Goal: Task Accomplishment & Management: Manage account settings

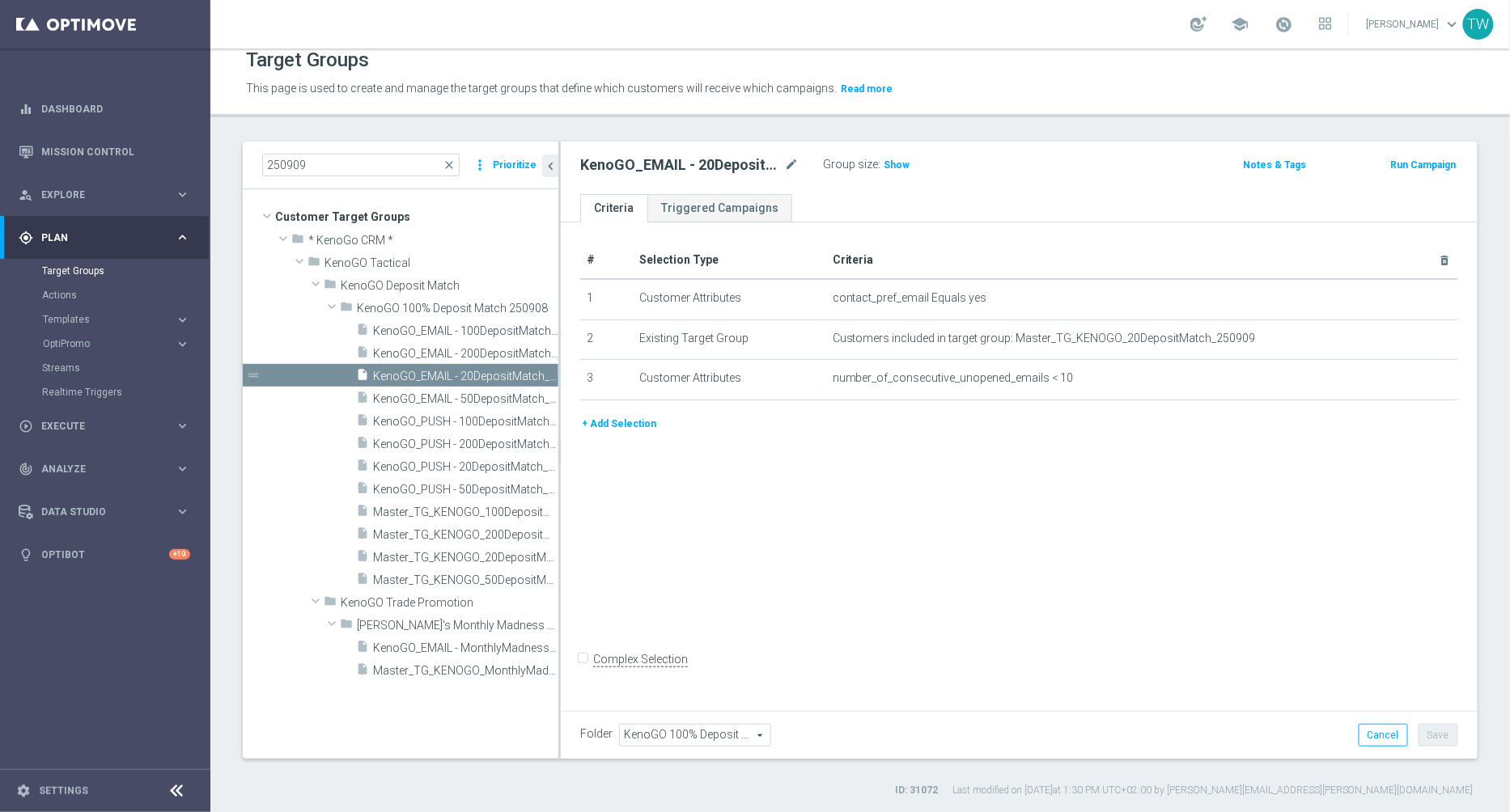
scroll to position [14, 0]
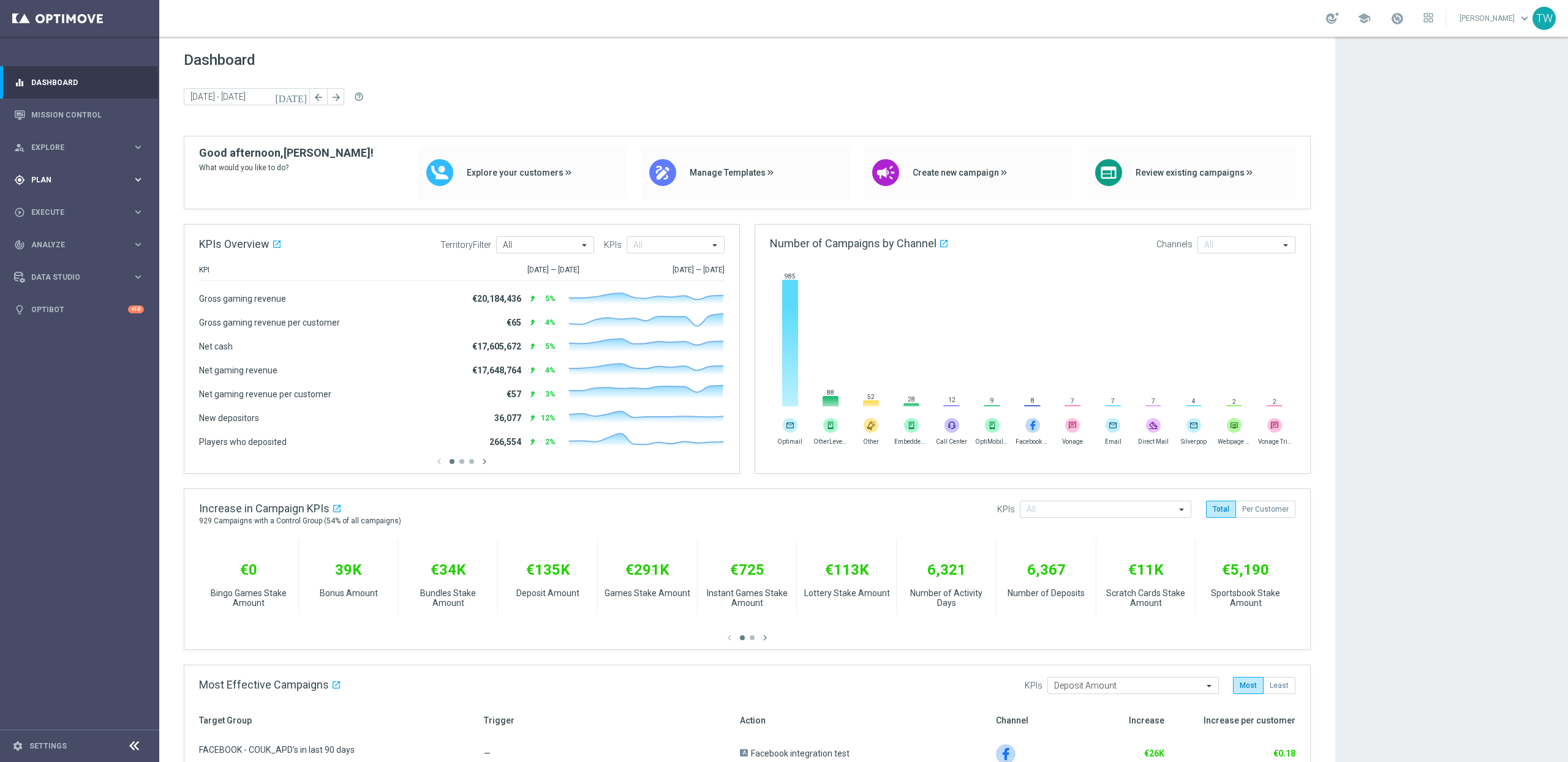
click at [91, 180] on span "Plan" at bounding box center [82, 180] width 101 height 7
click at [64, 205] on link "Target Groups" at bounding box center [80, 205] width 96 height 10
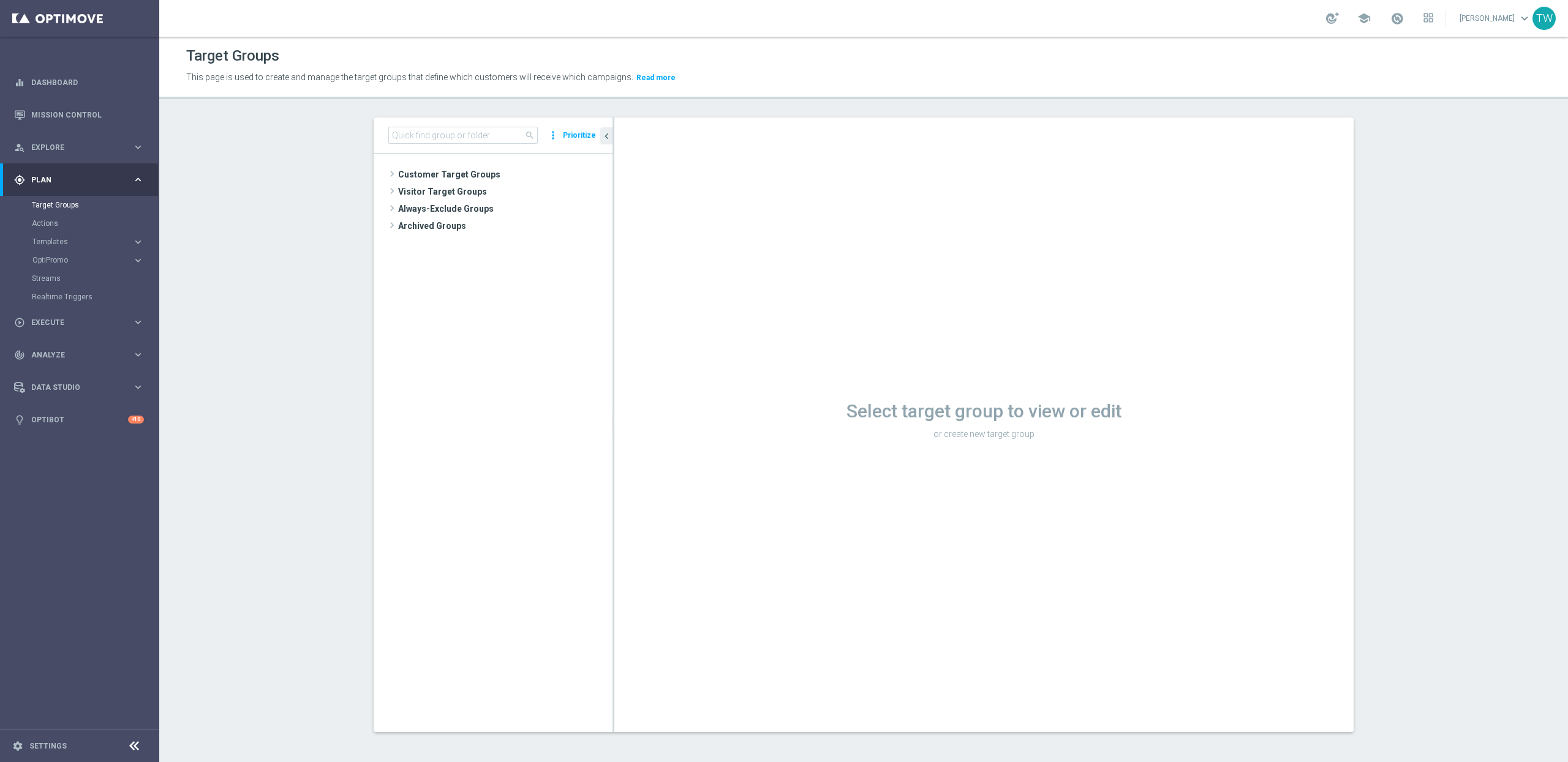
click at [452, 122] on div "search more_vert Prioritize" at bounding box center [493, 135] width 239 height 36
click at [445, 130] on input at bounding box center [463, 135] width 149 height 17
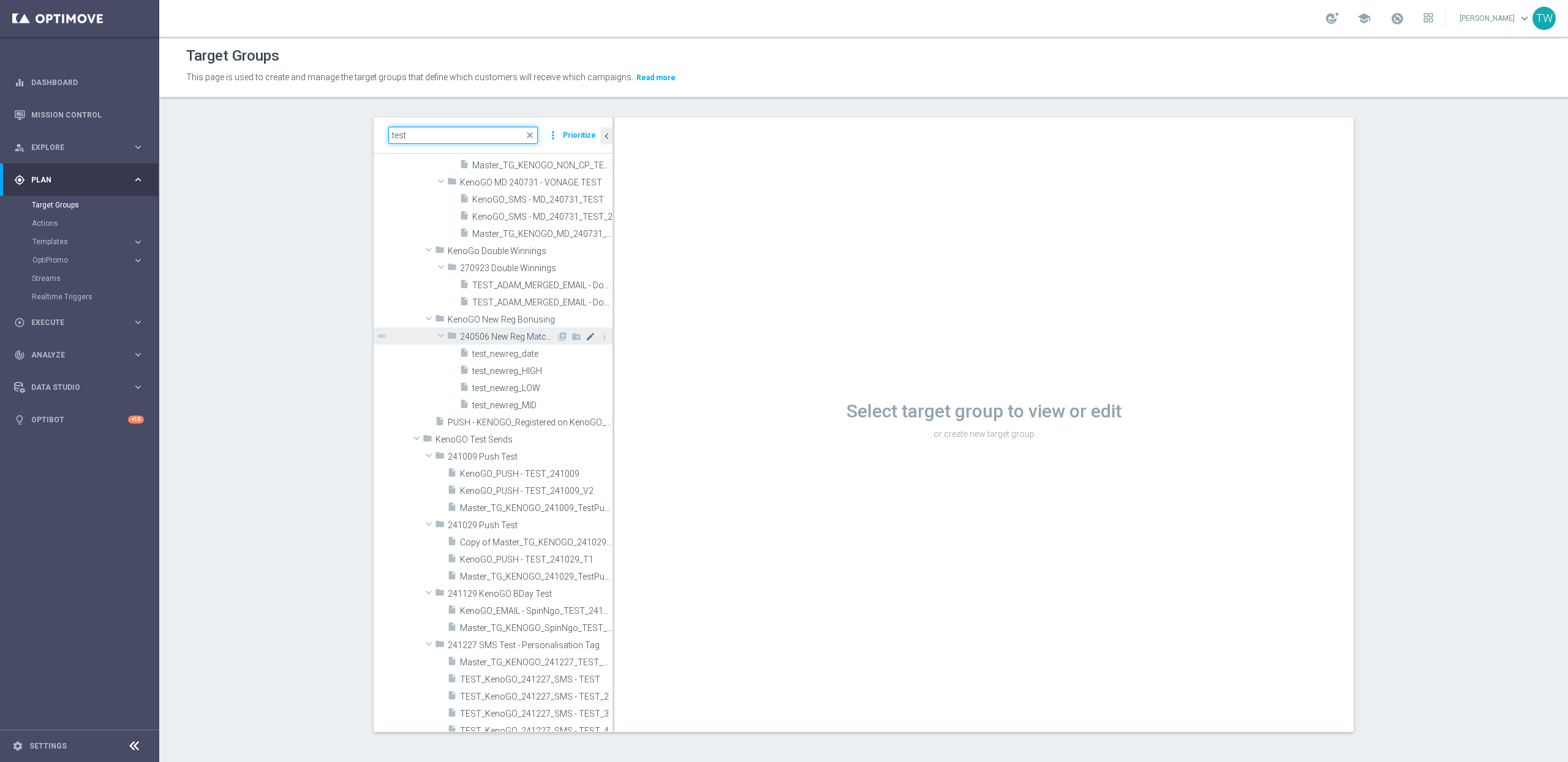
scroll to position [370, 0]
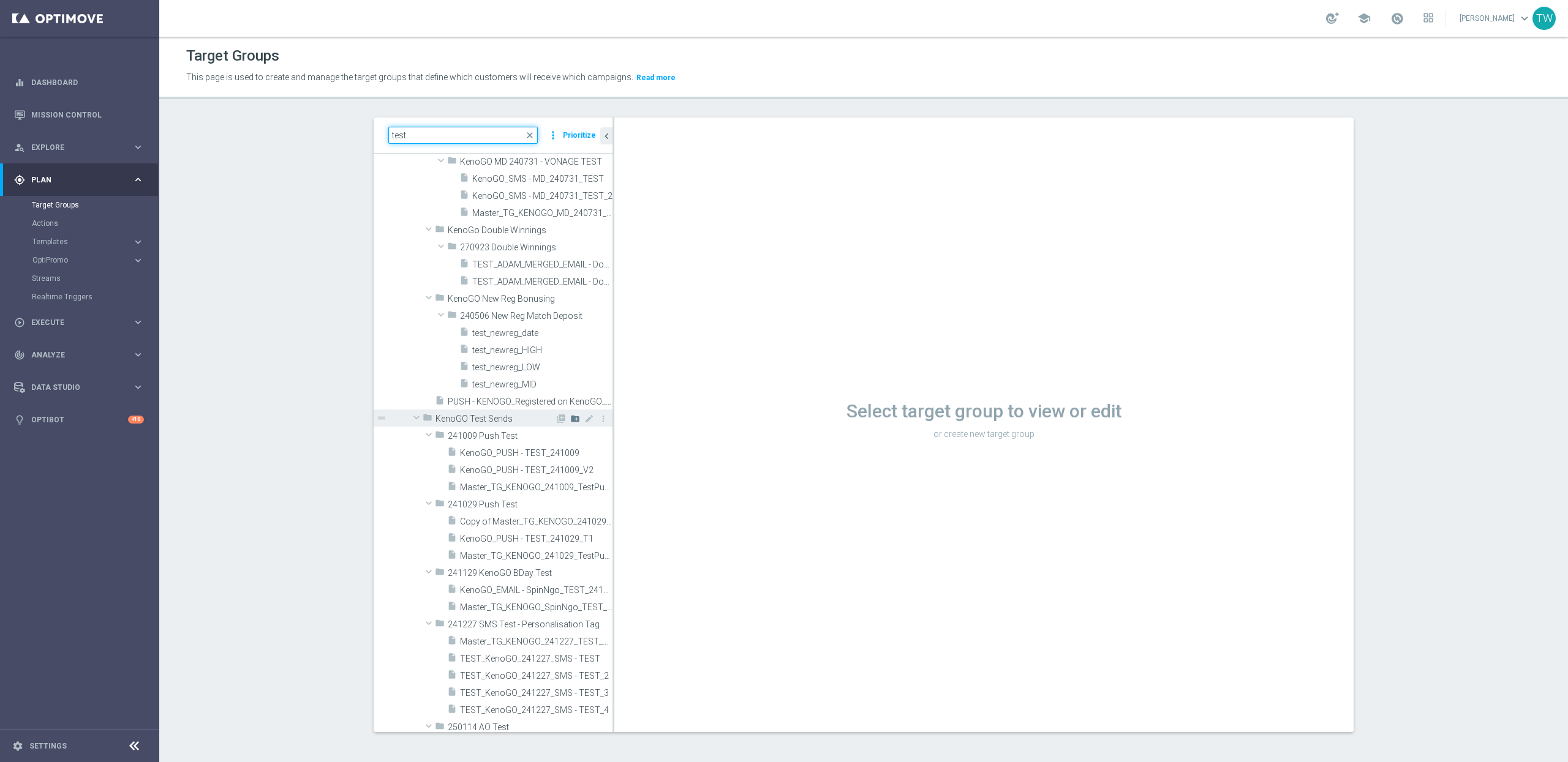
type input "test"
click at [575, 418] on icon "create_new_folder" at bounding box center [575, 419] width 10 height 10
click at [509, 437] on input "text" at bounding box center [509, 435] width 122 height 13
type input "250925 SMS Android Test"
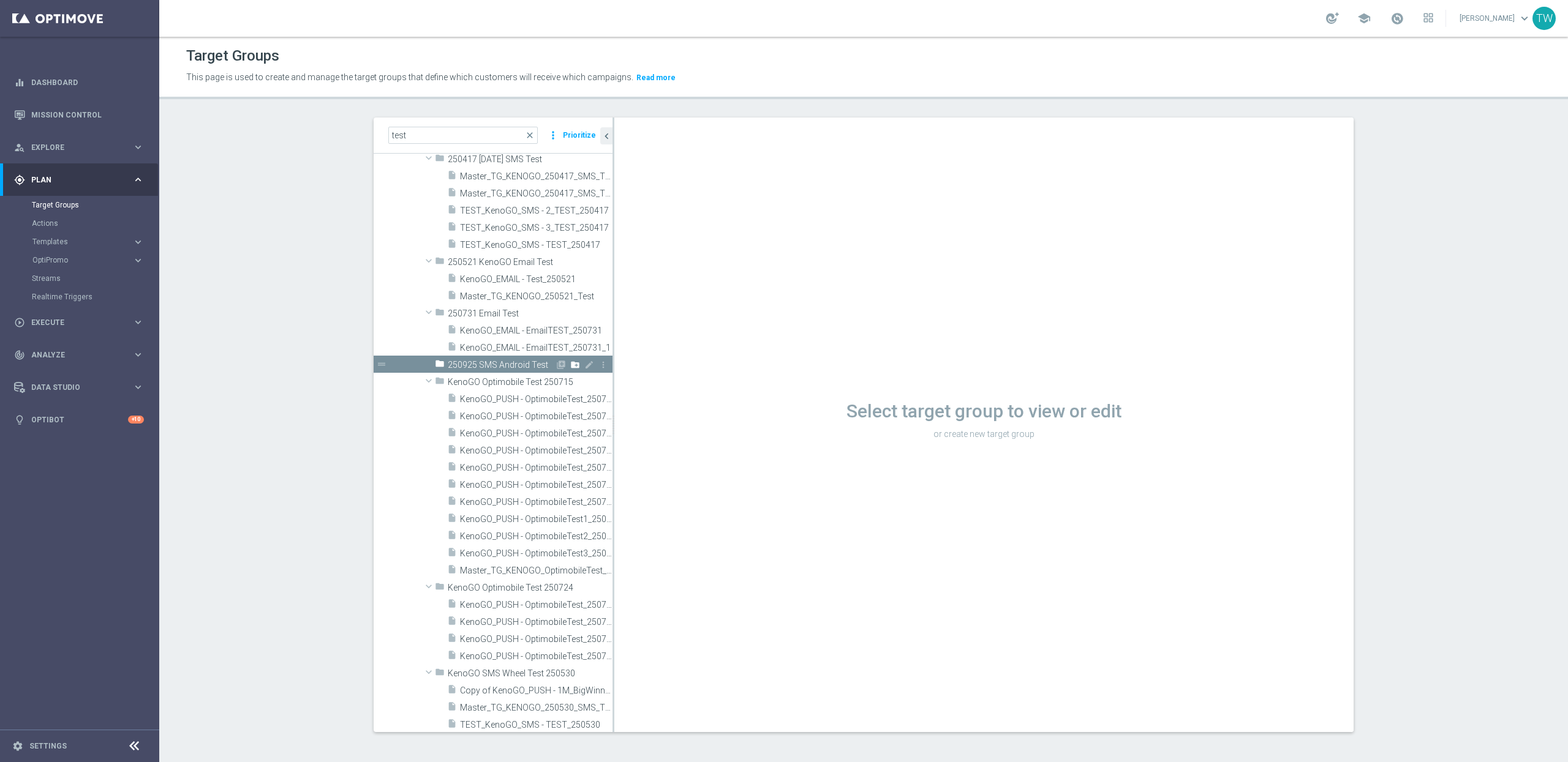
scroll to position [1271, 0]
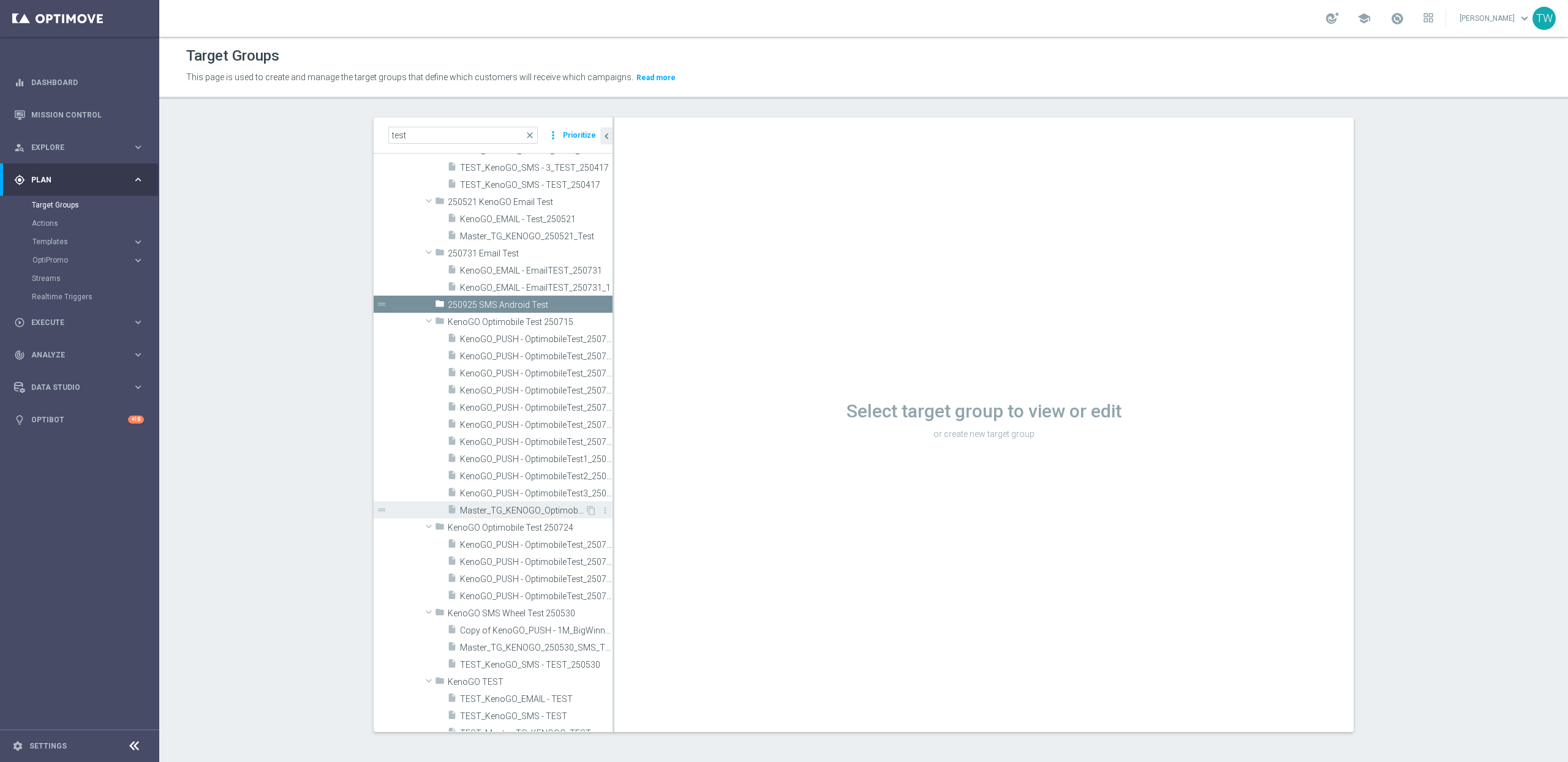
click at [556, 512] on span "Master_TG_KENOGO_OptimobileTest_250715" at bounding box center [523, 511] width 125 height 11
drag, startPoint x: 613, startPoint y: 514, endPoint x: 697, endPoint y: 506, distance: 84.4
click at [697, 506] on div at bounding box center [697, 425] width 2 height 615
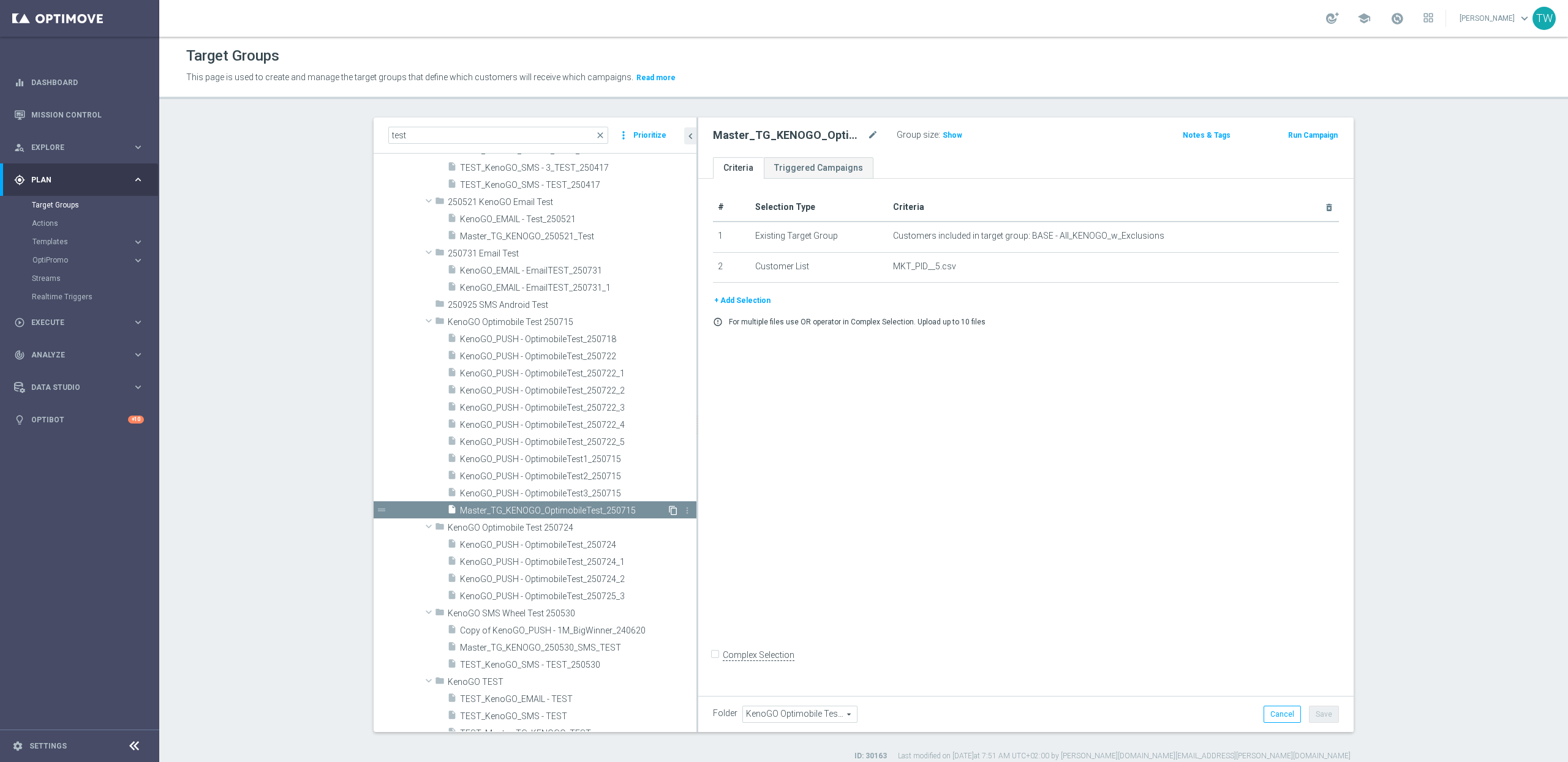
click at [669, 509] on icon "content_copy" at bounding box center [673, 510] width 10 height 10
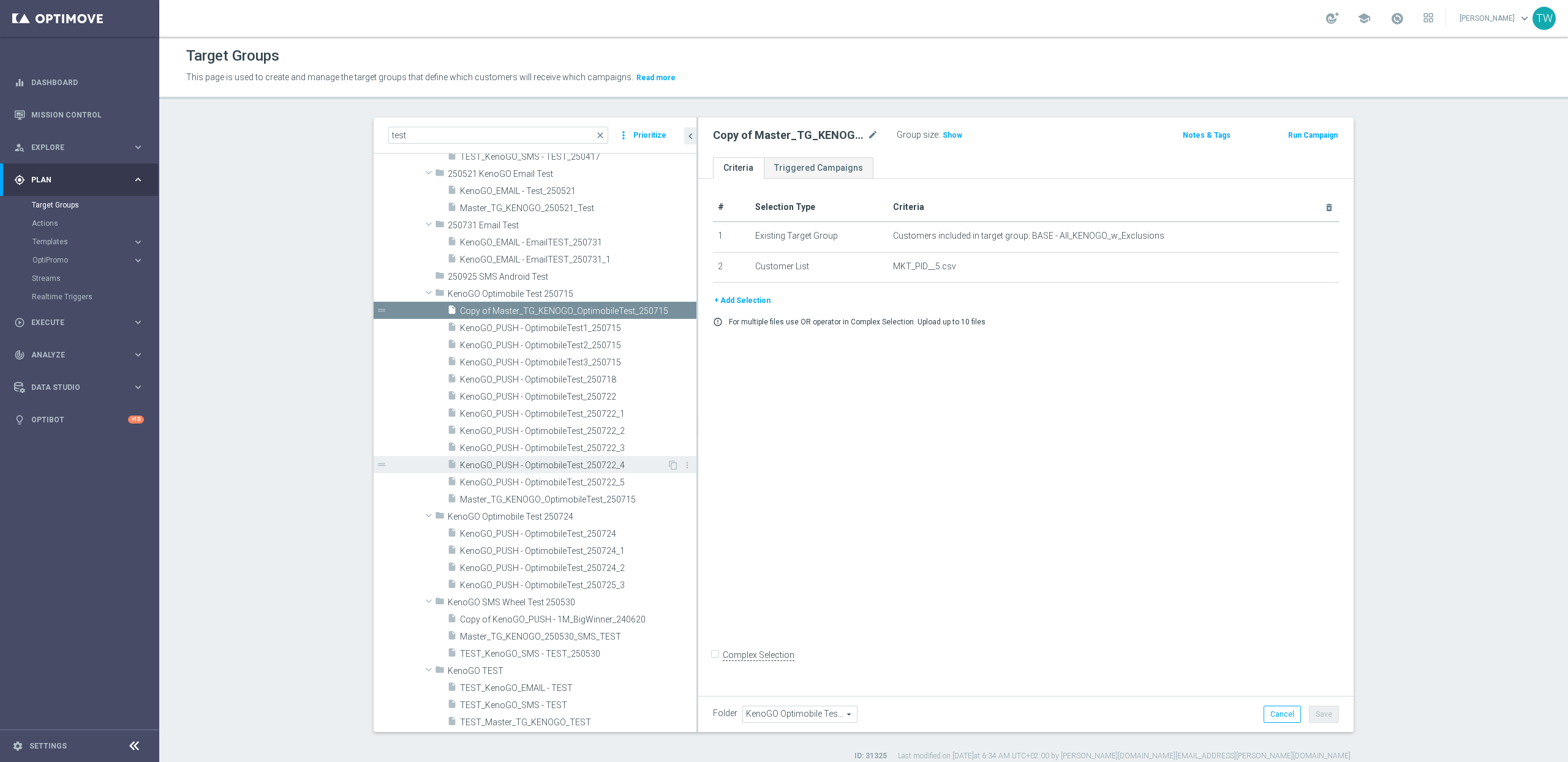
scroll to position [1331, 0]
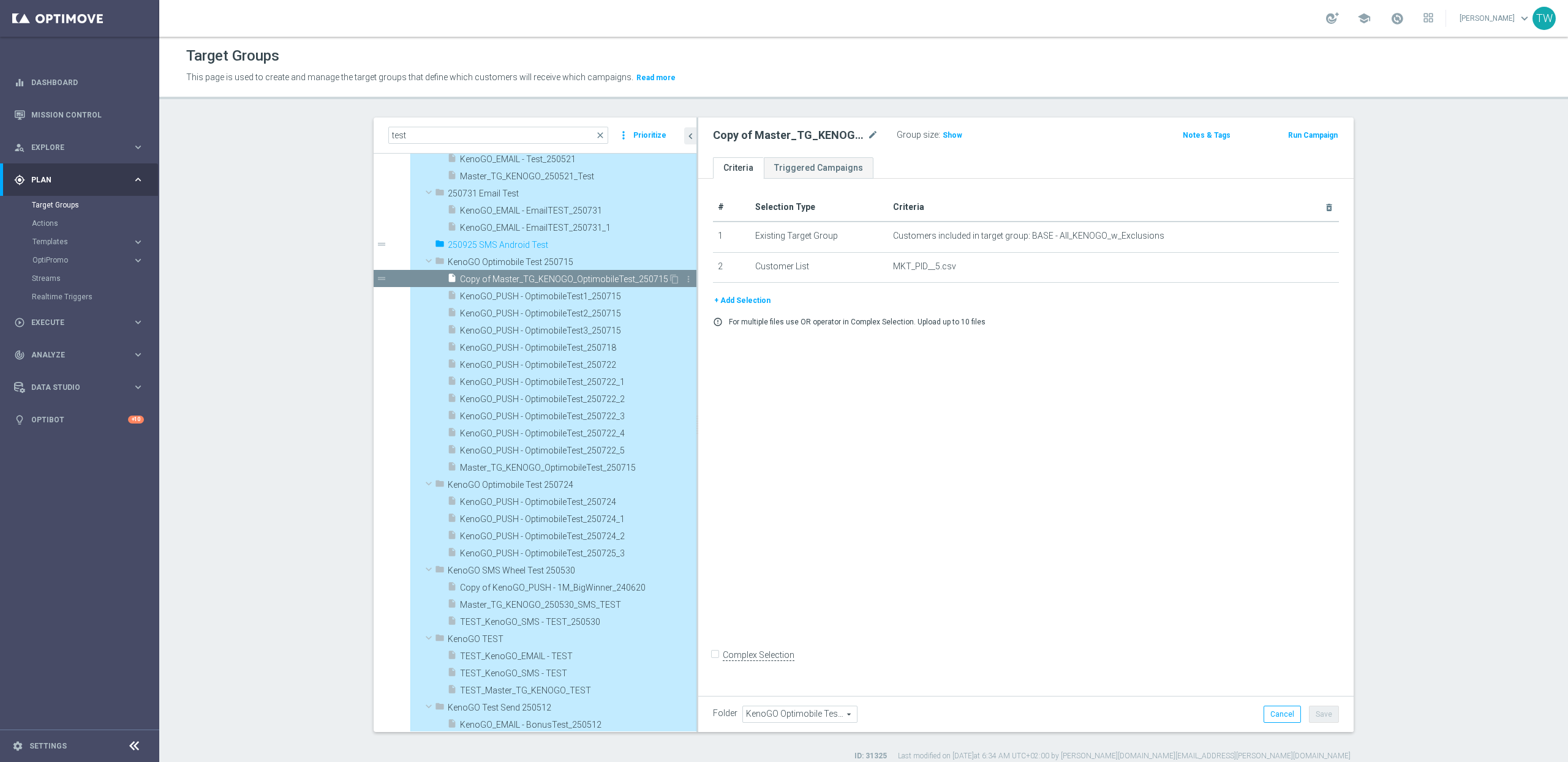
type input "250925 SMS Android Test"
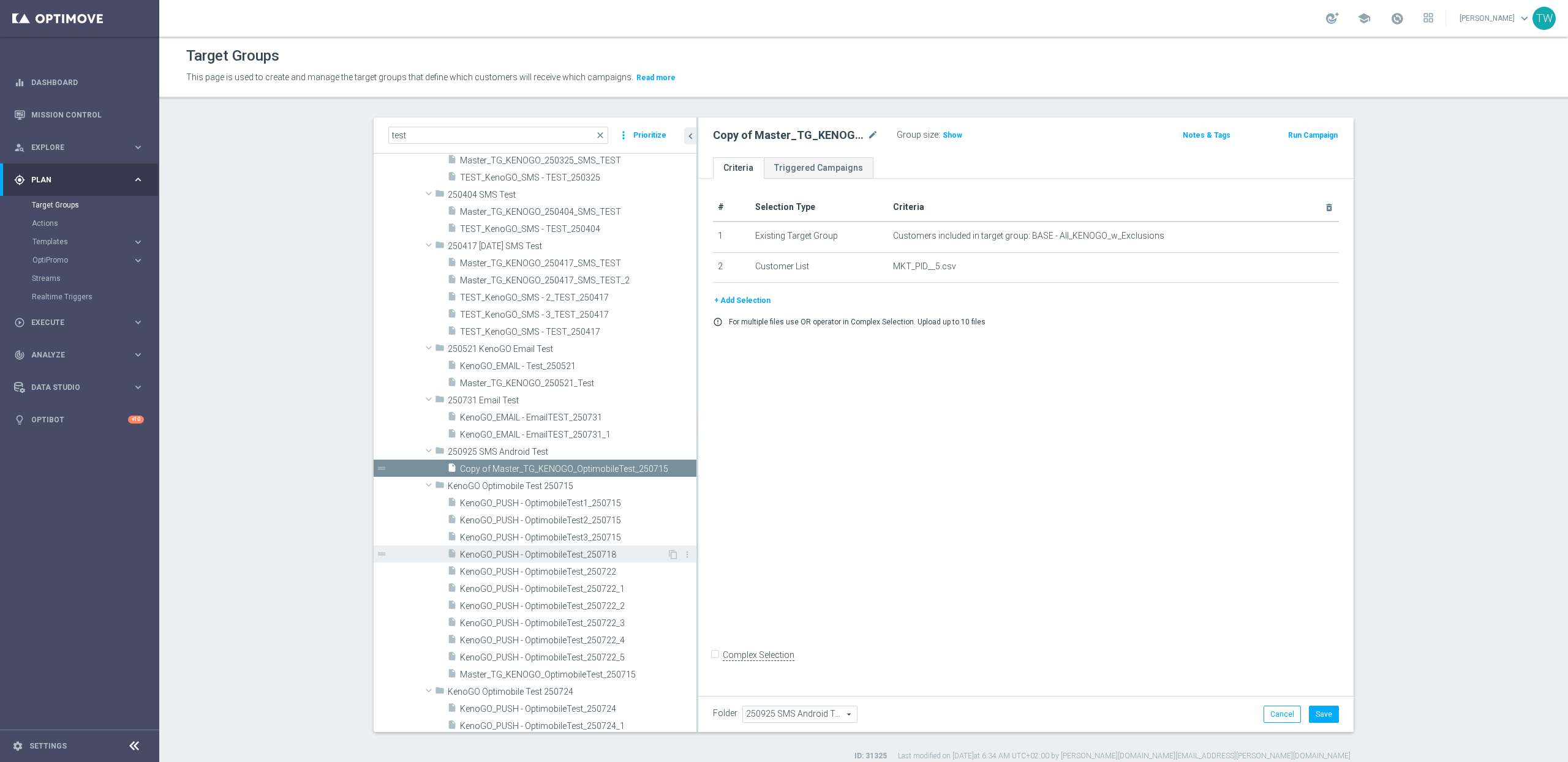
scroll to position [1119, 0]
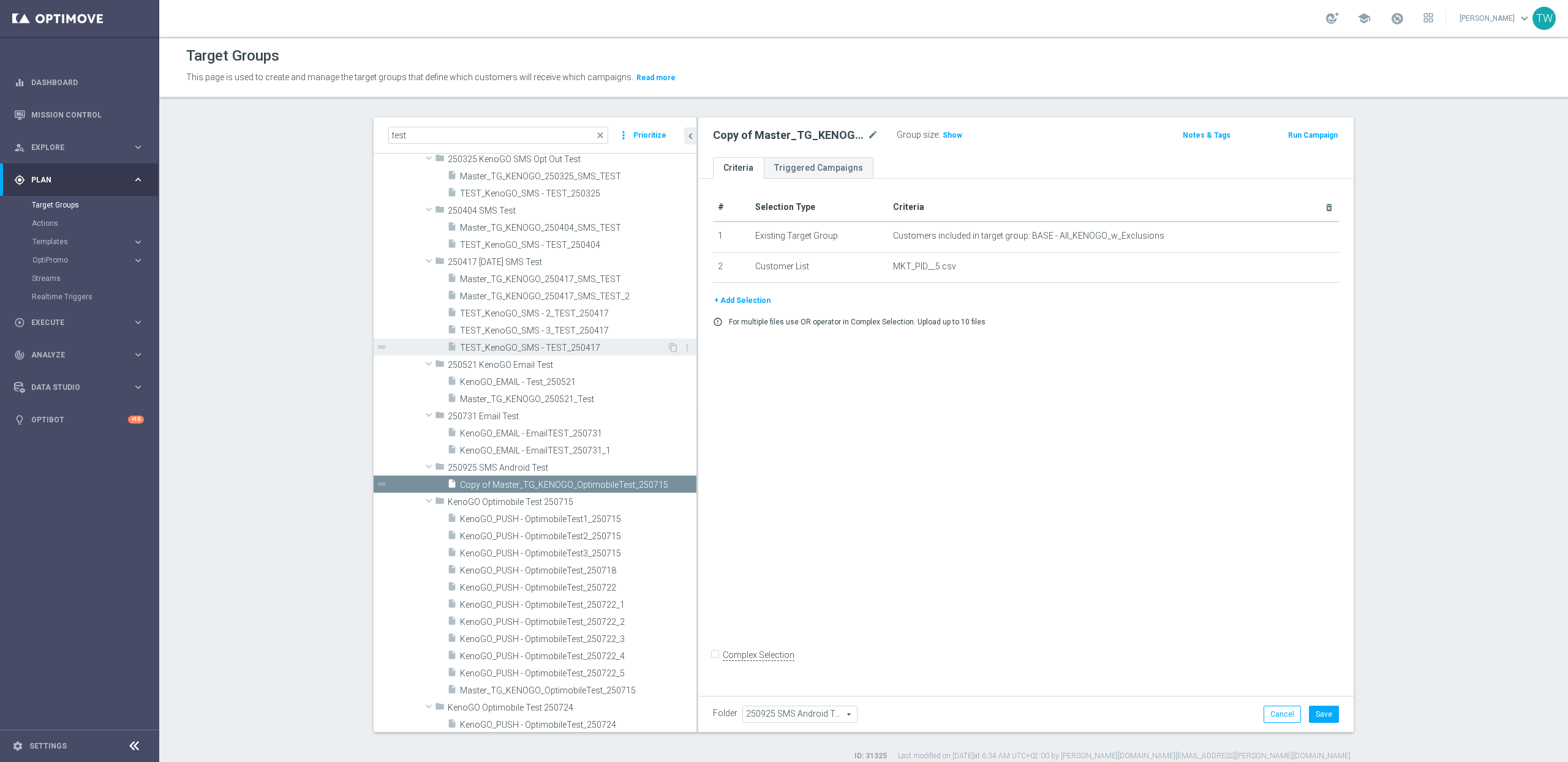
click at [588, 348] on span "TEST_KenoGO_SMS - TEST_250417" at bounding box center [564, 348] width 207 height 11
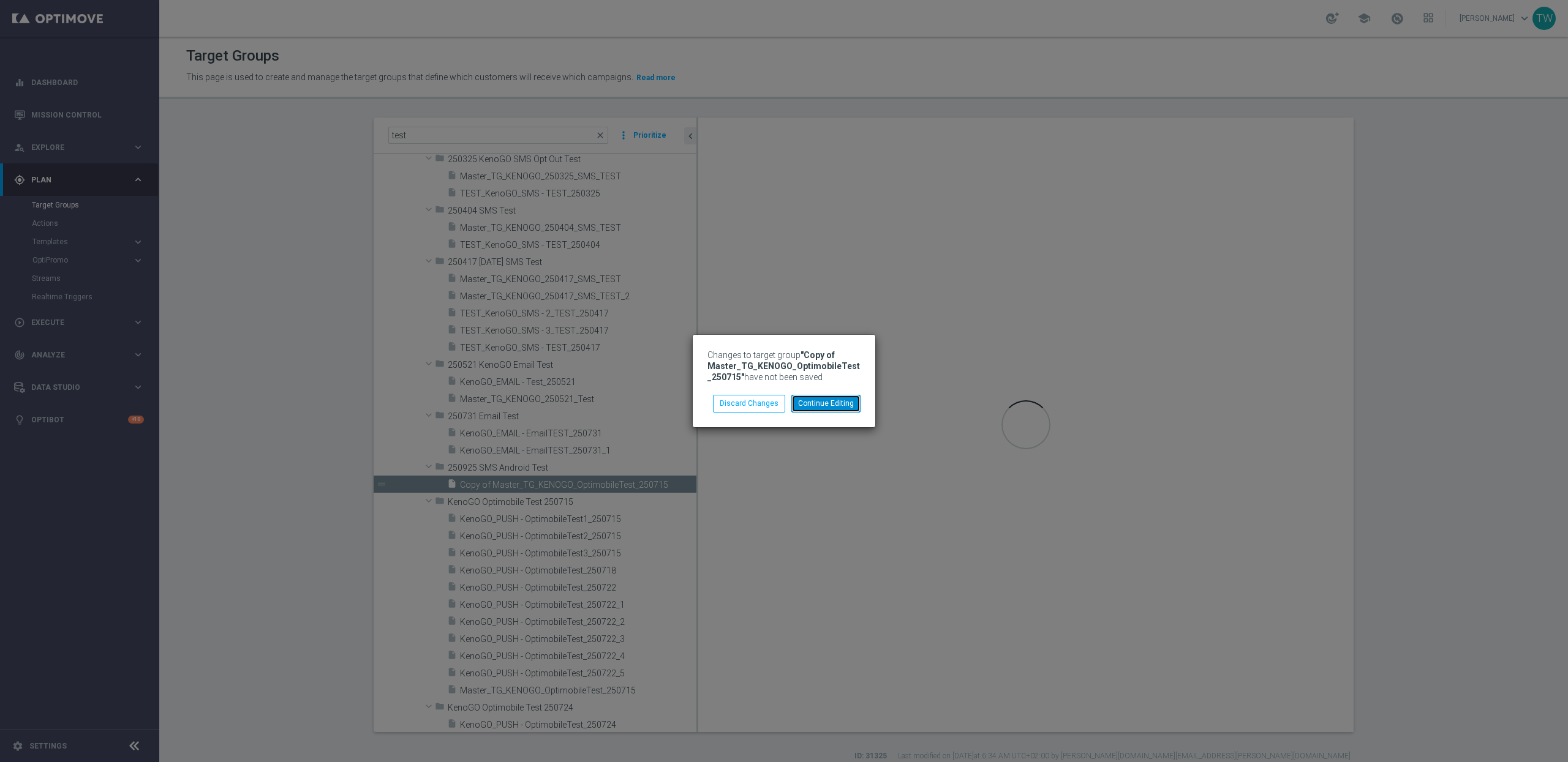
click at [832, 406] on button "Continue Editing" at bounding box center [826, 404] width 69 height 17
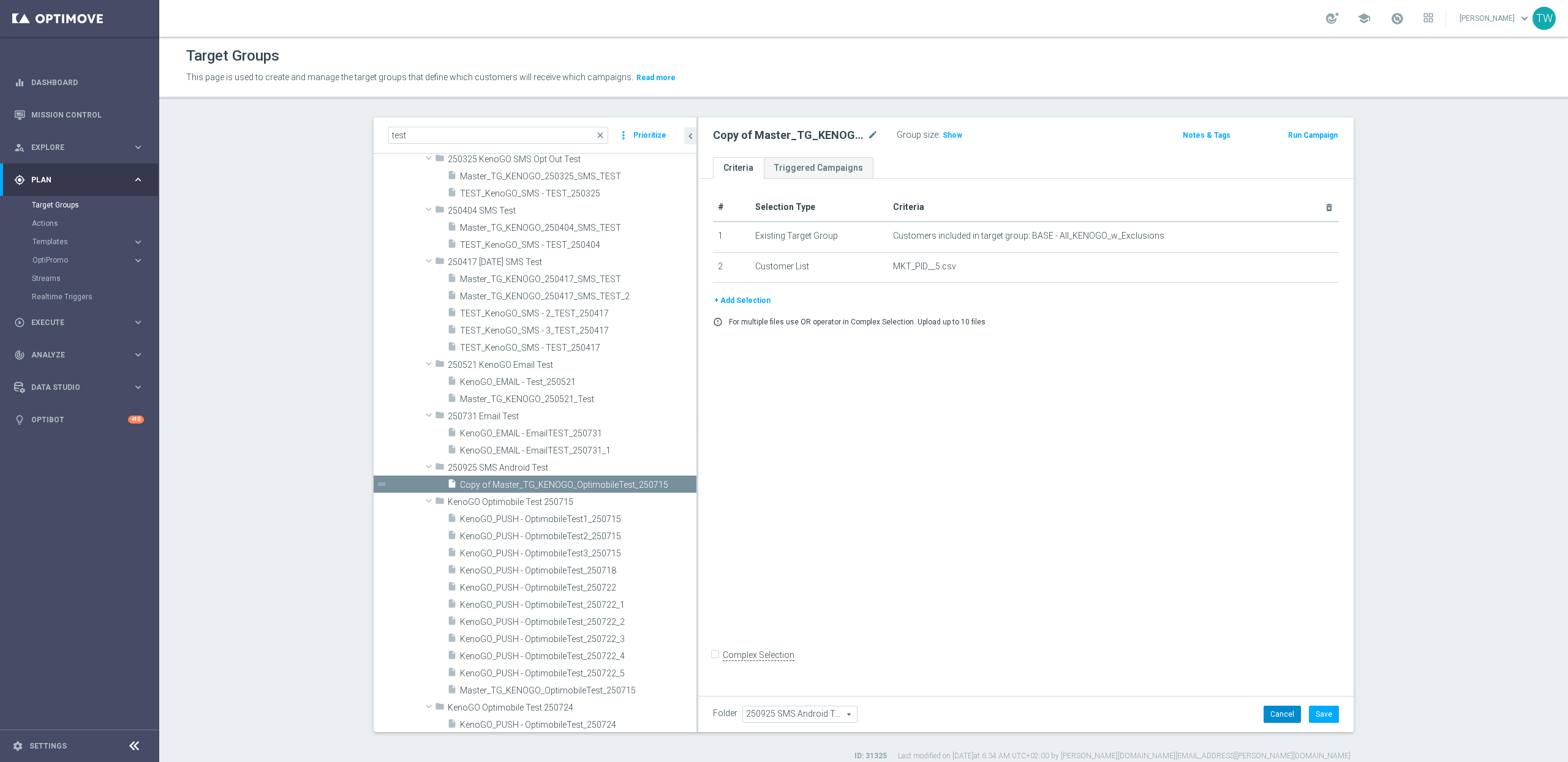
click at [1279, 635] on button "Cancel" at bounding box center [1282, 714] width 37 height 17
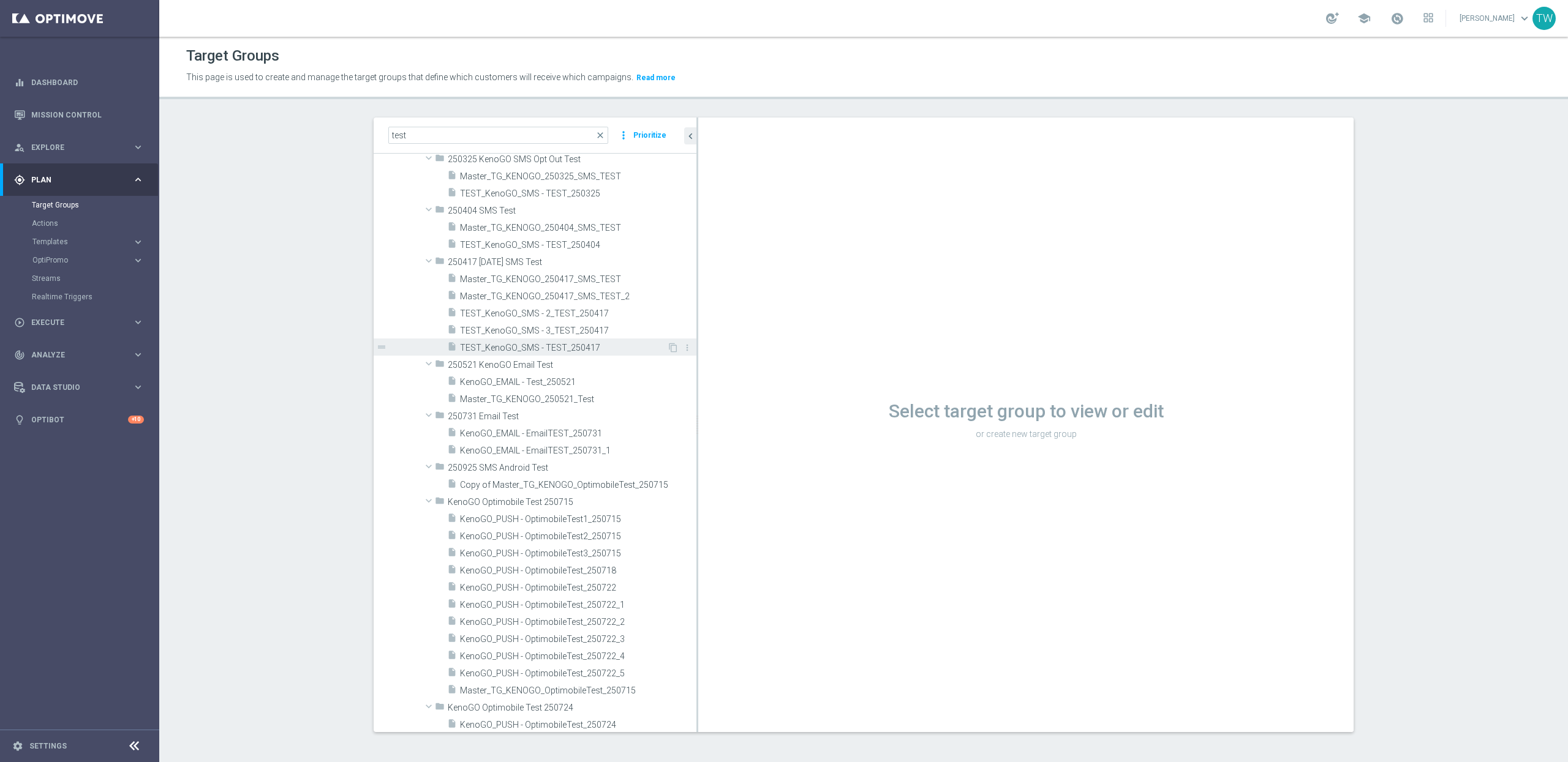
click at [600, 351] on span "TEST_KenoGO_SMS - TEST_250417" at bounding box center [564, 348] width 207 height 11
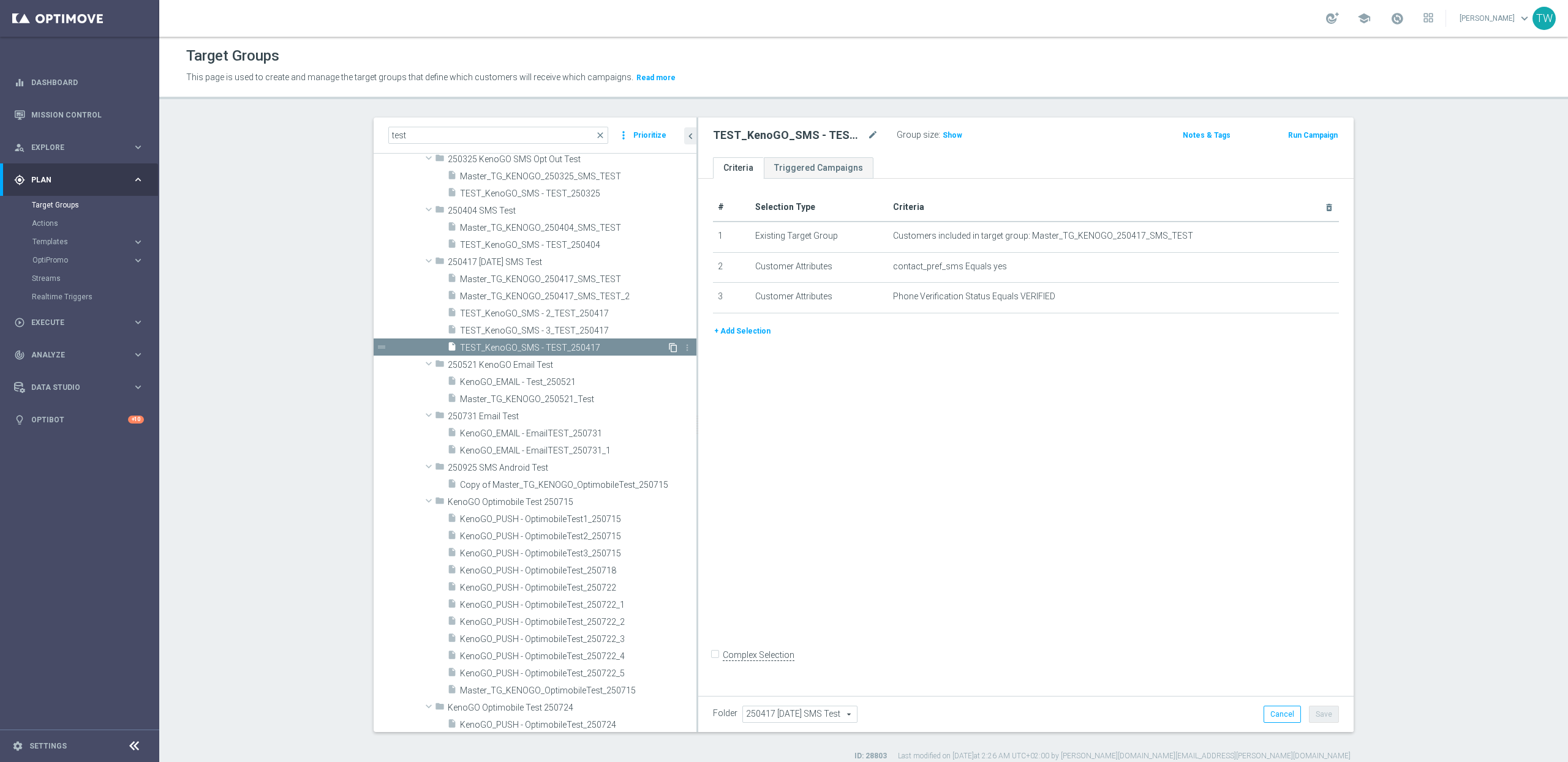
click at [675, 347] on icon "content_copy" at bounding box center [673, 348] width 10 height 10
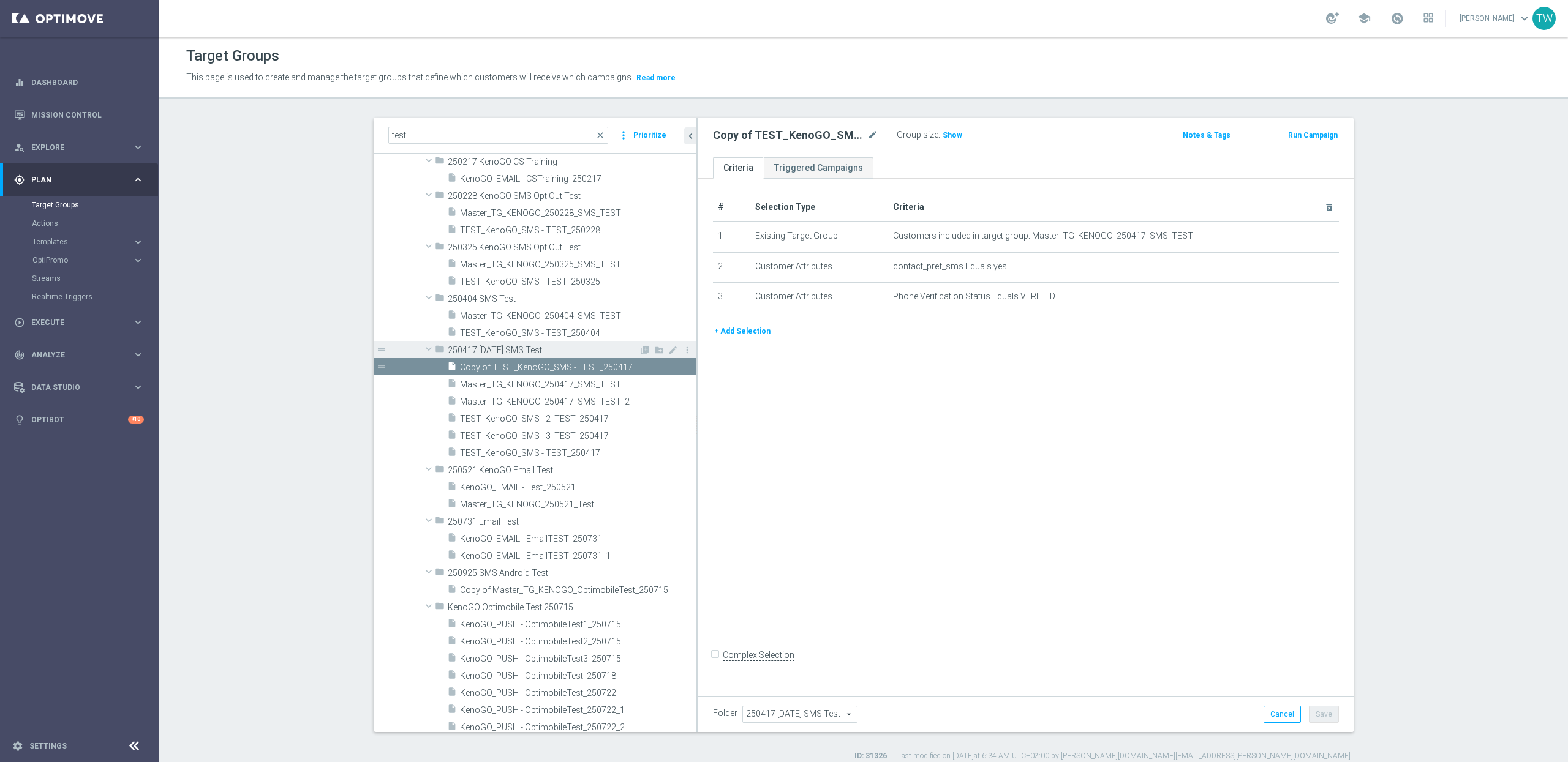
scroll to position [1095, 0]
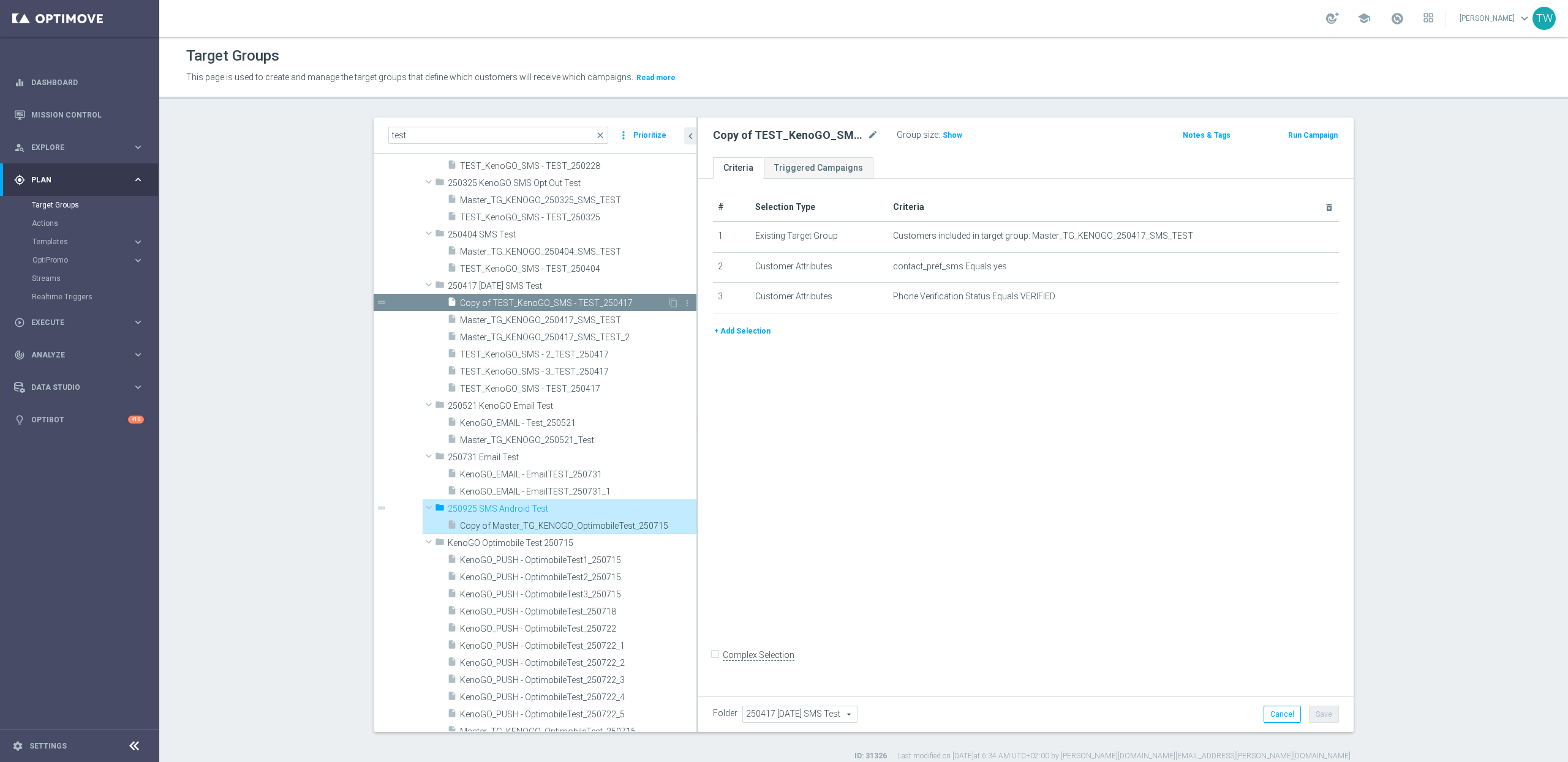
type input "250925 SMS Android Test"
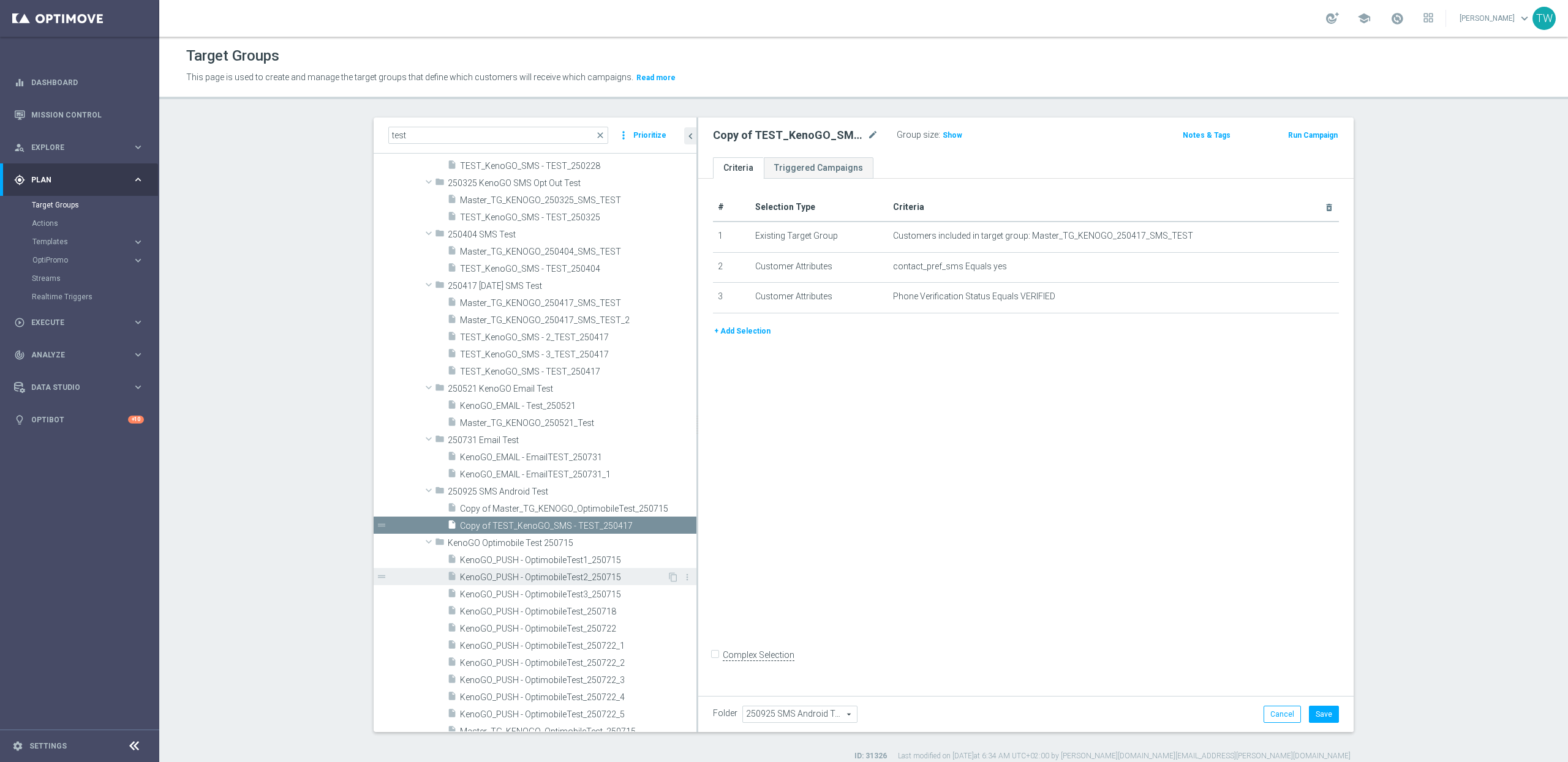
scroll to position [1112, 0]
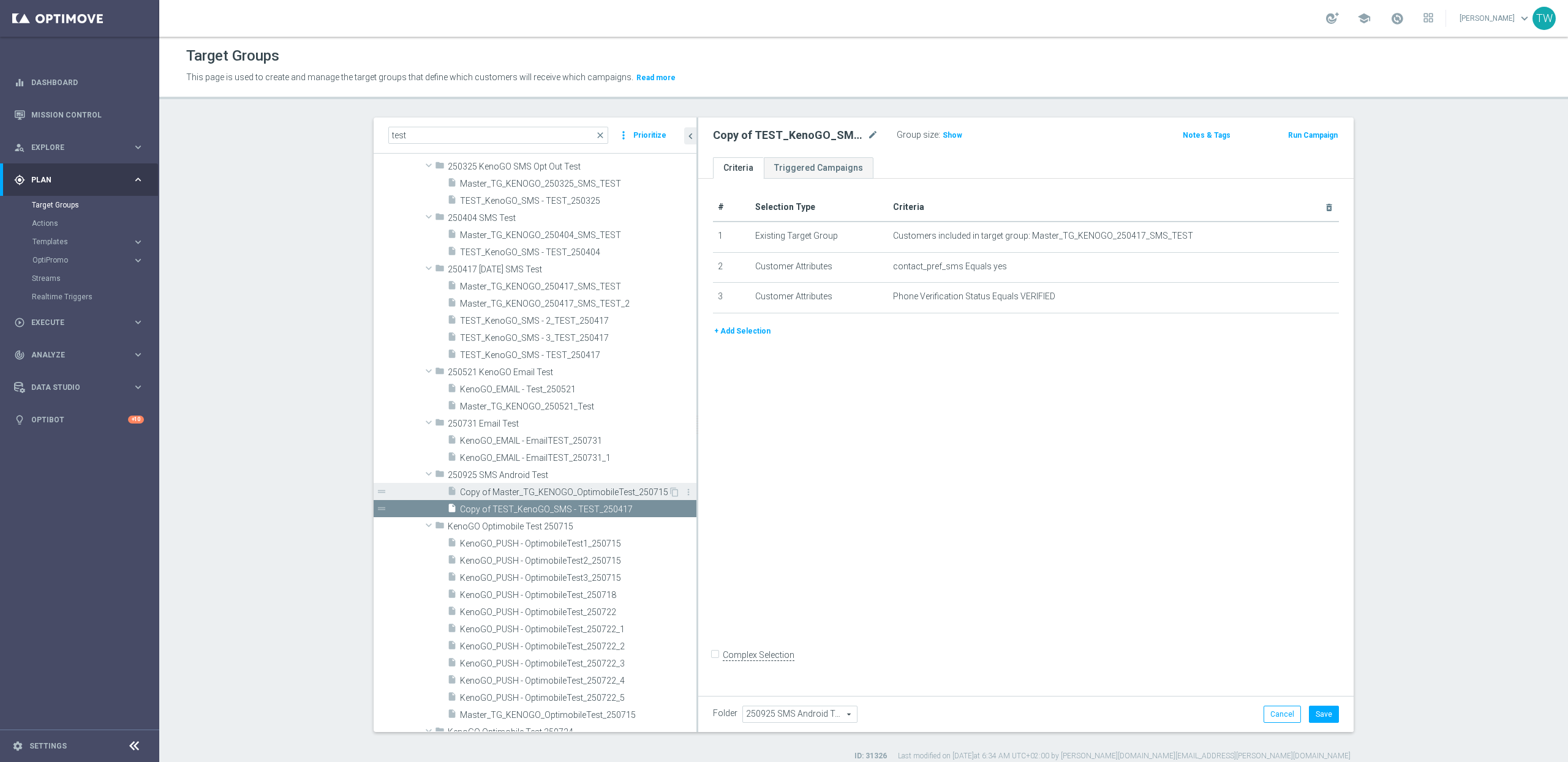
click at [534, 497] on span "Copy of Master_TG_KENOGO_OptimobileTest_250715" at bounding box center [565, 493] width 209 height 11
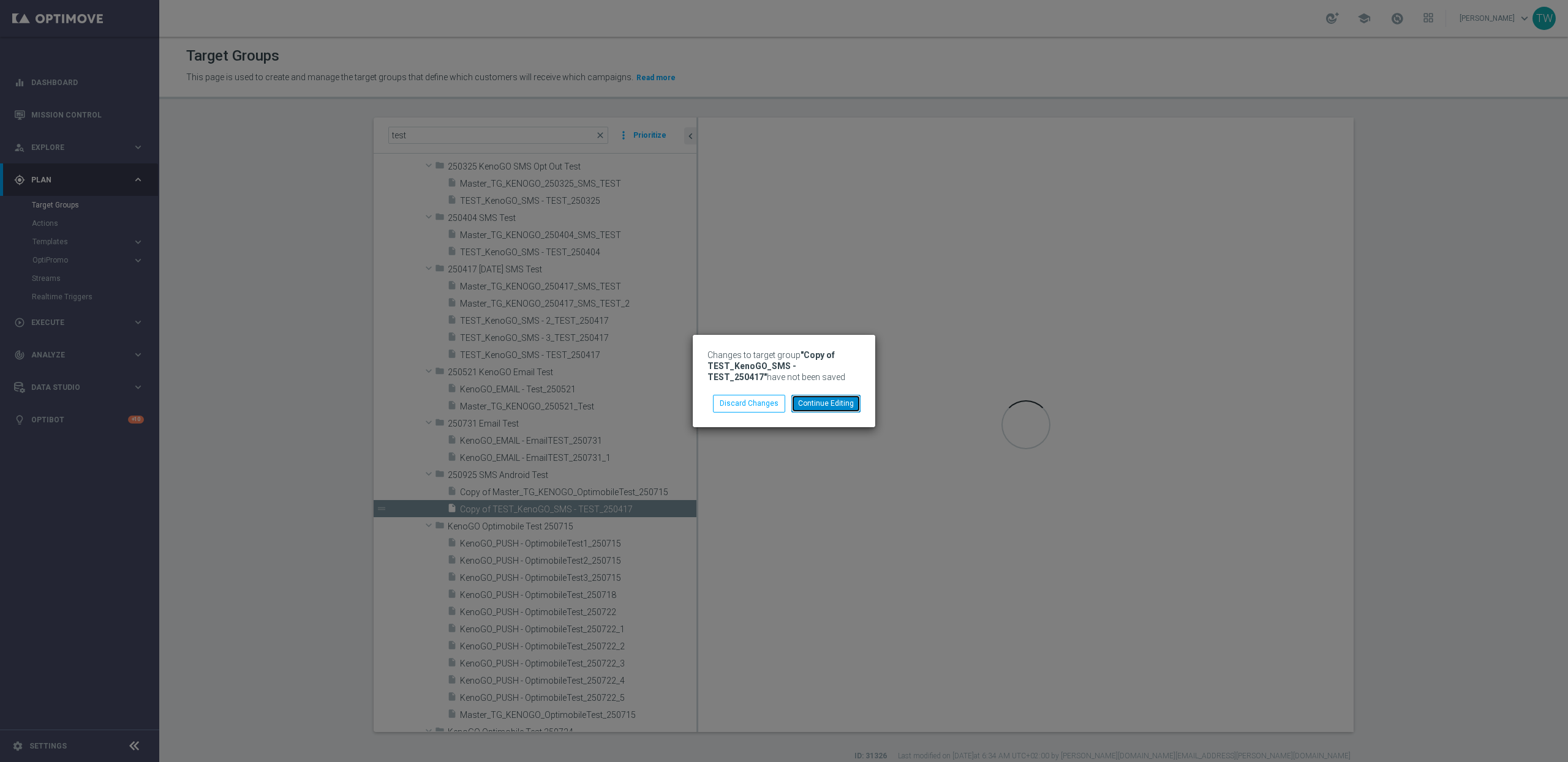
click at [826, 404] on button "Continue Editing" at bounding box center [826, 404] width 69 height 17
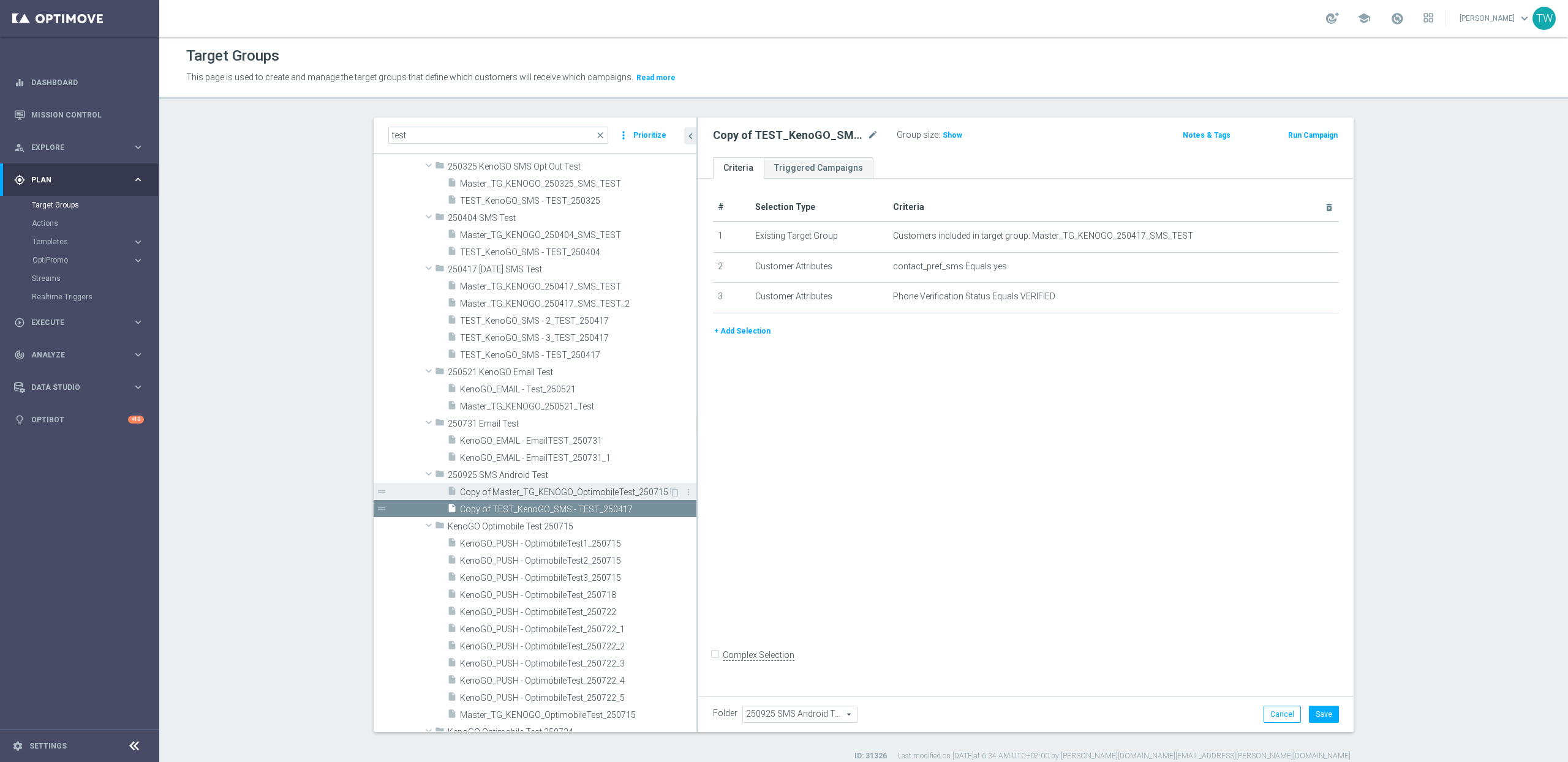
click at [568, 493] on span "Copy of Master_TG_KENOGO_OptimobileTest_250715" at bounding box center [565, 493] width 209 height 11
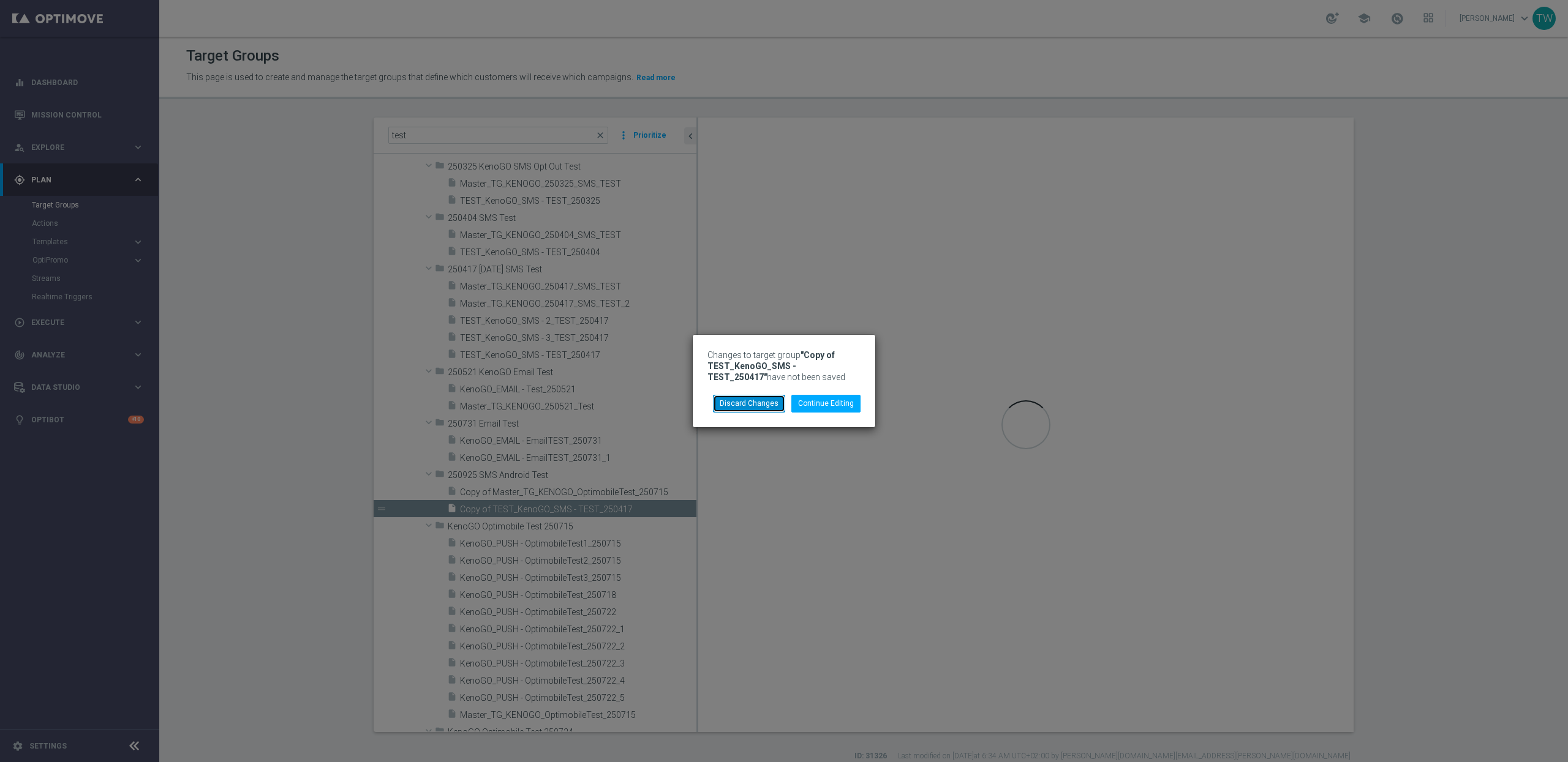
click at [760, 406] on button "Discard Changes" at bounding box center [749, 404] width 72 height 17
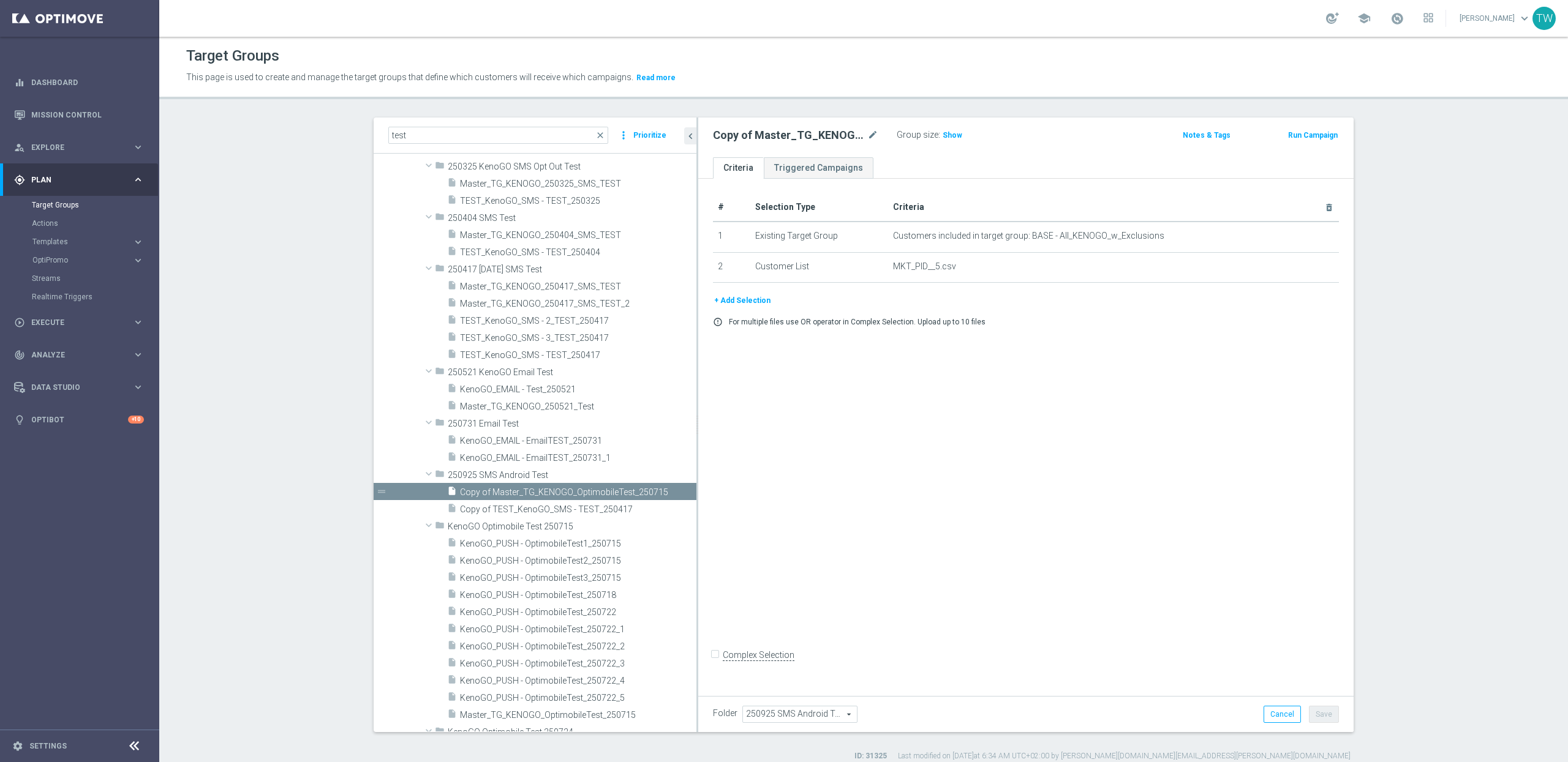
click at [879, 129] on div "Copy of Master_TG_KENOGO_OptimobileTest_250715 mode_edit" at bounding box center [805, 135] width 184 height 17
click at [873, 135] on icon "mode_edit" at bounding box center [873, 135] width 11 height 15
type input "Master_TG_KENOGO_SMSTest_250925"
click at [1306, 269] on icon "delete_forever" at bounding box center [1318, 266] width 10 height 10
click at [743, 271] on button "+ Add Selection" at bounding box center [742, 271] width 59 height 13
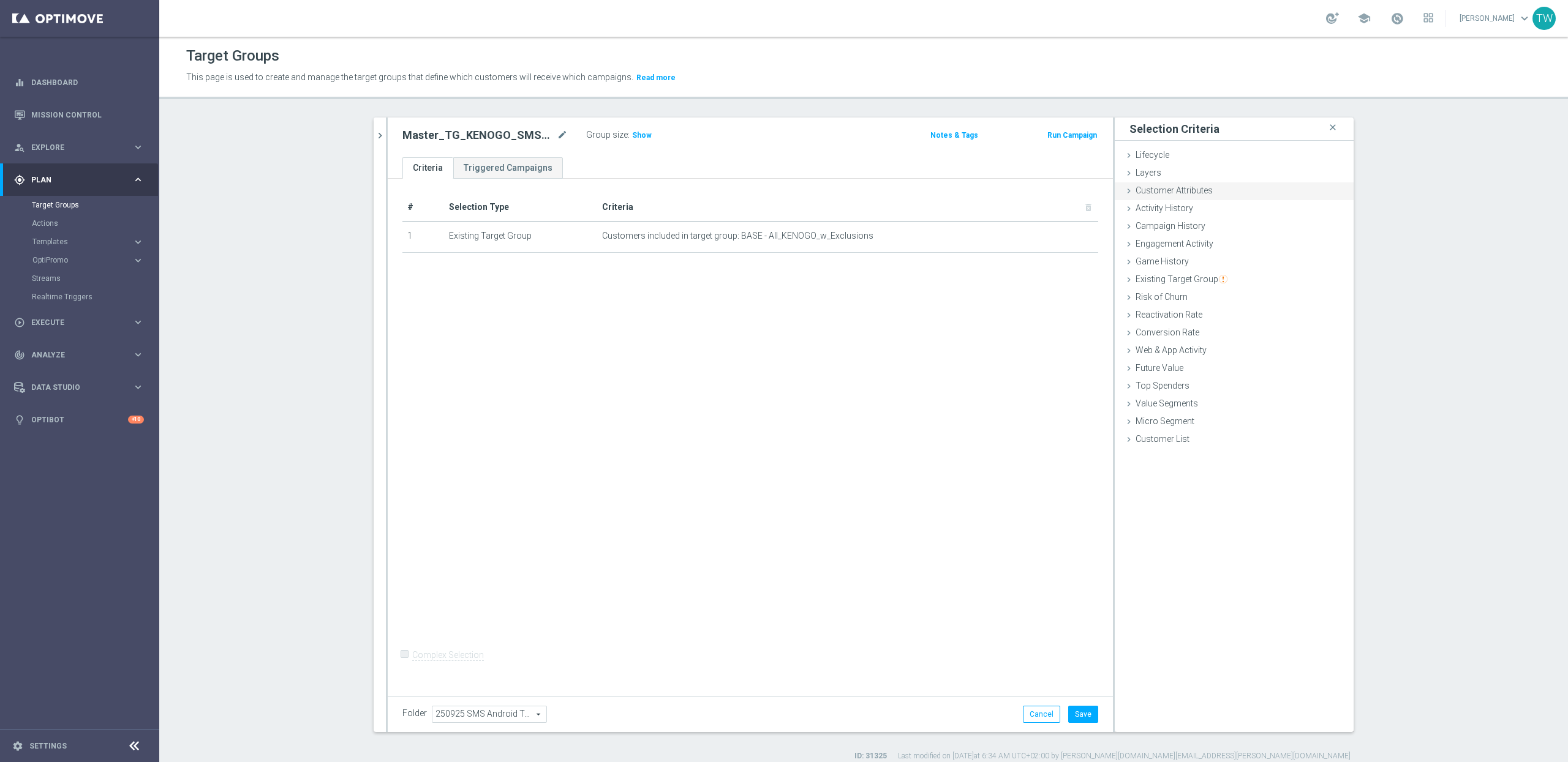
click at [1227, 196] on div "Customer Attributes done" at bounding box center [1235, 192] width 239 height 19
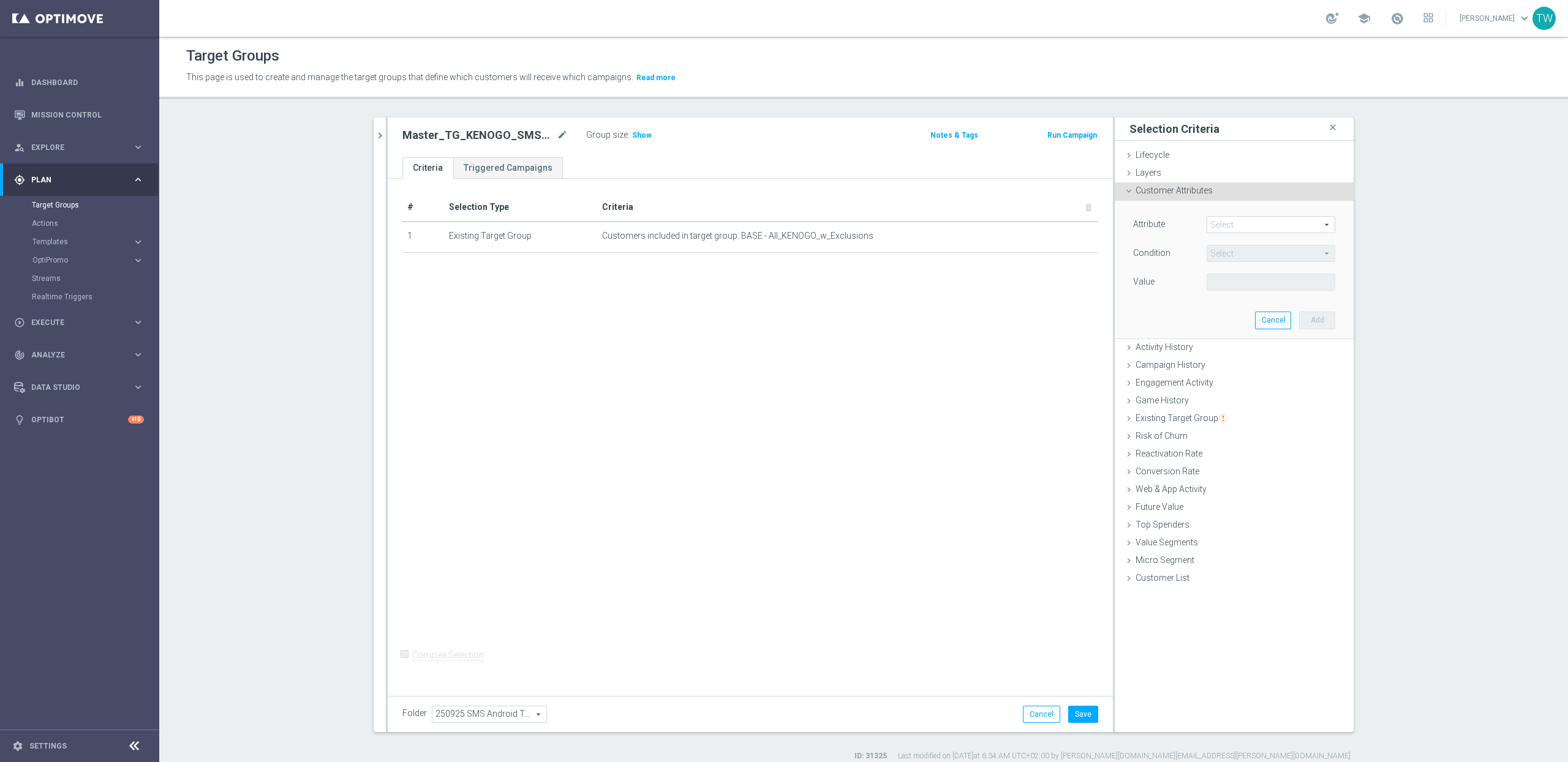
click at [1229, 224] on span at bounding box center [1271, 225] width 128 height 16
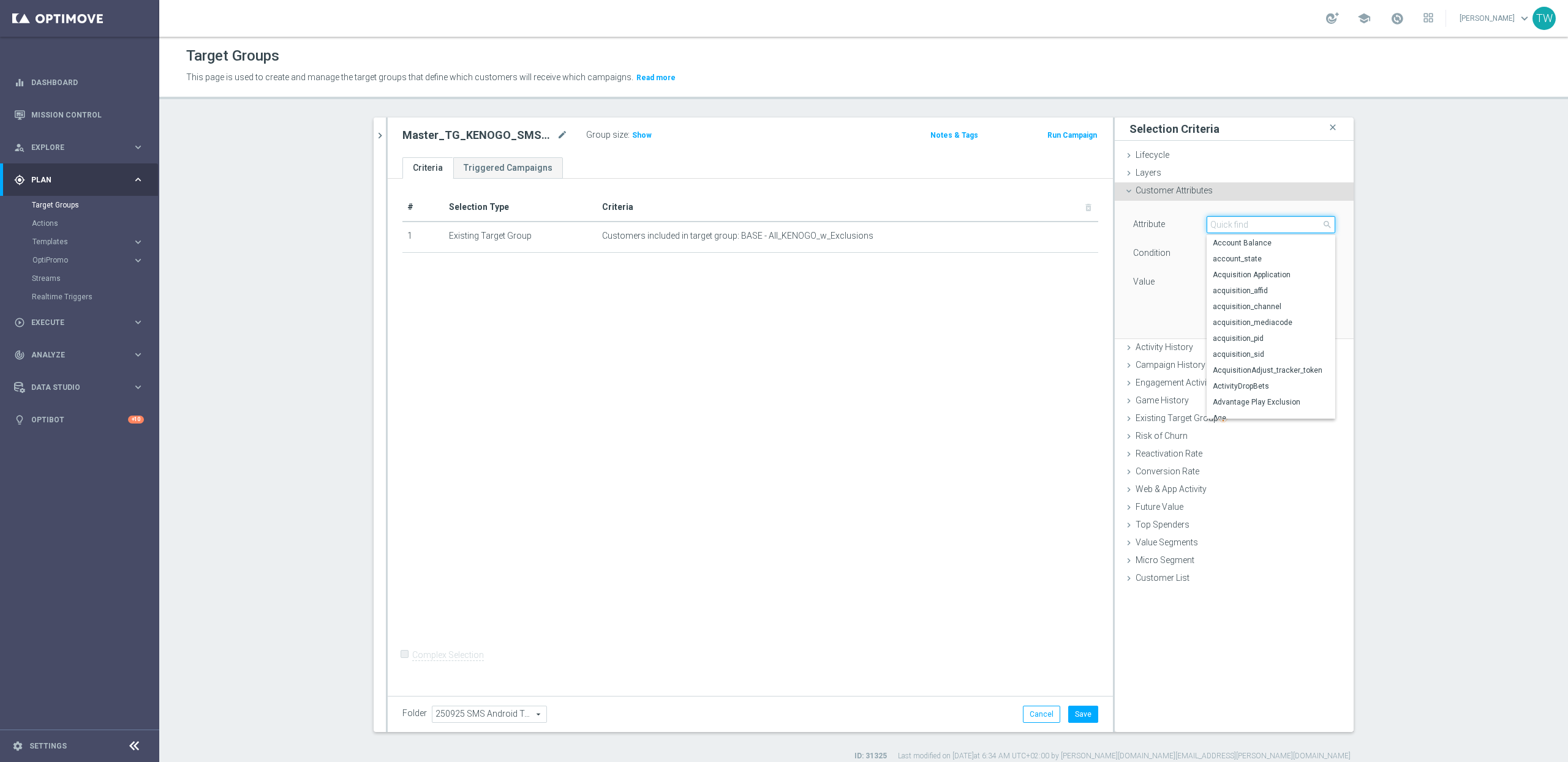
click at [1229, 224] on input "search" at bounding box center [1271, 225] width 129 height 17
type input "long"
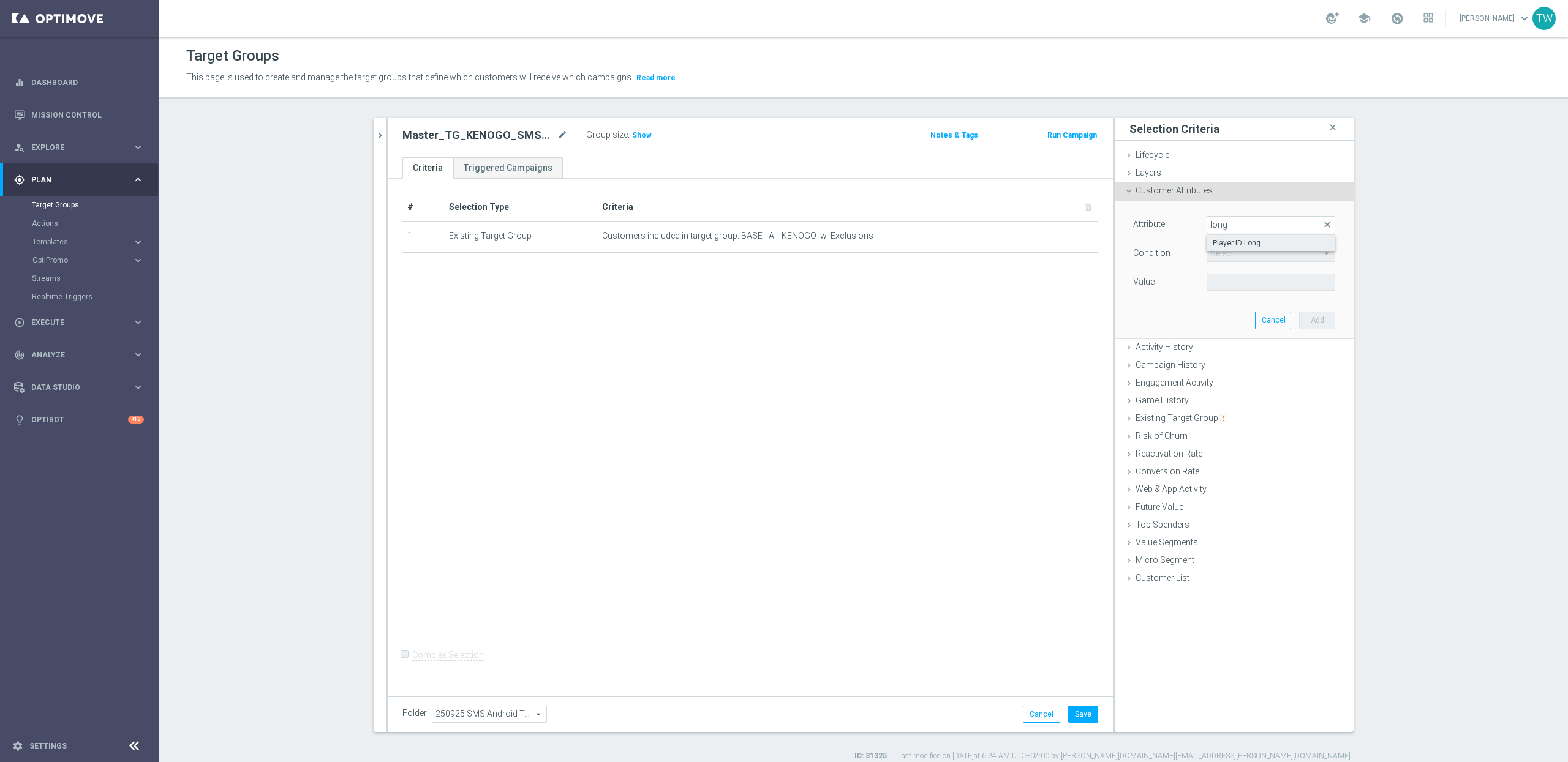
click at [1228, 240] on span "Player ID Long" at bounding box center [1270, 243] width 116 height 10
type input "Player ID Long"
type input "Equals"
click at [1225, 254] on span "Equals" at bounding box center [1271, 254] width 128 height 16
click at [1225, 254] on input "search" at bounding box center [1271, 254] width 129 height 17
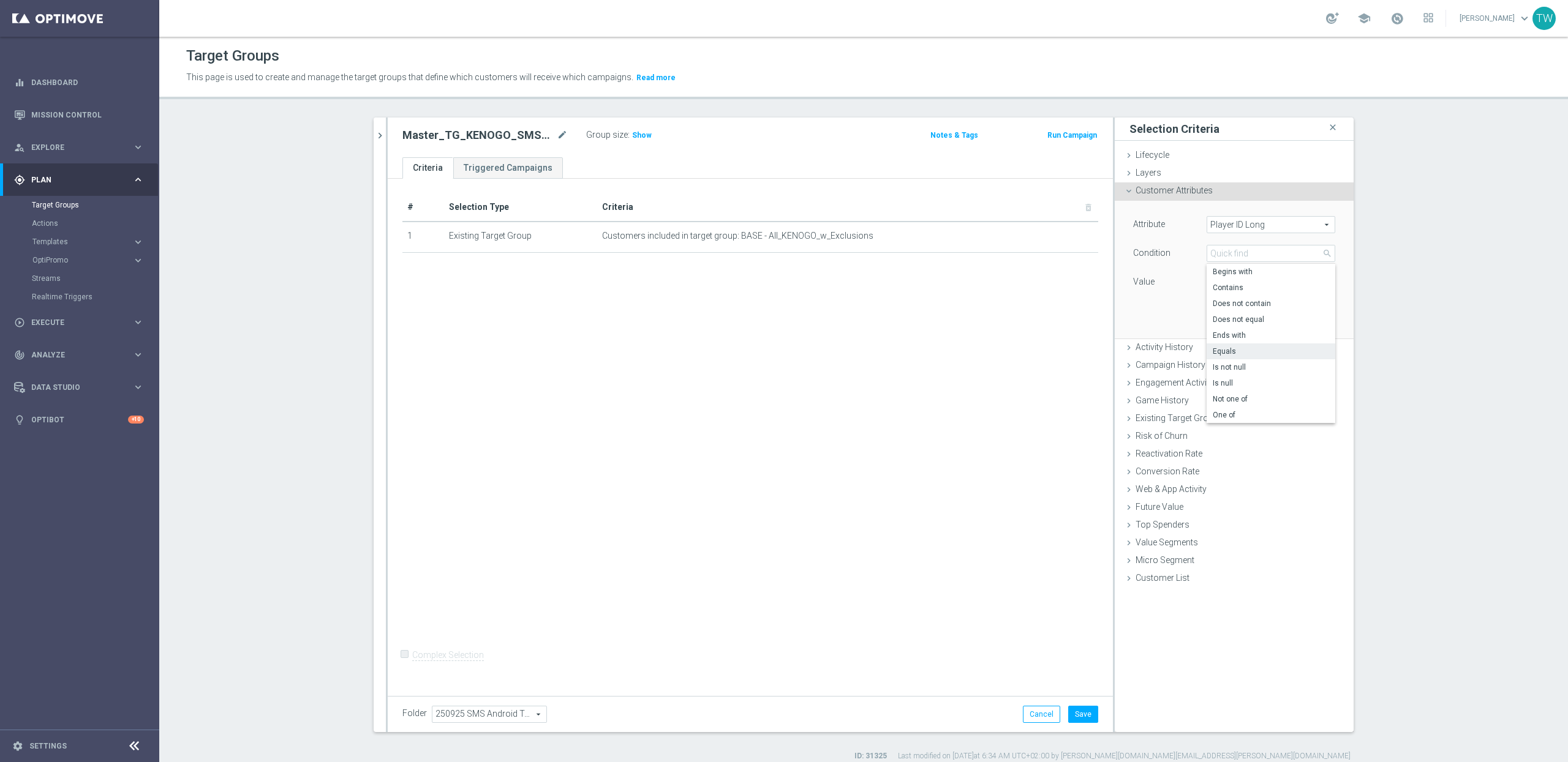
click at [1201, 254] on div "Equals Equals arrow_drop_down search Begins with Contains Does not contain Does…" at bounding box center [1270, 254] width 147 height 17
click at [1277, 279] on input "text" at bounding box center [1271, 282] width 129 height 17
paste input "635b431b7ae66e26095549a0"
type input "635b431b7ae66e26095549a0"
click at [1306, 319] on button "Add" at bounding box center [1317, 320] width 36 height 17
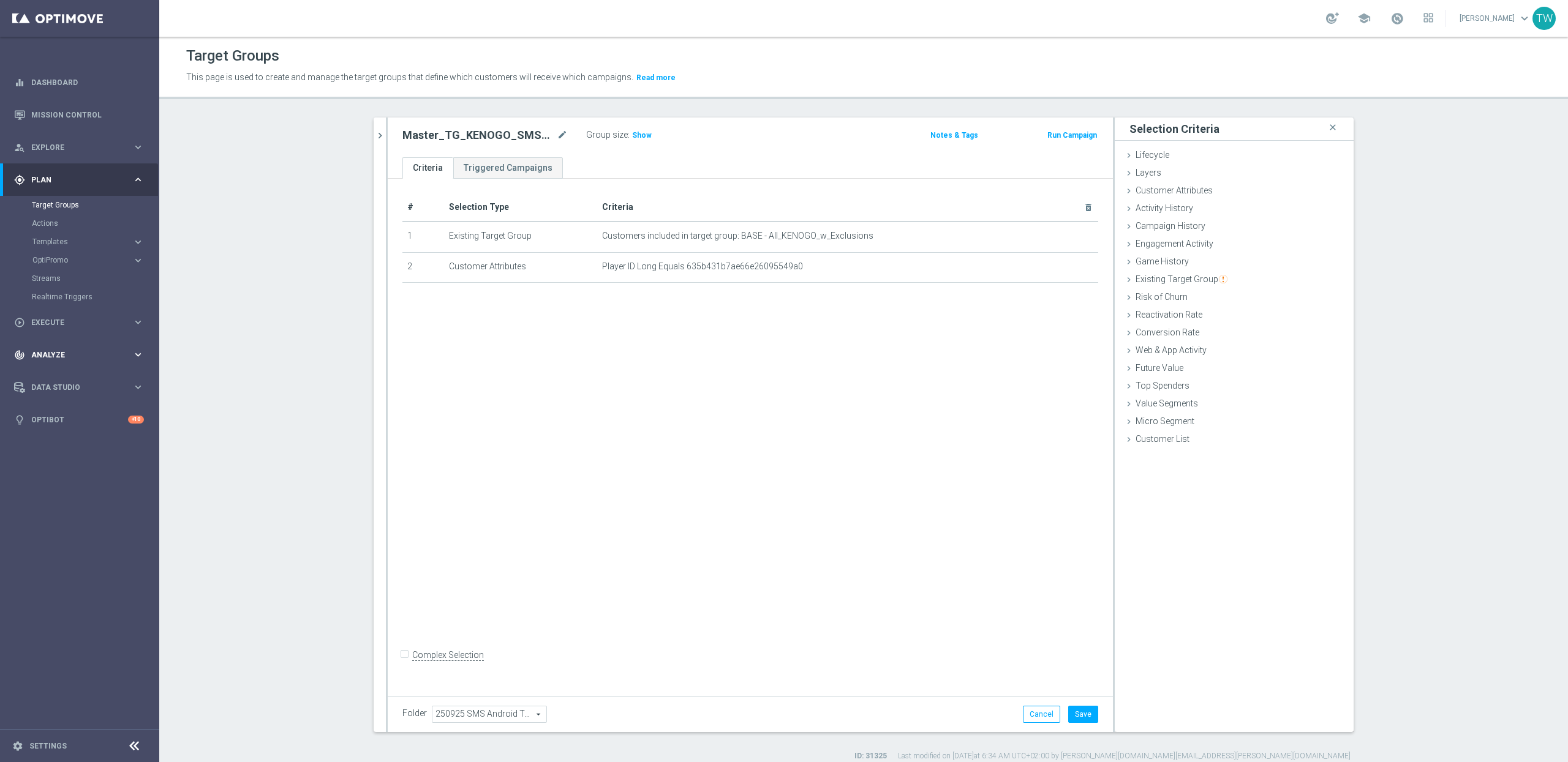
click at [116, 351] on span "Analyze" at bounding box center [82, 354] width 101 height 7
click at [1077, 232] on icon "delete_forever" at bounding box center [1074, 236] width 10 height 10
drag, startPoint x: 1083, startPoint y: 710, endPoint x: 1075, endPoint y: 667, distance: 43.7
click at [1083, 635] on button "Save" at bounding box center [1083, 714] width 30 height 17
click at [643, 135] on span "Show" at bounding box center [642, 135] width 20 height 9
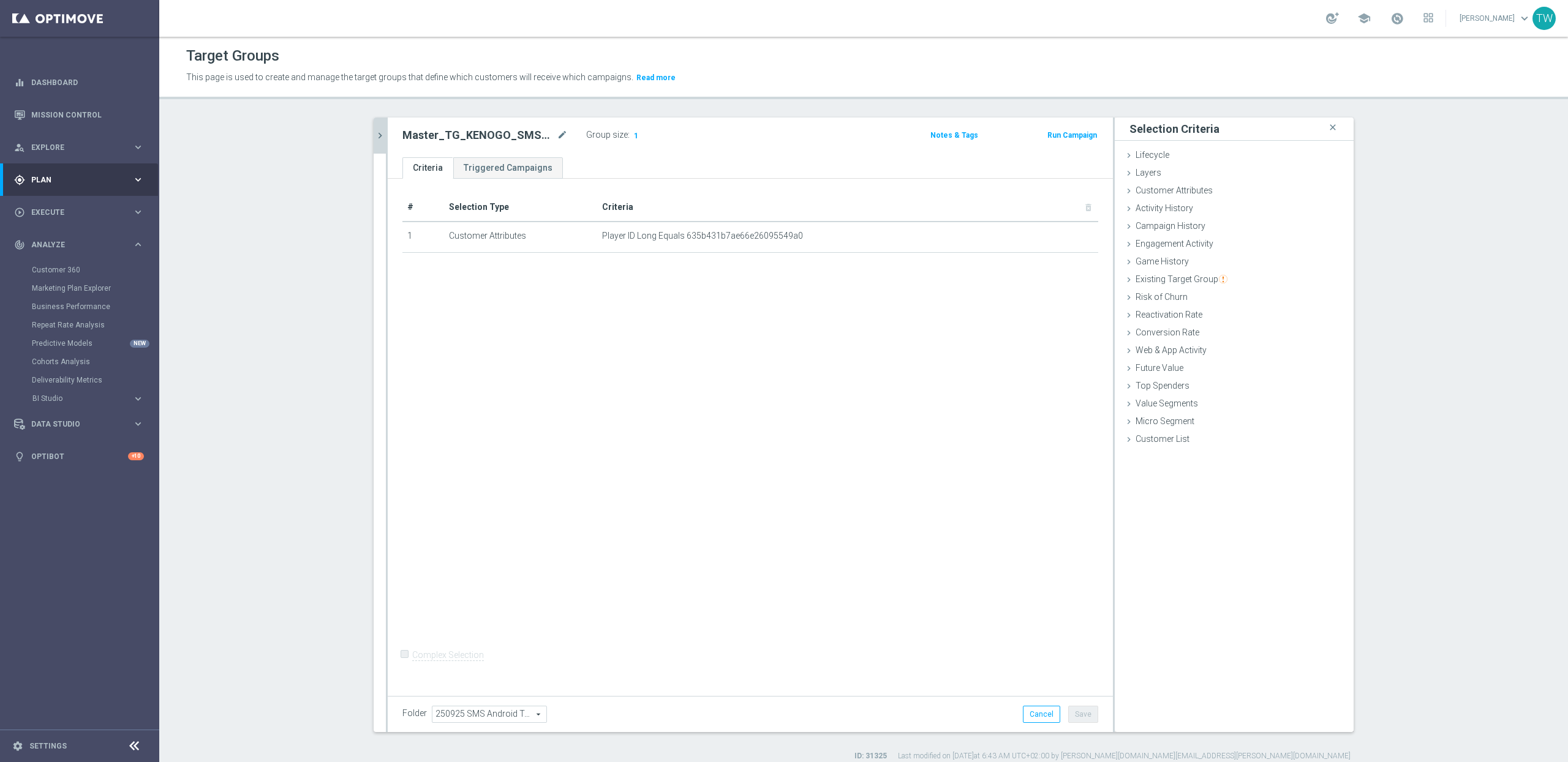
click at [379, 137] on icon "chevron_right" at bounding box center [381, 136] width 12 height 12
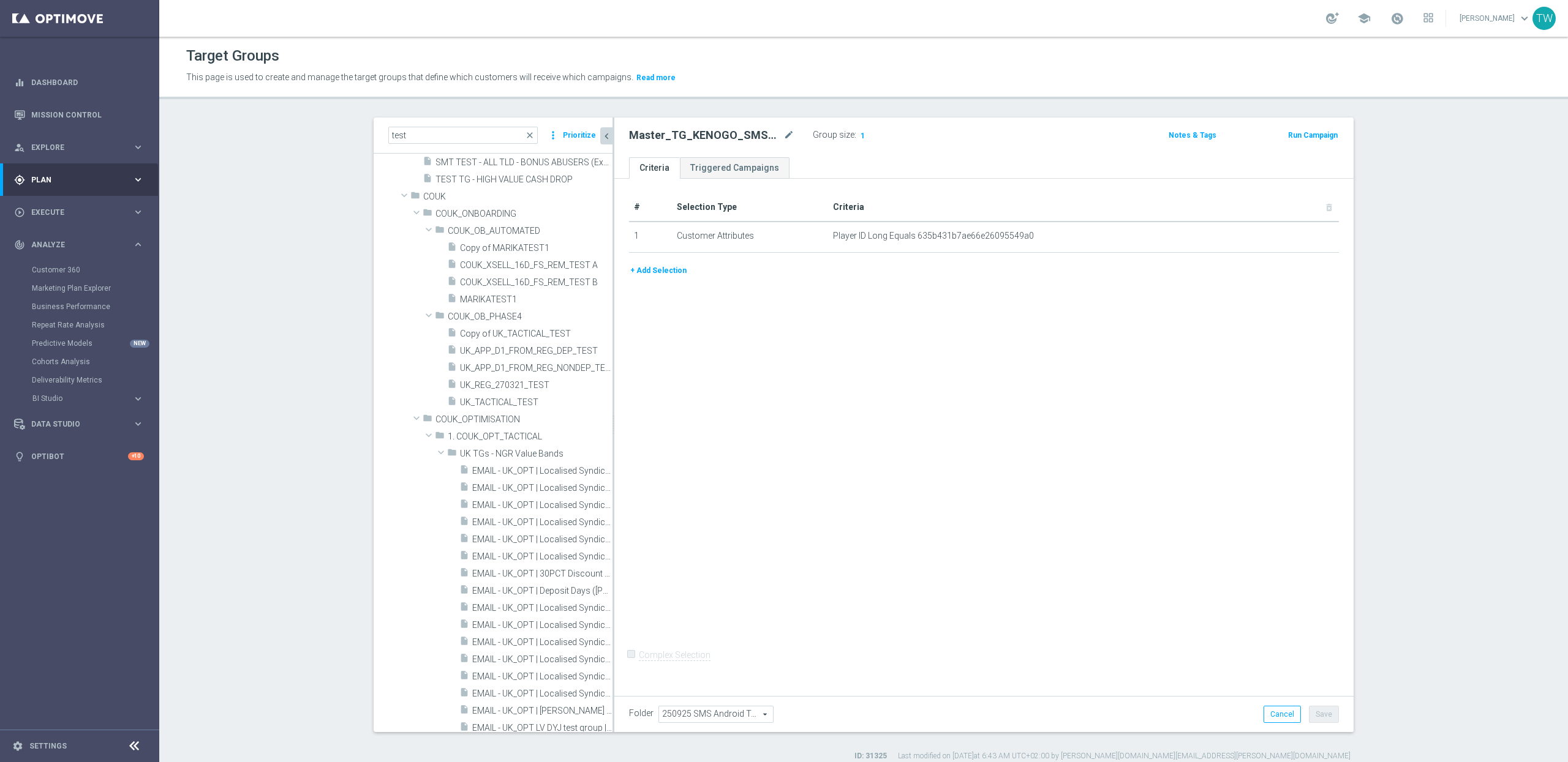
scroll to position [4774, 0]
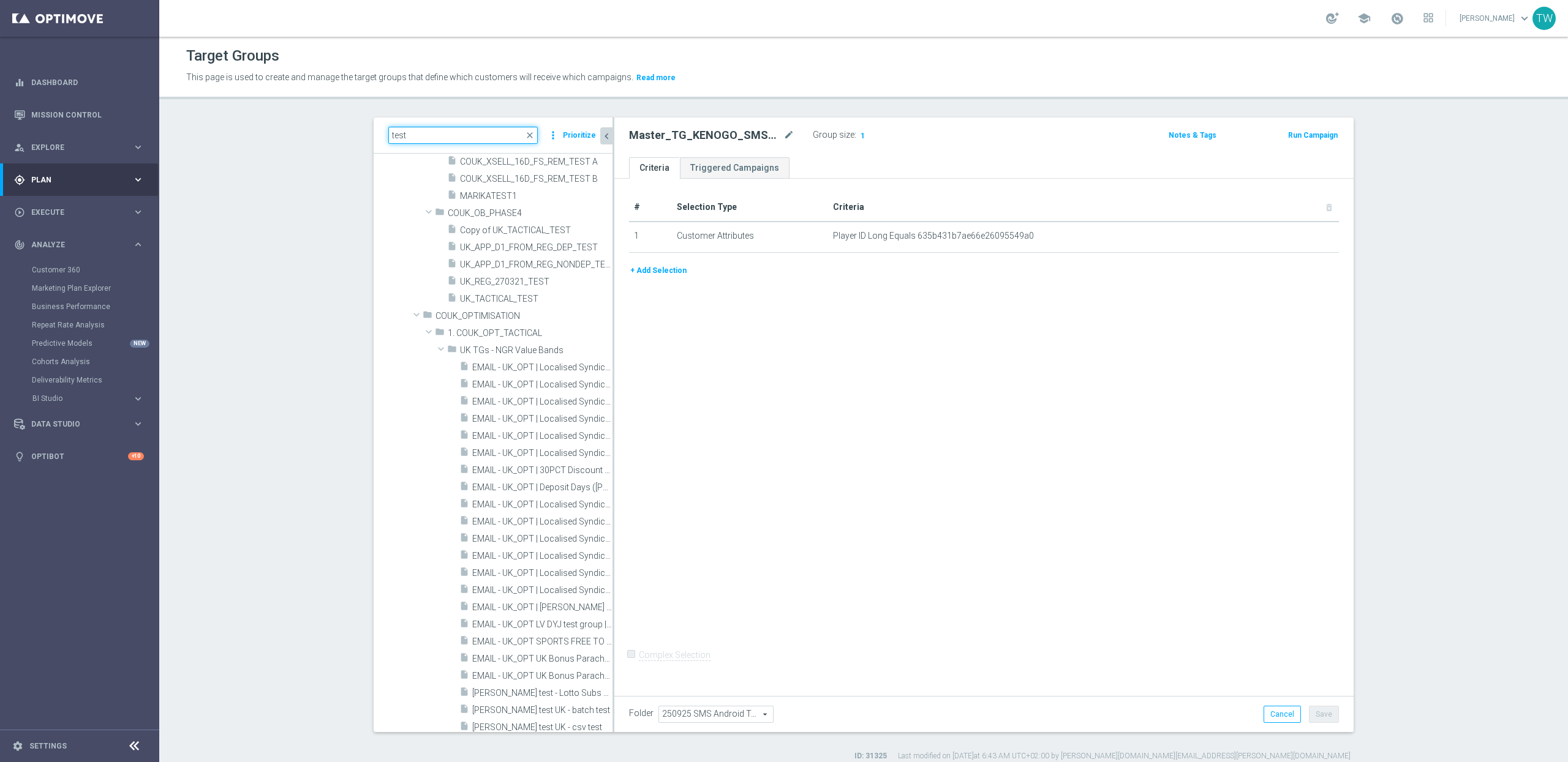
drag, startPoint x: 424, startPoint y: 137, endPoint x: 313, endPoint y: 128, distance: 111.4
click at [313, 128] on section "test close more_vert Prioritize Customer Target Groups library_add create_new_f…" at bounding box center [863, 439] width 1409 height 644
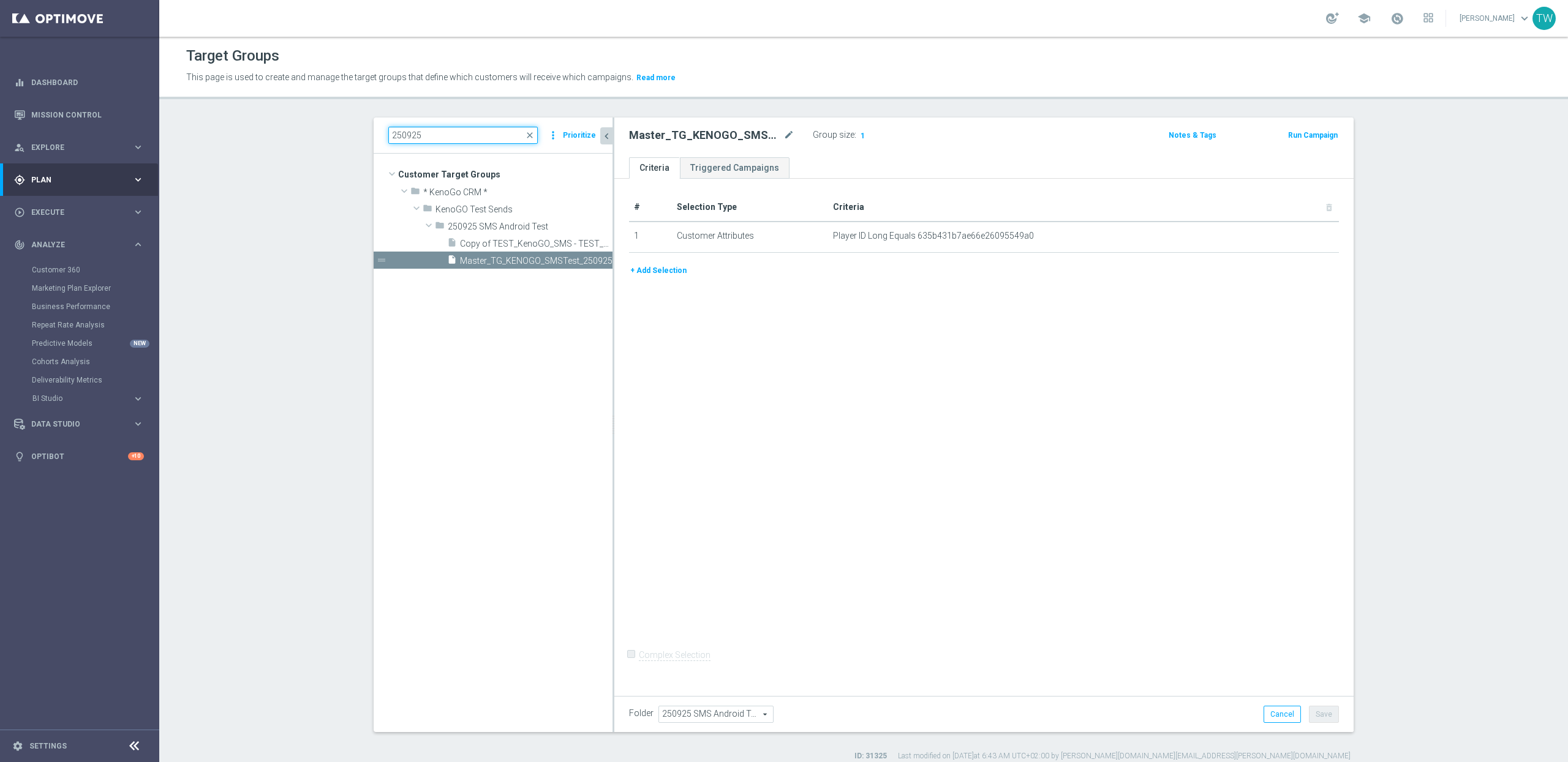
scroll to position [0, 0]
type input "250925"
click at [533, 234] on div "insert_drive_file Copy of TEST_KenoGO_SMS - TEST_250417" at bounding box center [516, 243] width 138 height 17
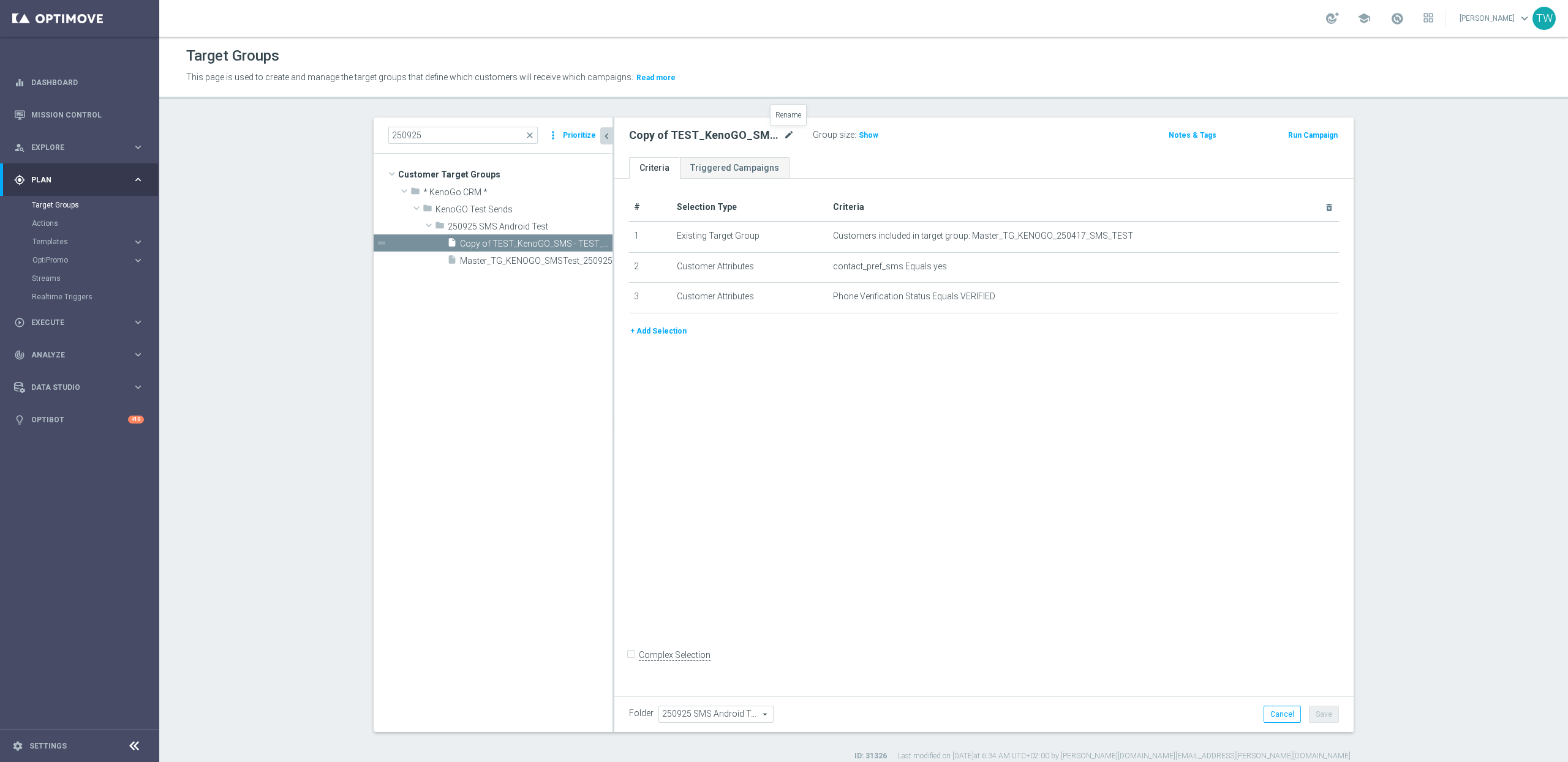
click at [792, 131] on icon "mode_edit" at bounding box center [789, 135] width 11 height 15
type input "TEST_KenoGO_SMS - TEST_250925"
click at [1298, 236] on icon "mode_edit" at bounding box center [1299, 236] width 10 height 10
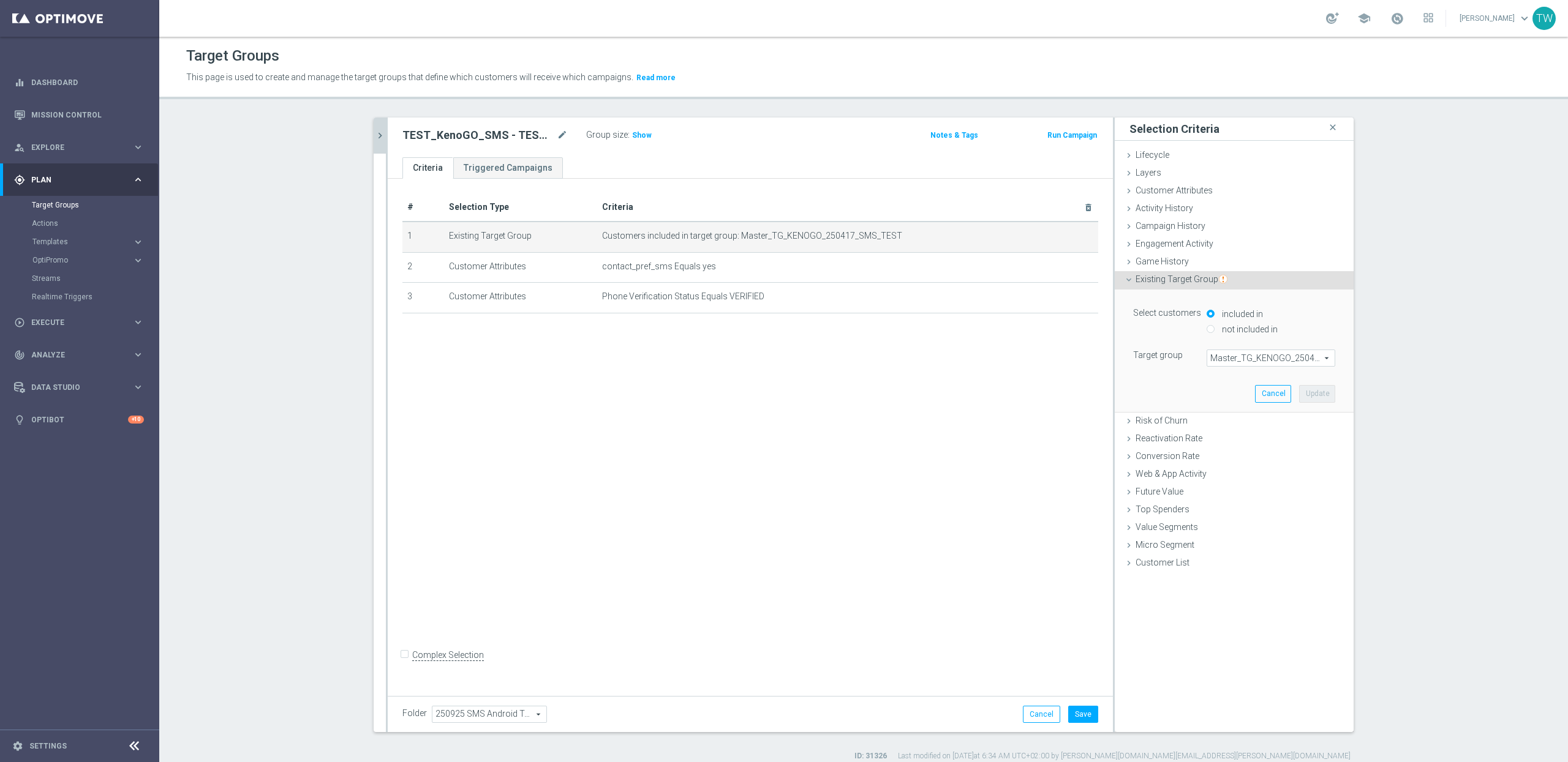
click at [1258, 354] on span "Master_TG_KENOGO_250417_SMS_TEST" at bounding box center [1271, 358] width 128 height 16
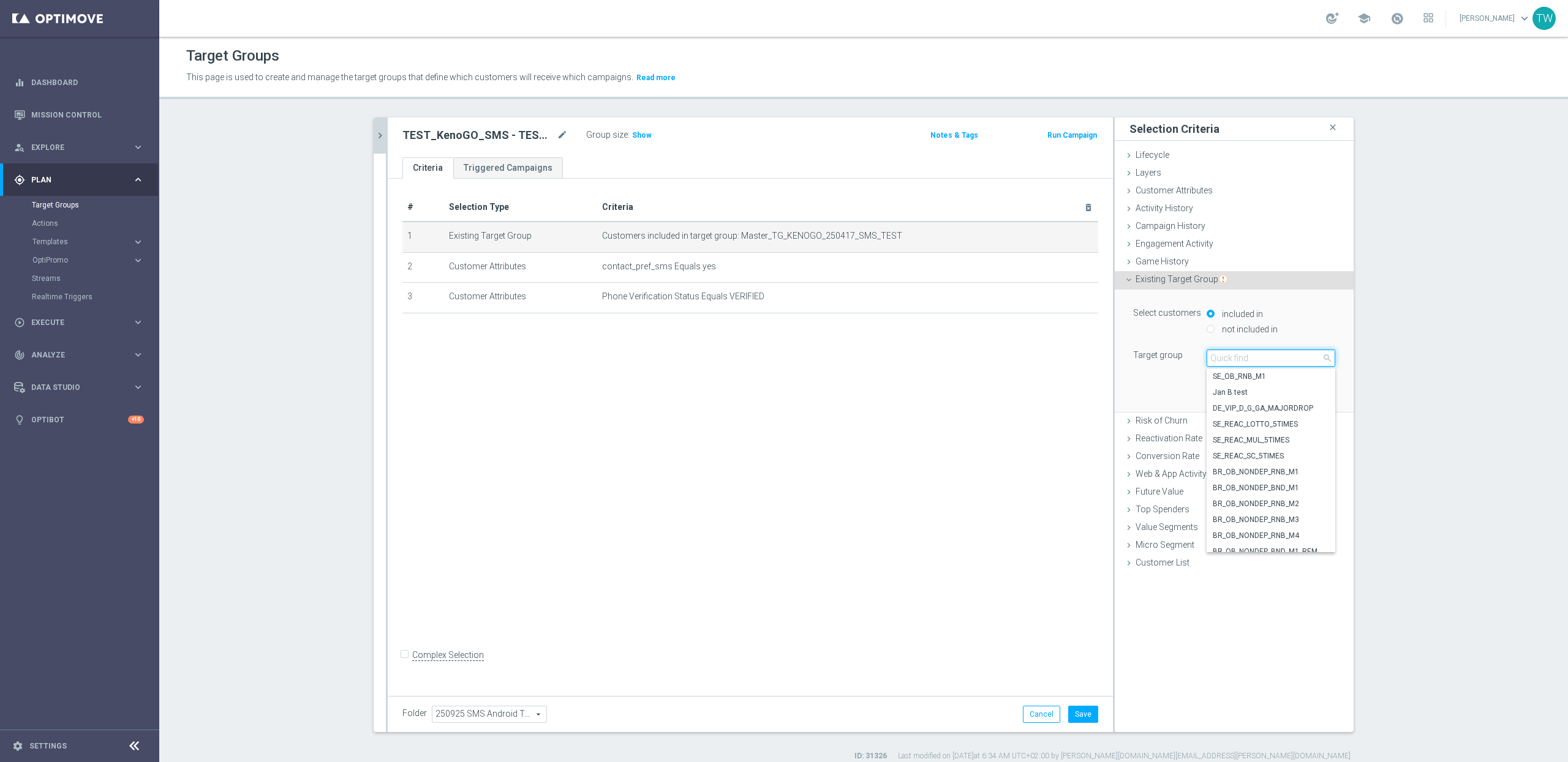
click at [1258, 354] on input "search" at bounding box center [1271, 358] width 129 height 17
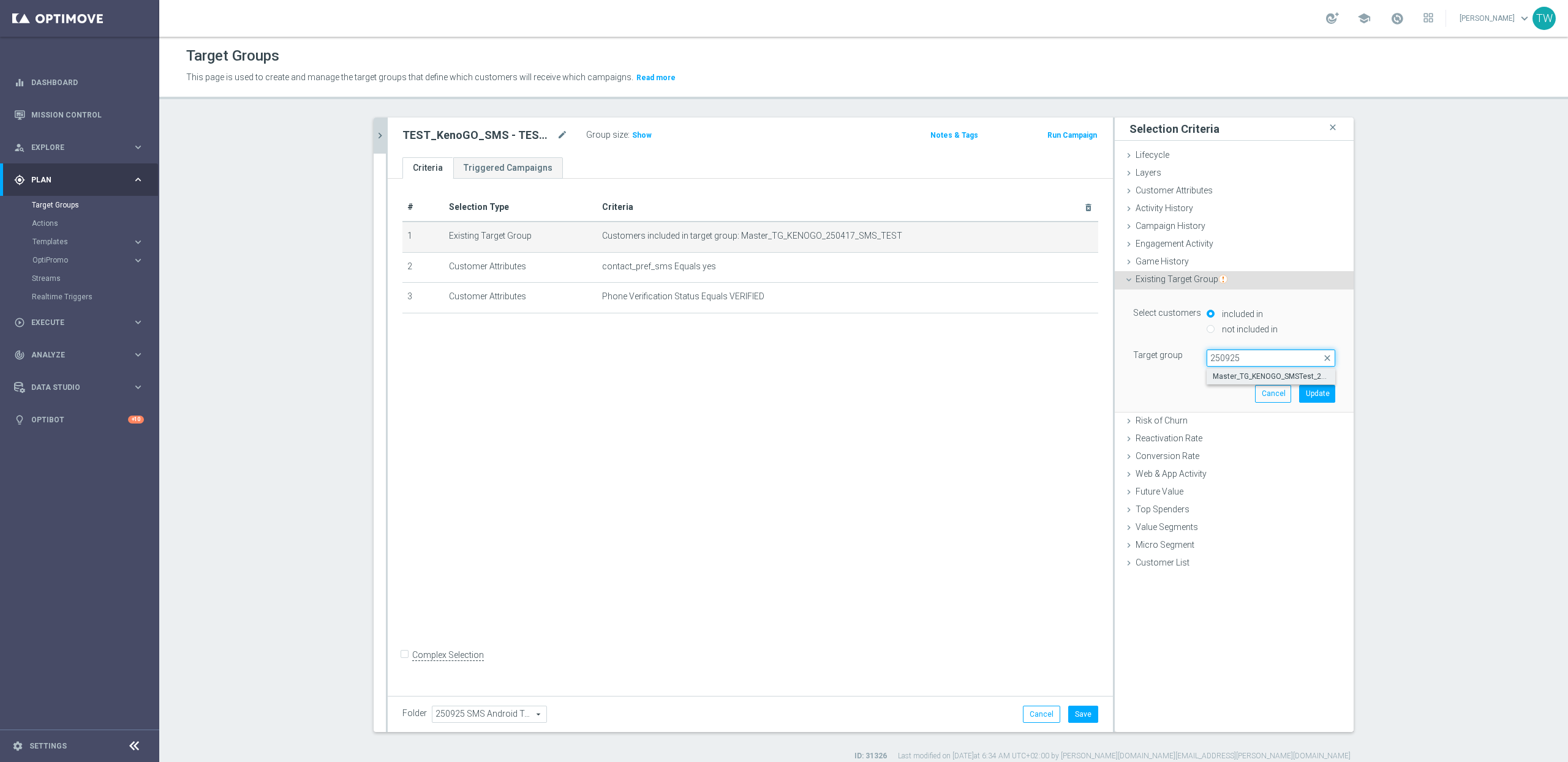
type input "250925"
click at [1261, 373] on span "Master_TG_KENOGO_SMSTest_250925" at bounding box center [1270, 376] width 116 height 10
type input "Master_TG_KENOGO_SMSTest_250925"
click at [1304, 392] on button "Update" at bounding box center [1317, 394] width 36 height 17
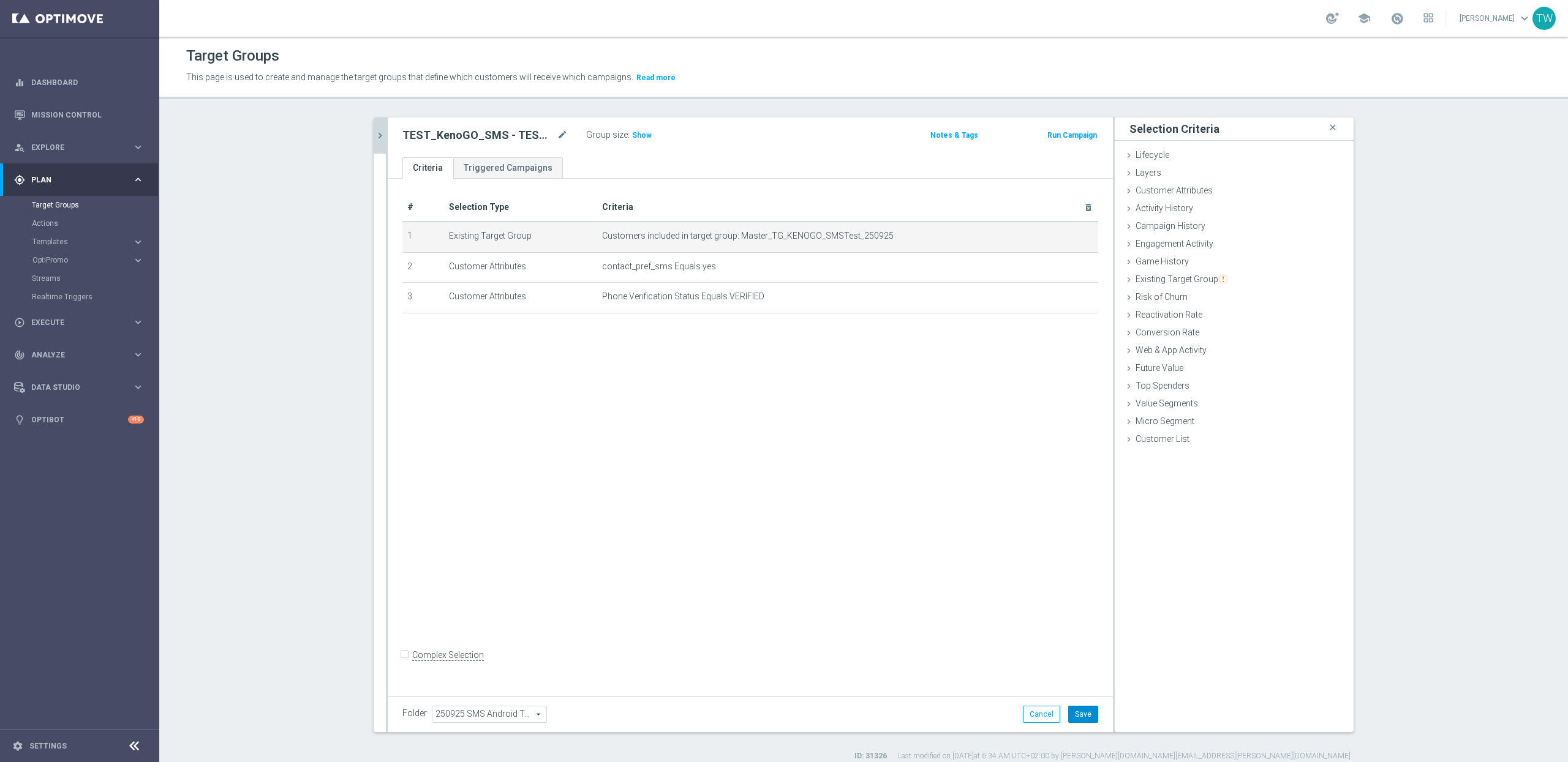
click at [1094, 635] on button "Save" at bounding box center [1083, 714] width 30 height 17
click at [643, 135] on span "Show" at bounding box center [642, 135] width 20 height 9
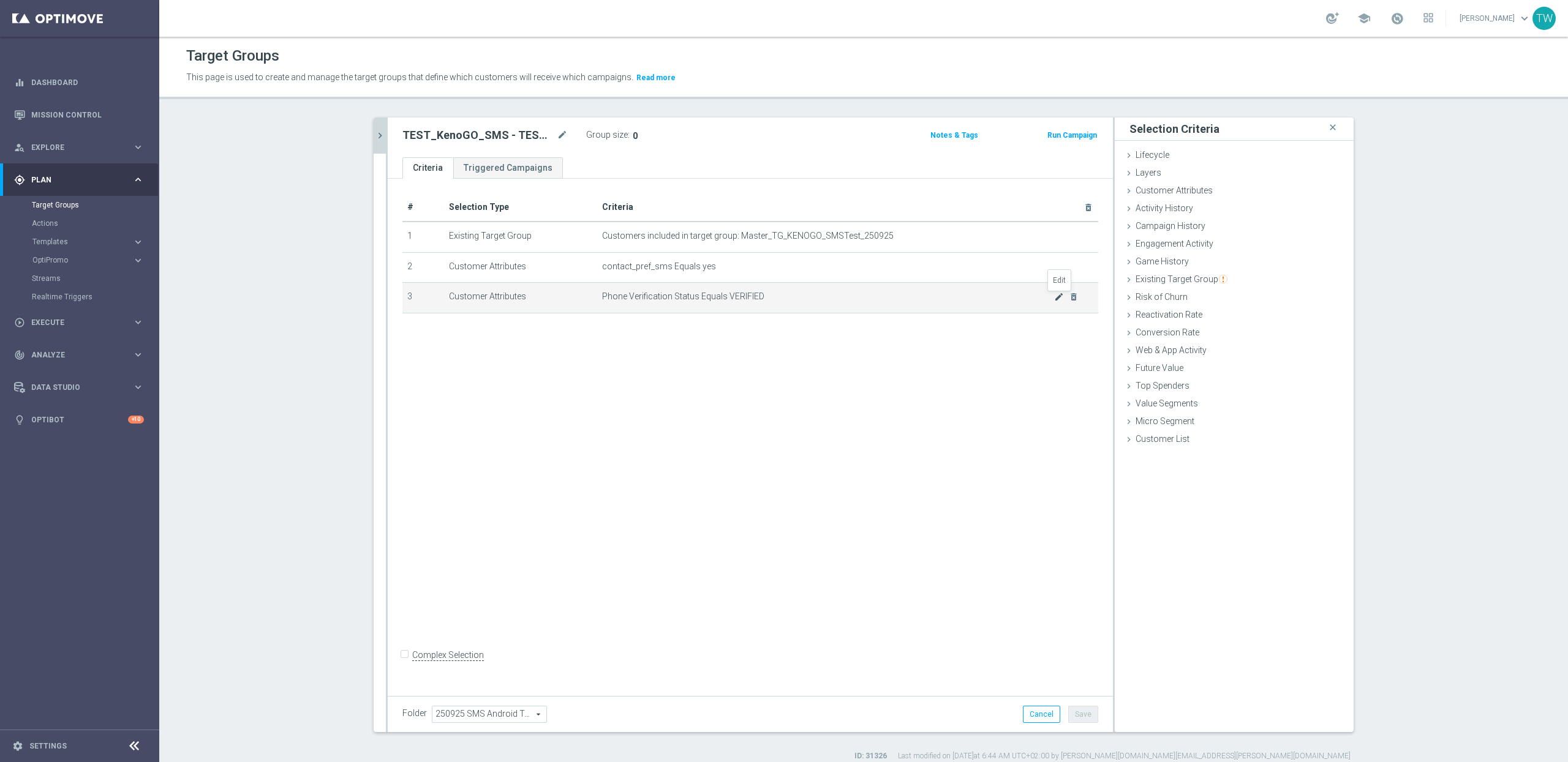
click at [1057, 296] on icon "mode_edit" at bounding box center [1059, 297] width 10 height 10
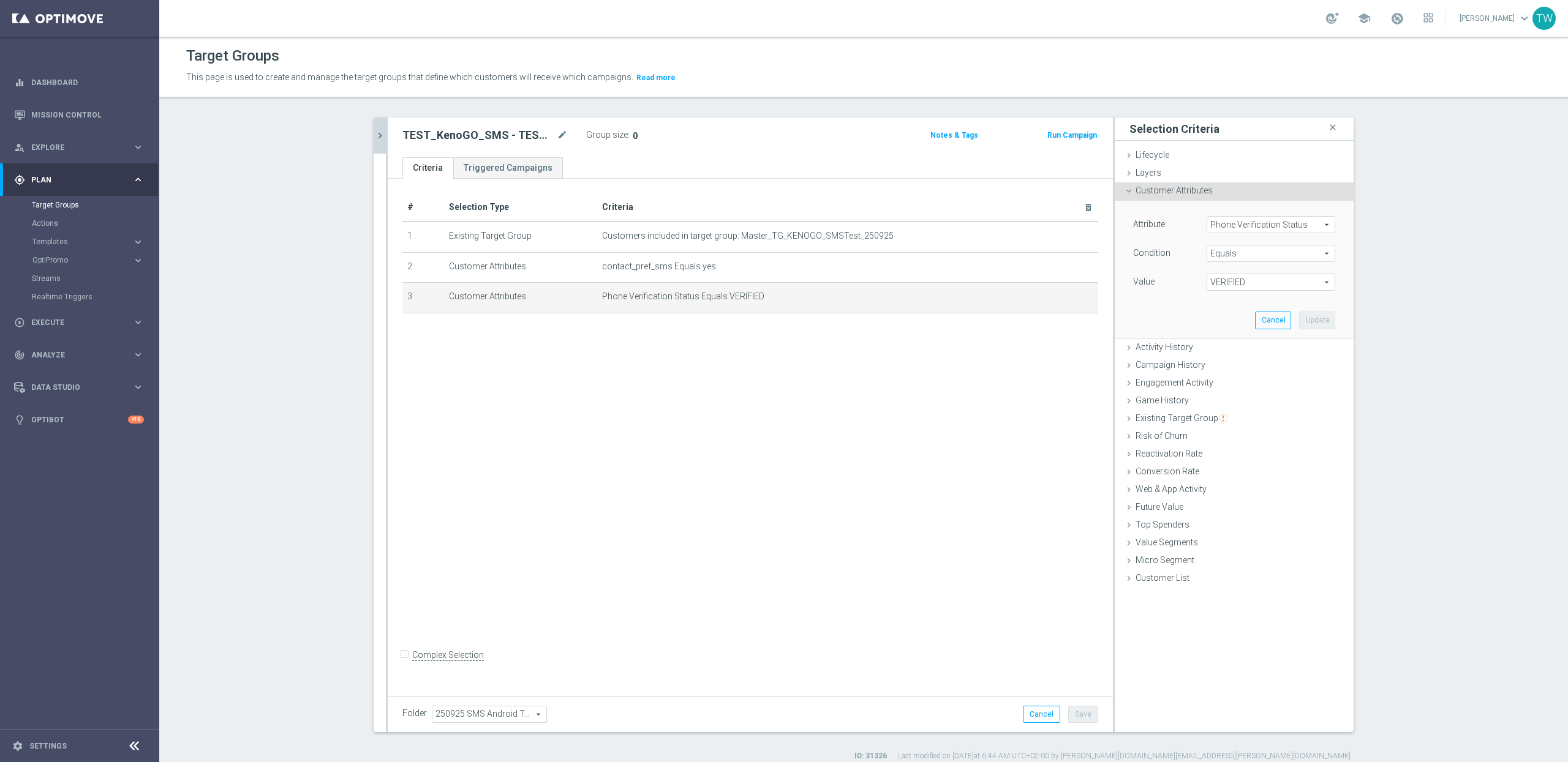
click at [1272, 289] on span "VERIFIED" at bounding box center [1271, 282] width 128 height 16
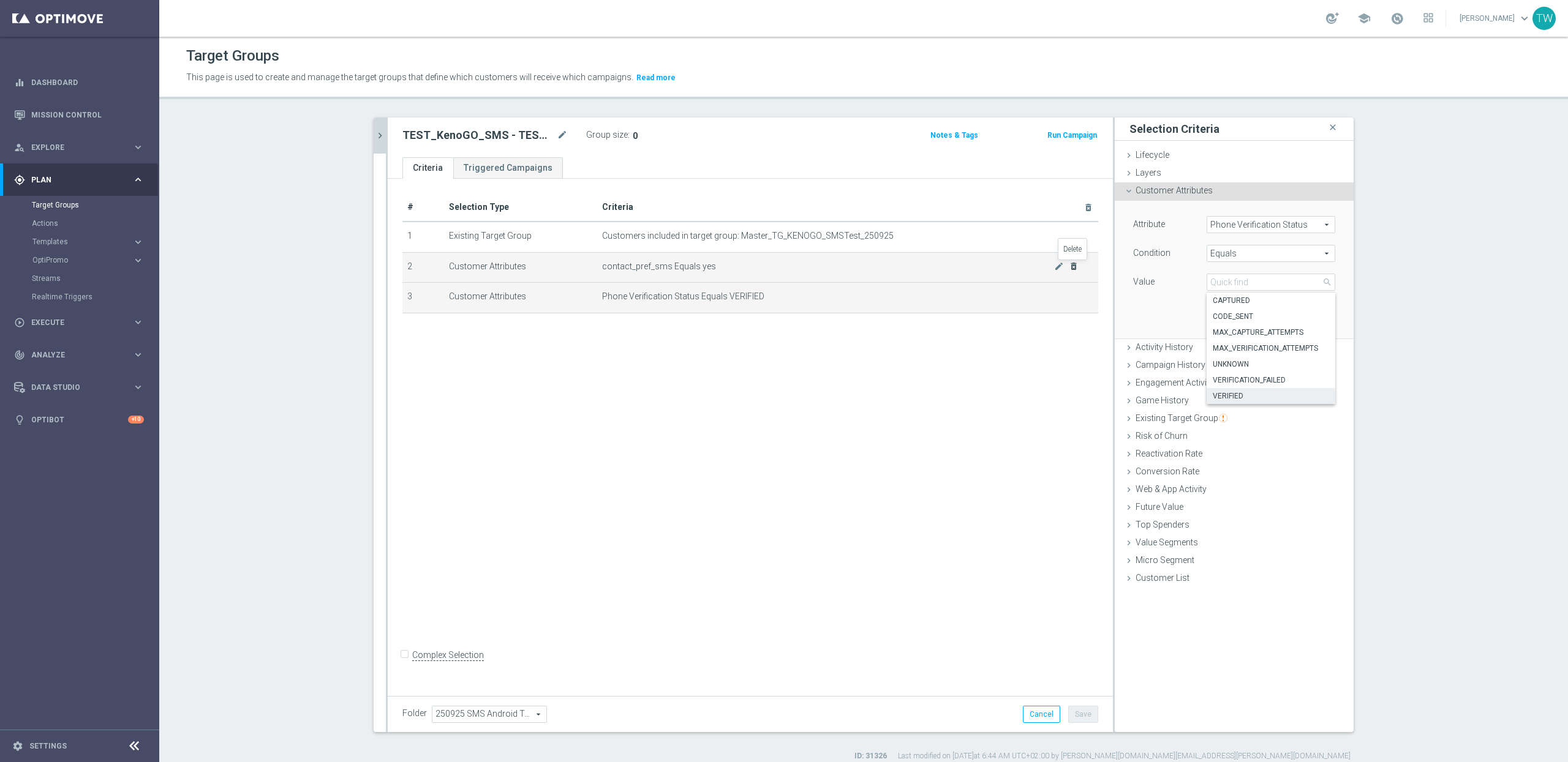
click at [1071, 268] on icon "delete_forever" at bounding box center [1074, 266] width 10 height 10
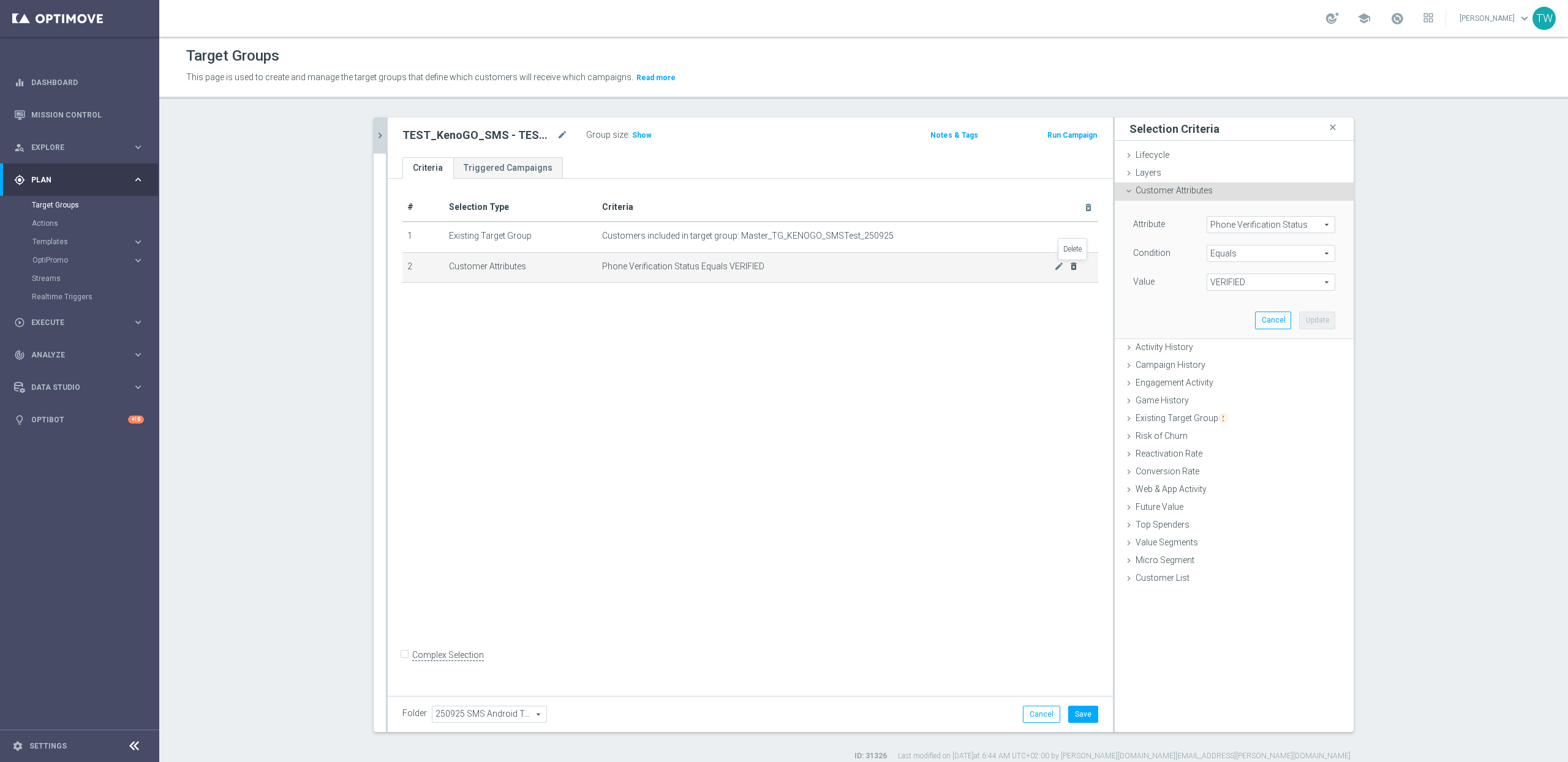
click at [1073, 265] on icon "delete_forever" at bounding box center [1074, 266] width 10 height 10
click at [1268, 324] on button "Cancel" at bounding box center [1273, 320] width 36 height 17
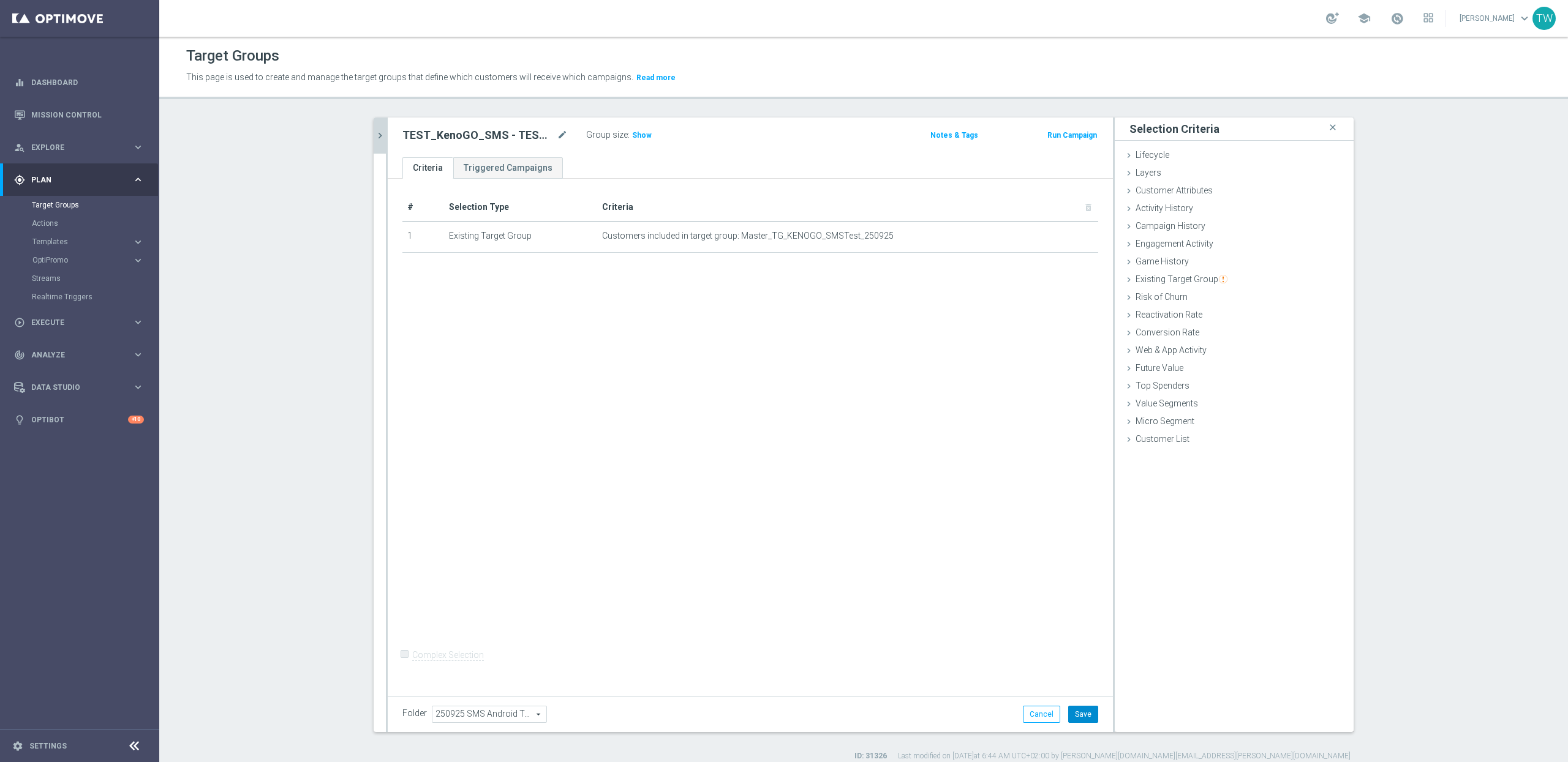
click at [1069, 635] on button "Save" at bounding box center [1083, 714] width 30 height 17
click at [1030, 635] on button "Cancel" at bounding box center [1041, 714] width 37 height 17
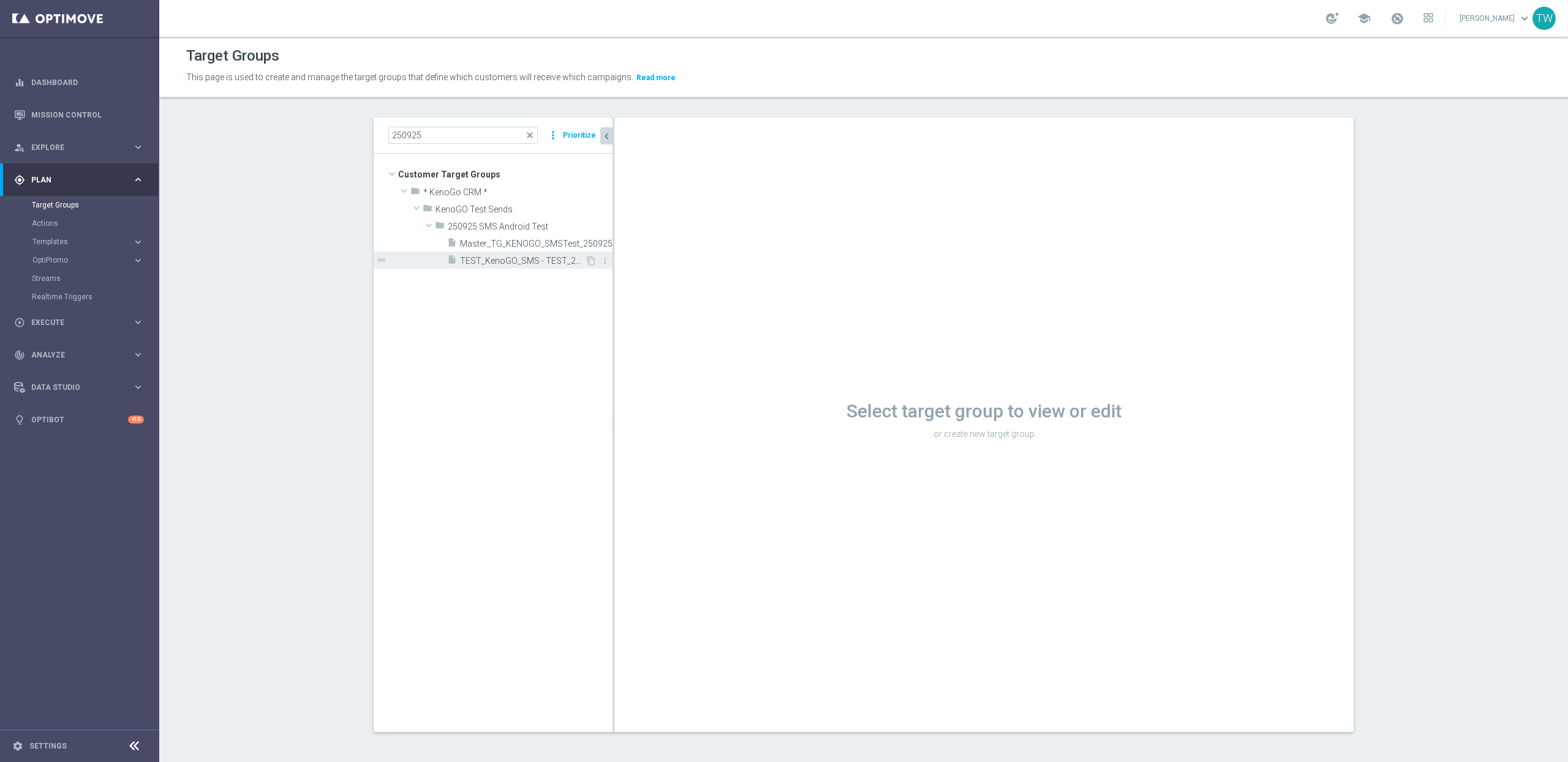
click at [507, 256] on span "TEST_KenoGO_SMS - TEST_250925" at bounding box center [523, 262] width 125 height 11
click at [507, 246] on span "Master_TG_KENOGO_SMSTest_250925" at bounding box center [523, 244] width 125 height 11
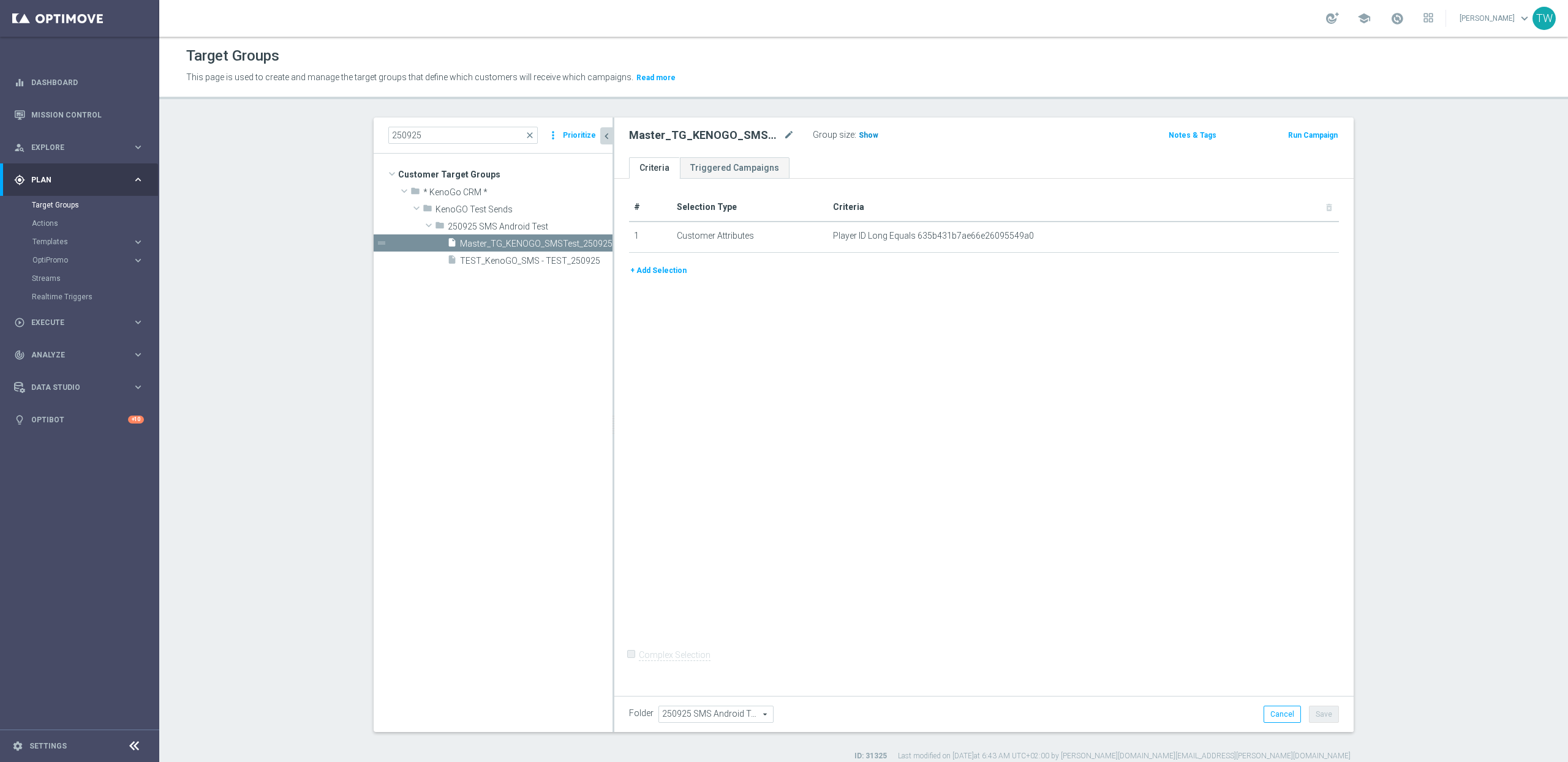
click at [855, 133] on div "Group size : Show" at bounding box center [874, 134] width 122 height 15
click at [859, 133] on span "Show" at bounding box center [869, 135] width 20 height 9
click at [1306, 137] on button "Run Campaign" at bounding box center [1313, 135] width 52 height 13
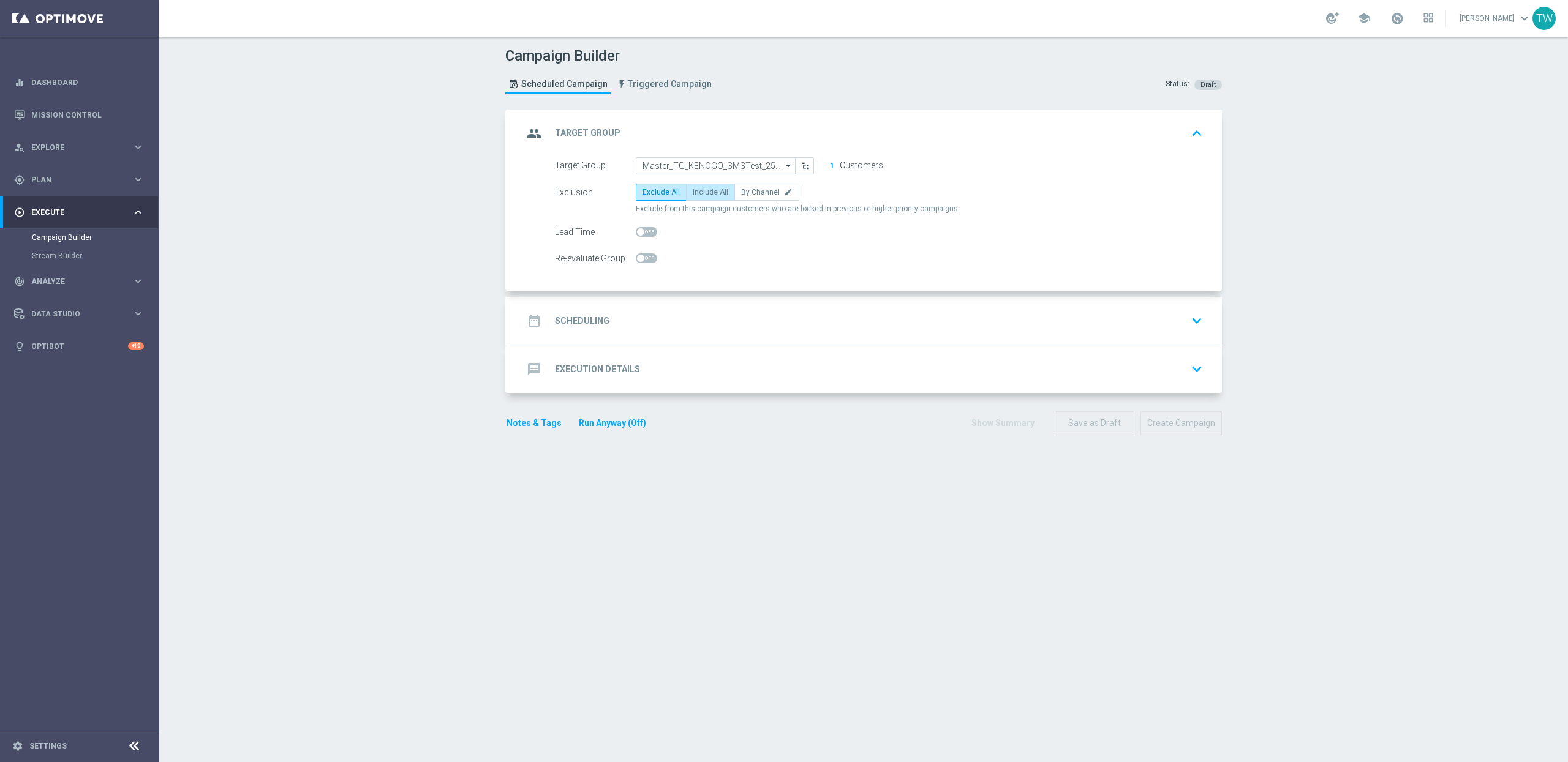
click at [702, 193] on span "Include All" at bounding box center [710, 192] width 35 height 9
click at [701, 193] on input "Include All" at bounding box center [697, 194] width 8 height 8
radio input "true"
click at [755, 305] on div "date_range Scheduling keyboard_arrow_down" at bounding box center [865, 321] width 714 height 48
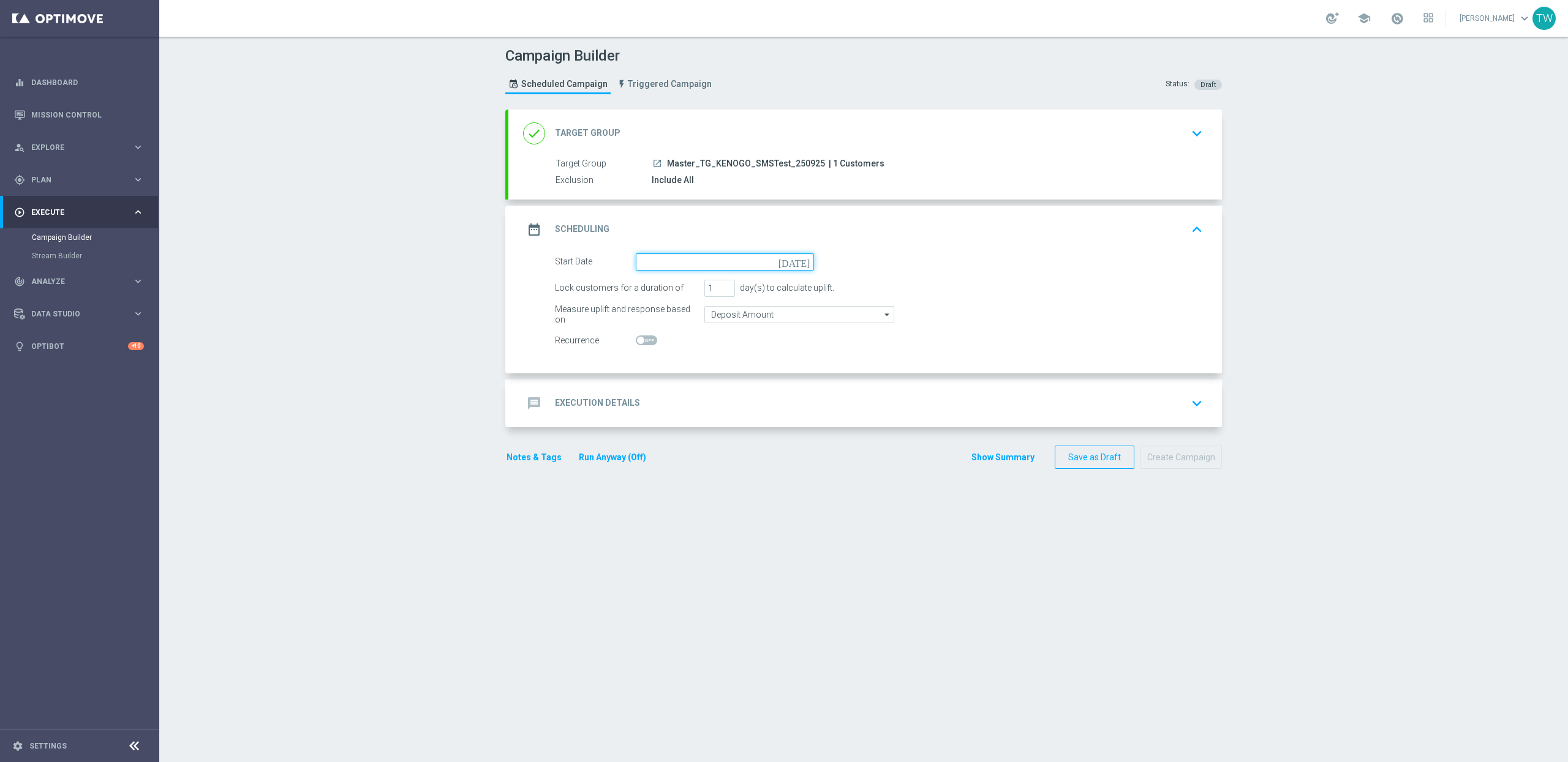
click at [715, 270] on input at bounding box center [725, 262] width 178 height 17
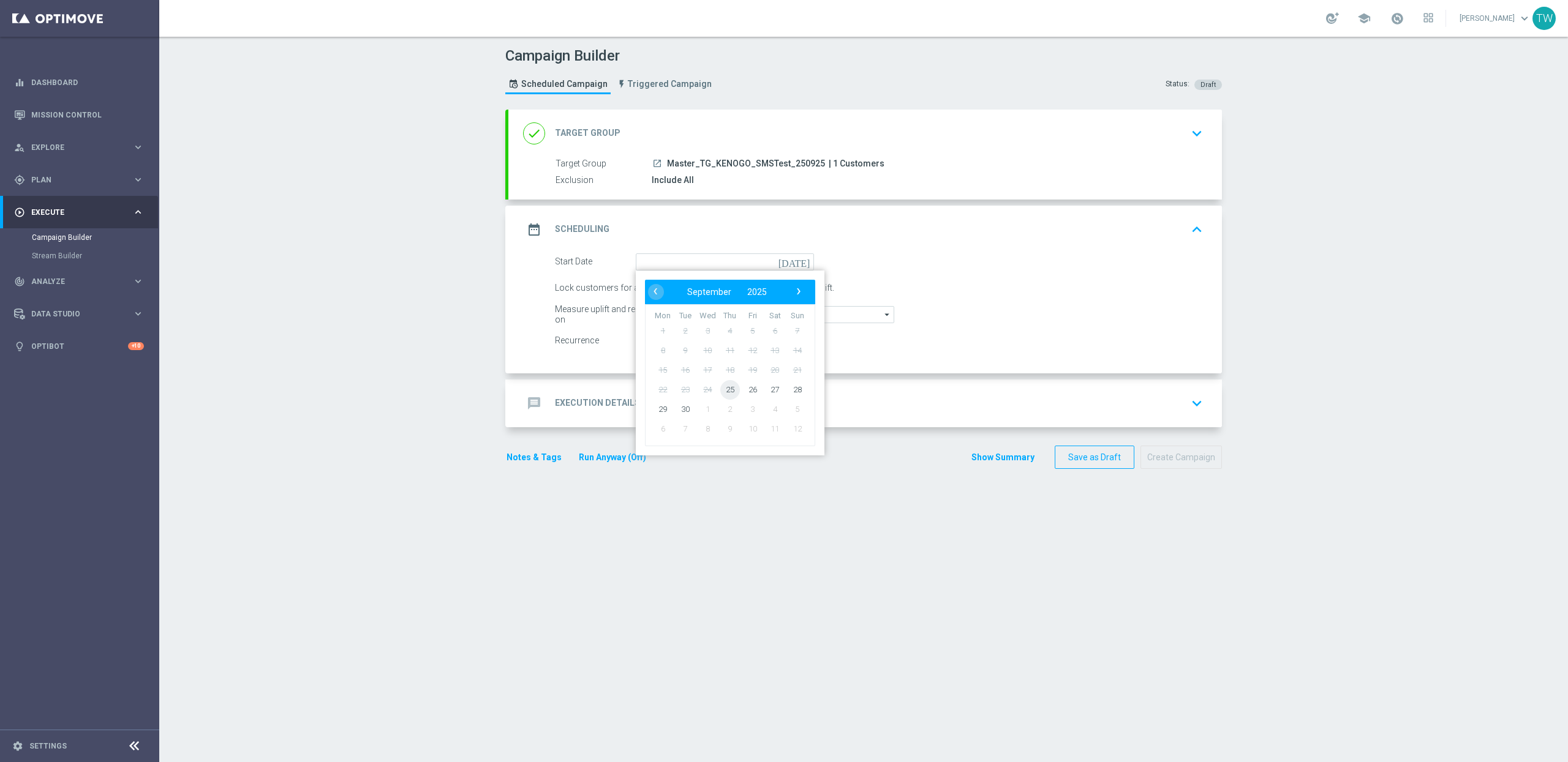
click at [737, 384] on span "25" at bounding box center [731, 390] width 20 height 20
type input "25 Sep 2025"
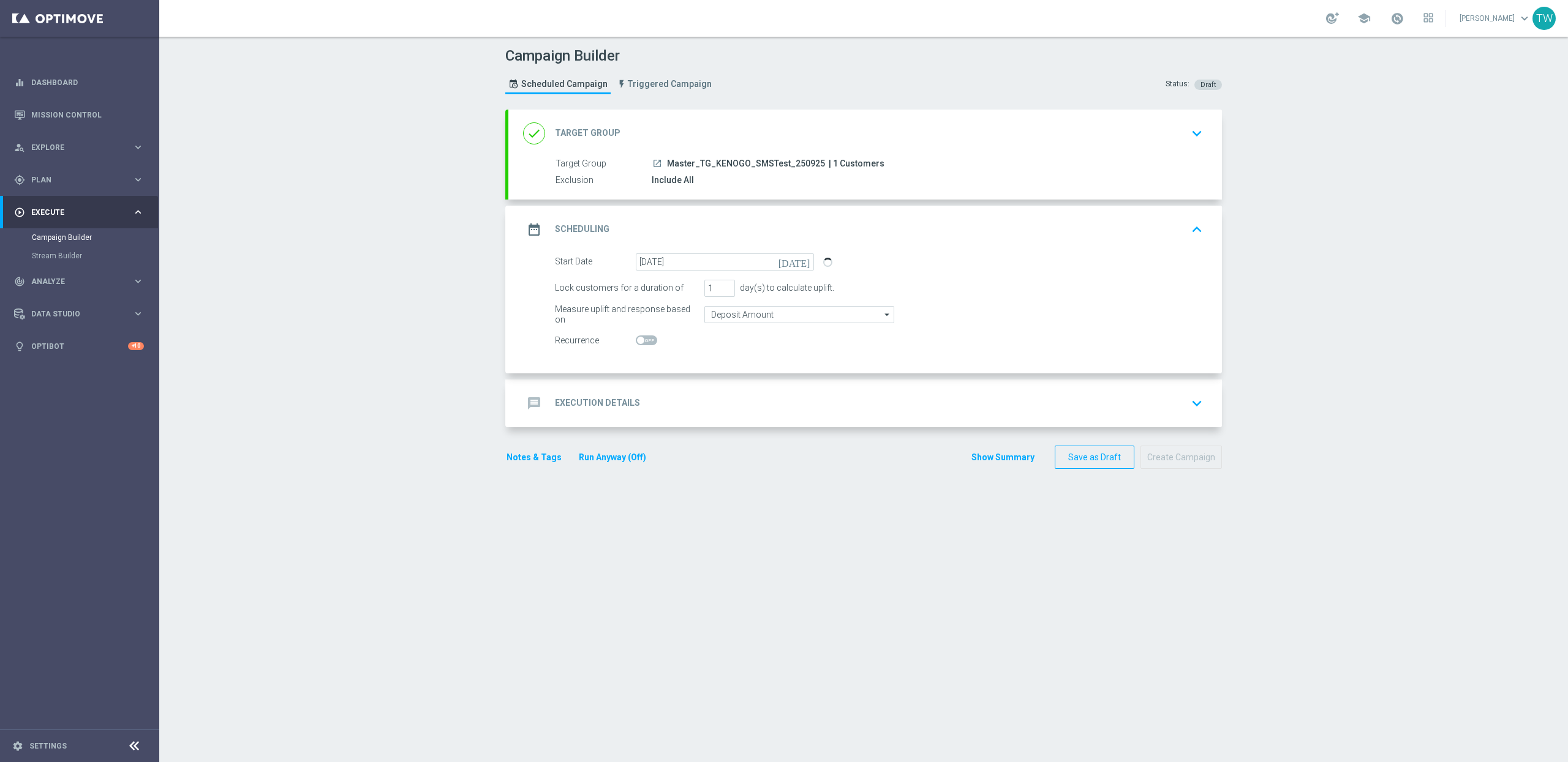
click at [737, 387] on div "message Execution Details keyboard_arrow_down" at bounding box center [865, 404] width 714 height 48
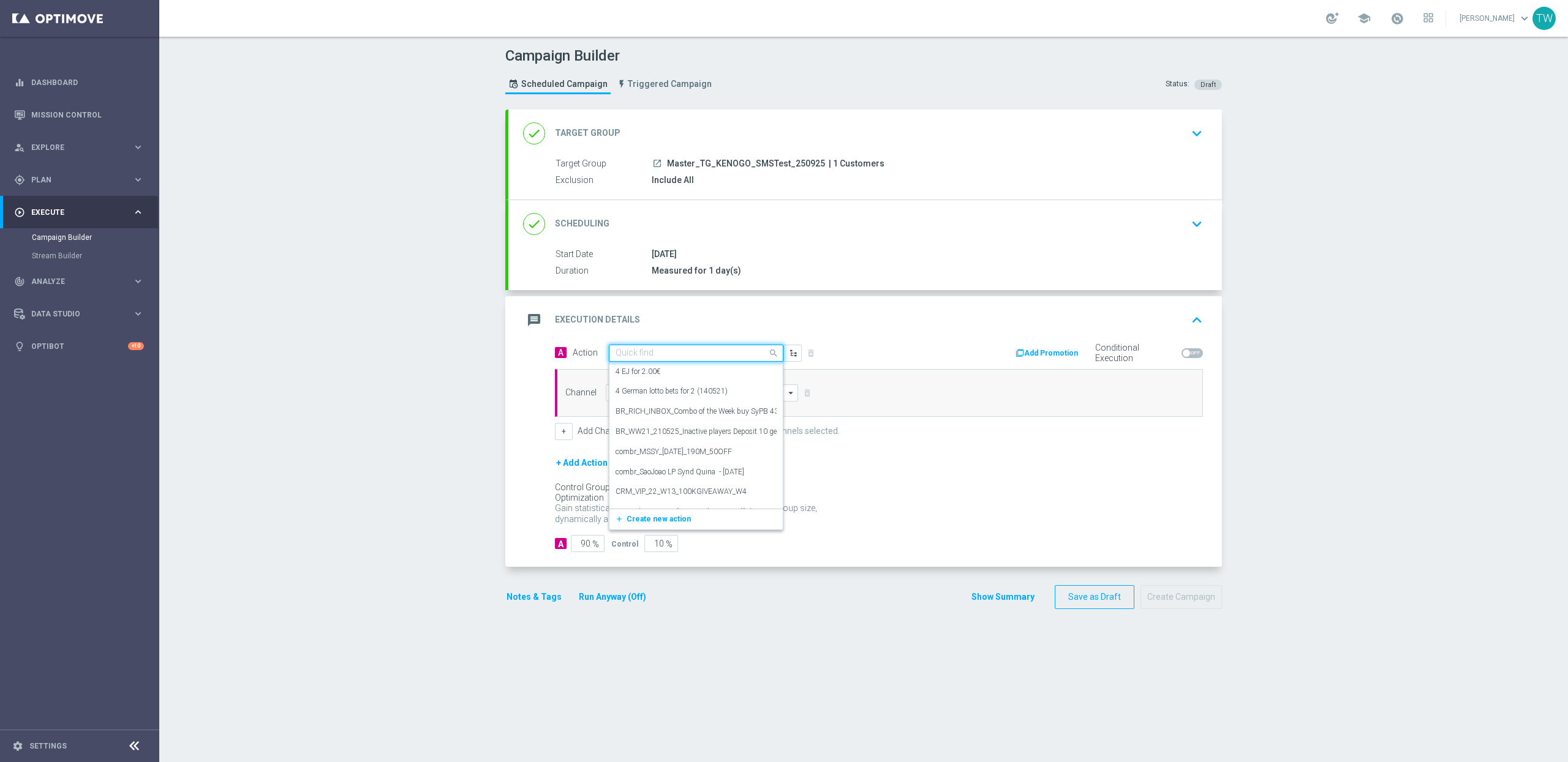
click at [671, 353] on input "text" at bounding box center [684, 354] width 137 height 11
type input "kenogo te"
click at [698, 371] on div "KenoGO TEST edit" at bounding box center [696, 374] width 161 height 20
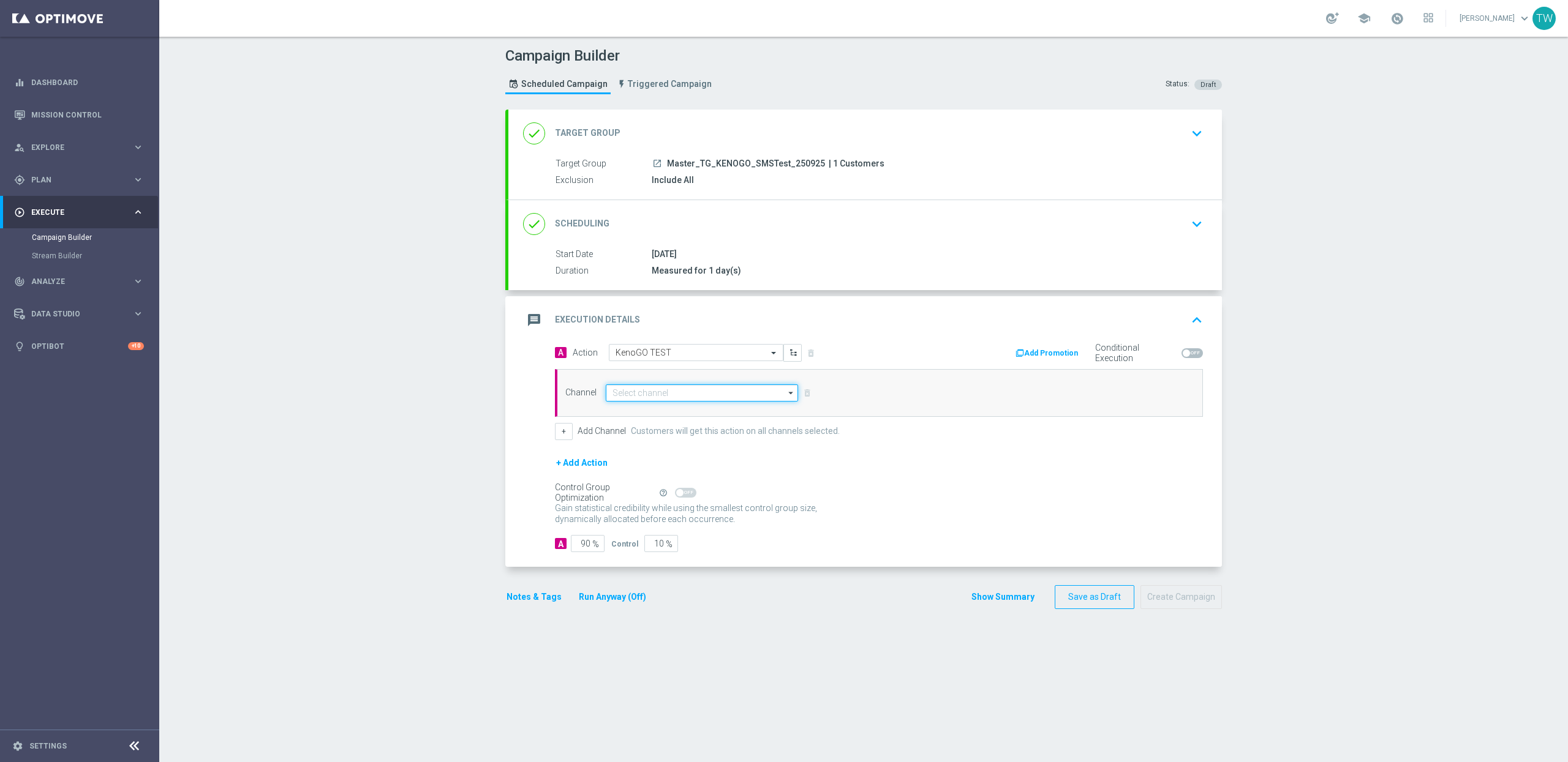
click at [693, 400] on input at bounding box center [702, 393] width 193 height 17
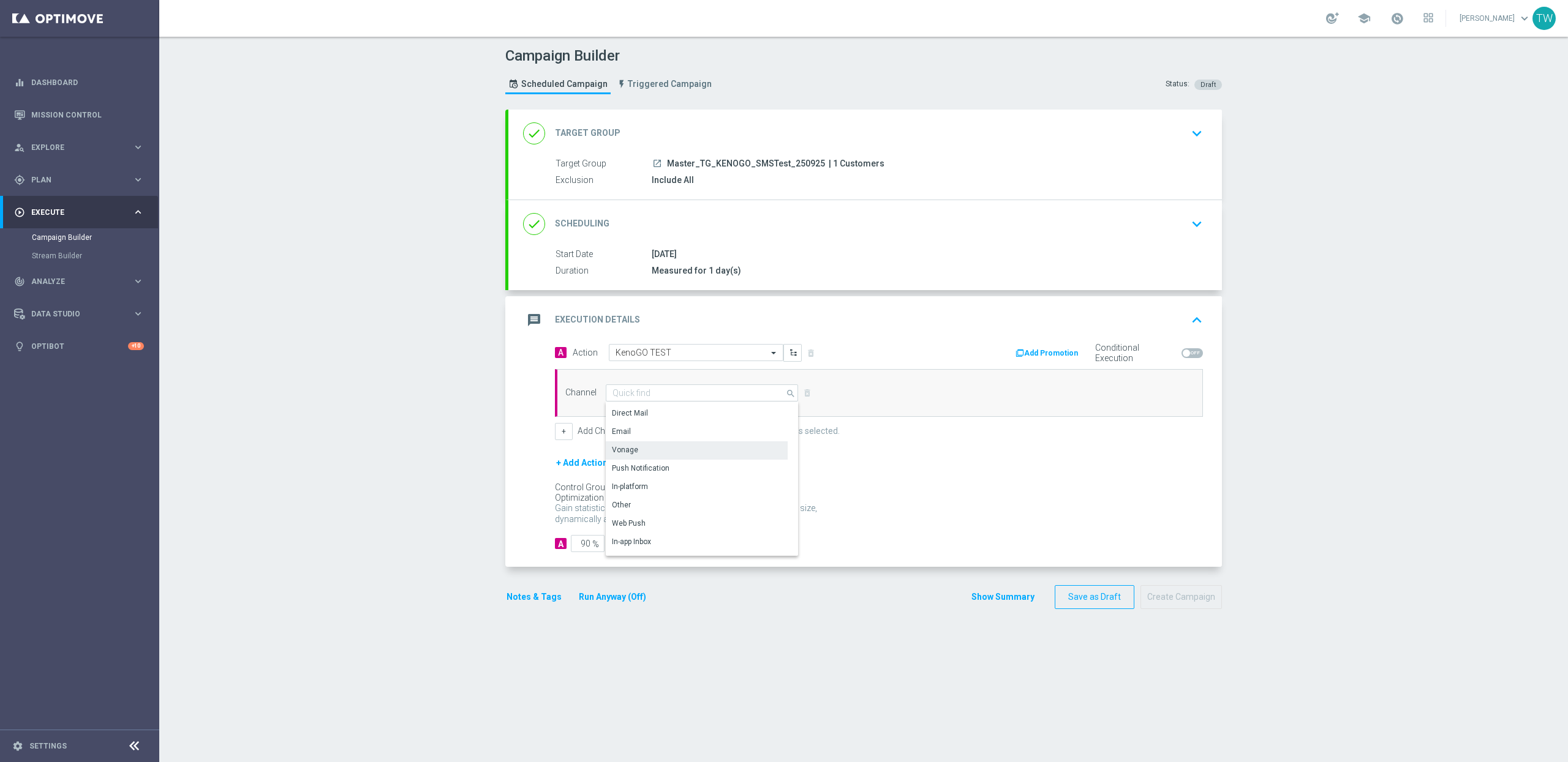
click at [655, 449] on div "Vonage" at bounding box center [697, 450] width 182 height 17
type input "Vonage"
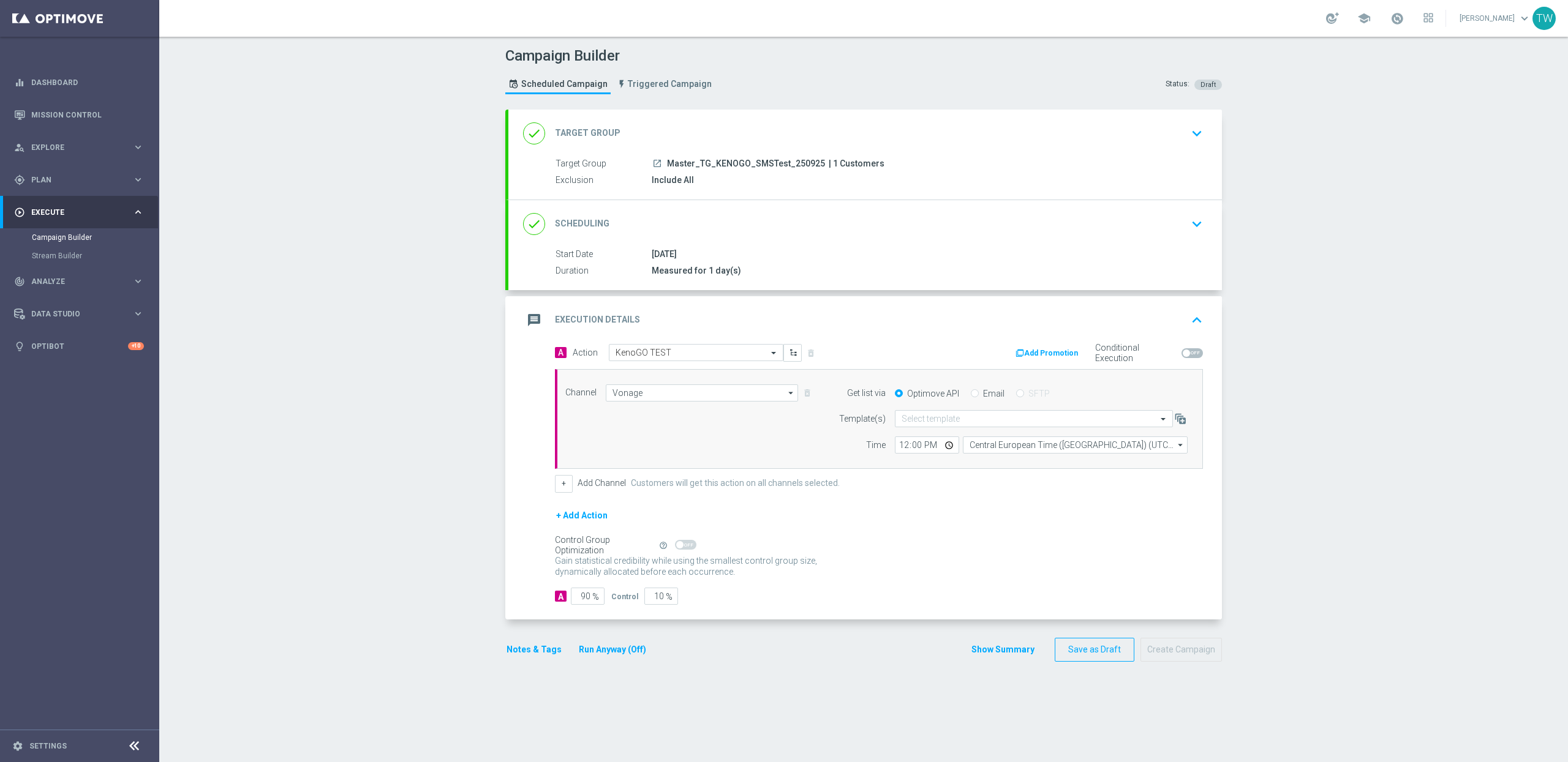
drag, startPoint x: 653, startPoint y: 547, endPoint x: 682, endPoint y: 548, distance: 29.0
click at [682, 548] on div "Control Group Optimization Self Optimizing Campaign help_outline" at bounding box center [879, 546] width 648 height 13
drag, startPoint x: 651, startPoint y: 603, endPoint x: 662, endPoint y: 602, distance: 11.0
click at [662, 602] on input "10" at bounding box center [661, 596] width 34 height 17
type input "0"
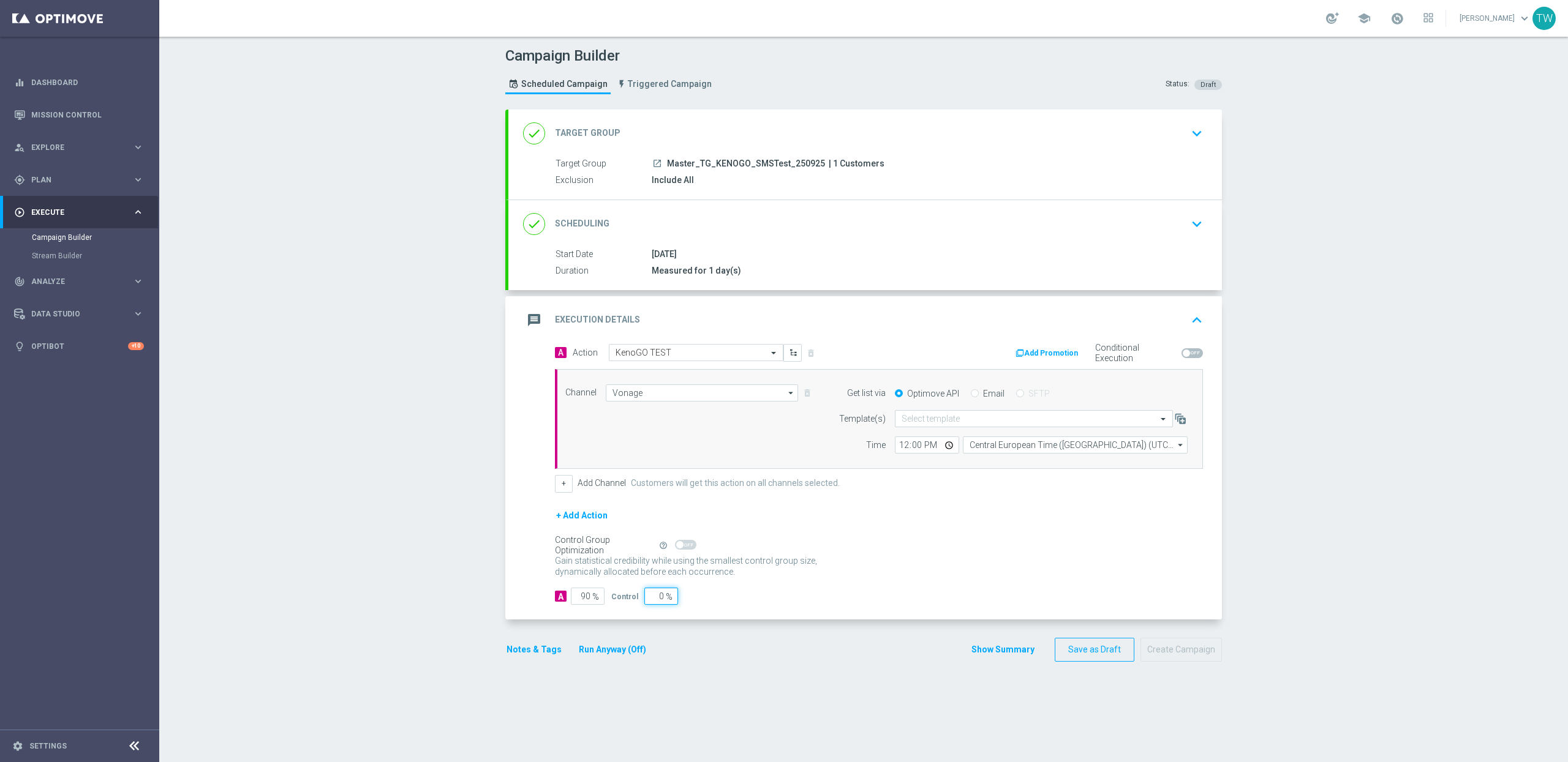
type input "100"
type input "0"
click at [612, 635] on button "Run Anyway (Off)" at bounding box center [612, 650] width 70 height 15
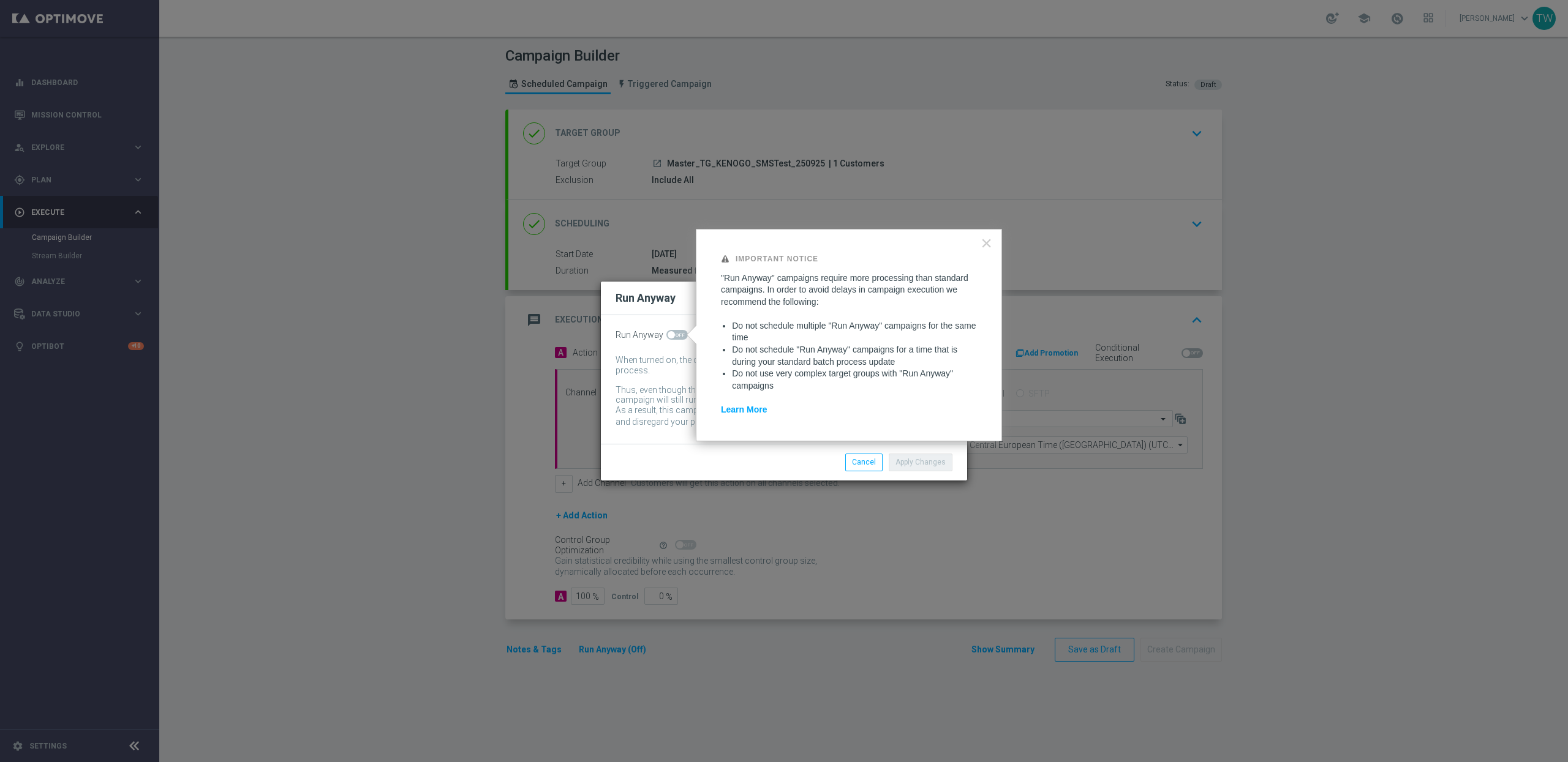
click at [681, 333] on span at bounding box center [677, 335] width 21 height 10
click at [681, 333] on input "checkbox" at bounding box center [677, 335] width 21 height 10
checkbox input "true"
click at [859, 467] on button "Cancel" at bounding box center [864, 462] width 37 height 17
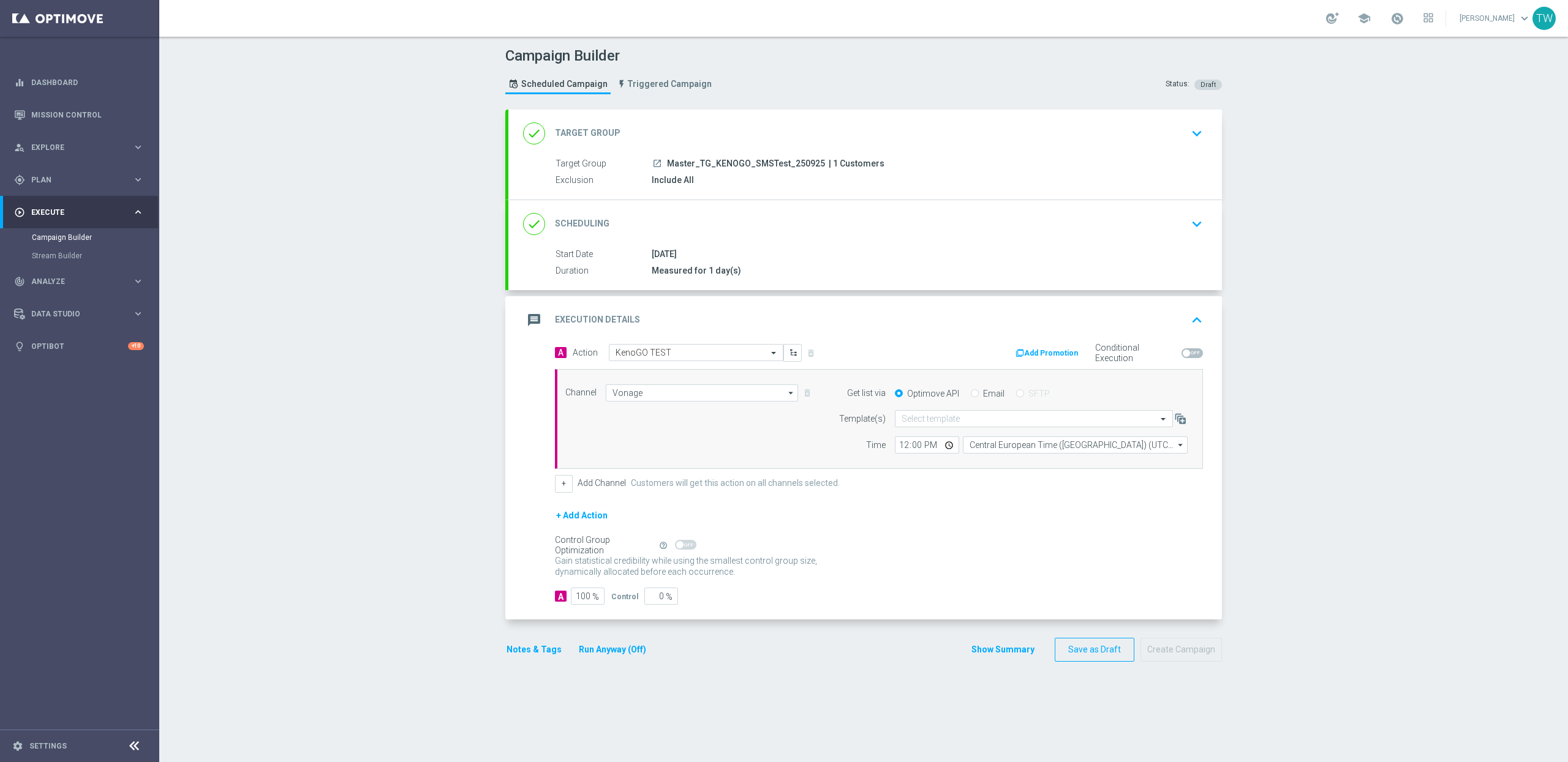
click at [620, 635] on button "Run Anyway (Off)" at bounding box center [612, 650] width 70 height 15
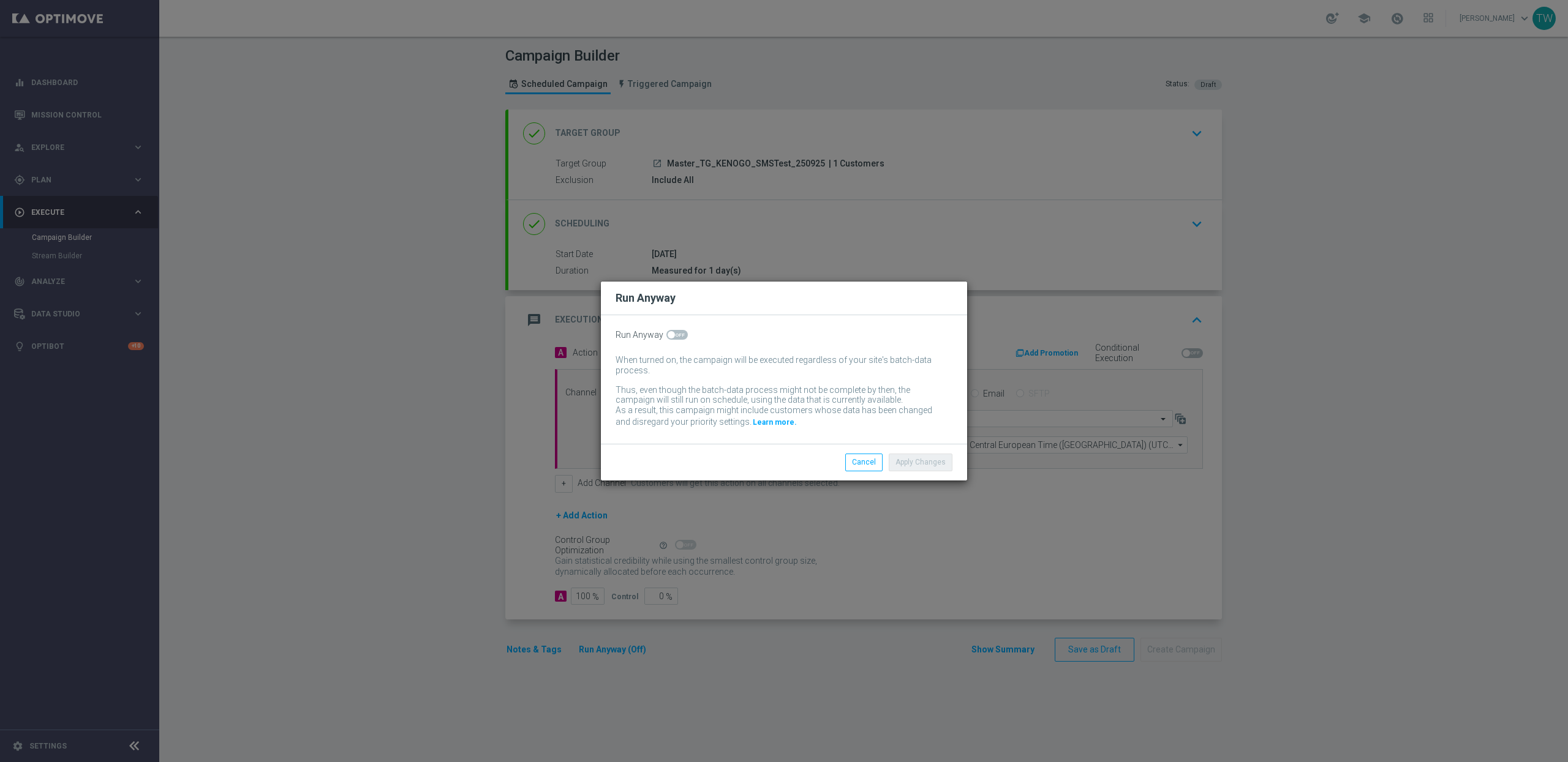
click at [846, 462] on li "Cancel" at bounding box center [863, 462] width 43 height 17
click at [854, 463] on button "Cancel" at bounding box center [864, 462] width 37 height 17
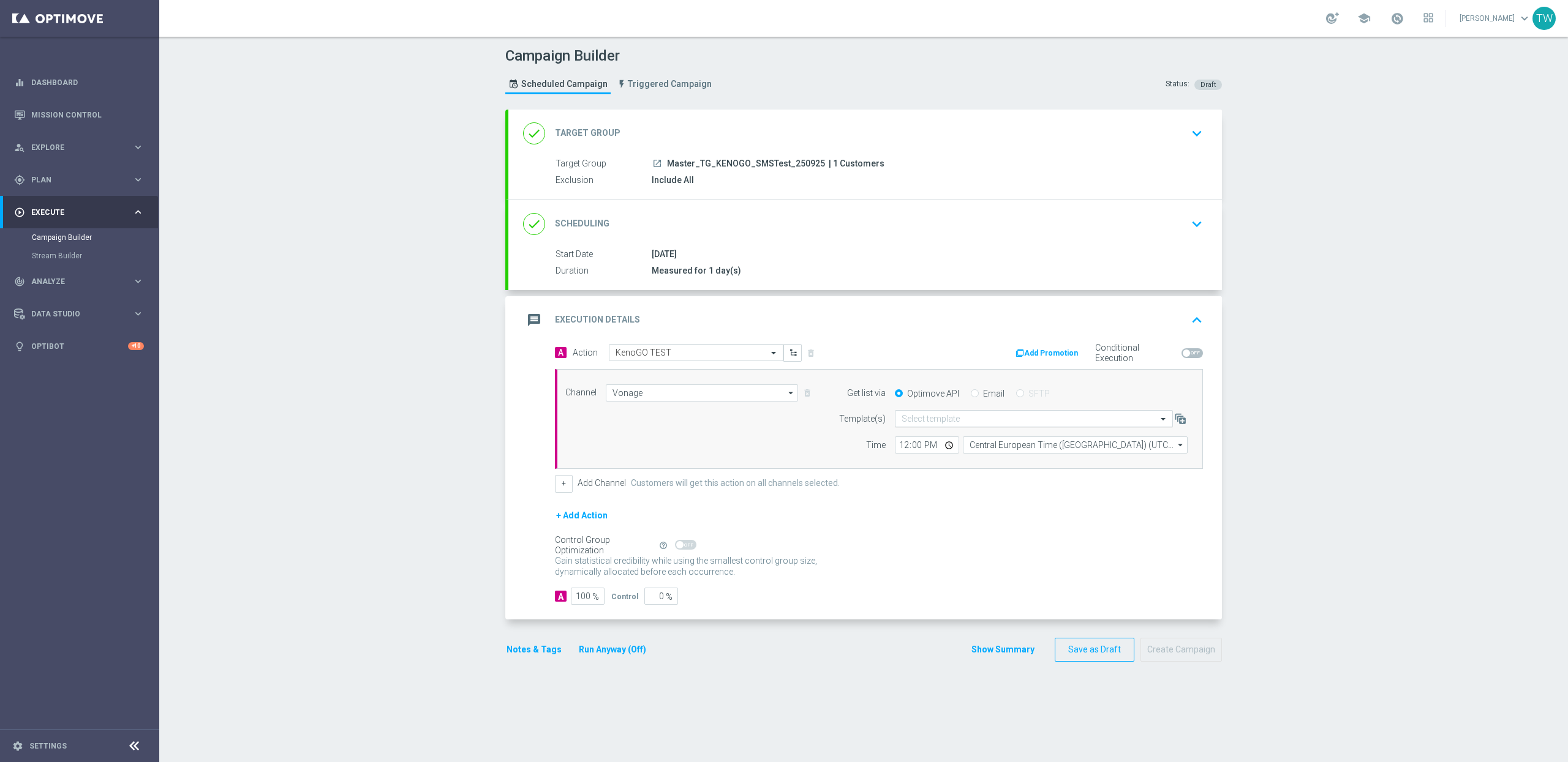
click at [950, 427] on div "Select template" at bounding box center [1034, 419] width 278 height 17
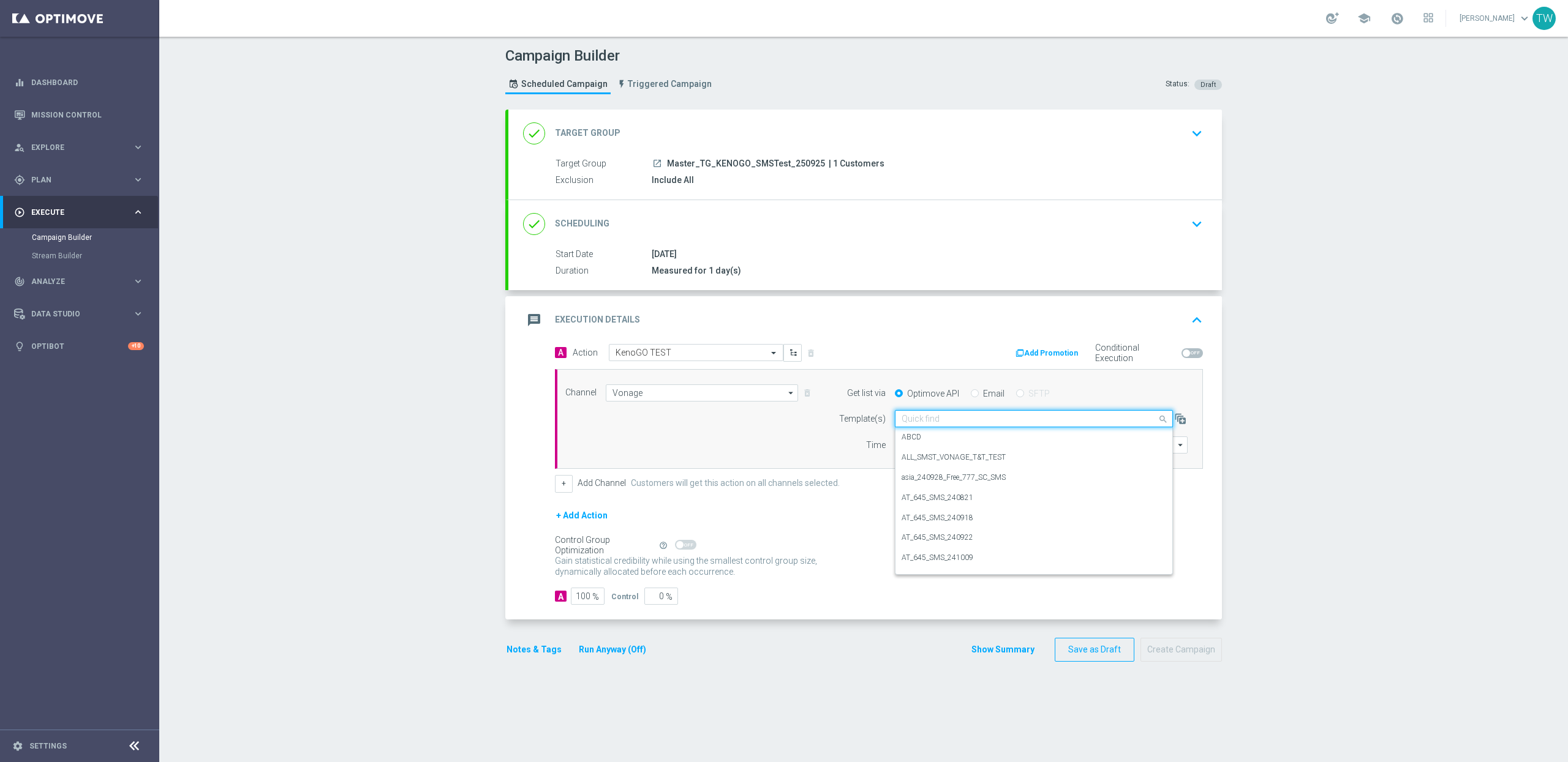
click at [951, 421] on input "text" at bounding box center [1022, 419] width 240 height 11
type input "25"
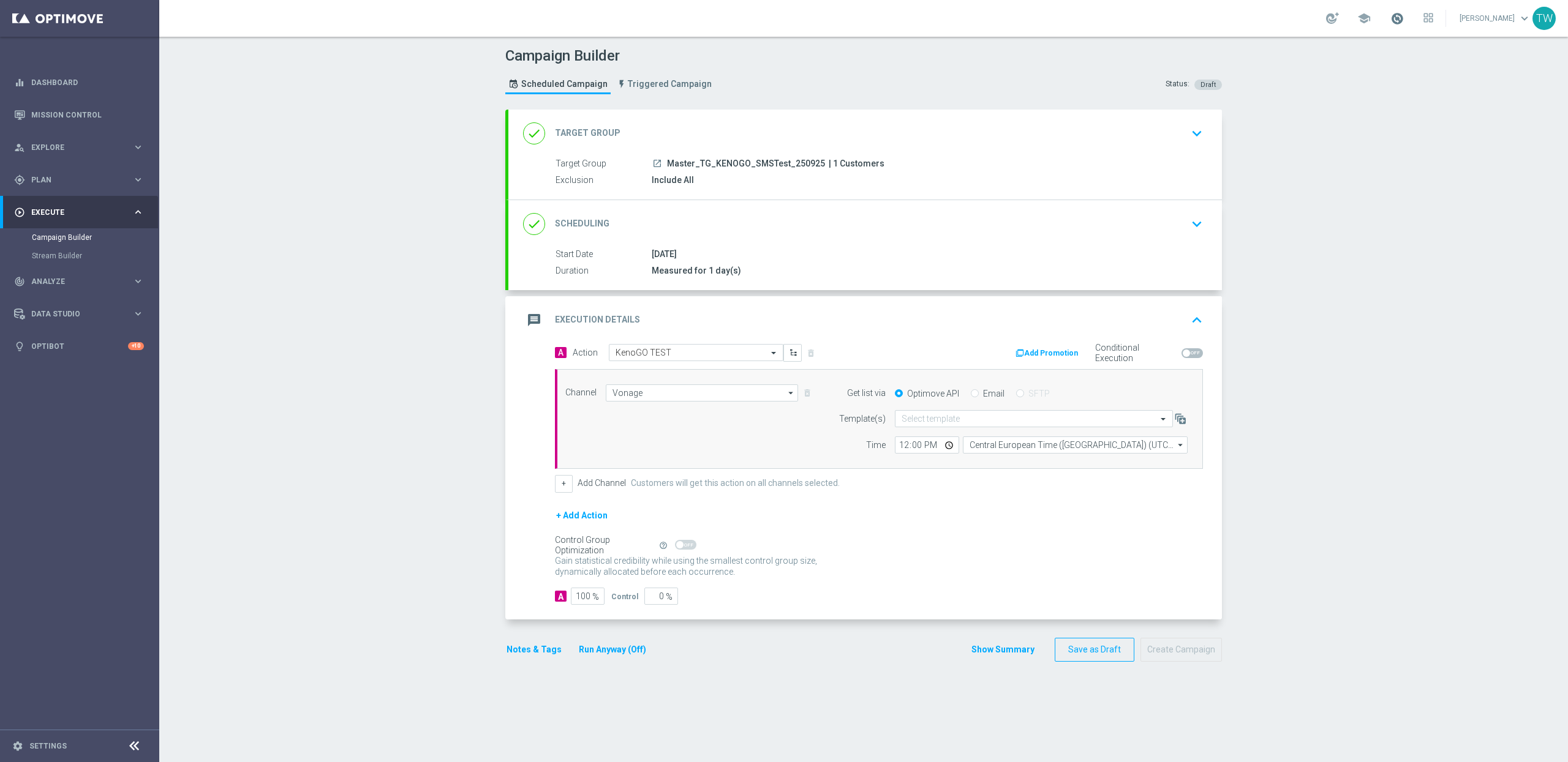
click at [1306, 19] on span at bounding box center [1397, 19] width 13 height 13
click at [631, 635] on button "Run Anyway (Off)" at bounding box center [612, 650] width 70 height 15
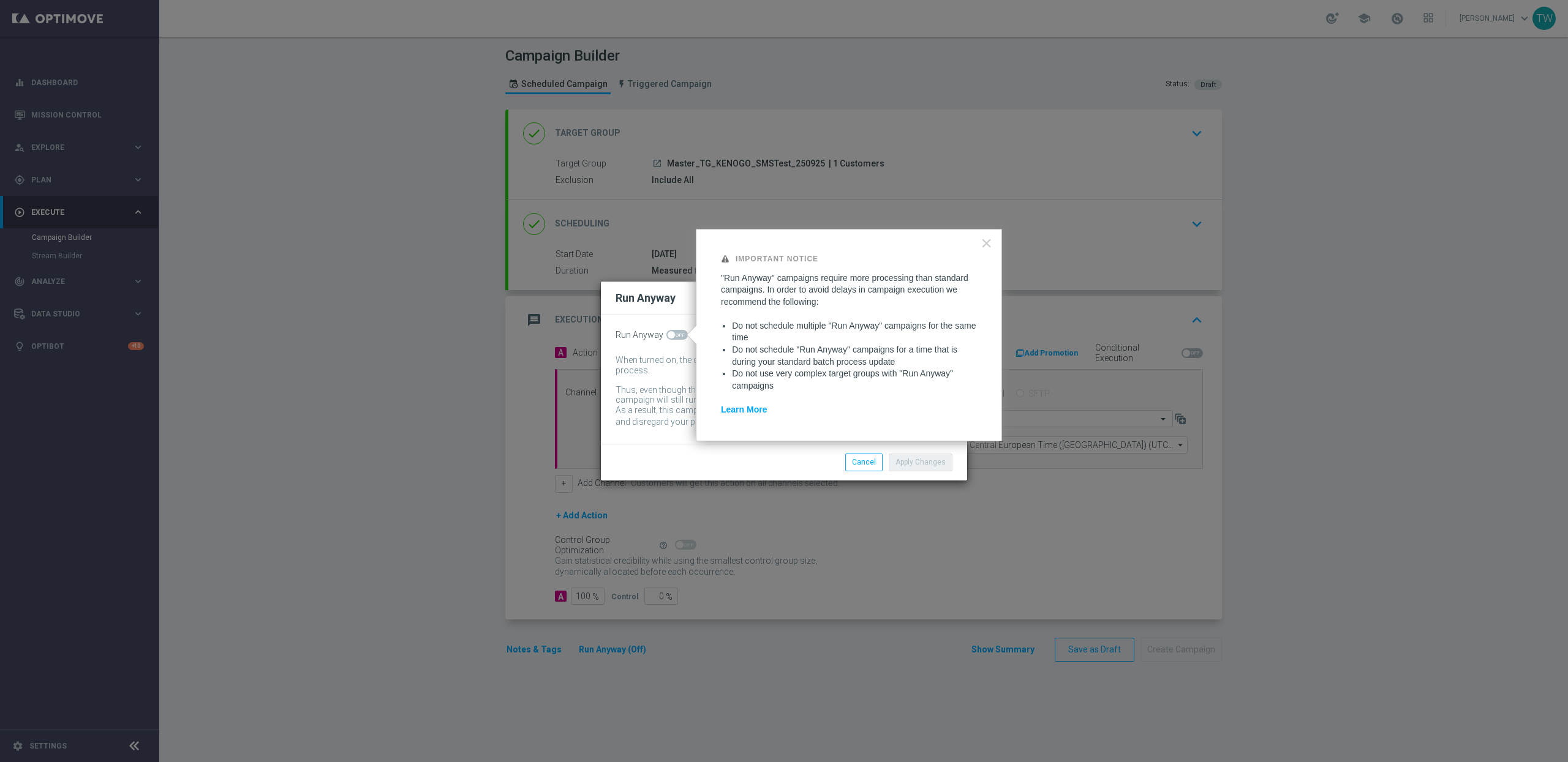
click at [685, 328] on div "Run Anyway When turned on, the campaign will be executed regardless of your sit…" at bounding box center [784, 380] width 367 height 129
click at [683, 335] on span at bounding box center [677, 335] width 21 height 10
click at [683, 335] on input "checkbox" at bounding box center [677, 335] width 21 height 10
checkbox input "true"
click at [855, 467] on button "Cancel" at bounding box center [864, 462] width 37 height 17
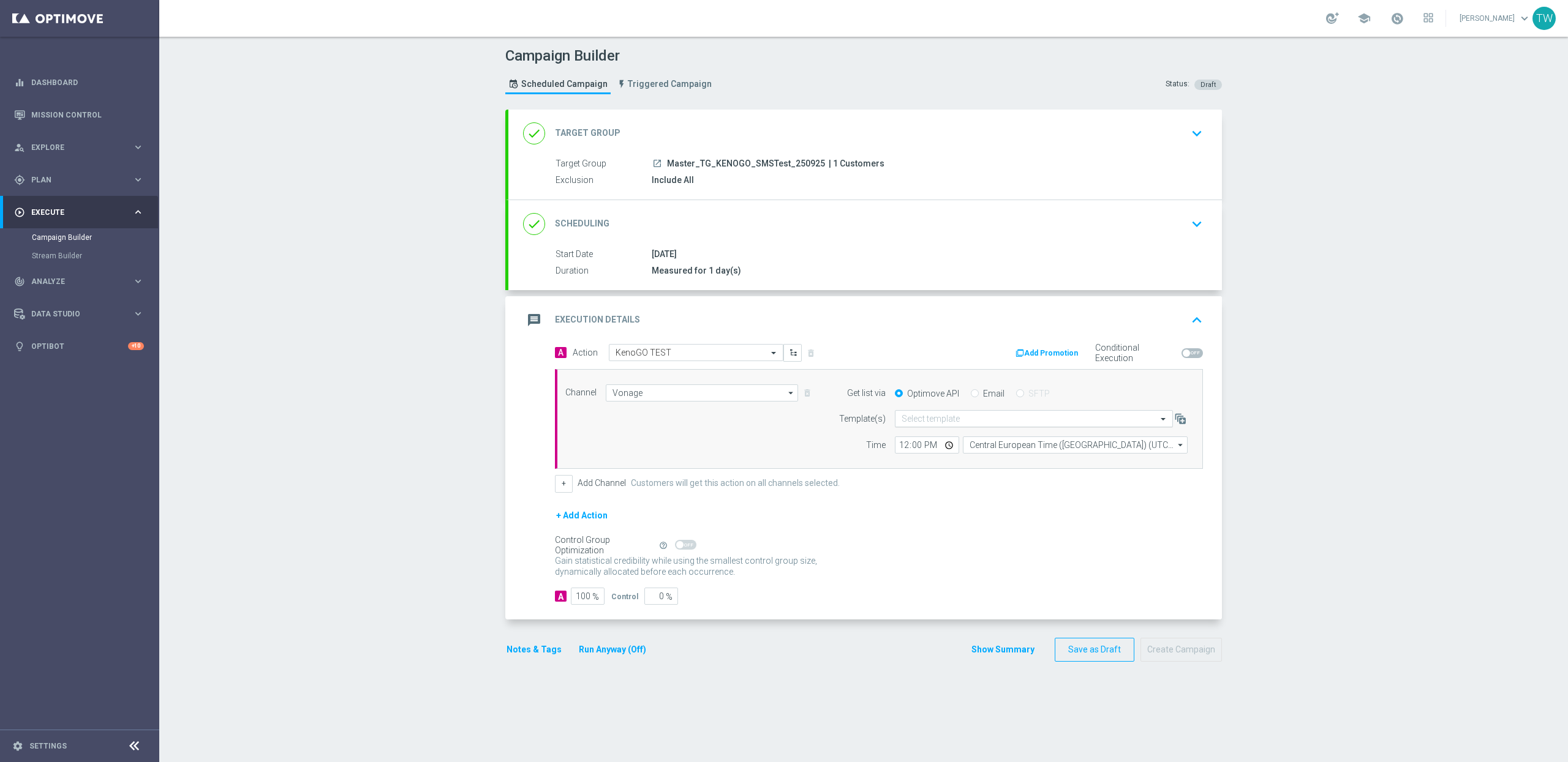
click at [1067, 421] on input "text" at bounding box center [1022, 419] width 240 height 11
drag, startPoint x: 1056, startPoint y: 434, endPoint x: 894, endPoint y: 453, distance: 163.1
click at [1049, 437] on div "AU_SMS_KenoGO_250925_TEST" at bounding box center [1034, 437] width 264 height 20
type input "250925"
click at [905, 447] on input "12:00" at bounding box center [927, 445] width 64 height 17
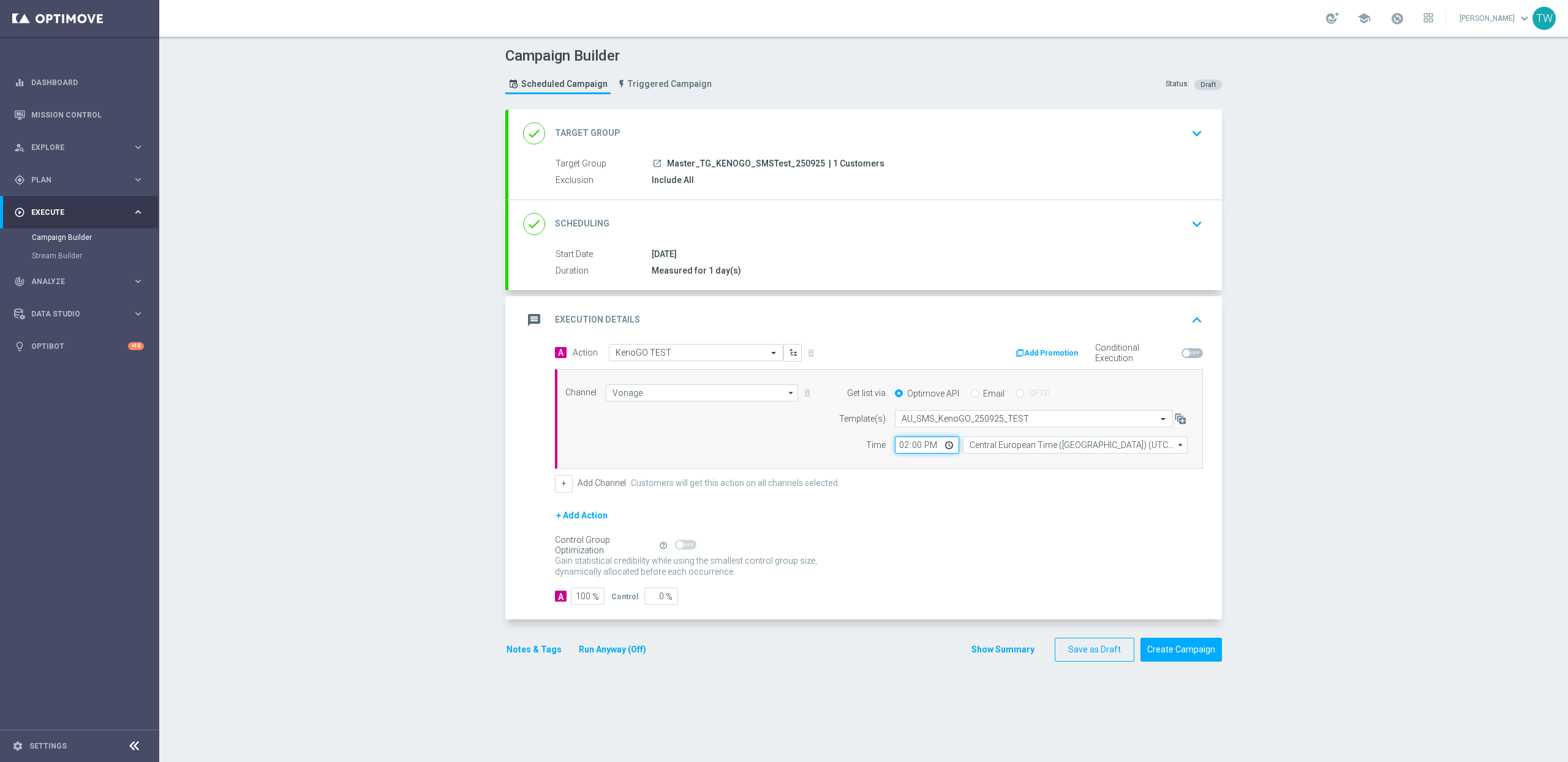
click at [905, 447] on input "14:00" at bounding box center [927, 445] width 64 height 17
click at [909, 447] on input "14:00" at bounding box center [927, 445] width 64 height 17
click at [924, 445] on input "14:00" at bounding box center [927, 445] width 64 height 17
click at [919, 445] on input "14:00" at bounding box center [927, 445] width 64 height 17
type input "14:55"
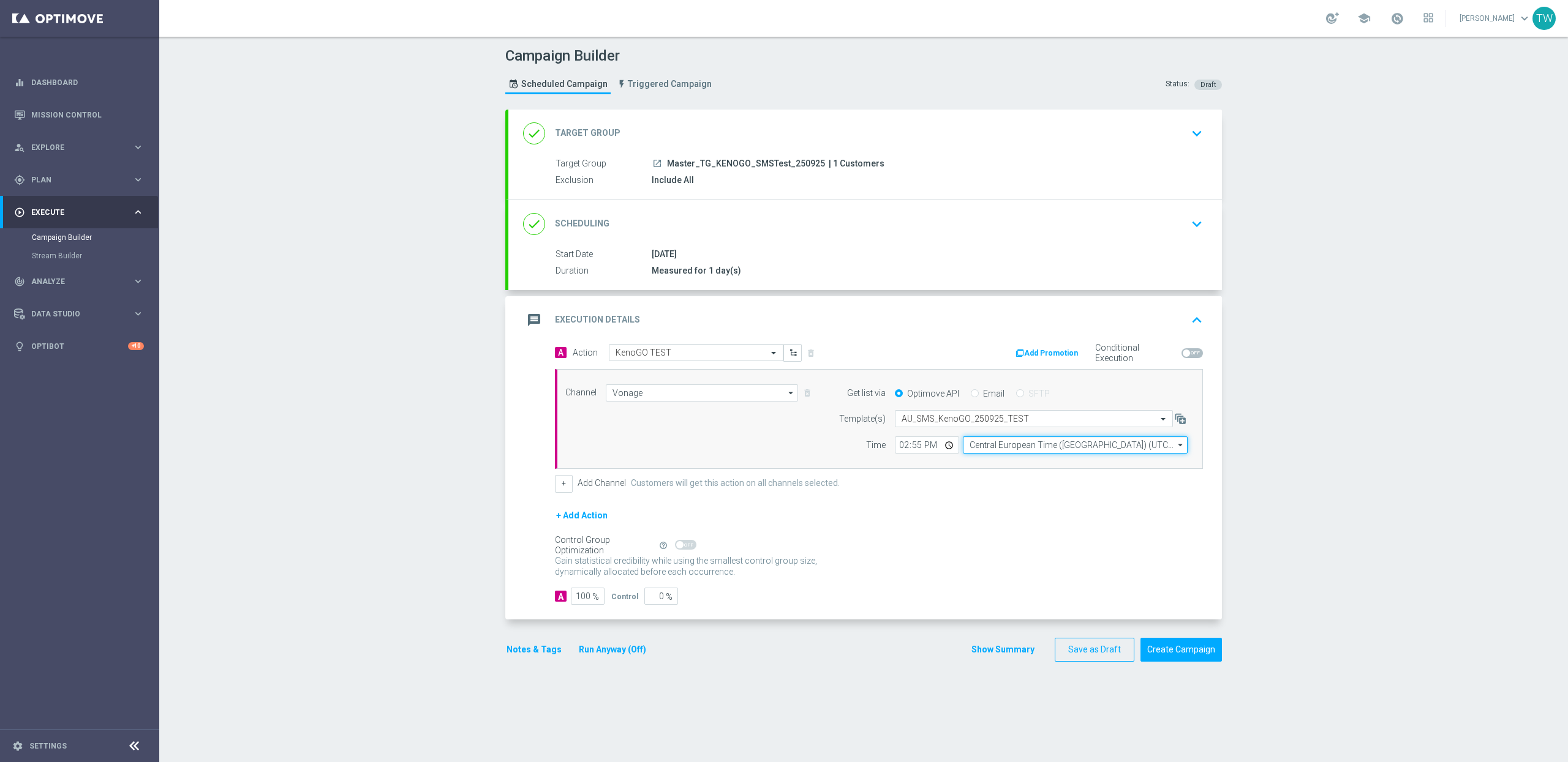
click at [1014, 445] on input "Central European Time (Budapest) (UTC +02:00)" at bounding box center [1075, 445] width 225 height 17
click at [1006, 465] on div "Eastern Australia Time (Sydney) (UTC +10:00)" at bounding box center [1069, 463] width 201 height 11
type input "Eastern Australia Time (Sydney) (UTC +10:00)"
click at [1015, 481] on div "+ Add Channel Customers will get this action on all channels selected." at bounding box center [879, 484] width 648 height 17
click at [1029, 115] on div "done Target Group keyboard_arrow_down" at bounding box center [865, 133] width 714 height 48
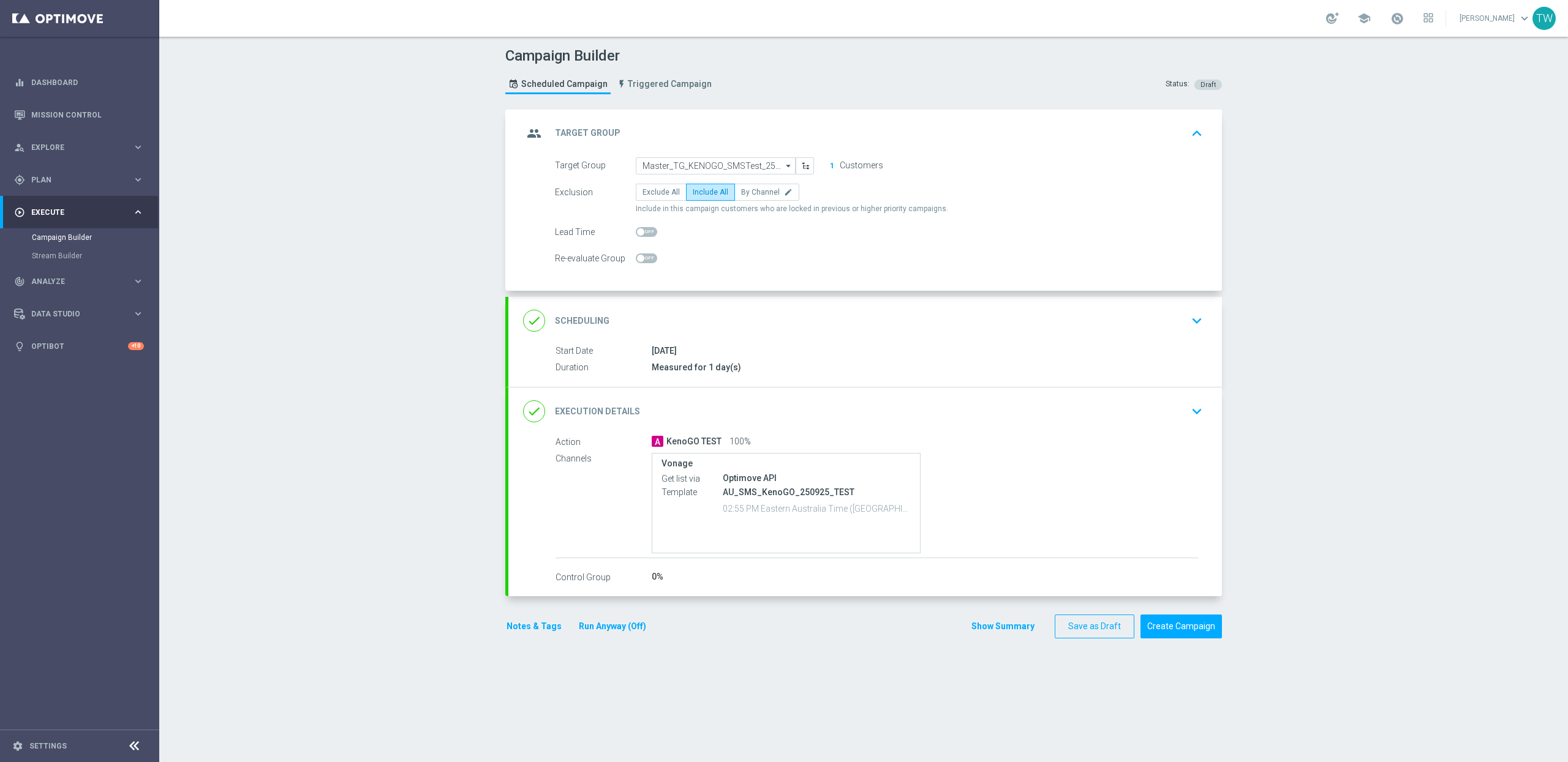
click at [833, 164] on button "1" at bounding box center [832, 166] width 5 height 10
click at [1178, 627] on button "Create Campaign" at bounding box center [1181, 627] width 82 height 24
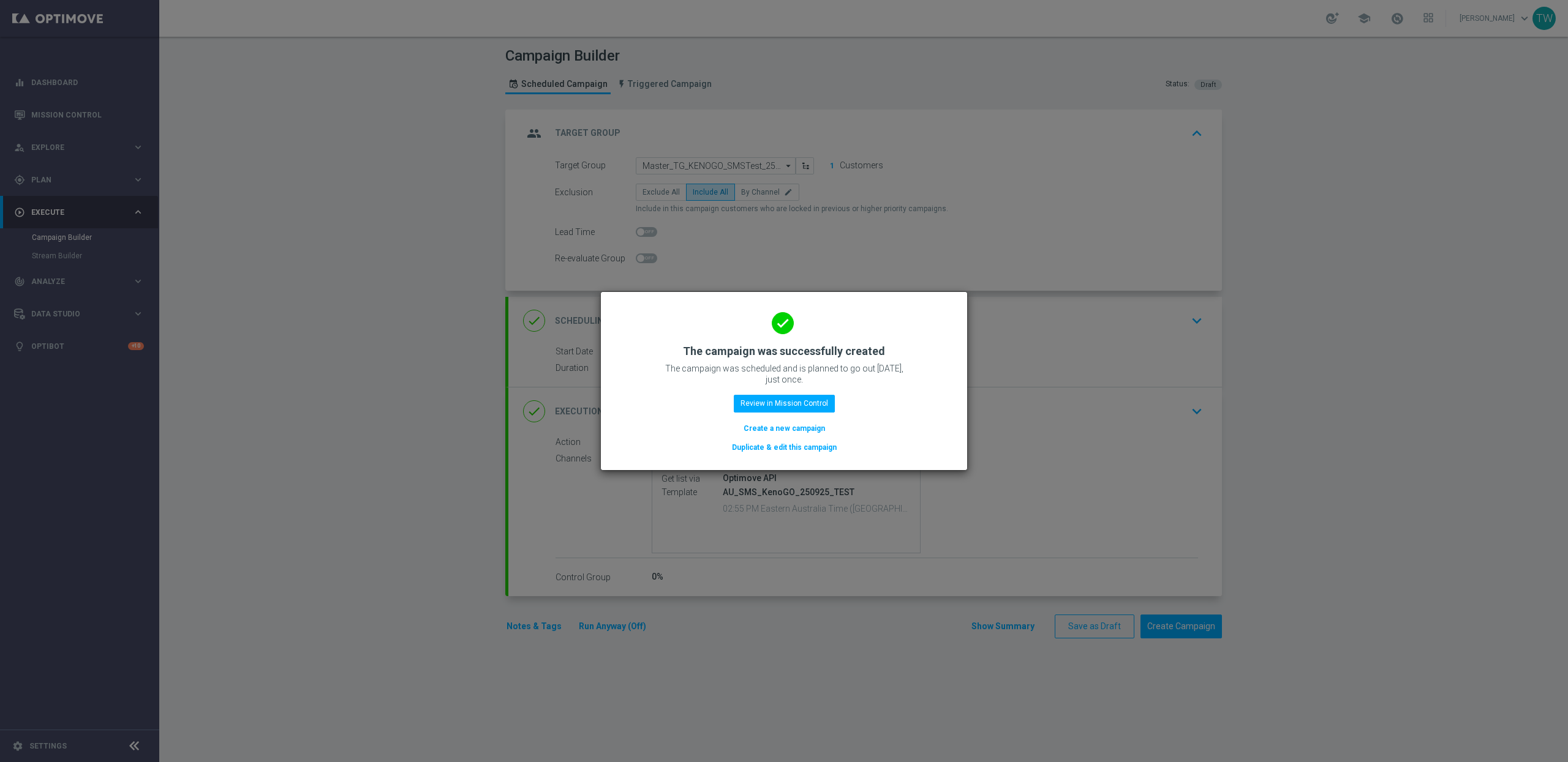
click at [430, 235] on modal-container "done The campaign was successfully created The campaign was scheduled and is pl…" at bounding box center [784, 381] width 1568 height 762
click at [810, 399] on button "Review in Mission Control" at bounding box center [784, 404] width 101 height 17
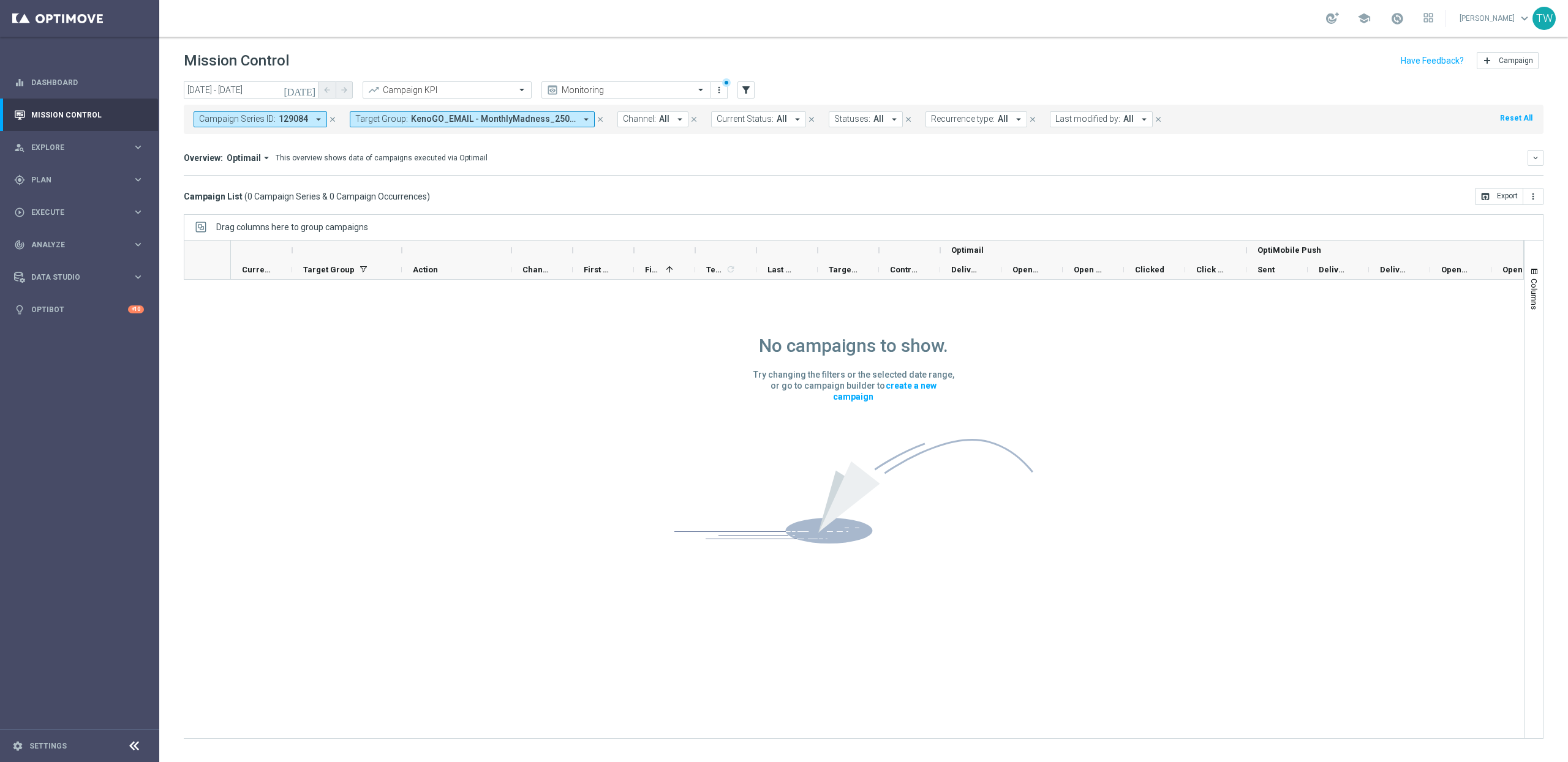
click at [454, 120] on span "KenoGO_EMAIL - MonthlyMadness_250924, Master_TG_KENOGO_MonthlyMadness_250924" at bounding box center [493, 119] width 165 height 11
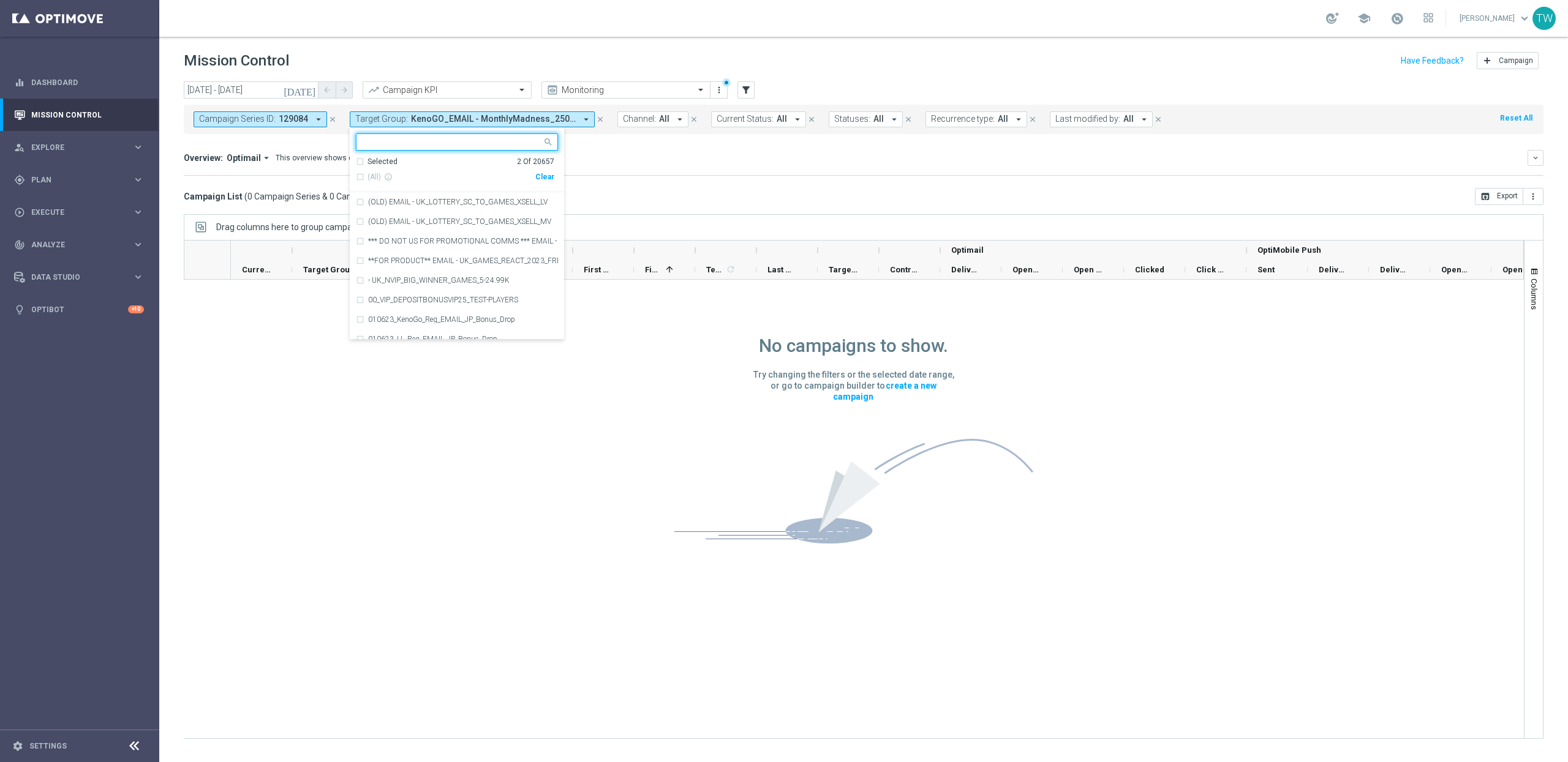
click at [0, 0] on div "Clear" at bounding box center [0, 0] width 0 height 0
click at [613, 161] on div "Overview: Optimail arrow_drop_down This overview shows data of campaigns execut…" at bounding box center [856, 158] width 1344 height 11
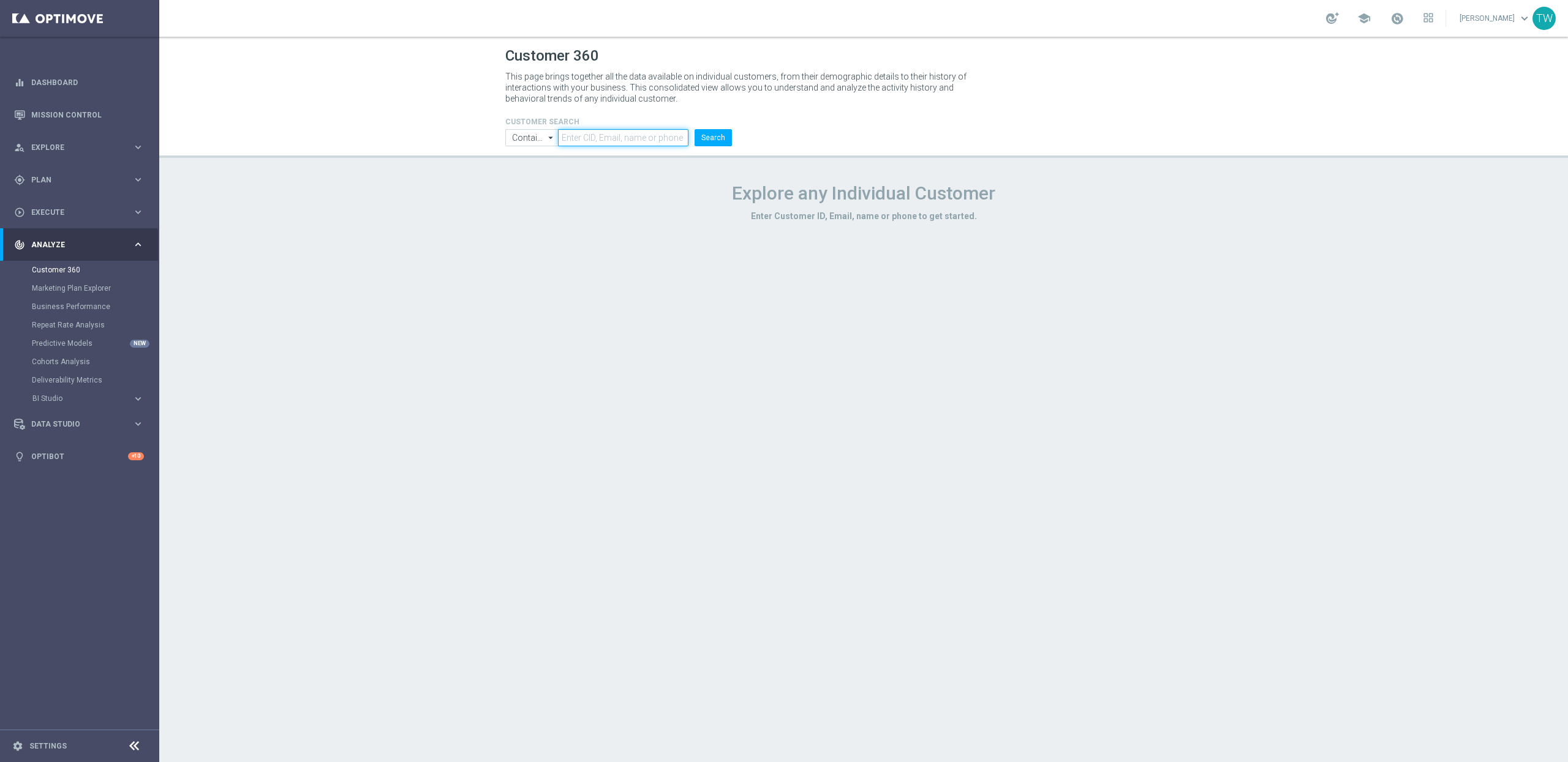
click at [648, 137] on input "text" at bounding box center [623, 138] width 130 height 17
paste input "635b431b7ae66e26095549a0"
click at [716, 137] on button "Search" at bounding box center [713, 138] width 37 height 17
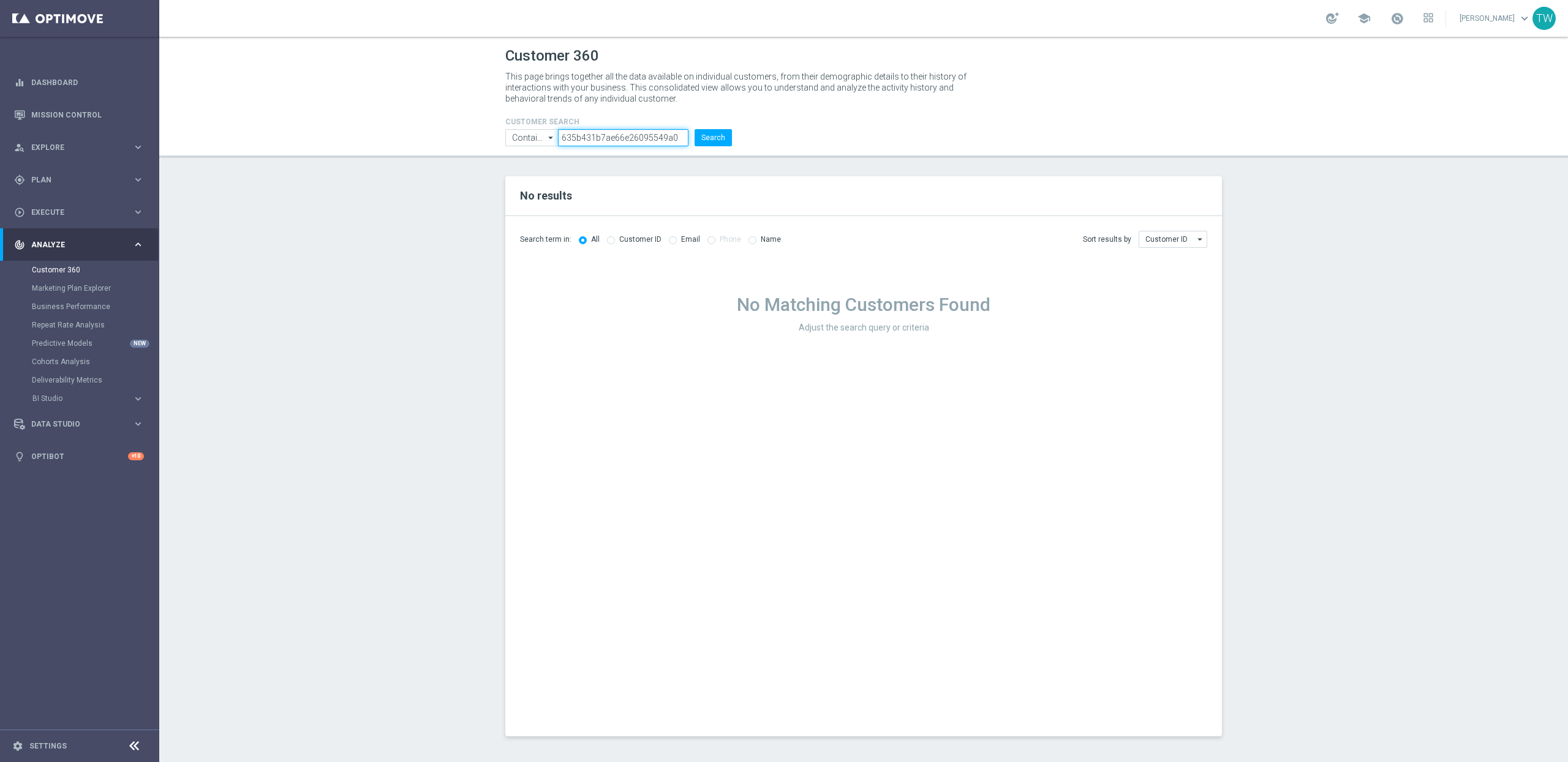
click at [670, 141] on input "635b431b7ae66e26095549a0" at bounding box center [623, 138] width 130 height 17
paste input "21000033"
type input "21000033"
click at [714, 139] on button "Search" at bounding box center [713, 138] width 37 height 17
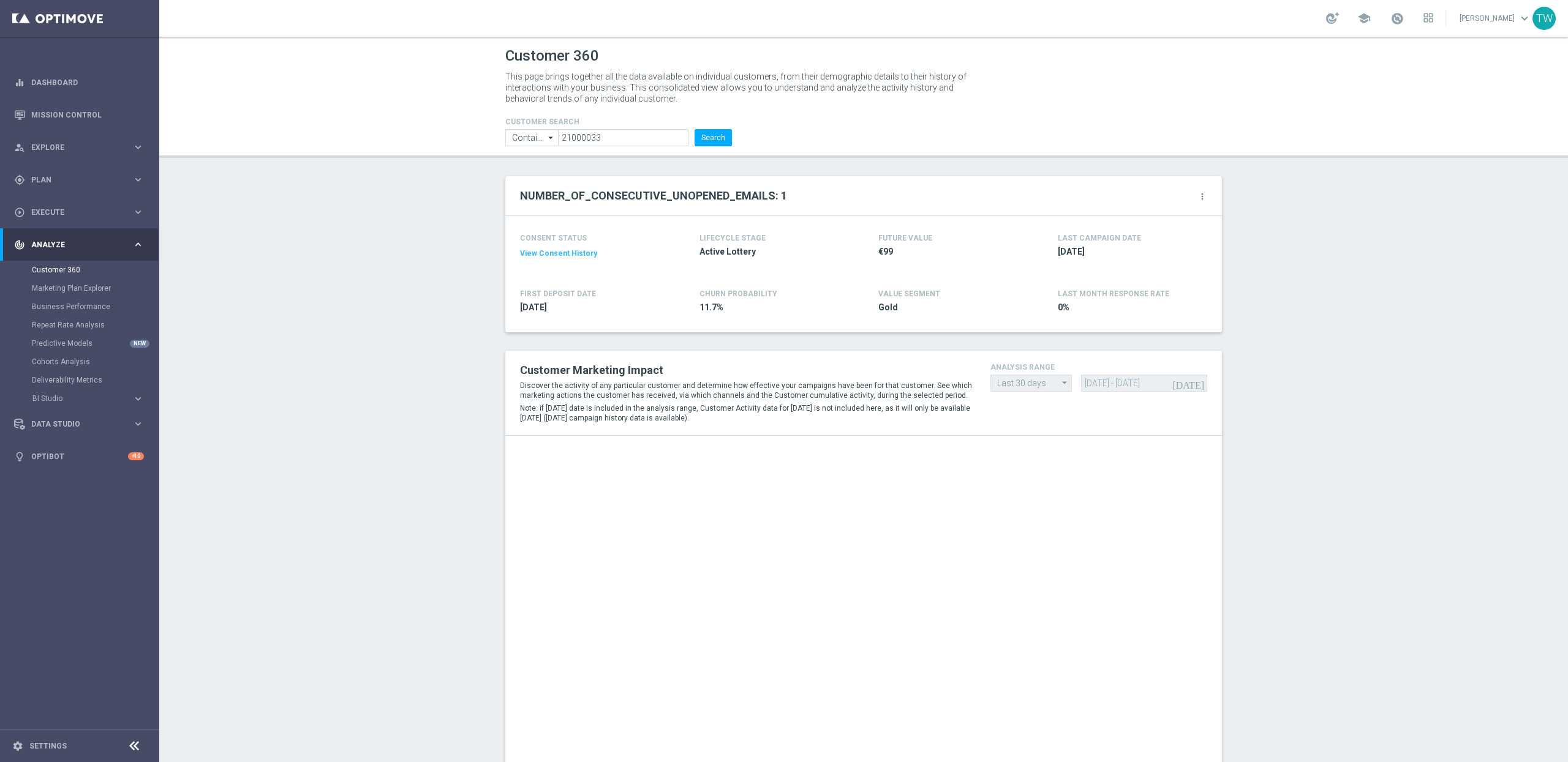
click at [1205, 196] on icon "more_vert" at bounding box center [1202, 196] width 10 height 10
click at [1171, 217] on li "Change Attribute" at bounding box center [1152, 216] width 104 height 19
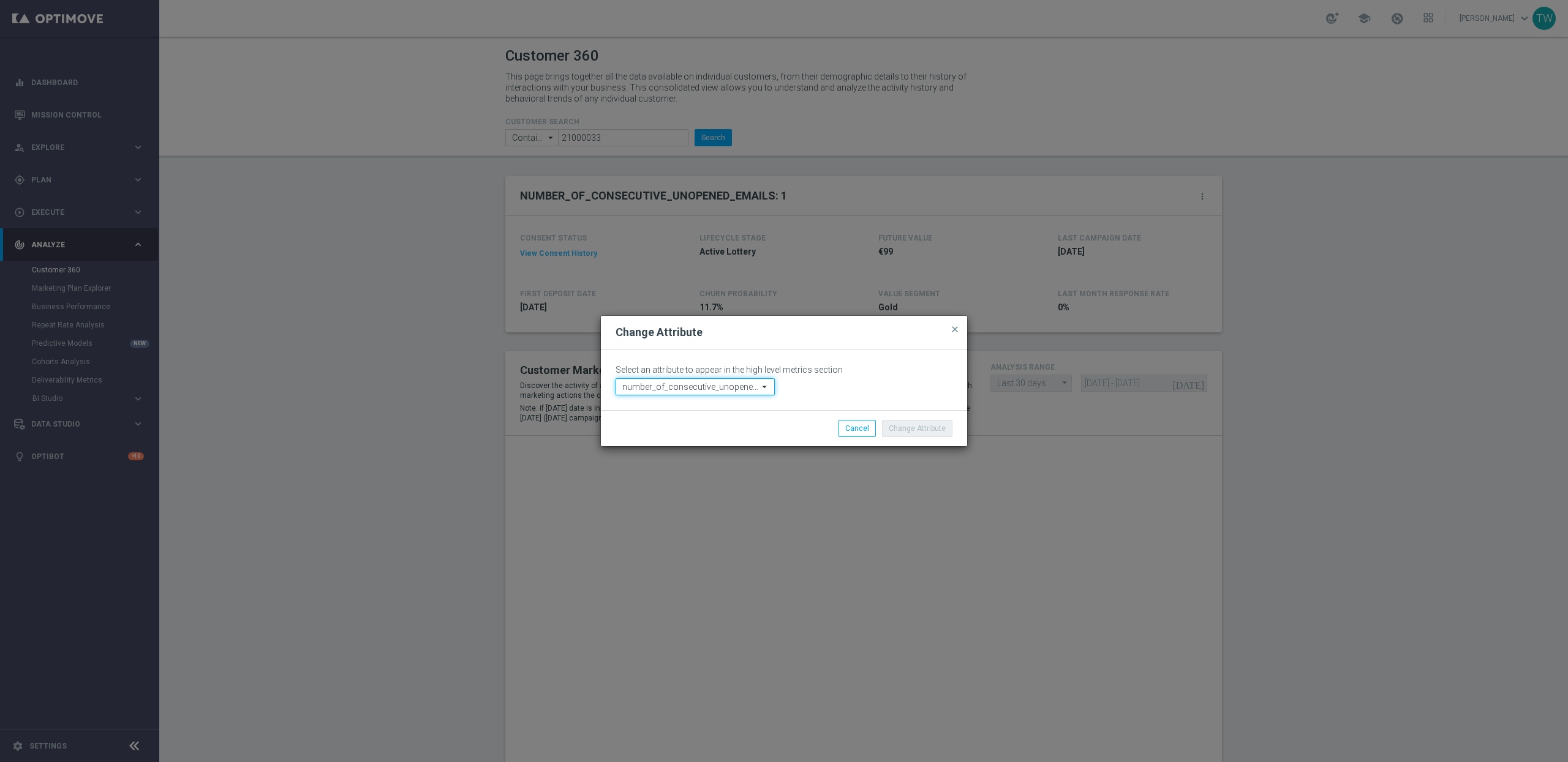
click at [693, 387] on input "number_of_consecutive_unopened_emails" at bounding box center [695, 387] width 159 height 17
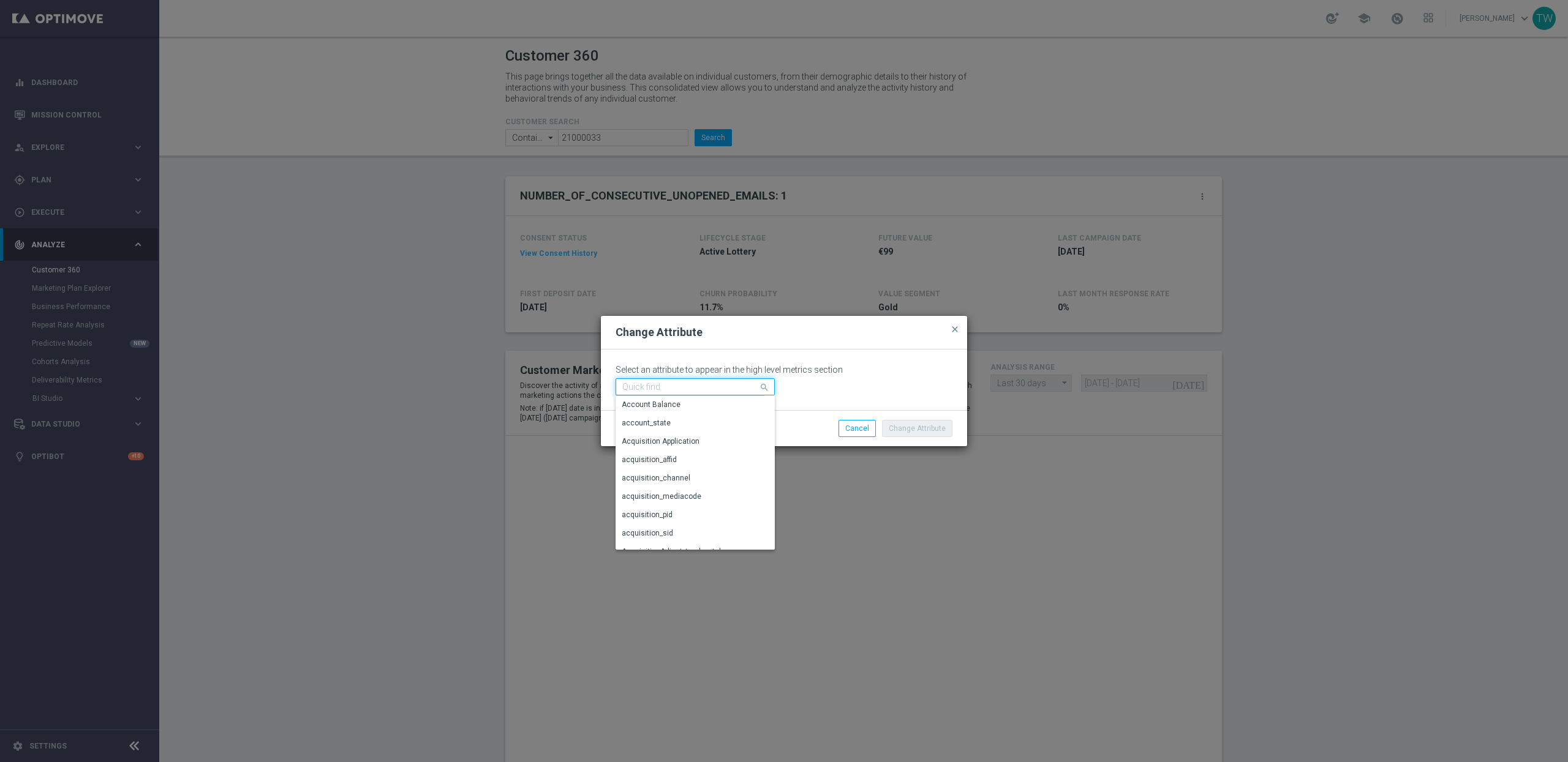
click at [693, 387] on input at bounding box center [695, 387] width 159 height 17
click at [687, 402] on div "Clean Email" at bounding box center [695, 405] width 159 height 17
type input "Clean Email"
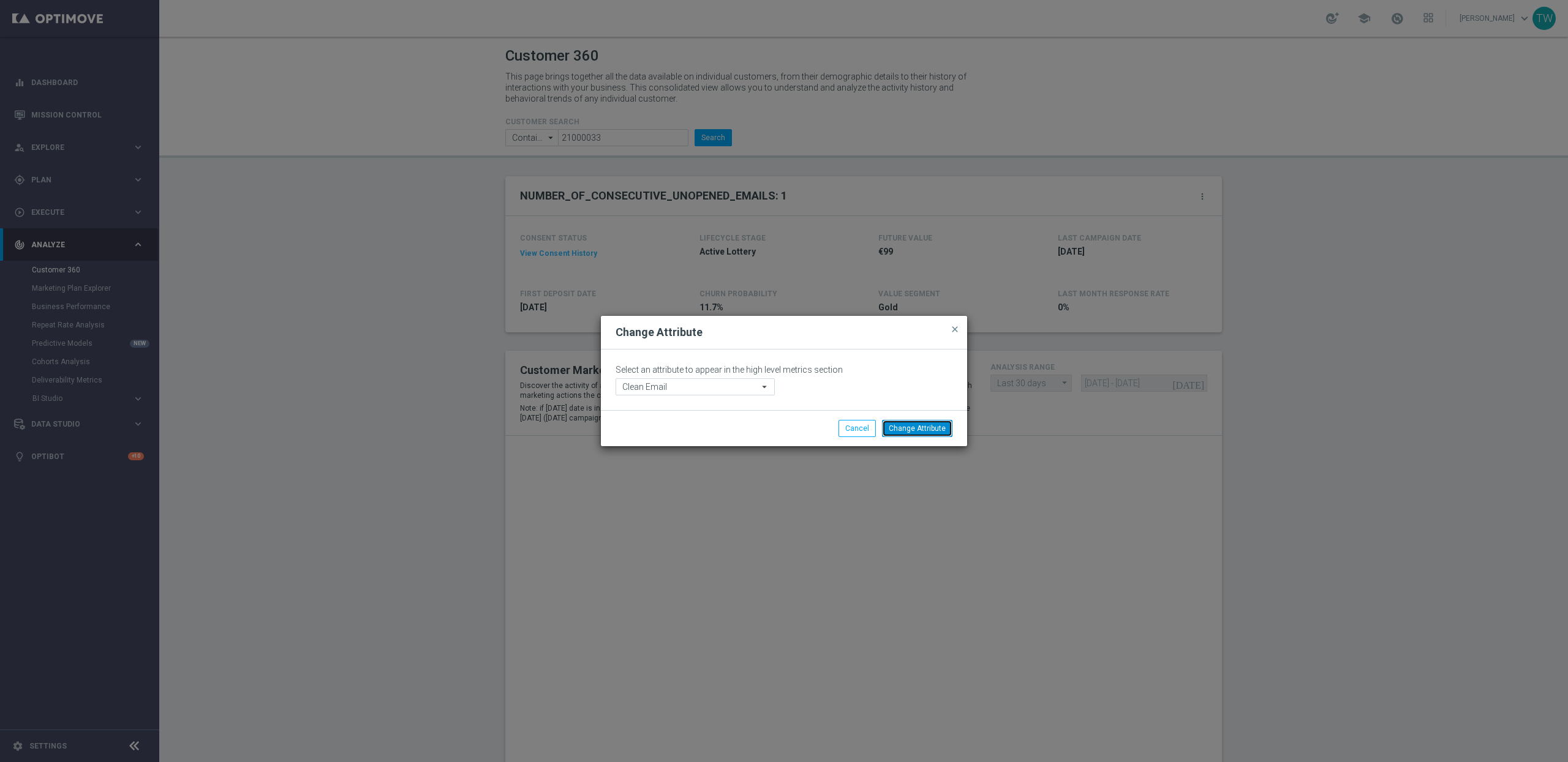
click at [922, 429] on button "Change Attribute" at bounding box center [917, 429] width 70 height 17
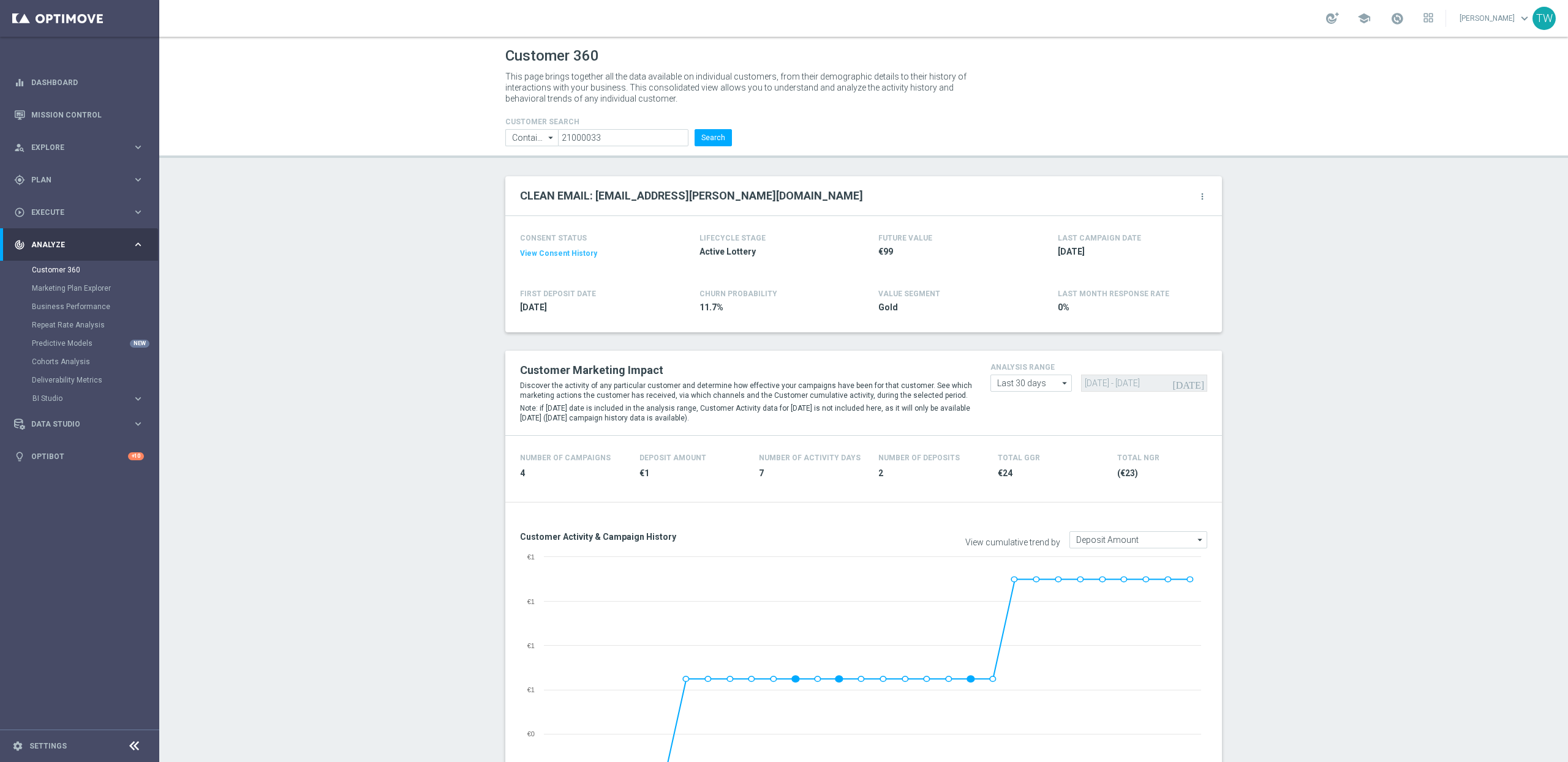
click at [1203, 193] on icon "more_vert" at bounding box center [1202, 196] width 10 height 10
click at [1138, 218] on span "Change Attribute" at bounding box center [1137, 216] width 57 height 9
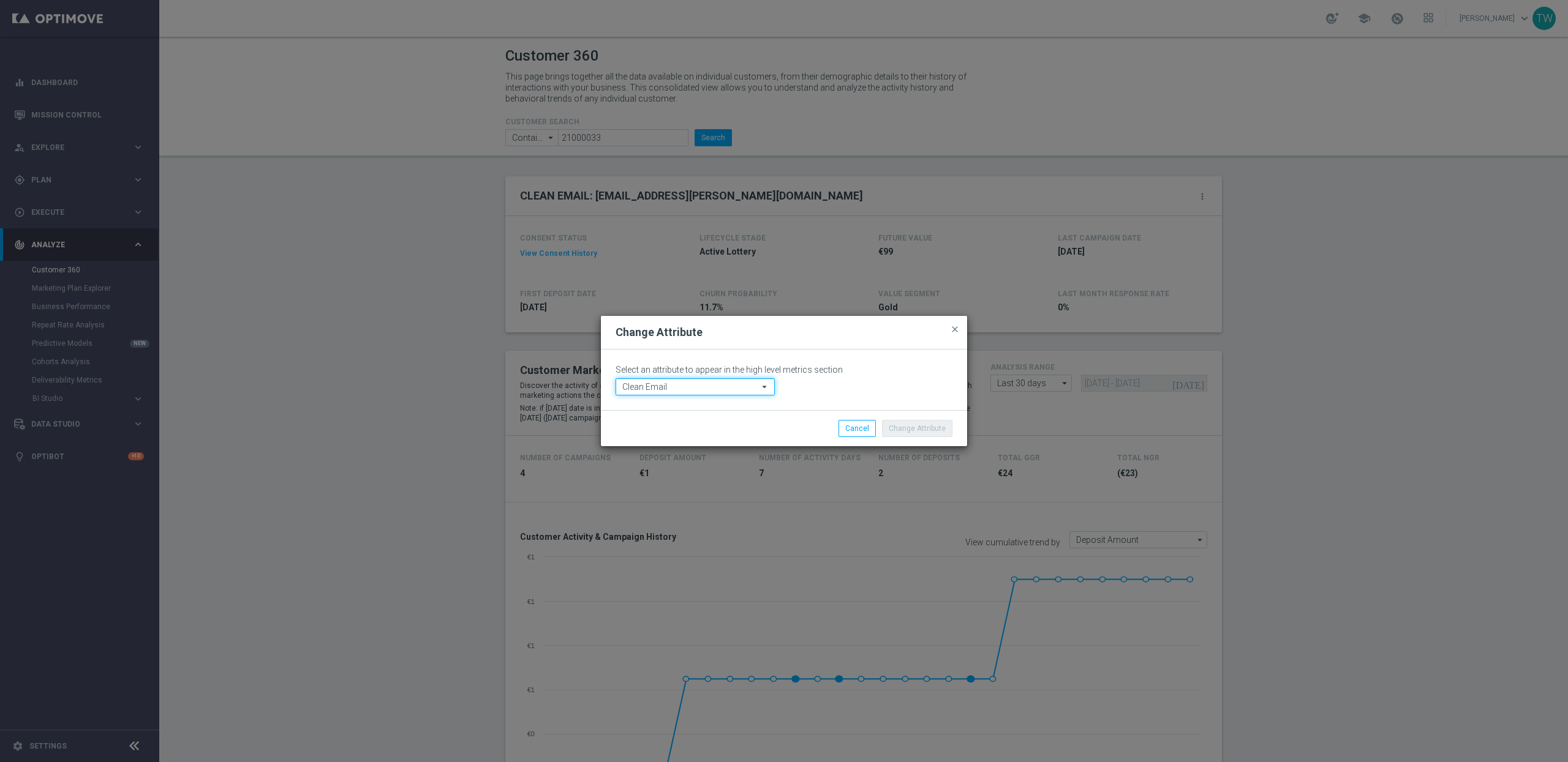
click at [675, 388] on input "Clean Email" at bounding box center [695, 387] width 159 height 17
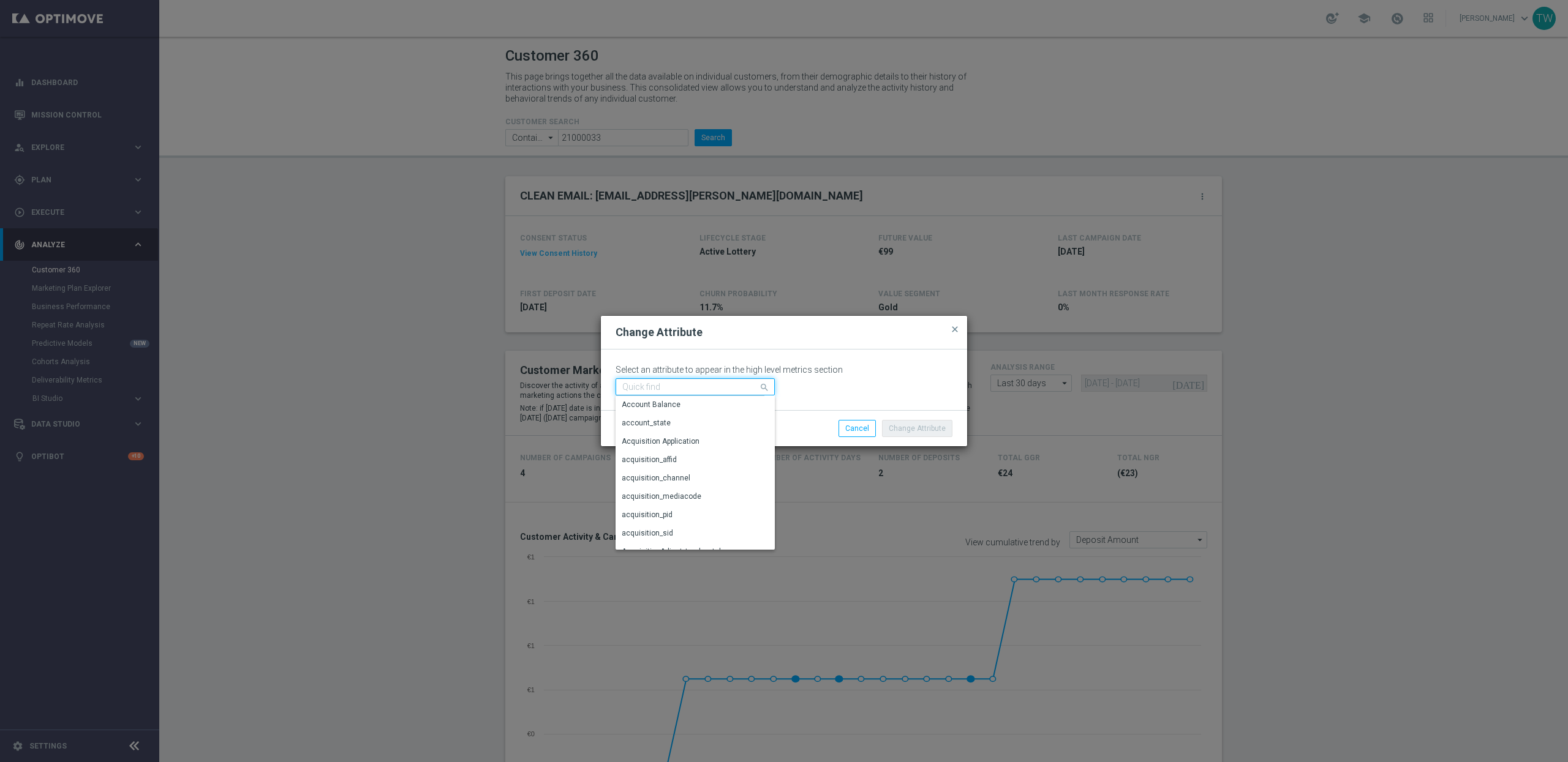
click at [675, 388] on input at bounding box center [695, 387] width 159 height 17
click at [655, 402] on div "contact_pref_sms" at bounding box center [652, 404] width 60 height 11
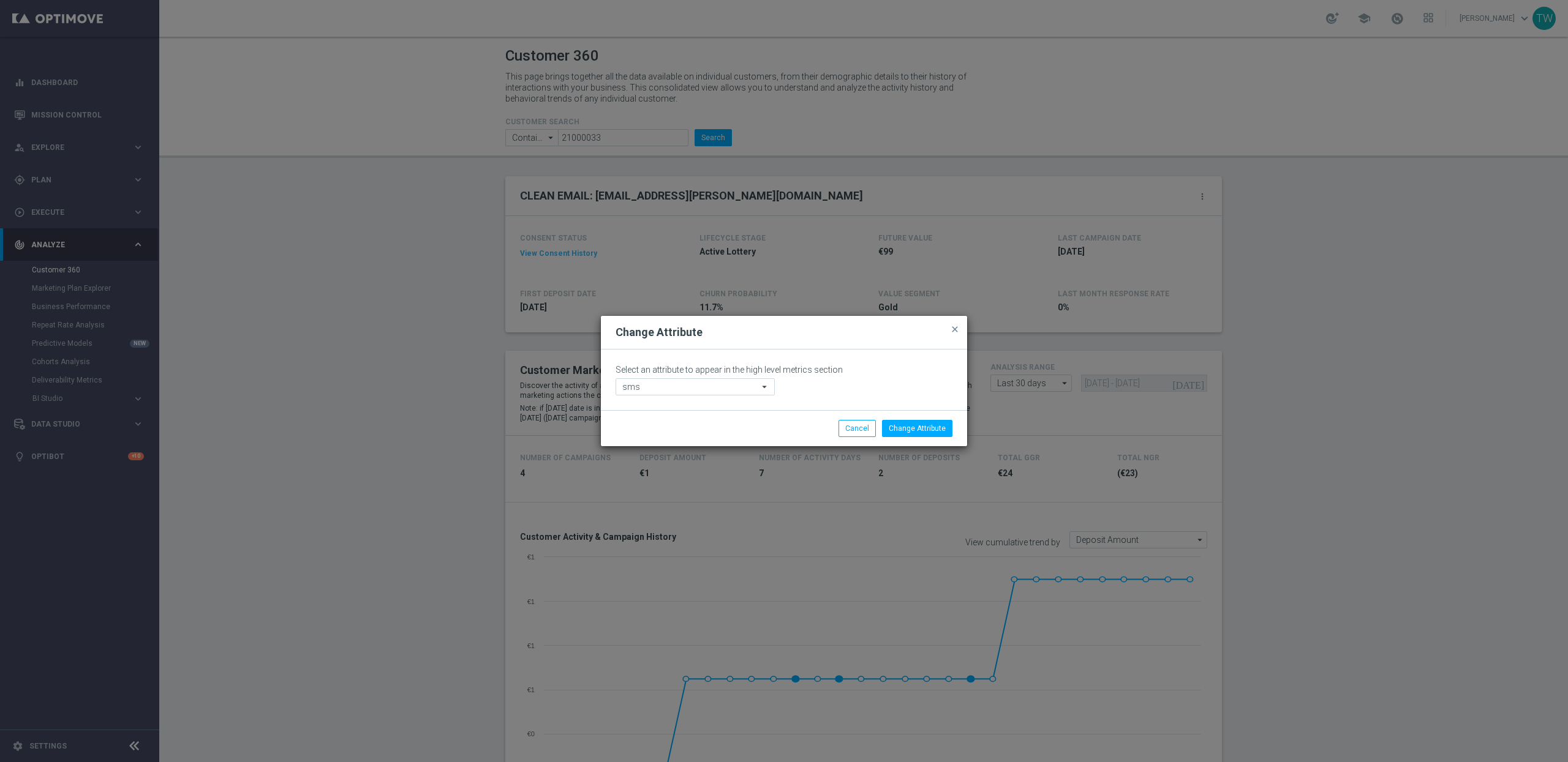
type input "contact_pref_sms"
drag, startPoint x: 921, startPoint y: 422, endPoint x: 909, endPoint y: 420, distance: 12.2
click at [919, 422] on button "Change Attribute" at bounding box center [917, 429] width 70 height 17
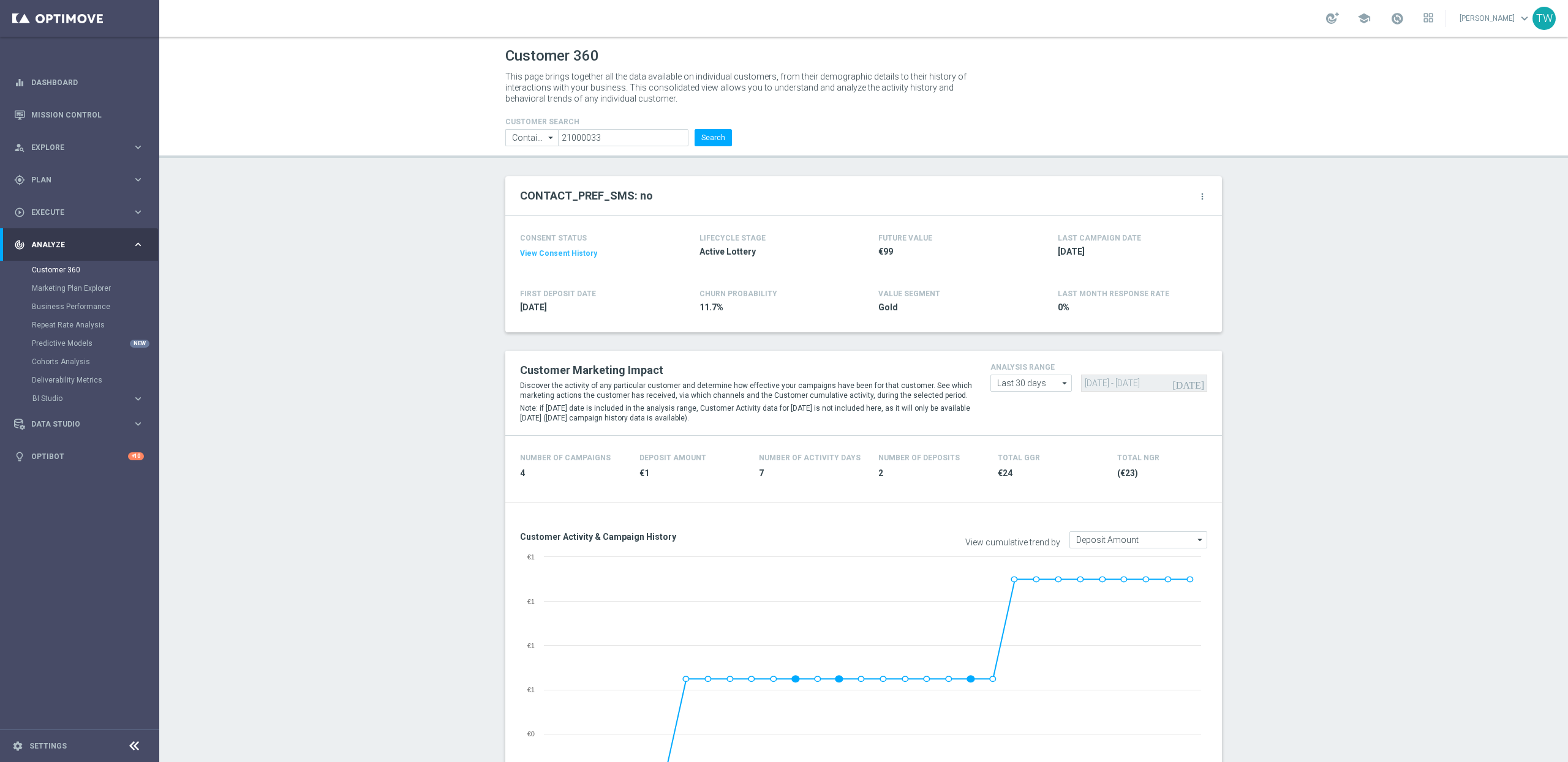
click at [545, 258] on button "View Consent History" at bounding box center [559, 254] width 77 height 11
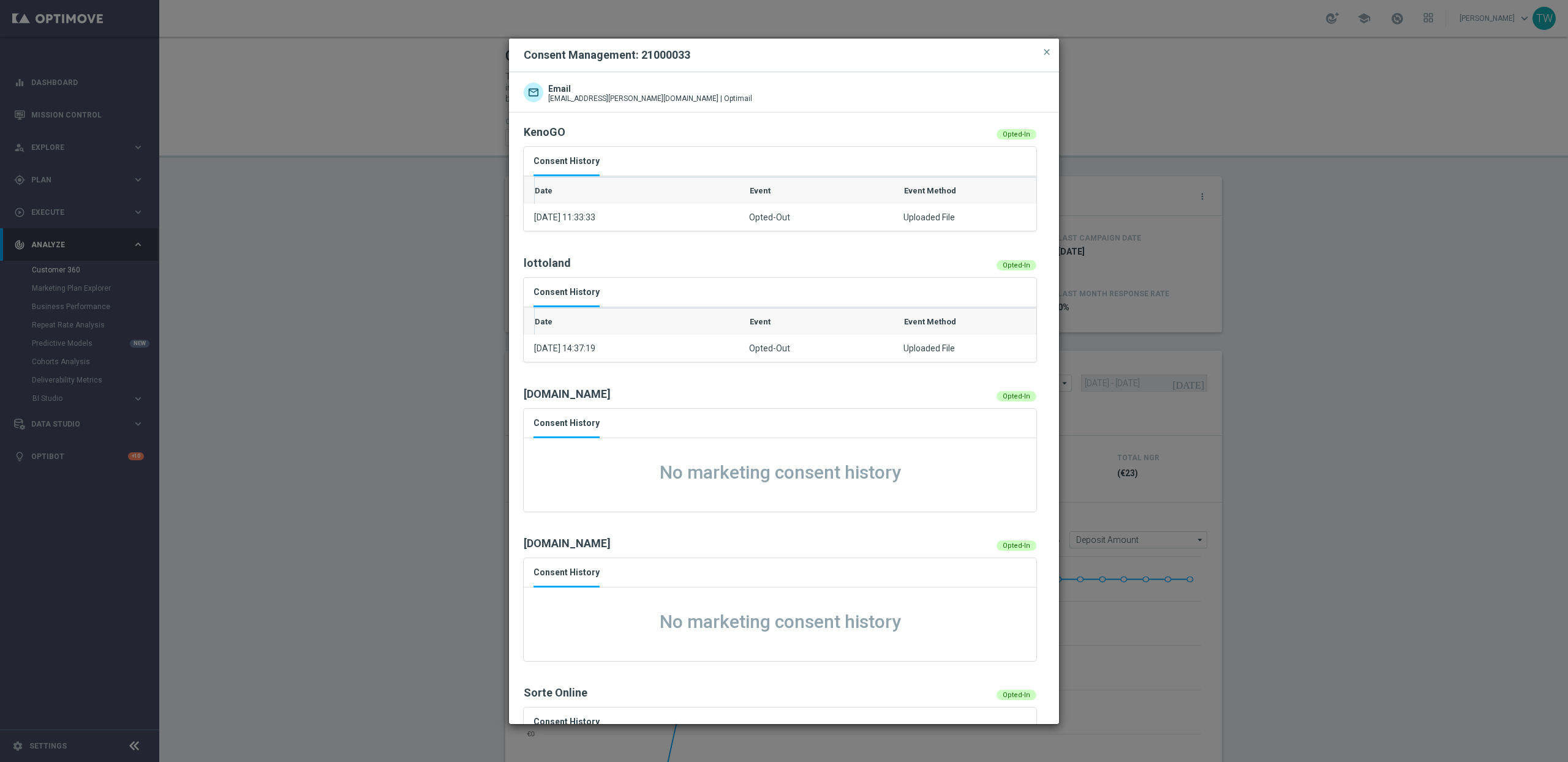
click at [1041, 44] on button "close" at bounding box center [1047, 52] width 12 height 15
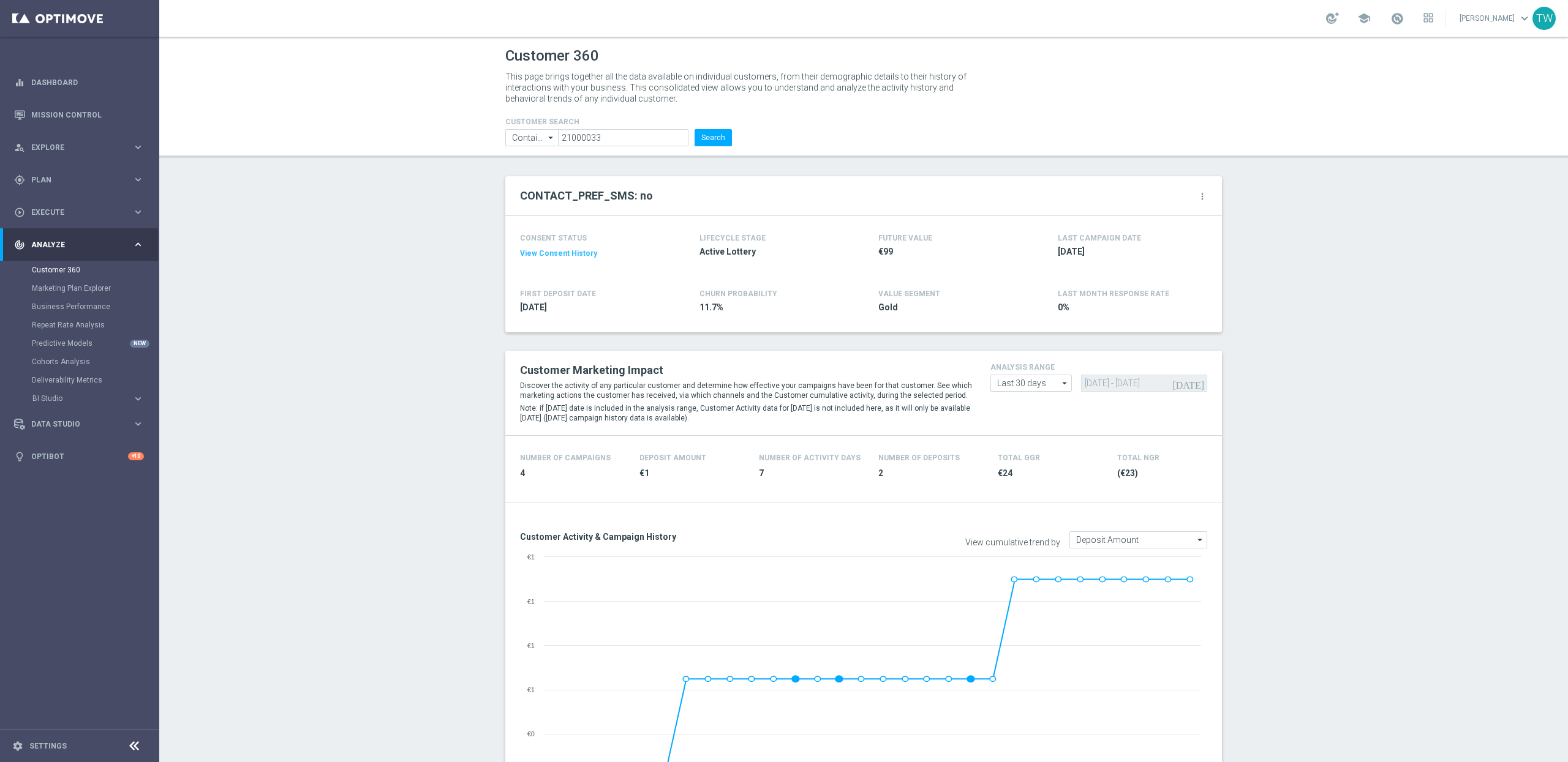
click at [1198, 196] on icon "more_vert" at bounding box center [1202, 196] width 10 height 10
click at [1134, 222] on li "Change Attribute" at bounding box center [1152, 216] width 104 height 19
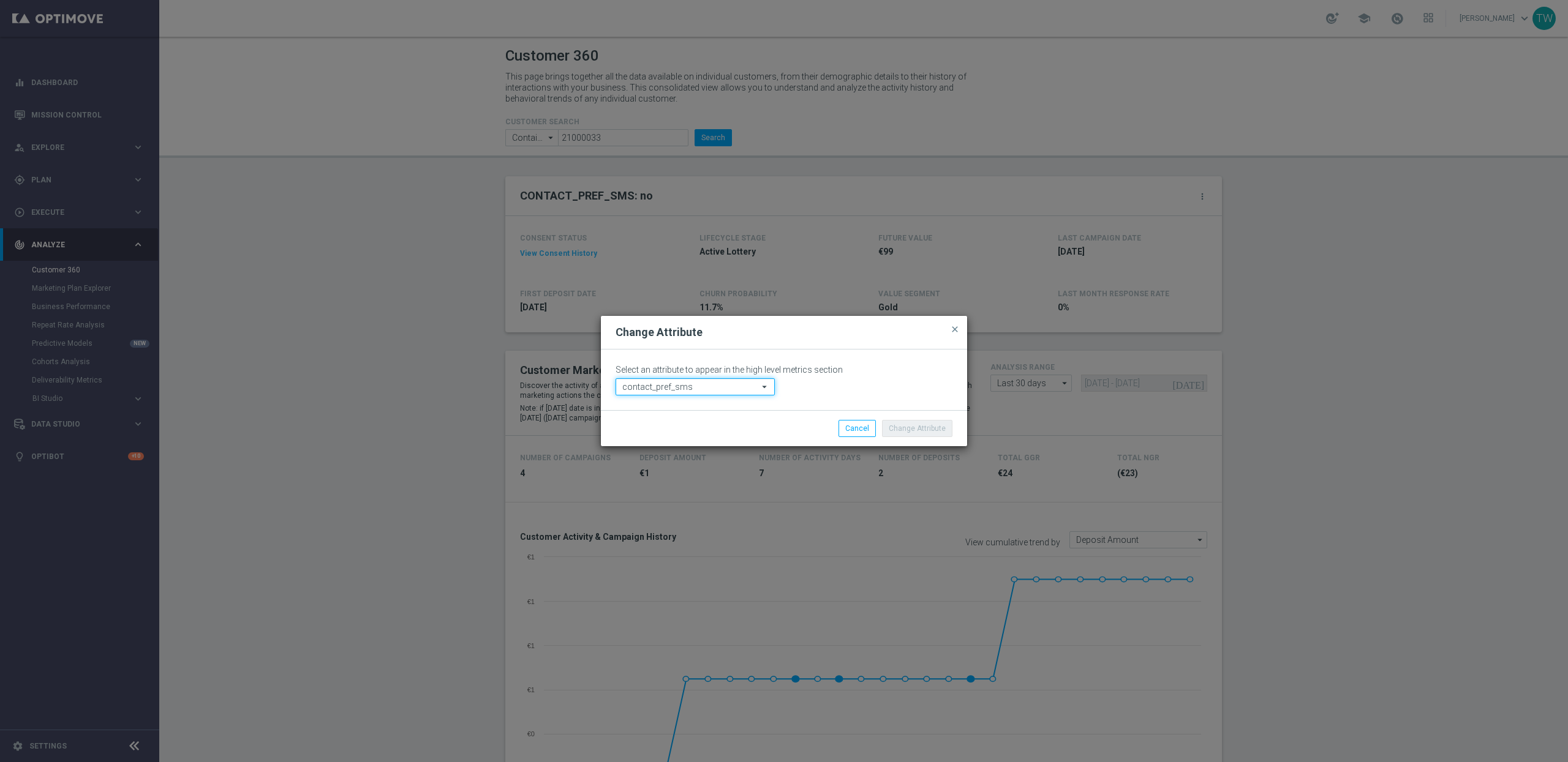
click at [675, 390] on input "contact_pref_sms" at bounding box center [695, 387] width 159 height 17
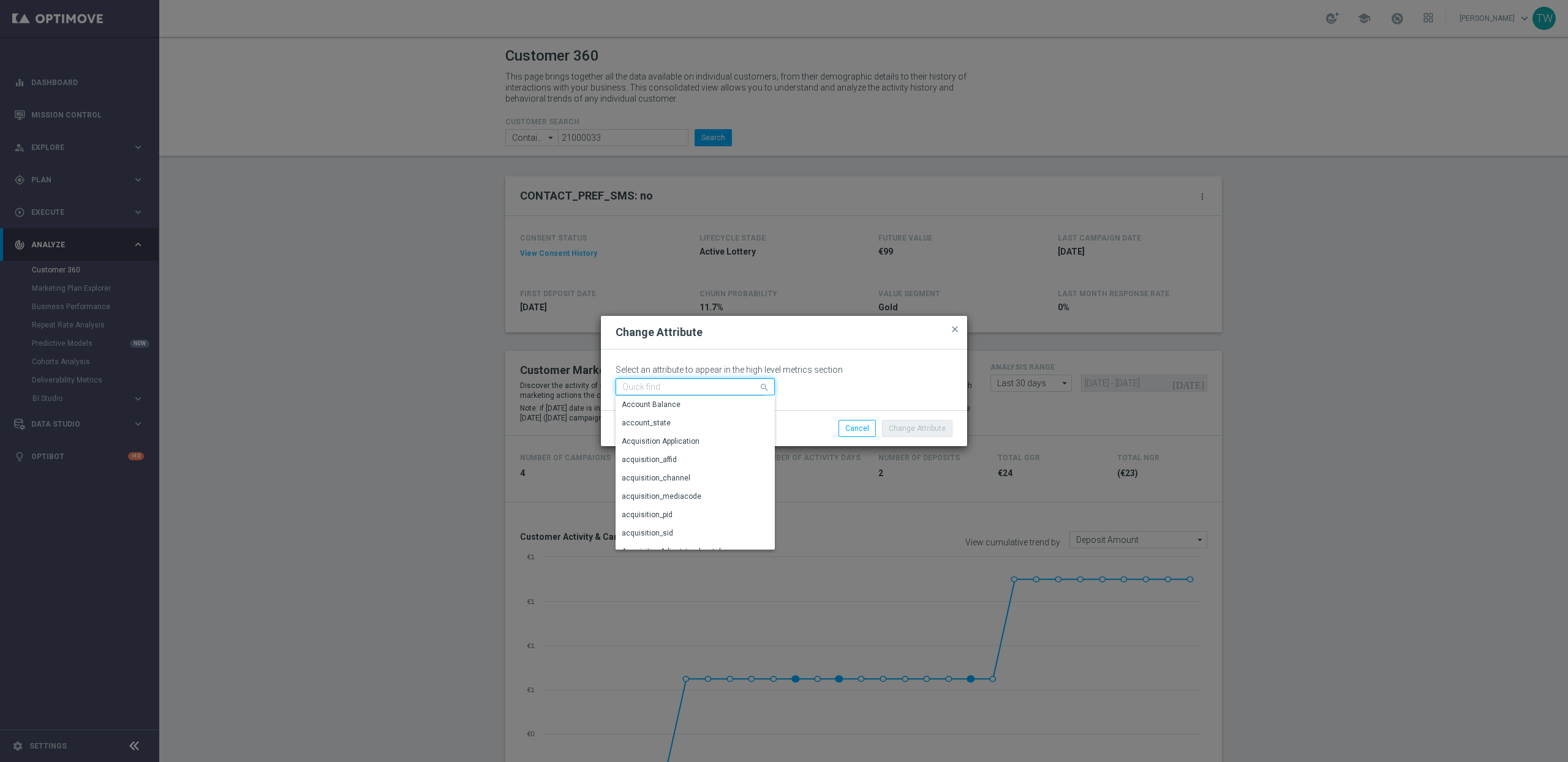
click at [675, 390] on input at bounding box center [695, 387] width 159 height 17
click at [673, 475] on div "number_of_consecutive_unopened_emails" at bounding box center [693, 478] width 144 height 11
type input "number_of_consecutive_unopened_emails"
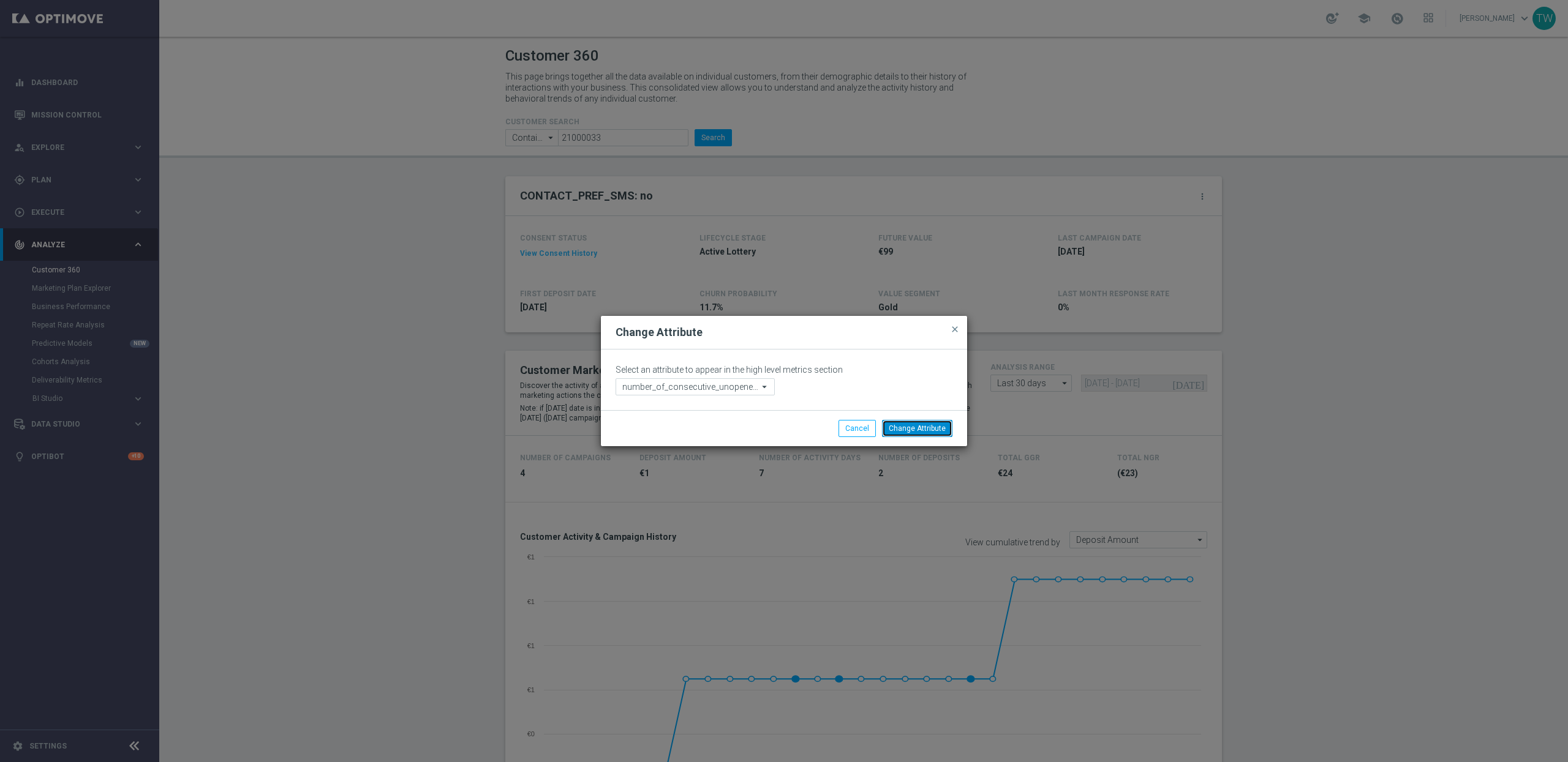
click at [943, 426] on button "Change Attribute" at bounding box center [917, 429] width 70 height 17
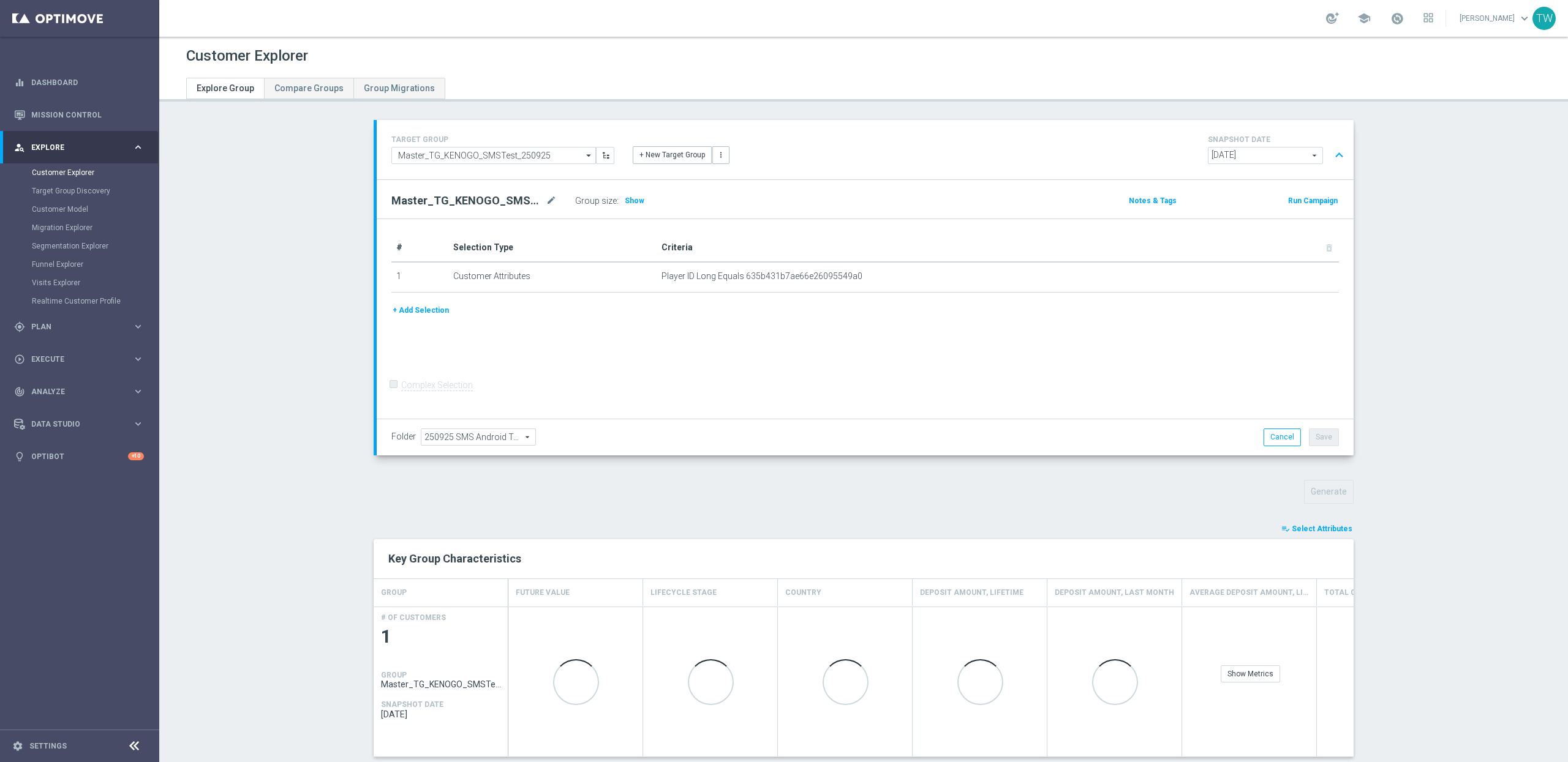
scroll to position [115, 0]
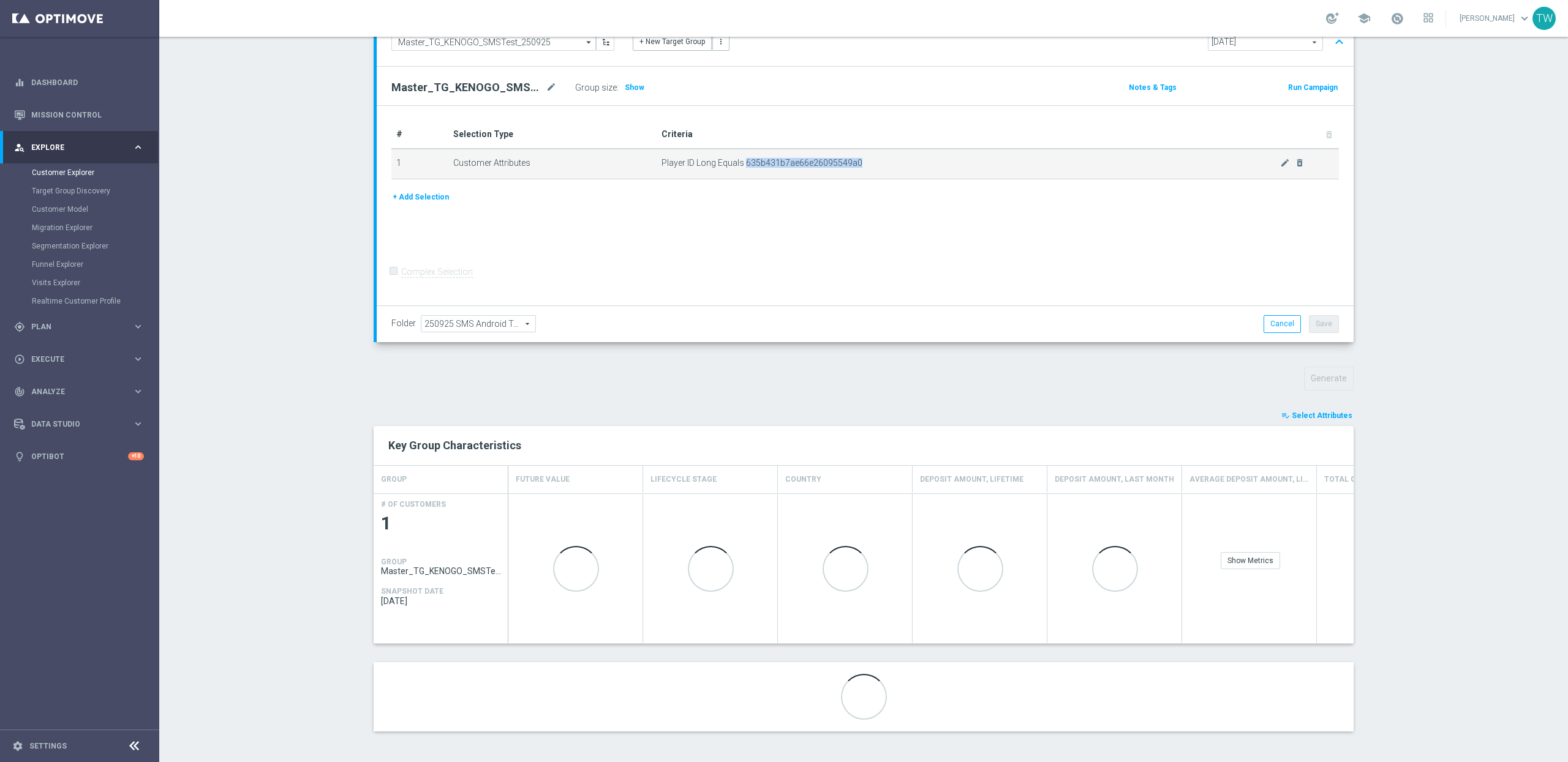
drag, startPoint x: 745, startPoint y: 162, endPoint x: 903, endPoint y: 157, distance: 158.1
click at [903, 158] on span "Player ID Long Equals 635b431b7ae66e26095549a0" at bounding box center [971, 163] width 619 height 11
copy span "635b431b7ae66e26095549a0"
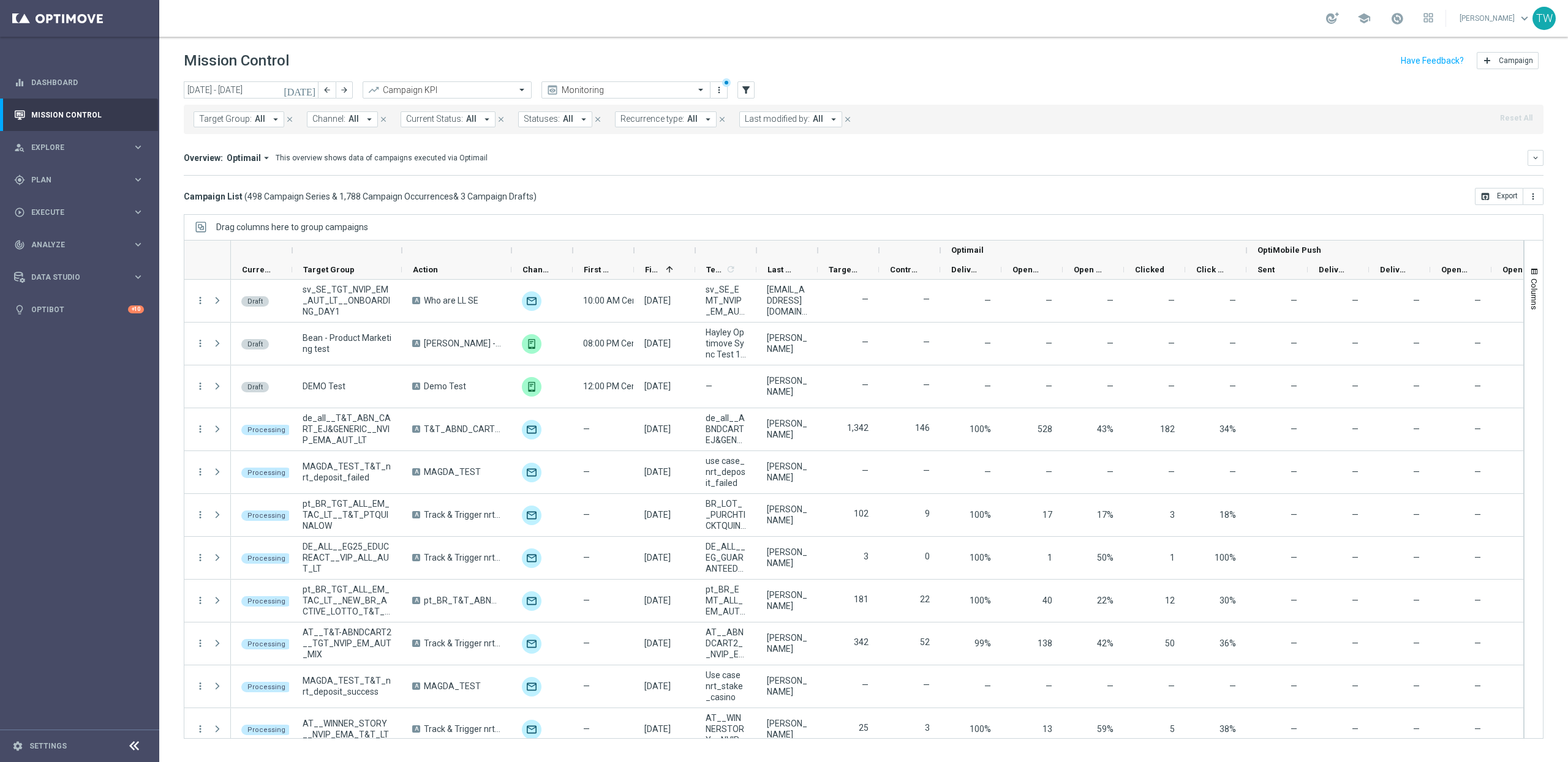
click at [235, 112] on button "Target Group: All arrow_drop_down" at bounding box center [238, 119] width 91 height 16
click at [239, 183] on div "Selected 0 Of 20657 (All Search Results) Clear" at bounding box center [300, 172] width 215 height 31
click at [242, 176] on span "(All Search Results)" at bounding box center [244, 177] width 67 height 11
type input "250925"
click at [571, 165] on div "Overview: Optimail arrow_drop_down This overview shows data of campaigns execut…" at bounding box center [864, 158] width 1360 height 16
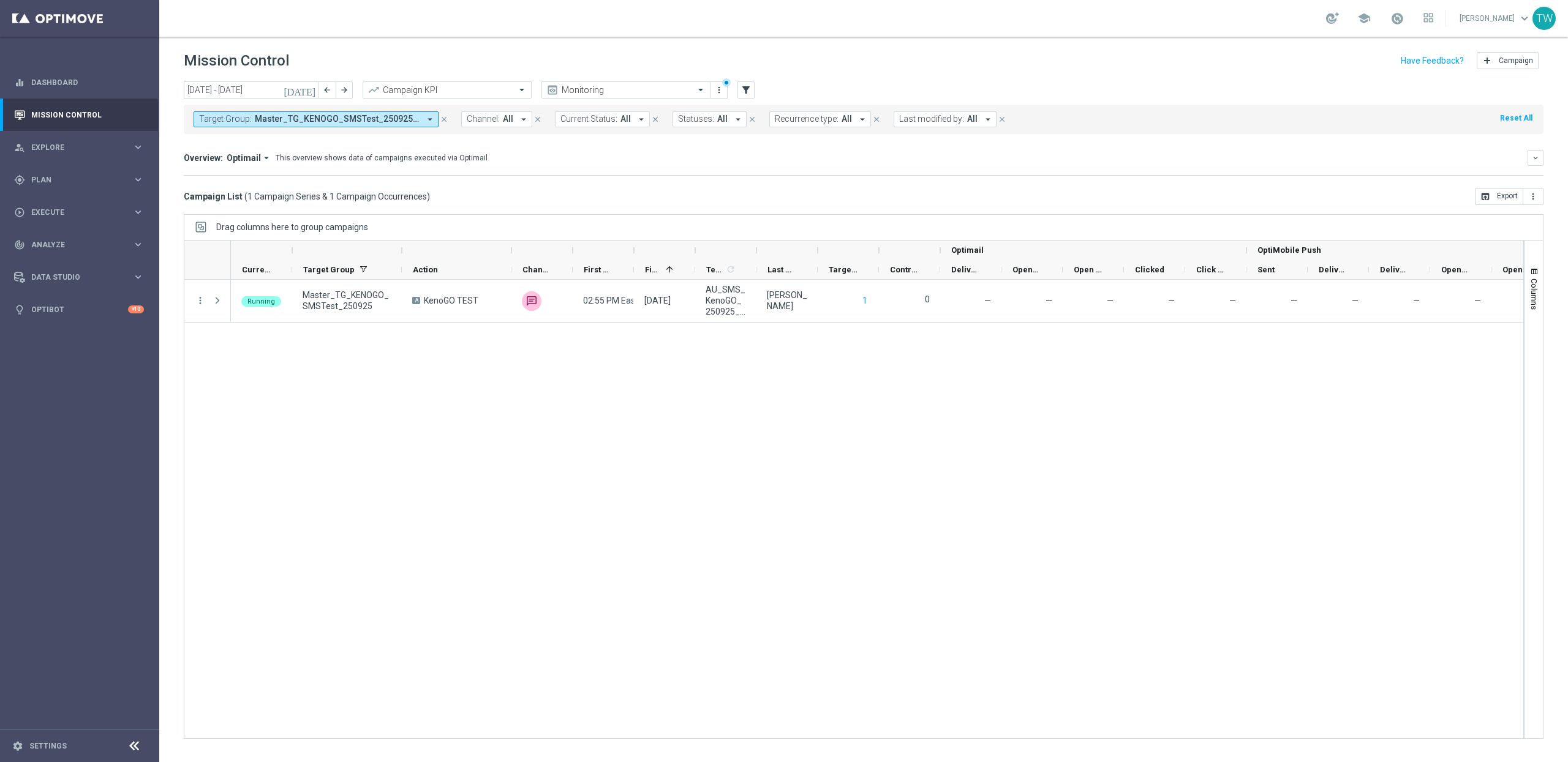
click at [757, 252] on div at bounding box center [756, 250] width 5 height 20
click at [899, 455] on div "Running Master_TG_KENOGO_SMSTest_250925 A KenoGO TEST unfold_more 02:55 PM East…" at bounding box center [877, 509] width 1292 height 459
click at [84, 177] on span "Plan" at bounding box center [82, 180] width 101 height 7
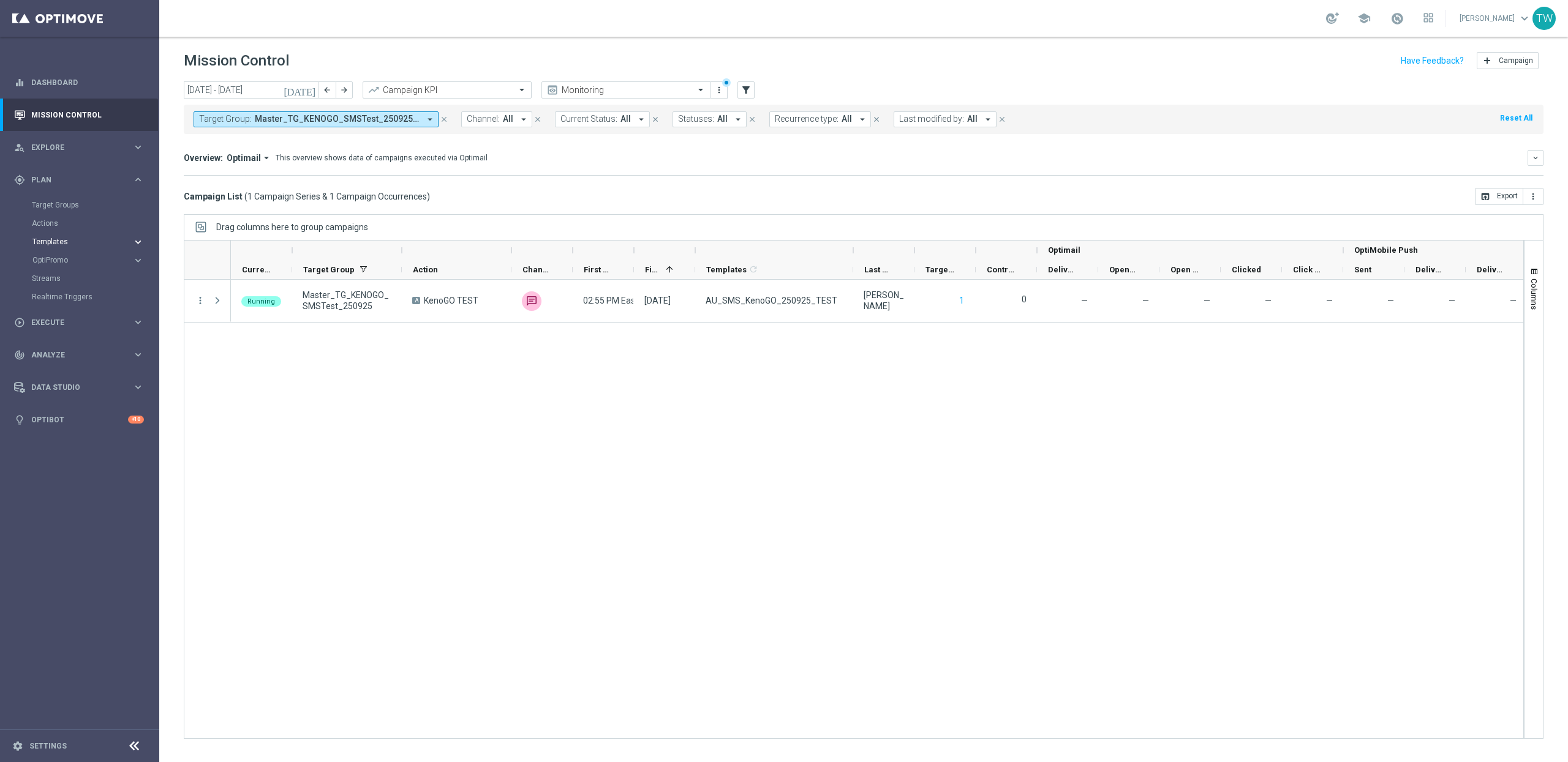
click at [80, 238] on span "Templates" at bounding box center [76, 242] width 88 height 7
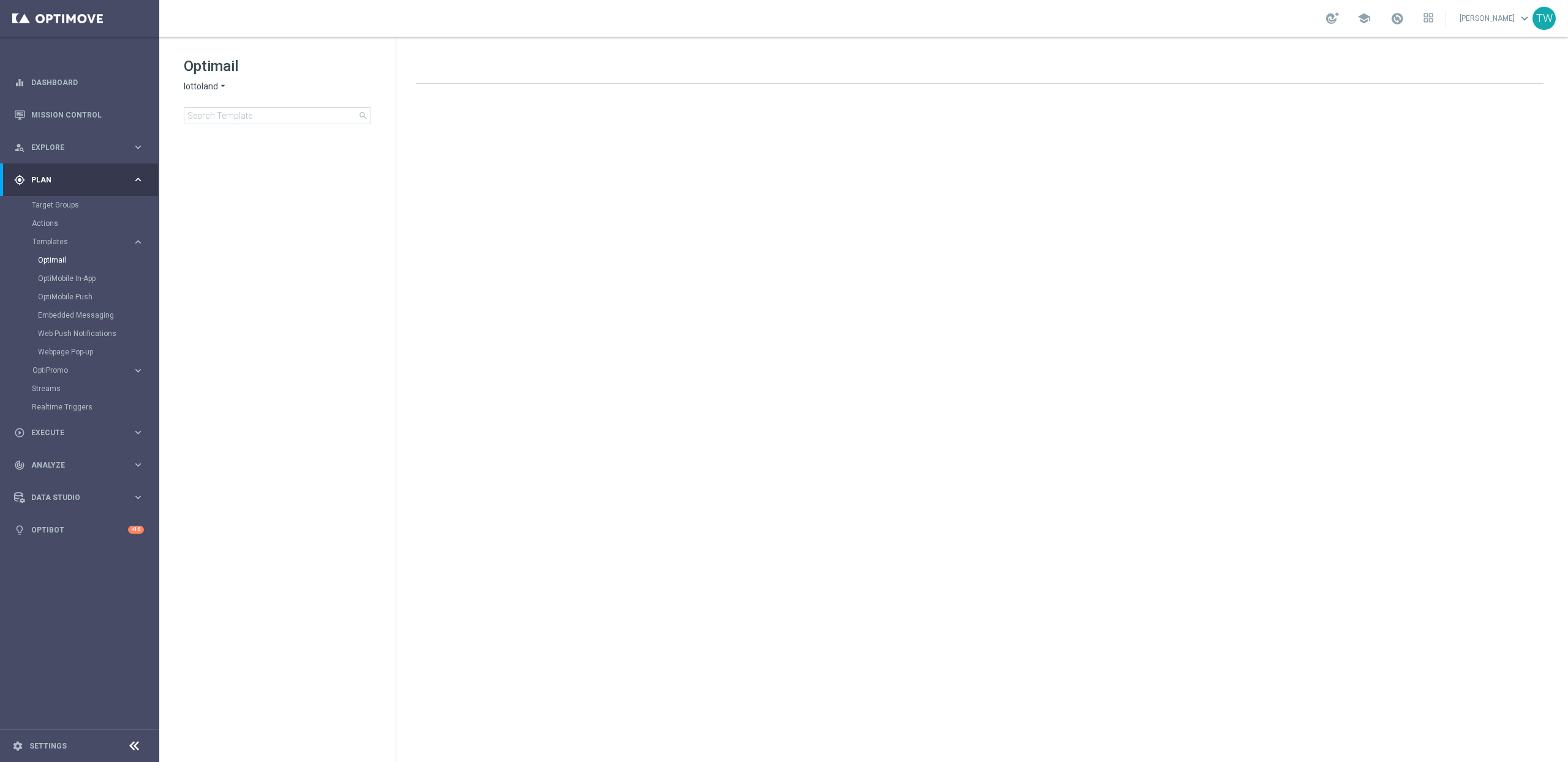
click at [199, 82] on span "lottoland" at bounding box center [201, 87] width 35 height 12
click at [221, 117] on div "KenoGO" at bounding box center [230, 115] width 92 height 15
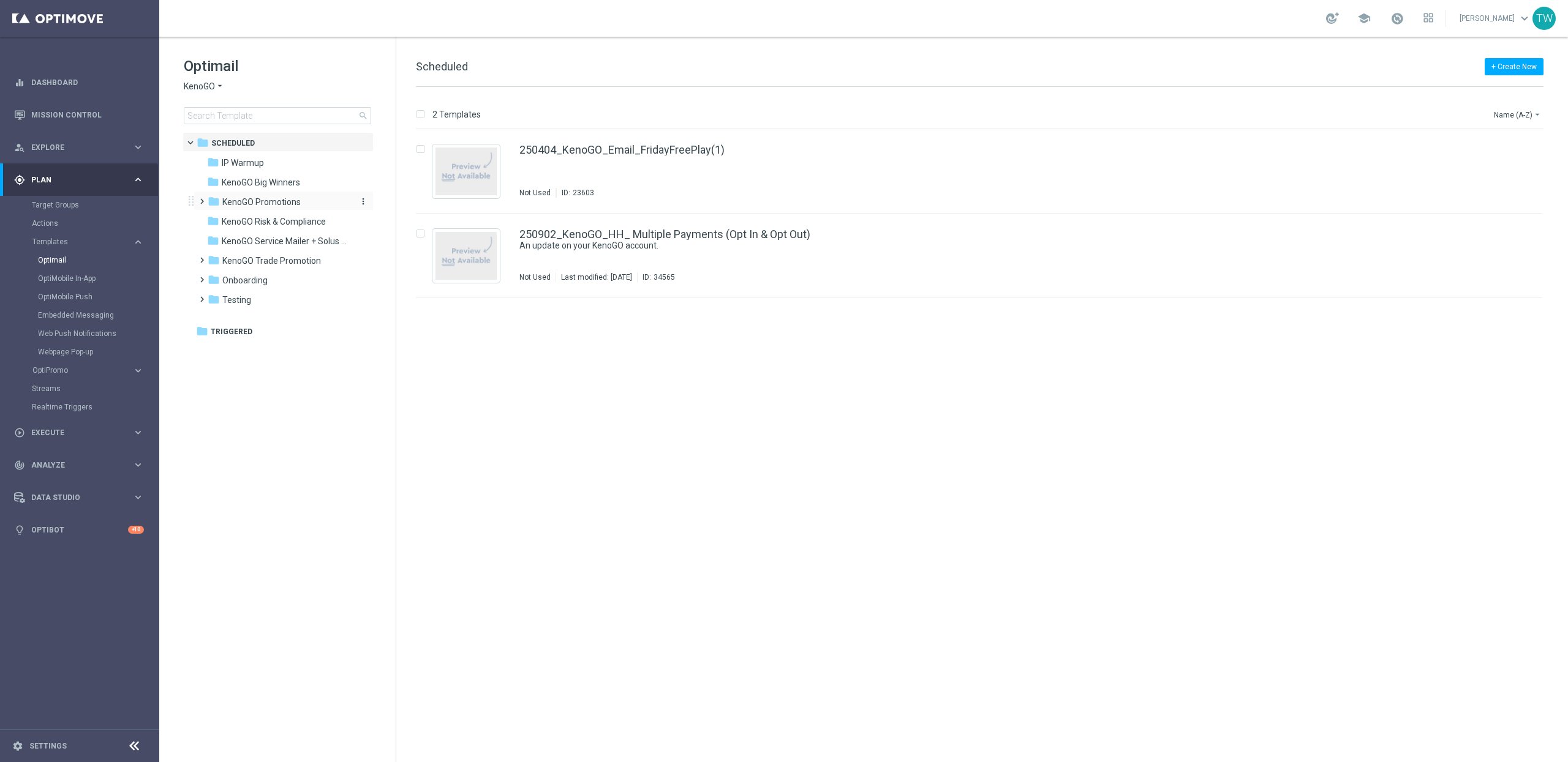
click at [301, 202] on div "folder KenoGO Promotions" at bounding box center [278, 202] width 141 height 14
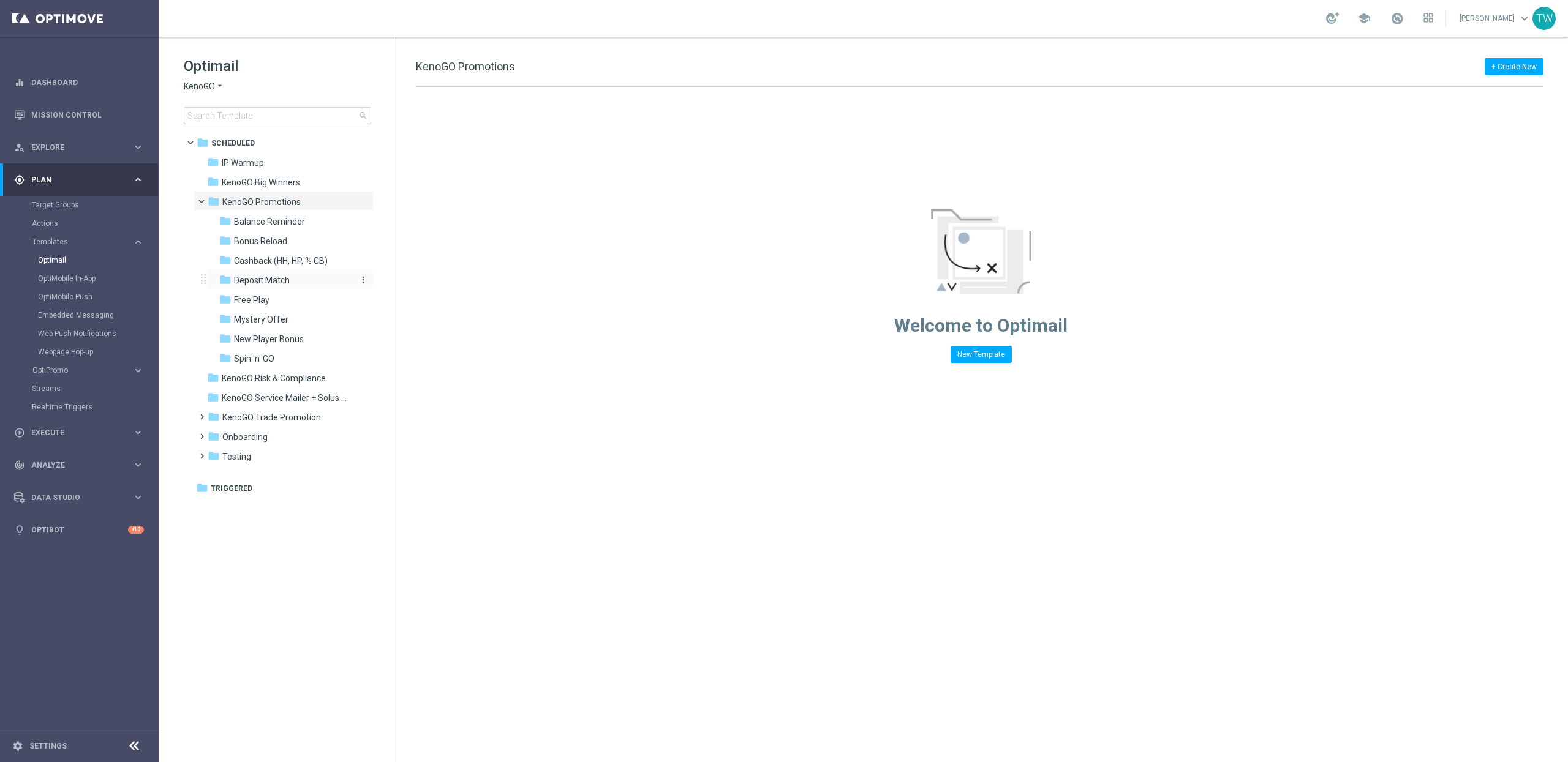
click at [313, 281] on div "folder Deposit Match" at bounding box center [284, 280] width 130 height 14
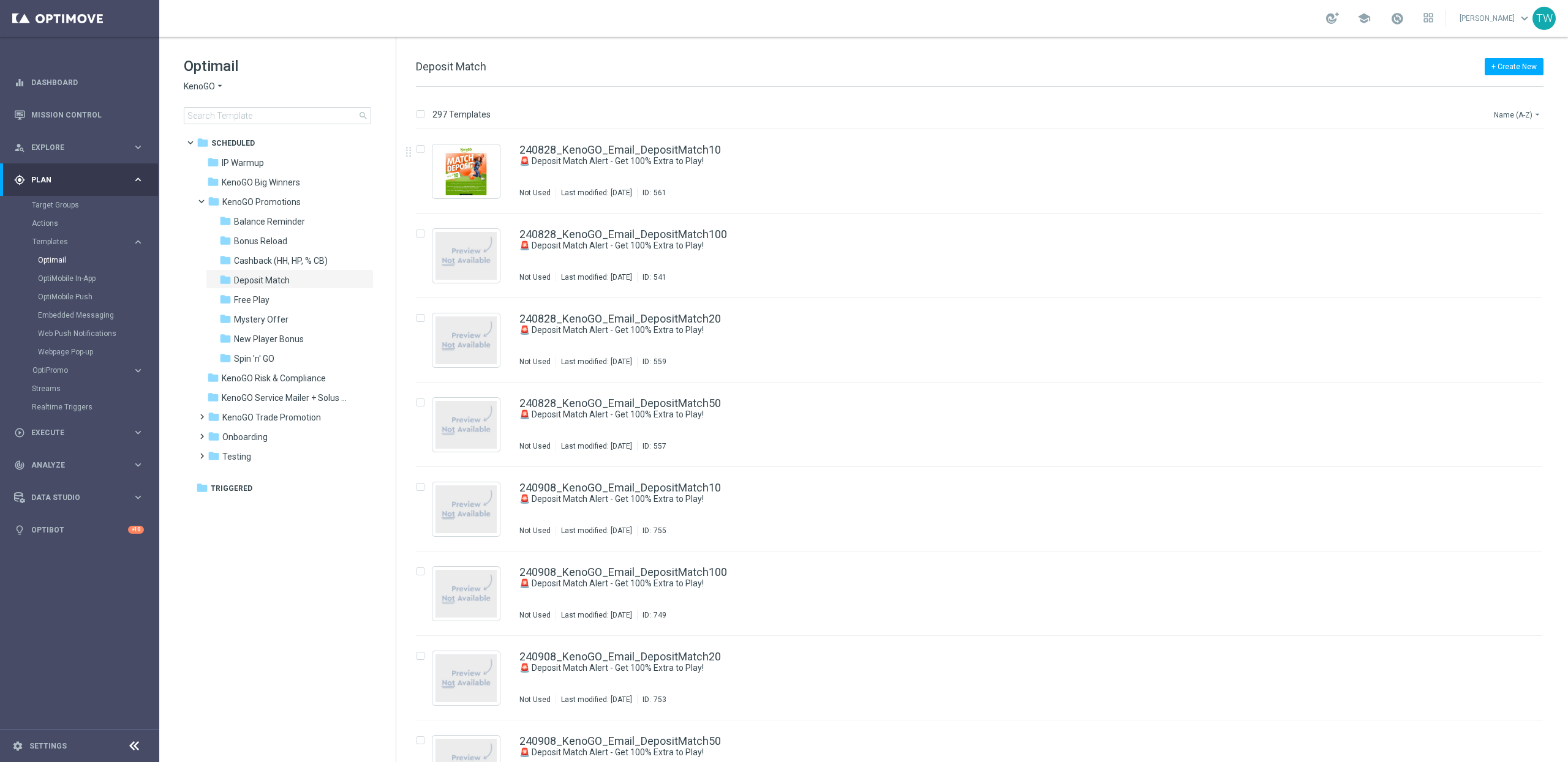
click at [1516, 111] on button "Name (A-Z) arrow_drop_down" at bounding box center [1518, 114] width 51 height 15
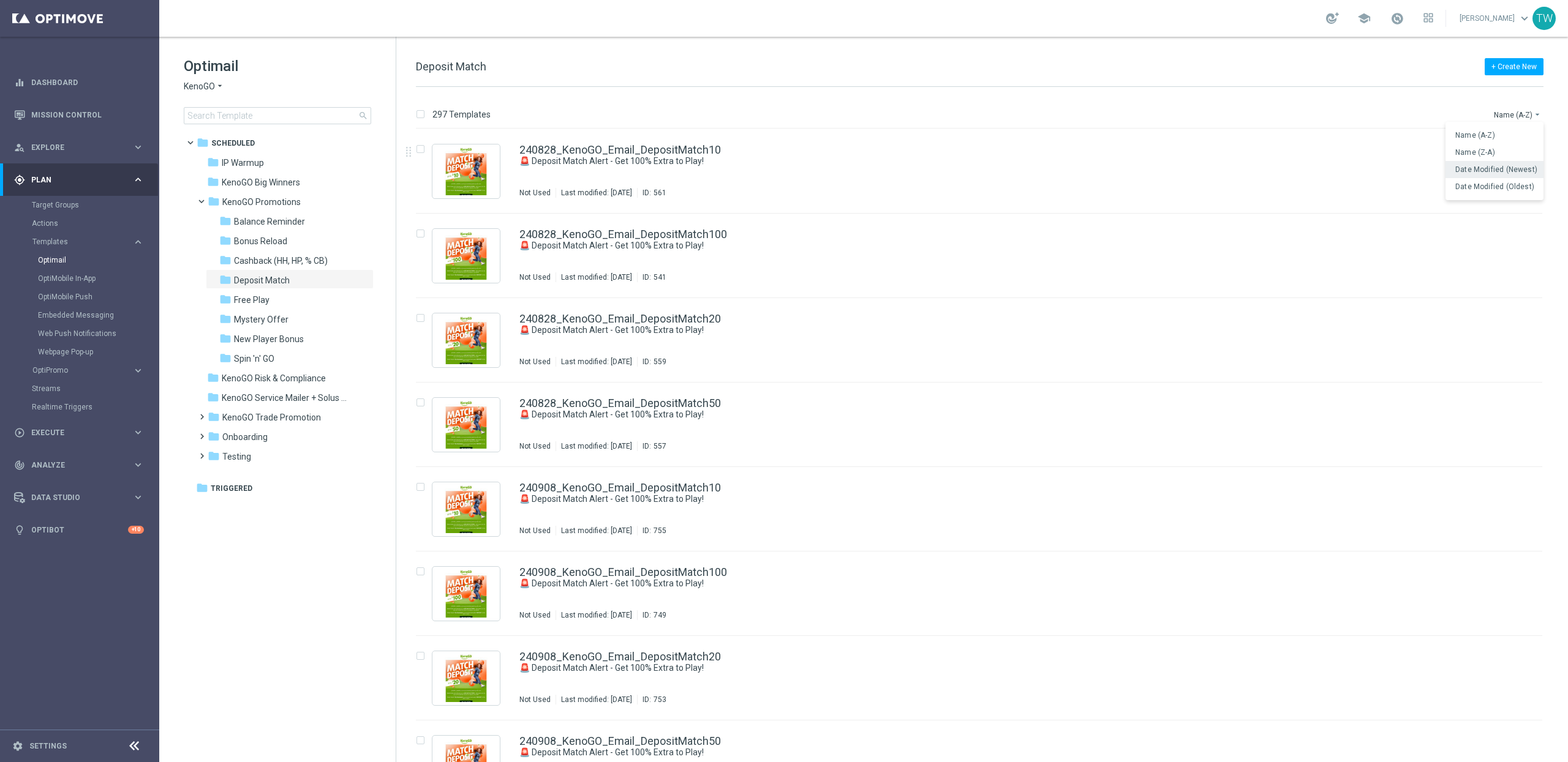
click at [1506, 173] on div "Date Modified (Newest)" at bounding box center [1497, 169] width 83 height 9
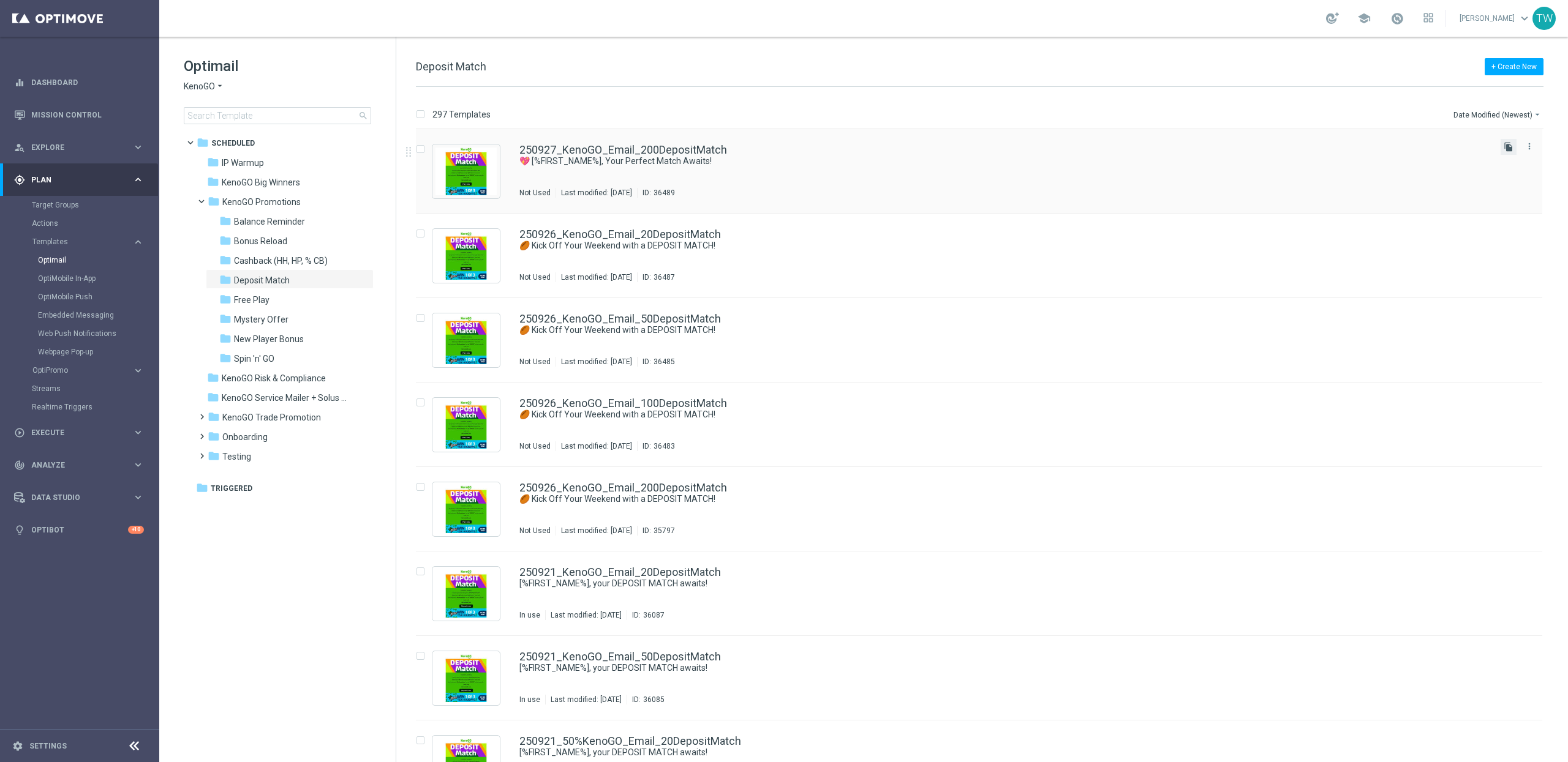
click at [1510, 143] on icon "file_copy" at bounding box center [1508, 147] width 10 height 10
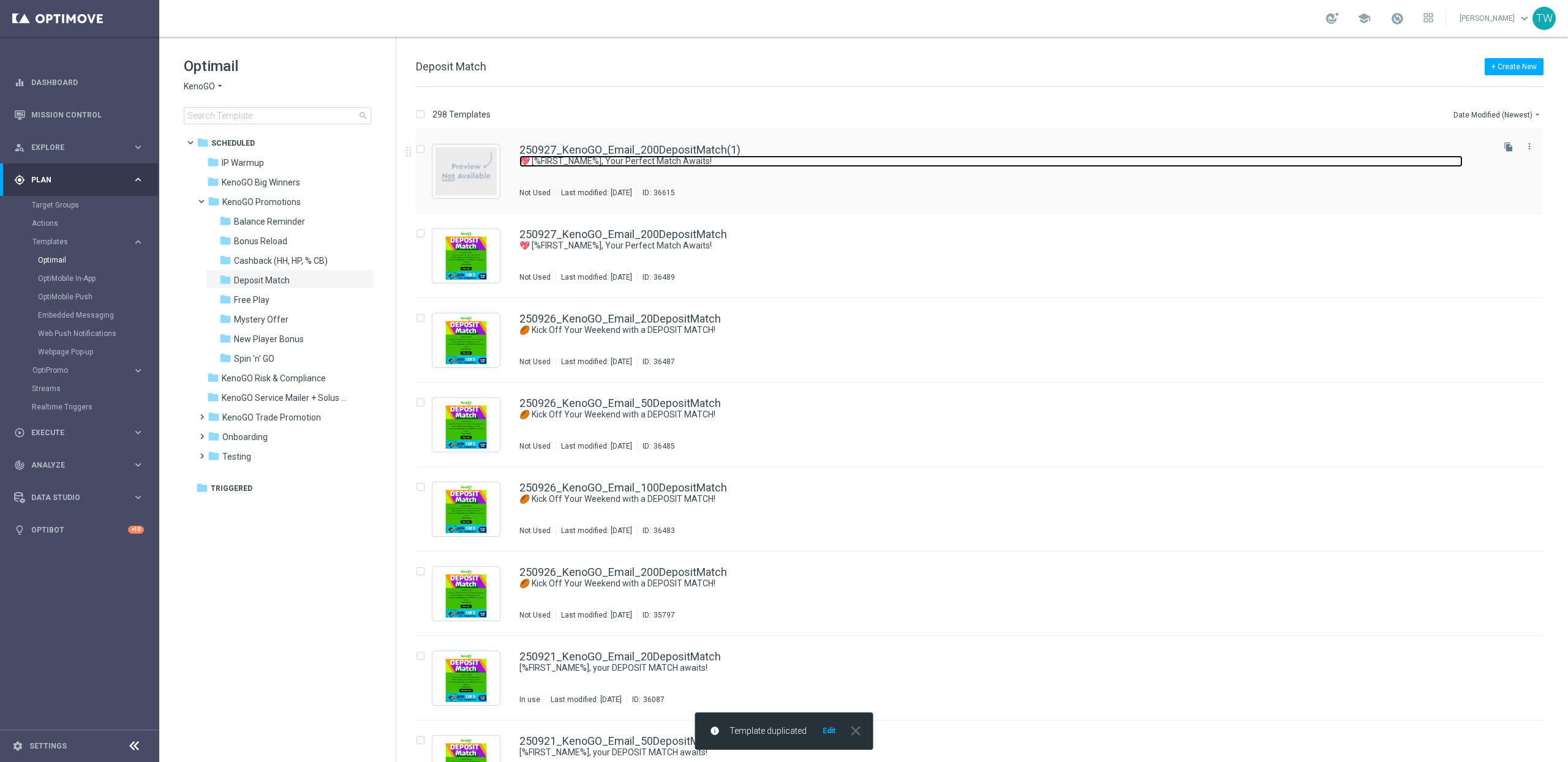
click at [604, 155] on link "💖 [%FIRST_NAME%], Your Perfect Match Awaits!" at bounding box center [991, 161] width 943 height 12
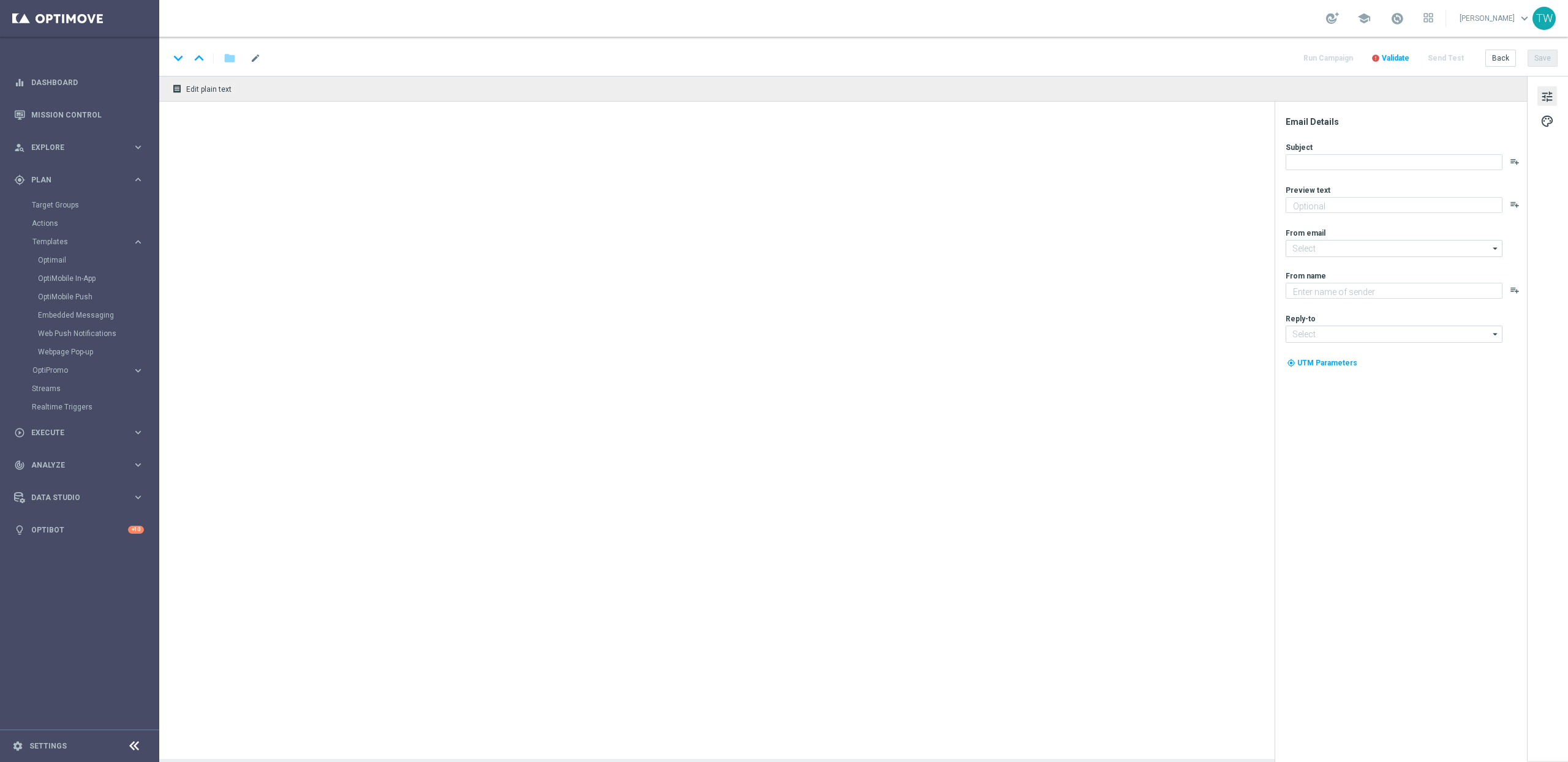
type input "250927_KenoGO_Email_200DepositMatch(1)"
type textarea "Enjoy a 100% Deposit Match [DATE]!"
type textarea "KenoGO"
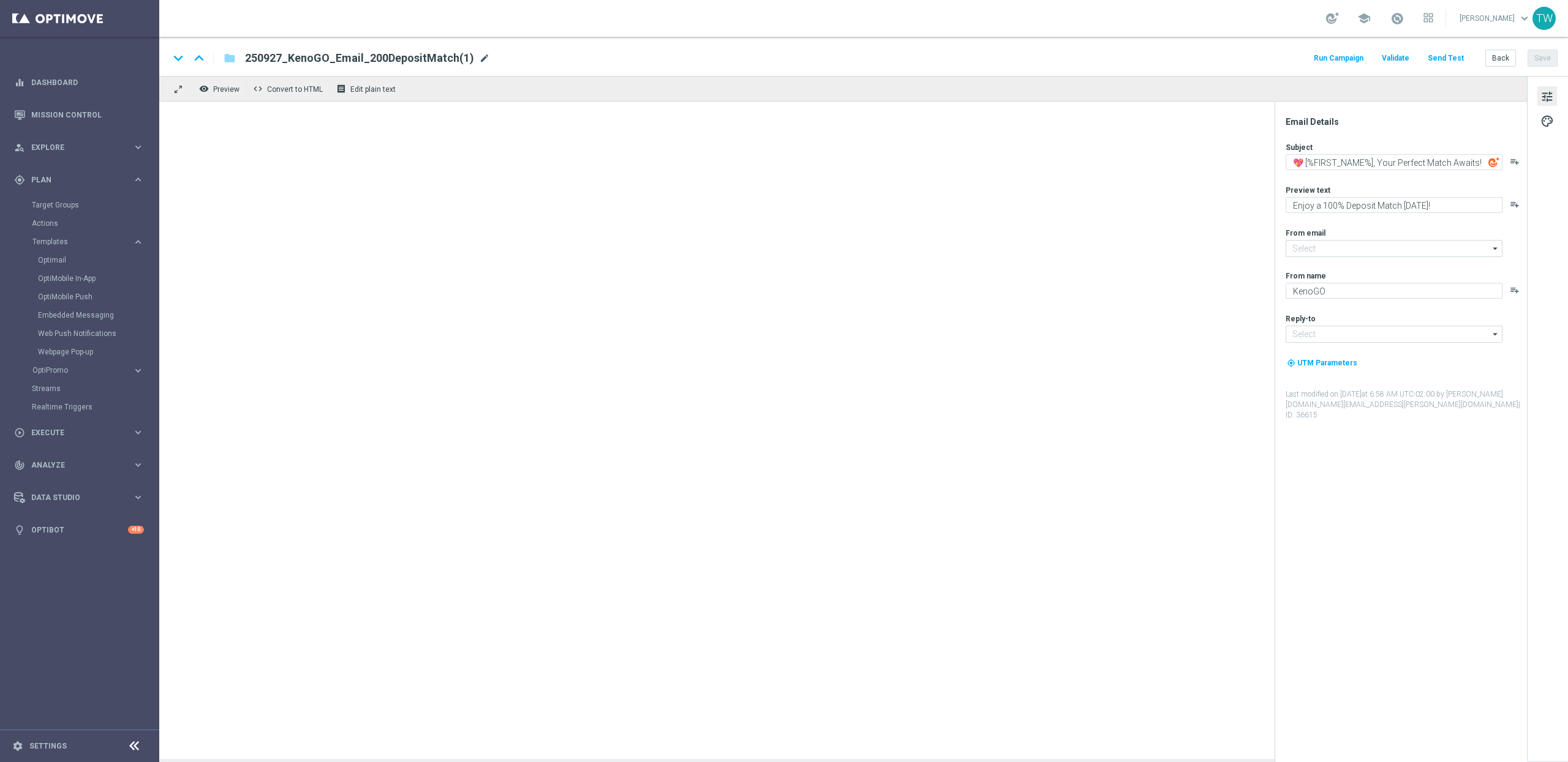
type input "[EMAIL_ADDRESS][DOMAIN_NAME]"
click at [479, 57] on span "mode_edit" at bounding box center [484, 58] width 11 height 11
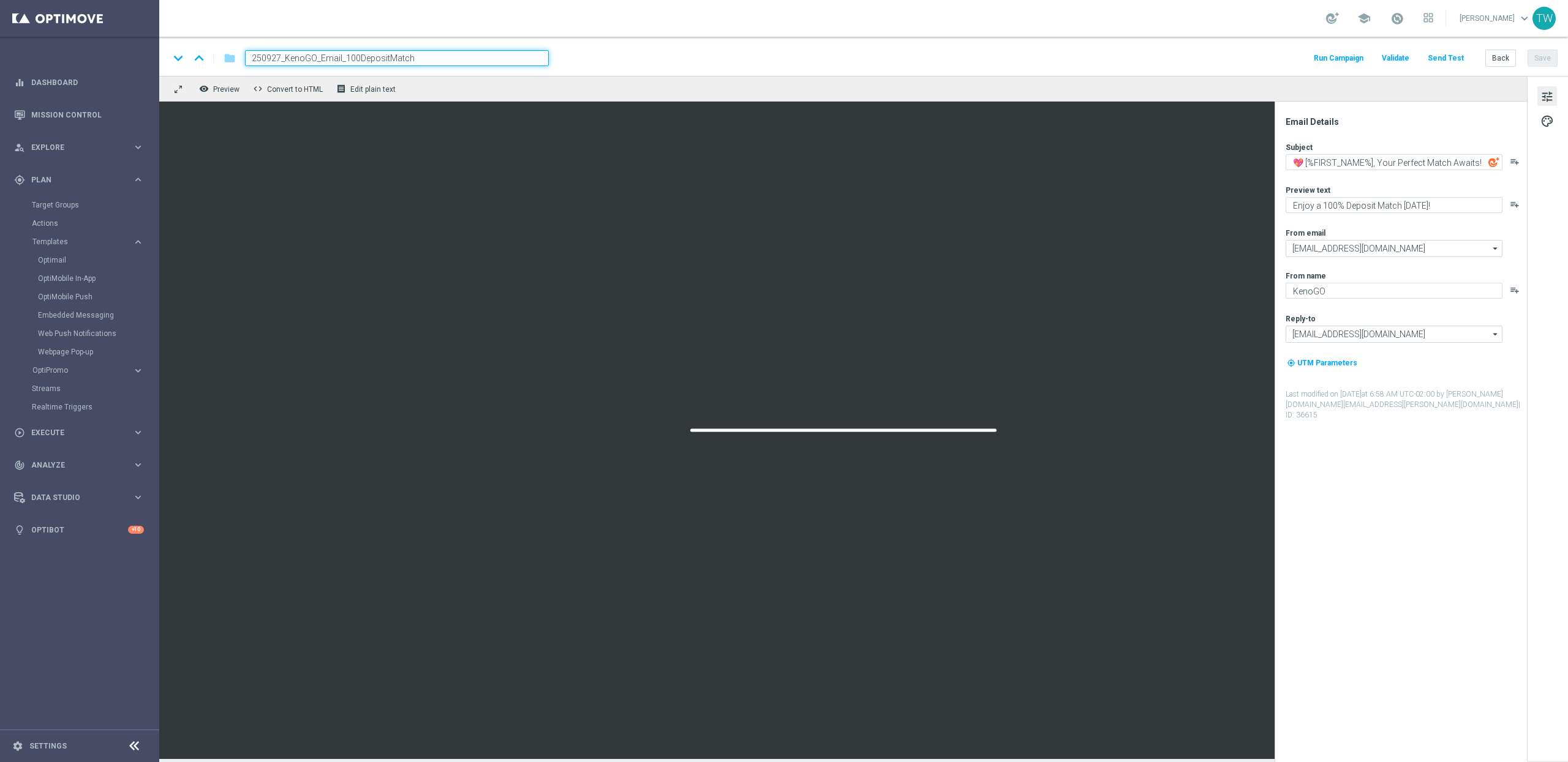
type input "250927_KenoGO_Email_100DepositMatch"
click at [612, 70] on div "keyboard_arrow_down keyboard_arrow_up folder 250927_KenoGO_Email_100DepositMatc…" at bounding box center [863, 56] width 1409 height 39
click at [620, 58] on div "keyboard_arrow_down keyboard_arrow_up folder 250927_KenoGO_Email_100DepositMatc…" at bounding box center [863, 58] width 1389 height 16
click at [499, 58] on input "250927_KenoGO_Email_100DepositMatch" at bounding box center [396, 58] width 304 height 16
click at [740, 53] on div "keyboard_arrow_down keyboard_arrow_up folder 250927_KenoGO_Email_100DepositMatc…" at bounding box center [863, 58] width 1389 height 16
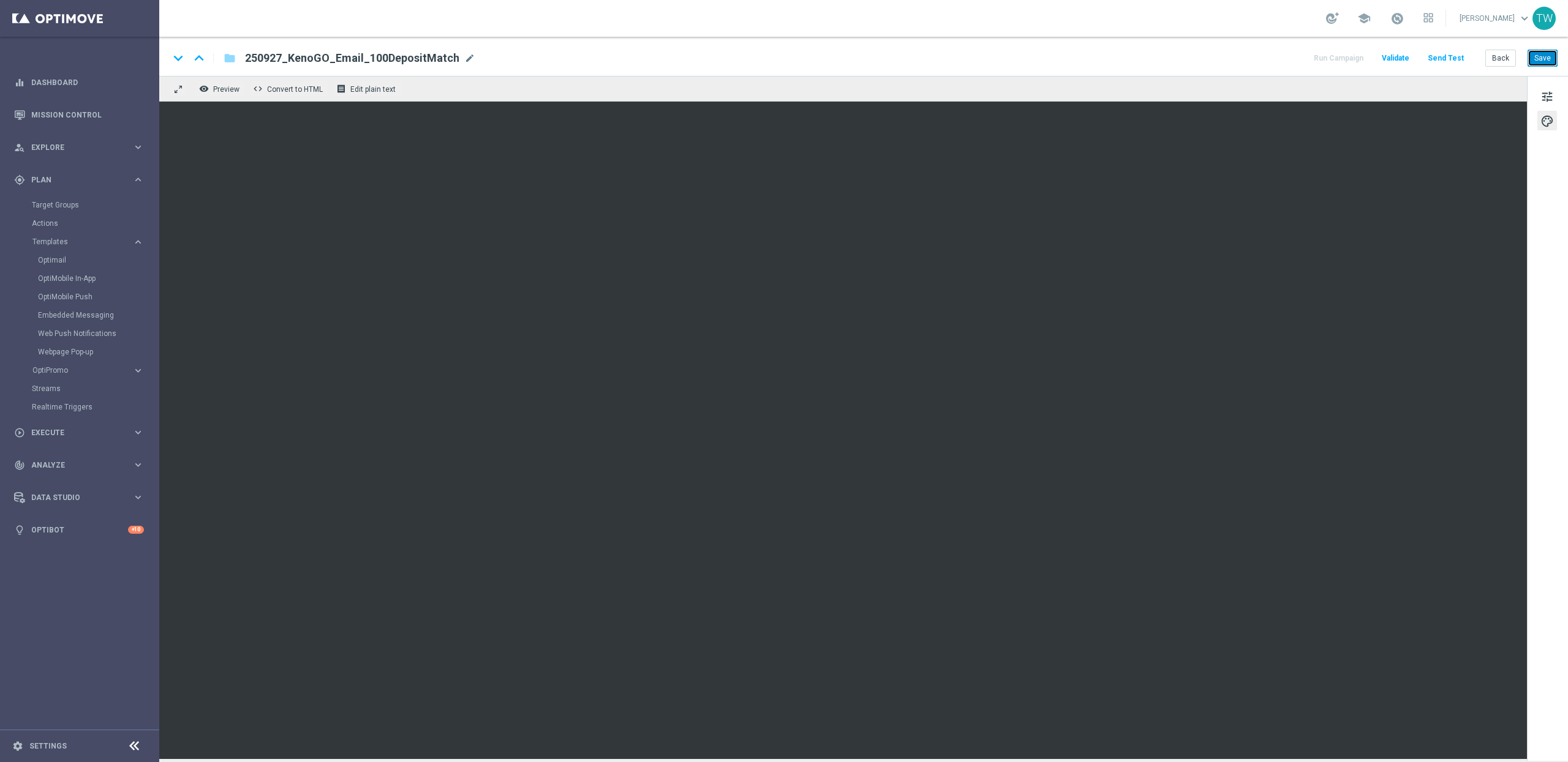
click at [1537, 54] on button "Save" at bounding box center [1542, 58] width 30 height 17
click at [1549, 68] on div "keyboard_arrow_down keyboard_arrow_up folder 250927_KenoGO_Email_100DepositMatc…" at bounding box center [863, 56] width 1409 height 39
click at [1547, 58] on button "Save" at bounding box center [1542, 58] width 30 height 17
click at [1504, 52] on button "Back" at bounding box center [1501, 58] width 31 height 17
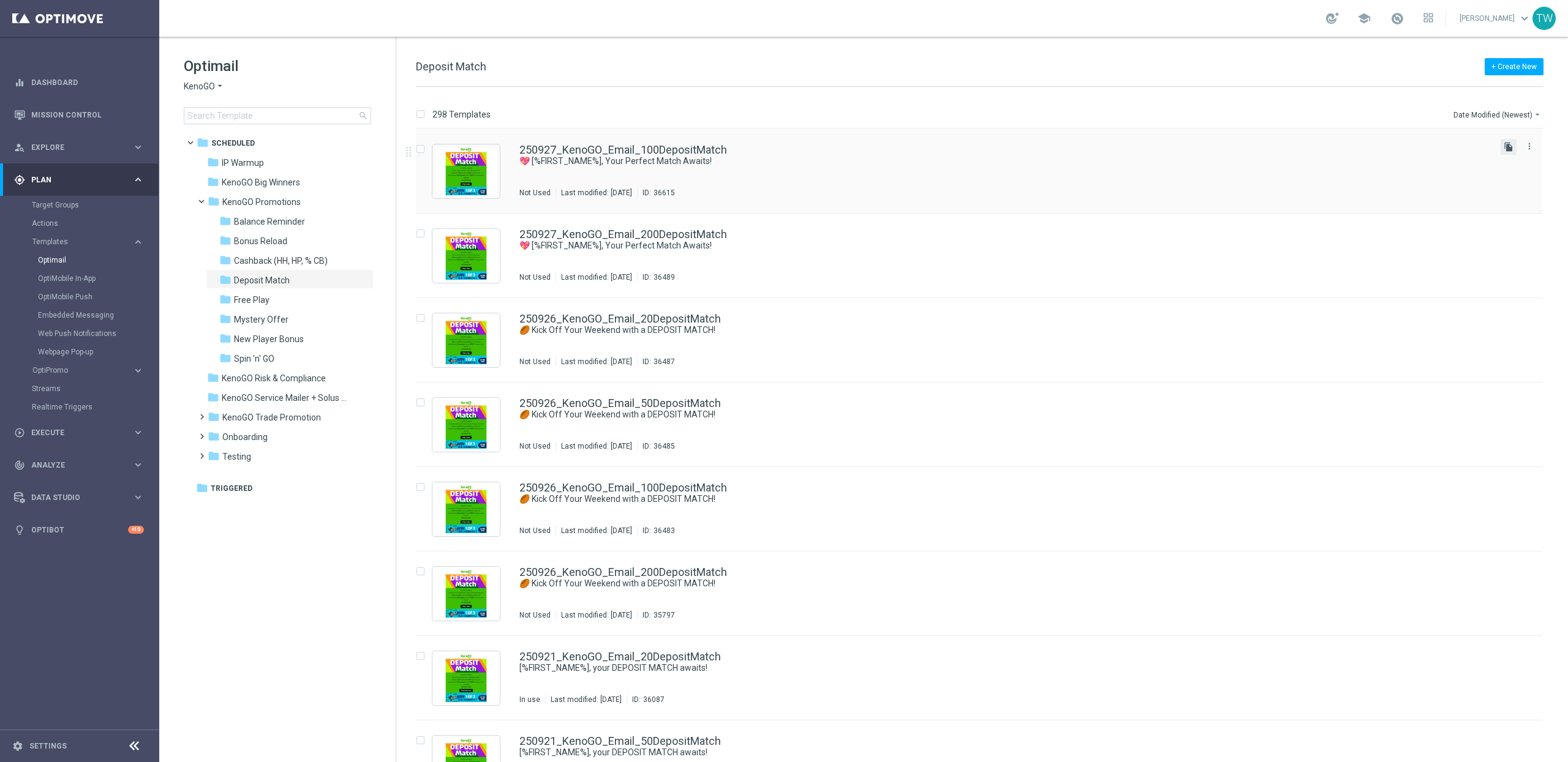
click at [1508, 148] on icon "file_copy" at bounding box center [1508, 147] width 10 height 10
click at [714, 155] on link "250927_KenoGO_Email_100DepositMatch(1)" at bounding box center [630, 150] width 221 height 11
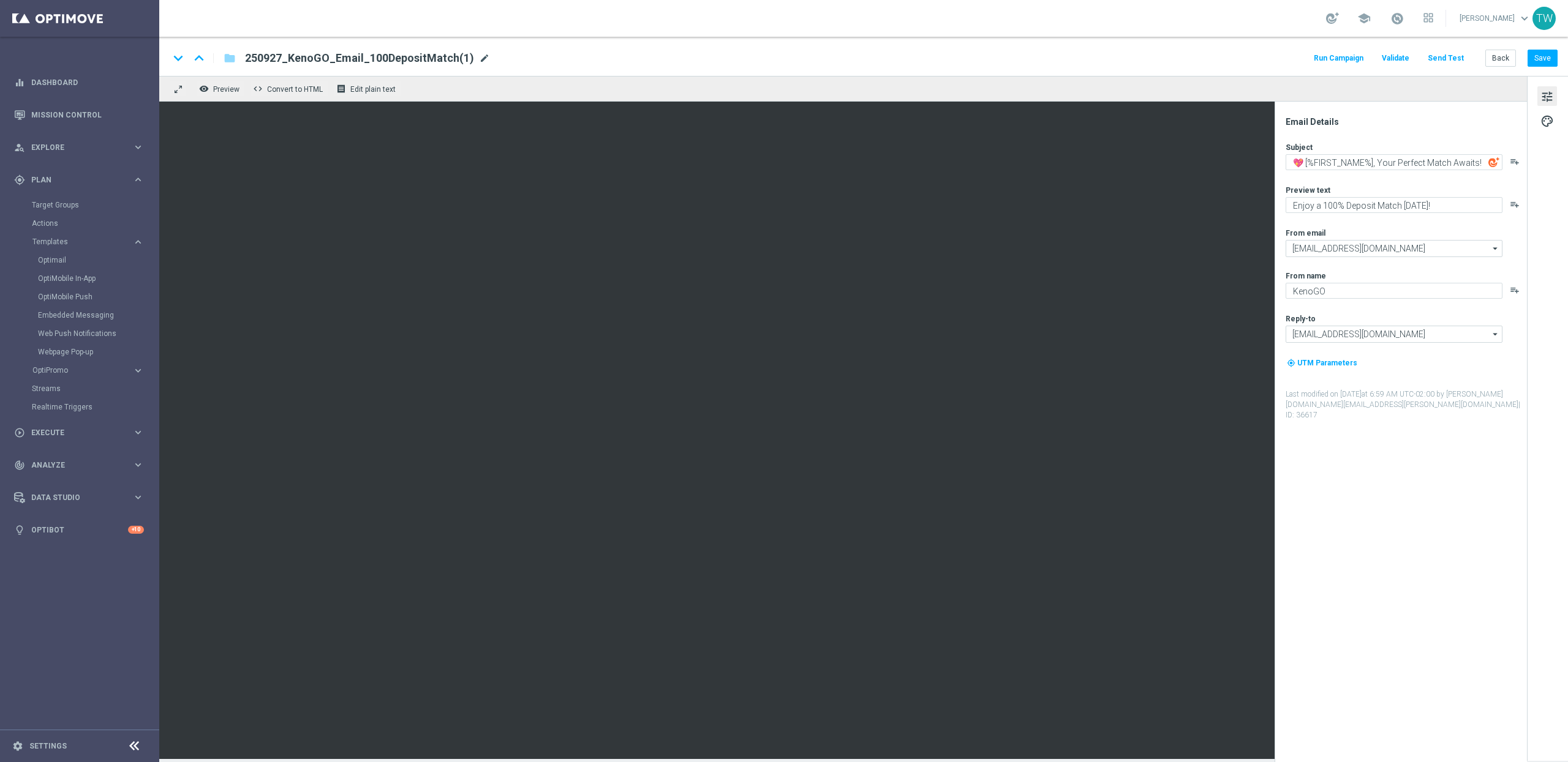
click at [479, 56] on span "mode_edit" at bounding box center [484, 58] width 11 height 11
drag, startPoint x: 410, startPoint y: 58, endPoint x: 451, endPoint y: 56, distance: 41.0
click at [451, 56] on input "250927_KenoGO_Email_100DepositMatch(1)" at bounding box center [396, 58] width 304 height 16
click at [353, 58] on input "250927_KenoGO_Email_100DepositMatch" at bounding box center [396, 58] width 304 height 16
type input "250927_KenoGO_Email_50DepositMatch"
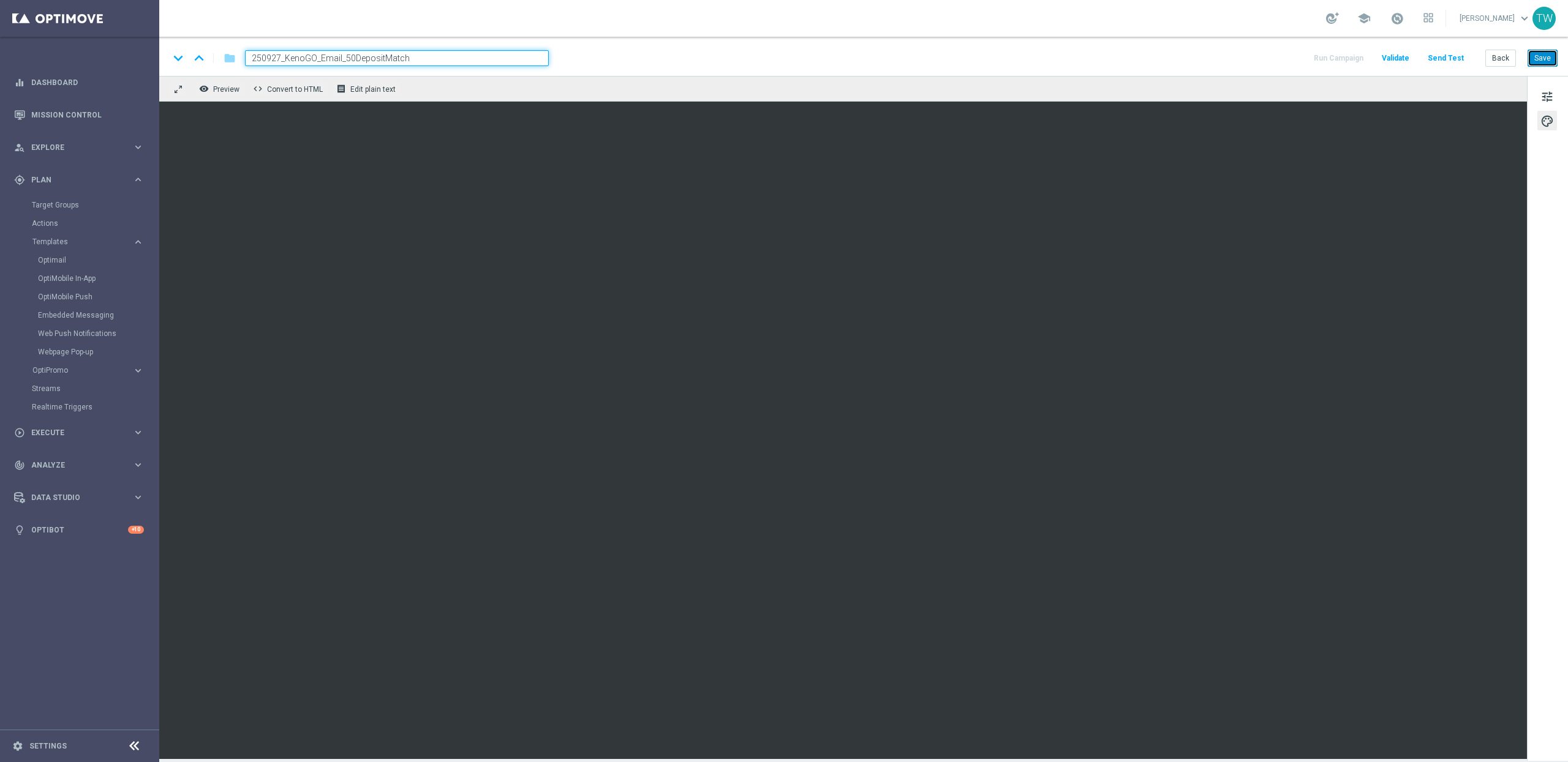
click at [1541, 63] on button "Save" at bounding box center [1542, 58] width 30 height 17
click at [1543, 51] on button "Save" at bounding box center [1542, 58] width 30 height 17
click at [1512, 60] on button "Back" at bounding box center [1501, 58] width 31 height 17
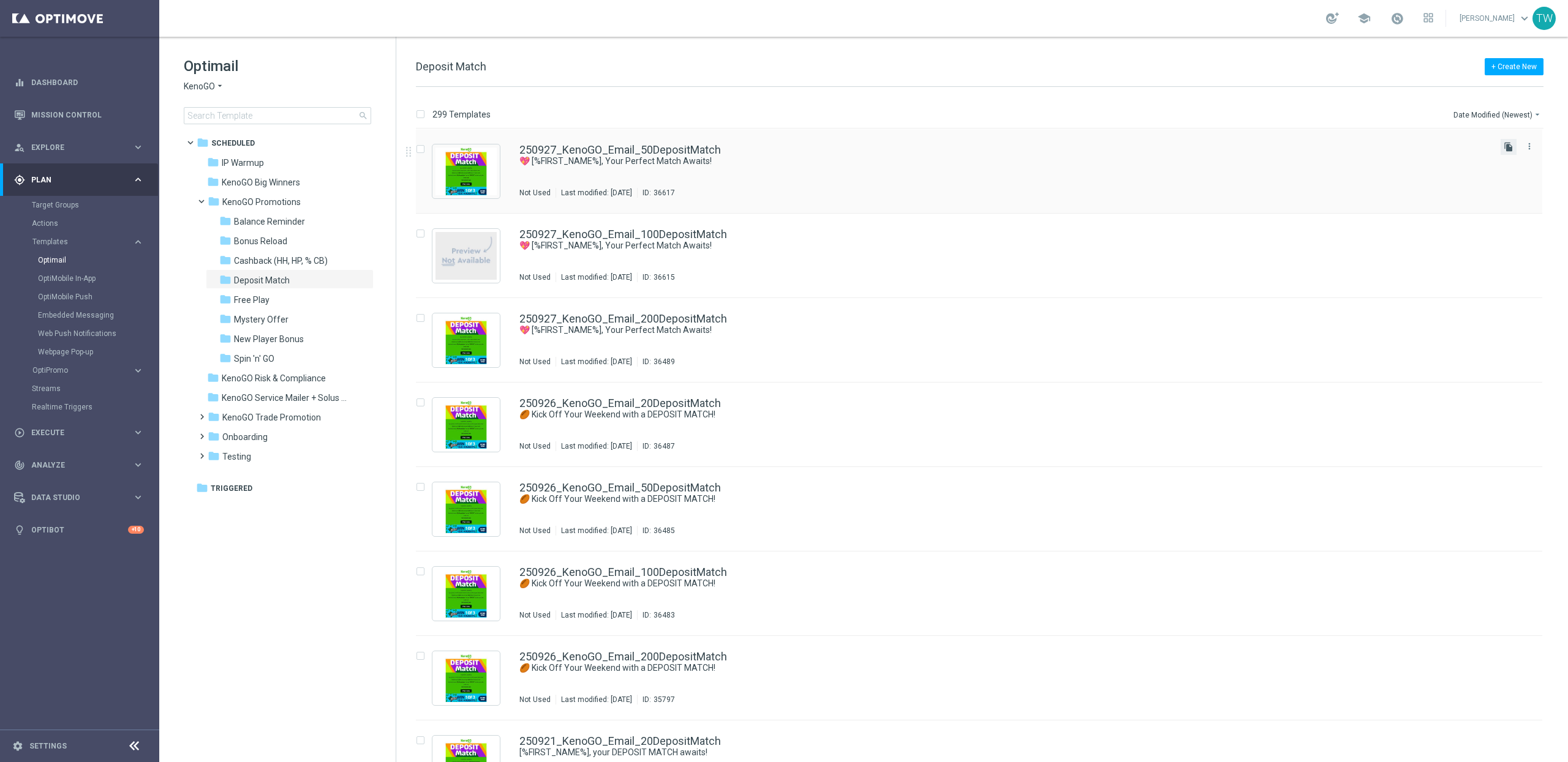
click at [1508, 148] on icon "file_copy" at bounding box center [1508, 147] width 10 height 10
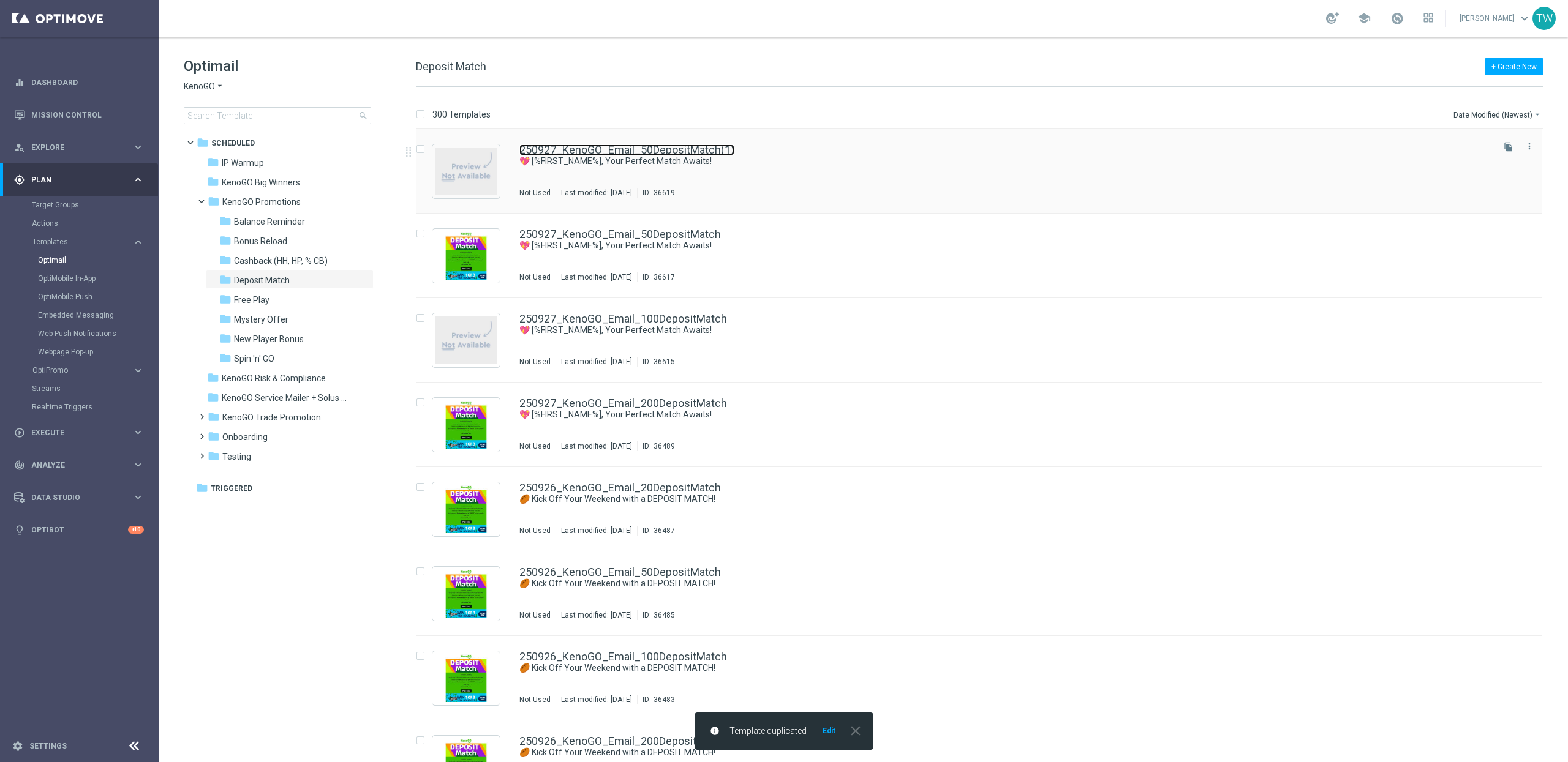
click at [693, 149] on link "250927_KenoGO_Email_50DepositMatch(1)" at bounding box center [627, 150] width 215 height 11
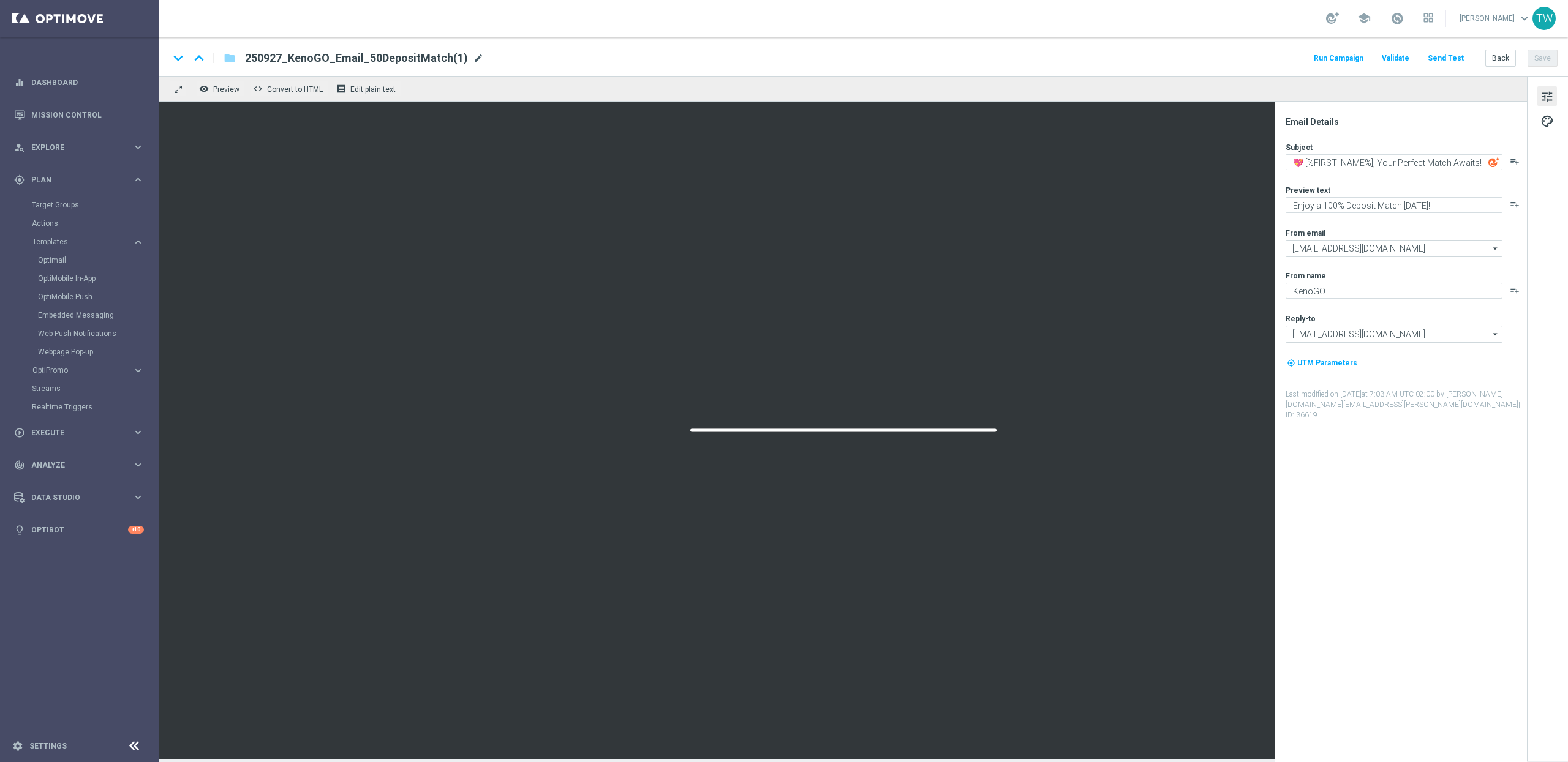
click at [476, 55] on span "mode_edit" at bounding box center [478, 58] width 11 height 11
click at [350, 56] on input "250927_KenoGO_Email_50DepositMatch" at bounding box center [396, 58] width 304 height 16
click at [466, 60] on input "250927_KenoGO_Email_20DepositMatch" at bounding box center [396, 58] width 304 height 16
type input "250927_KenoGO_Email_20DepositMatch"
click at [530, 60] on input "250927_KenoGO_Email_20DepositMatch" at bounding box center [396, 58] width 304 height 16
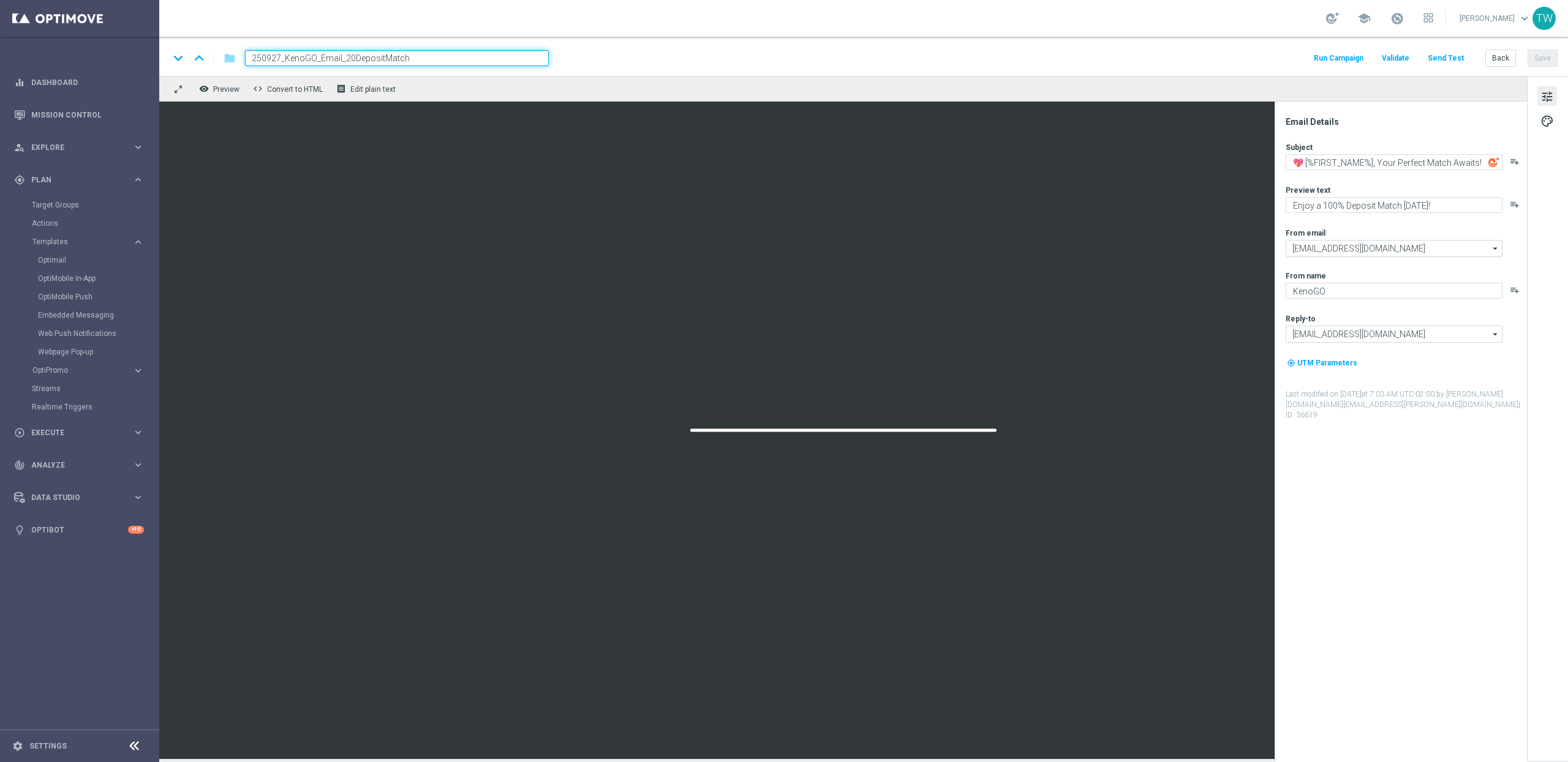
click at [596, 59] on div "keyboard_arrow_down keyboard_arrow_up folder 250927_KenoGO_Email_20DepositMatch…" at bounding box center [863, 58] width 1389 height 16
click at [478, 59] on input "250927_KenoGO_Email_20DepositMatch" at bounding box center [396, 58] width 304 height 16
click at [655, 57] on div "keyboard_arrow_down keyboard_arrow_up folder 250927_KenoGO_Email_20DepositMatch…" at bounding box center [863, 58] width 1389 height 16
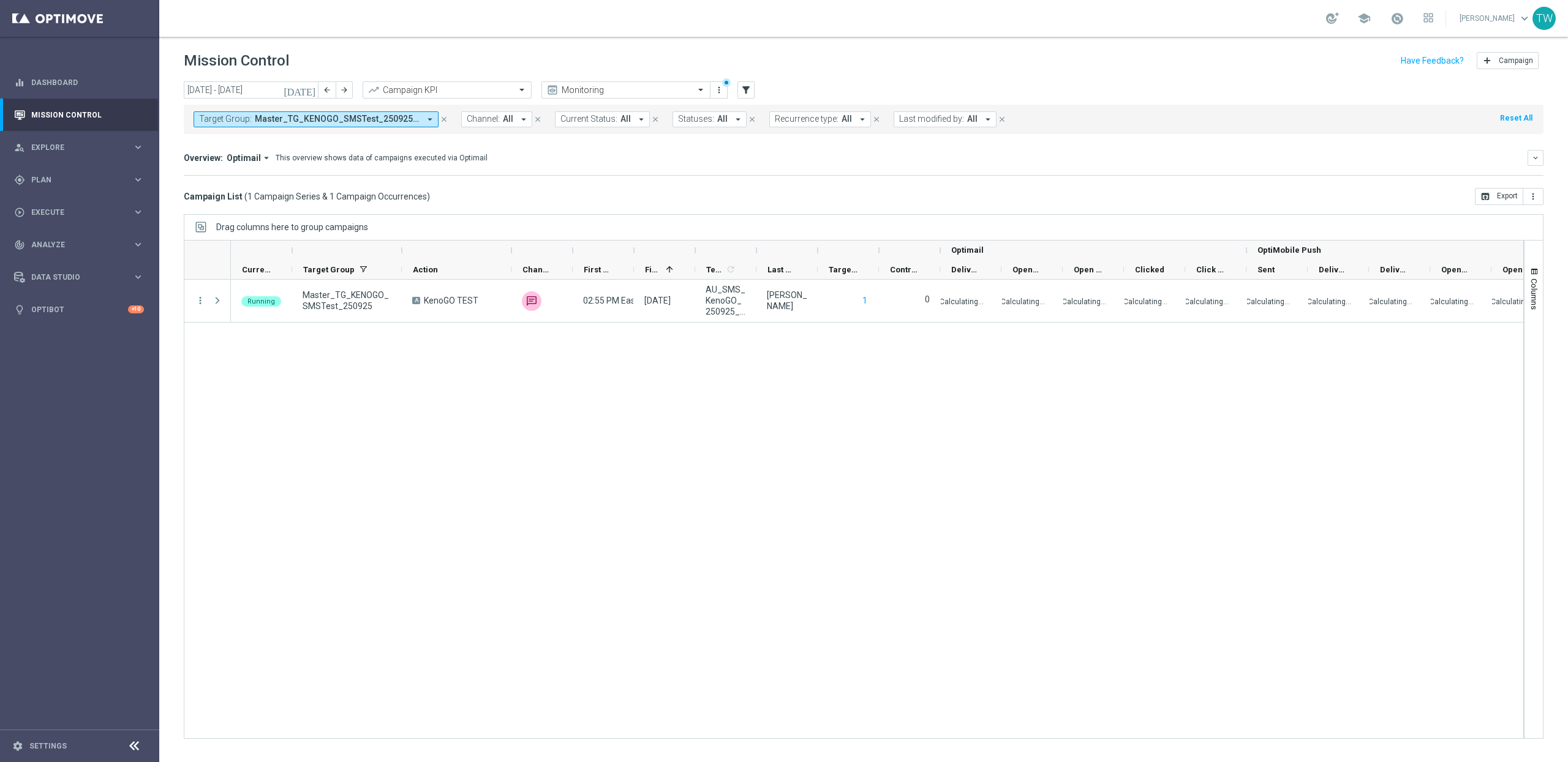
click at [636, 251] on div at bounding box center [634, 250] width 5 height 20
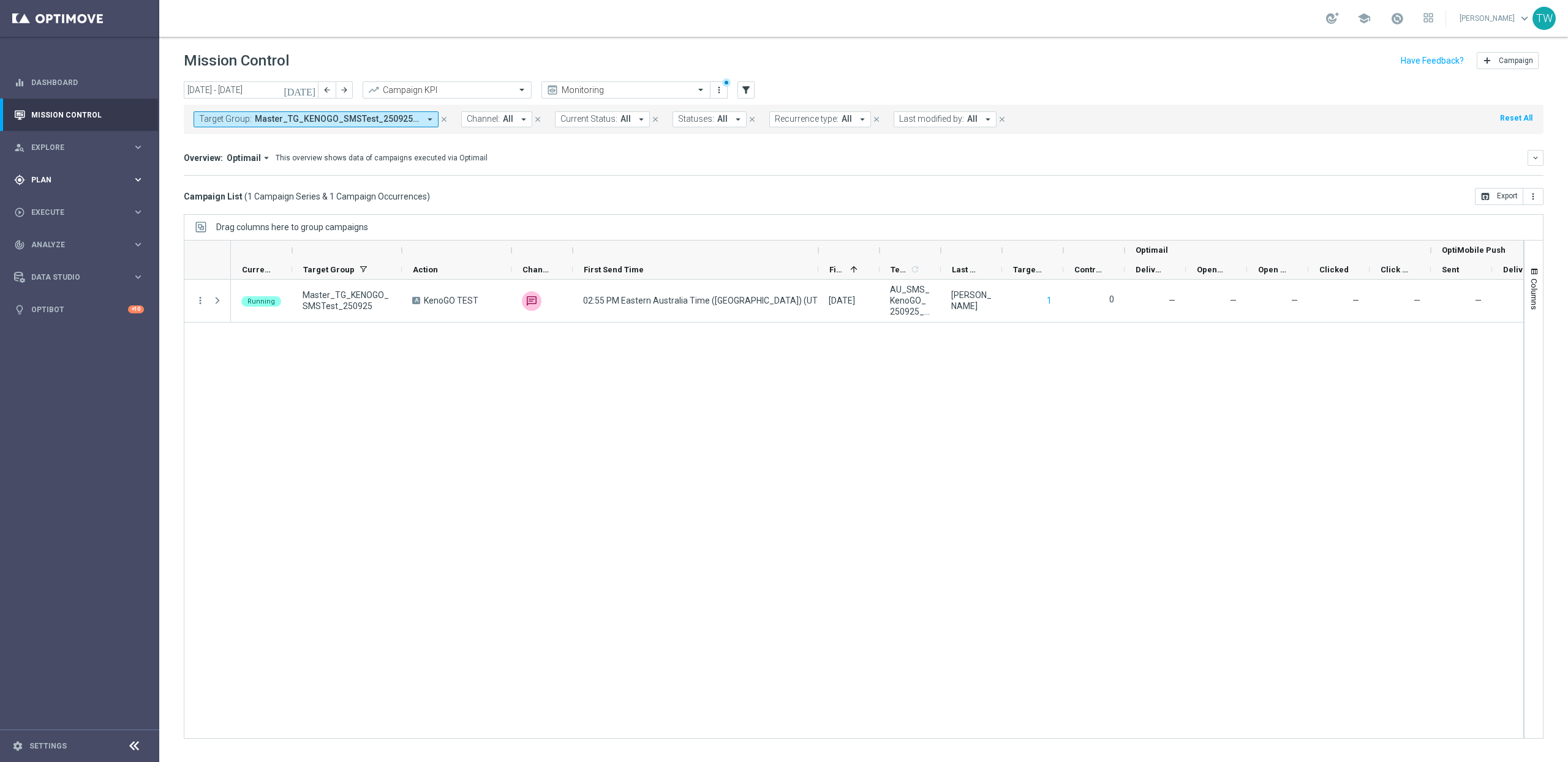
click at [112, 180] on span "Plan" at bounding box center [82, 180] width 101 height 7
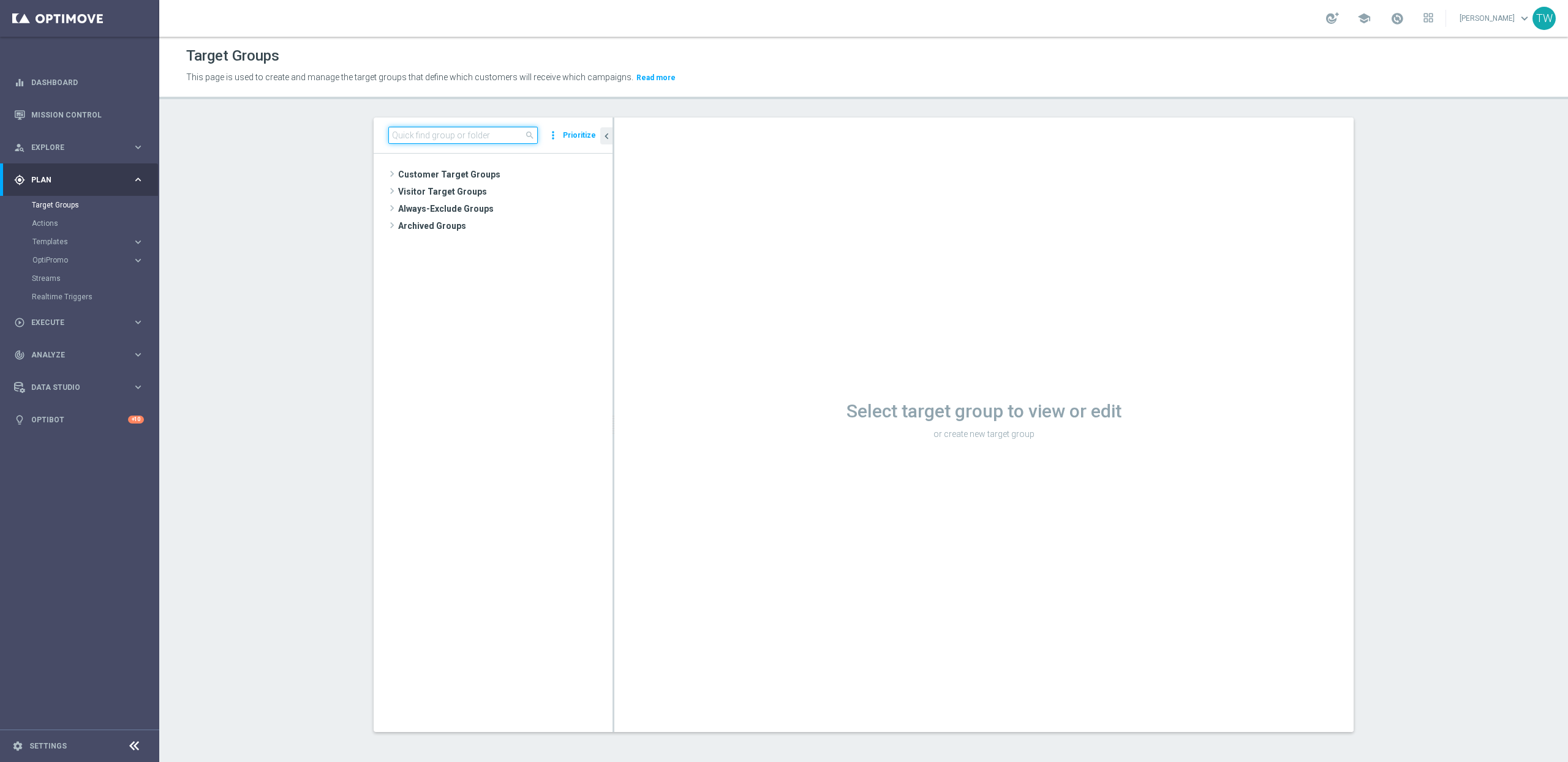
click at [433, 138] on input at bounding box center [463, 135] width 149 height 17
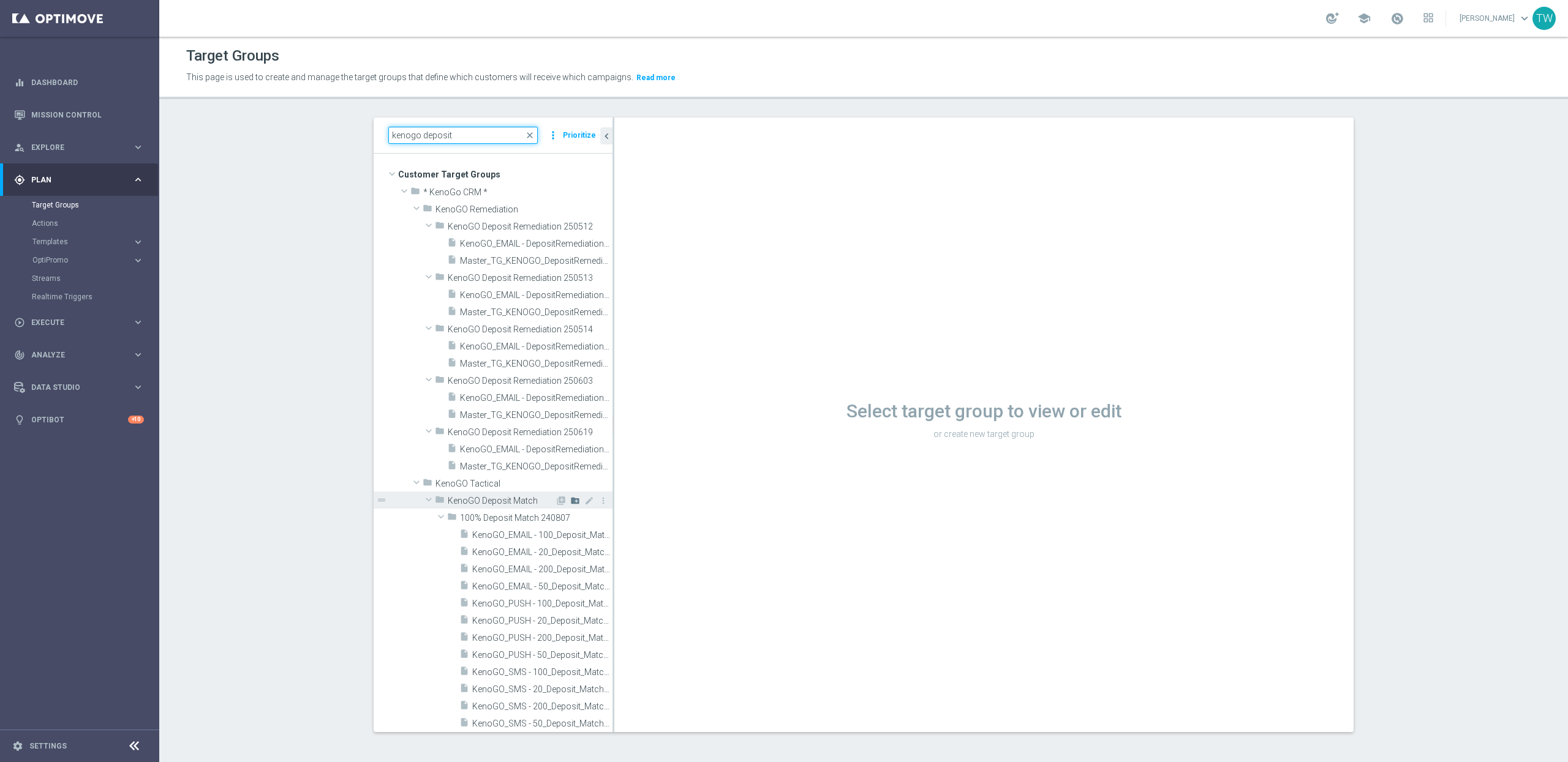
type input "kenogo deposit"
click at [574, 504] on icon "create_new_folder" at bounding box center [575, 500] width 10 height 10
click at [512, 511] on input "text" at bounding box center [521, 516] width 122 height 13
type input "KenoGO 100% Deposit Match 250926"
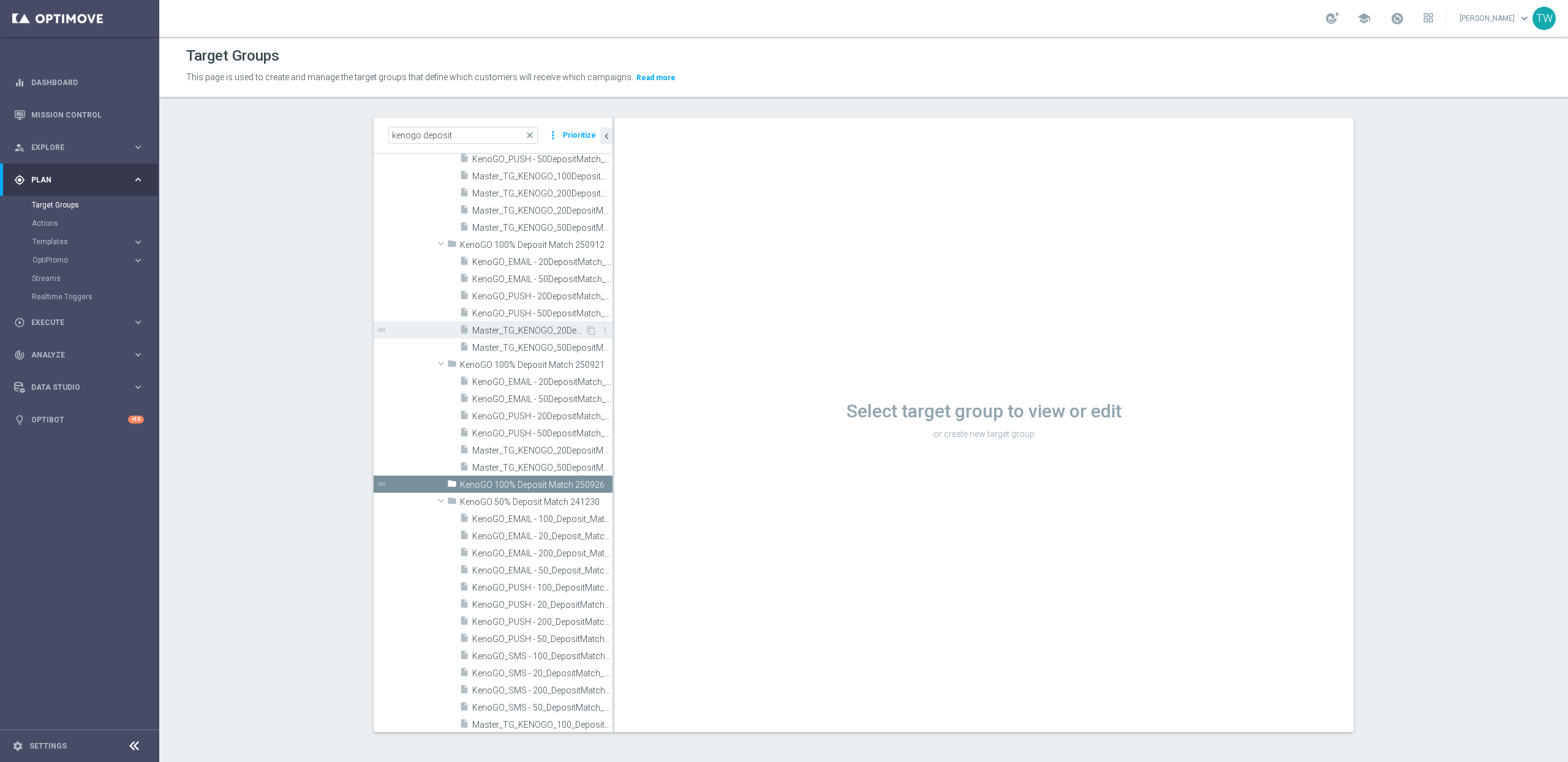
scroll to position [22557, 0]
click at [549, 471] on div "insert_drive_file Master_TG_KENOGO_50DepositMatch_250921" at bounding box center [522, 465] width 126 height 17
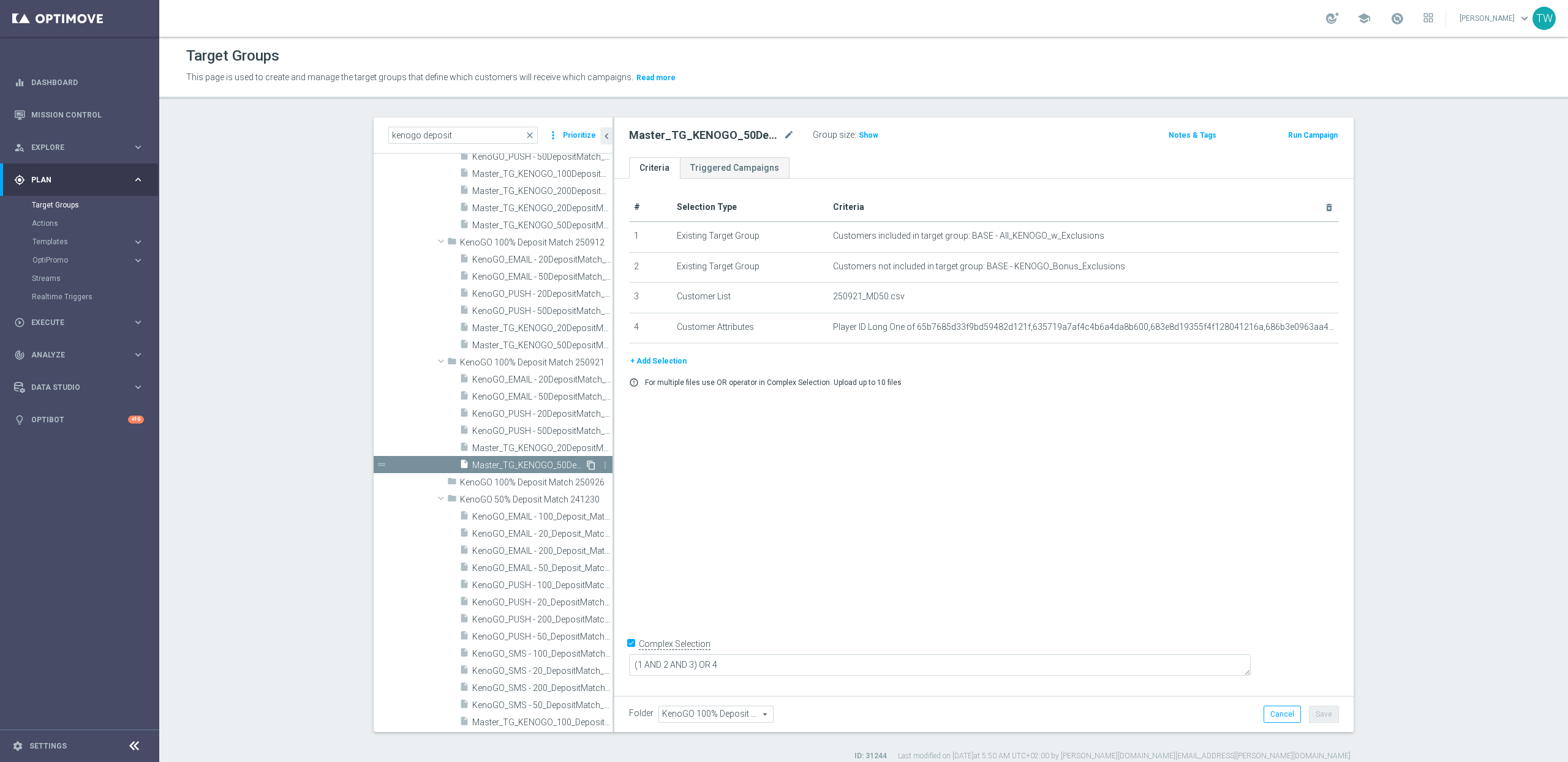
click at [588, 467] on icon "content_copy" at bounding box center [591, 465] width 10 height 10
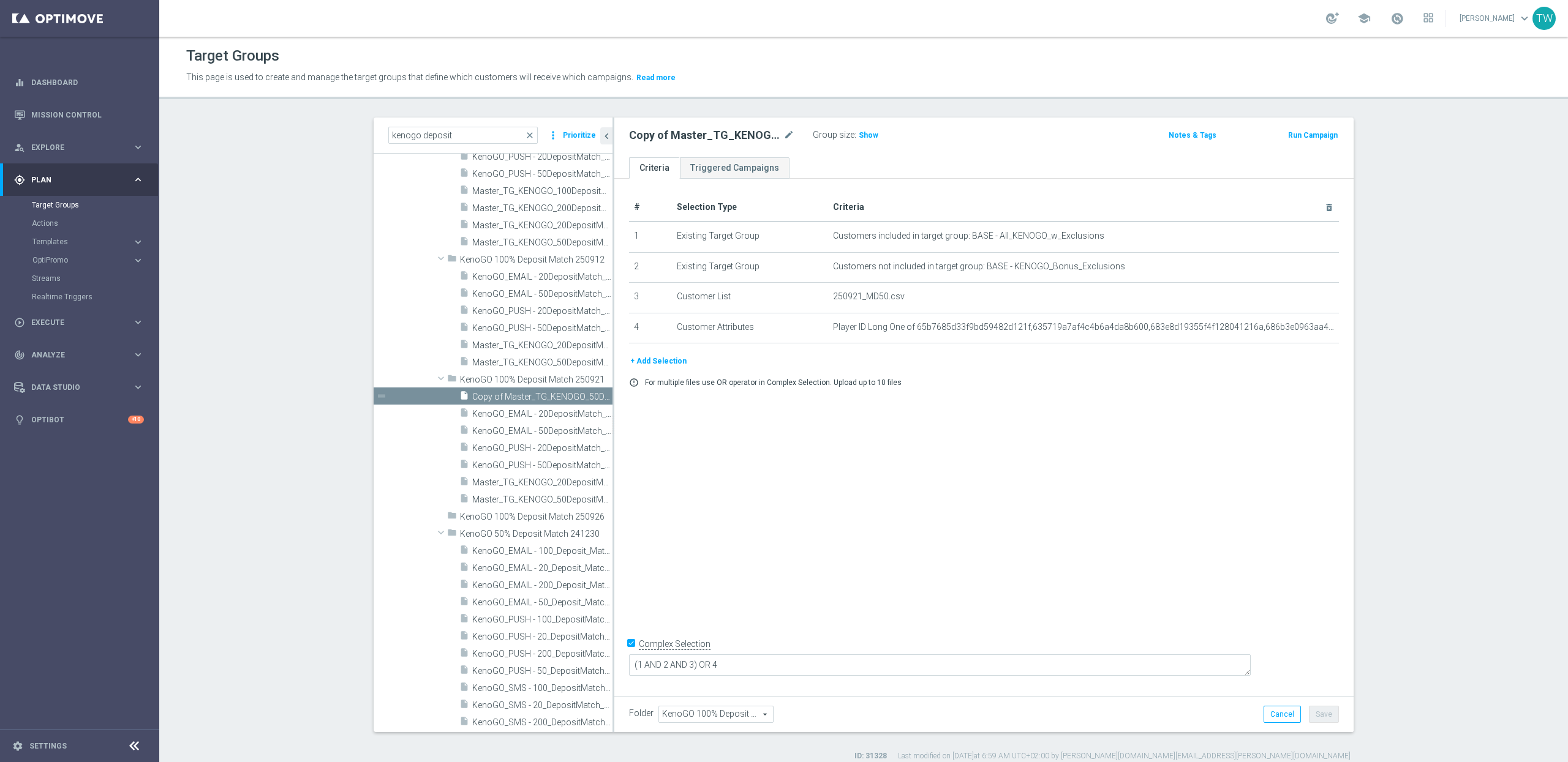
scroll to position [22442, 0]
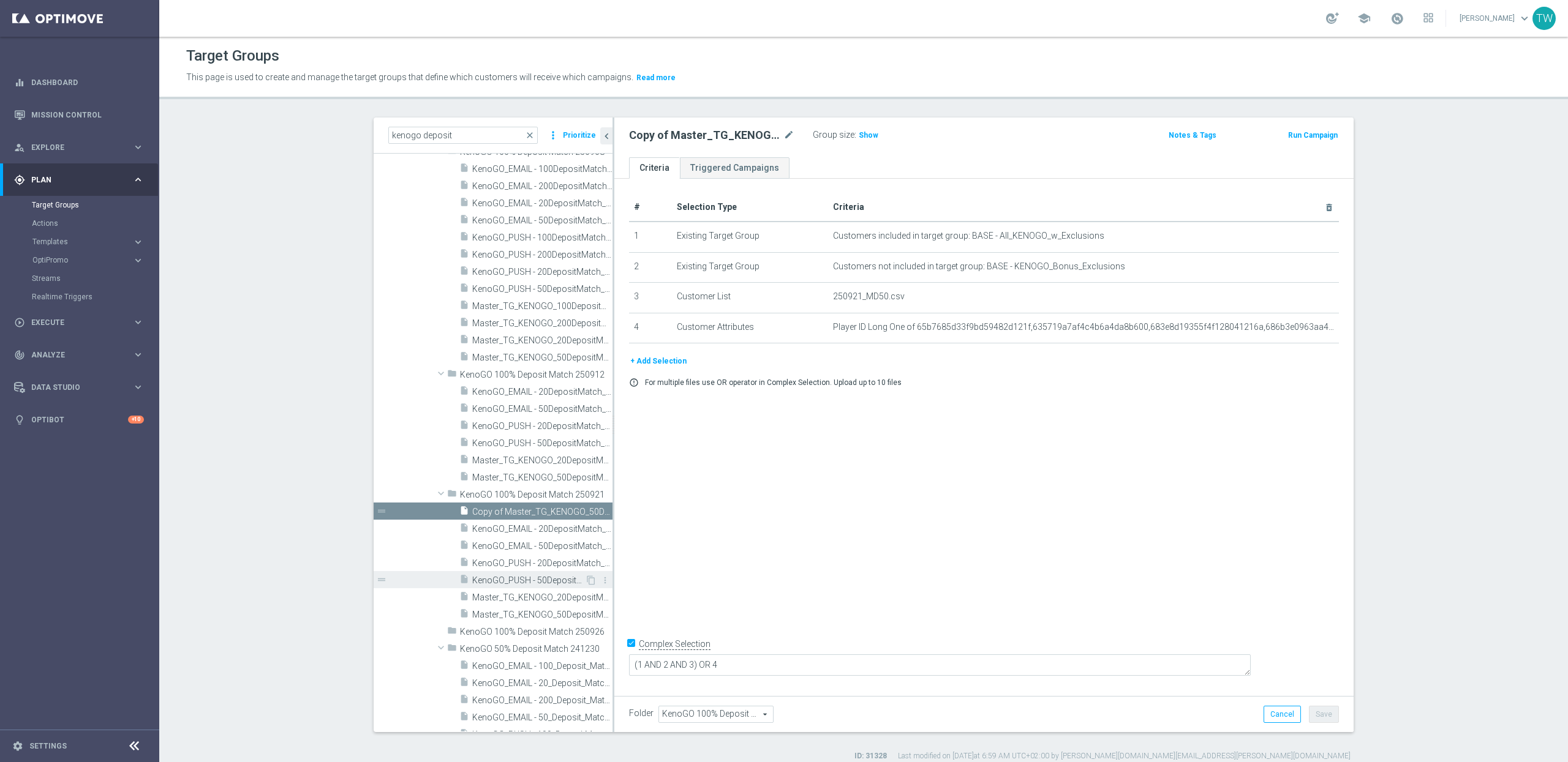
click at [562, 579] on span "KenoGO_PUSH - 50DepositMatch_250921" at bounding box center [529, 581] width 113 height 11
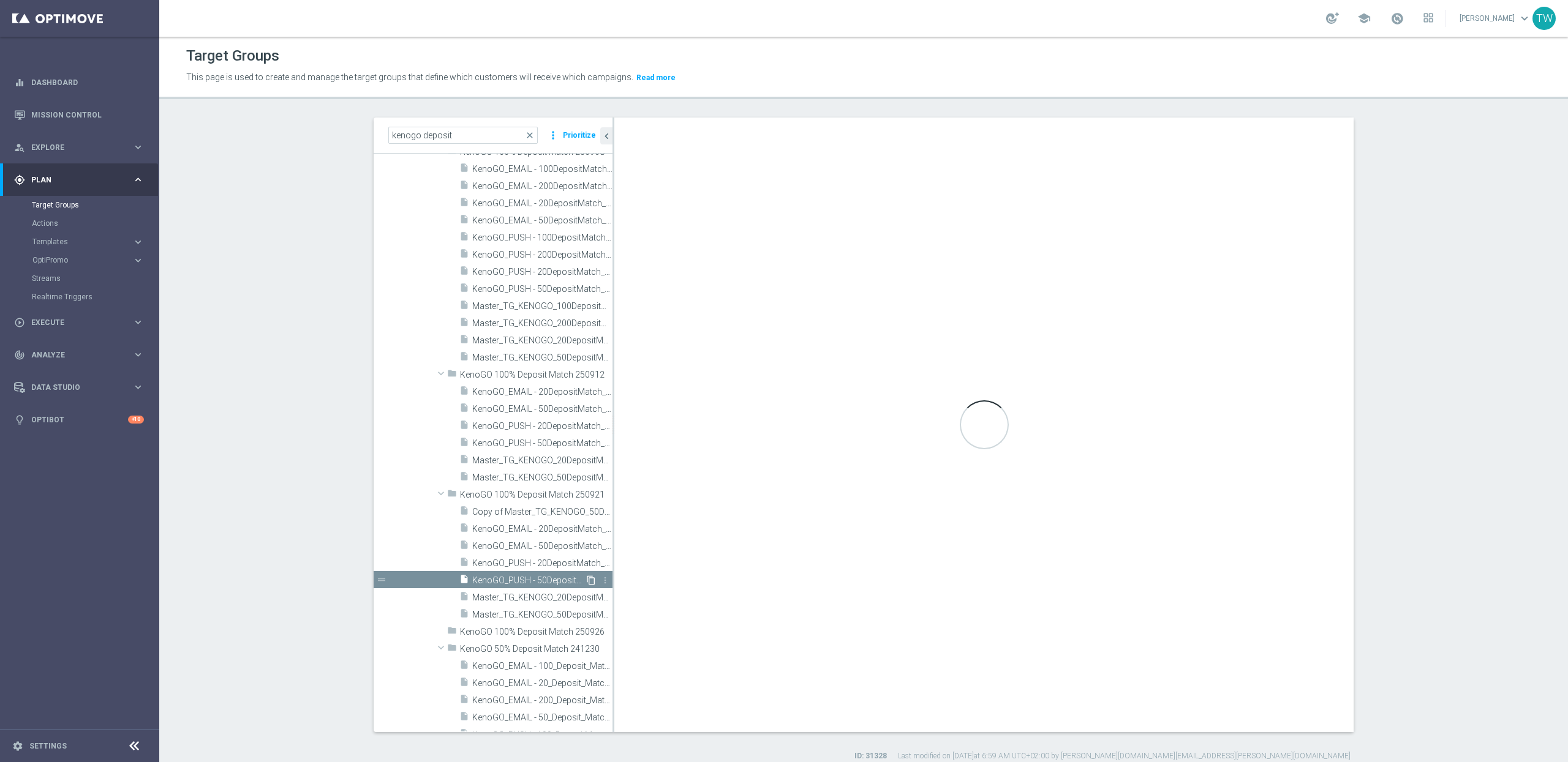
type textarea "(1 AND 2 AND 3 AND 4) OR 5"
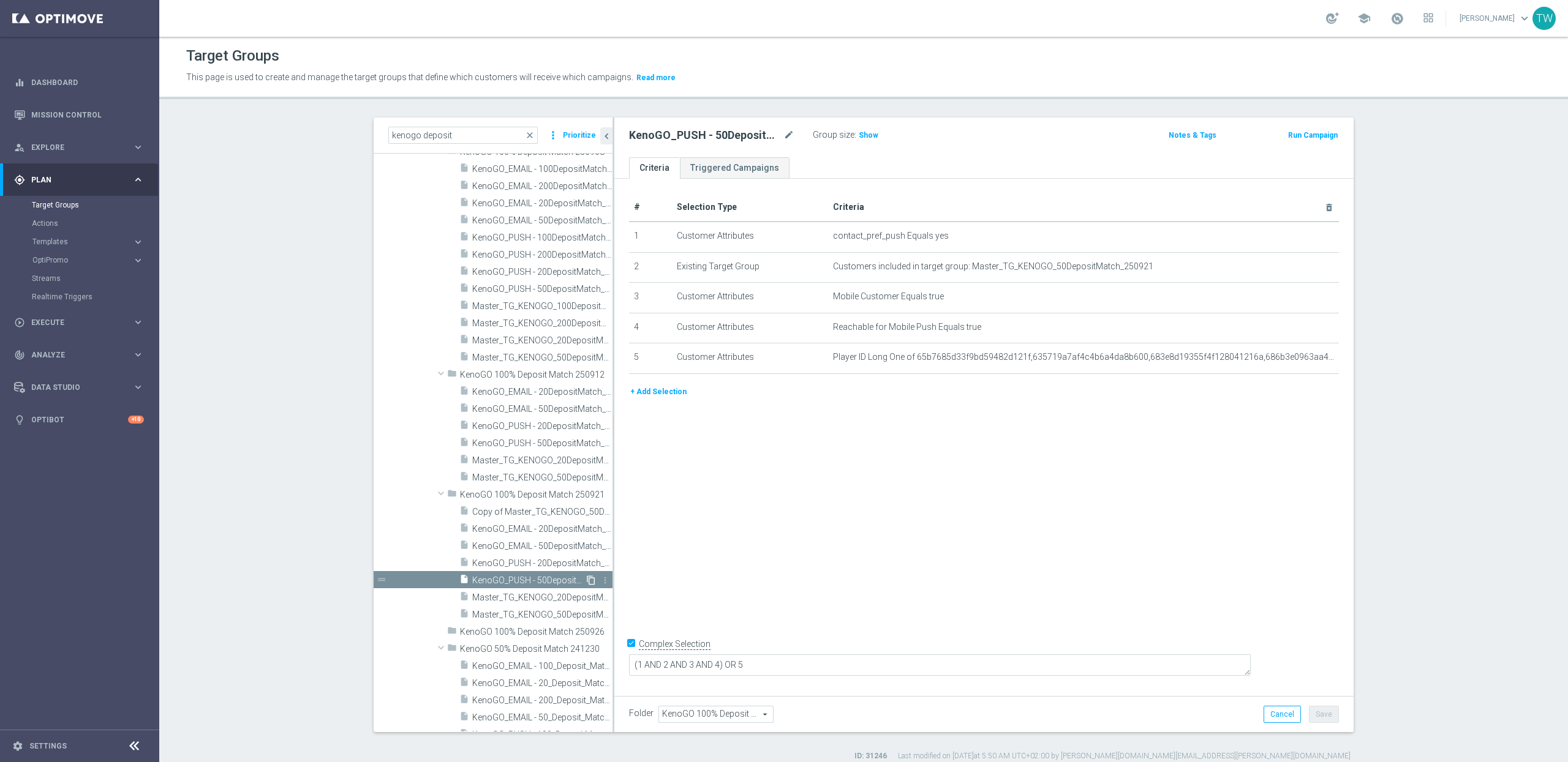
click at [590, 579] on icon "content_copy" at bounding box center [591, 580] width 10 height 10
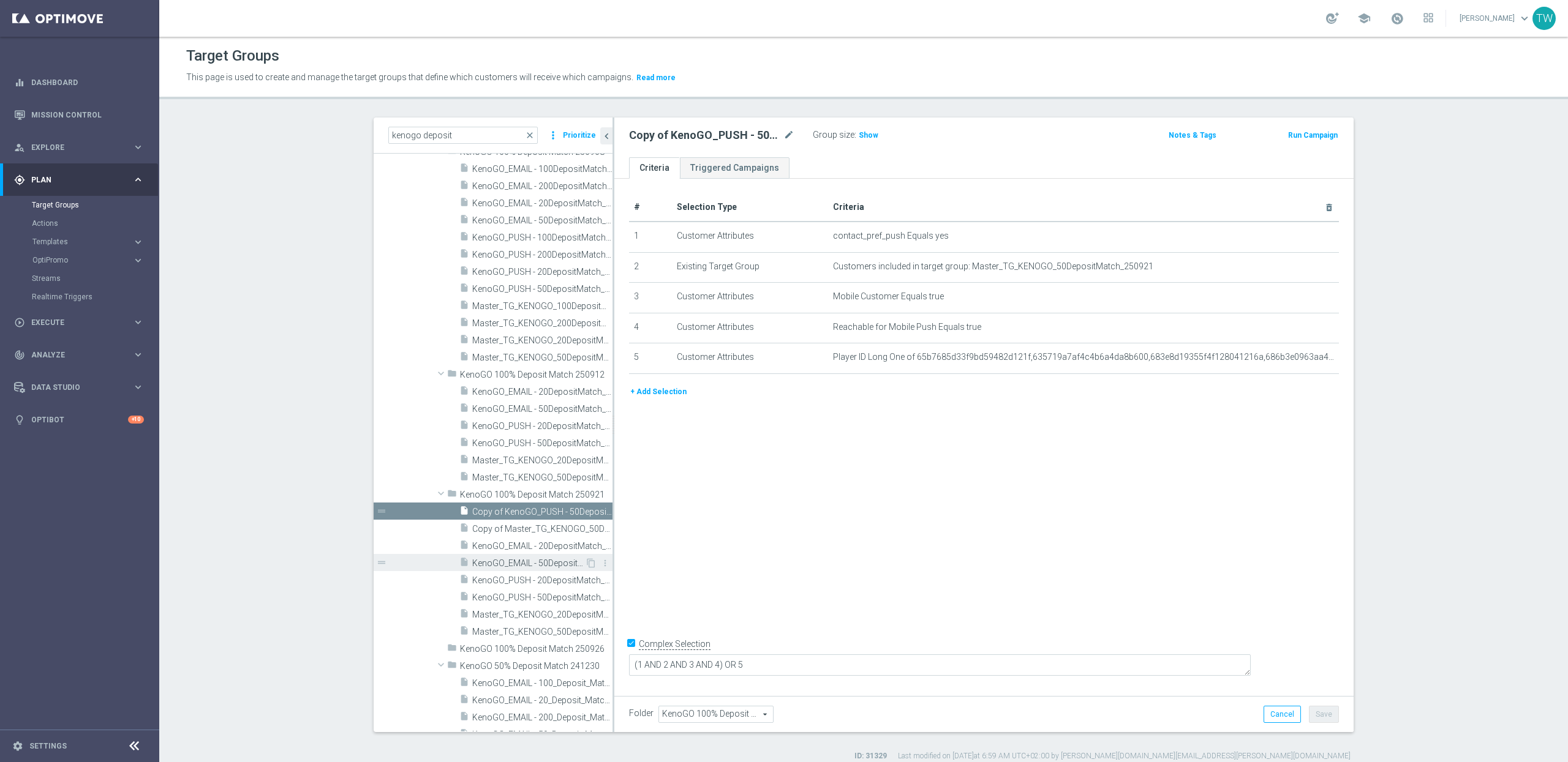
scroll to position [22442, 0]
click at [564, 557] on div "insert_drive_file KenoGO_EMAIL - 50DepositMatch_250921" at bounding box center [522, 563] width 126 height 17
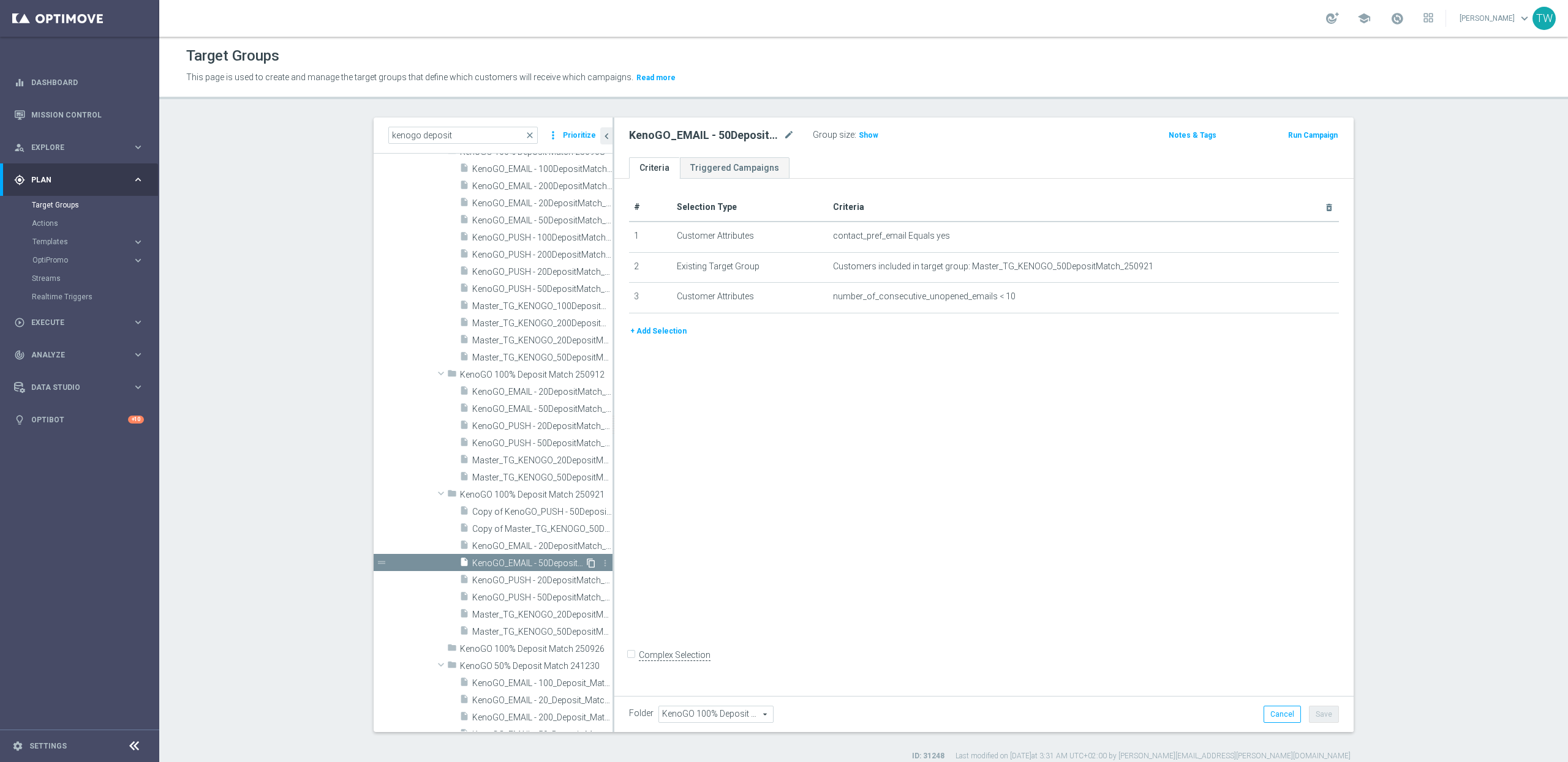
click at [588, 560] on icon "content_copy" at bounding box center [591, 563] width 10 height 10
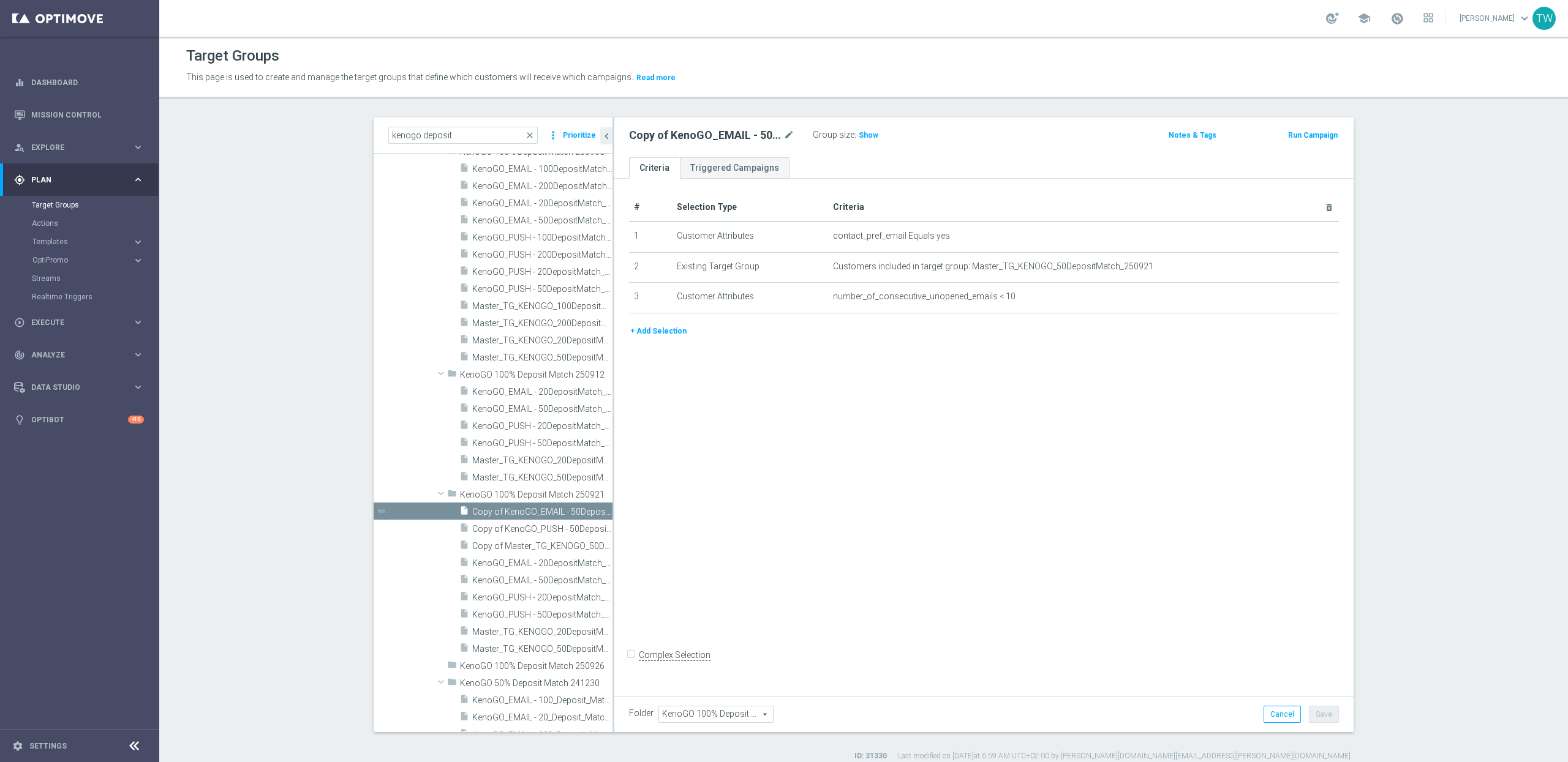
scroll to position [22442, 0]
click at [523, 547] on span "Copy of Master_TG_KENOGO_50DepositMatch_250921" at bounding box center [529, 546] width 113 height 11
click at [524, 532] on span "Copy of KenoGO_PUSH - 50DepositMatch_250921" at bounding box center [529, 530] width 113 height 11
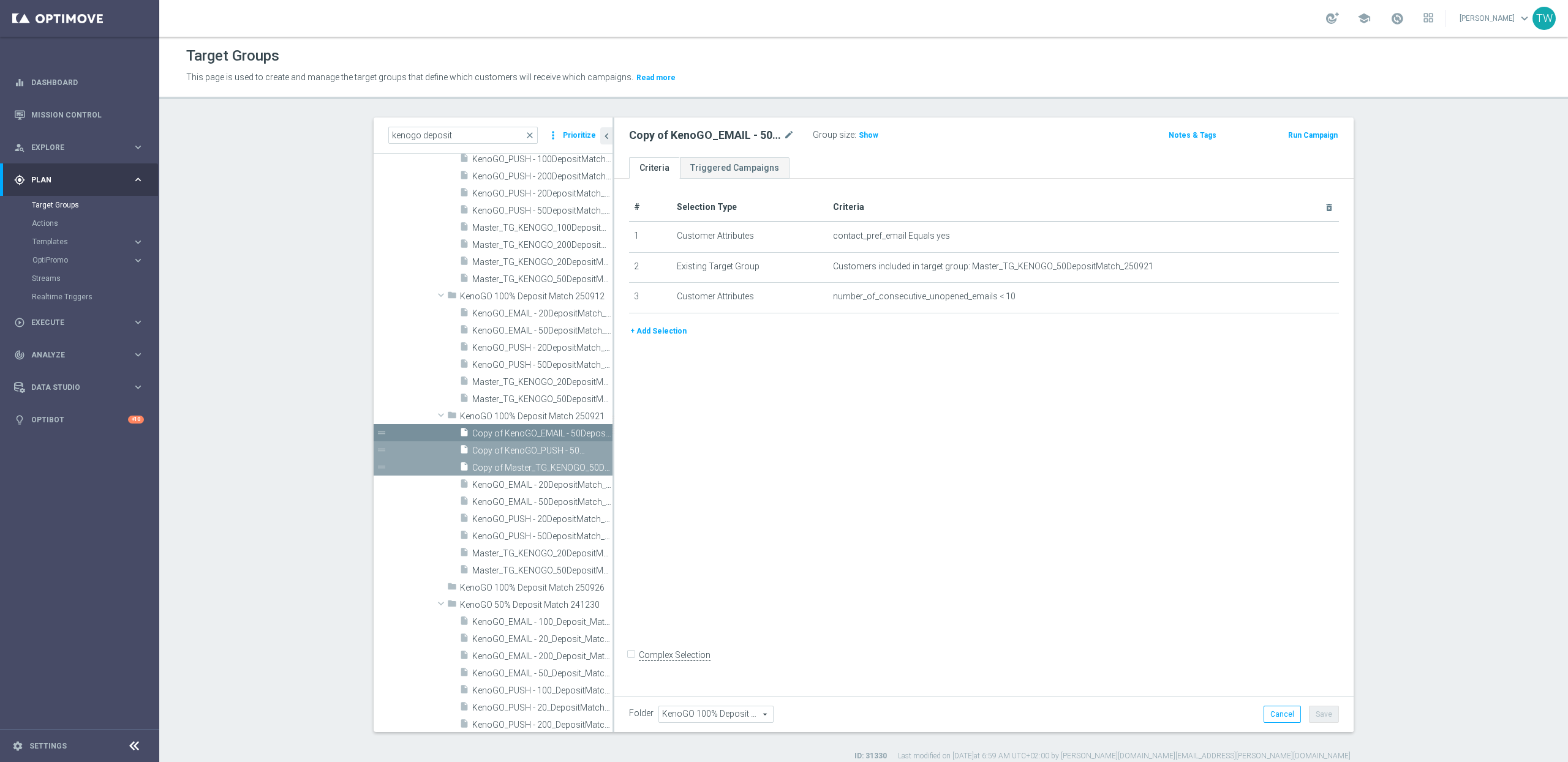
scroll to position [22572, 0]
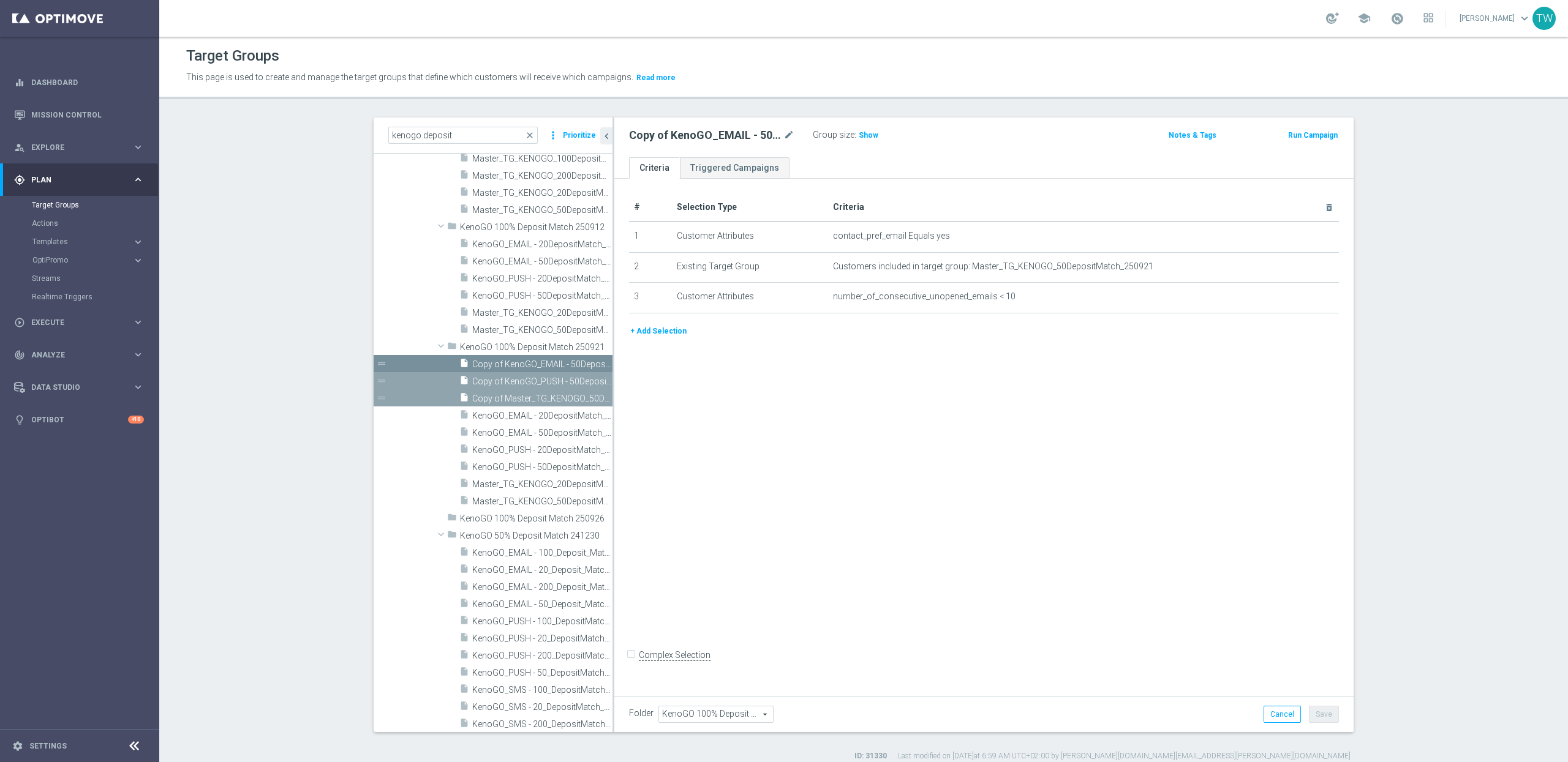
drag, startPoint x: 505, startPoint y: 393, endPoint x: 848, endPoint y: 64, distance: 475.3
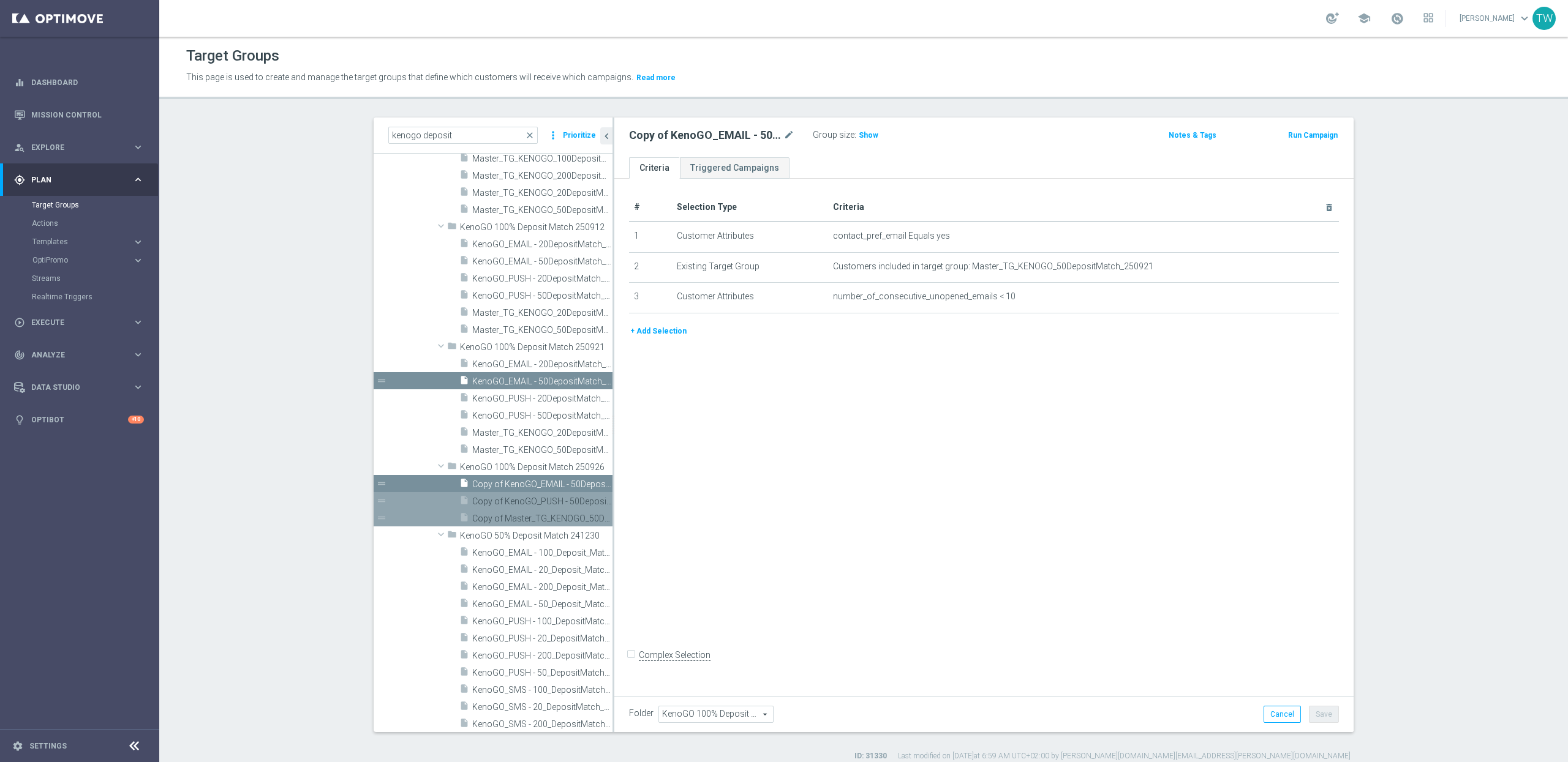
scroll to position [22489, 0]
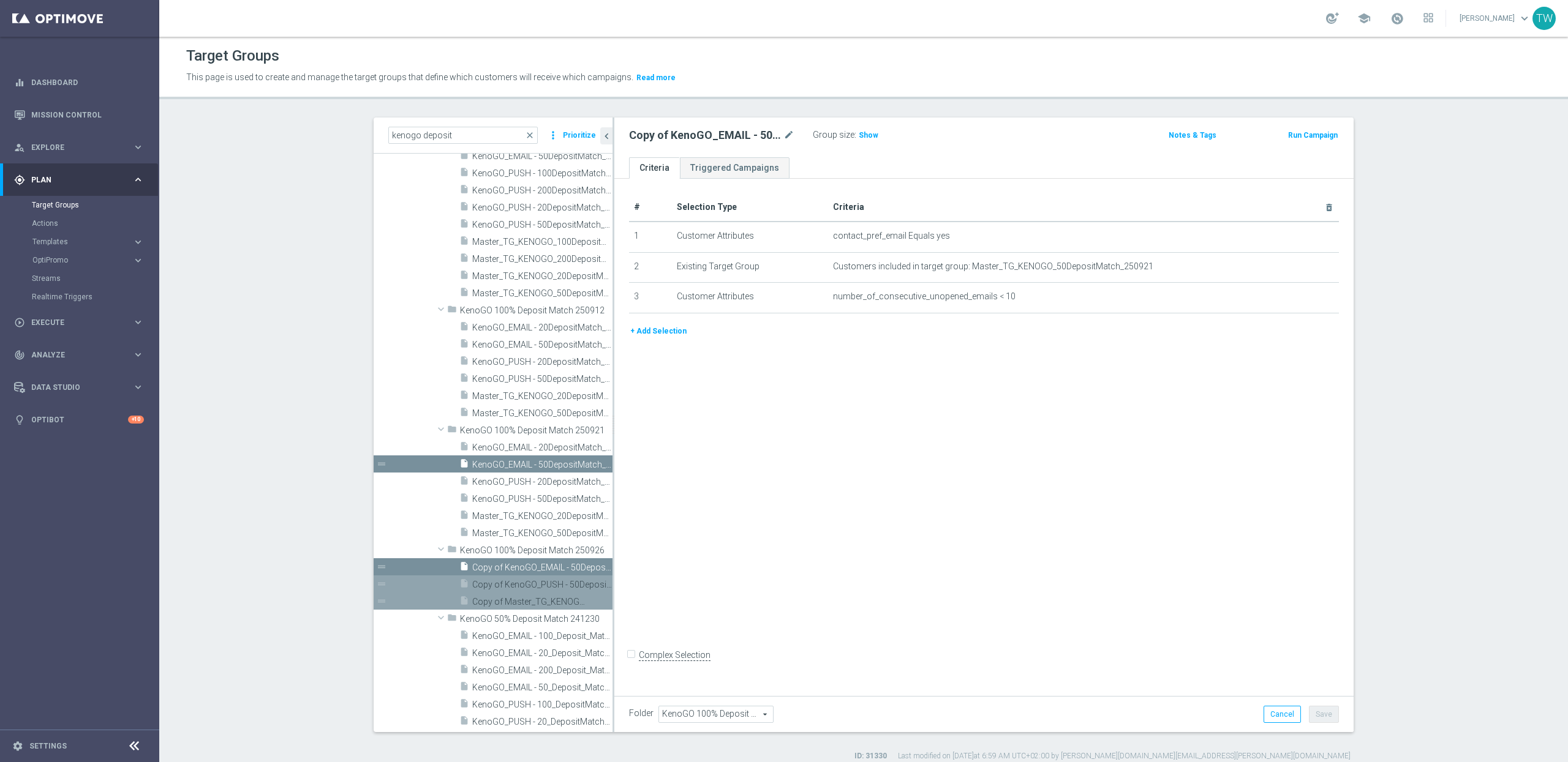
click at [513, 603] on span "Copy of Master_TG_KENOGO_50DepositMatch_250921" at bounding box center [529, 602] width 113 height 11
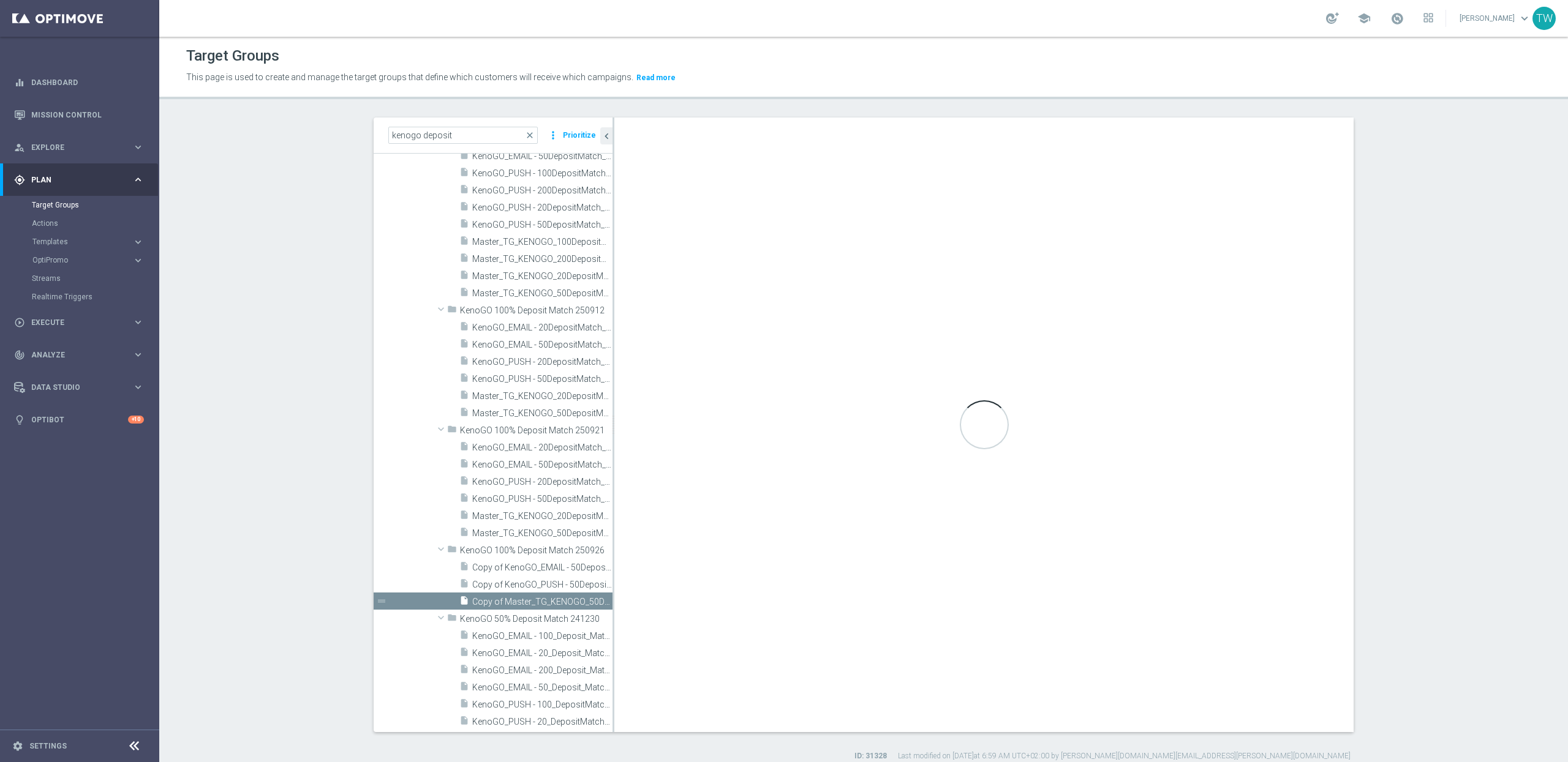
checkbox input "true"
type input "KenoGO 100% Deposit Match 250926"
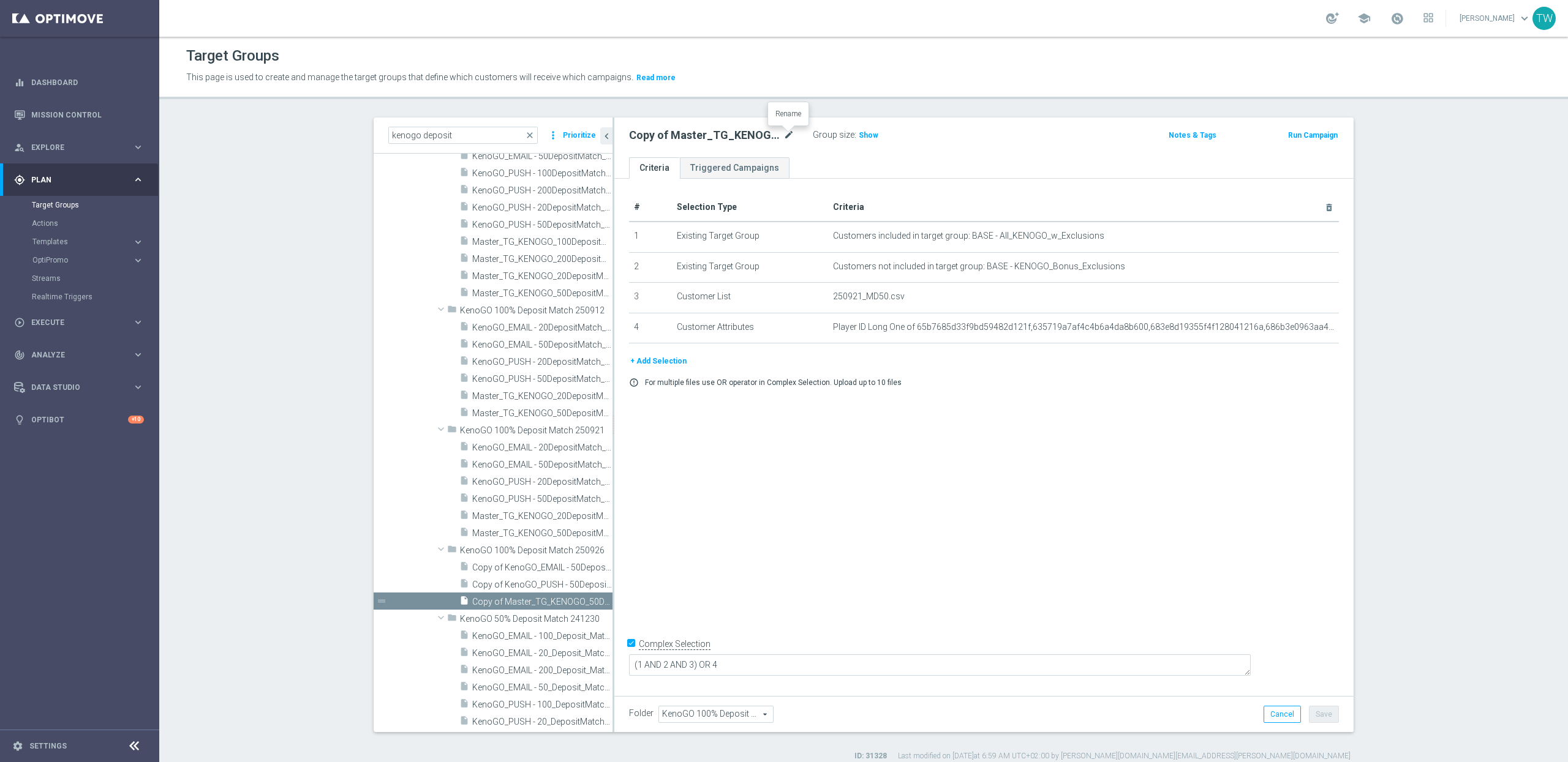
click at [784, 135] on icon "mode_edit" at bounding box center [789, 135] width 11 height 15
click at [703, 136] on input "Master_TG_KENOGO_50DepositMatch_250926" at bounding box center [711, 137] width 165 height 17
type input "Master_TG_KENOGO_200DepositMatch_250926"
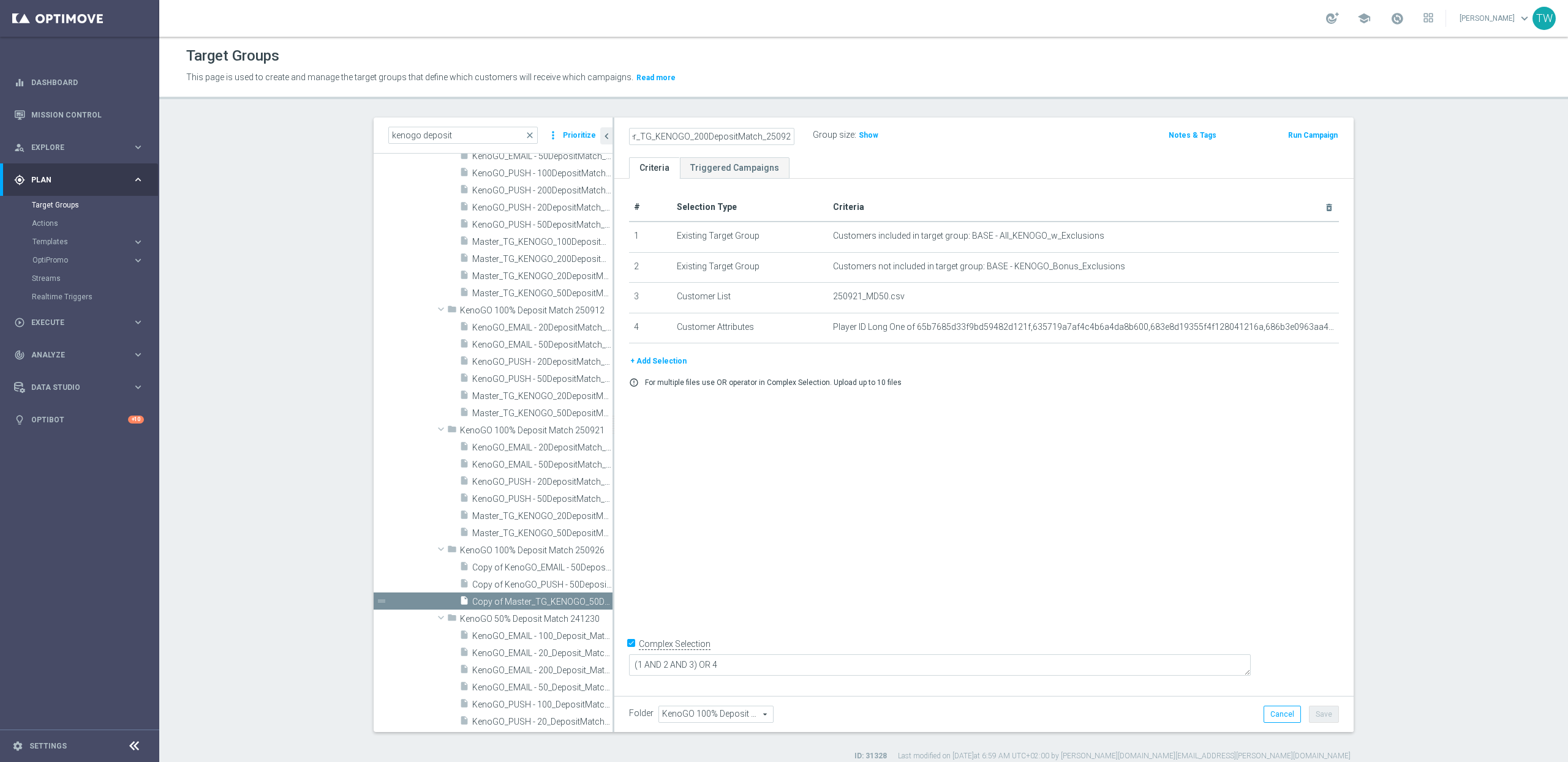
scroll to position [0, 0]
click at [790, 132] on icon "mode_edit" at bounding box center [789, 135] width 11 height 15
click at [1150, 508] on div "# Selection Type Criteria delete_forever 1 Existing Target Group Customers incl…" at bounding box center [984, 434] width 739 height 512
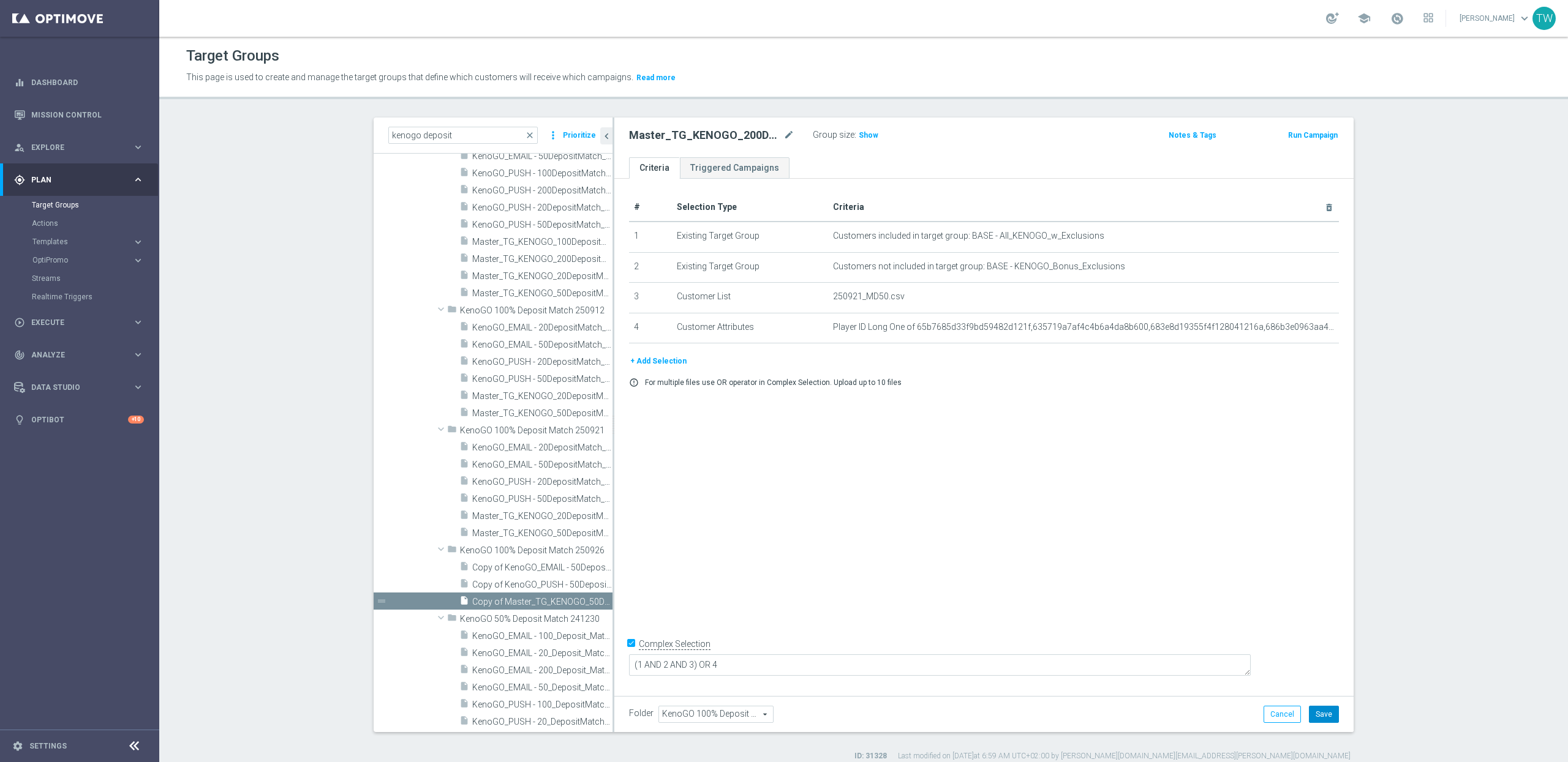
click at [1324, 706] on button "Save" at bounding box center [1324, 714] width 30 height 17
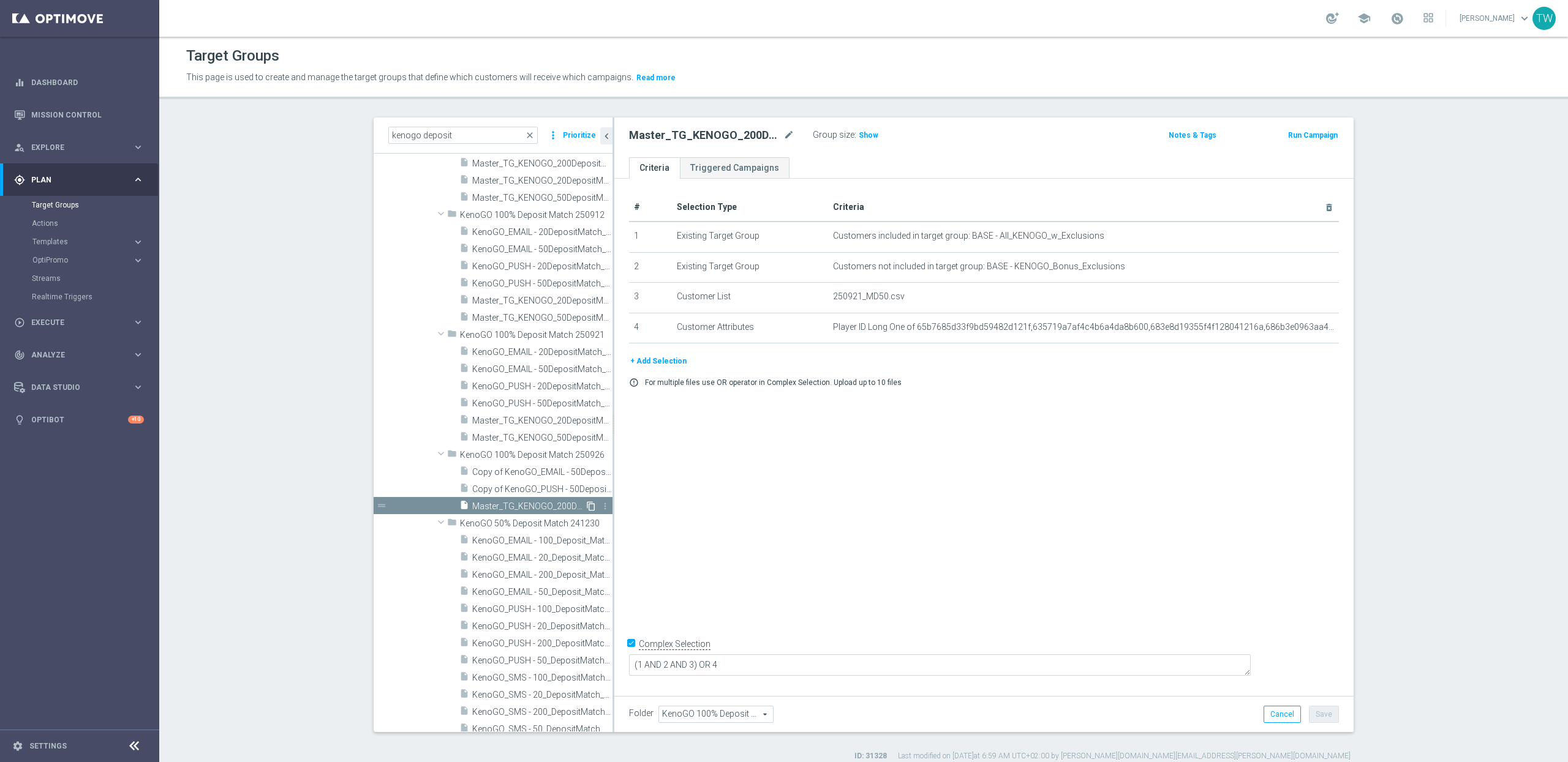
click at [590, 506] on icon "content_copy" at bounding box center [591, 506] width 10 height 10
click at [794, 136] on icon "mode_edit" at bounding box center [789, 135] width 11 height 15
click at [696, 137] on input "Copy of Master_TG_KENOGO_200DepositMatch_250926" at bounding box center [711, 137] width 165 height 17
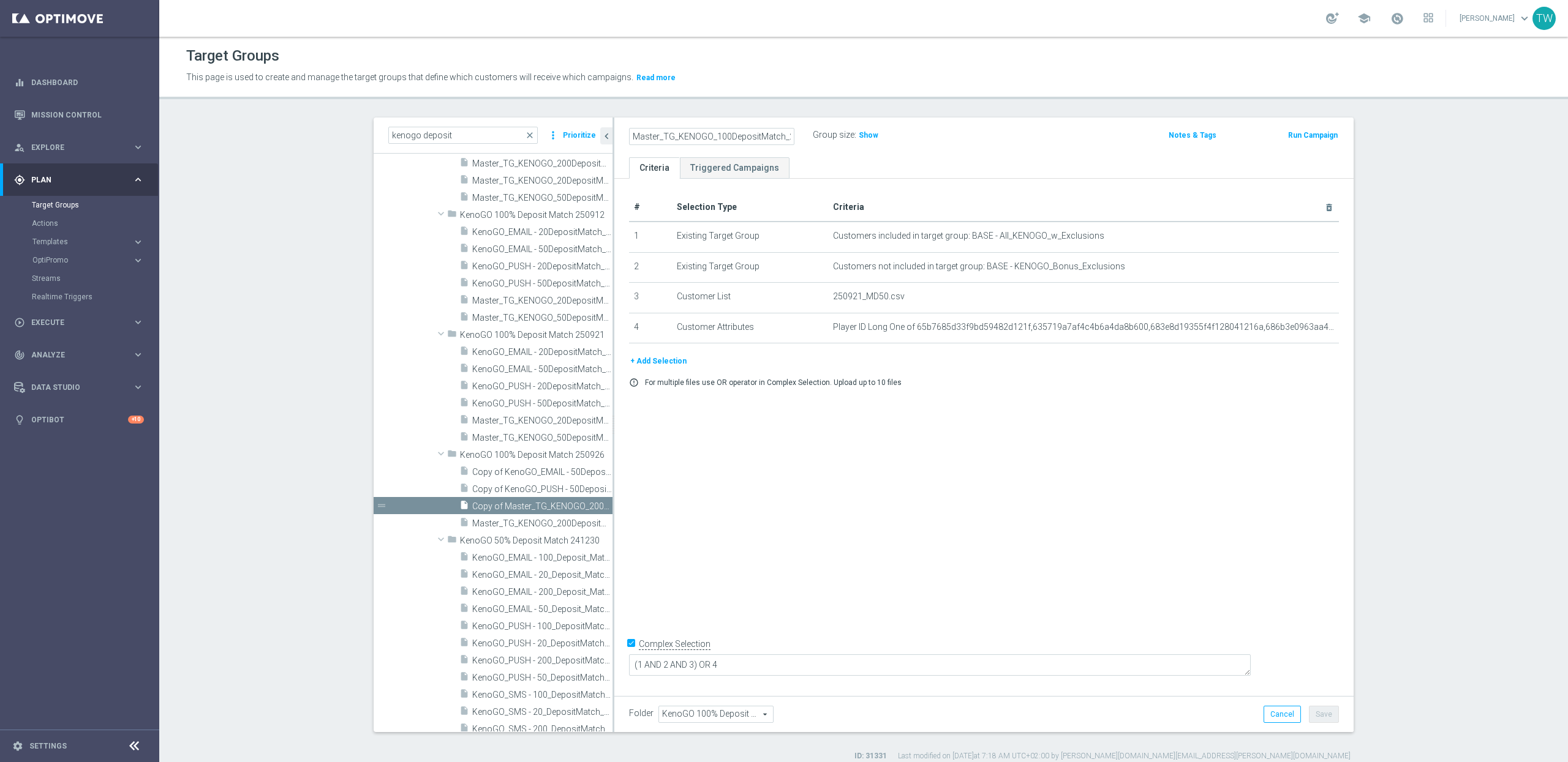
scroll to position [0, 23]
type input "Master_TG_KENOGO_100DepositMatch_250926"
click at [1317, 712] on button "Save" at bounding box center [1324, 714] width 30 height 17
click at [592, 504] on icon "content_copy" at bounding box center [591, 506] width 10 height 10
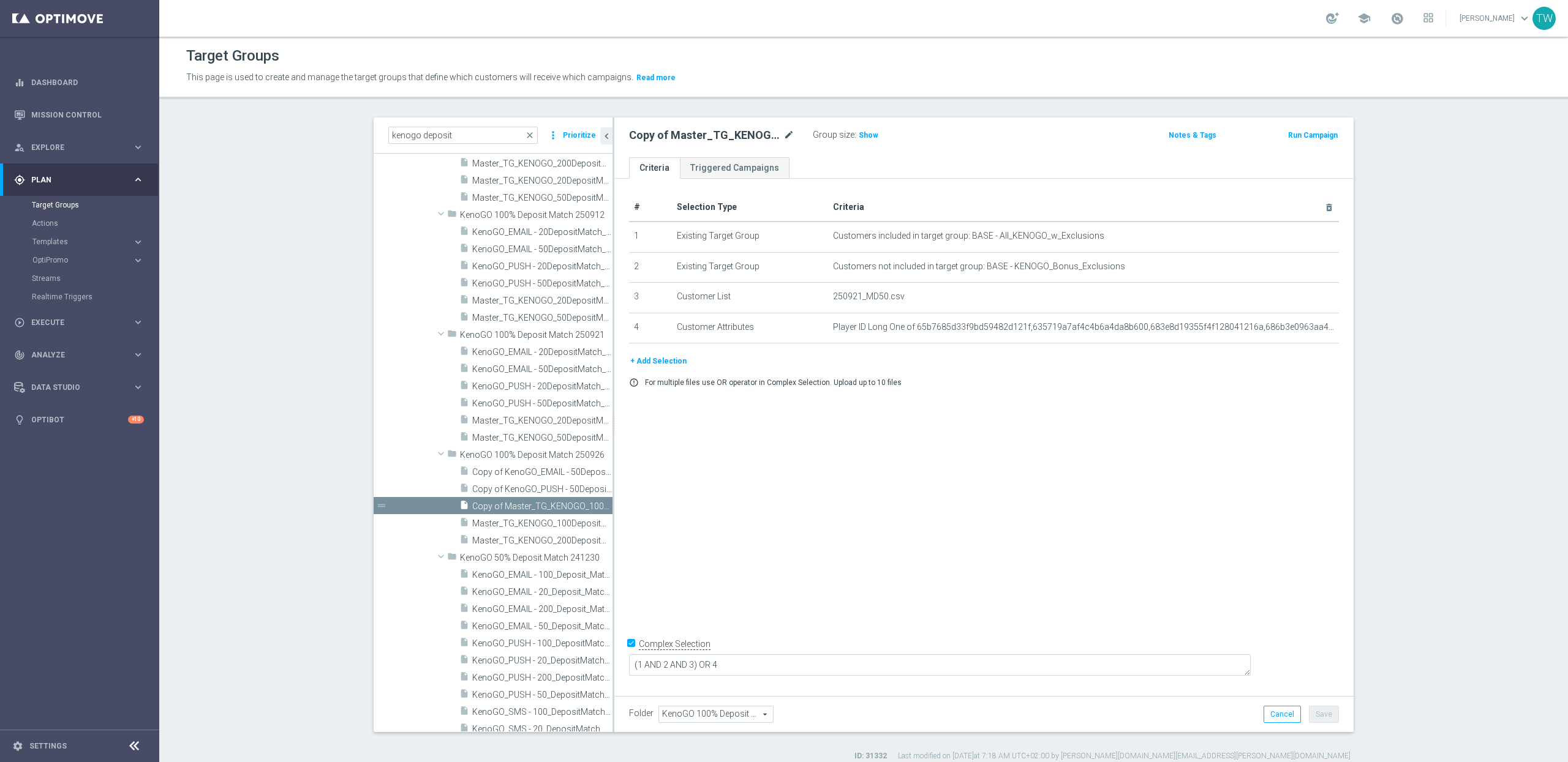
scroll to position [22585, 0]
click at [789, 138] on icon "mode_edit" at bounding box center [789, 135] width 11 height 15
click at [703, 135] on input "Copy of Master_TG_KENOGO_100DepositMatch_250926" at bounding box center [711, 137] width 165 height 17
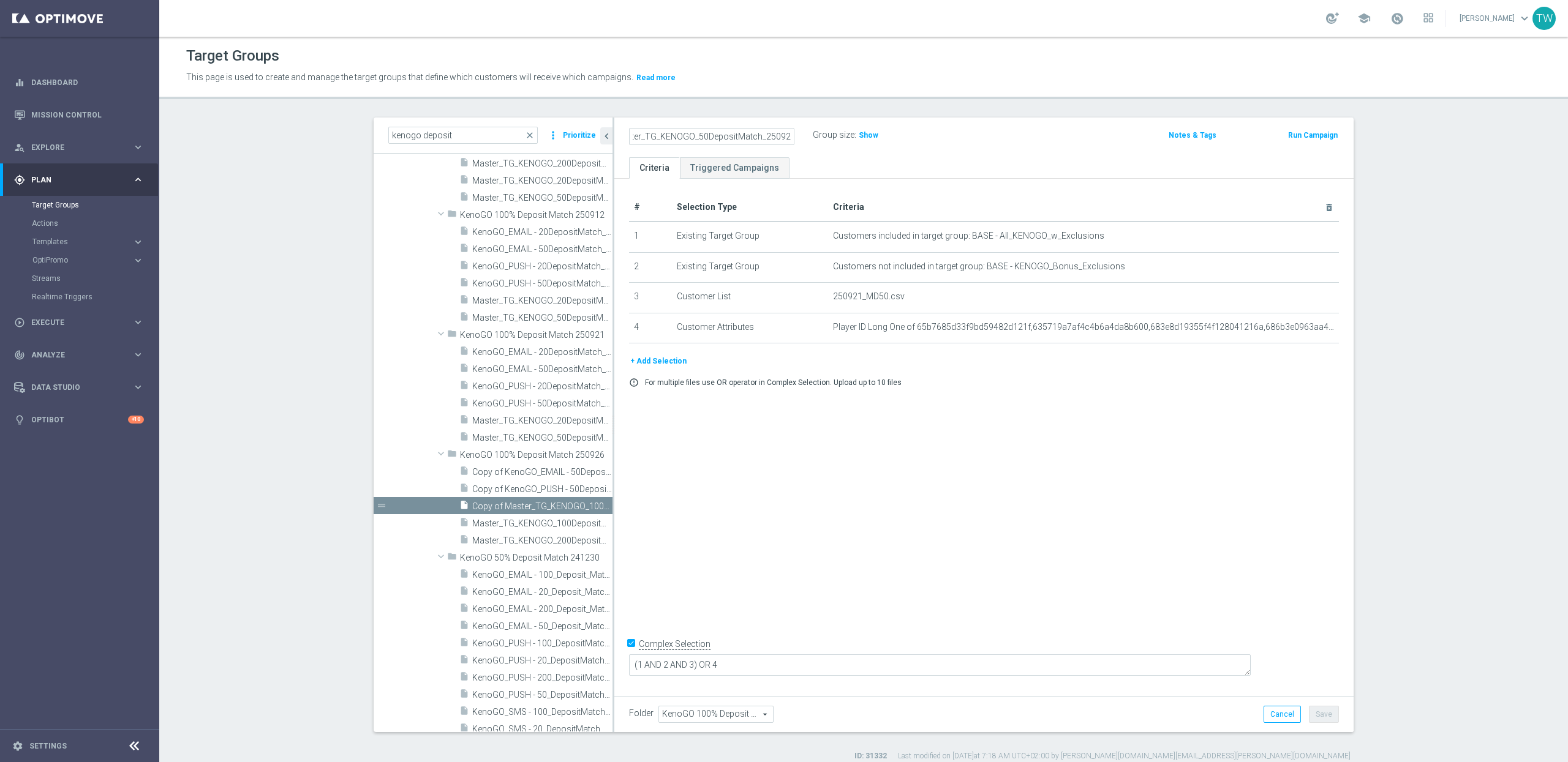
type input "Master_TG_KENOGO_50DepositMatch_250926"
drag, startPoint x: 1215, startPoint y: 579, endPoint x: 1241, endPoint y: 598, distance: 32.2
click at [1215, 579] on div "# Selection Type Criteria delete_forever 1 Existing Target Group Customers incl…" at bounding box center [984, 434] width 739 height 512
click at [1319, 722] on button "Save" at bounding box center [1324, 714] width 30 height 17
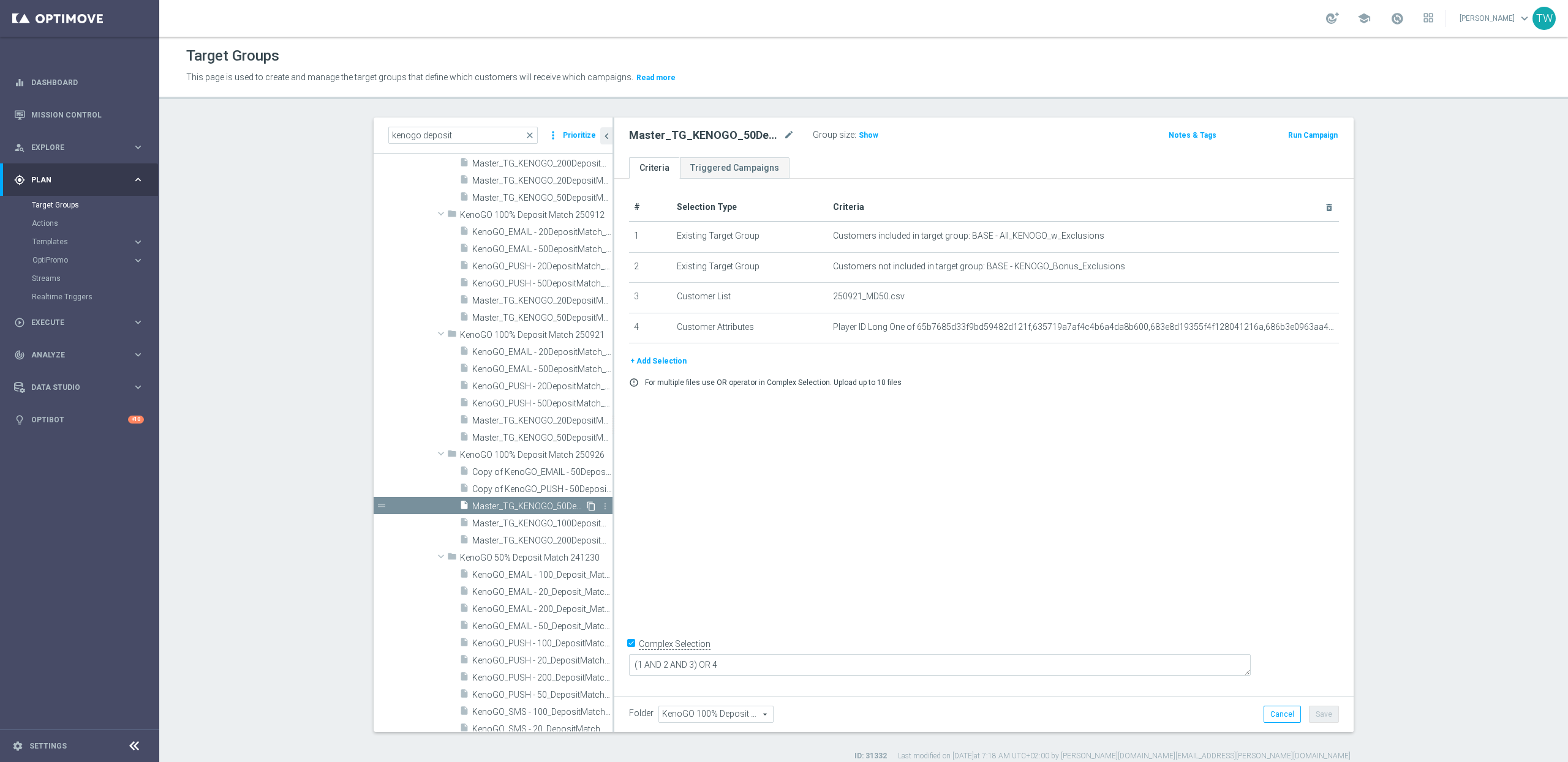
click at [587, 506] on icon "content_copy" at bounding box center [591, 506] width 10 height 10
click at [781, 131] on div "Copy of Master_TG_KENOGO_50DepositMatch_250926 mode_edit" at bounding box center [711, 135] width 165 height 15
click at [786, 131] on icon "mode_edit" at bounding box center [789, 135] width 11 height 15
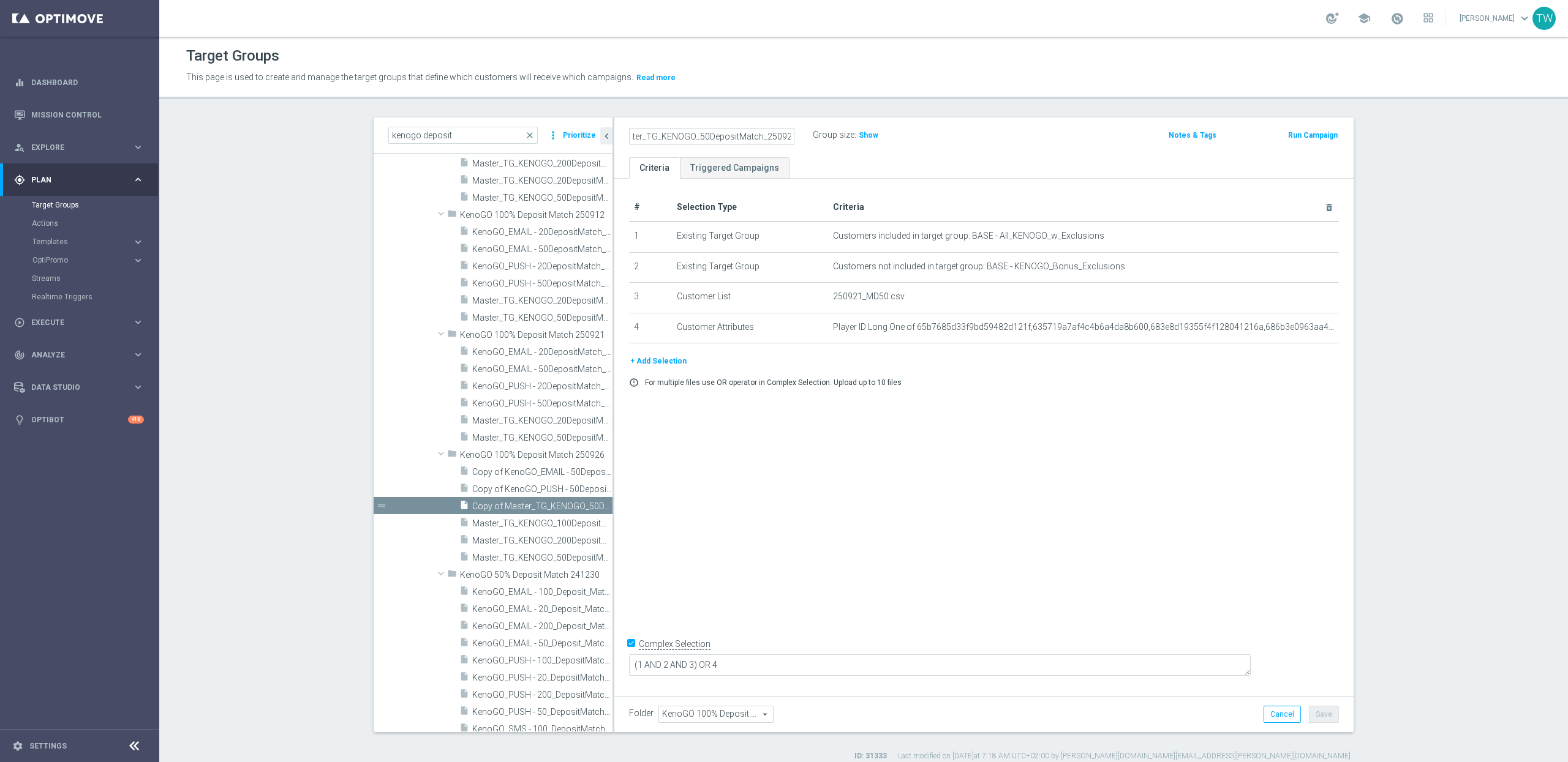
click at [701, 138] on input "Copy of Master_TG_KENOGO_50DepositMatch_250926" at bounding box center [711, 137] width 165 height 17
type input "Master_TG_KENOGO_20DepositMatch_250926"
click at [1338, 714] on button "Save" at bounding box center [1324, 714] width 30 height 17
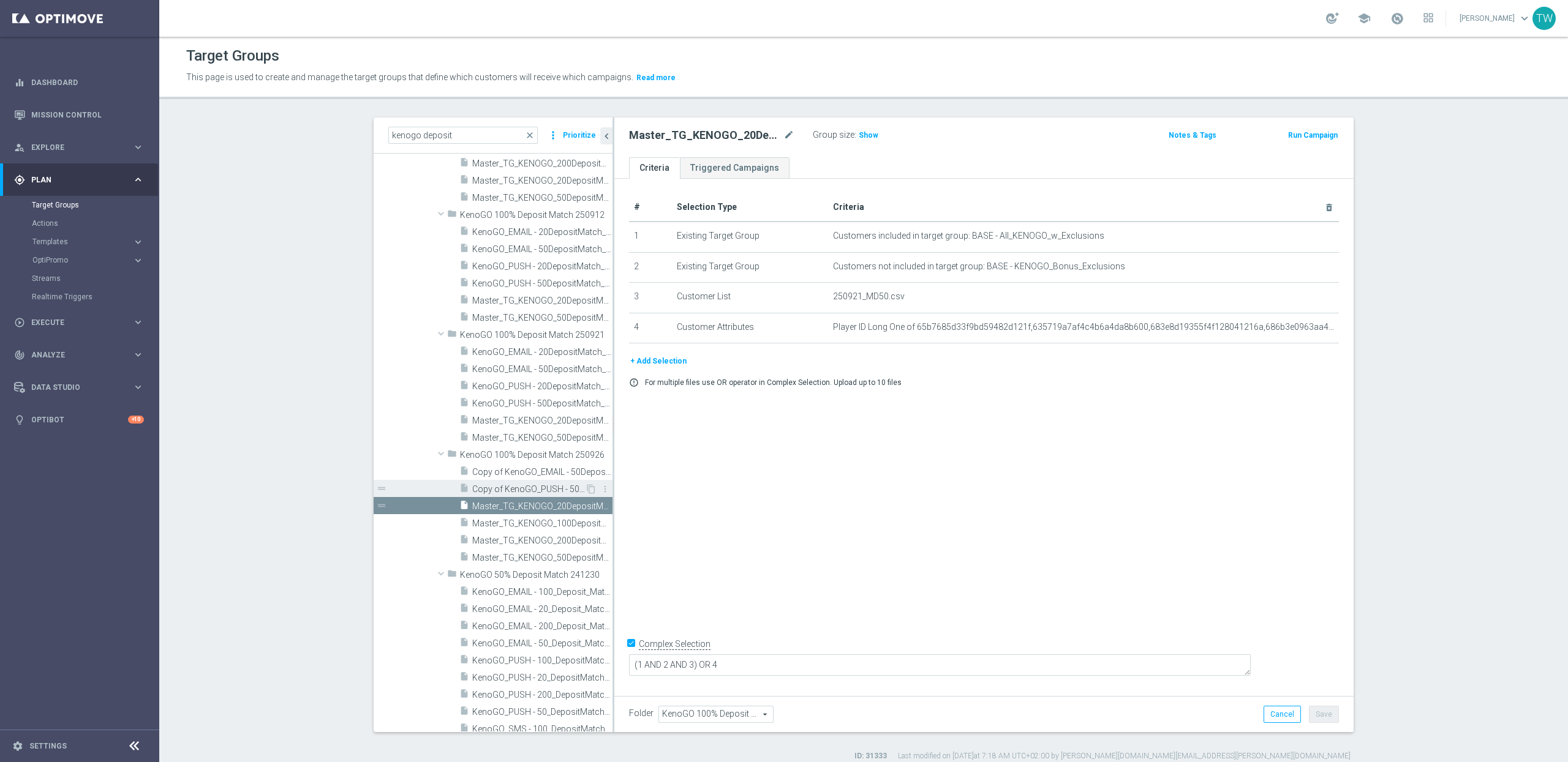
click at [549, 492] on span "Copy of KenoGO_PUSH - 50DepositMatch_250921" at bounding box center [529, 490] width 113 height 11
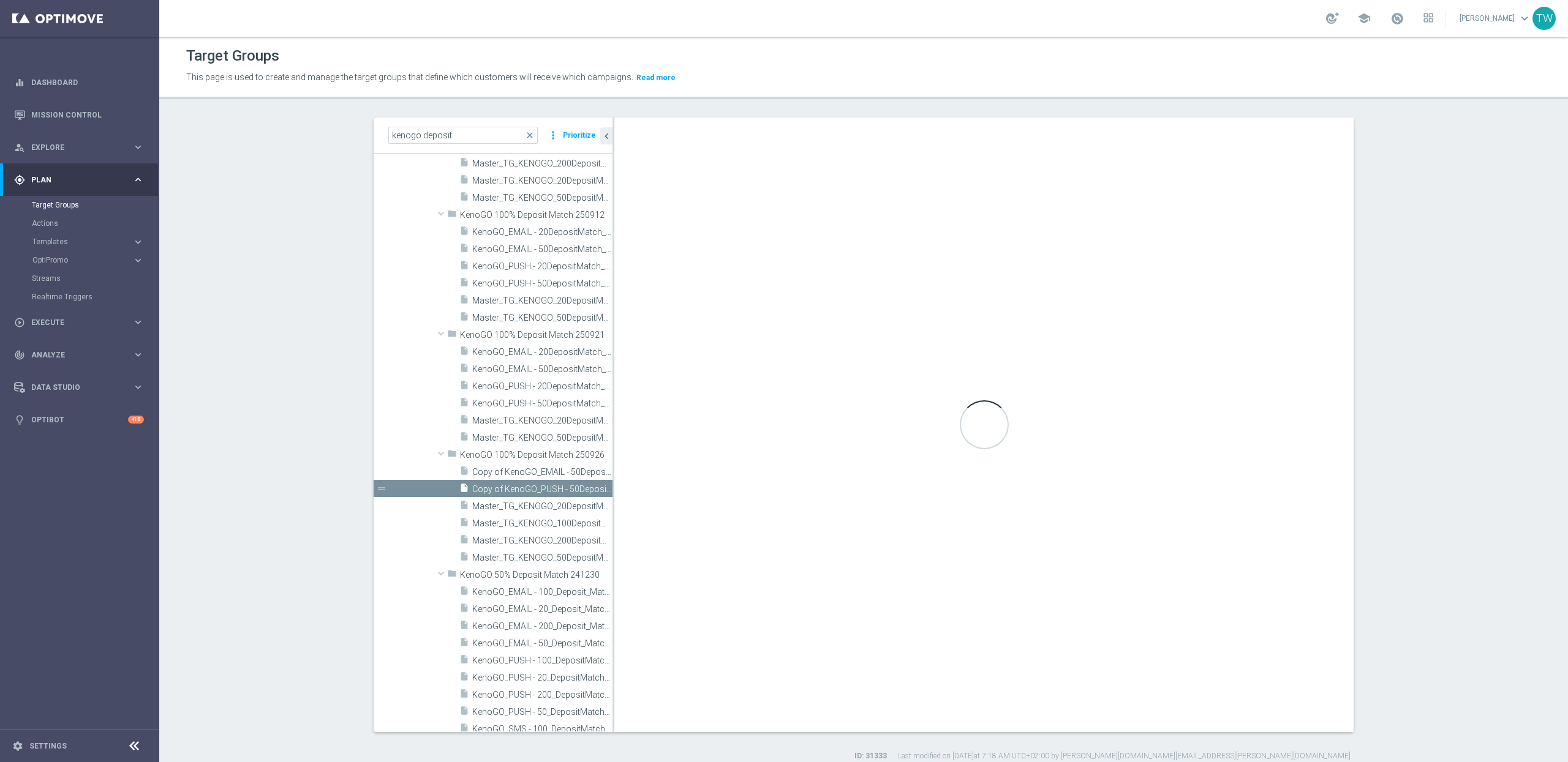
type textarea "(1 AND 2 AND 3 AND 4) OR 5"
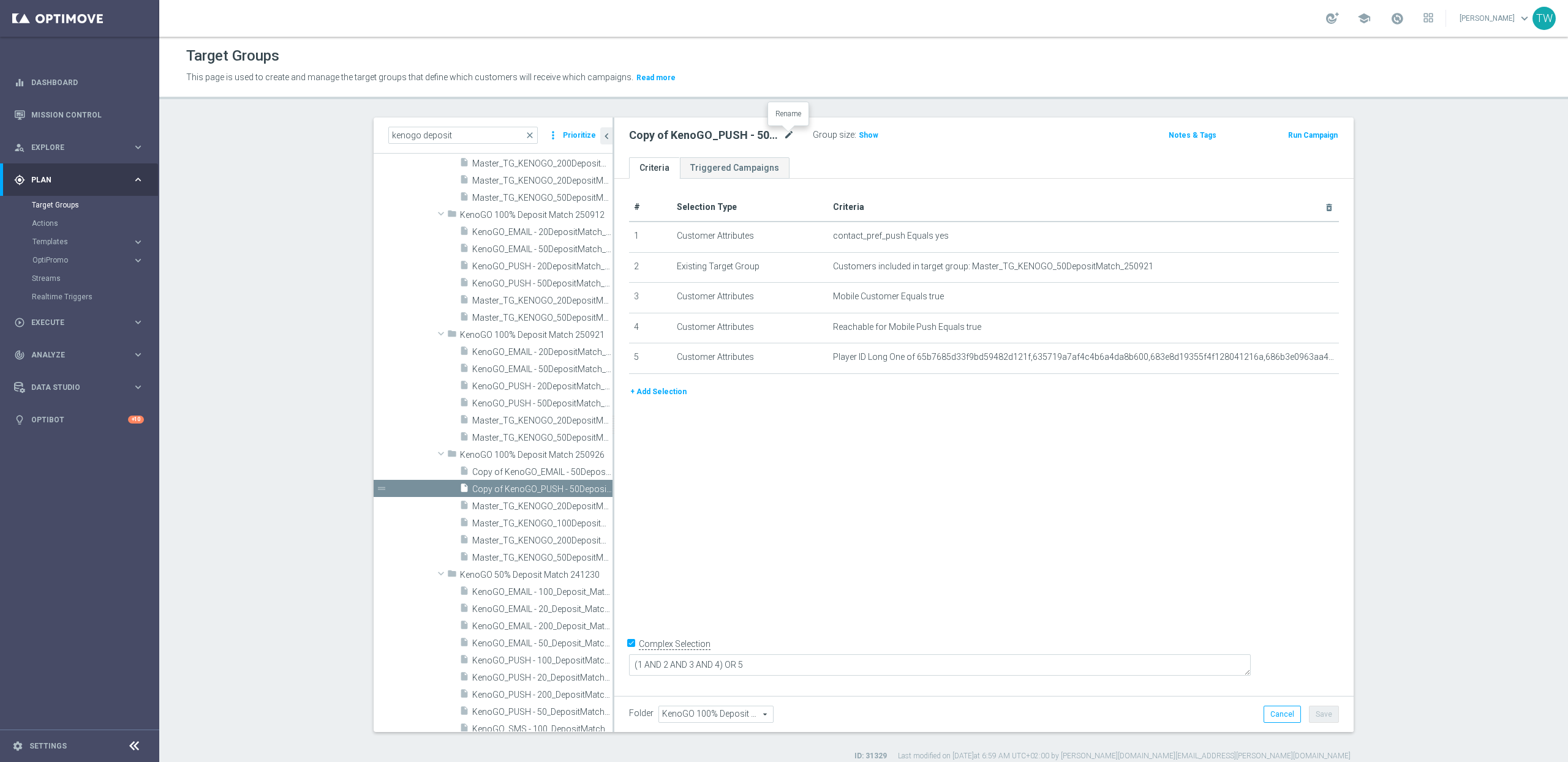
click at [784, 135] on icon "mode_edit" at bounding box center [789, 135] width 11 height 15
click at [702, 135] on input "Copy of KenoGO_PUSH - 50DepositMatch_250921" at bounding box center [711, 137] width 165 height 17
type input "KenoGO_PUSH - 200DepositMatch_250926"
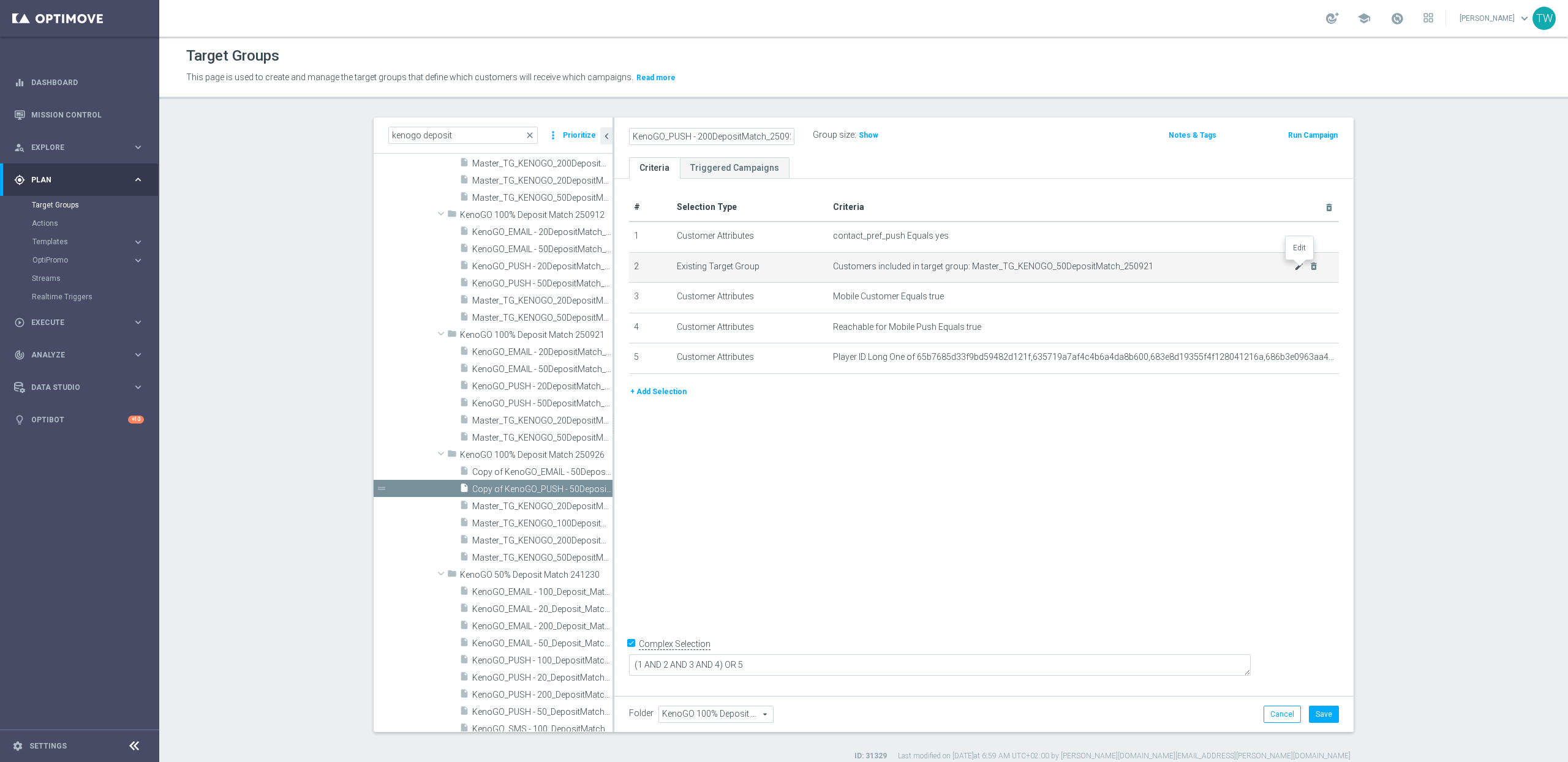
click at [1299, 265] on icon "mode_edit" at bounding box center [1299, 266] width 10 height 10
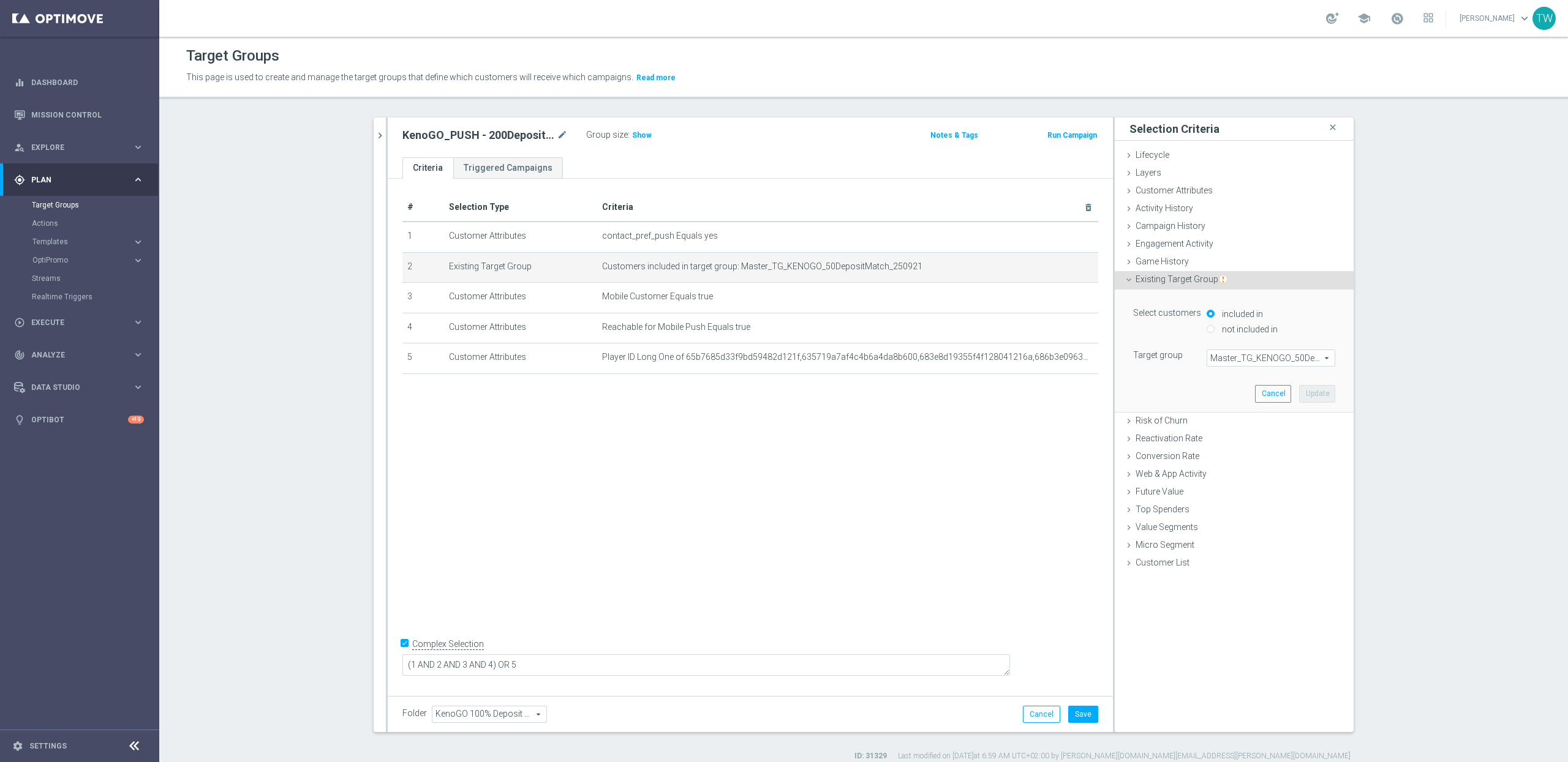
click at [1260, 359] on span "Master_TG_KENOGO_50DepositMatch_250921" at bounding box center [1271, 358] width 128 height 16
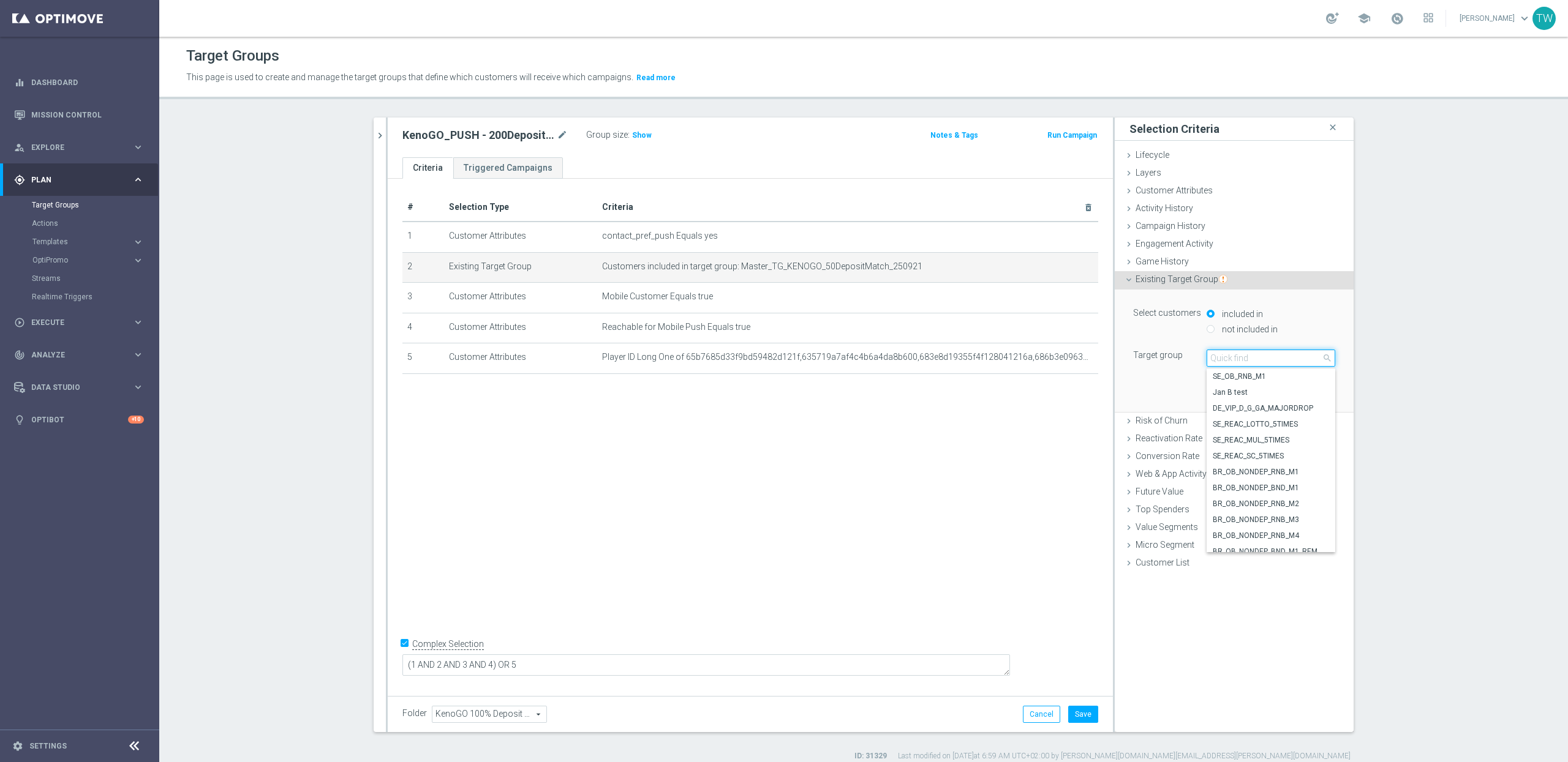
click at [1260, 359] on input "search" at bounding box center [1271, 358] width 129 height 17
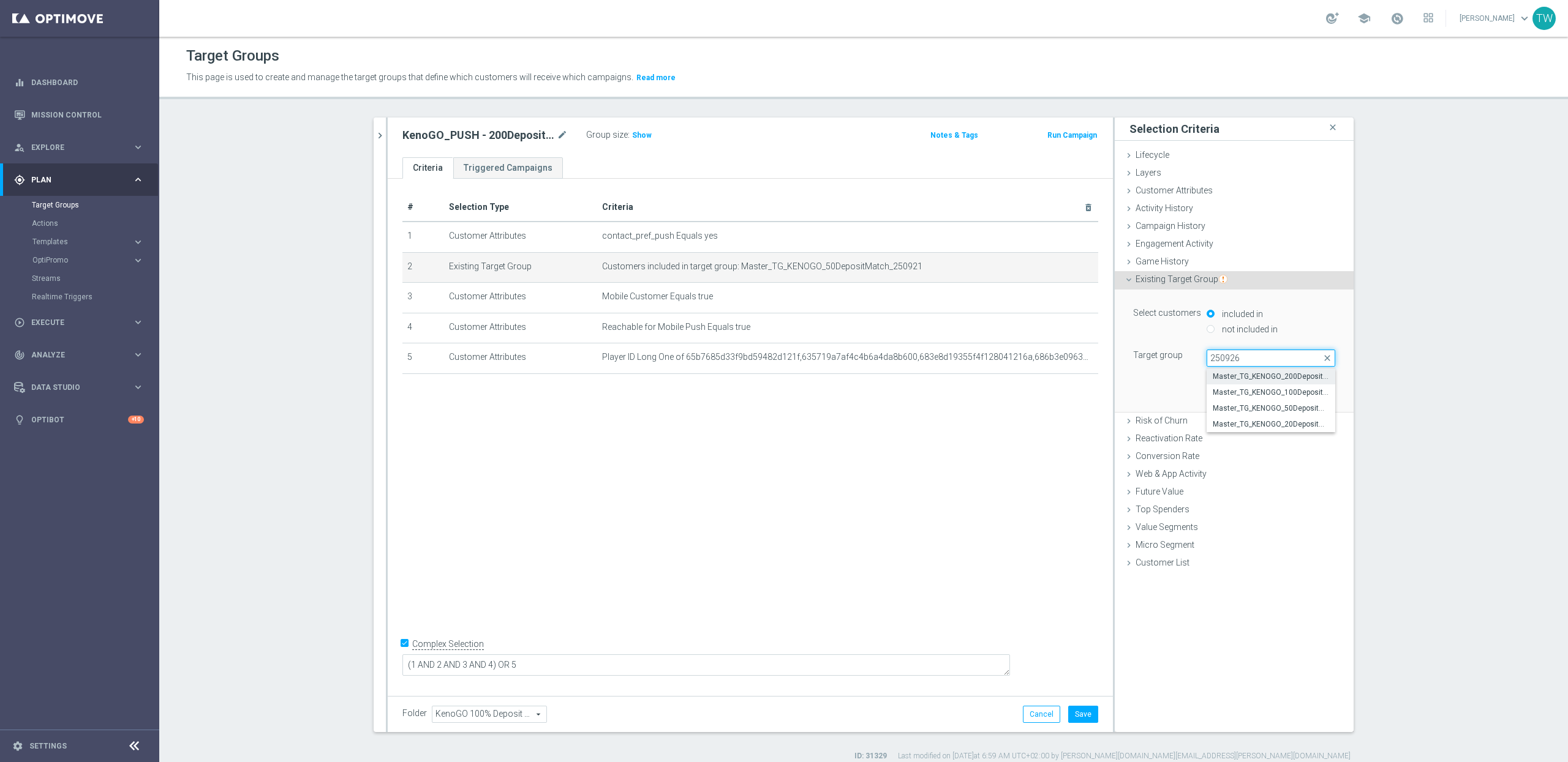
type input "250926"
click at [1265, 382] on span "Master_TG_KENOGO_200DepositMatch_250926" at bounding box center [1270, 376] width 116 height 10
type input "Master_TG_KENOGO_200DepositMatch_250926"
click at [1320, 394] on button "Update" at bounding box center [1317, 394] width 36 height 17
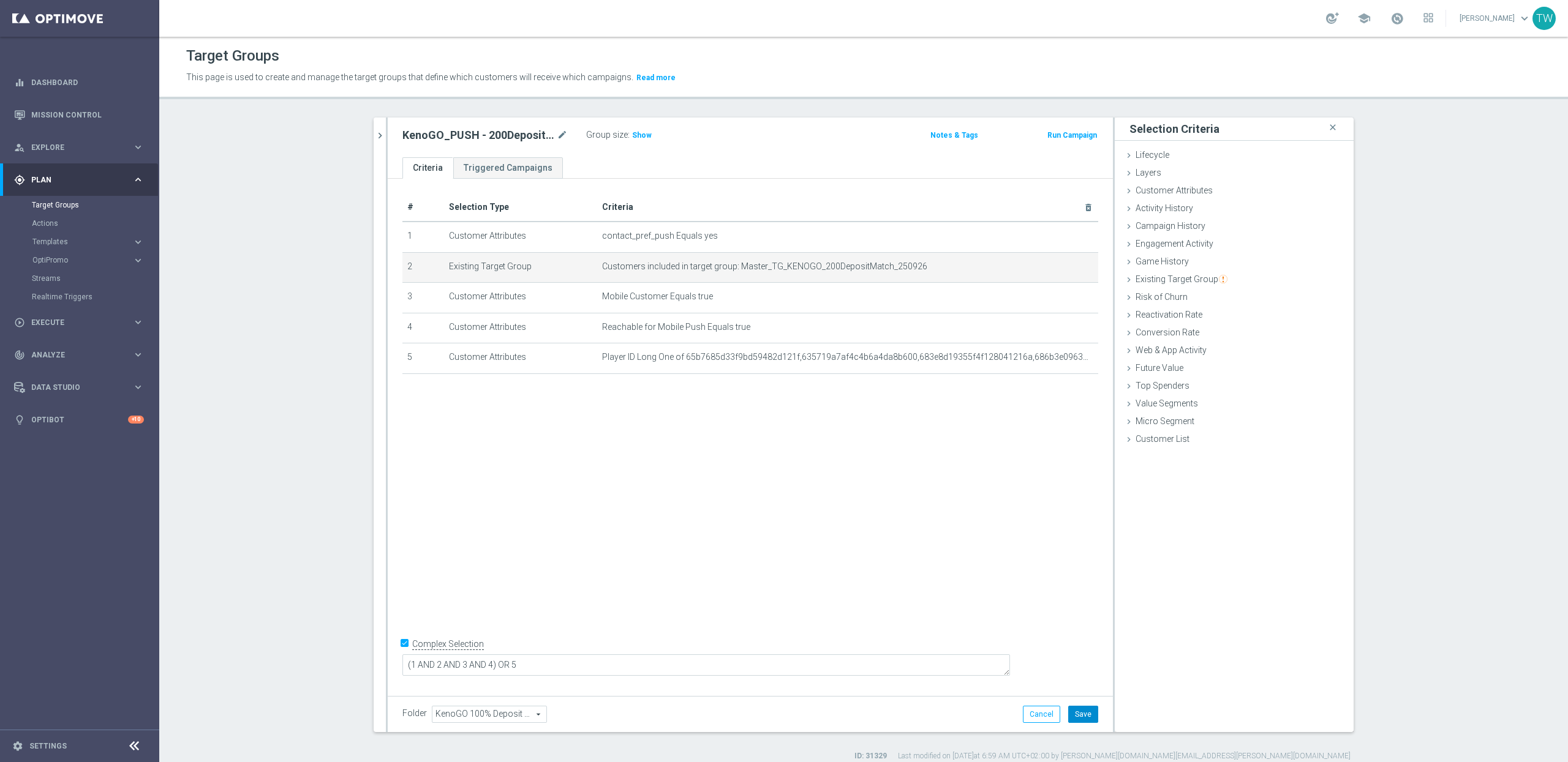
drag, startPoint x: 1087, startPoint y: 716, endPoint x: 1015, endPoint y: 691, distance: 76.2
click at [1087, 716] on button "Save" at bounding box center [1083, 714] width 30 height 17
click at [381, 134] on icon "chevron_right" at bounding box center [381, 136] width 12 height 12
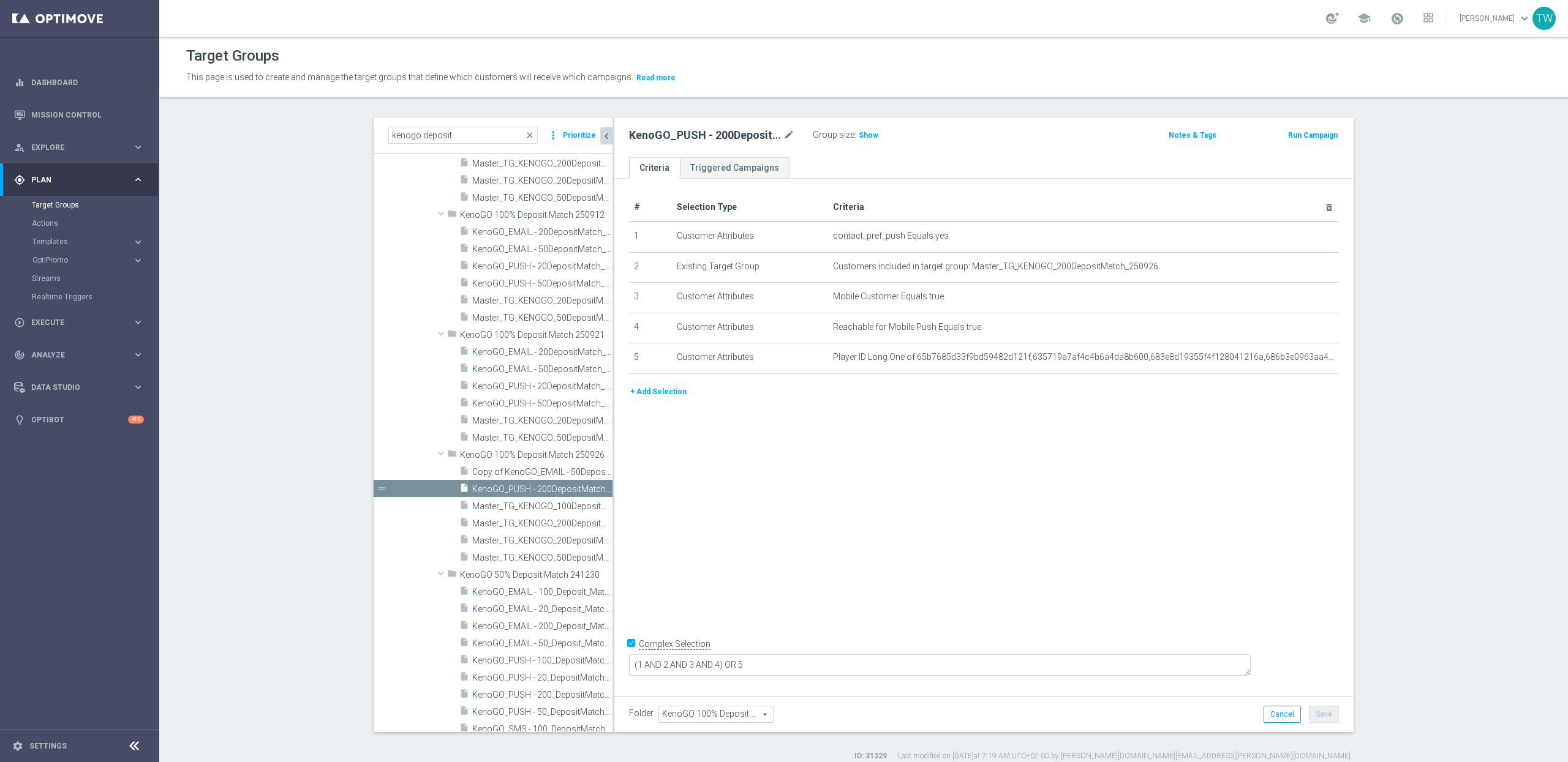
scroll to position [22569, 0]
click at [590, 504] on icon "content_copy" at bounding box center [591, 504] width 10 height 10
click at [787, 131] on icon "mode_edit" at bounding box center [789, 135] width 11 height 15
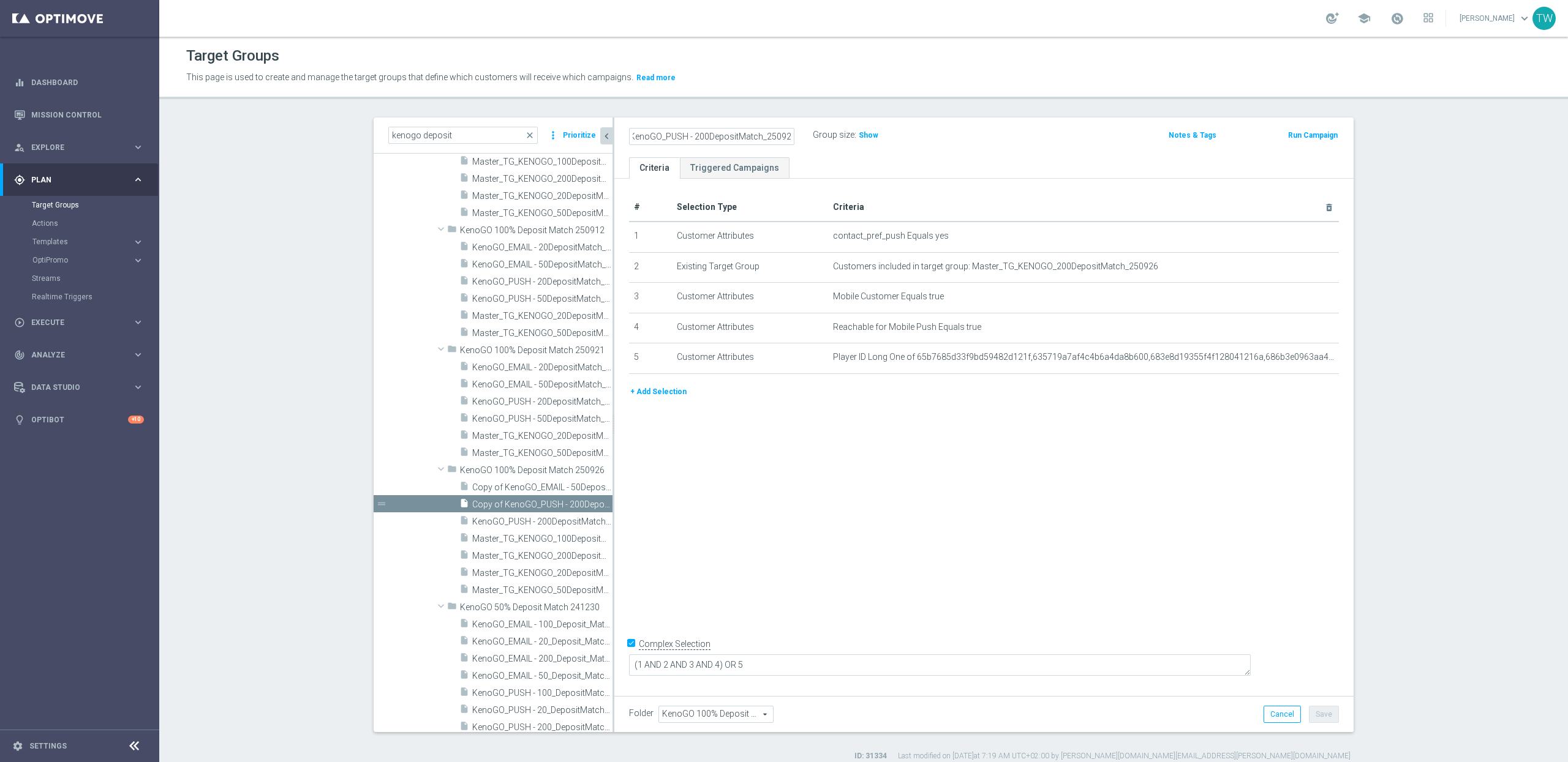
click at [696, 135] on input "Copy of KenoGO_PUSH - 200DepositMatch_250926" at bounding box center [711, 137] width 165 height 17
type input "KenoGO_PUSH - 100DepositMatch_250926"
click at [1300, 266] on icon "mode_edit" at bounding box center [1299, 266] width 10 height 10
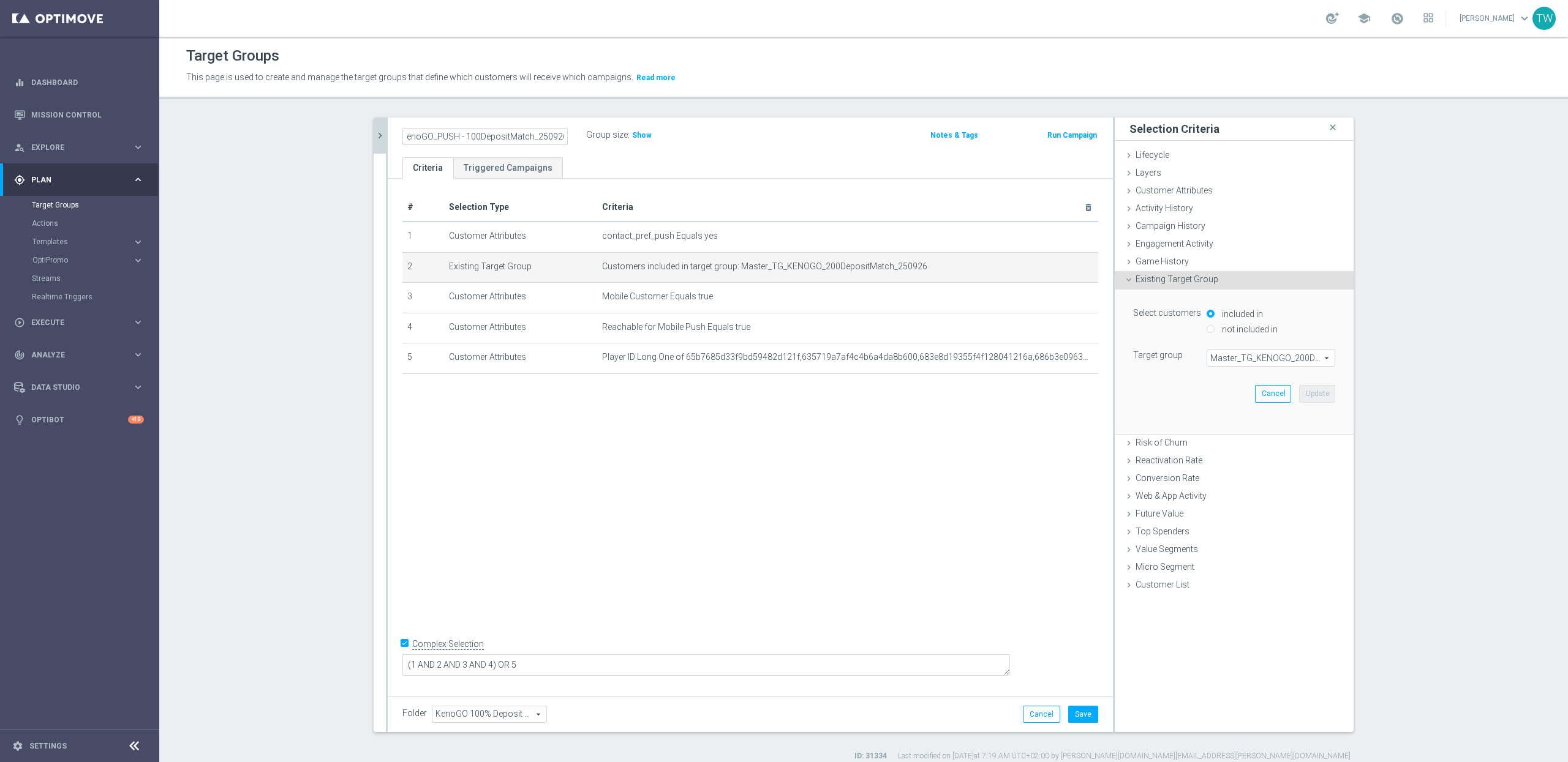
scroll to position [0, 0]
click at [1289, 366] on span "Master_TG_KENOGO_200DepositMatch_250926" at bounding box center [1271, 358] width 128 height 16
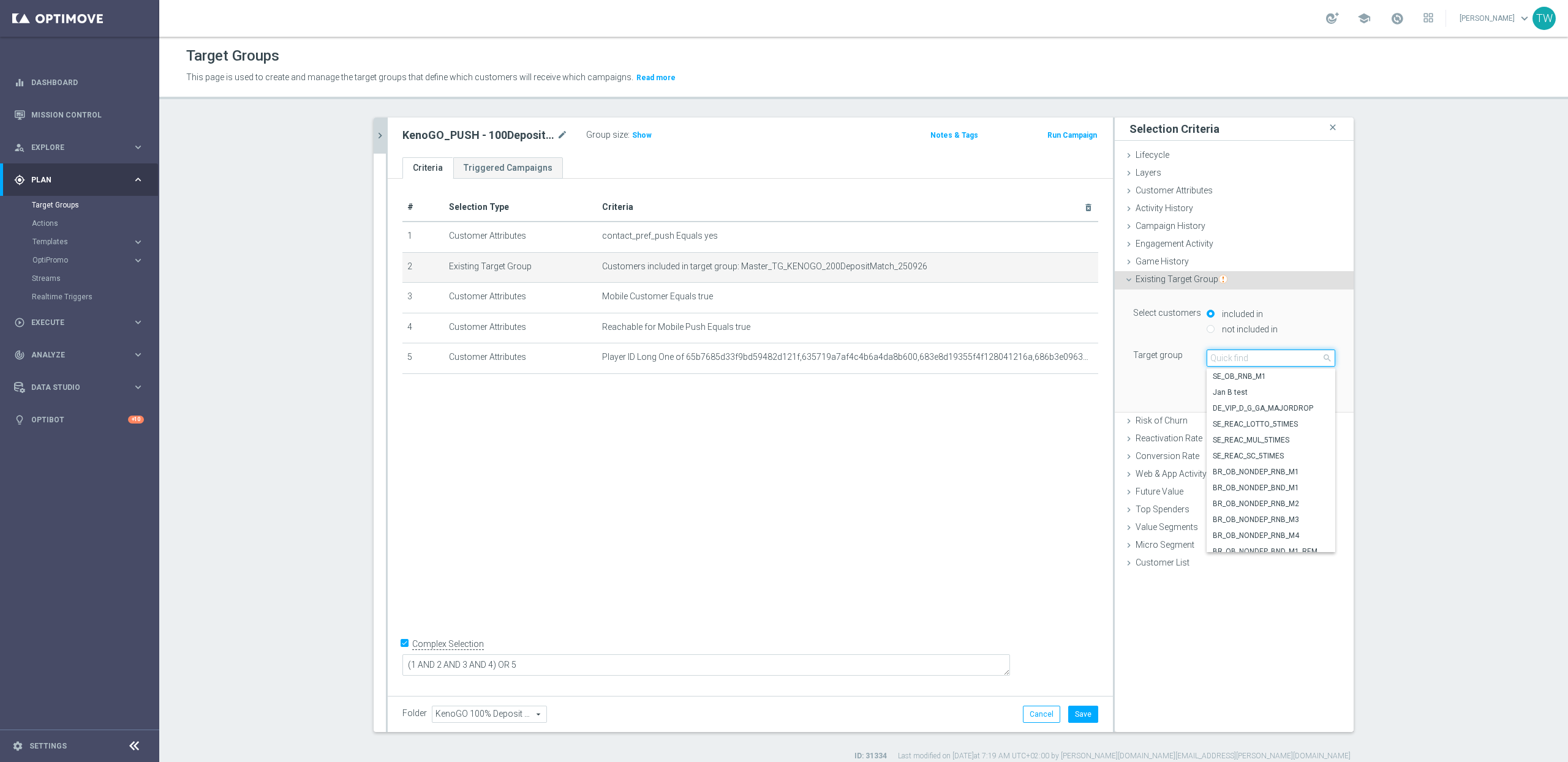
click at [1292, 359] on input "search" at bounding box center [1271, 358] width 129 height 17
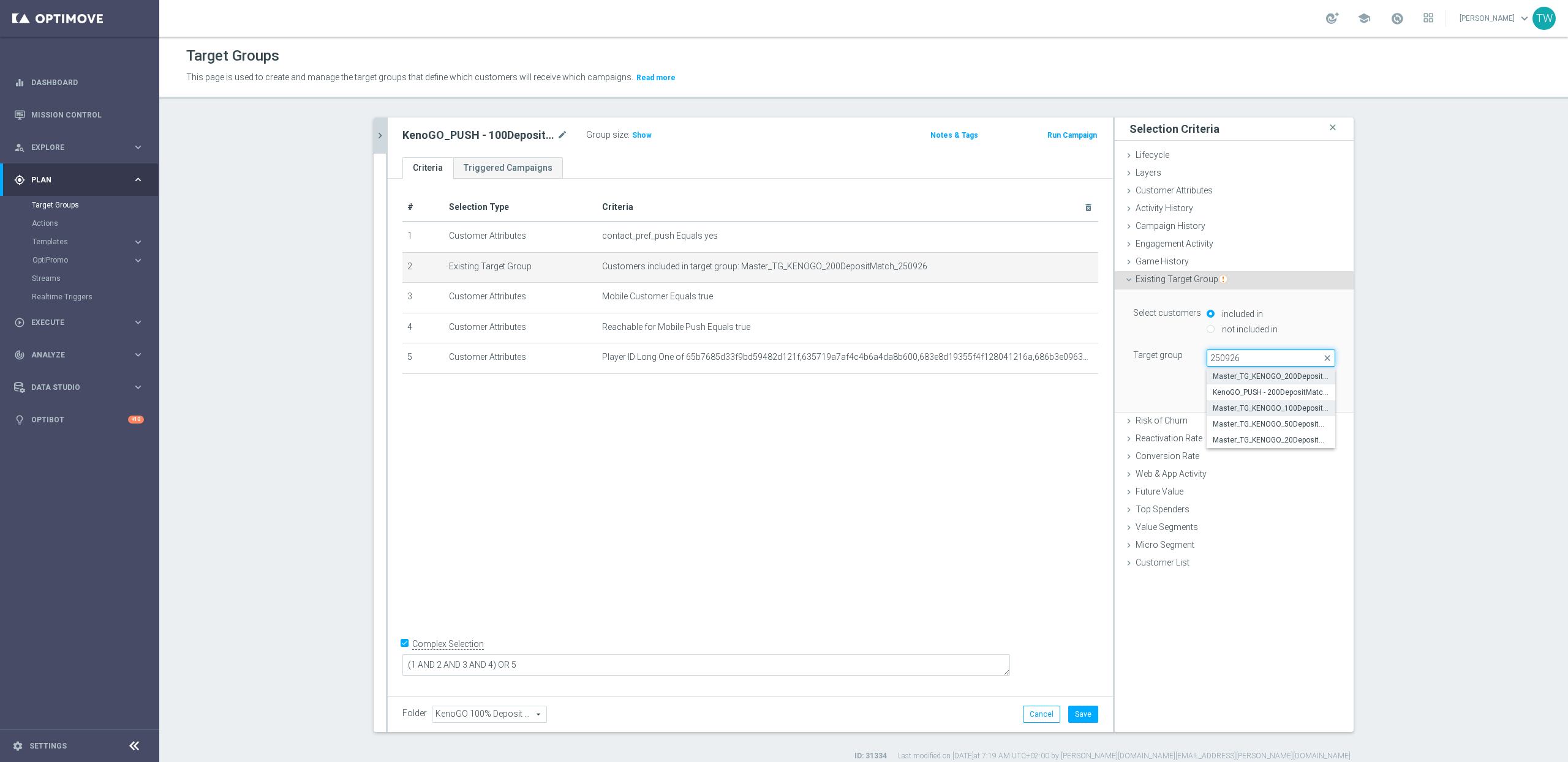
type input "250926"
click at [1290, 412] on span "Master_TG_KENOGO_100DepositMatch_250926" at bounding box center [1270, 408] width 116 height 10
type input "Master_TG_KENOGO_100DepositMatch_250926"
click at [1312, 400] on button "Update" at bounding box center [1317, 394] width 36 height 17
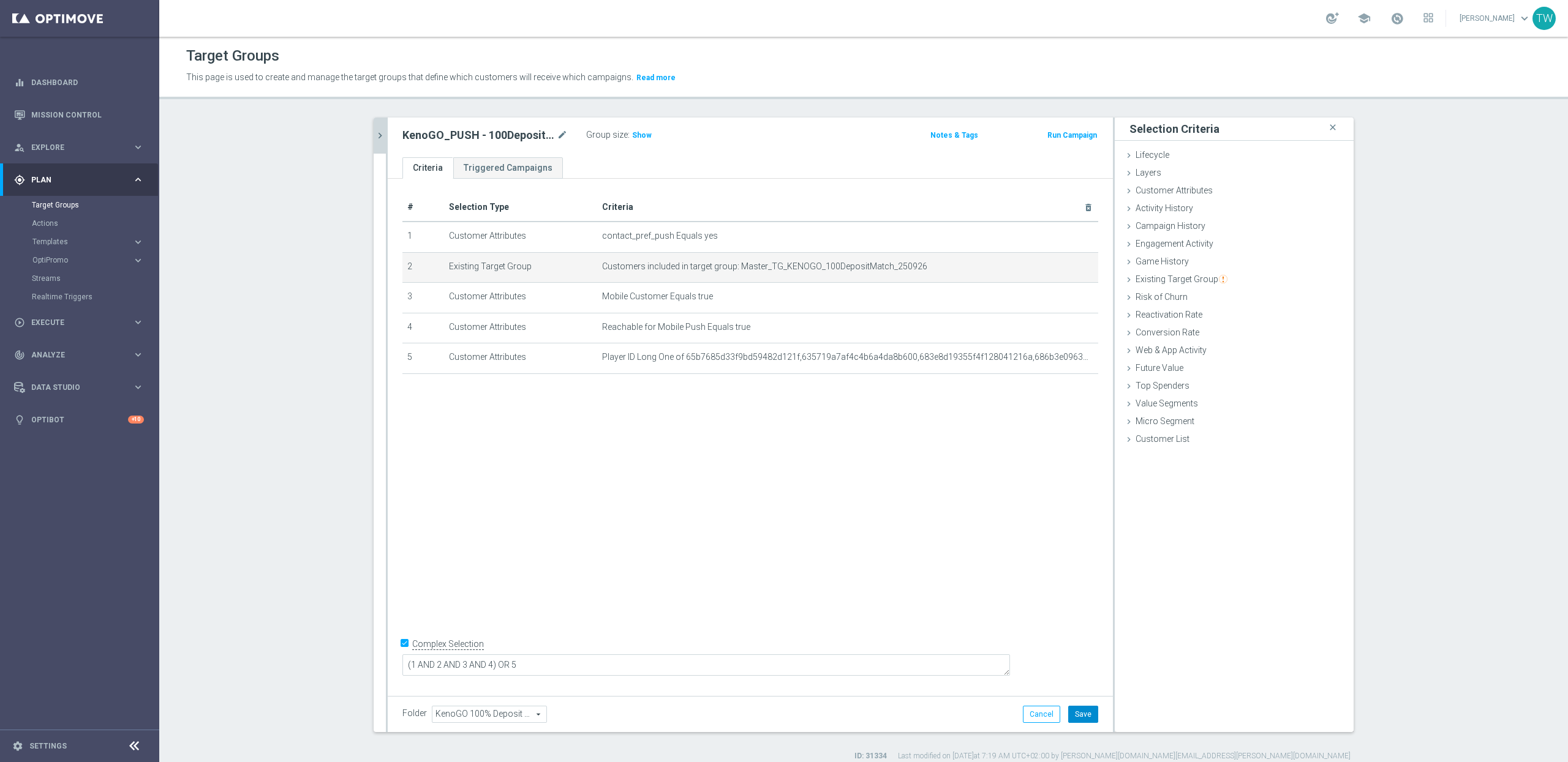
click at [1088, 712] on button "Save" at bounding box center [1083, 714] width 30 height 17
click at [383, 131] on icon "chevron_right" at bounding box center [381, 136] width 12 height 12
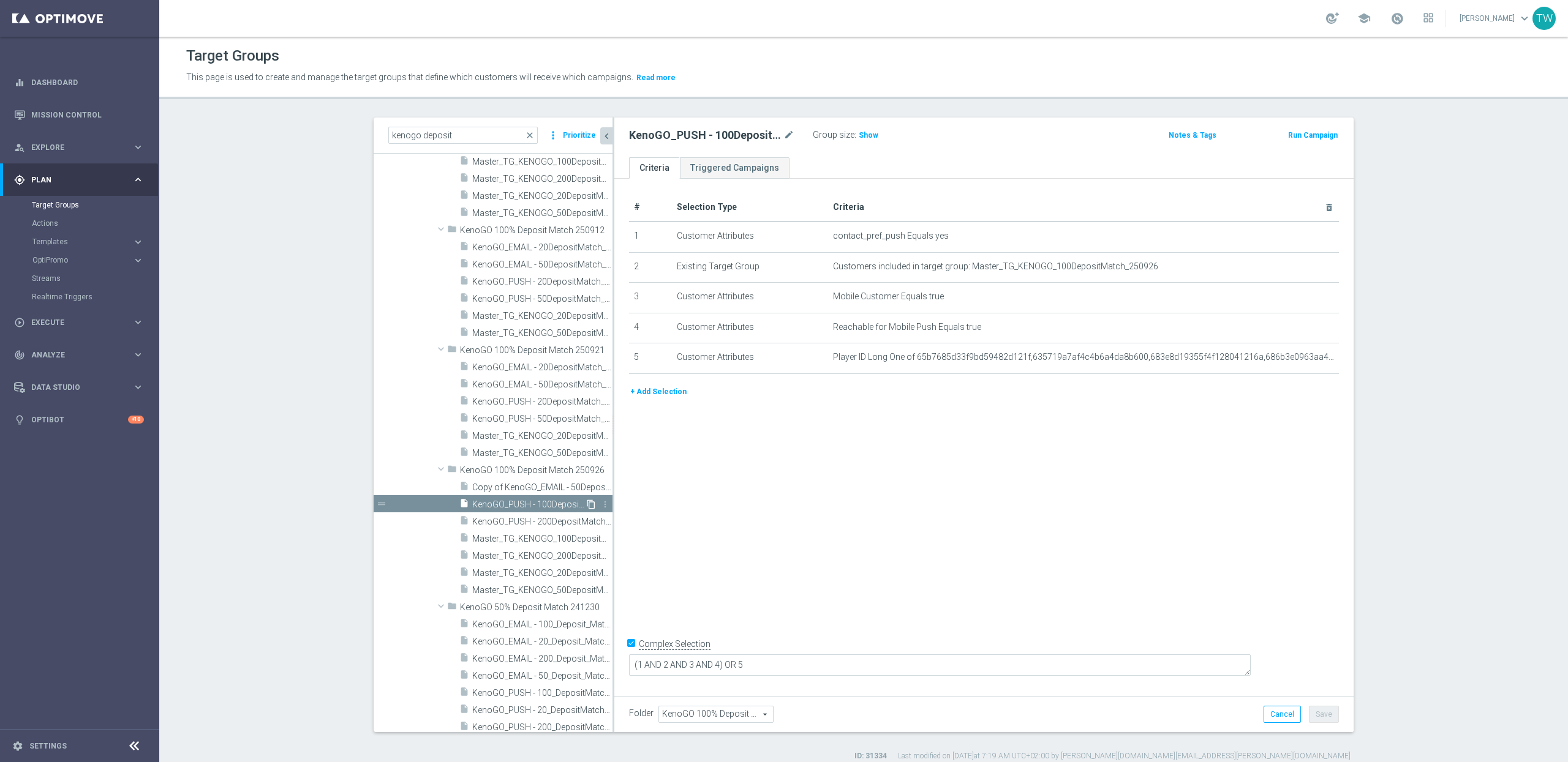
click at [592, 504] on icon "content_copy" at bounding box center [591, 504] width 10 height 10
click at [790, 135] on icon "mode_edit" at bounding box center [789, 135] width 11 height 15
drag, startPoint x: 696, startPoint y: 133, endPoint x: 714, endPoint y: 162, distance: 34.1
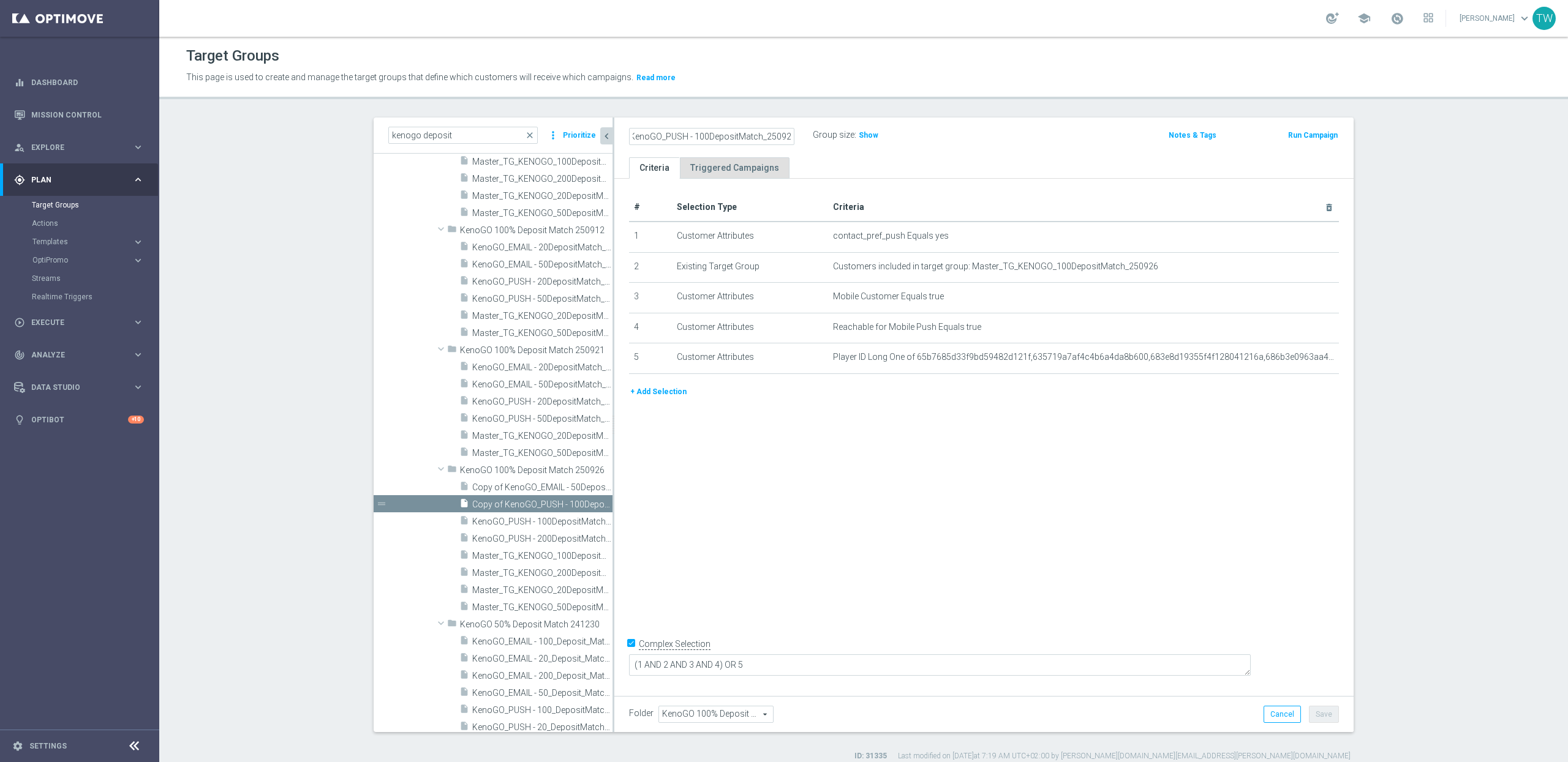
click at [697, 133] on input "Copy of KenoGO_PUSH - 100DepositMatch_250926" at bounding box center [711, 137] width 165 height 17
type input "KenoGO_PUSH - 50DepositMatch_250926"
click at [1296, 266] on icon "mode_edit" at bounding box center [1299, 266] width 10 height 10
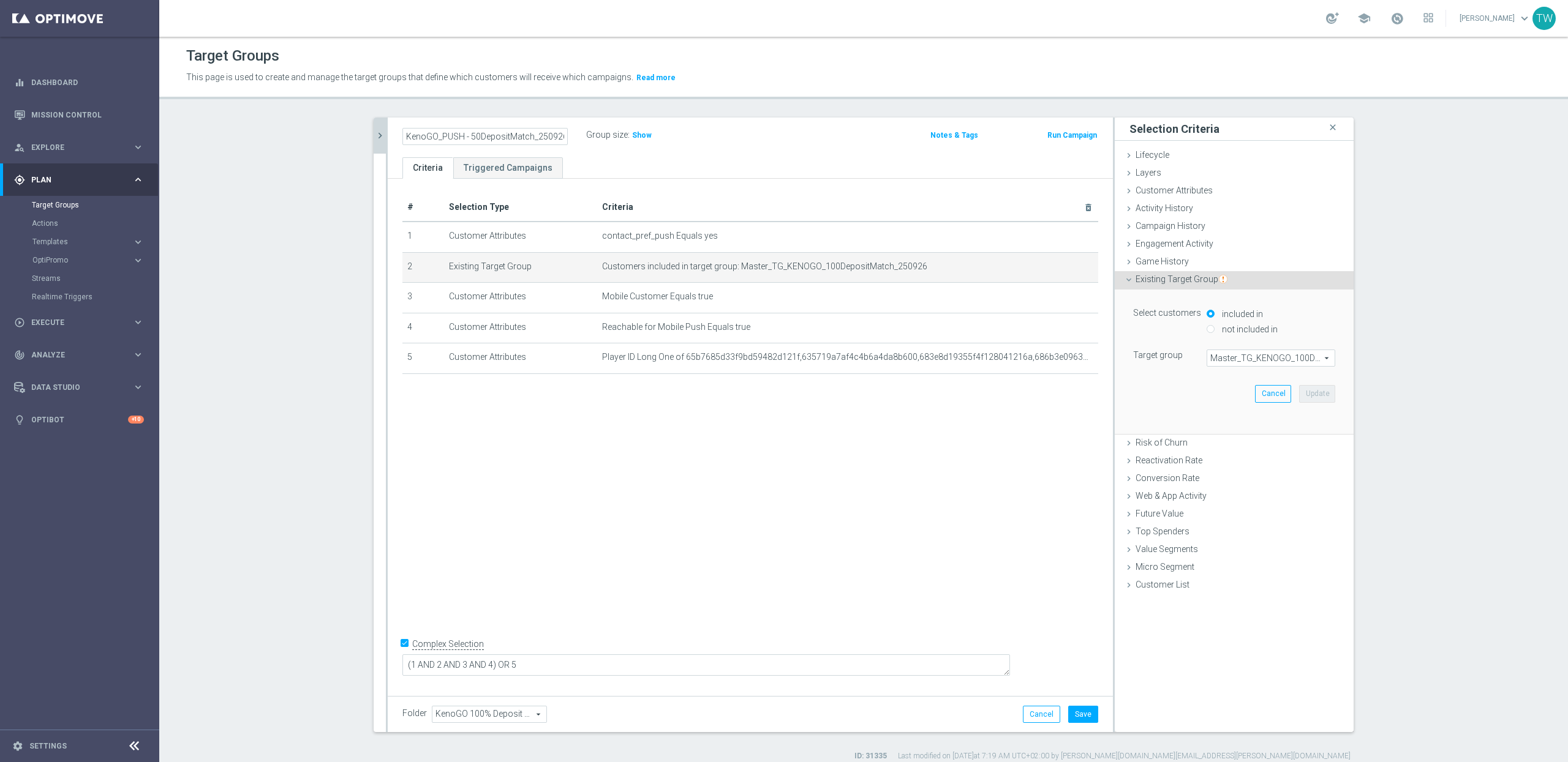
click at [1288, 355] on span "Master_TG_KENOGO_100DepositMatch_250926" at bounding box center [1271, 358] width 128 height 16
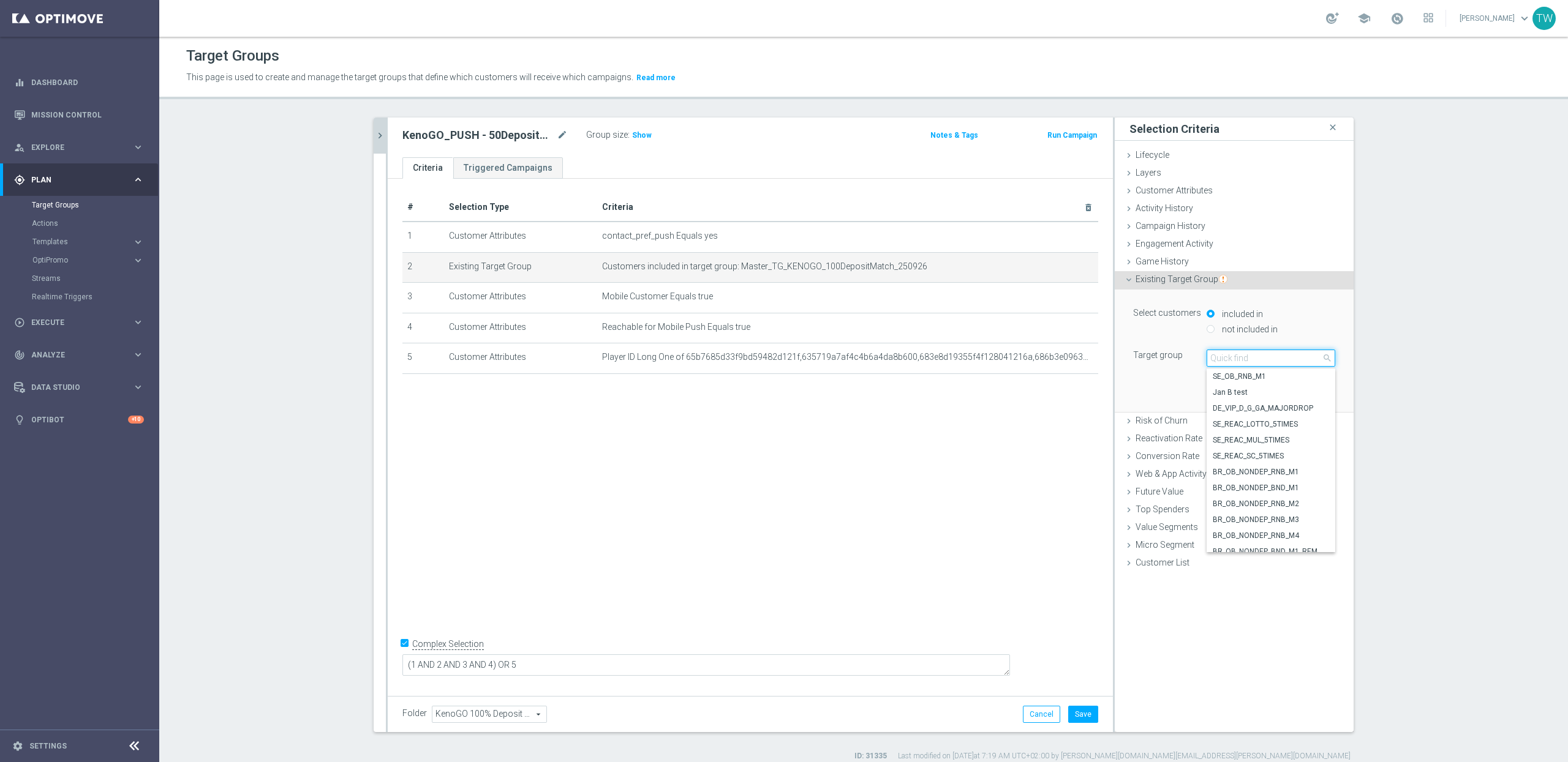
click at [1288, 355] on input "search" at bounding box center [1271, 358] width 129 height 17
type input "250926"
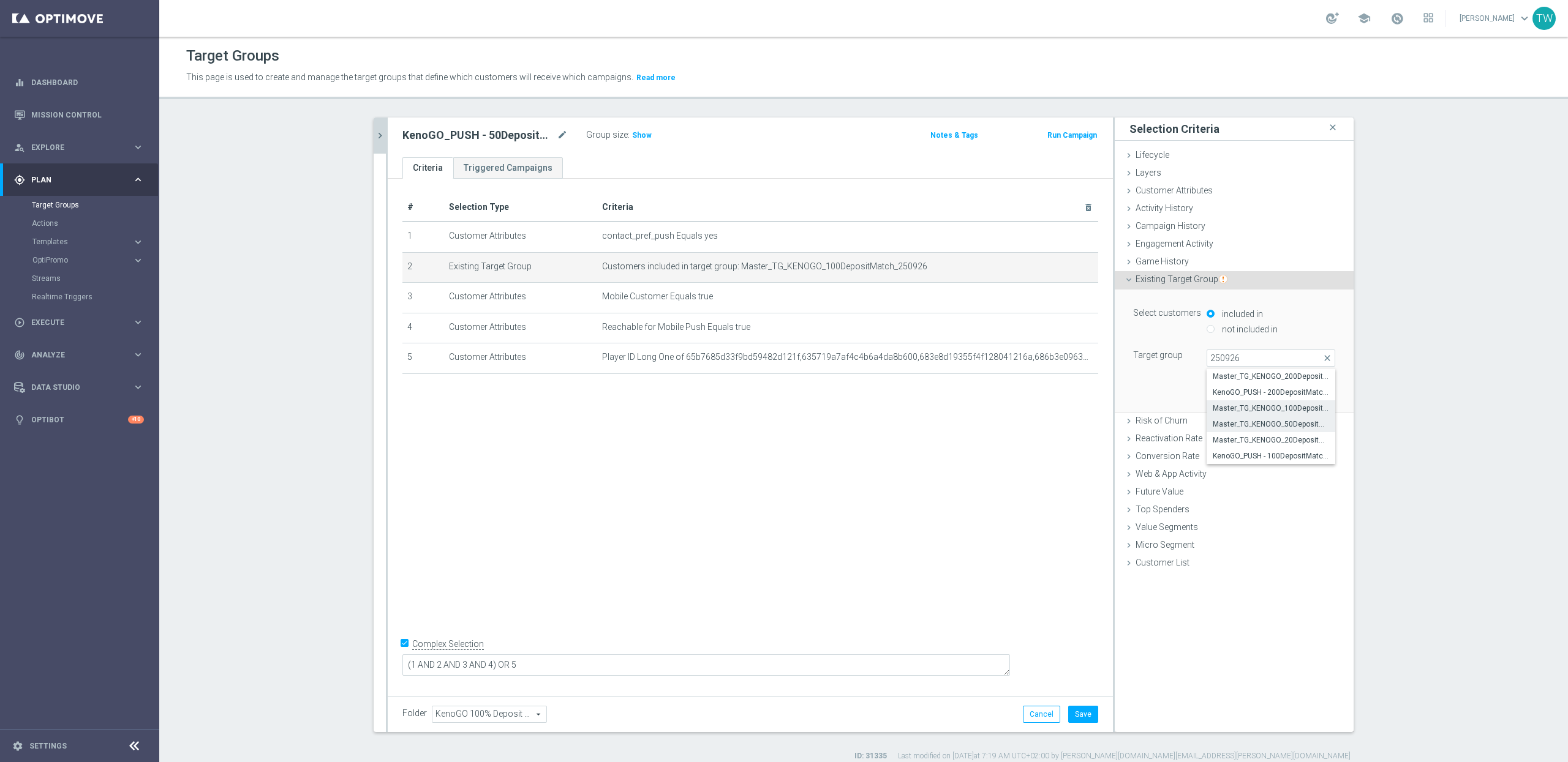
click at [1276, 419] on label "Master_TG_KENOGO_50DepositMatch_250926" at bounding box center [1271, 424] width 129 height 16
type input "Master_TG_KENOGO_50DepositMatch_250926"
click at [1313, 390] on button "Update" at bounding box center [1317, 394] width 36 height 17
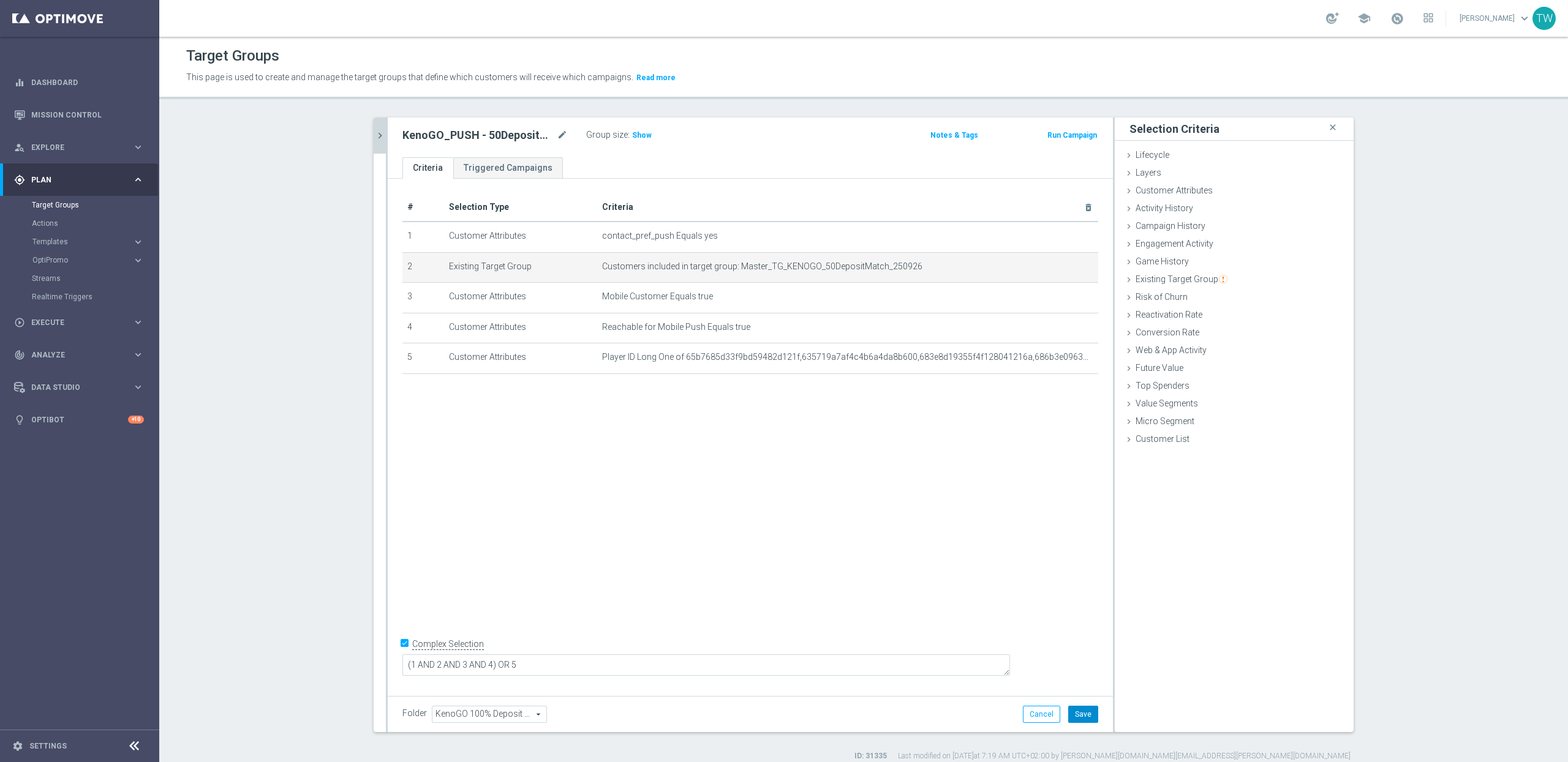
click at [1088, 707] on button "Save" at bounding box center [1083, 714] width 30 height 17
click at [375, 131] on icon "chevron_right" at bounding box center [381, 136] width 12 height 12
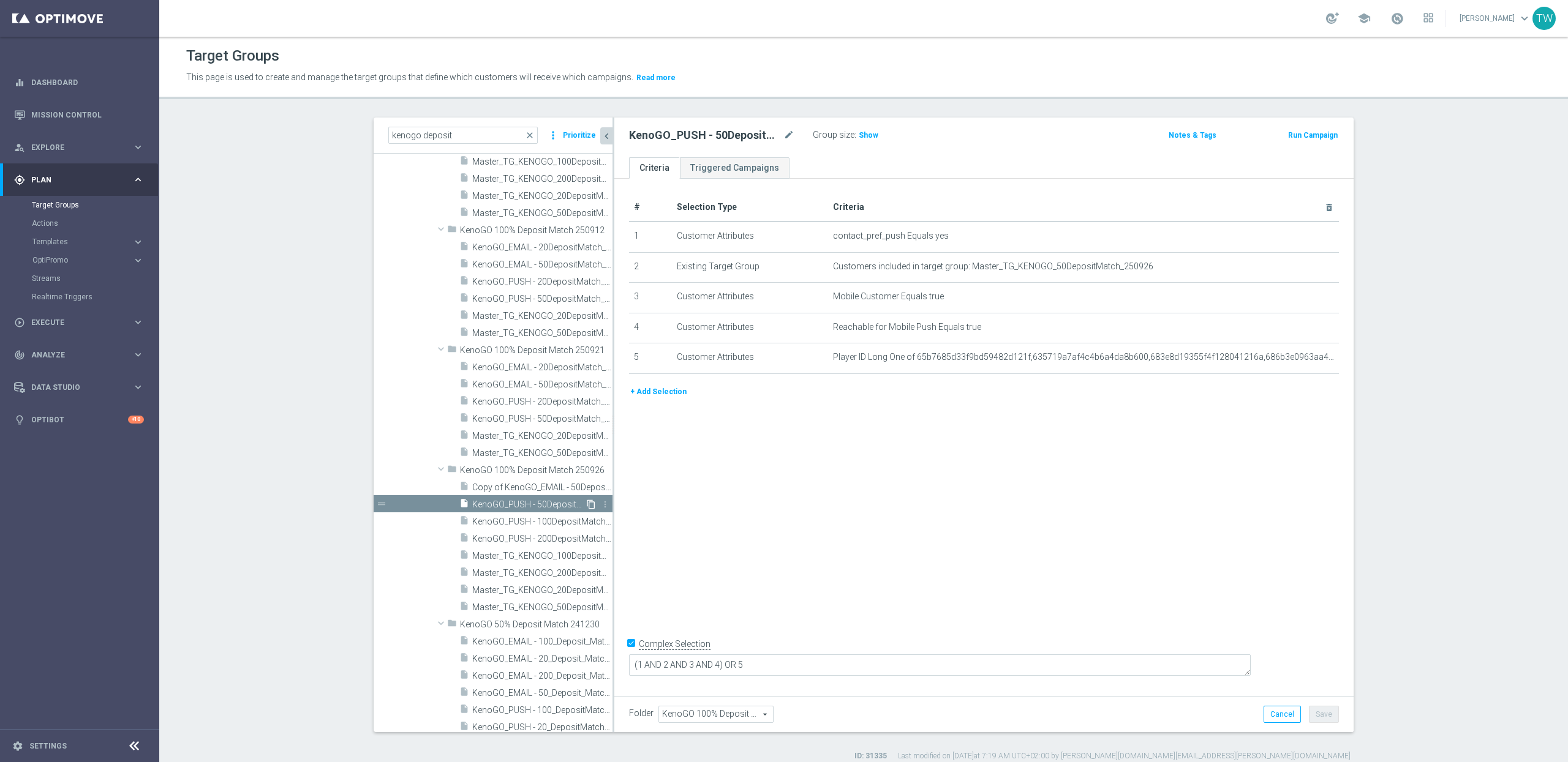
click at [591, 505] on icon "content_copy" at bounding box center [591, 504] width 10 height 10
click at [791, 135] on icon "mode_edit" at bounding box center [789, 135] width 11 height 15
click at [703, 133] on input "Copy of KenoGO_PUSH - 50DepositMatch_250926" at bounding box center [711, 137] width 165 height 17
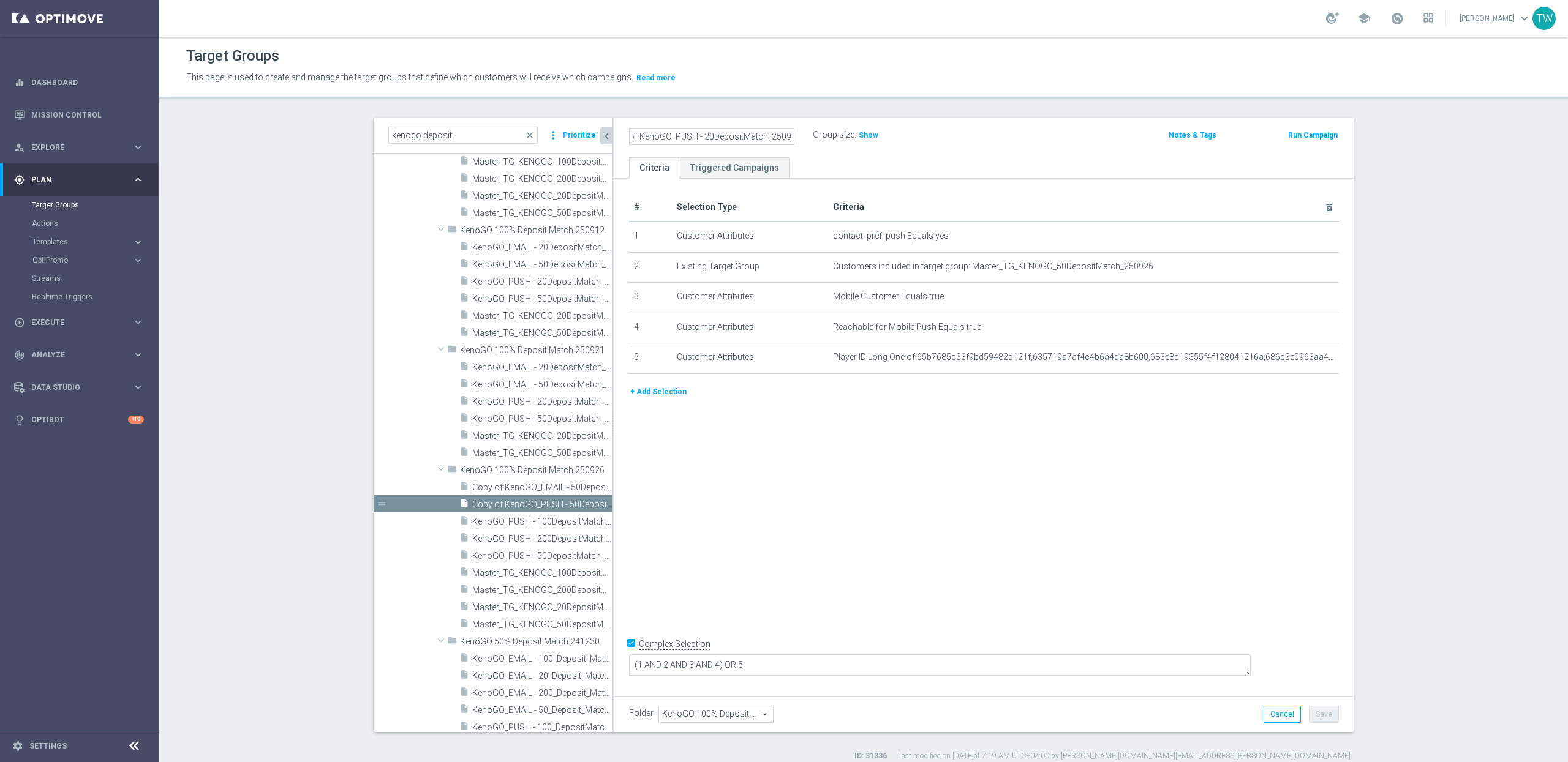
scroll to position [0, 0]
type input "KenoGO_PUSH - 20DepositMatch_250926"
click at [1303, 267] on icon "mode_edit" at bounding box center [1299, 266] width 10 height 10
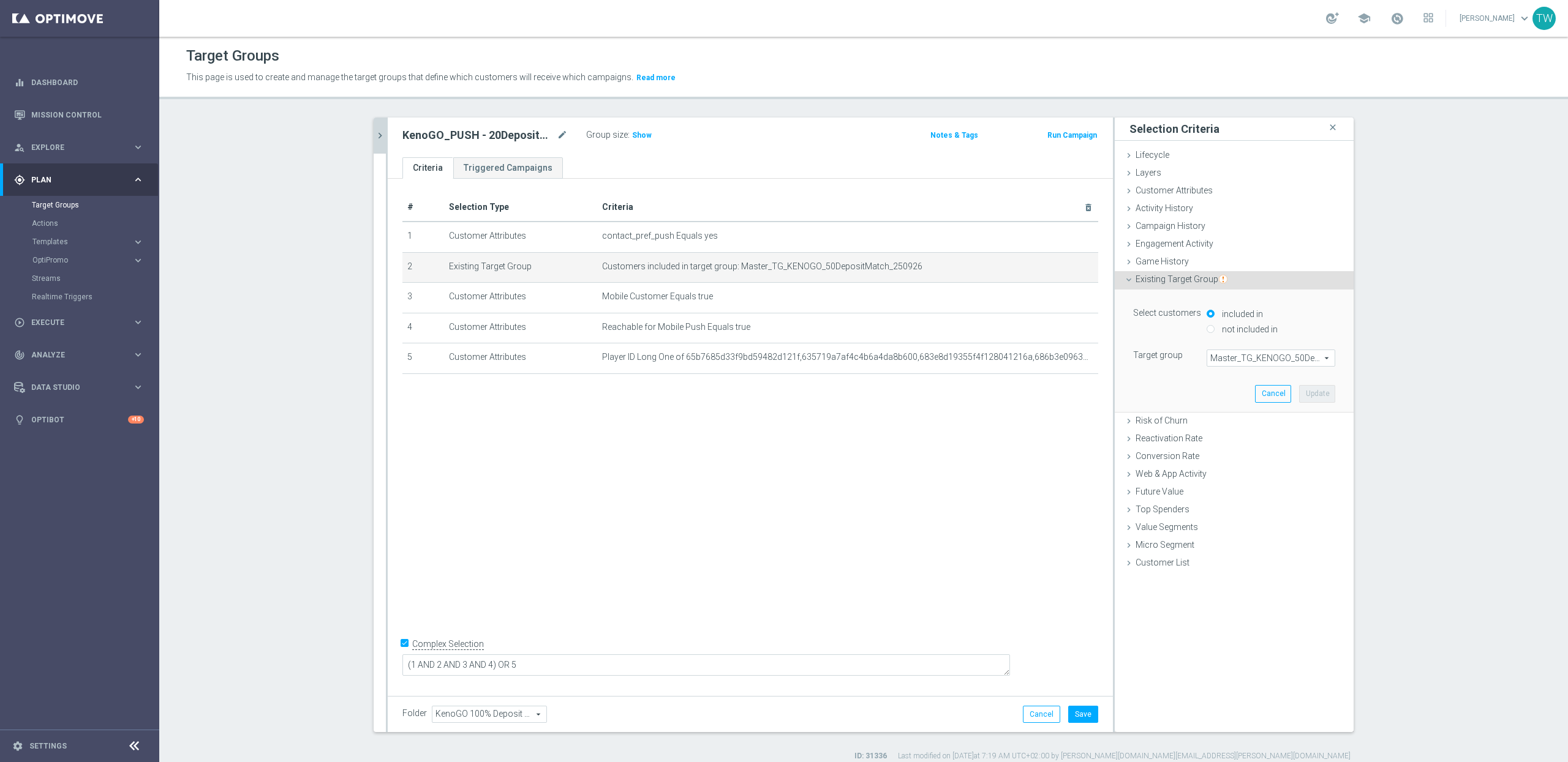
click at [1281, 354] on span "Master_TG_KENOGO_50DepositMatch_250926" at bounding box center [1271, 358] width 128 height 16
click at [0, 0] on input "search" at bounding box center [0, 0] width 0 height 0
type input "250926"
click at [1280, 437] on span "Master_TG_KENOGO_20DepositMatch_250926" at bounding box center [1270, 440] width 116 height 10
type input "Master_TG_KENOGO_20DepositMatch_250926"
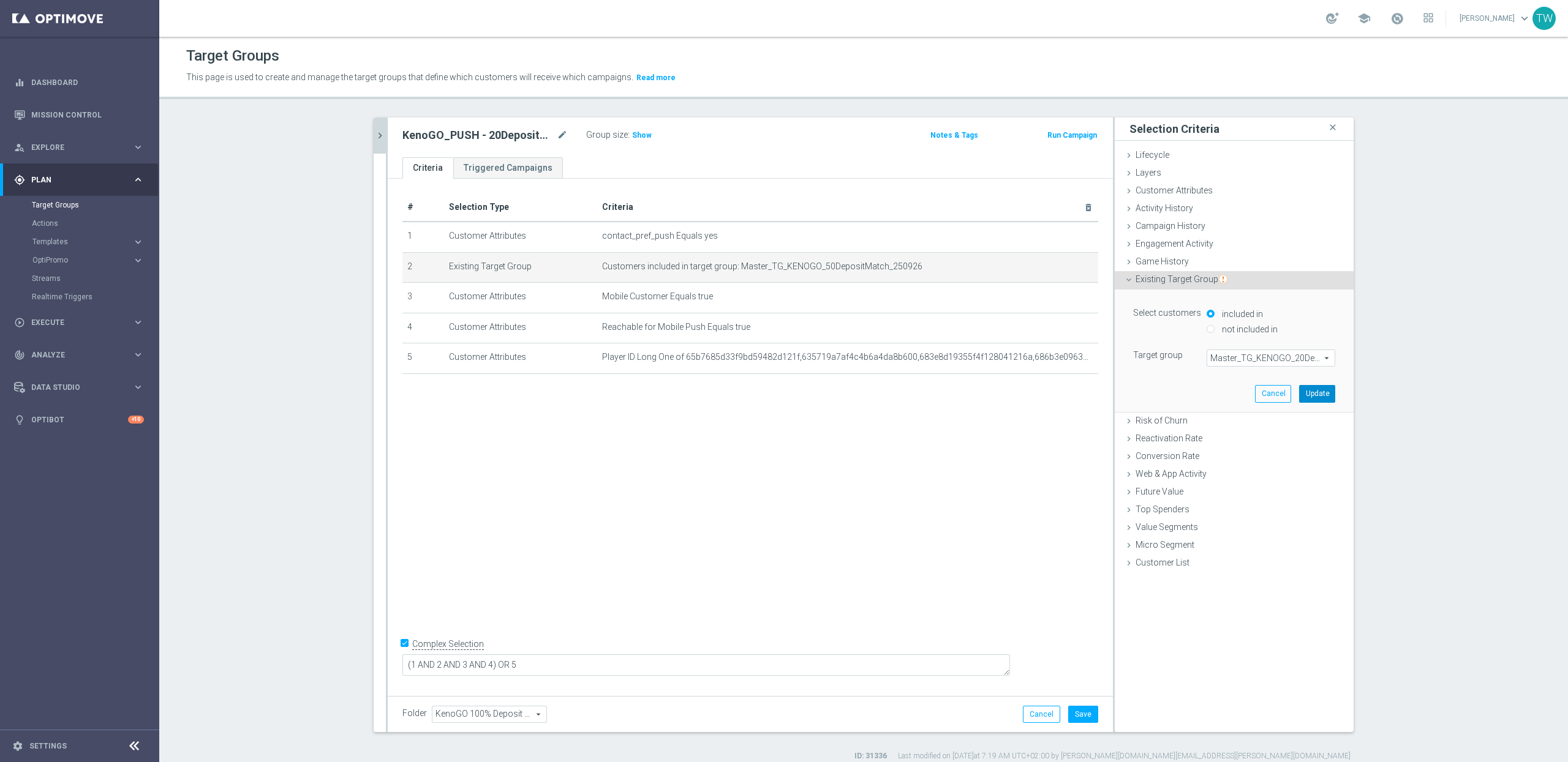
click at [1305, 396] on button "Update" at bounding box center [1317, 394] width 36 height 17
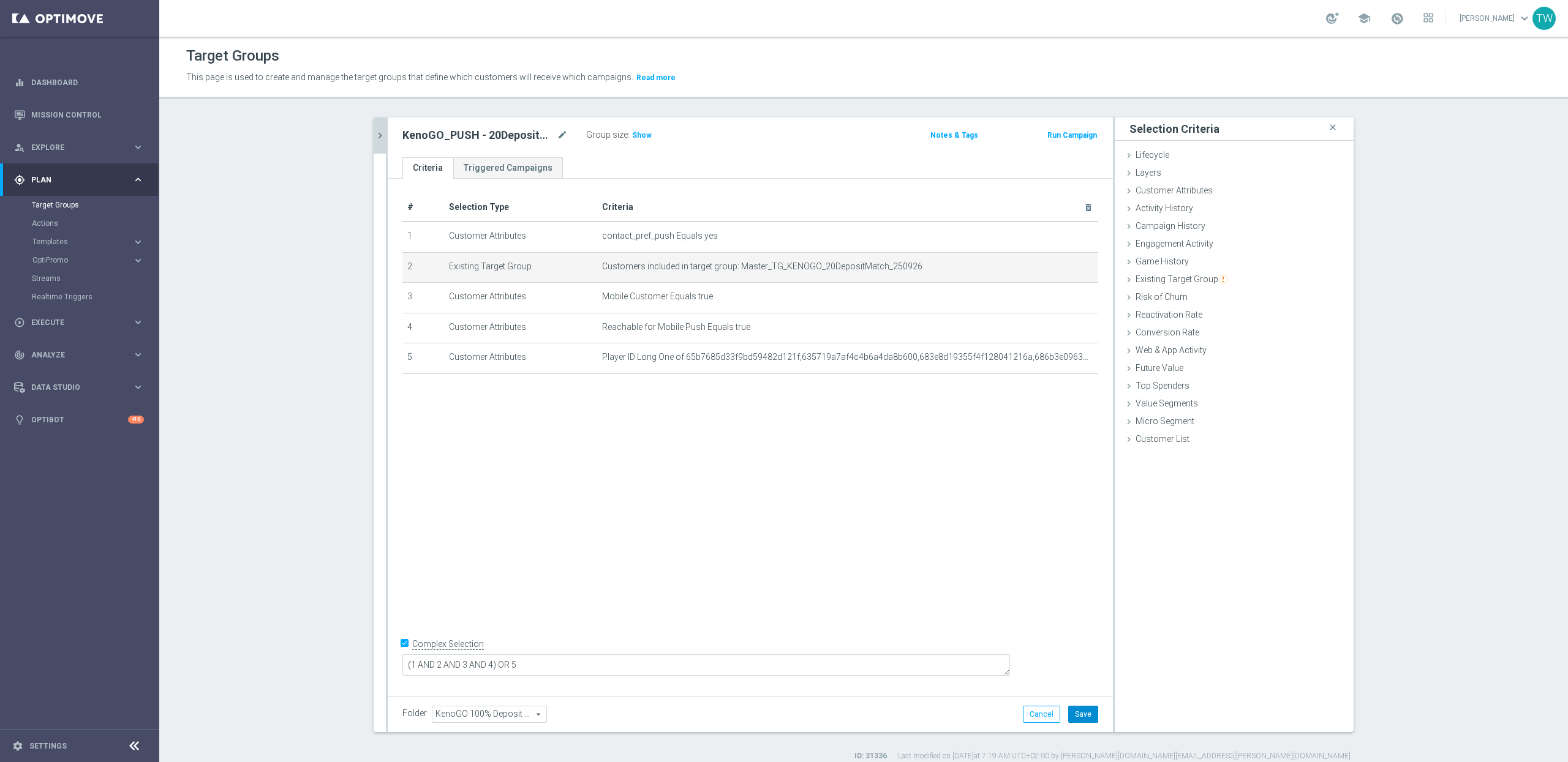
click at [1085, 722] on button "Save" at bounding box center [1083, 714] width 30 height 17
click at [375, 128] on button "chevron_right" at bounding box center [380, 135] width 12 height 36
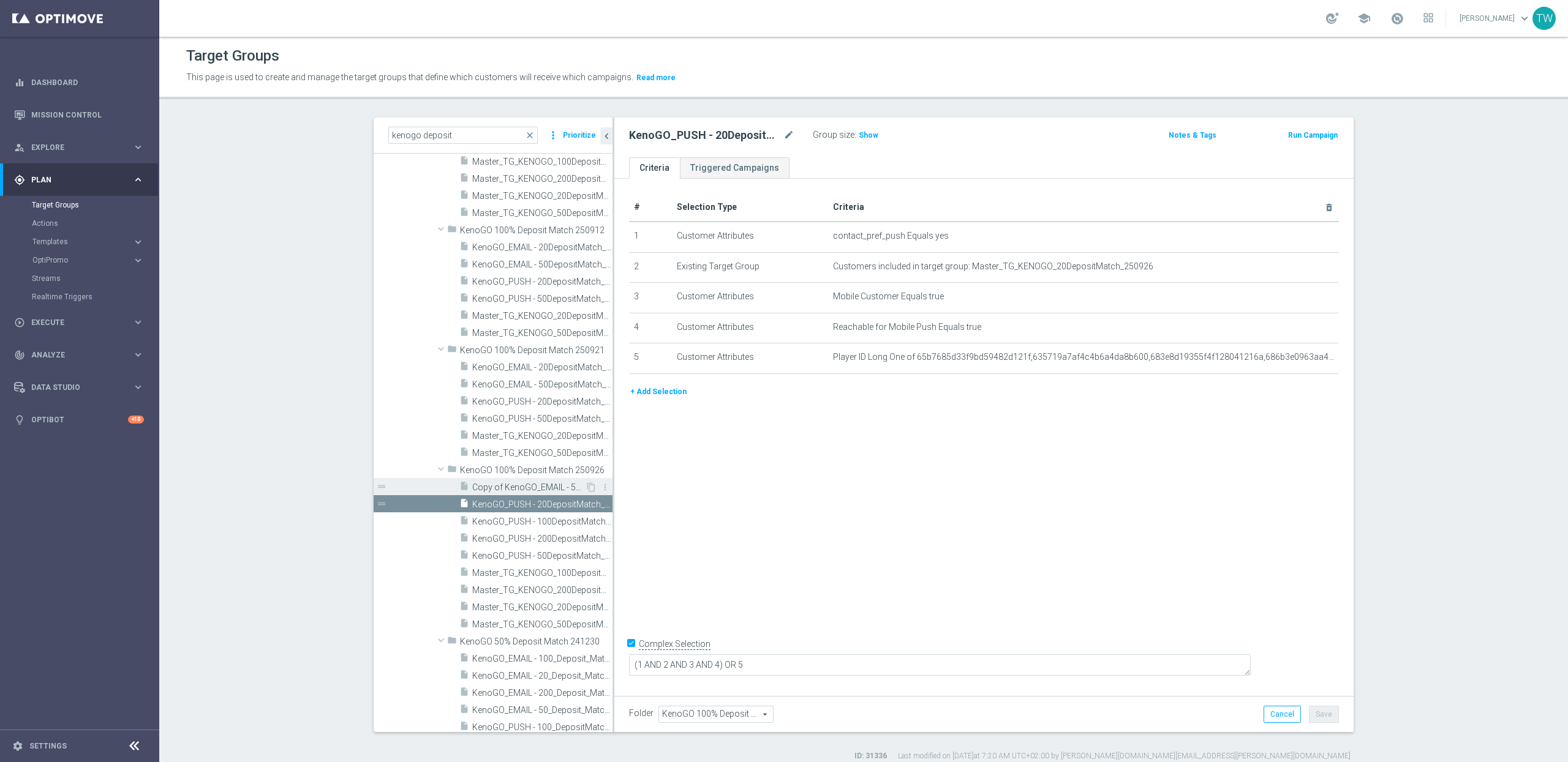
click at [553, 487] on span "Copy of KenoGO_EMAIL - 50DepositMatch_250921" at bounding box center [529, 488] width 113 height 11
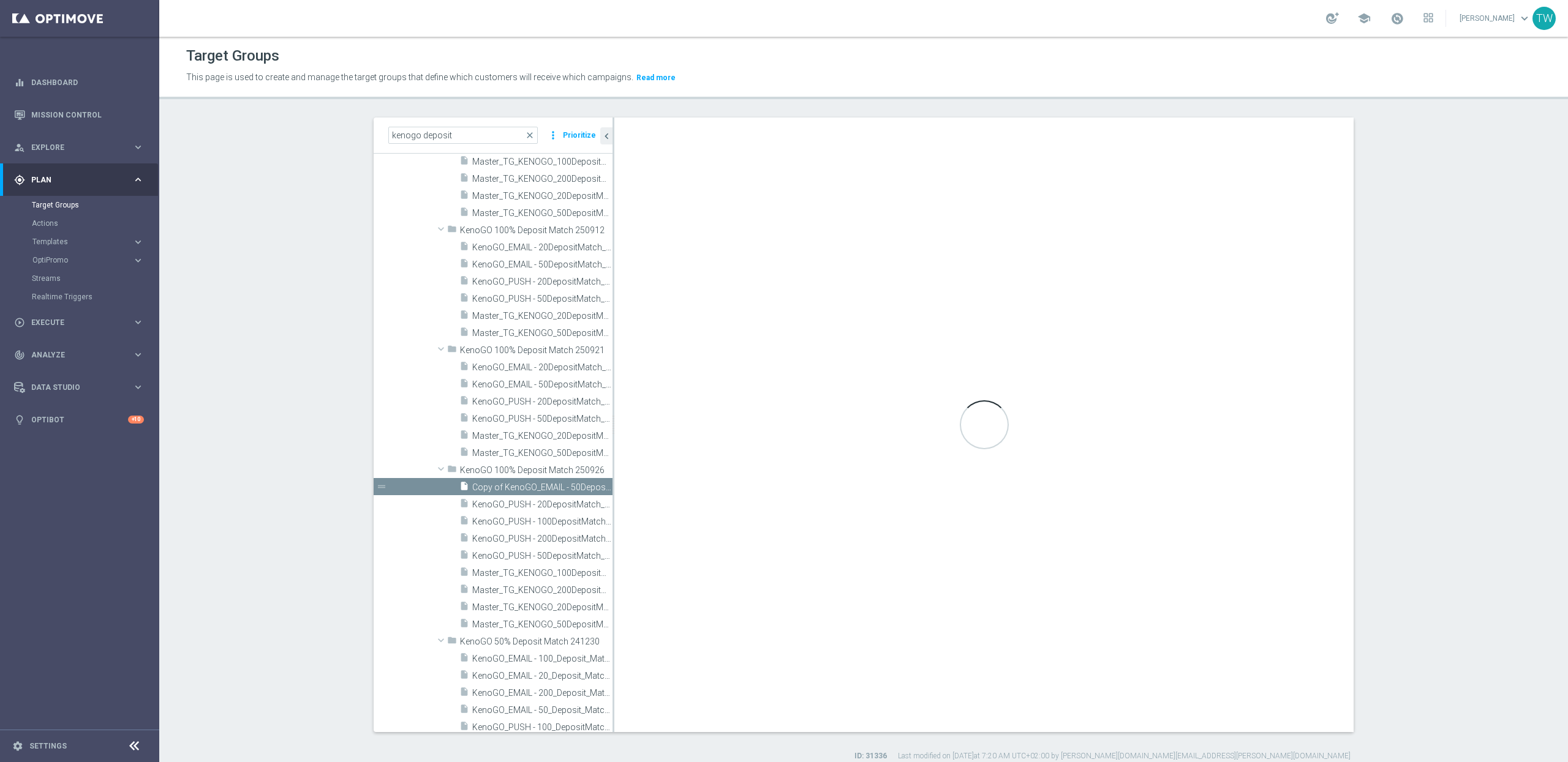
checkbox input "false"
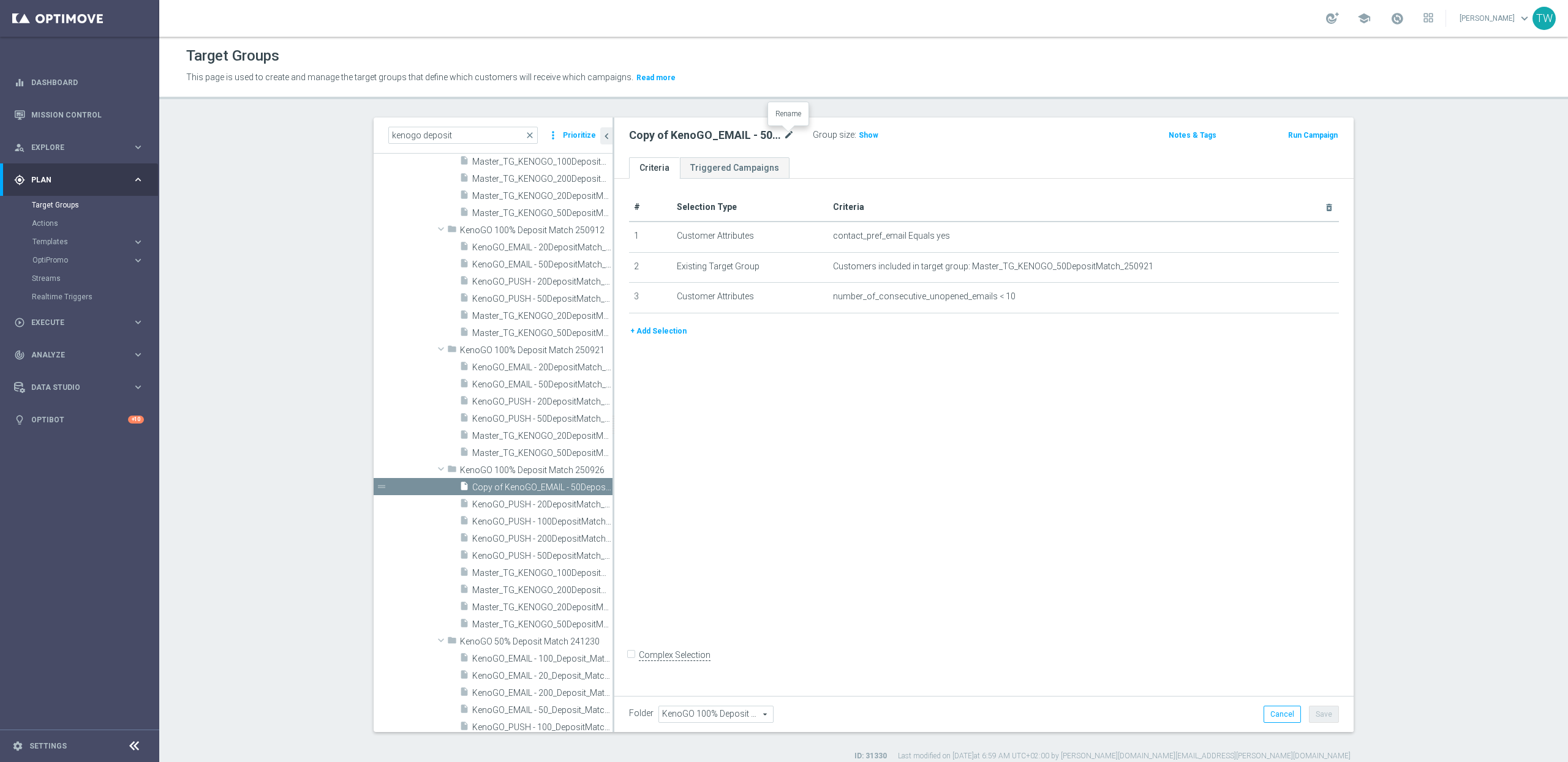
click at [787, 130] on icon "mode_edit" at bounding box center [789, 135] width 11 height 15
click at [703, 138] on input "Copy of KenoGO_EMAIL - 50DepositMatch_250921" at bounding box center [711, 137] width 165 height 17
type input "KenoGO_EMAIL - 200DepositMatch_250926"
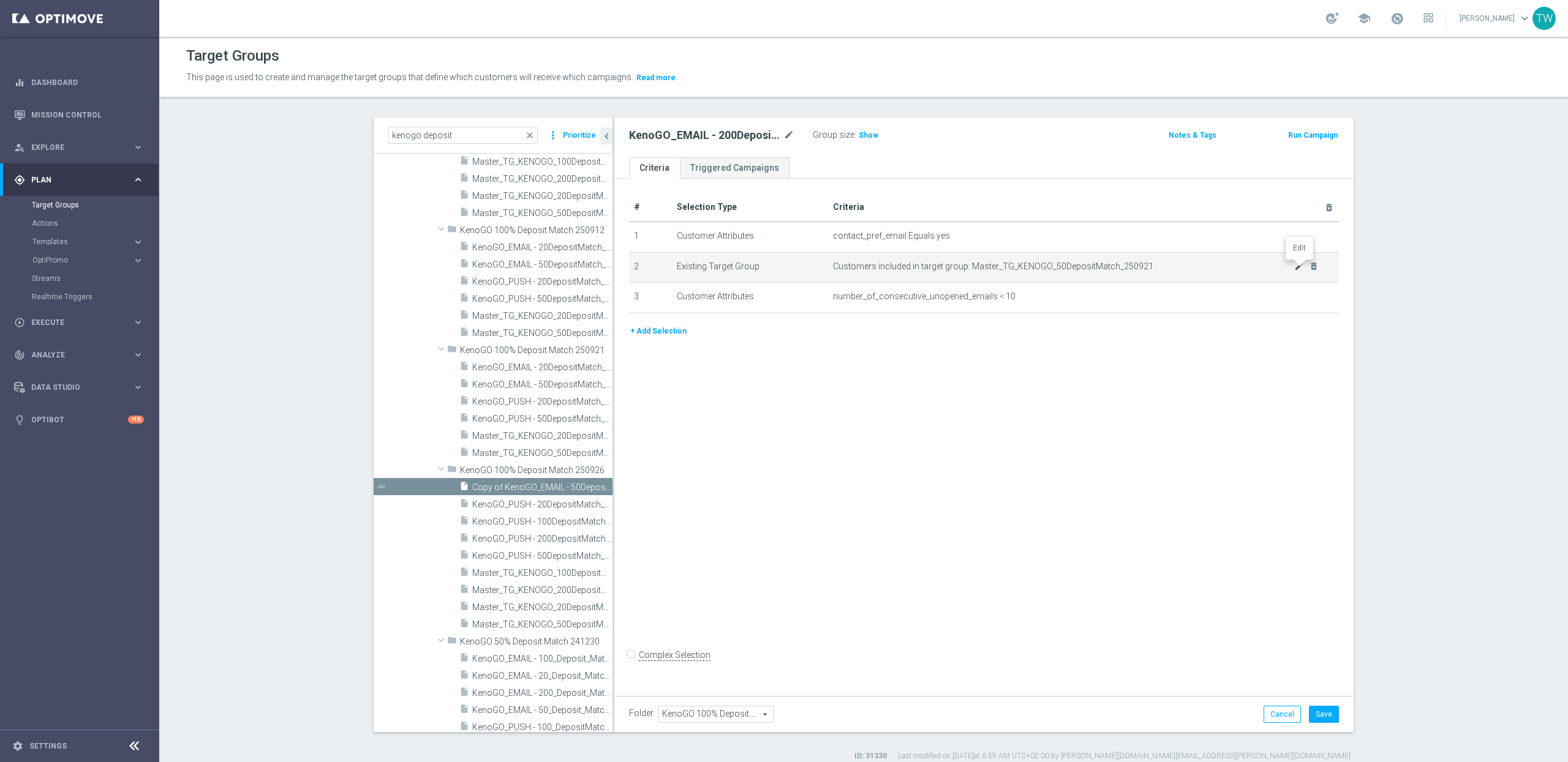
click at [1298, 269] on icon "mode_edit" at bounding box center [1299, 266] width 10 height 10
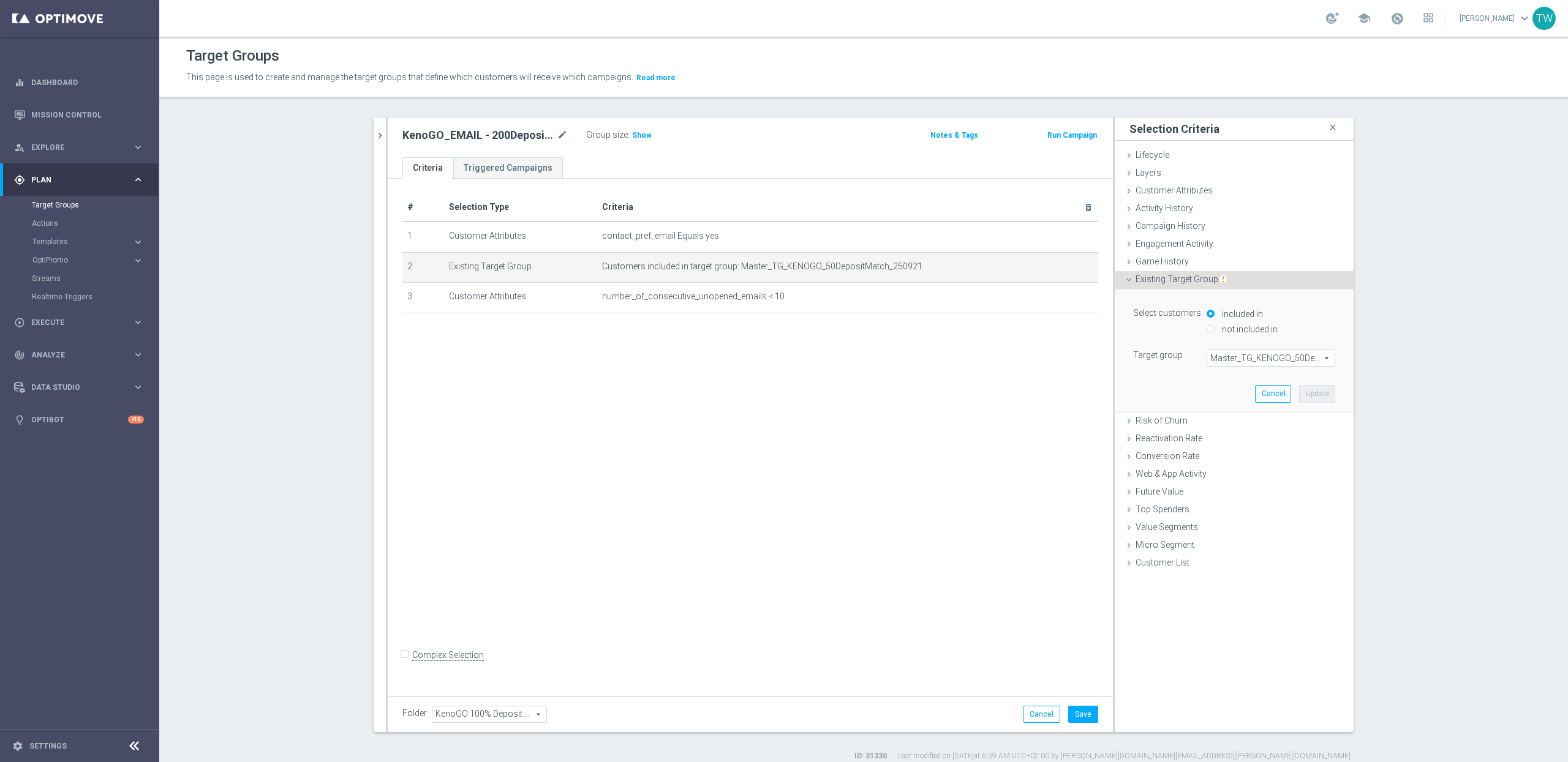
click at [1271, 366] on span "Master_TG_KENOGO_50DepositMatch_250921" at bounding box center [1271, 358] width 128 height 16
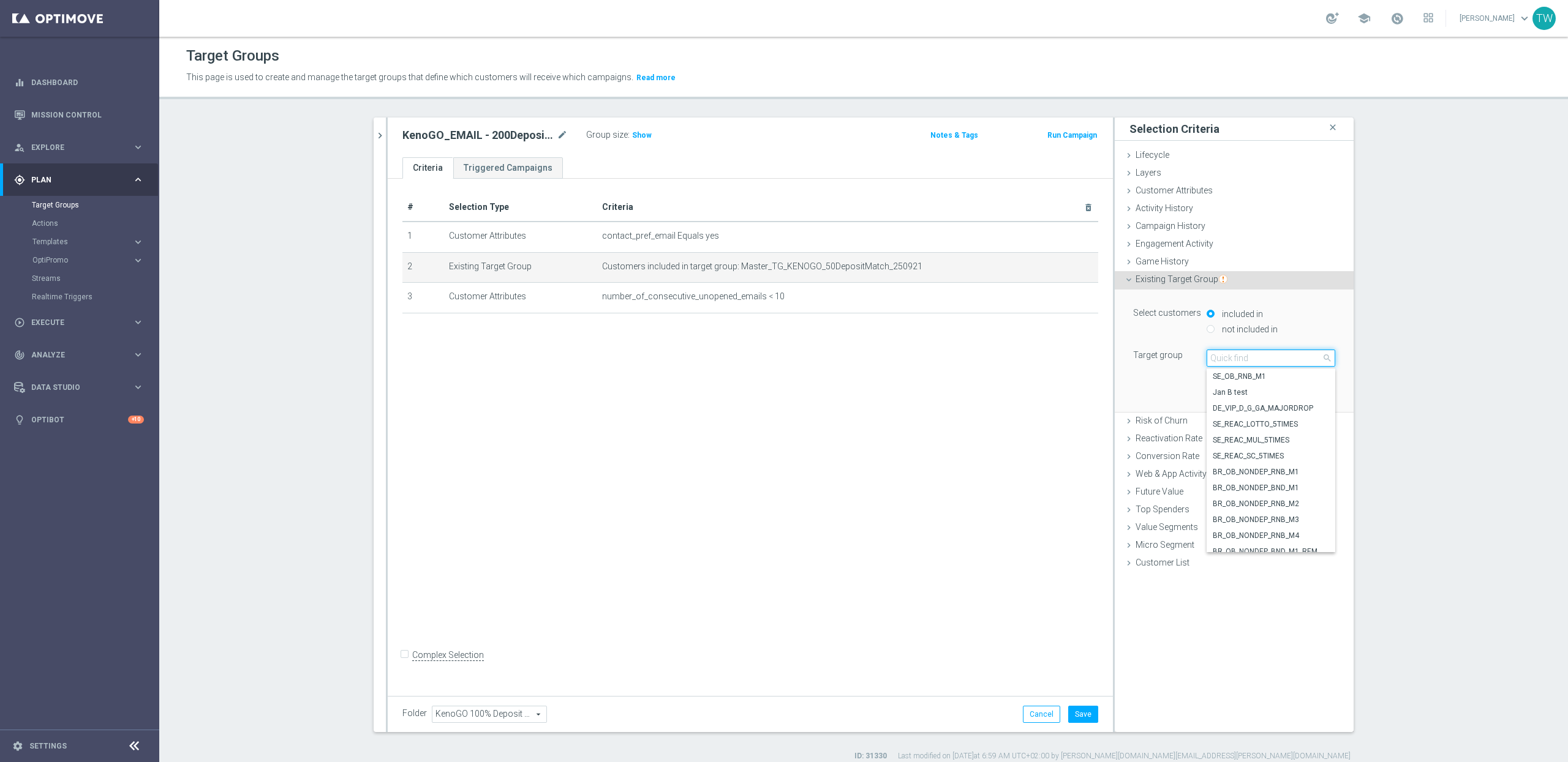
click at [1272, 361] on input "search" at bounding box center [1271, 358] width 129 height 17
type input "250926"
click at [1306, 380] on span "Master_TG_KENOGO_200DepositMatch_250926" at bounding box center [1270, 376] width 116 height 10
type input "Master_TG_KENOGO_200DepositMatch_250926"
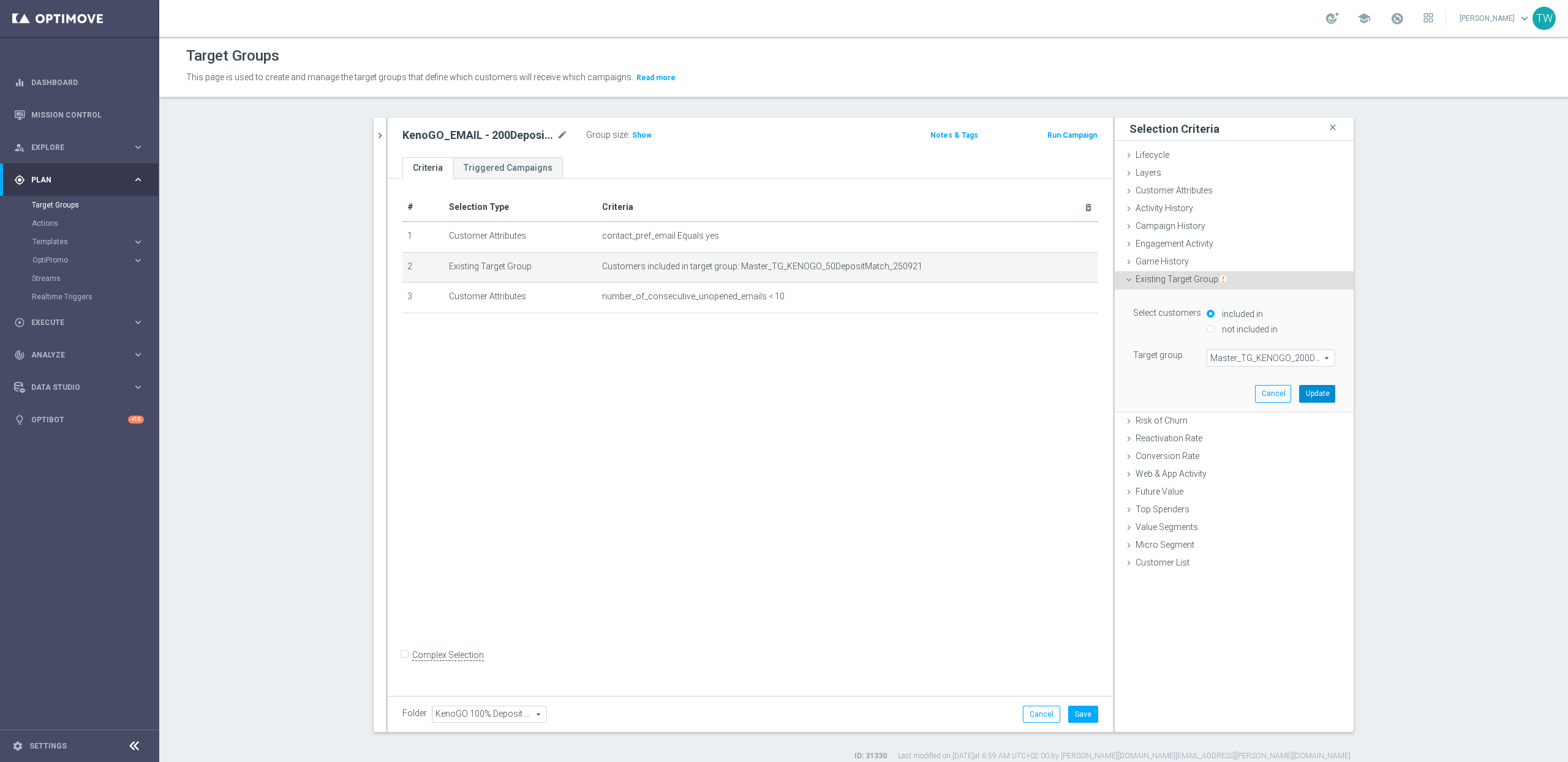
click at [1320, 393] on button "Update" at bounding box center [1317, 394] width 36 height 17
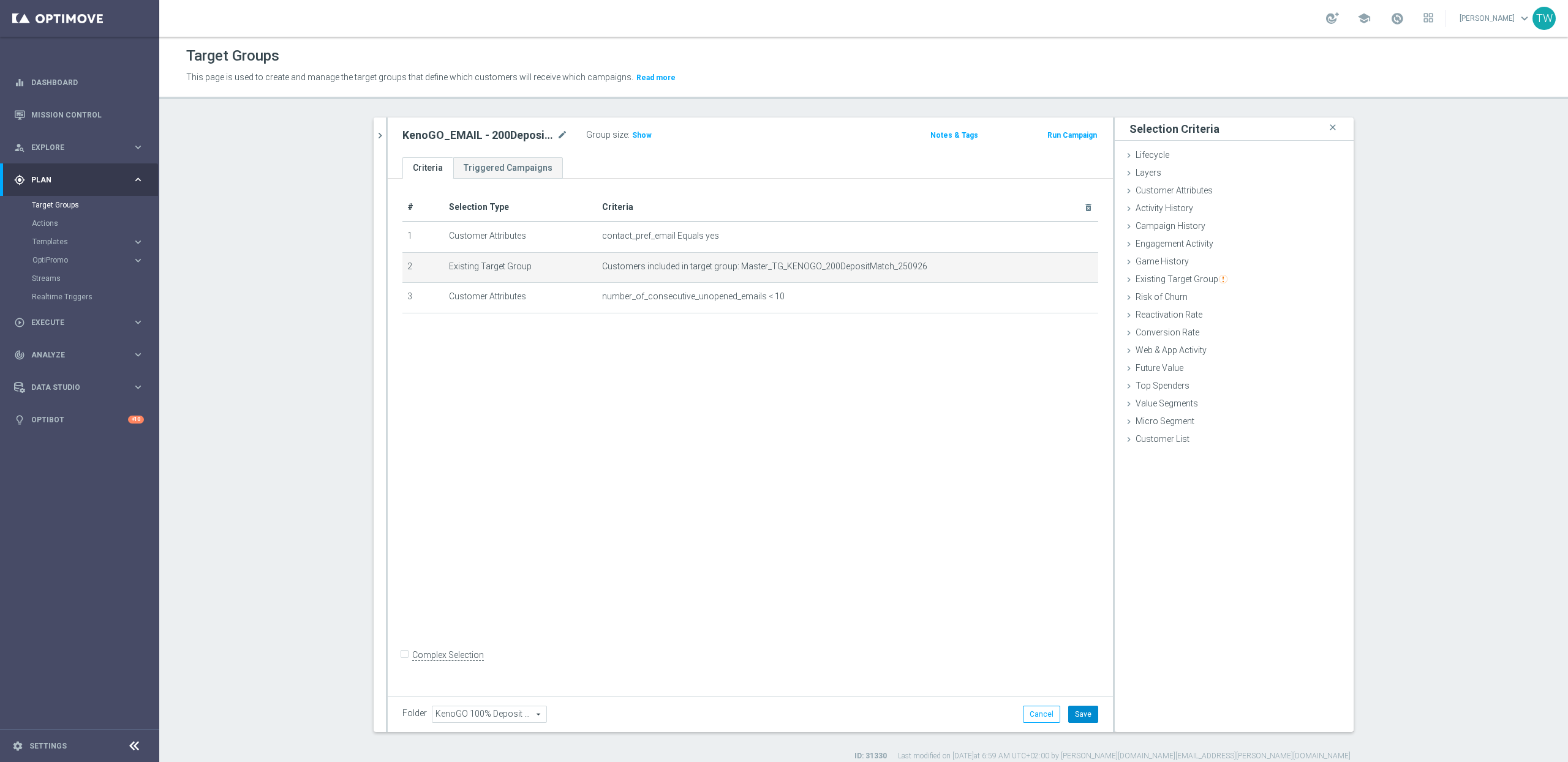
click at [1084, 708] on button "Save" at bounding box center [1083, 714] width 30 height 17
click at [383, 136] on icon "chevron_right" at bounding box center [381, 136] width 12 height 12
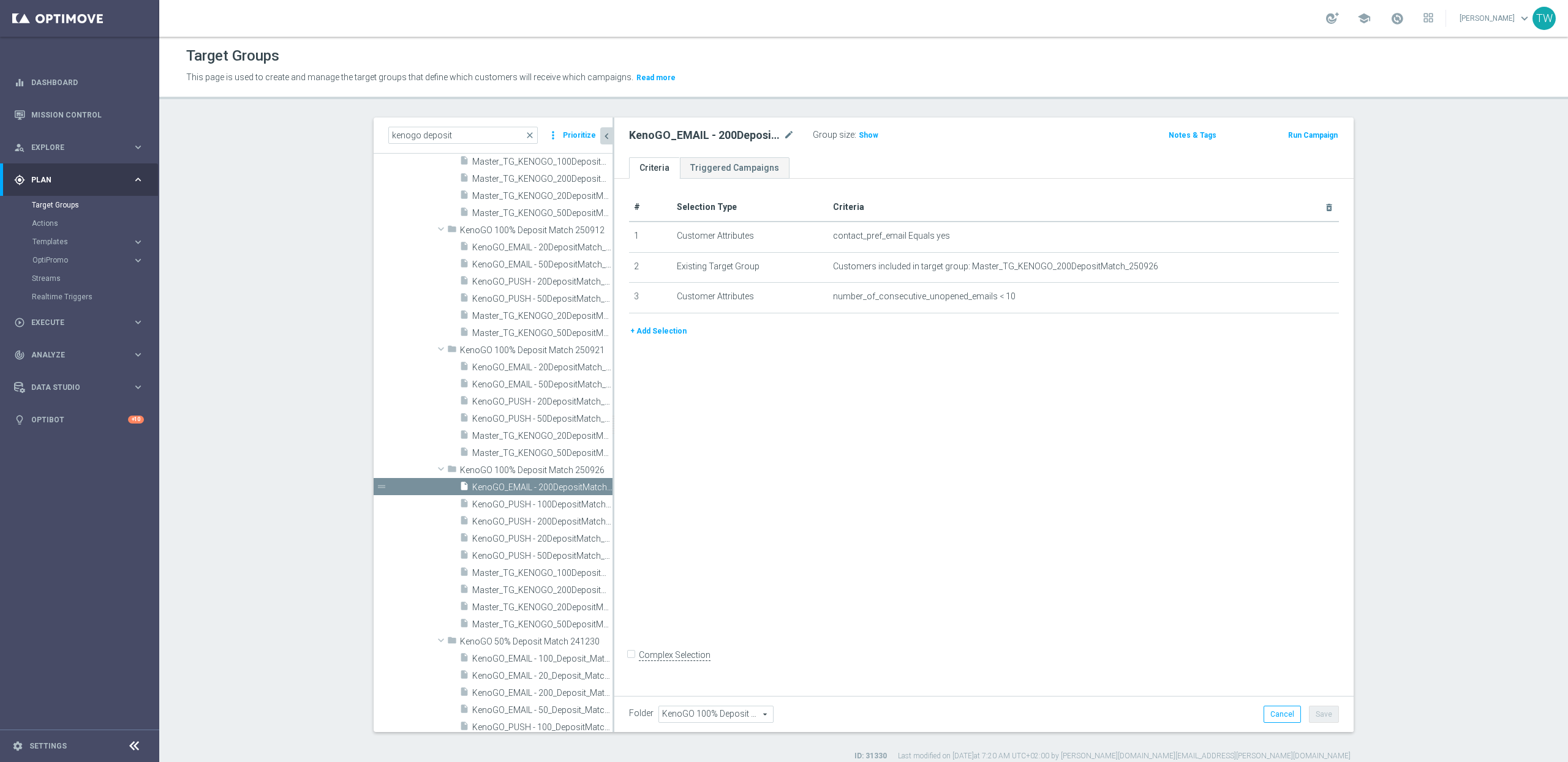
scroll to position [22553, 0]
click at [592, 501] on icon "content_copy" at bounding box center [591, 504] width 10 height 10
click at [788, 133] on icon "mode_edit" at bounding box center [789, 135] width 11 height 15
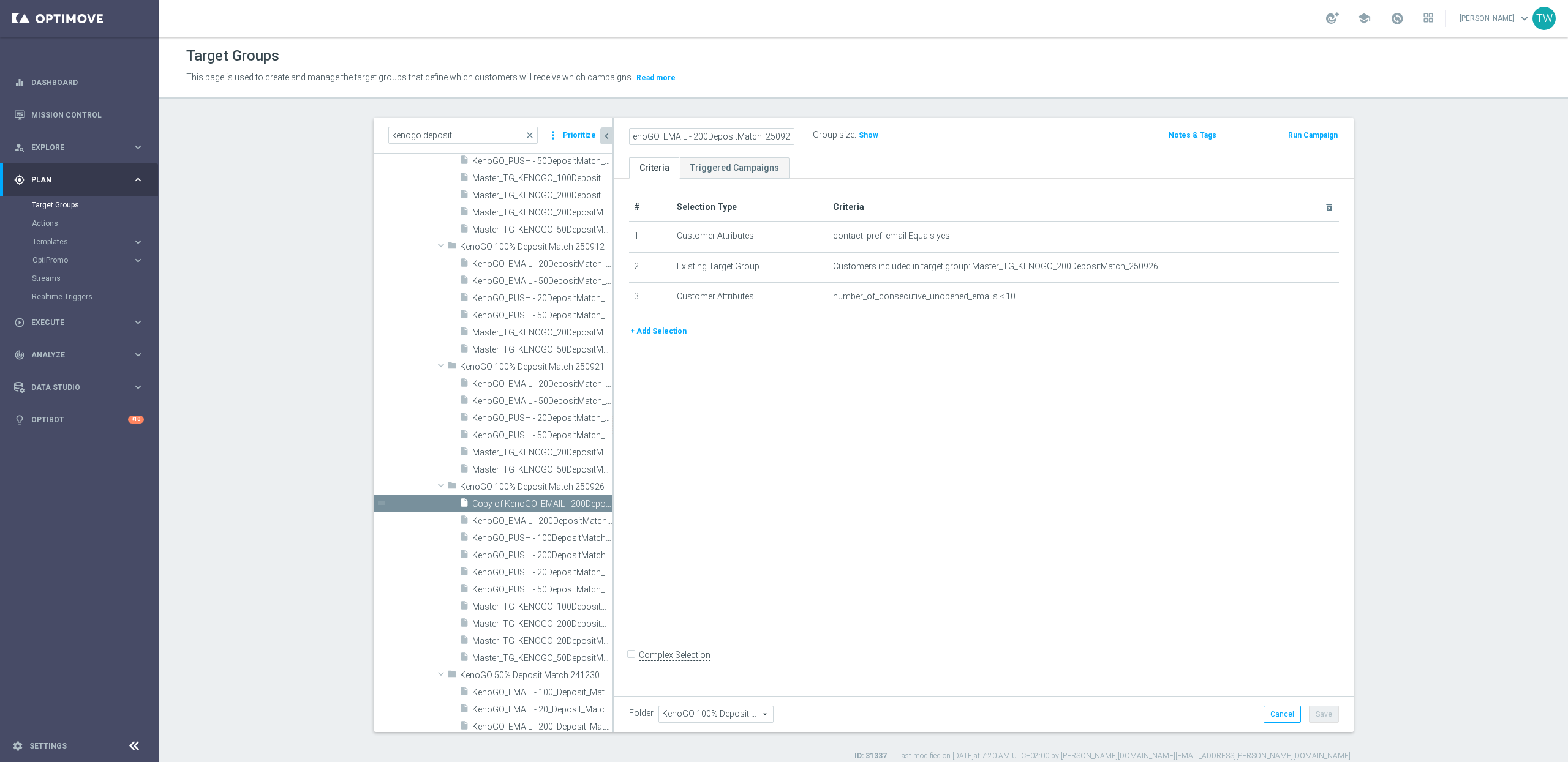
click at [695, 136] on input "Copy of KenoGO_EMAIL - 200DepositMatch_250926" at bounding box center [711, 137] width 165 height 17
type input "KenoGO_EMAIL - 100DepositMatch_250926"
click at [1300, 265] on icon "mode_edit" at bounding box center [1299, 266] width 10 height 10
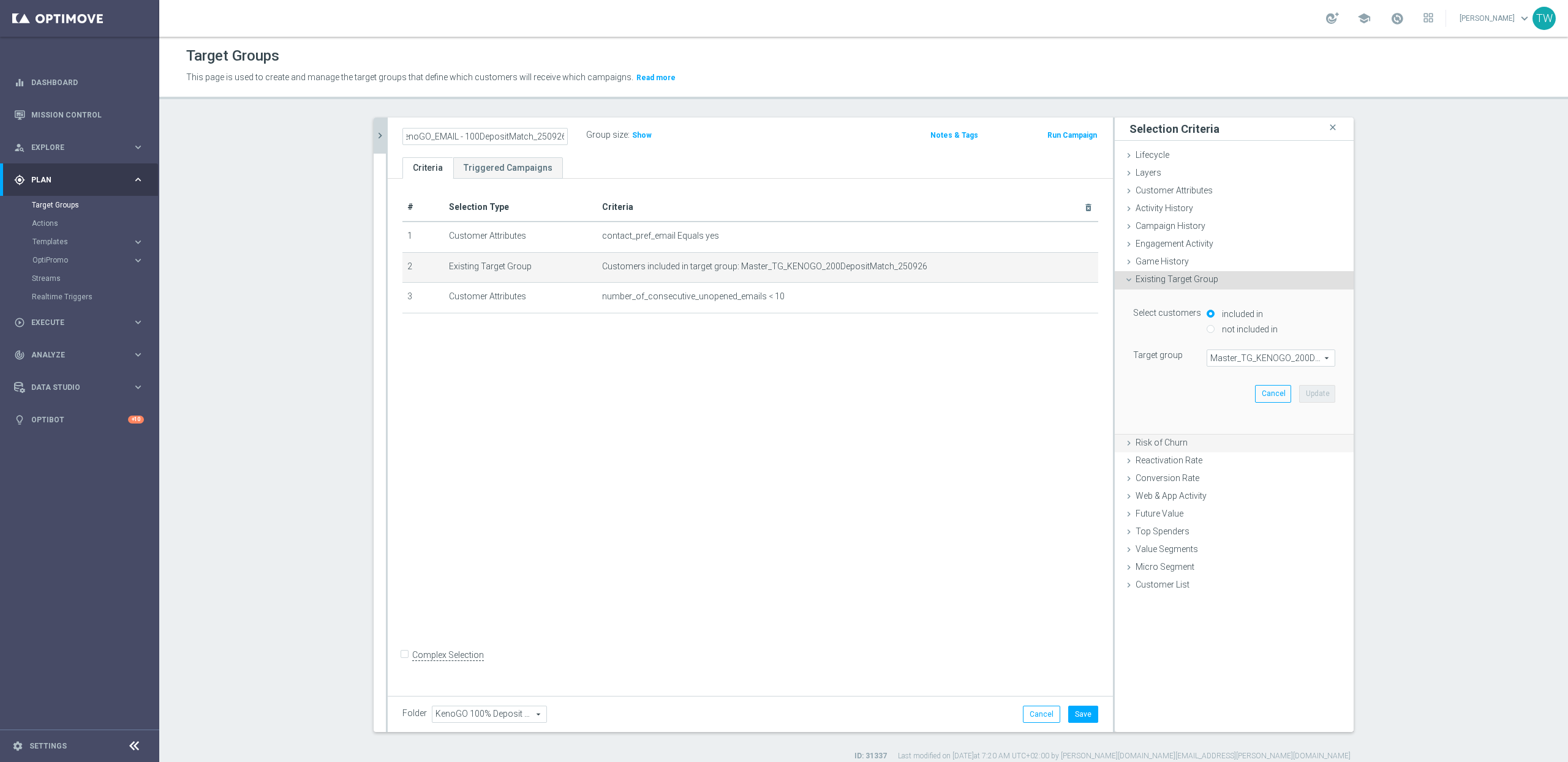
scroll to position [0, 0]
click at [1284, 358] on span "Master_TG_KENOGO_200DepositMatch_250926" at bounding box center [1271, 358] width 128 height 16
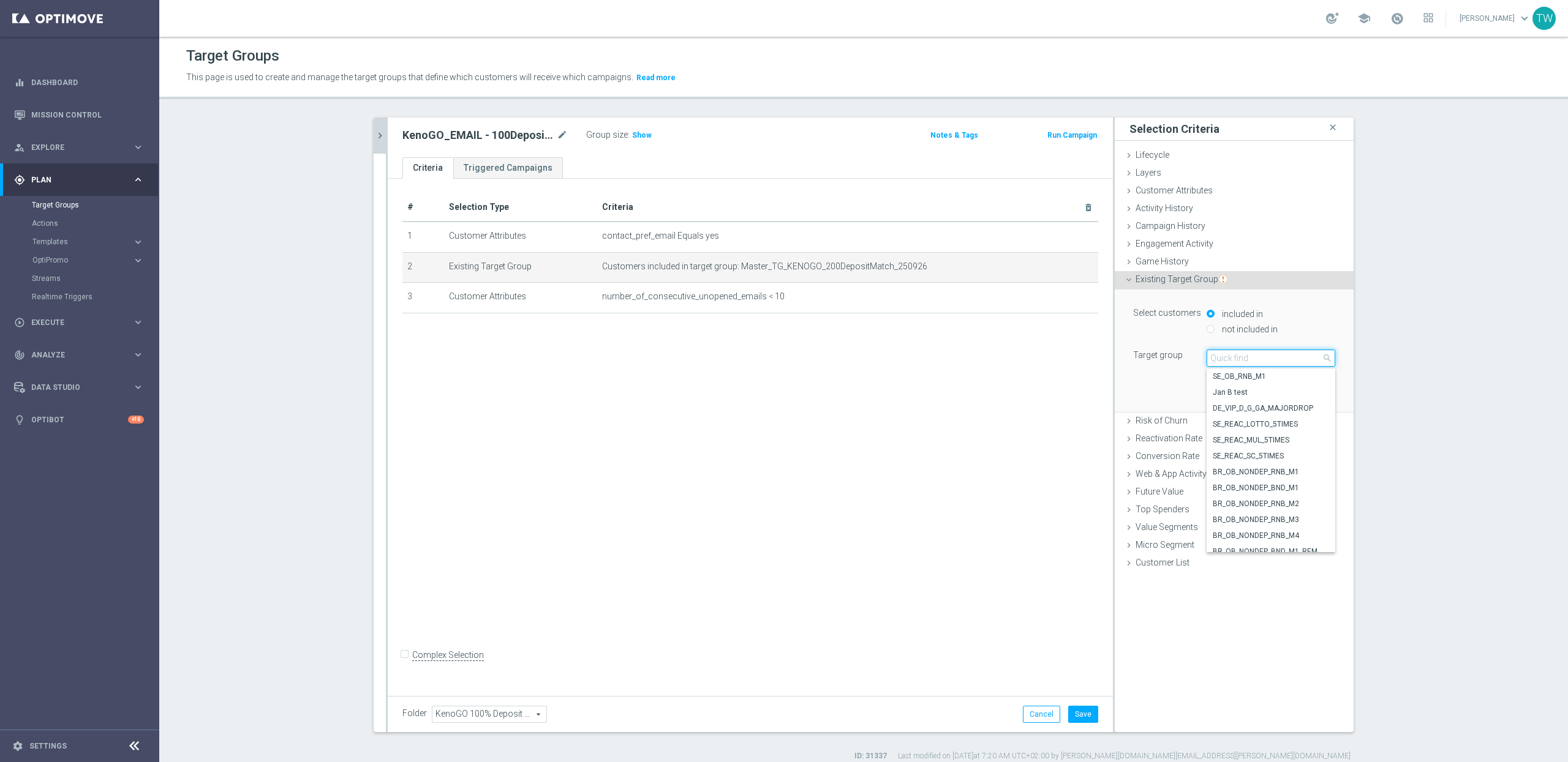
click at [1284, 358] on input "search" at bounding box center [1271, 358] width 129 height 17
type input "250926"
click at [1314, 424] on span "Master_TG_KENOGO_100DepositMatch_250926" at bounding box center [1270, 424] width 116 height 10
type input "Master_TG_KENOGO_100DepositMatch_250926"
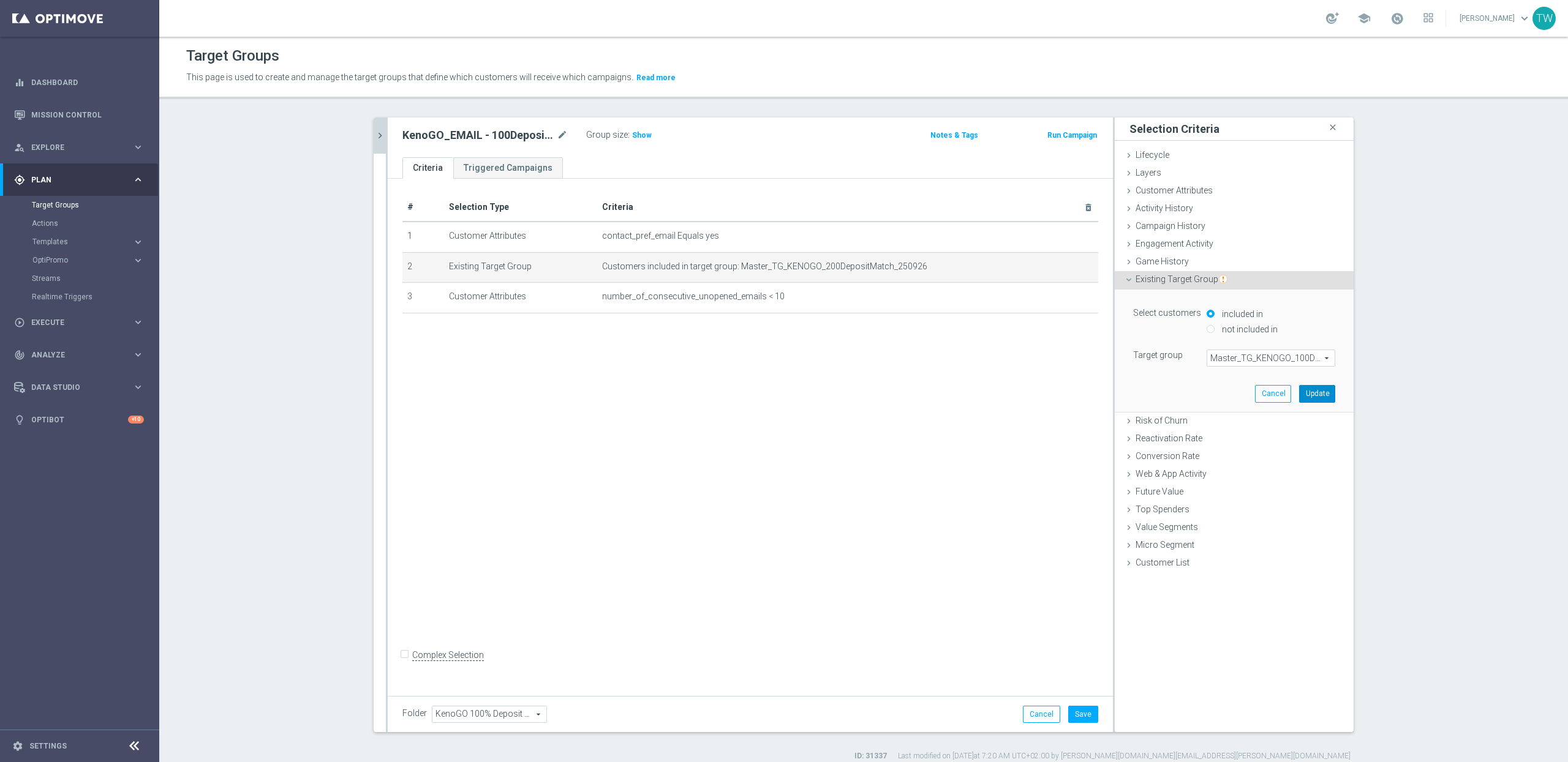
click at [1328, 398] on button "Update" at bounding box center [1317, 394] width 36 height 17
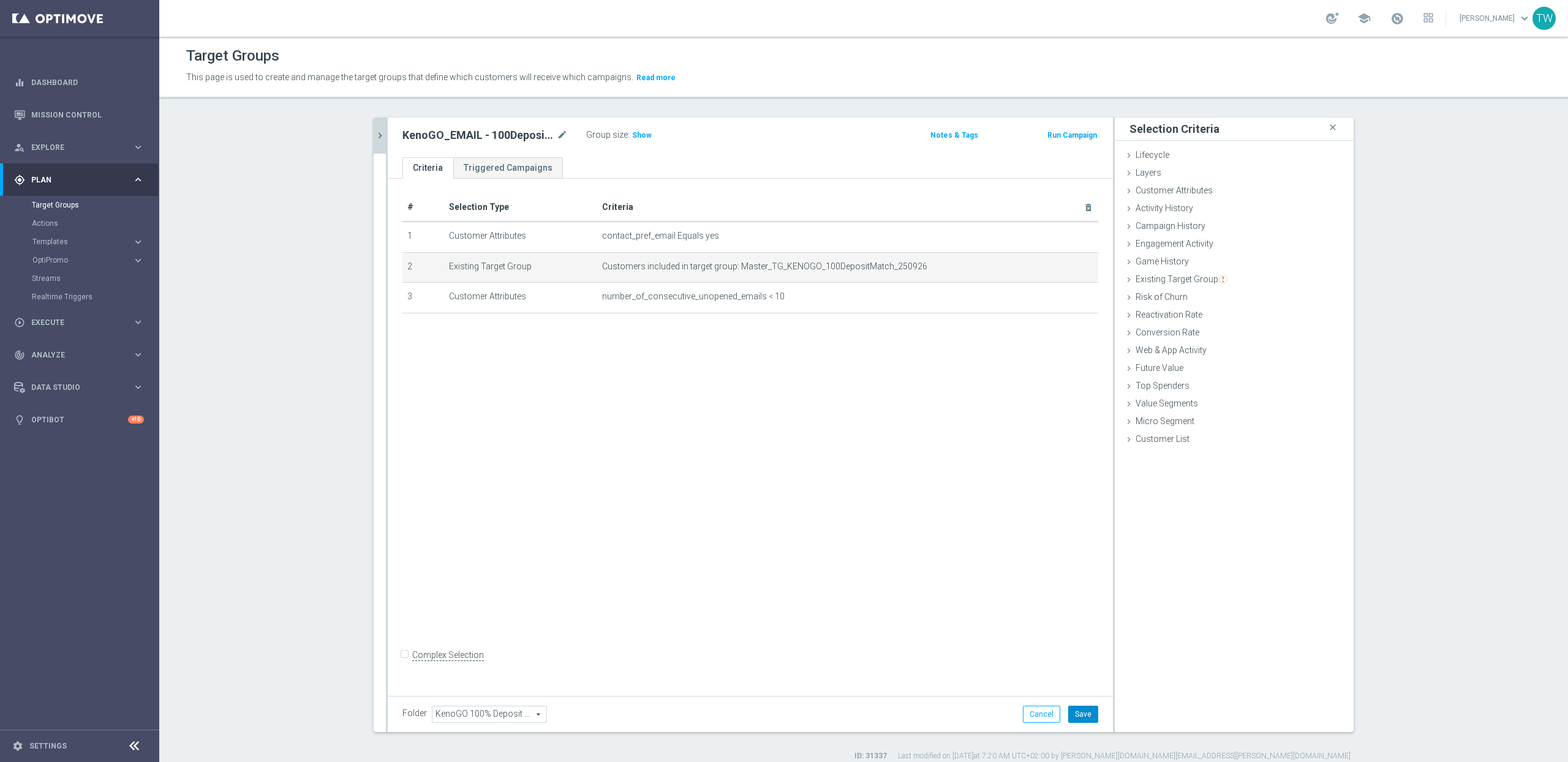
click at [1077, 706] on button "Save" at bounding box center [1083, 714] width 30 height 17
click at [379, 133] on icon "chevron_right" at bounding box center [381, 136] width 12 height 12
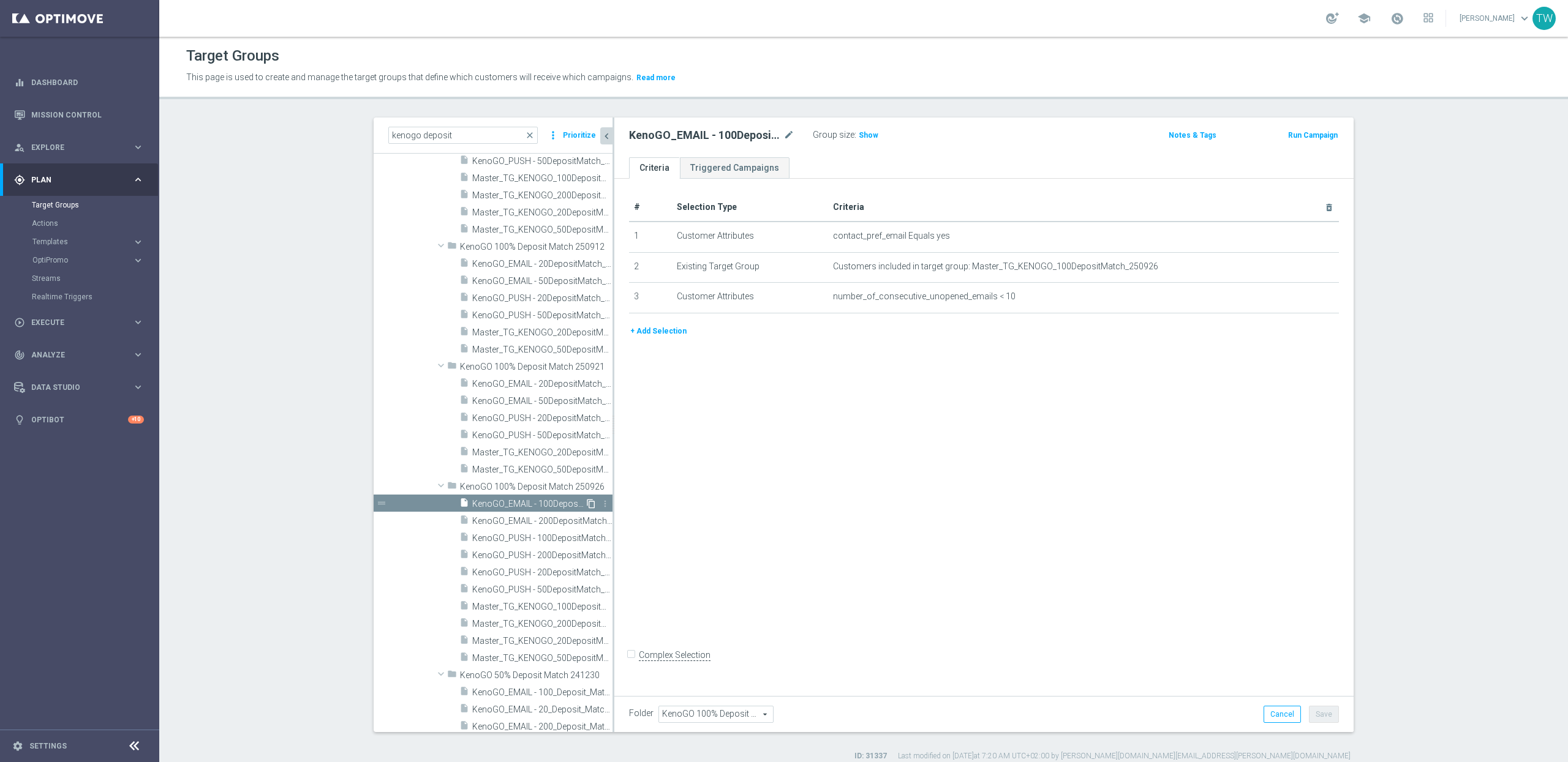
click at [593, 504] on icon "content_copy" at bounding box center [591, 504] width 10 height 10
click at [788, 133] on icon "mode_edit" at bounding box center [789, 135] width 11 height 15
drag, startPoint x: 701, startPoint y: 137, endPoint x: 703, endPoint y: 154, distance: 17.1
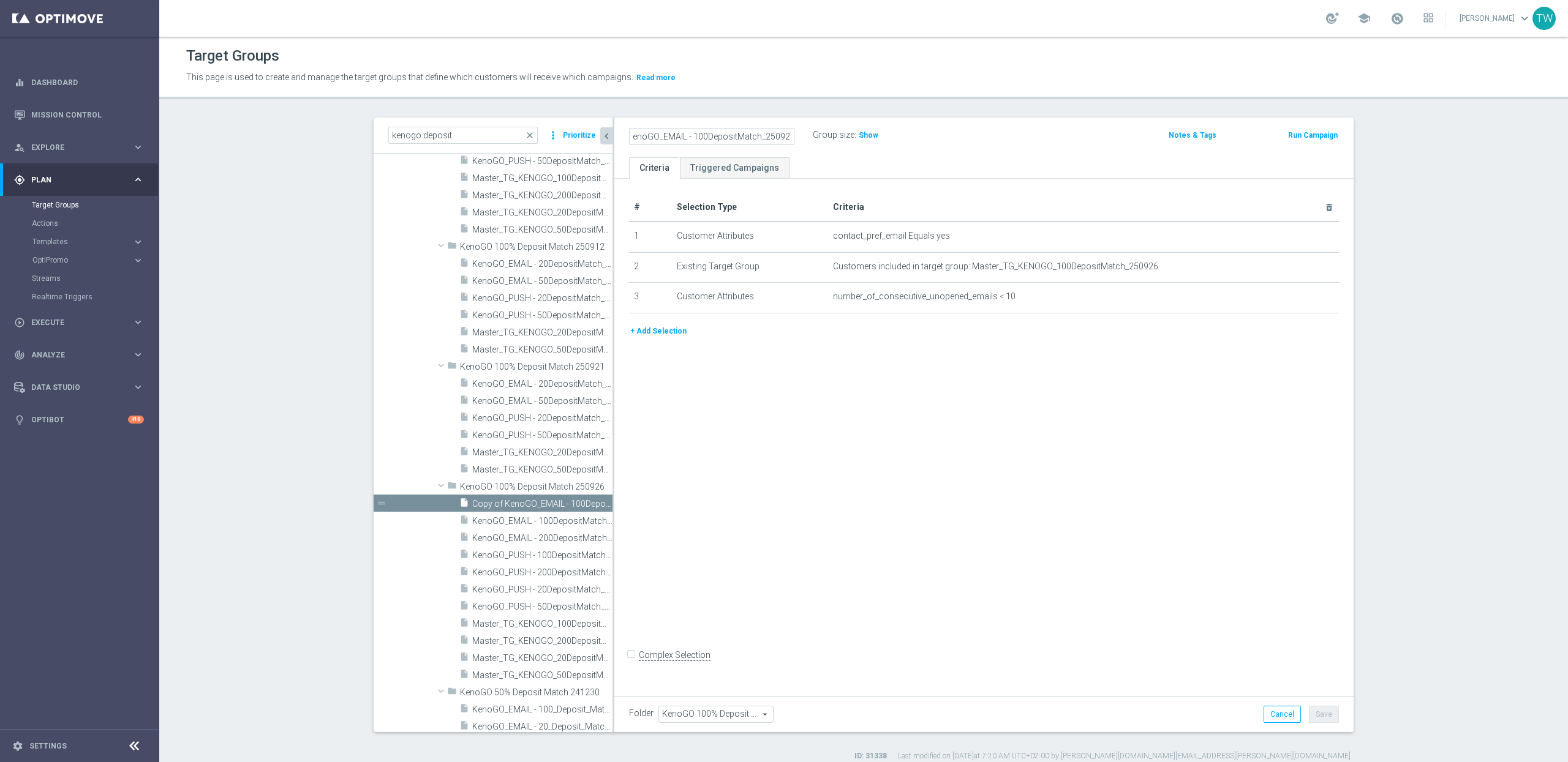
click at [701, 137] on input "Copy of KenoGO_EMAIL - 100DepositMatch_250926" at bounding box center [711, 137] width 165 height 17
type input "KenoGO_EMAIL - 50DepositMatch_250926"
click at [1301, 269] on icon "mode_edit" at bounding box center [1299, 266] width 10 height 10
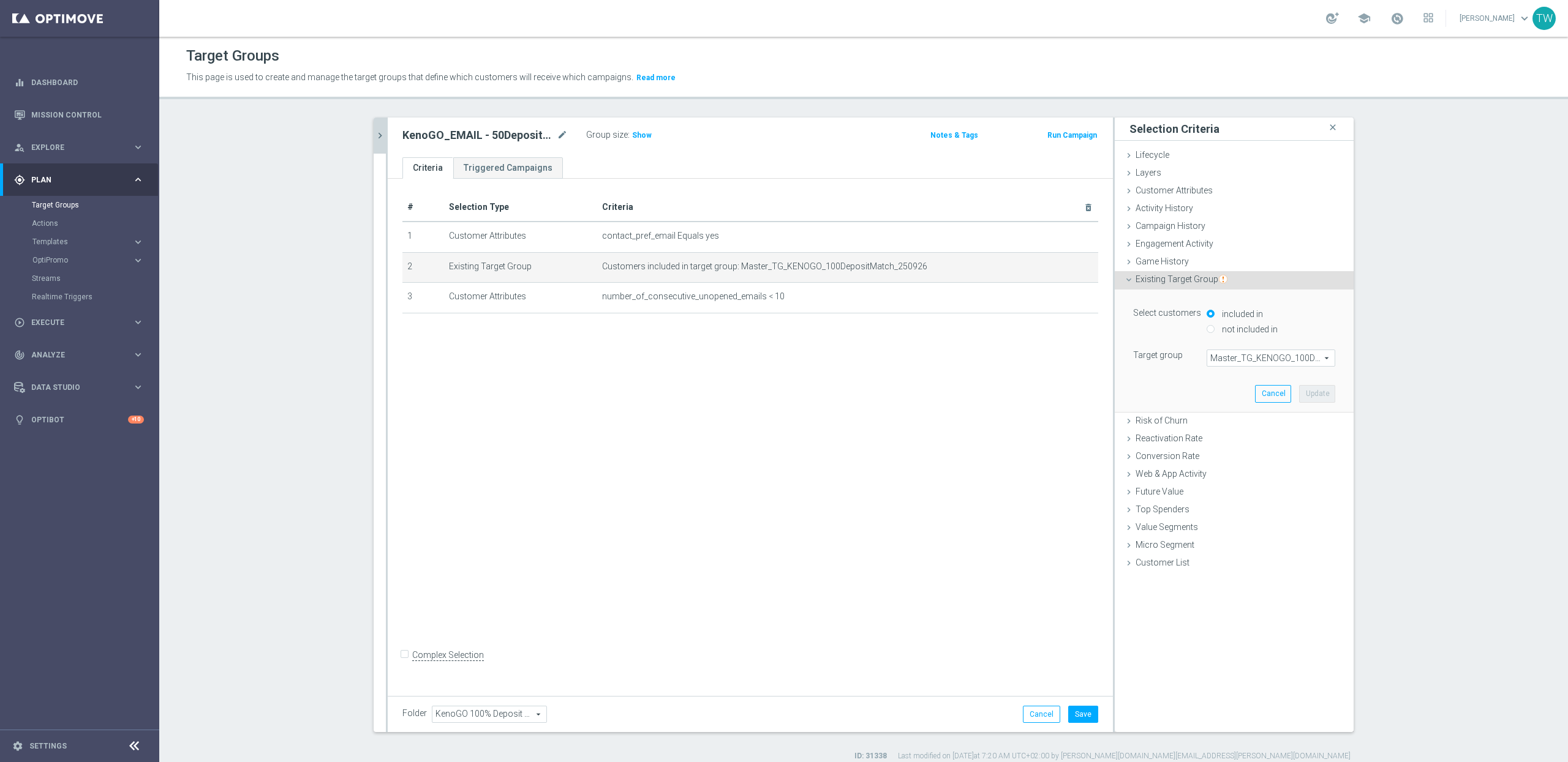
click at [1266, 358] on span "Master_TG_KENOGO_100DepositMatch_250926" at bounding box center [1271, 358] width 128 height 16
click at [0, 0] on input "search" at bounding box center [0, 0] width 0 height 0
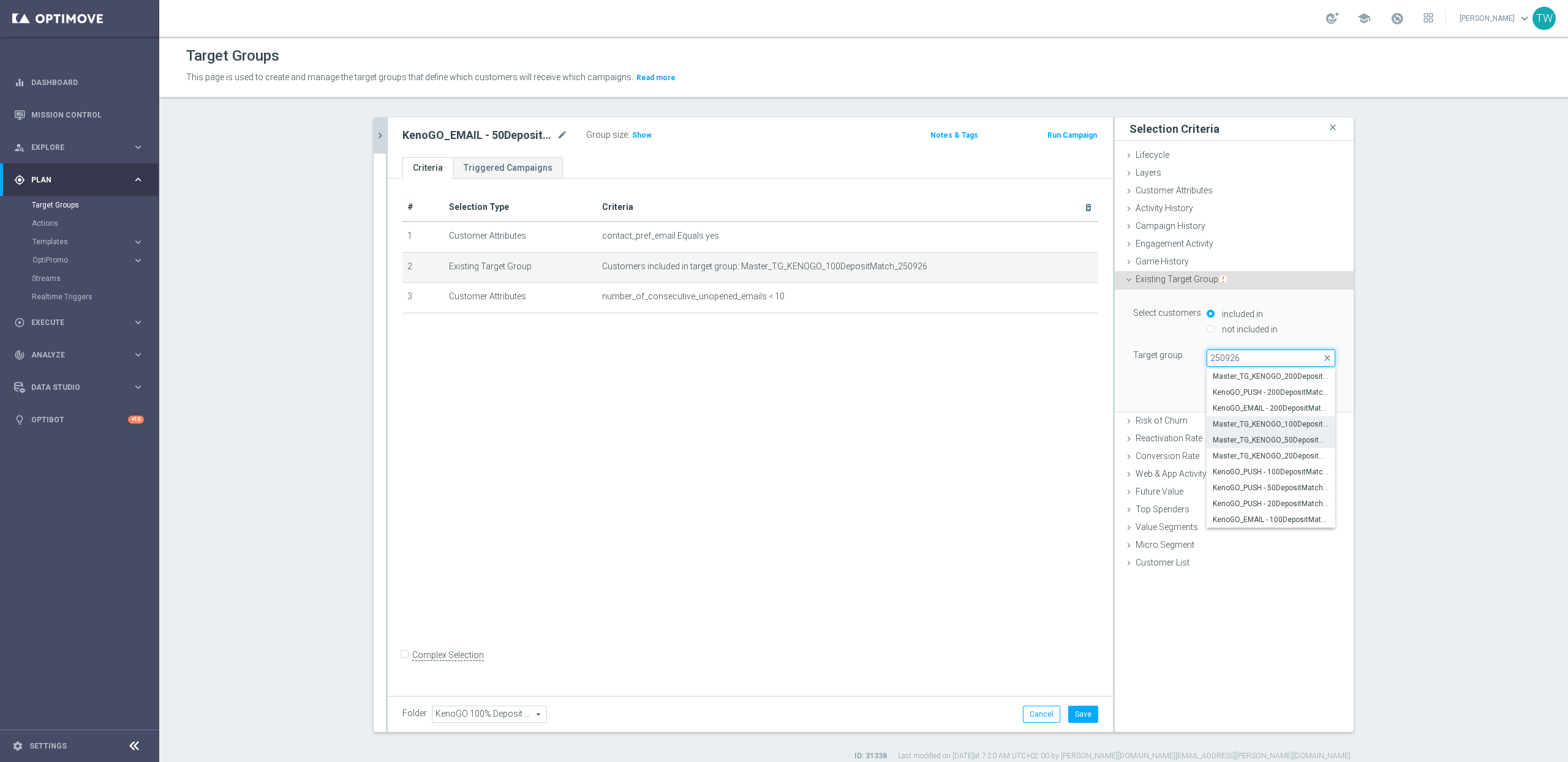
type input "250926"
click at [1298, 442] on span "Master_TG_KENOGO_50DepositMatch_250926" at bounding box center [1270, 440] width 116 height 10
type input "Master_TG_KENOGO_50DepositMatch_250926"
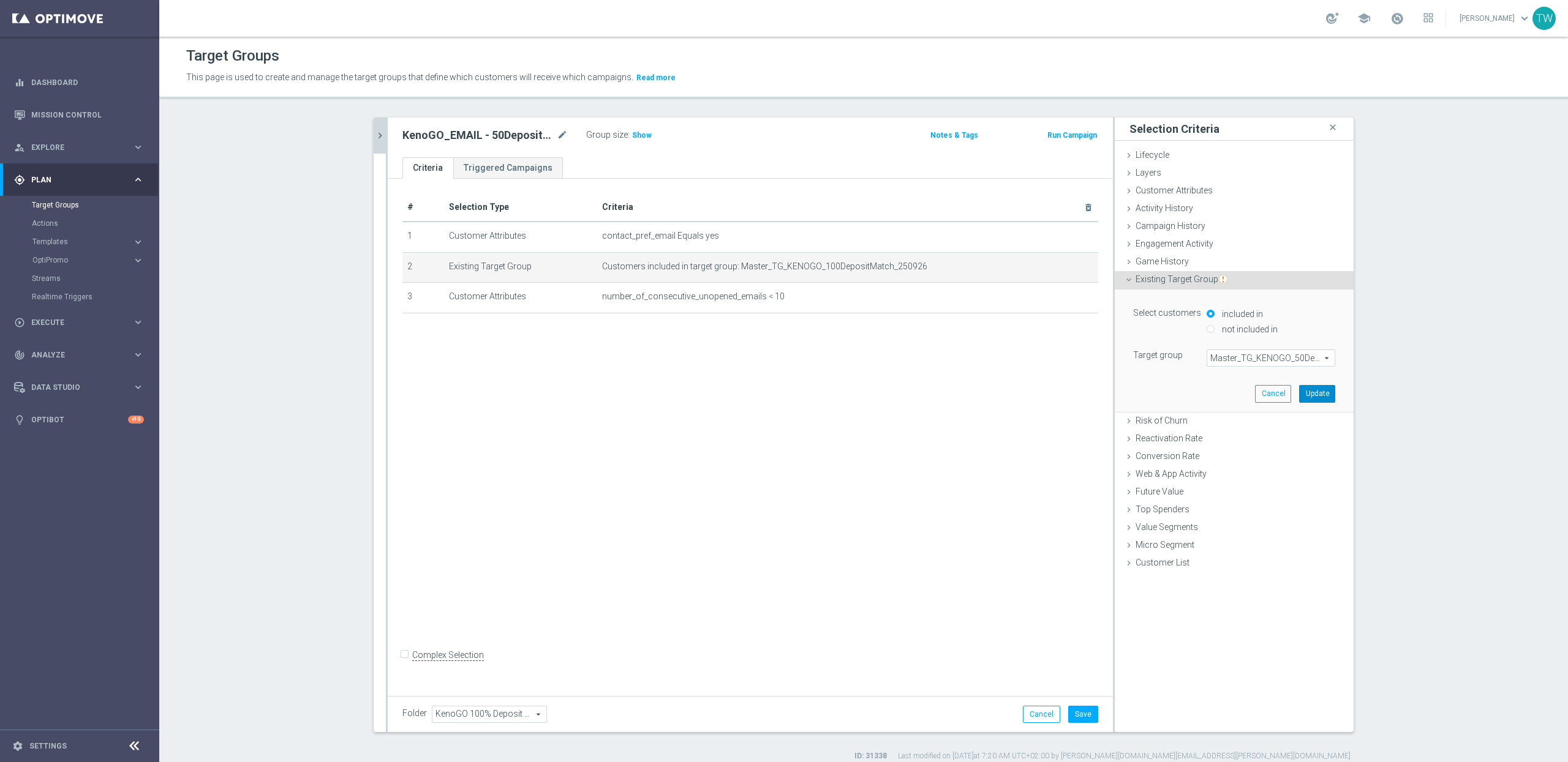
click at [1325, 398] on button "Update" at bounding box center [1317, 394] width 36 height 17
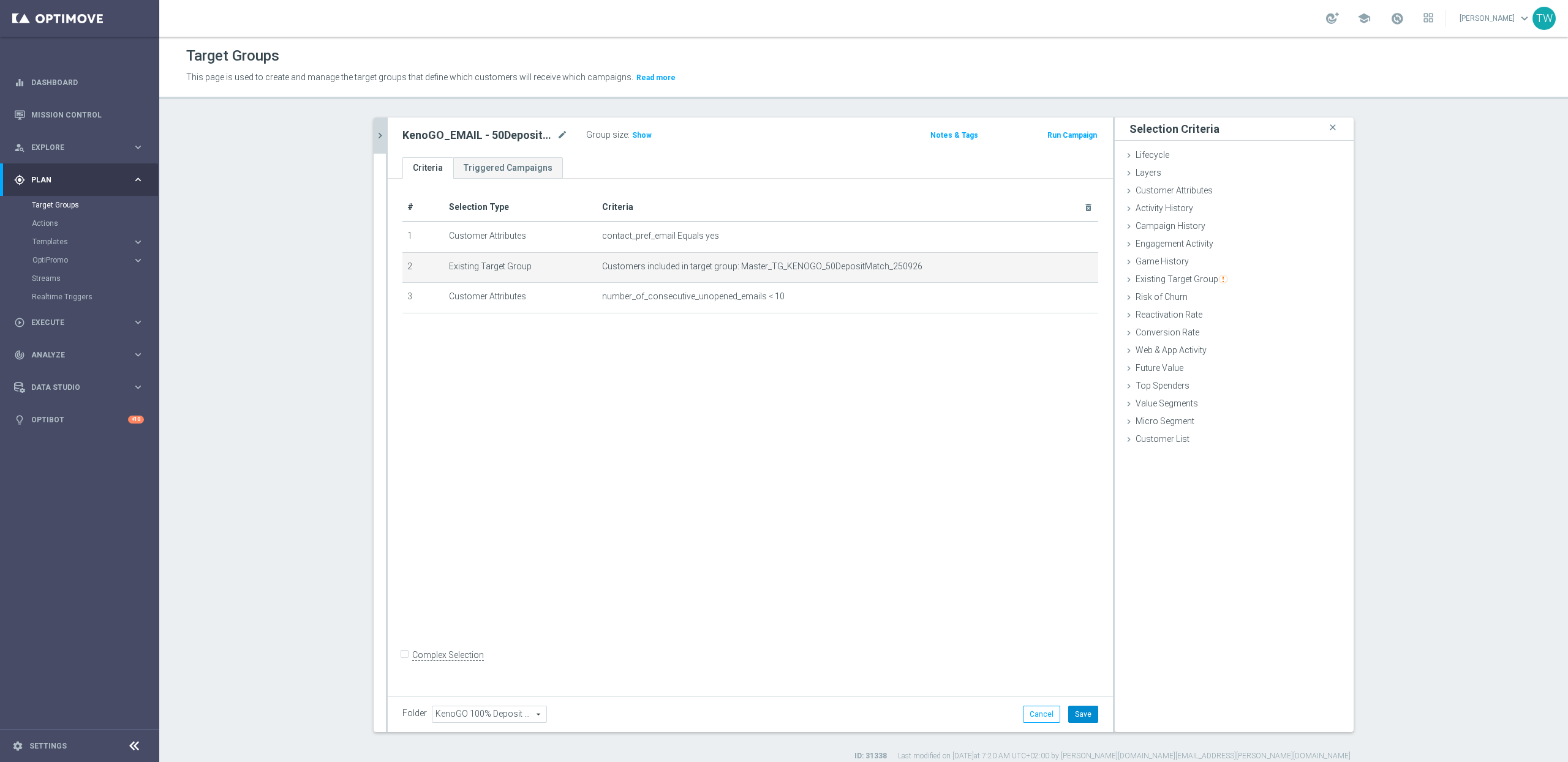
click at [1086, 715] on button "Save" at bounding box center [1083, 714] width 30 height 17
click at [386, 130] on div at bounding box center [387, 425] width 2 height 615
click at [387, 129] on div at bounding box center [387, 425] width 2 height 615
click at [383, 131] on icon "chevron_right" at bounding box center [381, 136] width 12 height 12
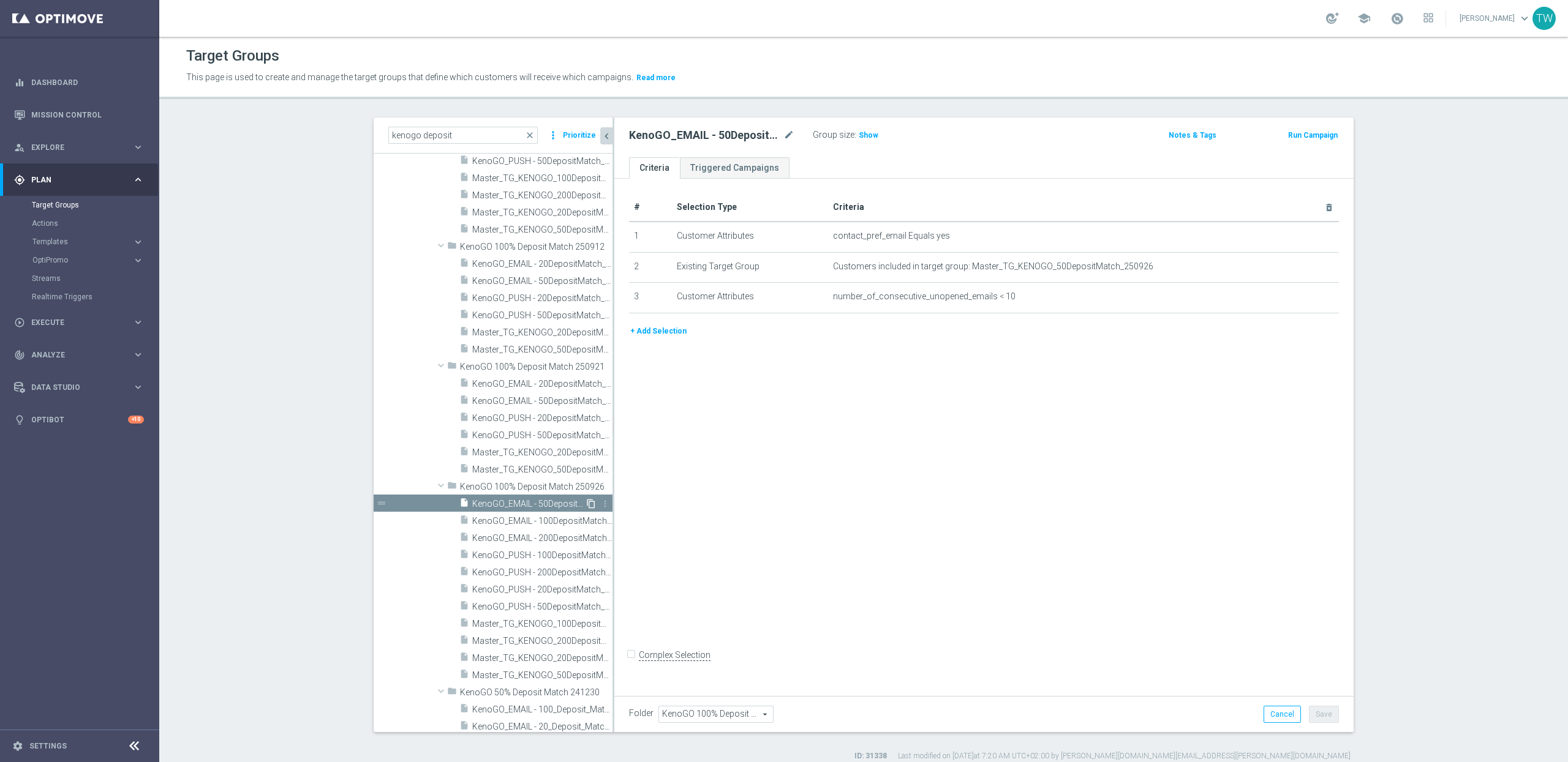
click at [592, 504] on icon "content_copy" at bounding box center [591, 504] width 10 height 10
click at [785, 135] on icon "mode_edit" at bounding box center [789, 135] width 11 height 15
click at [701, 137] on input "Copy of KenoGO_EMAIL - 50DepositMatch_250926" at bounding box center [711, 137] width 165 height 17
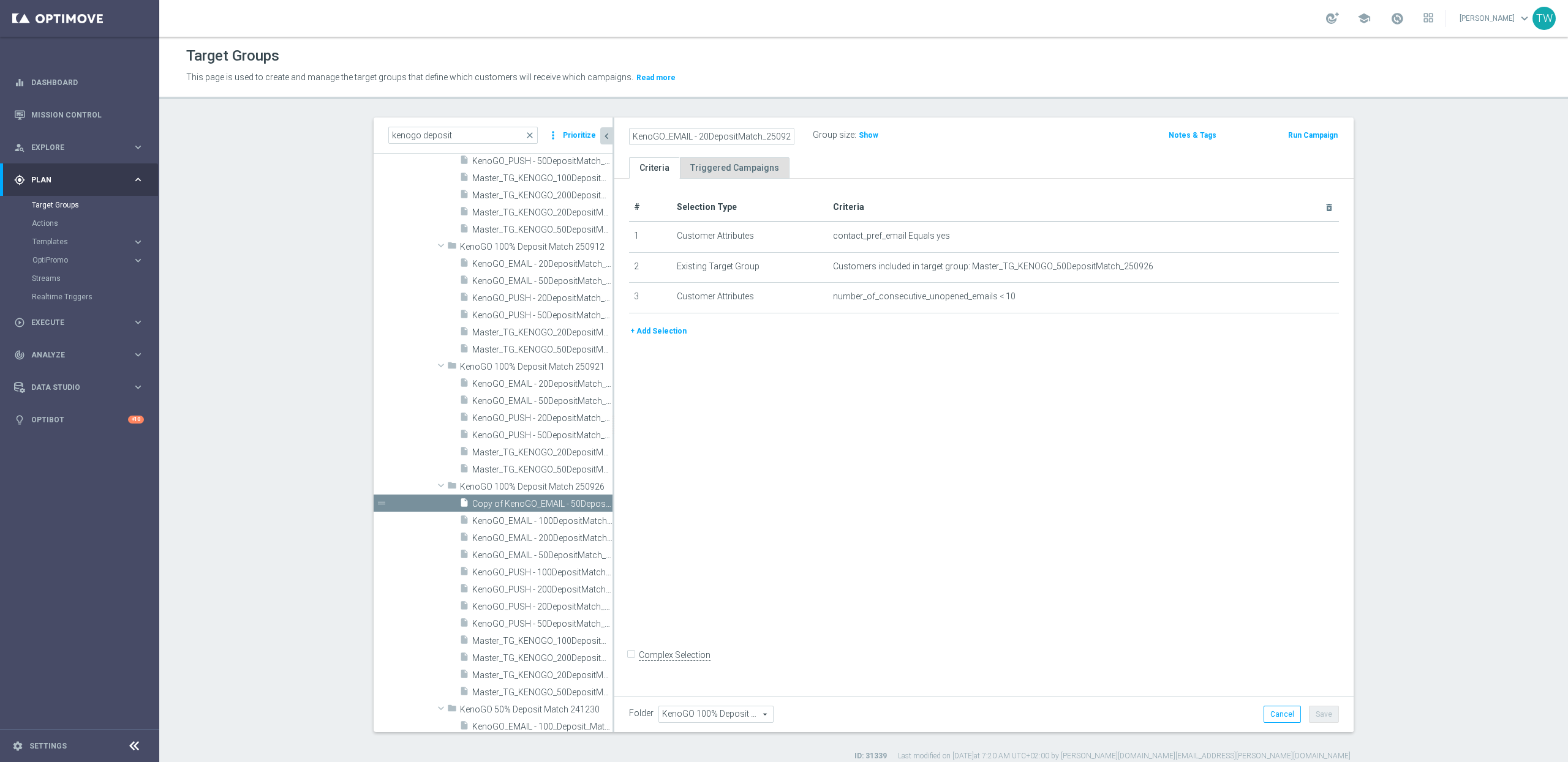
scroll to position [0, 3]
type input "KenoGO_EMAIL - 20DepositMatch_250926"
click at [1300, 263] on icon "mode_edit" at bounding box center [1299, 266] width 10 height 10
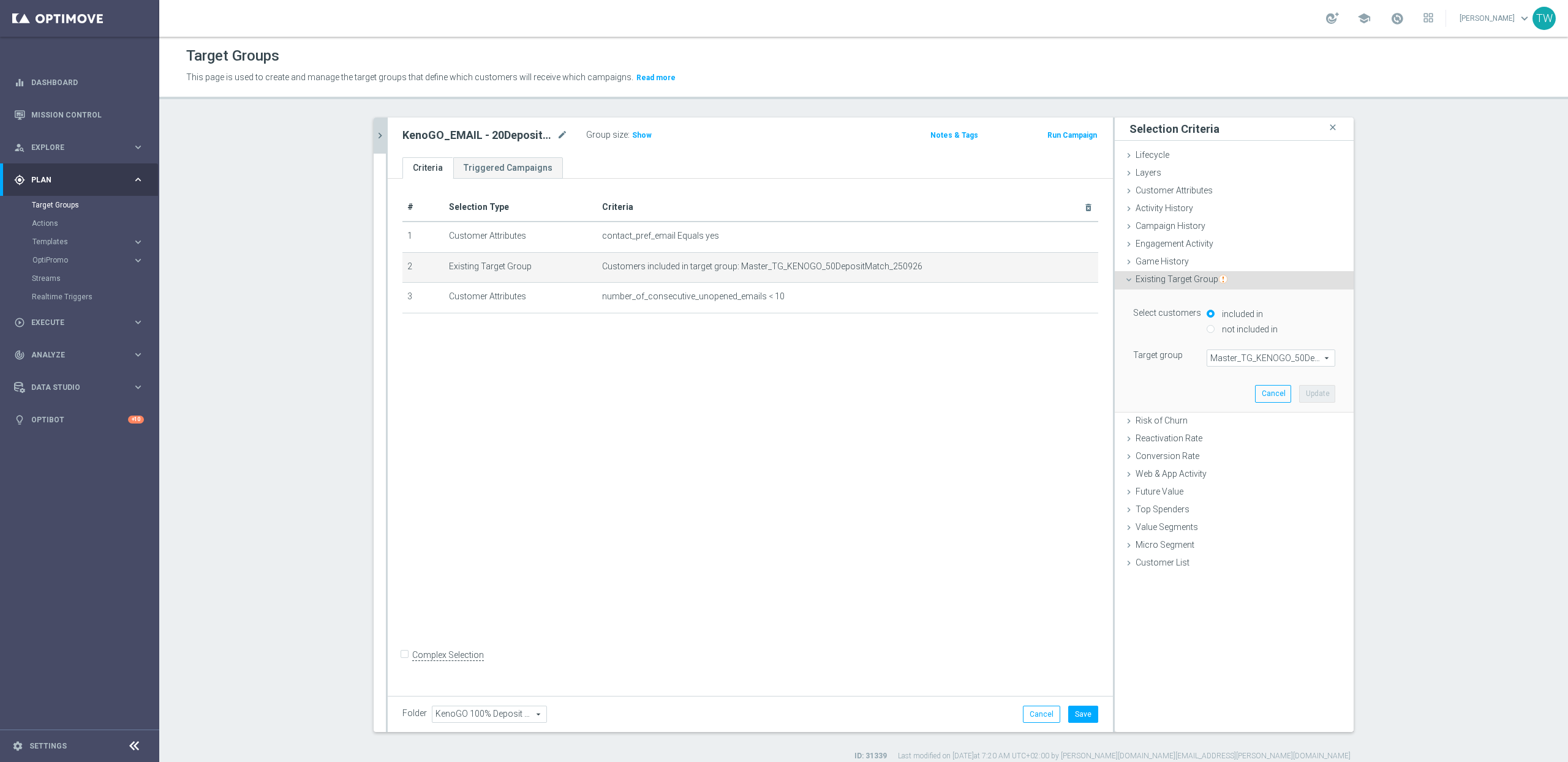
click at [1284, 359] on span "Master_TG_KENOGO_50DepositMatch_250926" at bounding box center [1271, 358] width 128 height 16
click at [0, 0] on input "search" at bounding box center [0, 0] width 0 height 0
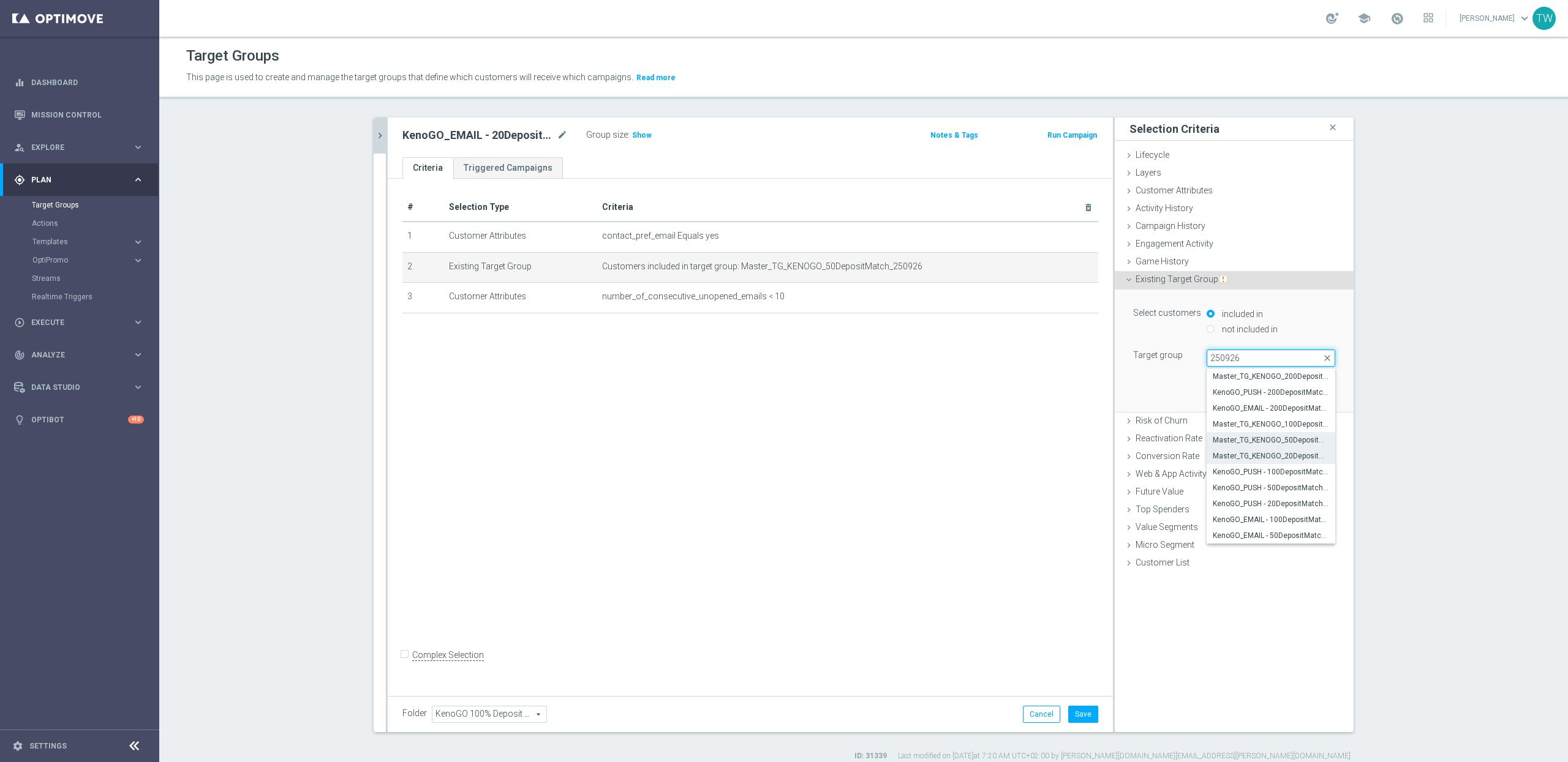
type input "250926"
click at [1282, 454] on span "Master_TG_KENOGO_20DepositMatch_250926" at bounding box center [1270, 456] width 116 height 10
type input "Master_TG_KENOGO_20DepositMatch_250926"
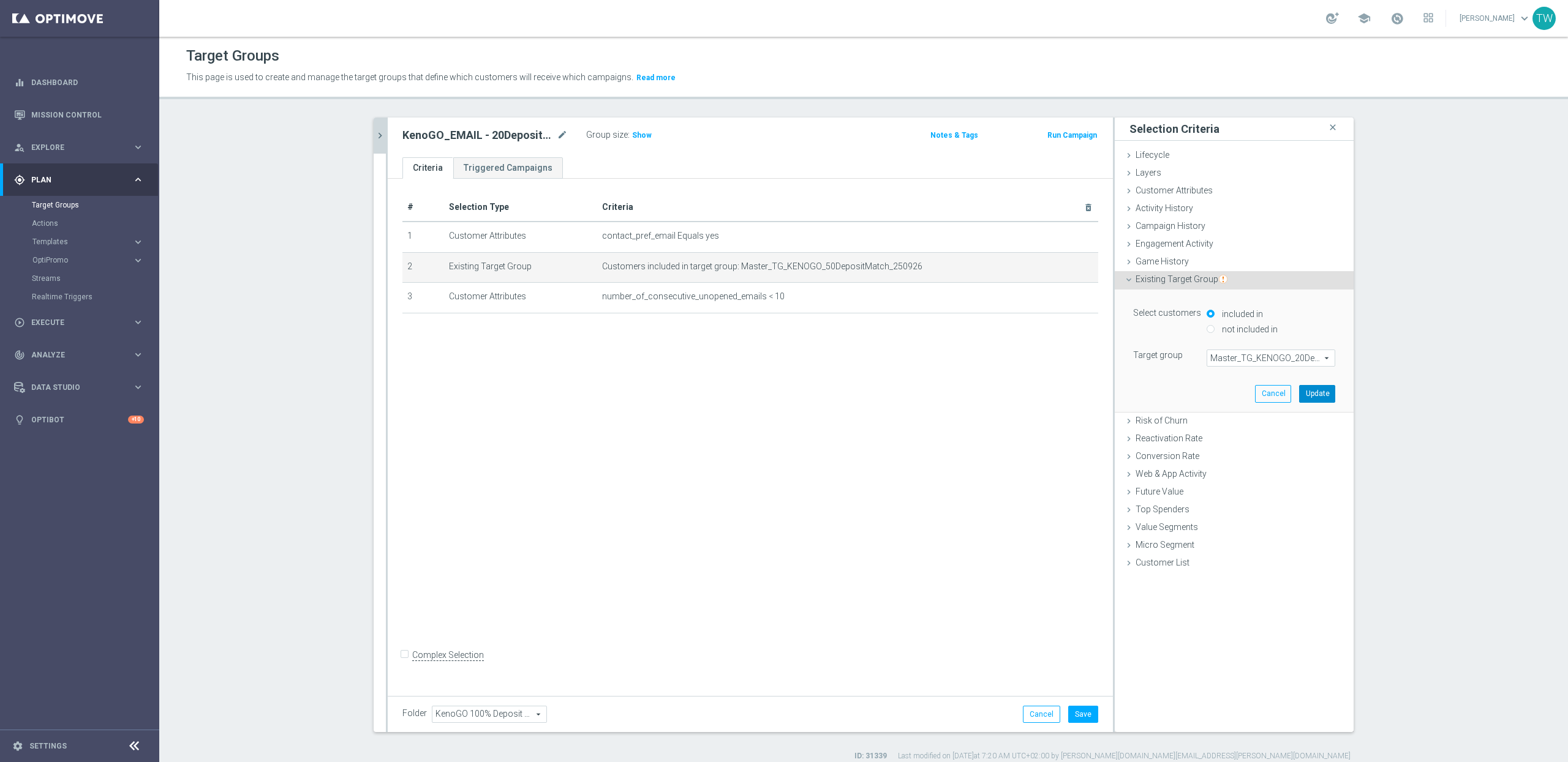
click at [1320, 394] on button "Update" at bounding box center [1317, 394] width 36 height 17
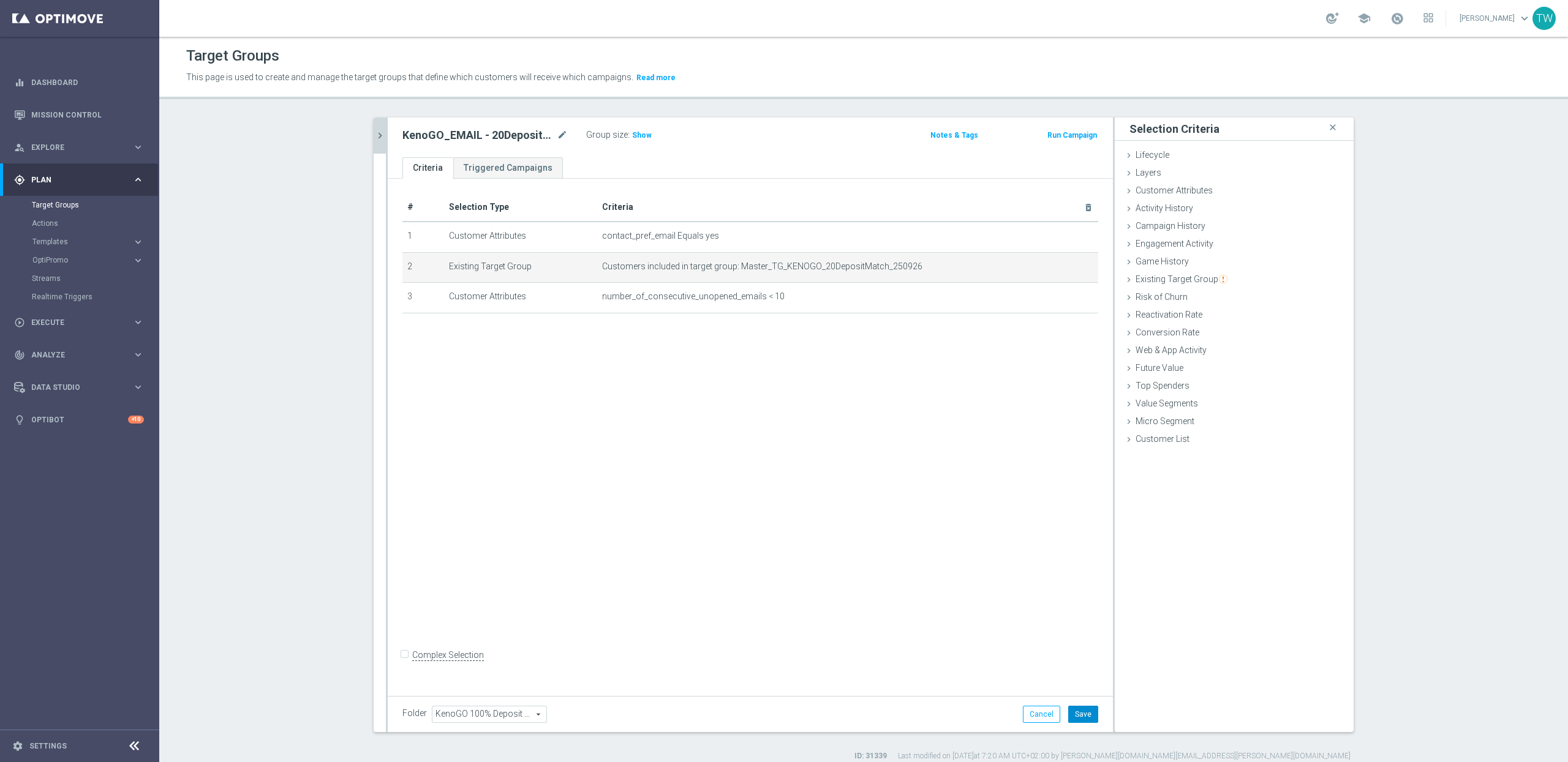
click at [1080, 716] on button "Save" at bounding box center [1083, 714] width 30 height 17
click at [383, 137] on icon "chevron_right" at bounding box center [381, 136] width 12 height 12
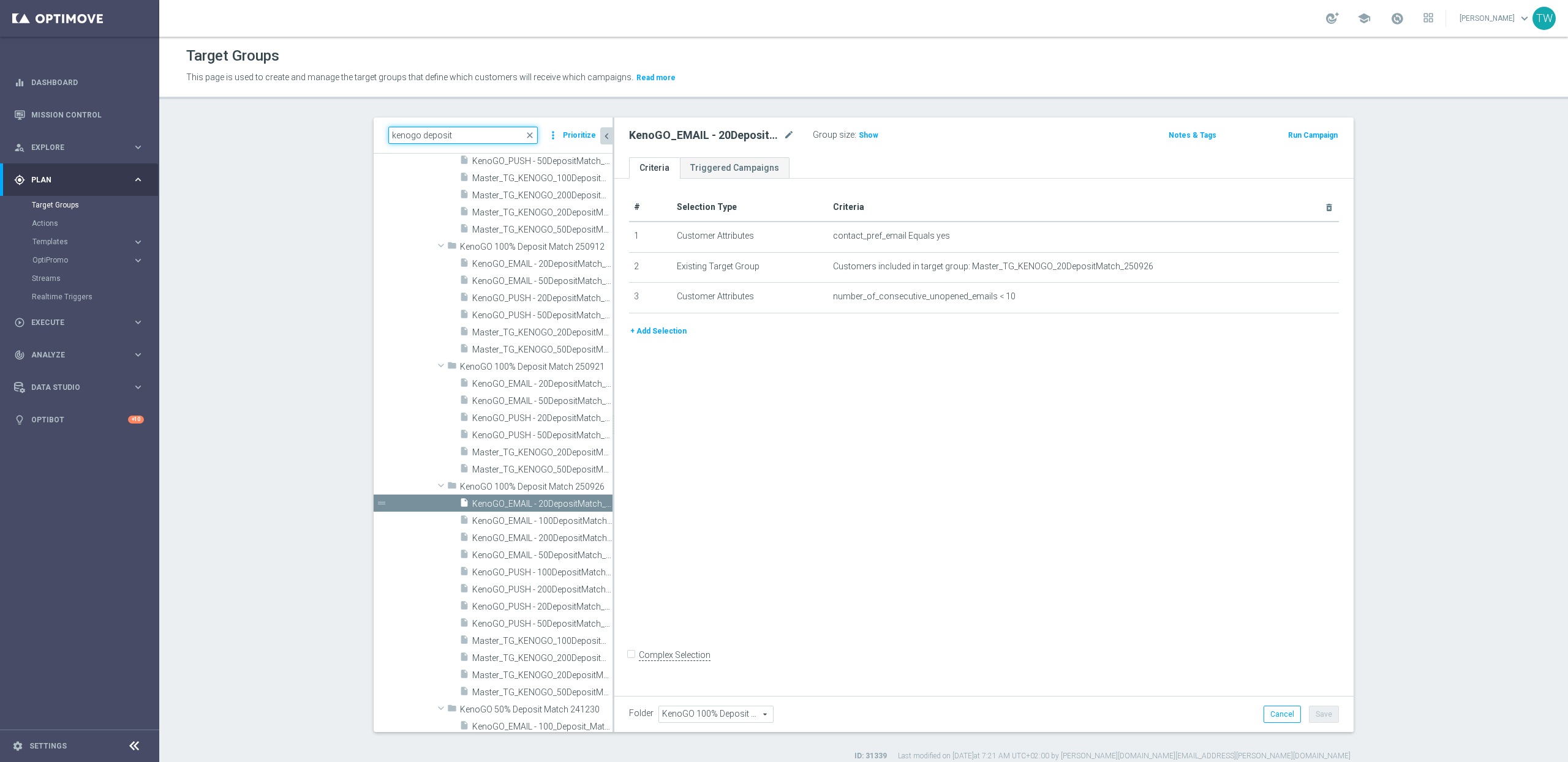
drag, startPoint x: 474, startPoint y: 135, endPoint x: 217, endPoint y: 112, distance: 258.0
click at [217, 112] on div "Target Groups This page is used to create and manage the target groups that def…" at bounding box center [863, 399] width 1409 height 725
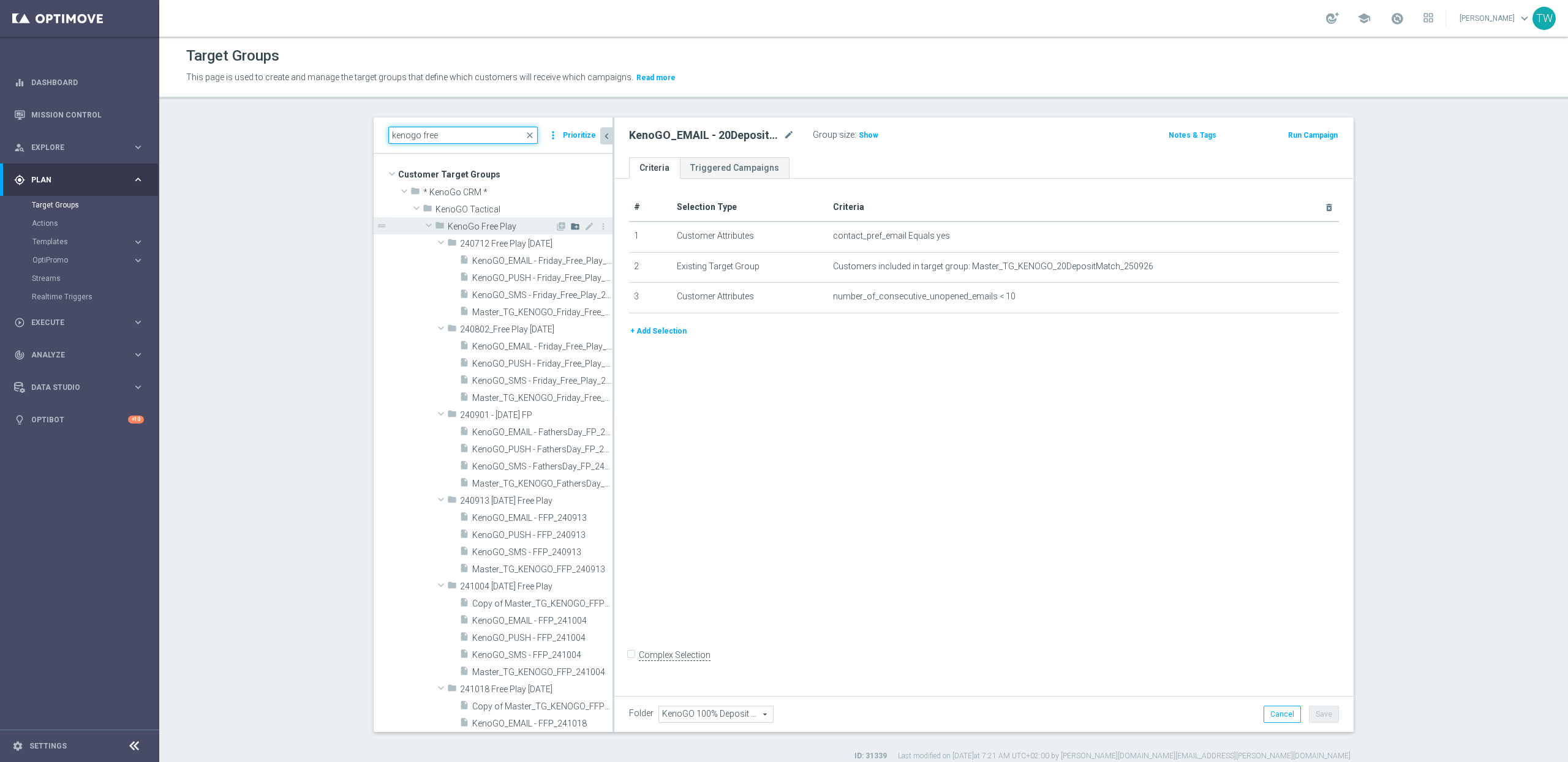
type input "kenogo free"
click at [572, 224] on icon "create_new_folder" at bounding box center [575, 226] width 10 height 10
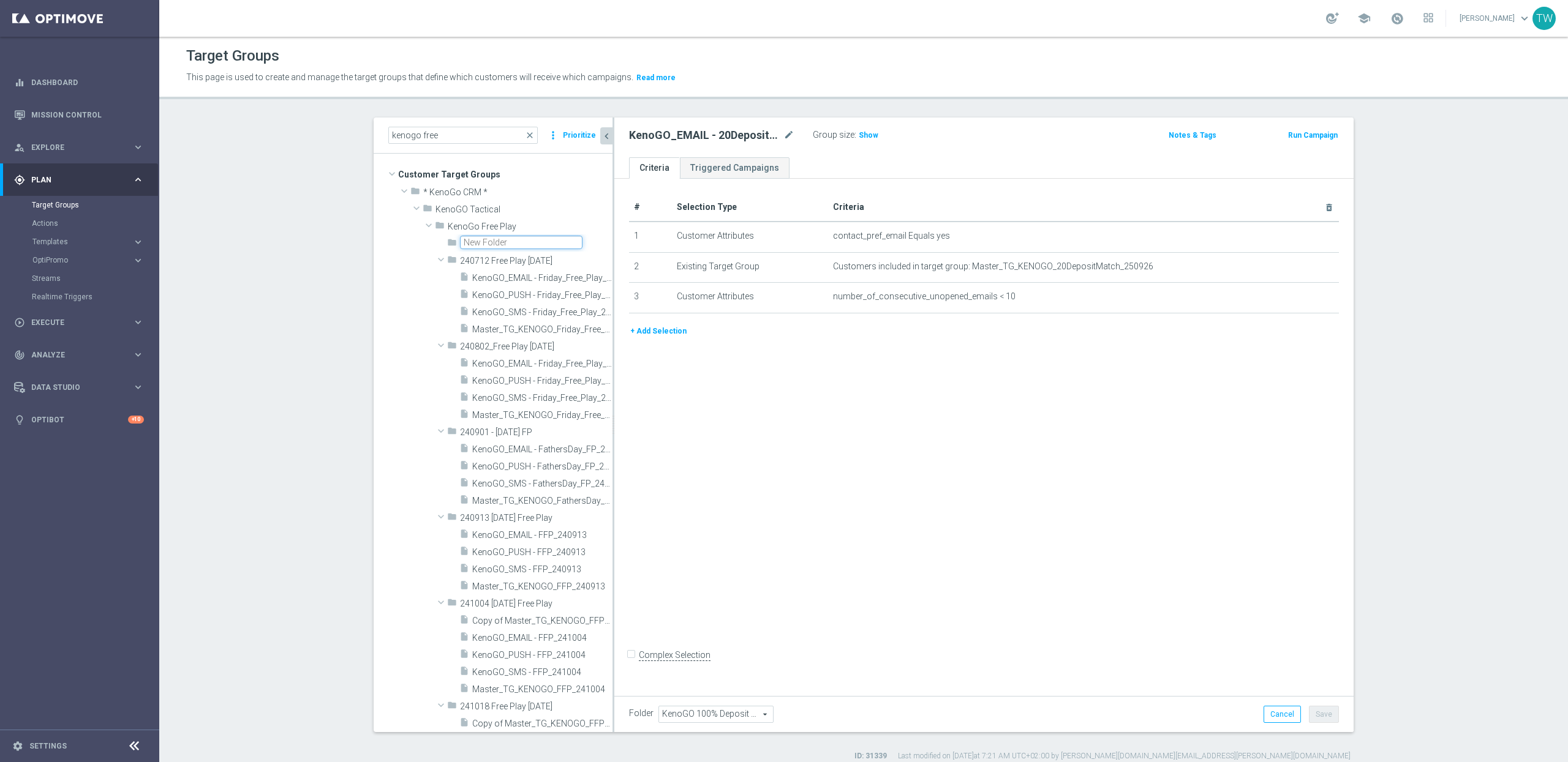
click at [499, 248] on input "text" at bounding box center [521, 242] width 122 height 13
type input "KenoGO Friday Free Play 250926"
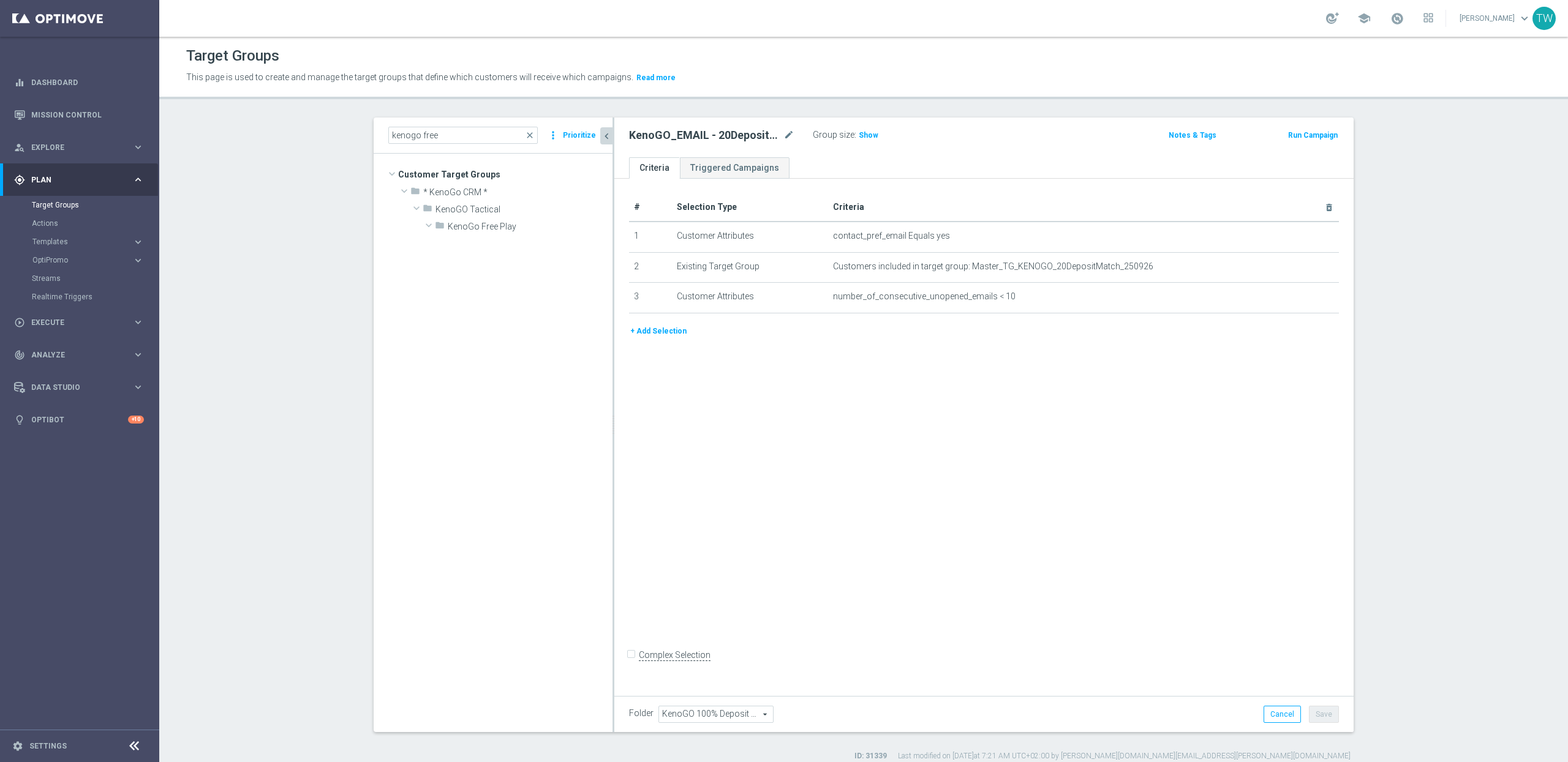
scroll to position [2496, 0]
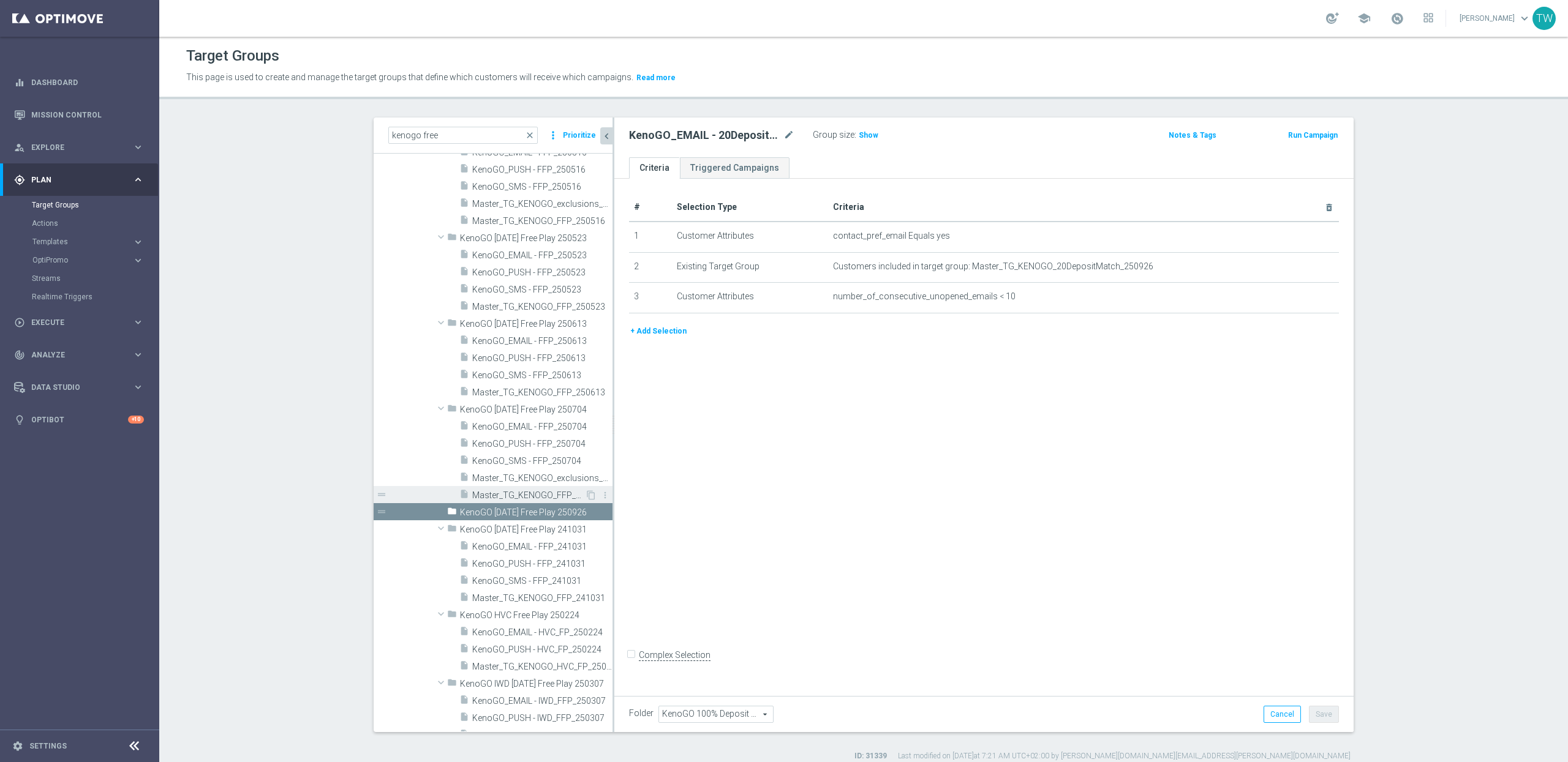
click at [548, 498] on span "Master_TG_KENOGO_FFP_250704" at bounding box center [529, 496] width 113 height 11
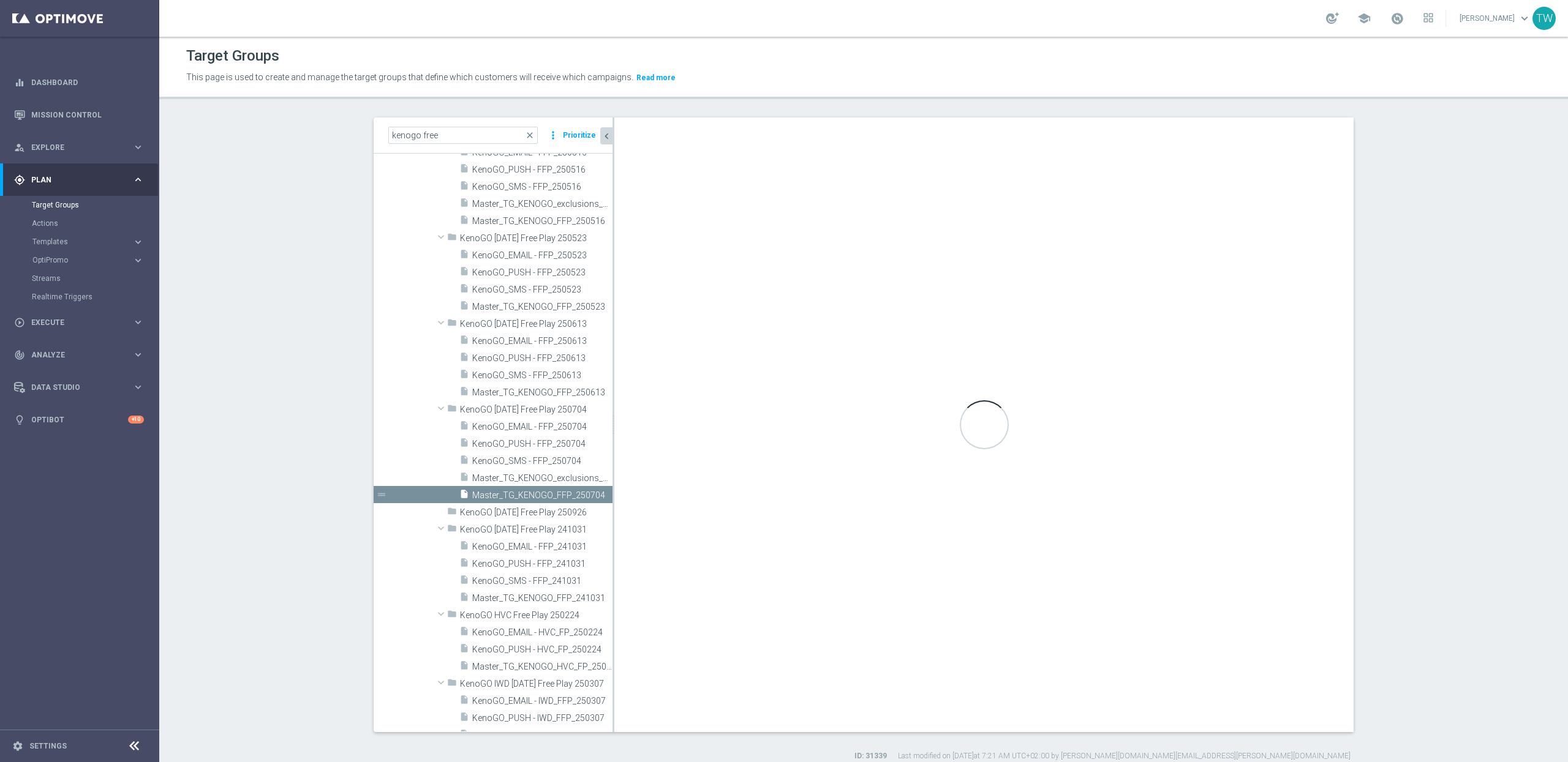
checkbox input "true"
type input "KenoGO Friday Free Play 250704"
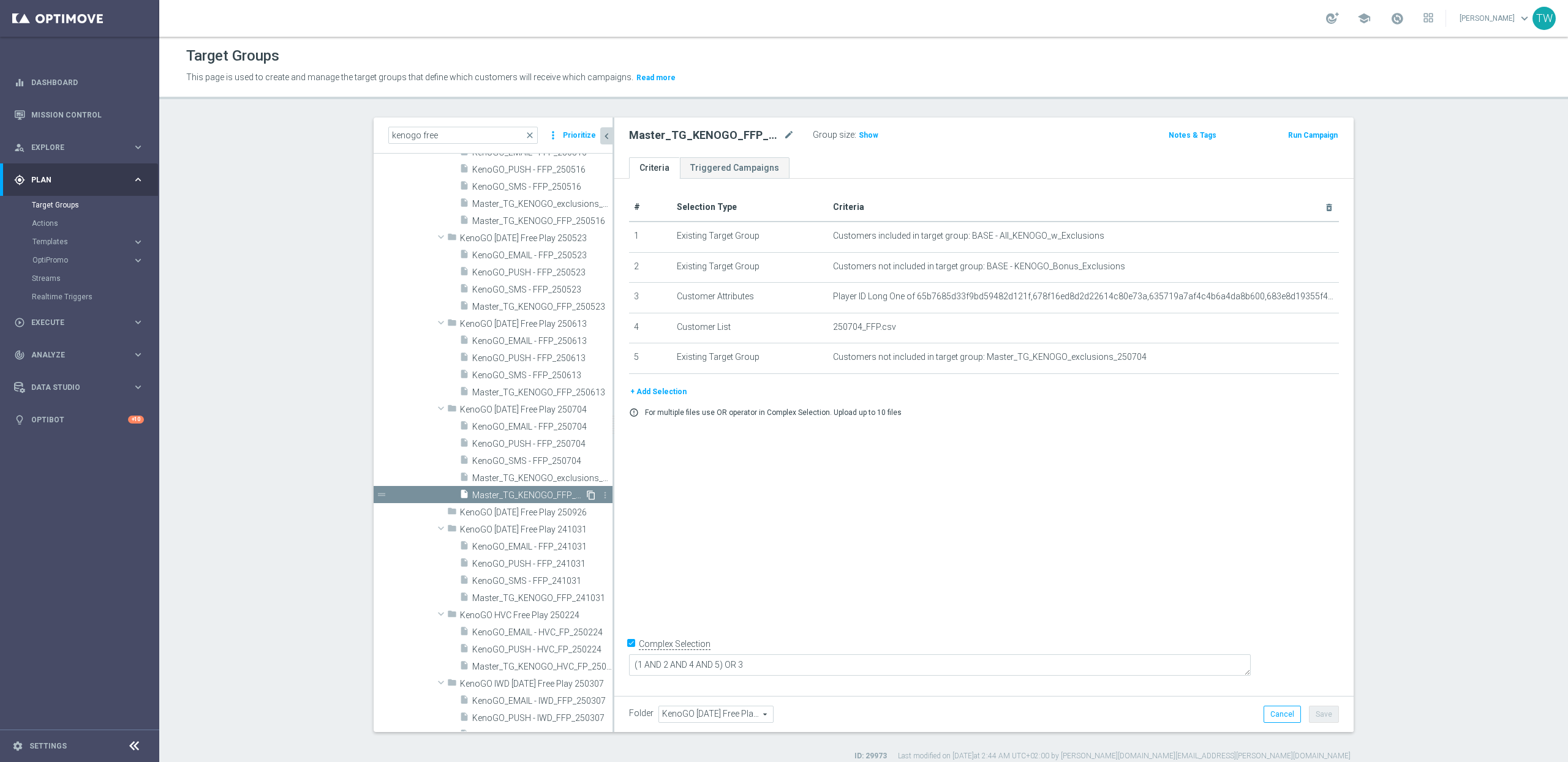
click at [592, 496] on icon "content_copy" at bounding box center [591, 495] width 10 height 10
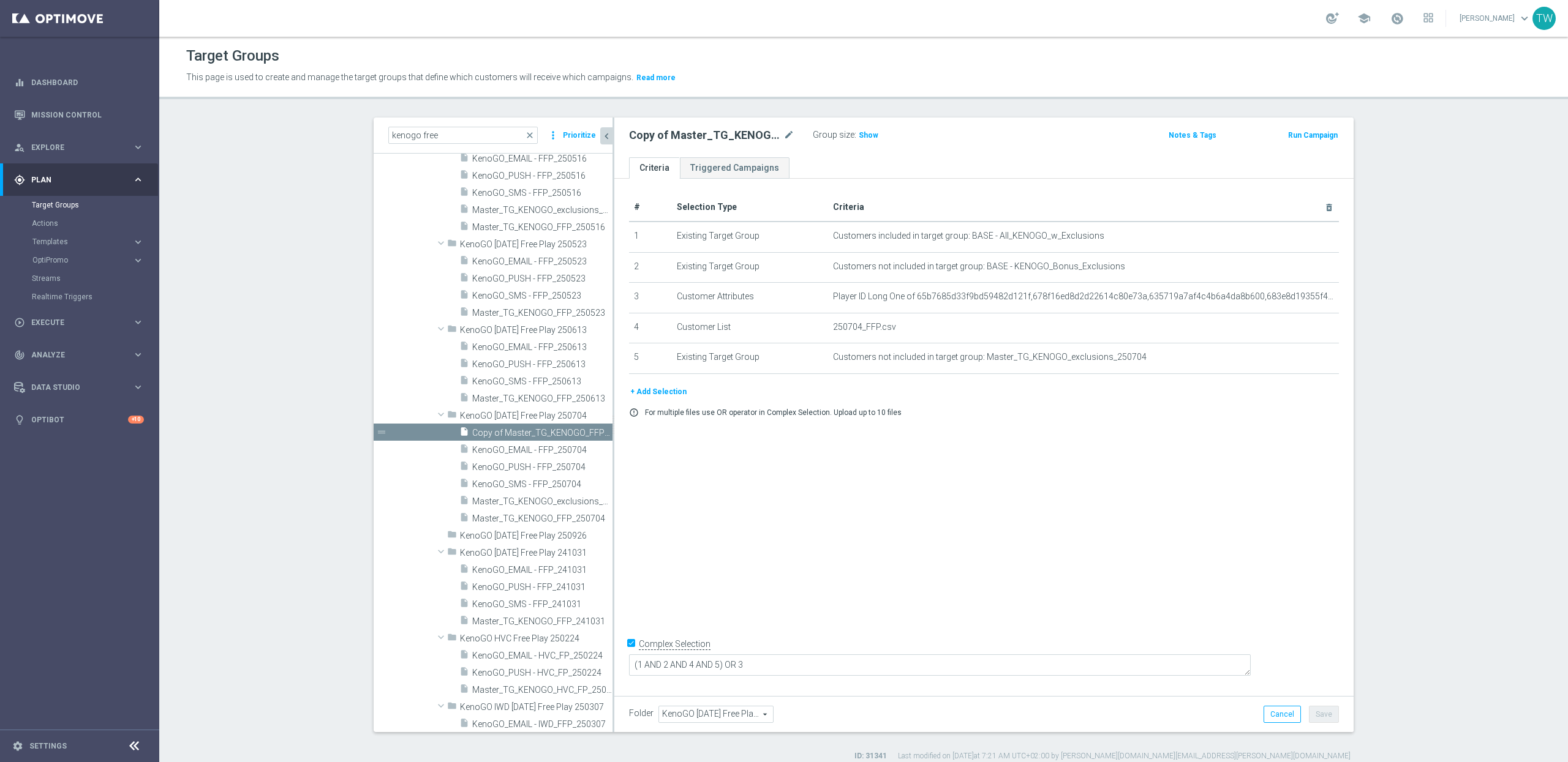
scroll to position [2417, 0]
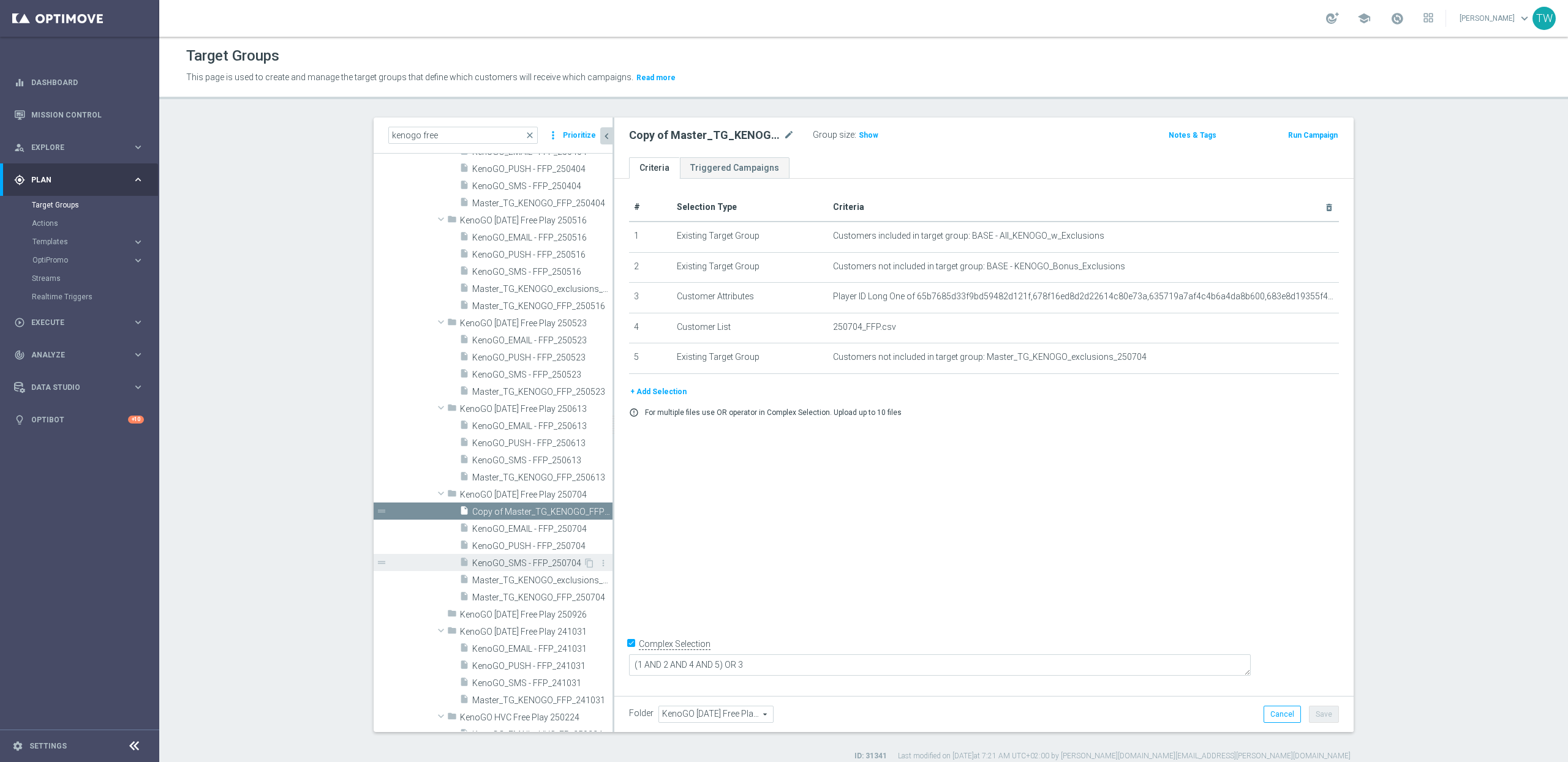
click at [571, 566] on span "KenoGO_SMS - FFP_250704" at bounding box center [527, 564] width 111 height 11
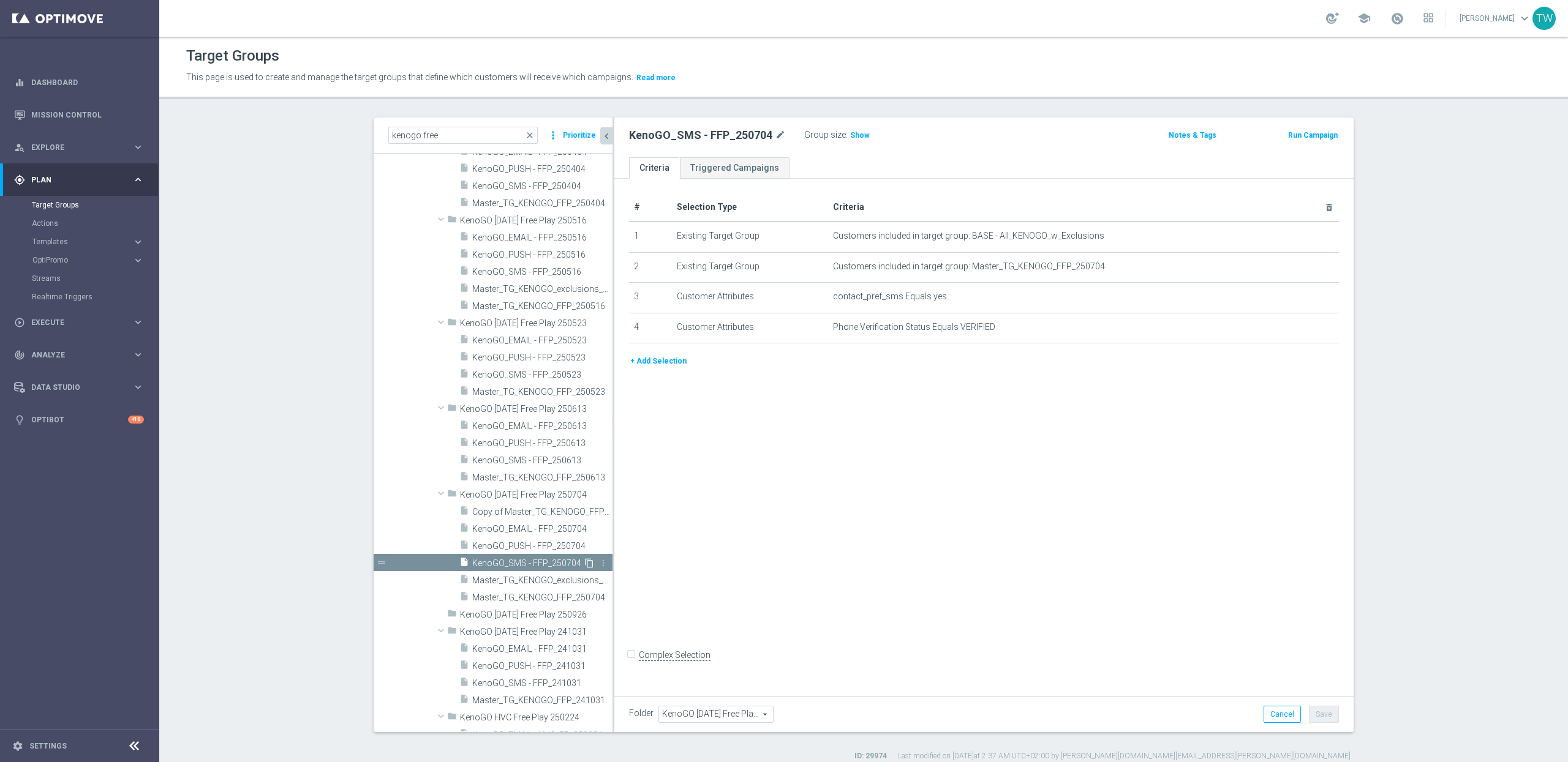
click at [586, 564] on icon "content_copy" at bounding box center [589, 563] width 10 height 10
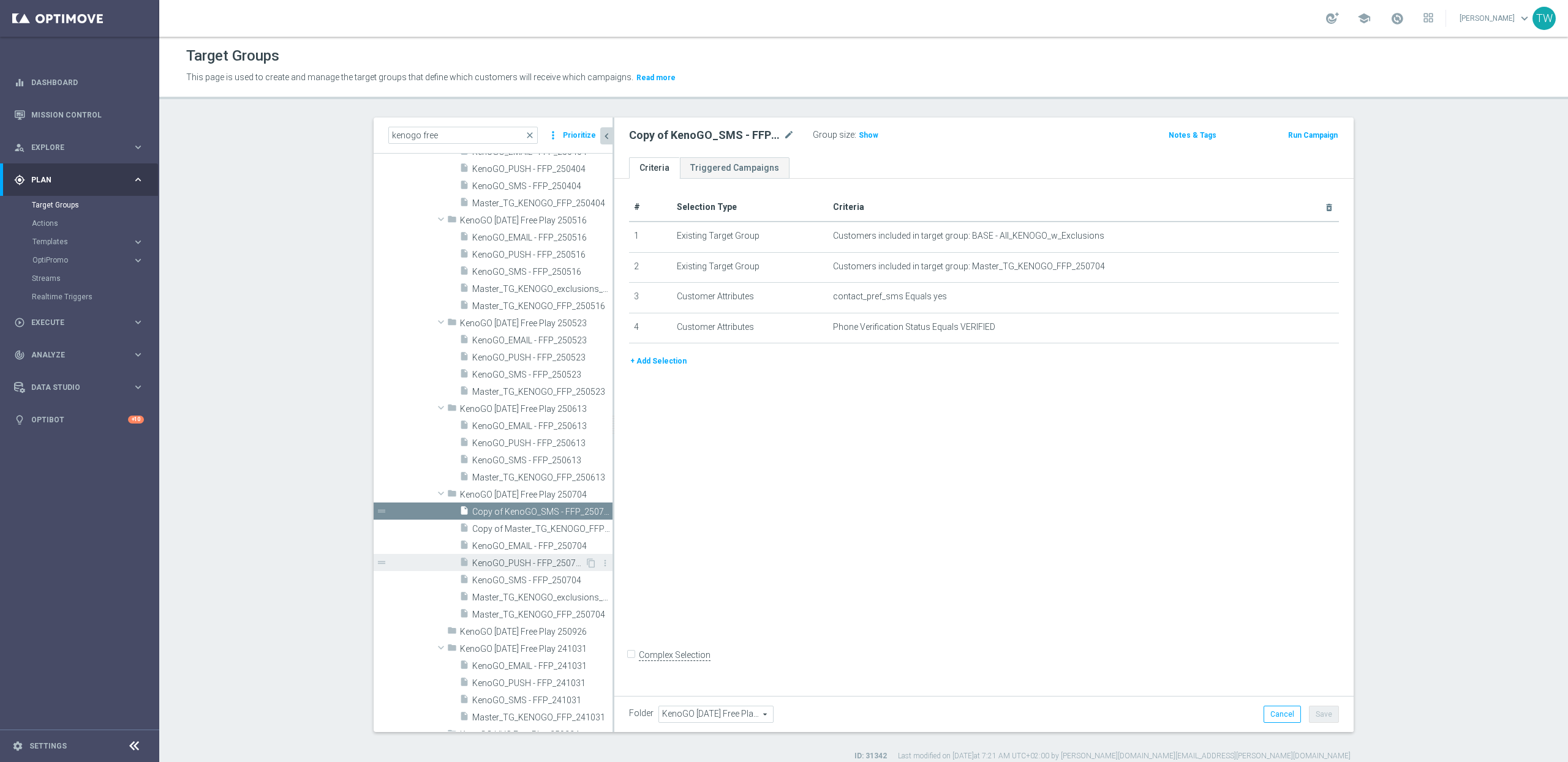
scroll to position [2417, 0]
click at [567, 560] on span "KenoGO_PUSH - FFP_250704" at bounding box center [529, 564] width 113 height 11
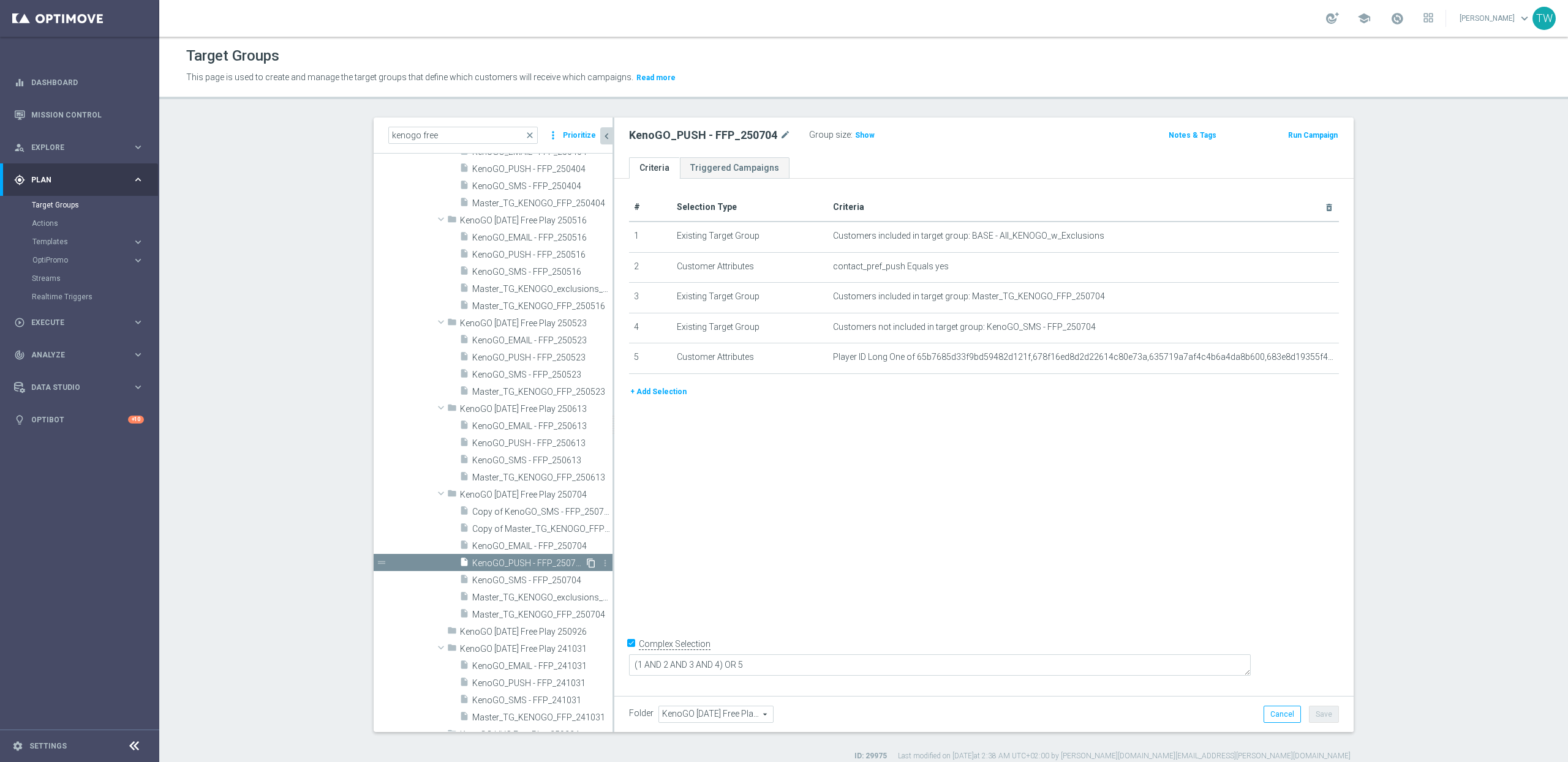
click at [588, 565] on icon "content_copy" at bounding box center [591, 563] width 10 height 10
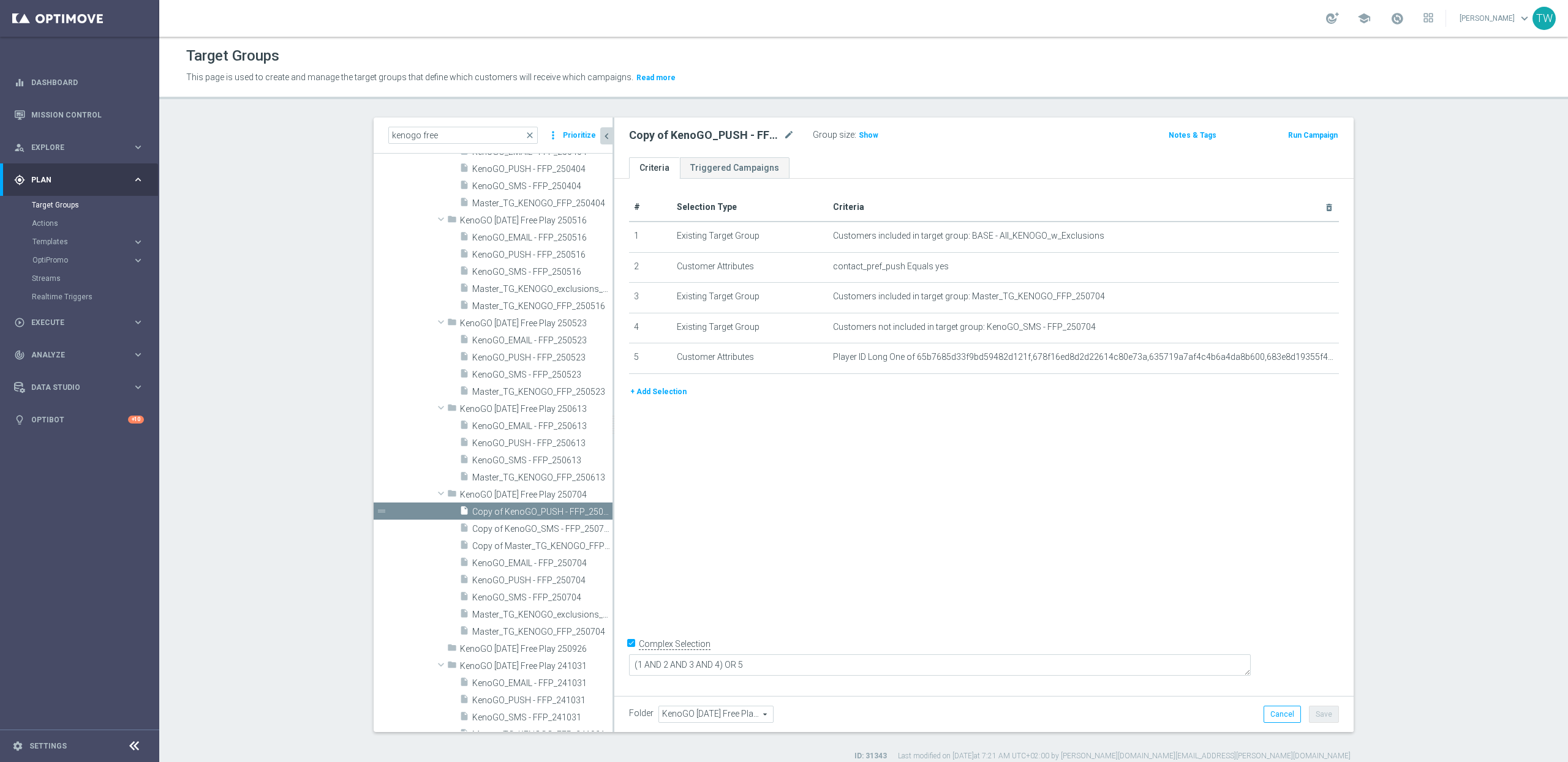
scroll to position [2417, 0]
click at [550, 560] on span "KenoGO_EMAIL - FFP_250704" at bounding box center [529, 564] width 113 height 11
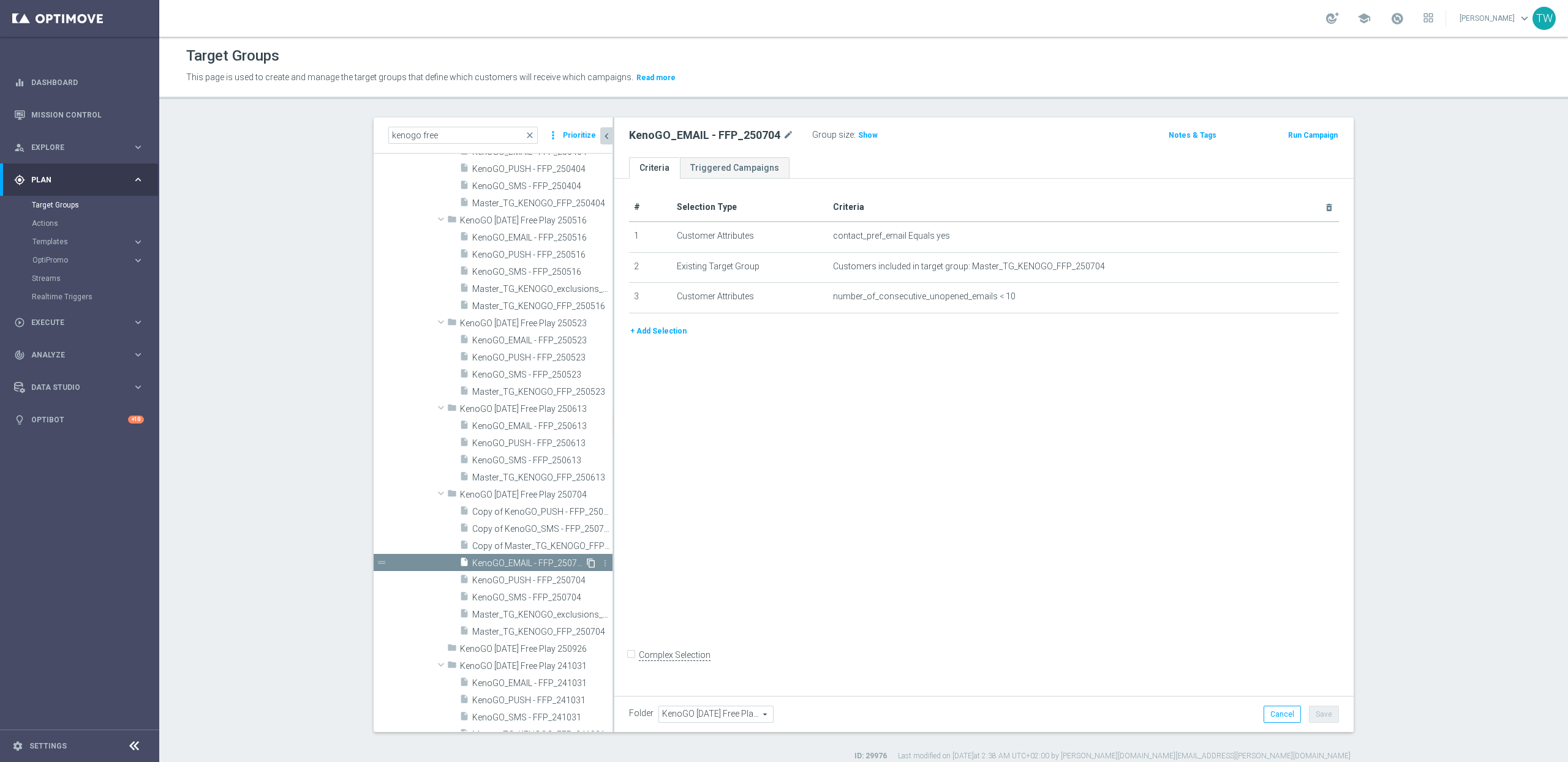
click at [590, 561] on icon "content_copy" at bounding box center [591, 563] width 10 height 10
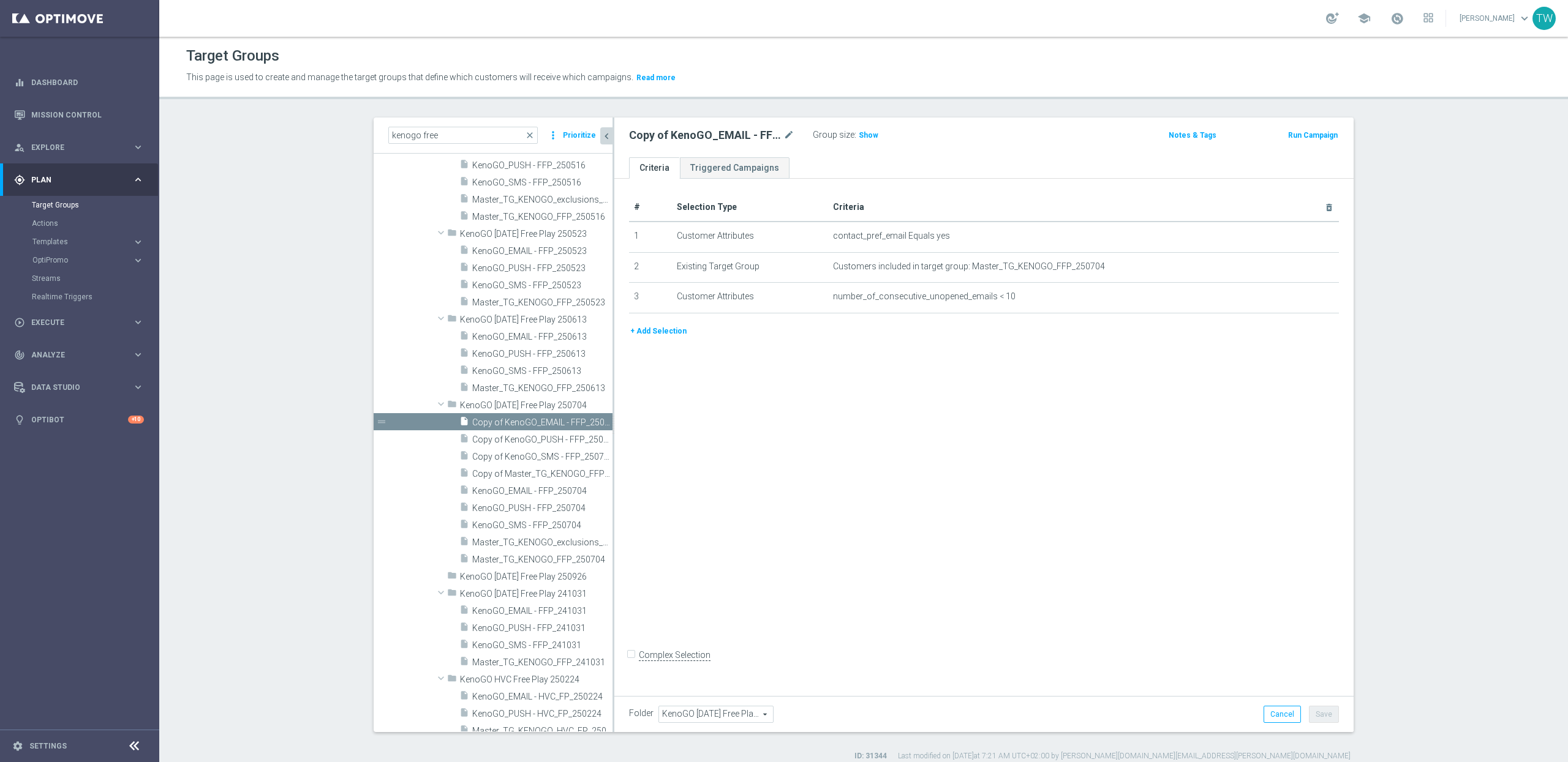
scroll to position [2512, 0]
click at [556, 447] on span "Copy of KenoGO_SMS - FFP_250704" at bounding box center [529, 446] width 113 height 11
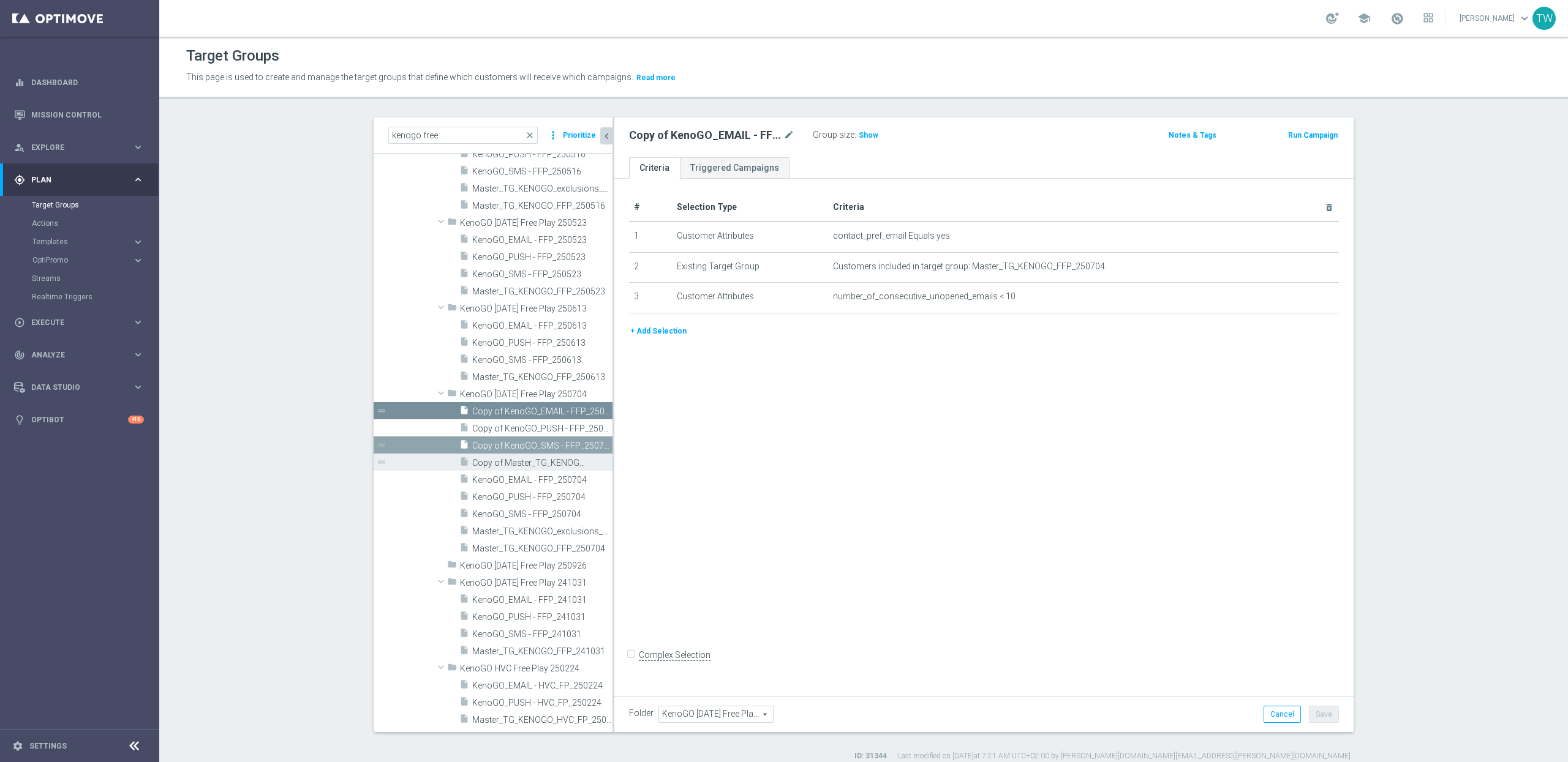
click at [551, 461] on span "Copy of Master_TG_KENOGO_FFP_250704" at bounding box center [529, 463] width 113 height 11
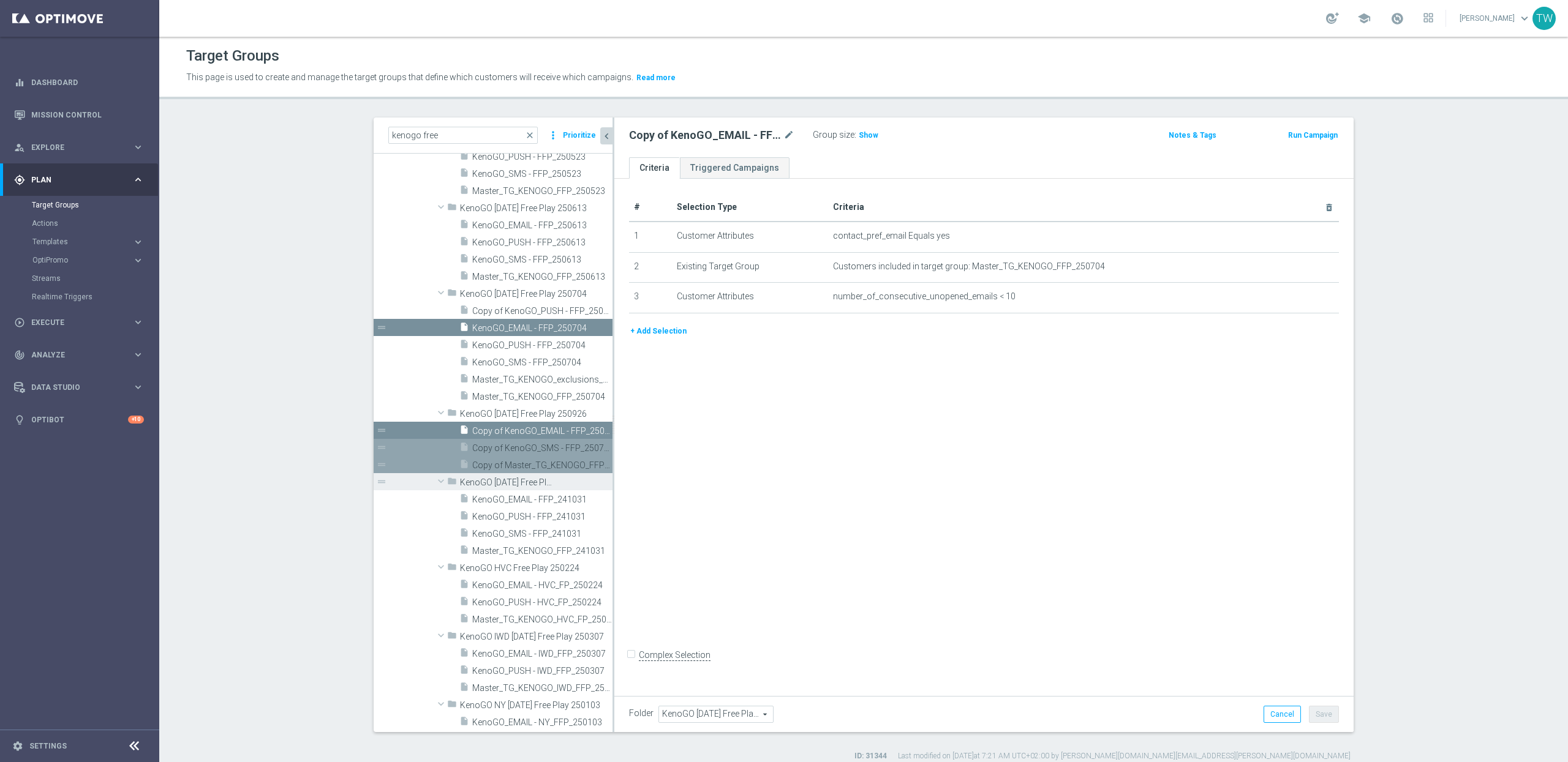
scroll to position [2518, 0]
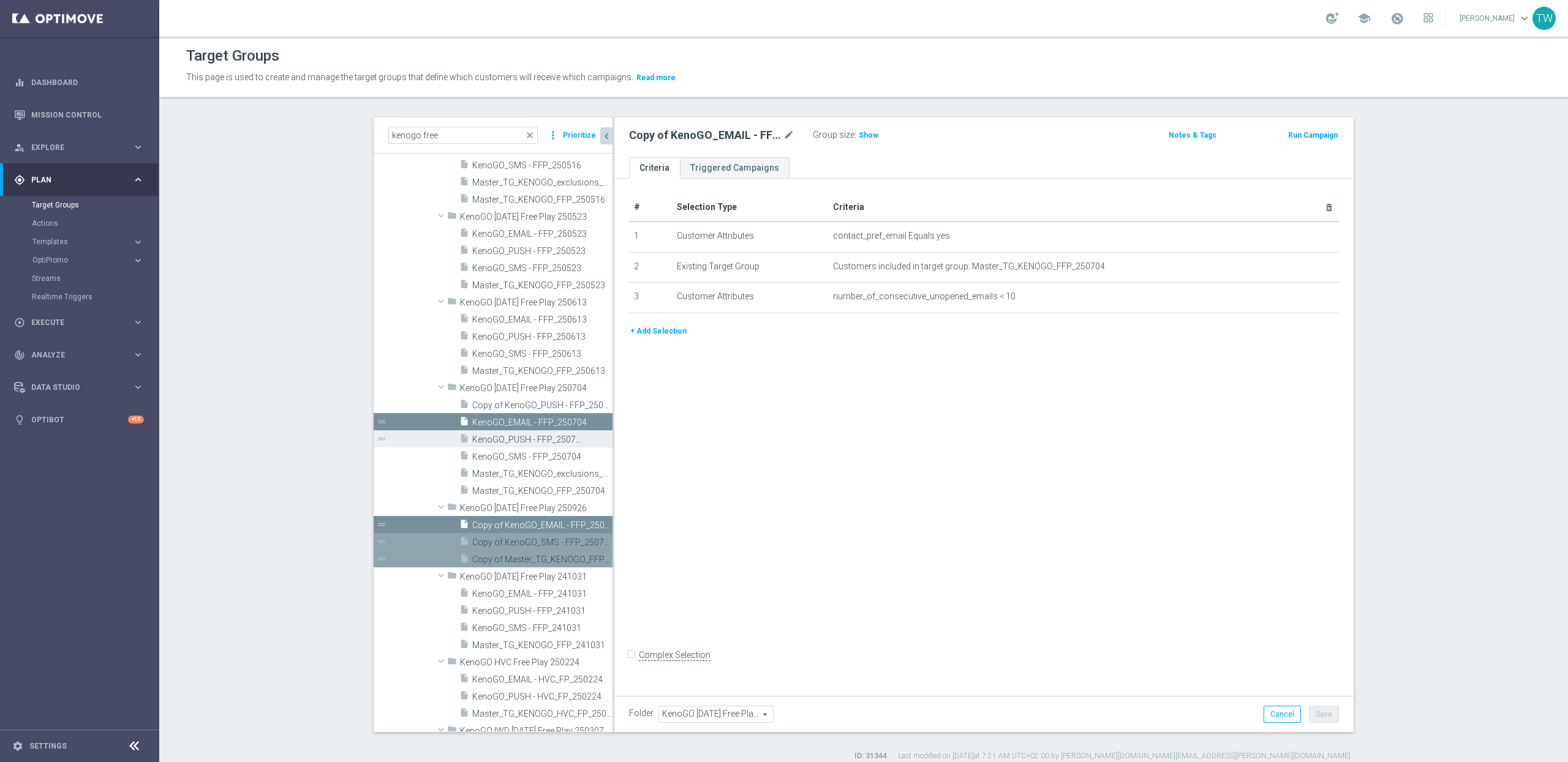
click at [535, 435] on span "KenoGO_PUSH - FFP_250704" at bounding box center [529, 440] width 113 height 11
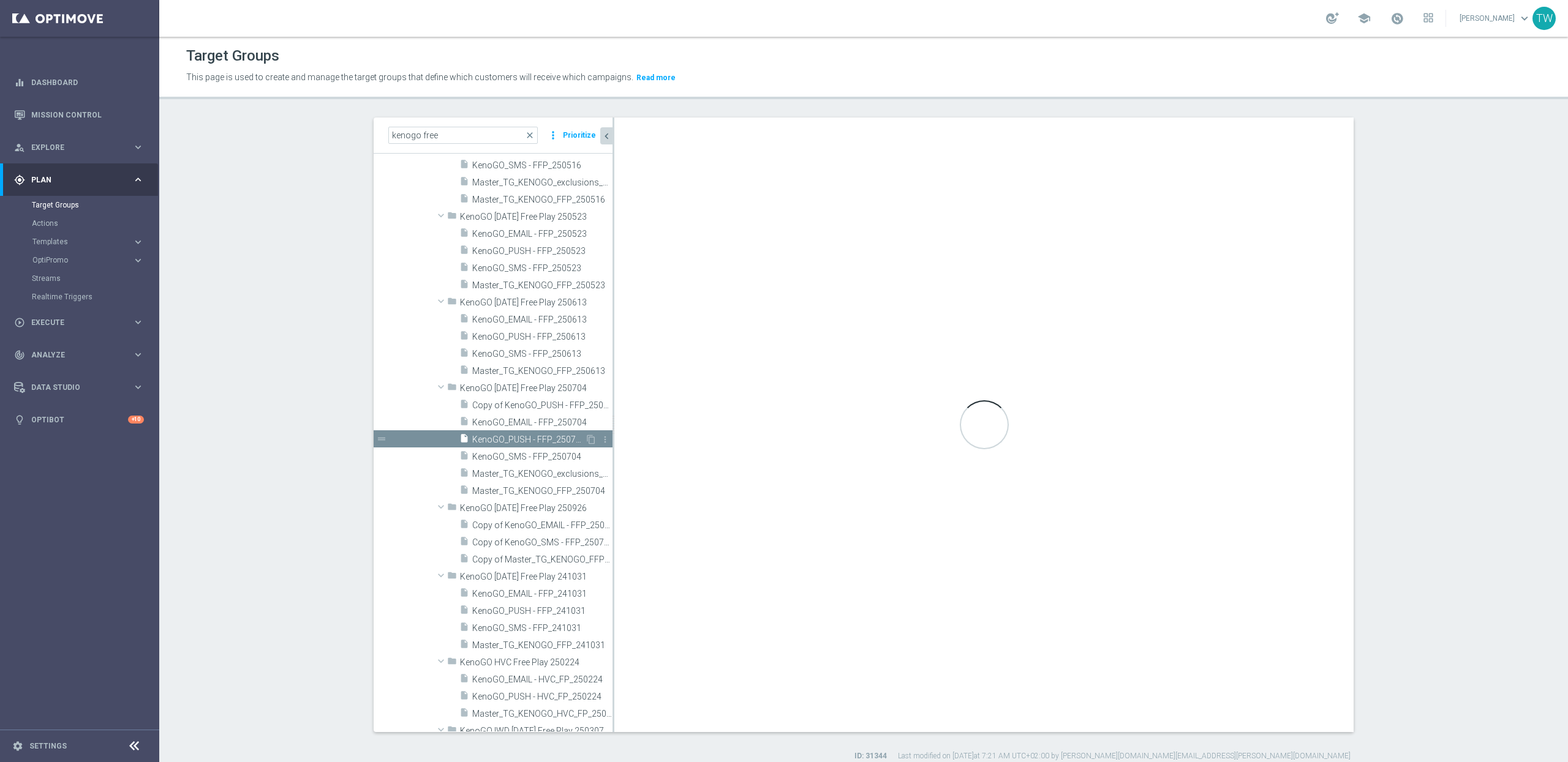
checkbox input "true"
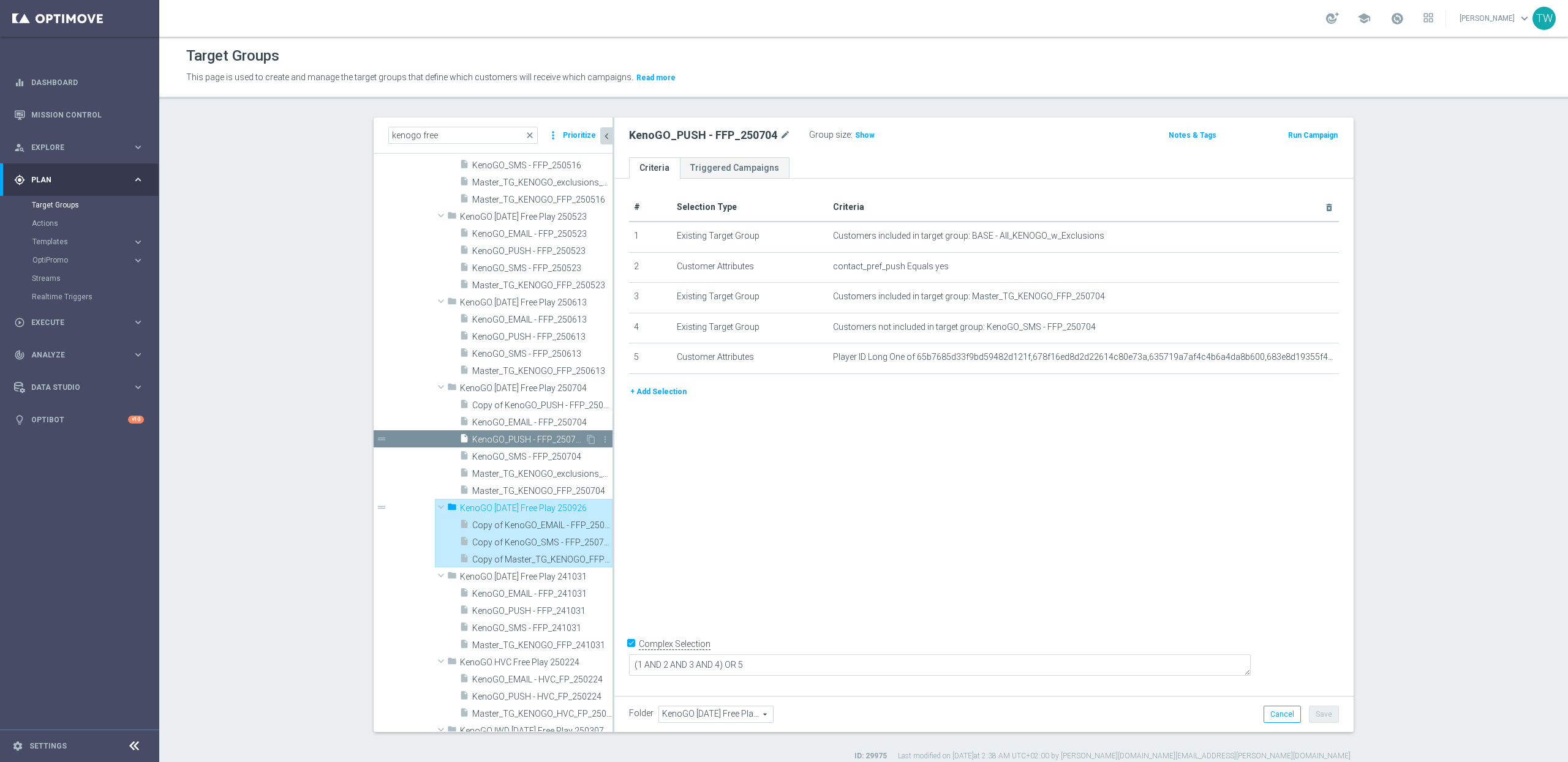
type input "KenoGO Friday Free Play 250926"
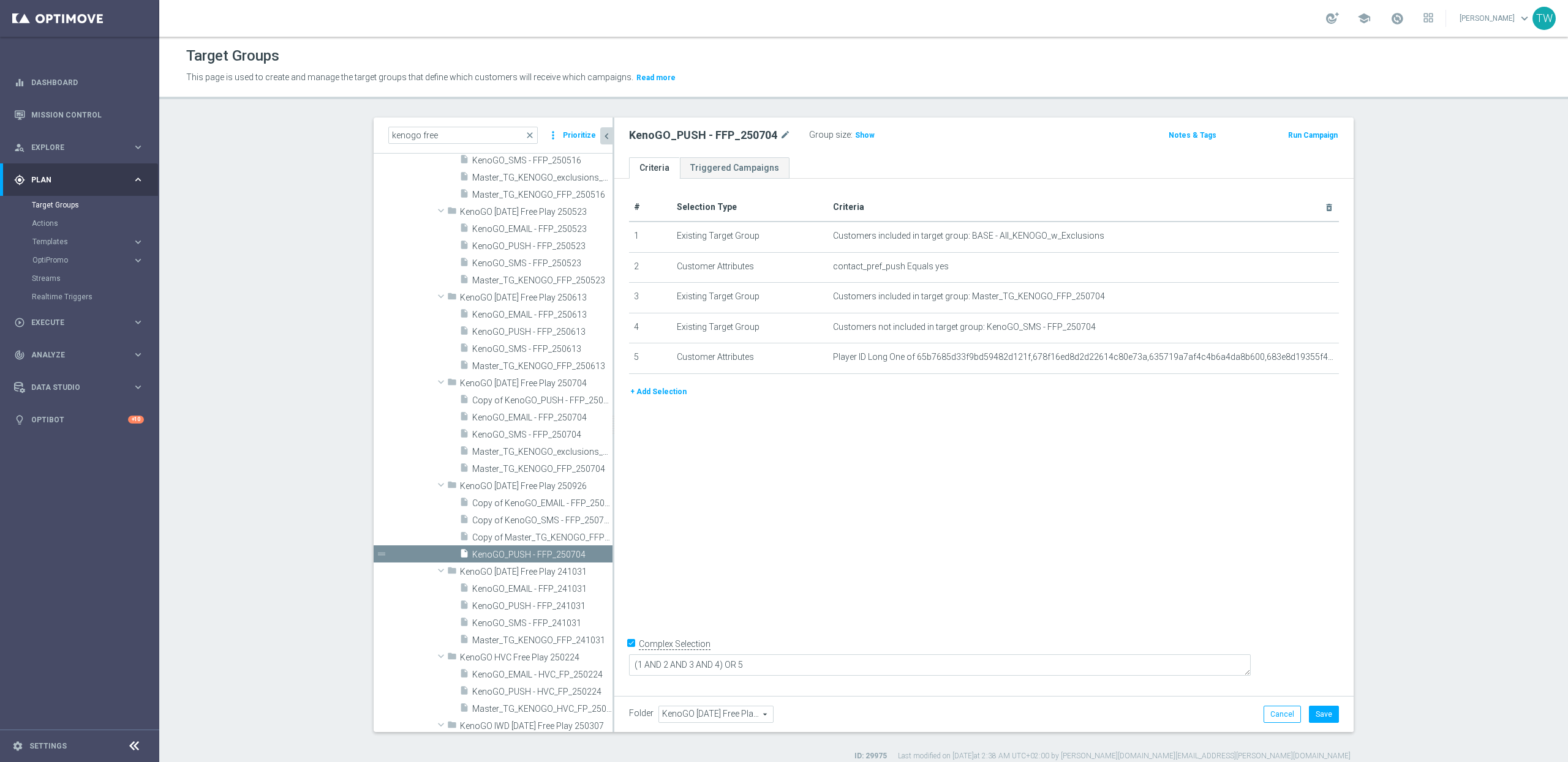
scroll to position [2559, 0]
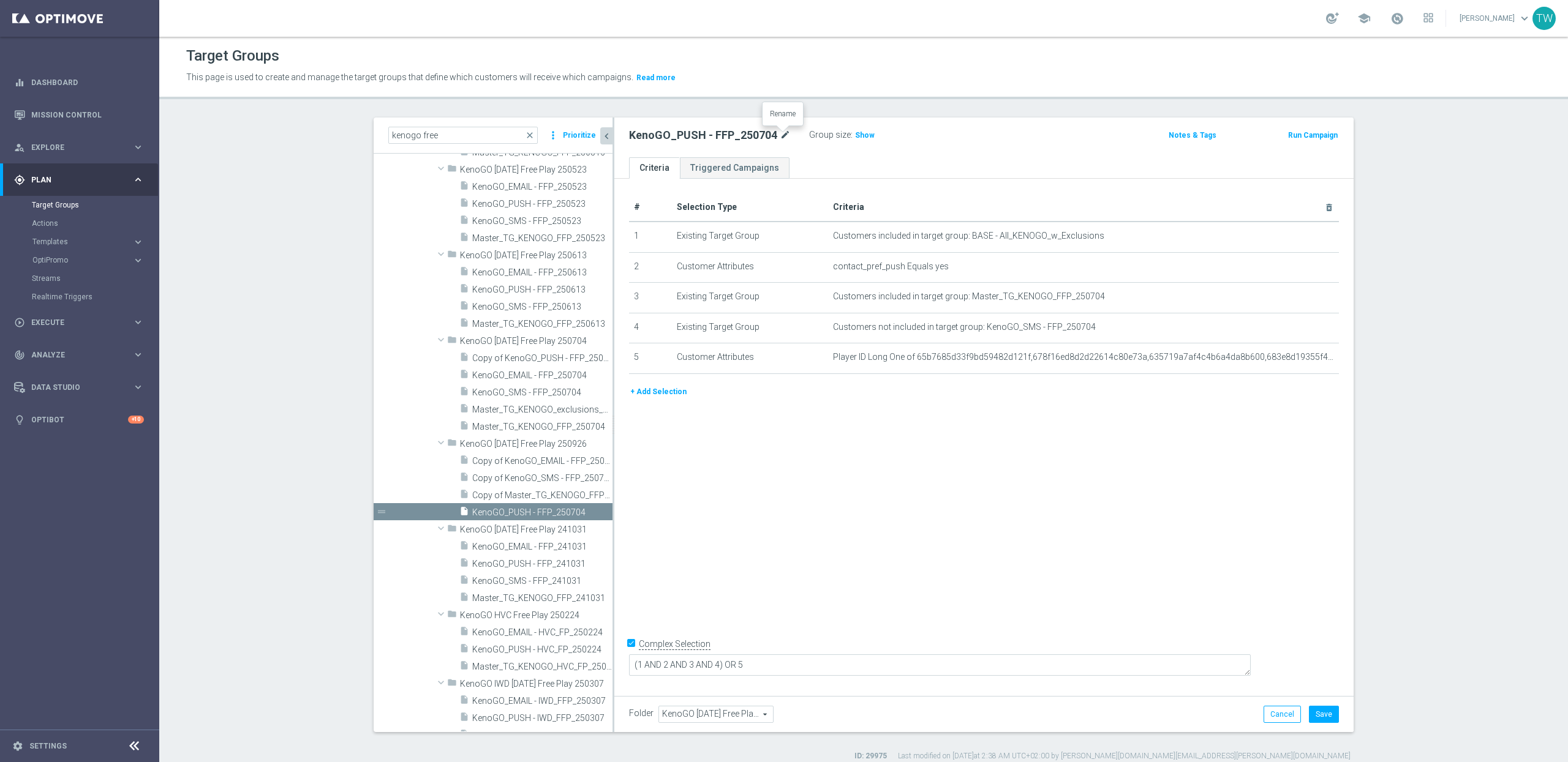
click at [781, 134] on icon "mode_edit" at bounding box center [785, 135] width 11 height 15
type input "KenoGO_PUSH - FFP_250926"
click at [1297, 299] on icon "mode_edit" at bounding box center [1299, 297] width 10 height 10
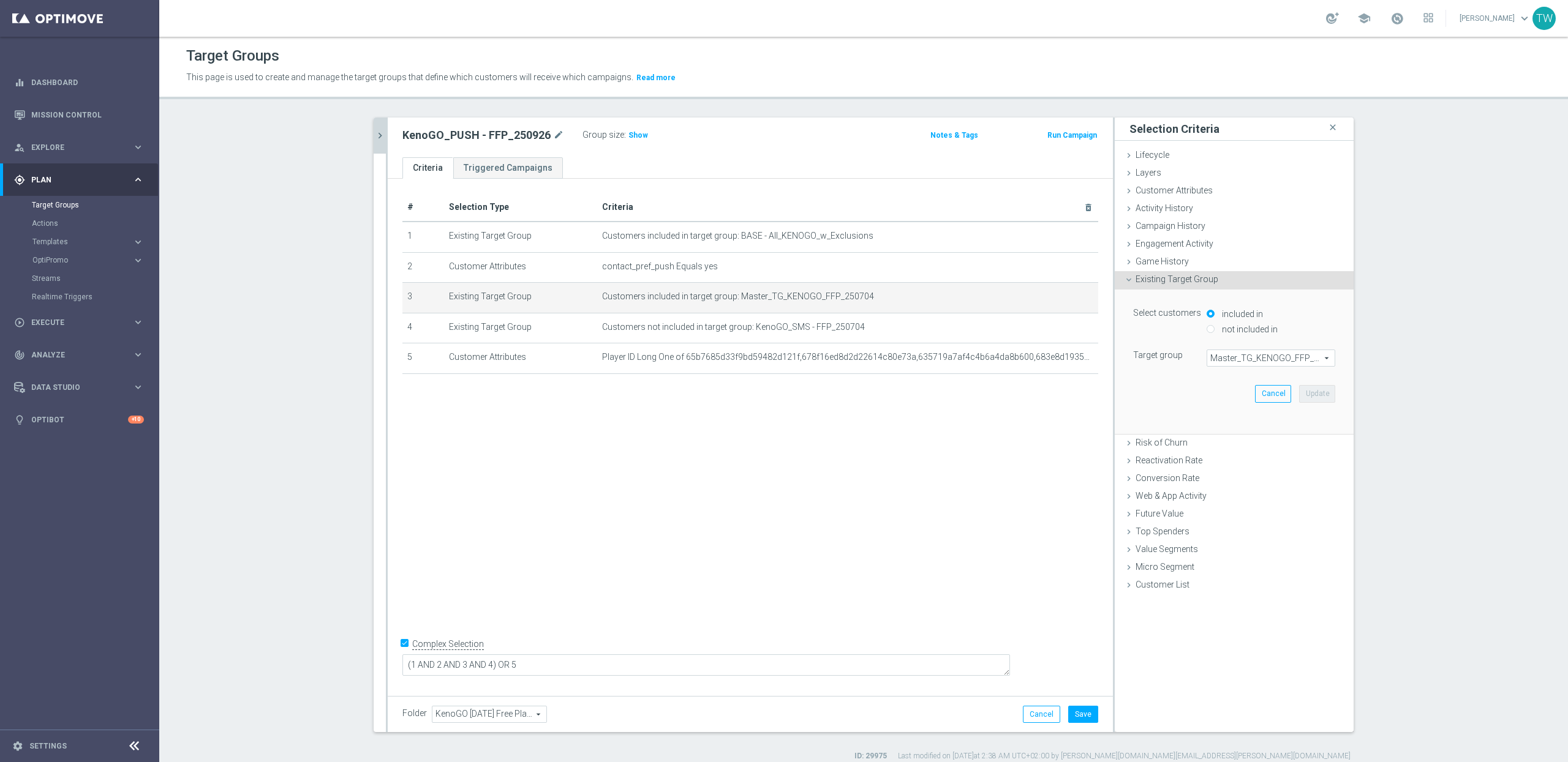
scroll to position [1, 0]
click at [1266, 362] on span "Master_TG_KENOGO_FFP_250704" at bounding box center [1271, 358] width 128 height 16
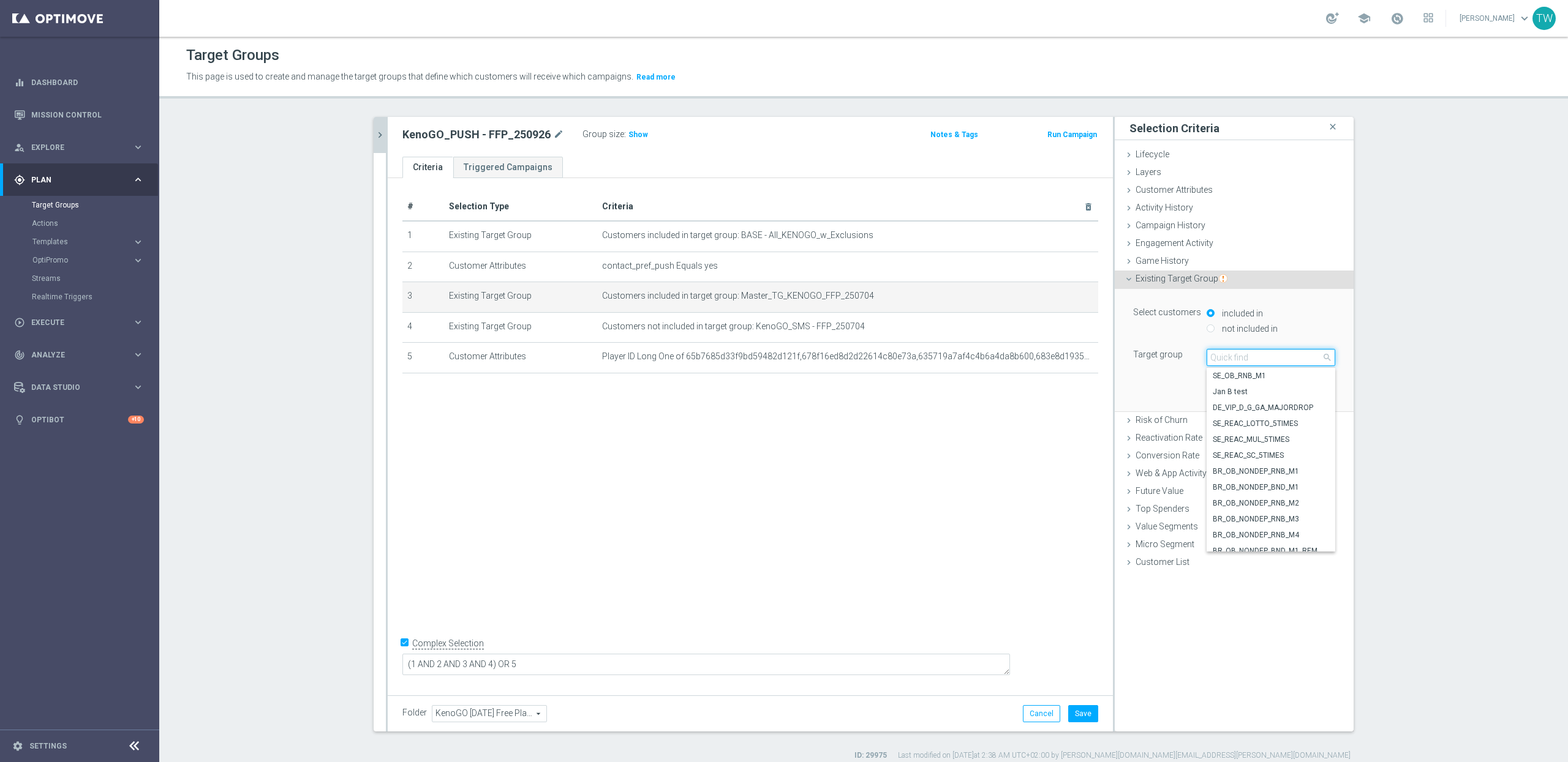
click at [1266, 362] on input "search" at bounding box center [1271, 358] width 129 height 17
type input "250926"
click at [1406, 448] on section "kenogo free close more_vert Prioritize Customer Target Groups library_add creat…" at bounding box center [863, 439] width 1409 height 644
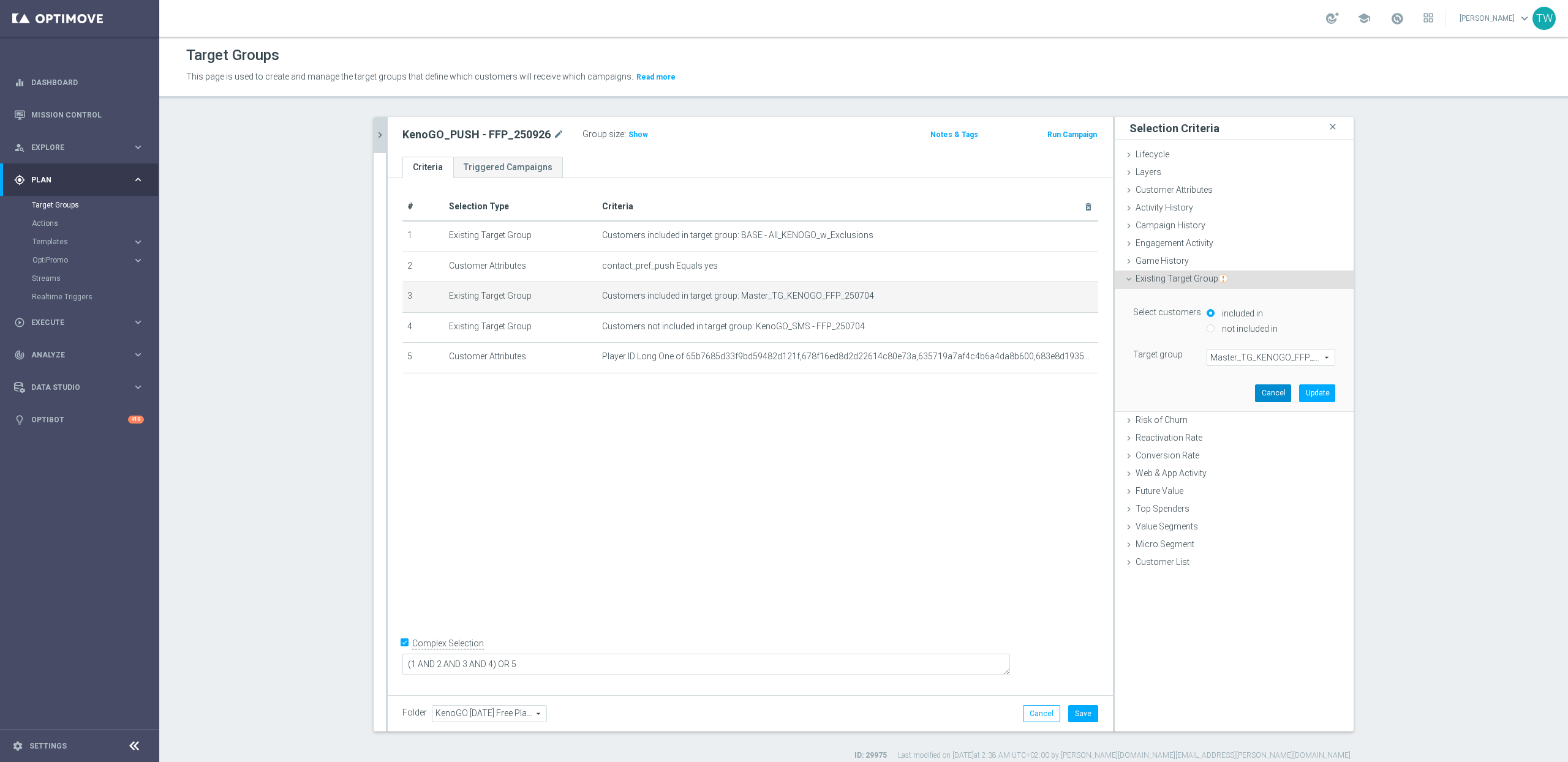
click at [1282, 398] on button "Cancel" at bounding box center [1273, 393] width 36 height 17
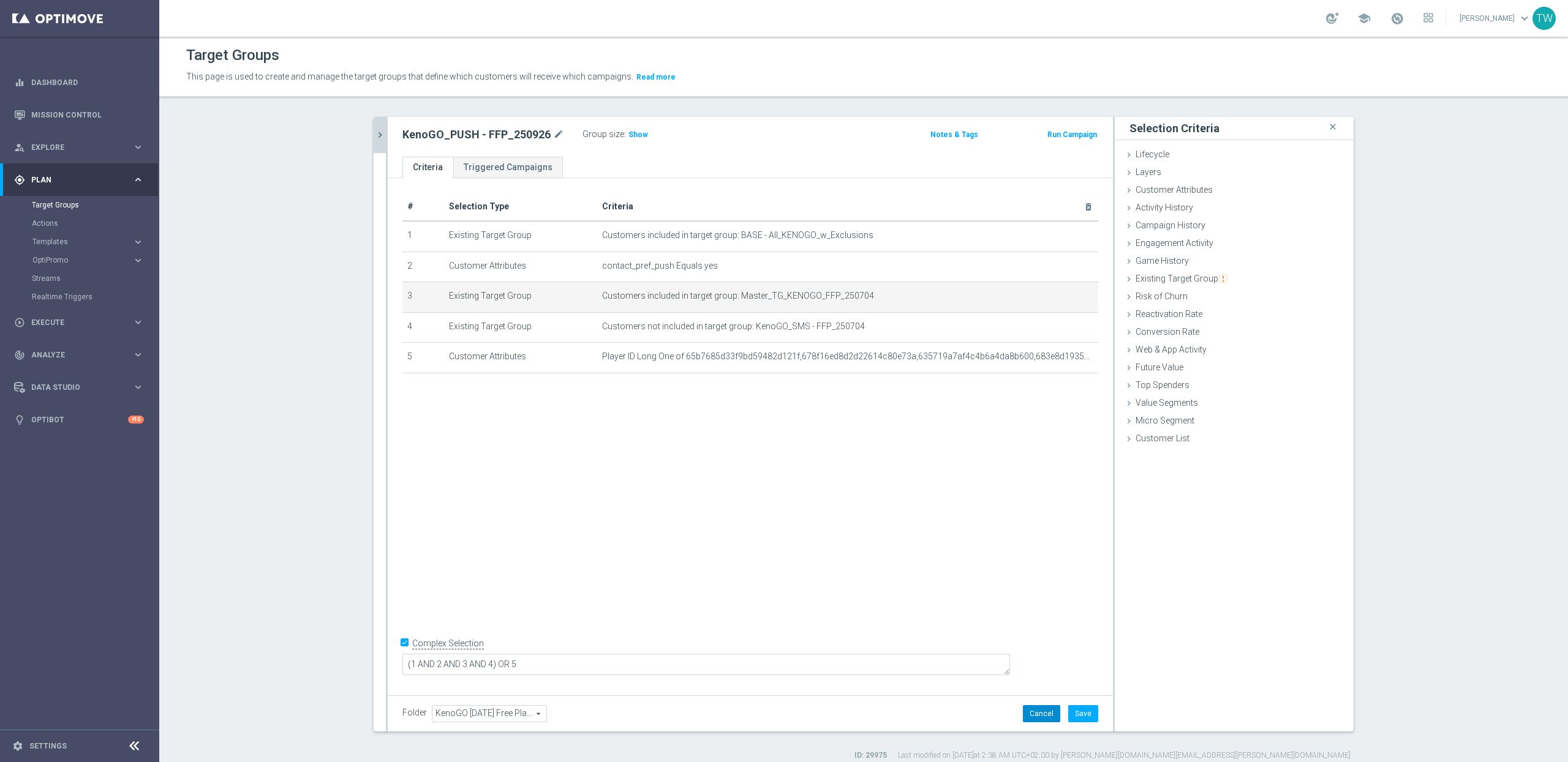
click at [1042, 719] on button "Cancel" at bounding box center [1041, 714] width 37 height 17
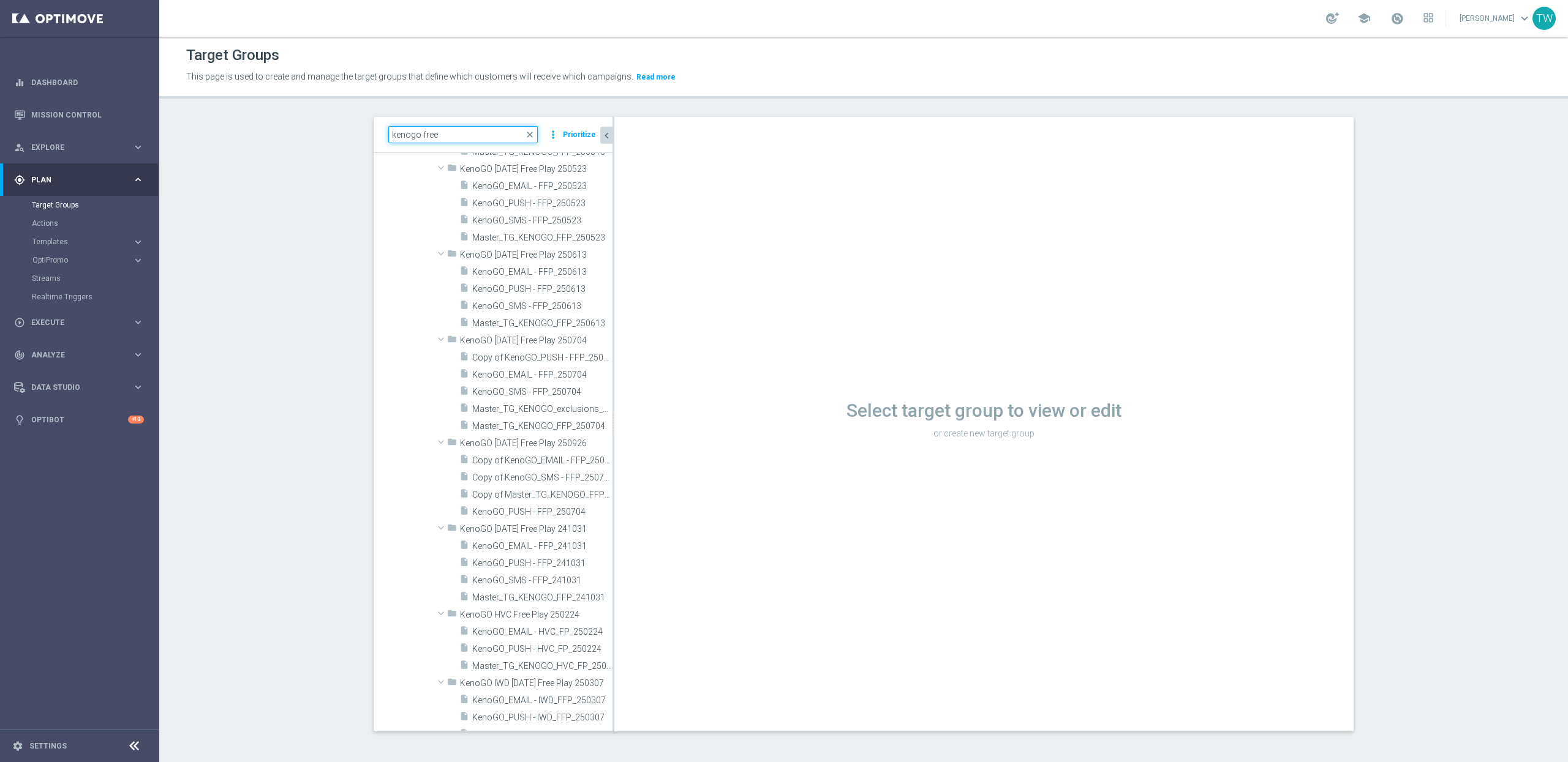
drag, startPoint x: 370, startPoint y: 131, endPoint x: 325, endPoint y: 128, distance: 45.1
click at [325, 128] on section "kenogo free close more_vert Prioritize Customer Target Groups library_add creat…" at bounding box center [863, 433] width 1409 height 634
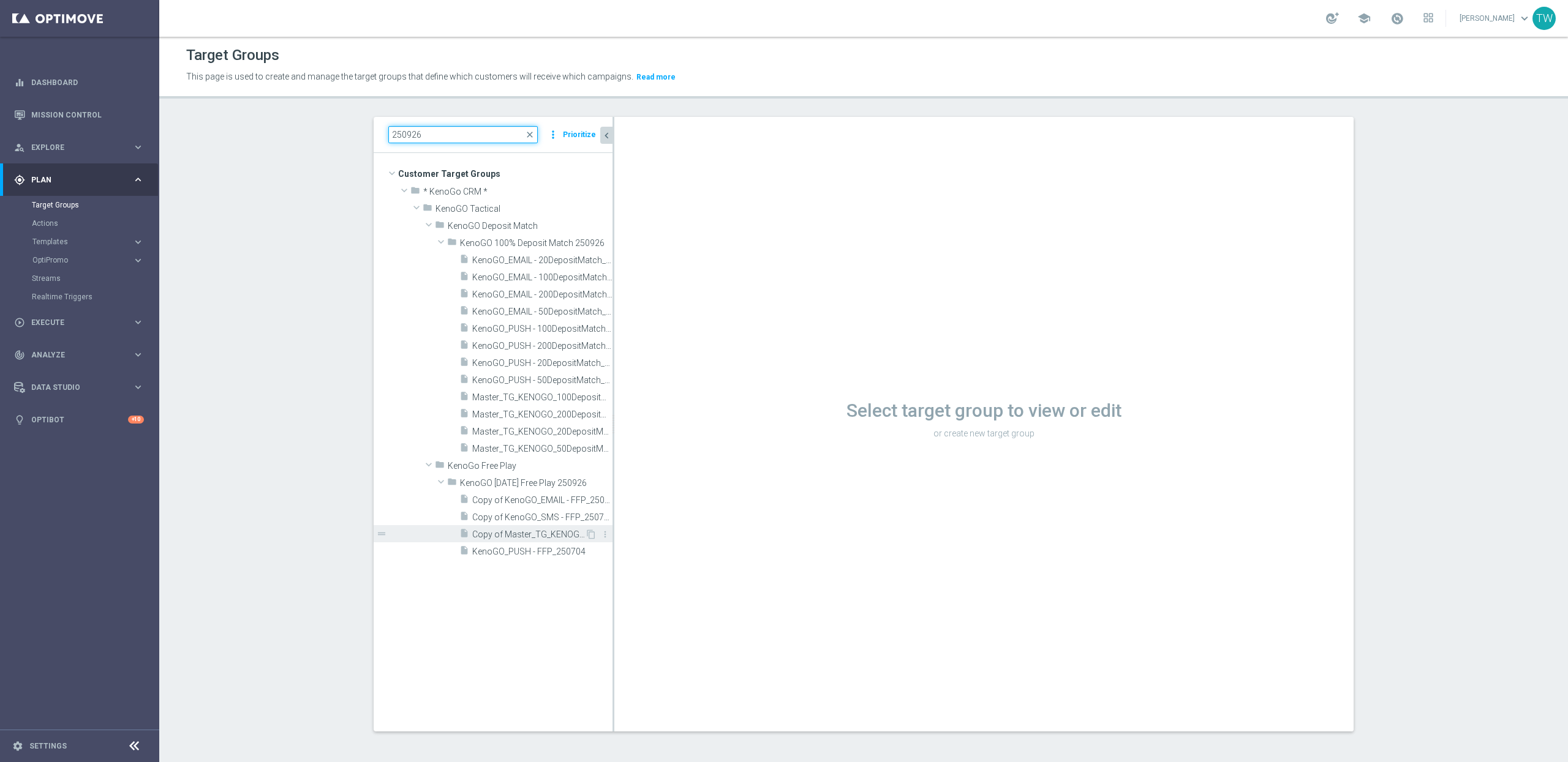
type input "250926"
click at [533, 535] on span "Copy of Master_TG_KENOGO_FFP_250704" at bounding box center [529, 535] width 113 height 11
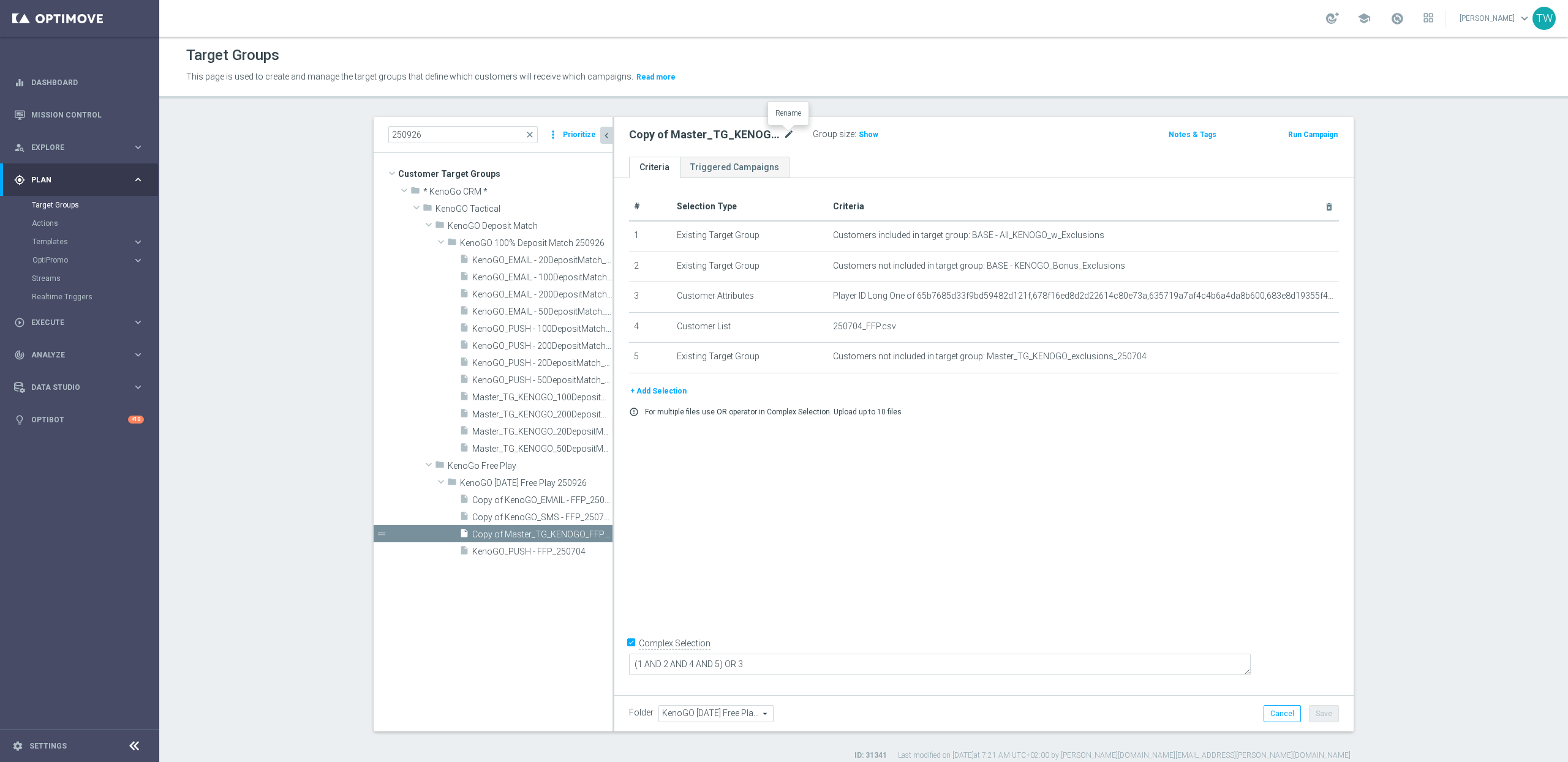
click at [787, 133] on icon "mode_edit" at bounding box center [789, 135] width 11 height 15
type input "Master_TG_KENOGO_FFP_250926"
click at [1314, 356] on icon "delete_forever" at bounding box center [1314, 356] width 10 height 10
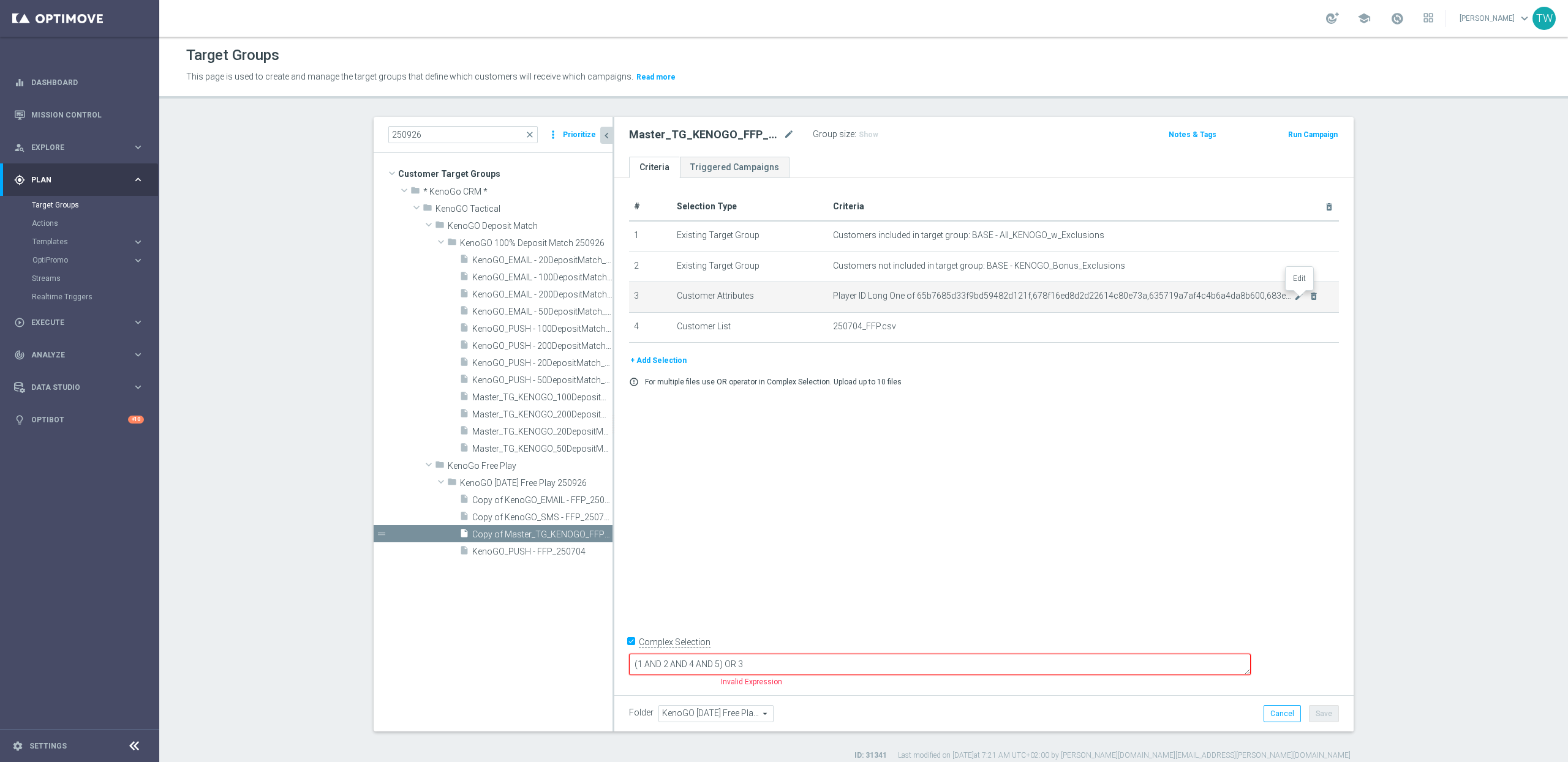
drag, startPoint x: 1298, startPoint y: 297, endPoint x: 1272, endPoint y: 296, distance: 26.0
click at [1298, 297] on icon "mode_edit" at bounding box center [1299, 296] width 10 height 10
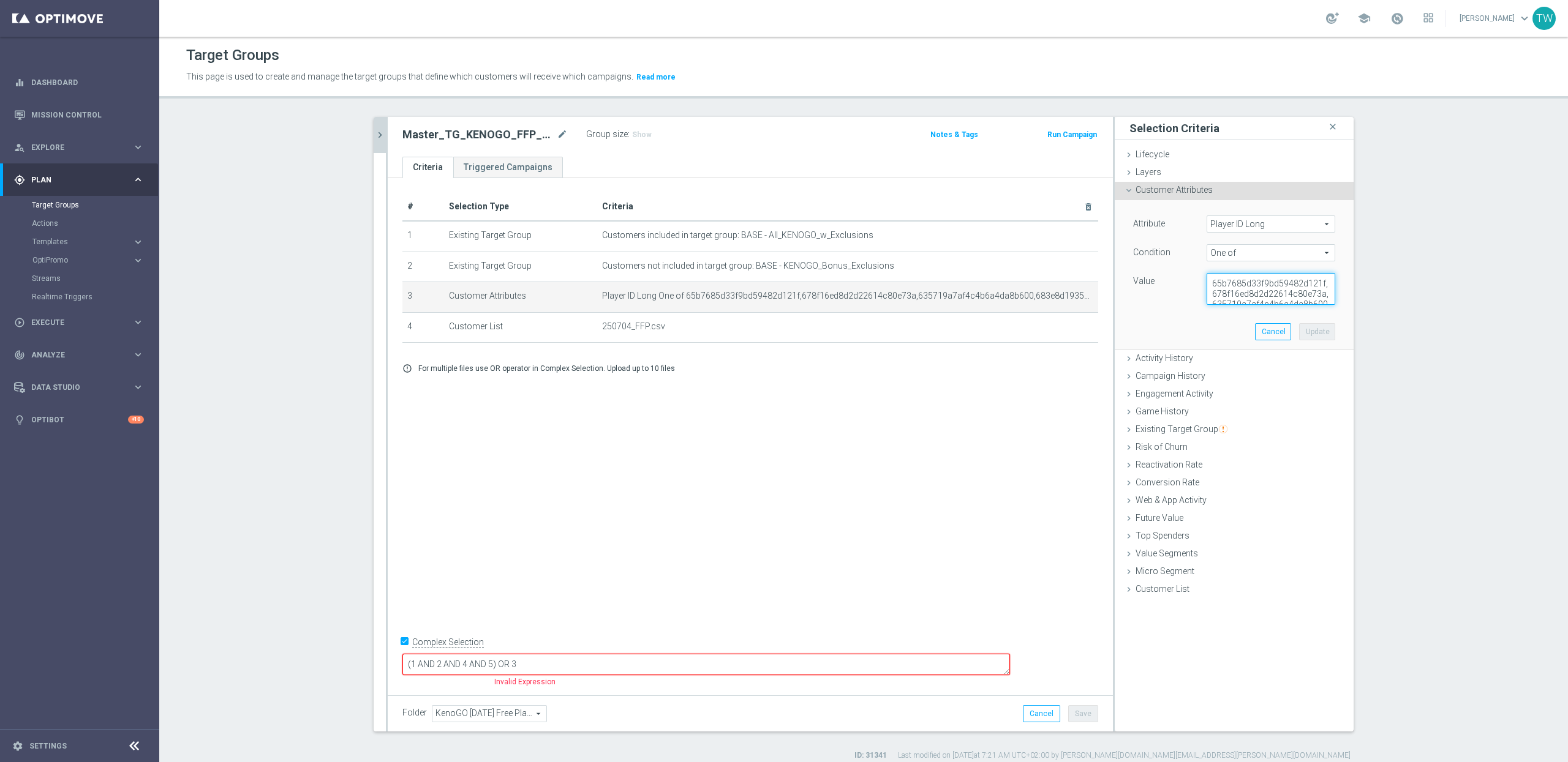
click at [1243, 282] on textarea "65b7685d33f9bd59482d121f,678f16ed8d2d22614c80e73a,635719a7af4c4b6a4da8b600,683e…" at bounding box center [1271, 289] width 129 height 32
click at [1244, 284] on textarea "65b7685d33f9bd59482d121f,678f16ed8d2d22614c80e73a,635719a7af4c4b6a4da8b600,683e…" at bounding box center [1271, 289] width 129 height 32
paste textarea "35719a7af4c4b6a4da8b600,683e8d19355f4f128041216a,686b3e0963aa445cefed5b3b,68cb6…"
type textarea "65b7685d33f9bd59482d121f,635719a7af4c4b6a4da8b600,683e8d19355f4f128041216a,686b…"
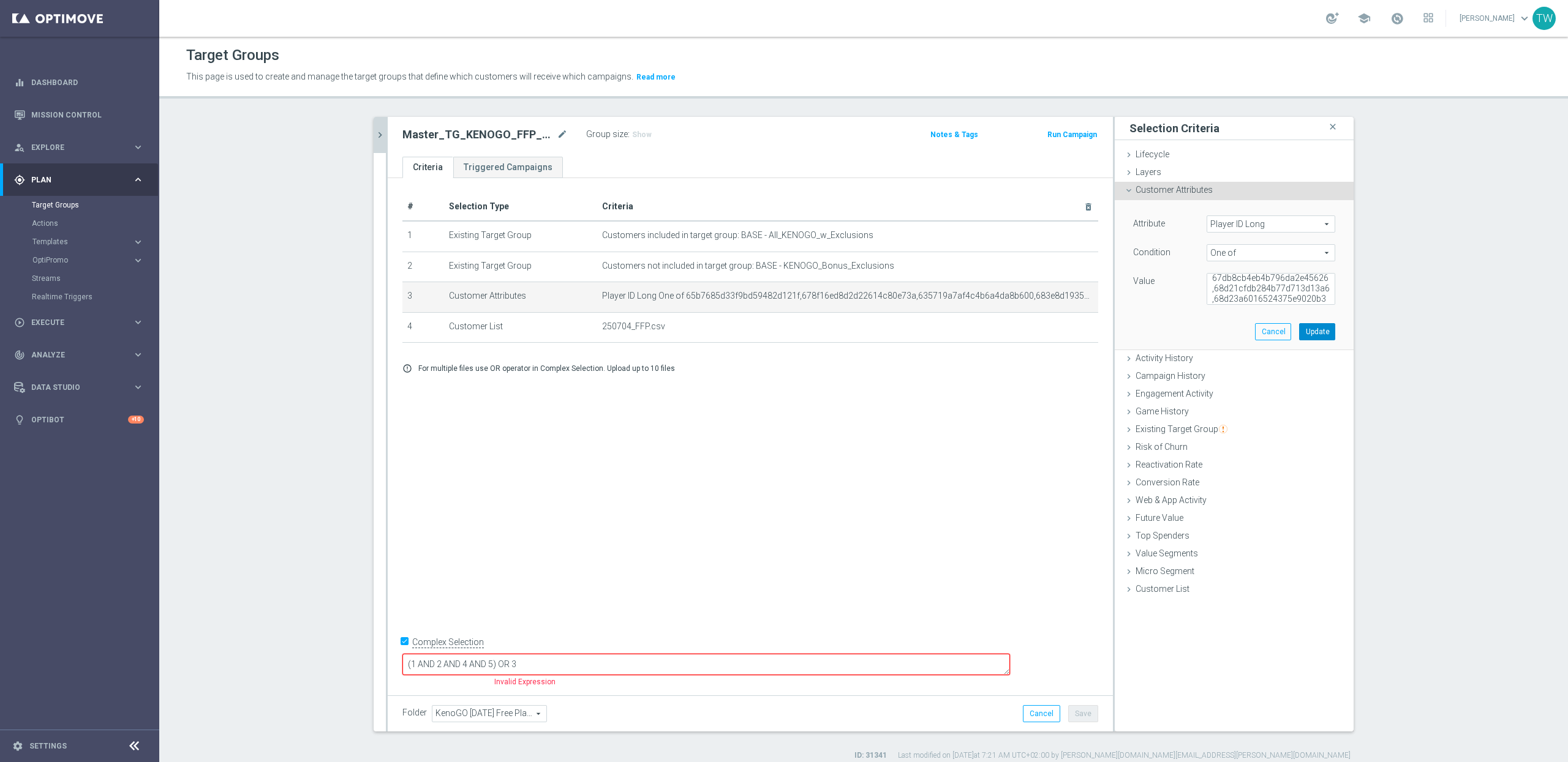
click at [1318, 335] on button "Update" at bounding box center [1317, 332] width 36 height 17
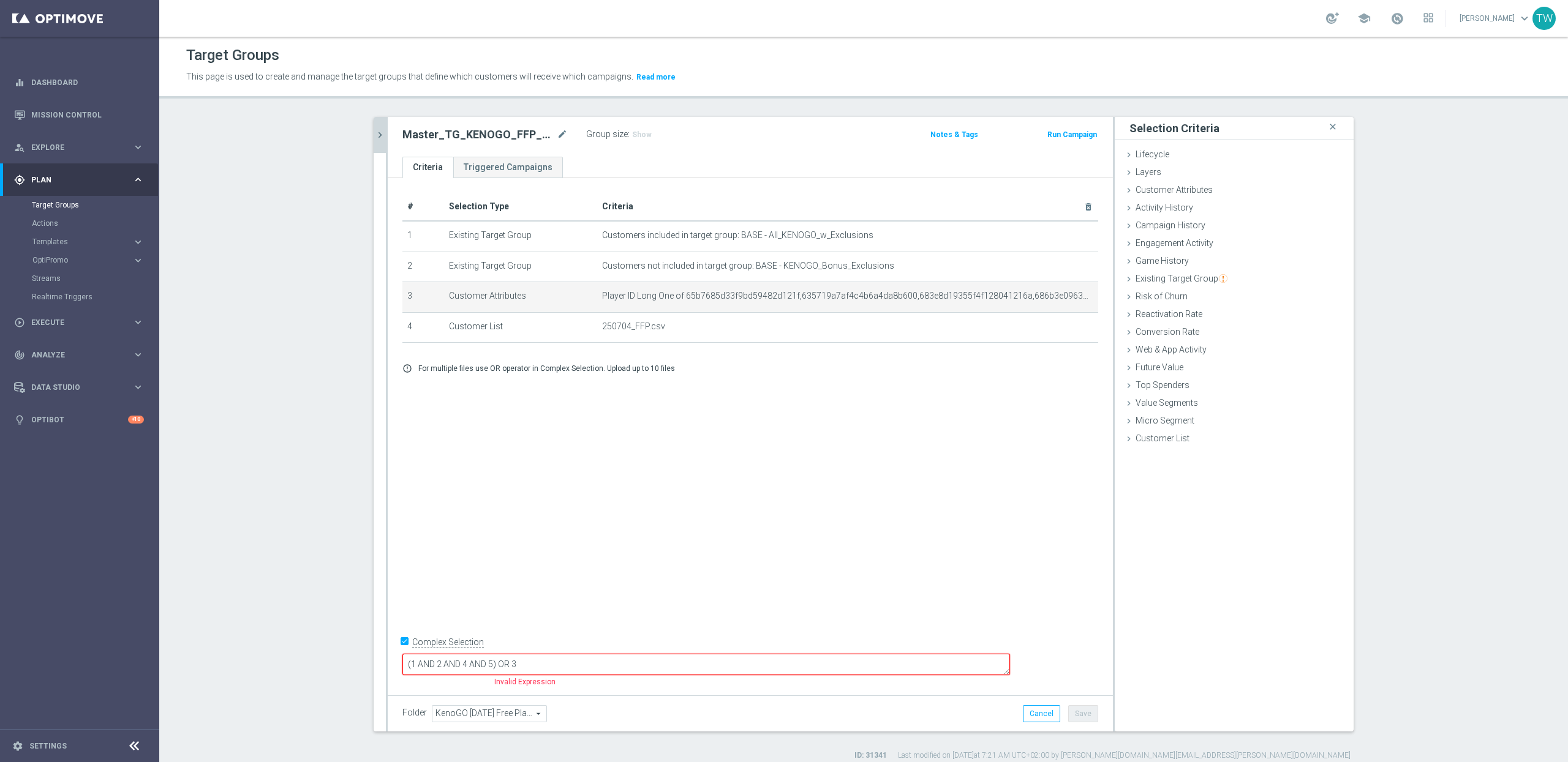
scroll to position [0, 0]
click at [556, 664] on textarea "(1 AND 2 AND 4 AND 5) OR 3" at bounding box center [706, 665] width 608 height 21
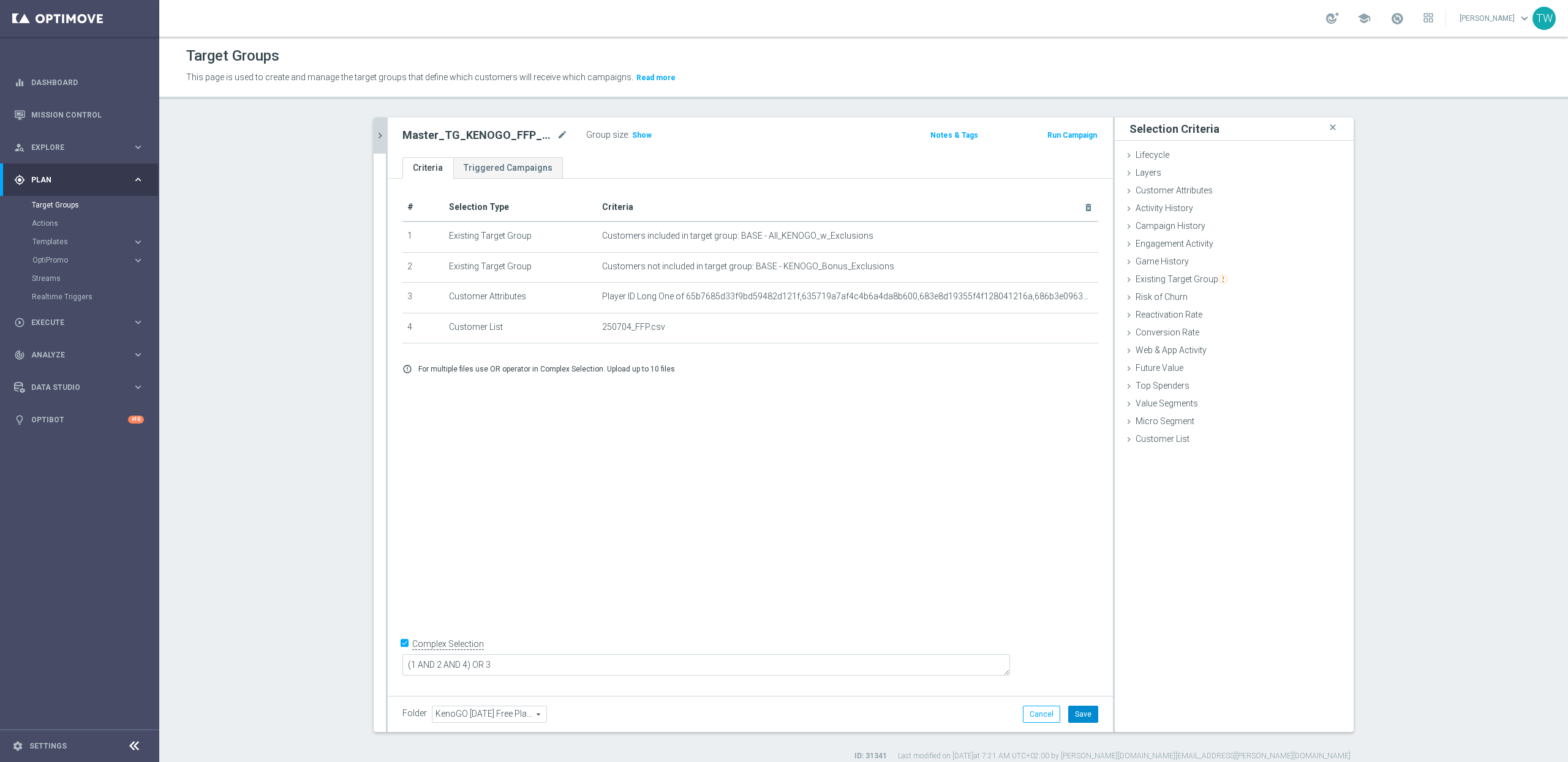
click at [1092, 715] on button "Save" at bounding box center [1083, 714] width 30 height 17
click at [381, 139] on icon "chevron_right" at bounding box center [381, 136] width 12 height 12
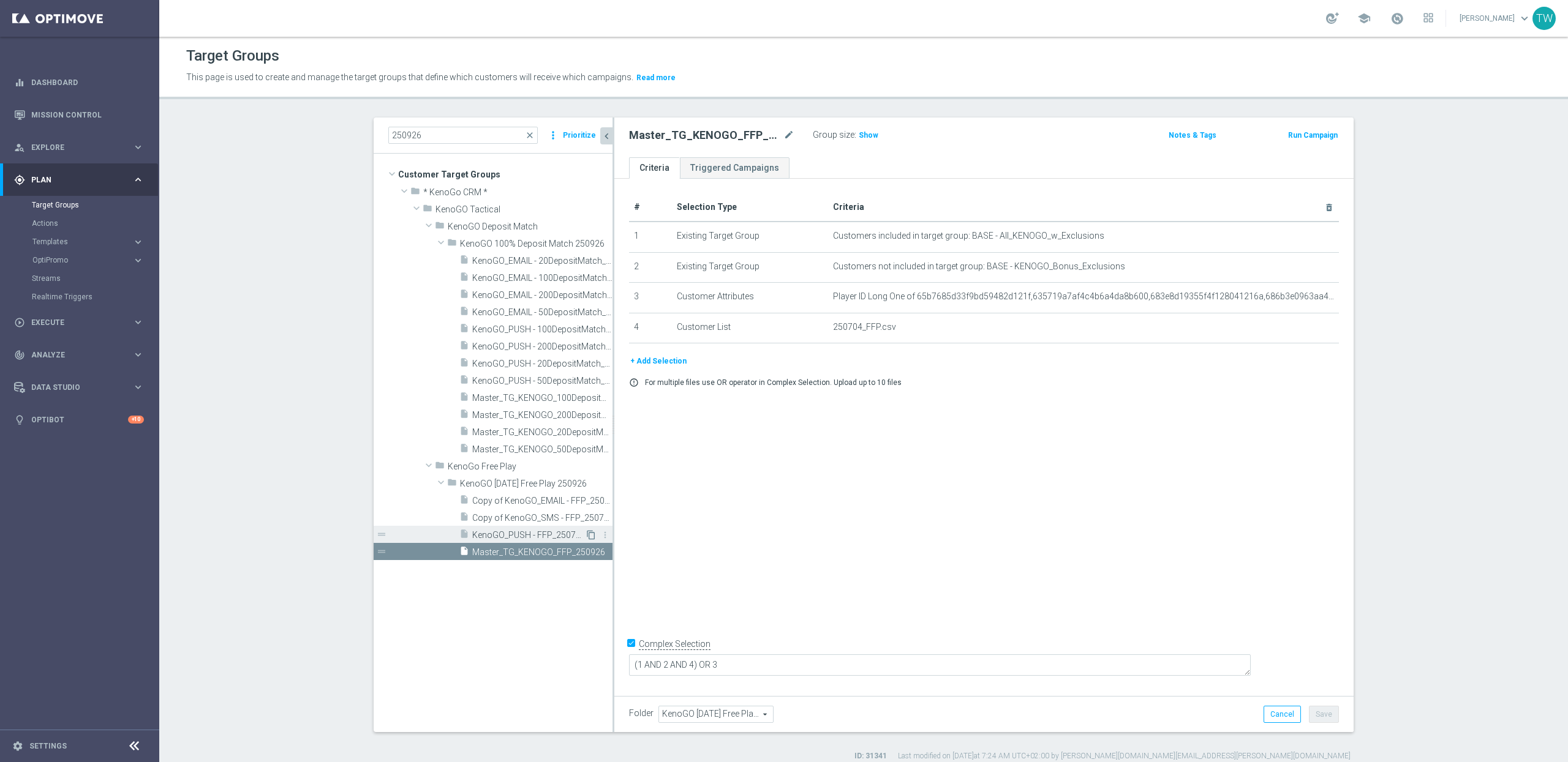
click at [590, 536] on icon "content_copy" at bounding box center [591, 535] width 10 height 10
type textarea "(1 AND 2 AND 3 AND 4) OR 5"
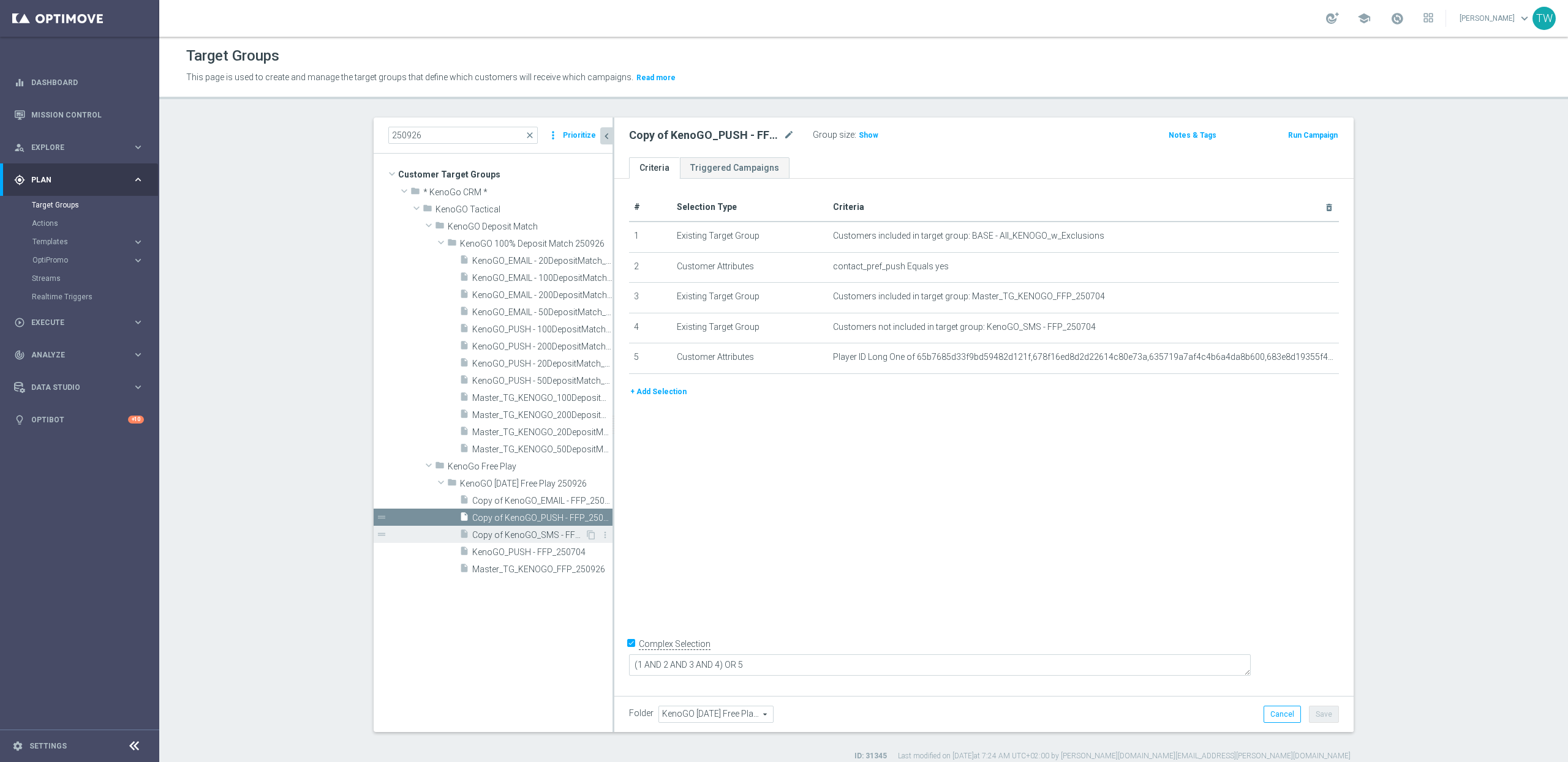
click at [513, 536] on span "Copy of KenoGO_SMS - FFP_250704" at bounding box center [529, 536] width 113 height 11
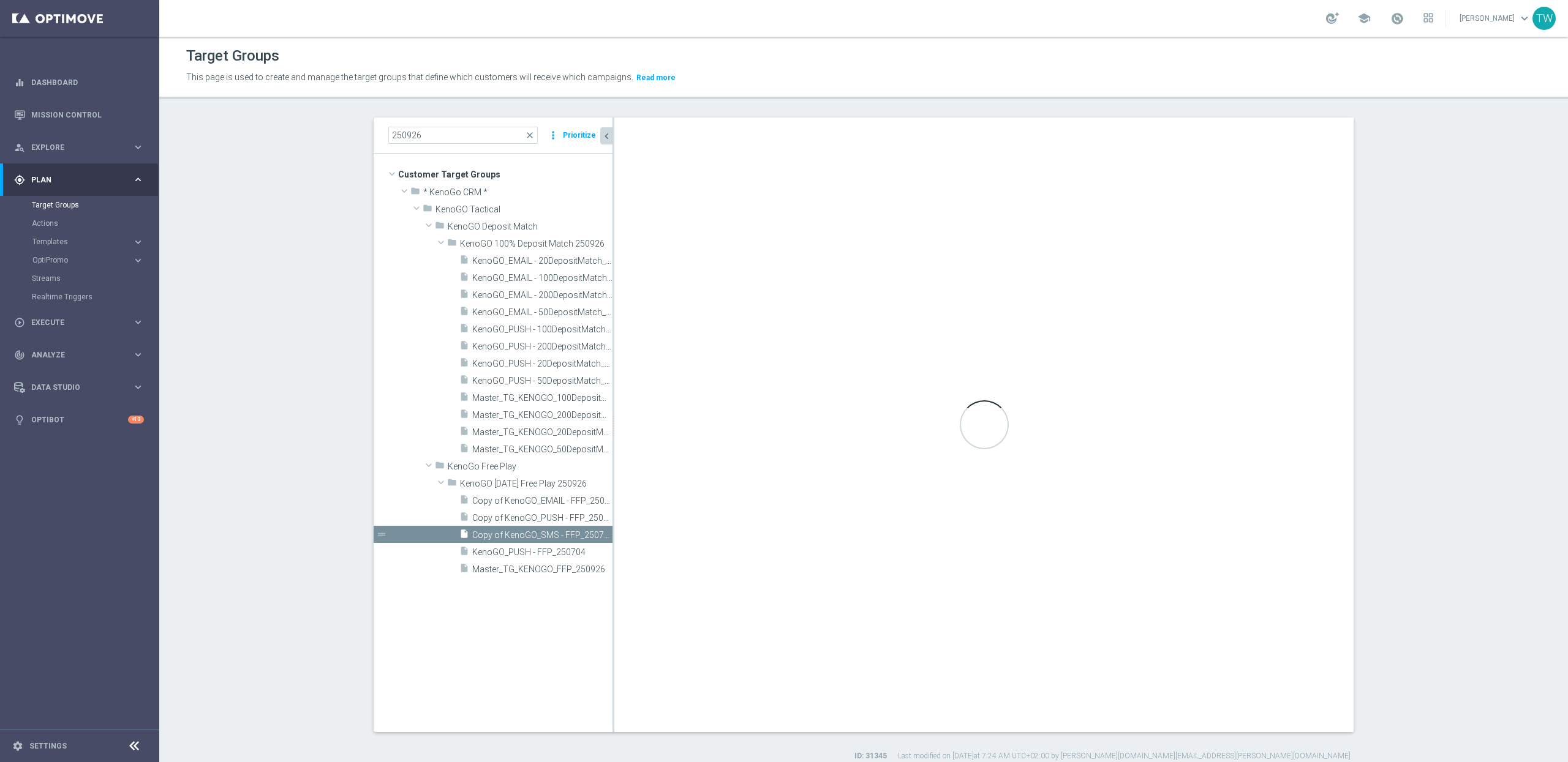
checkbox input "false"
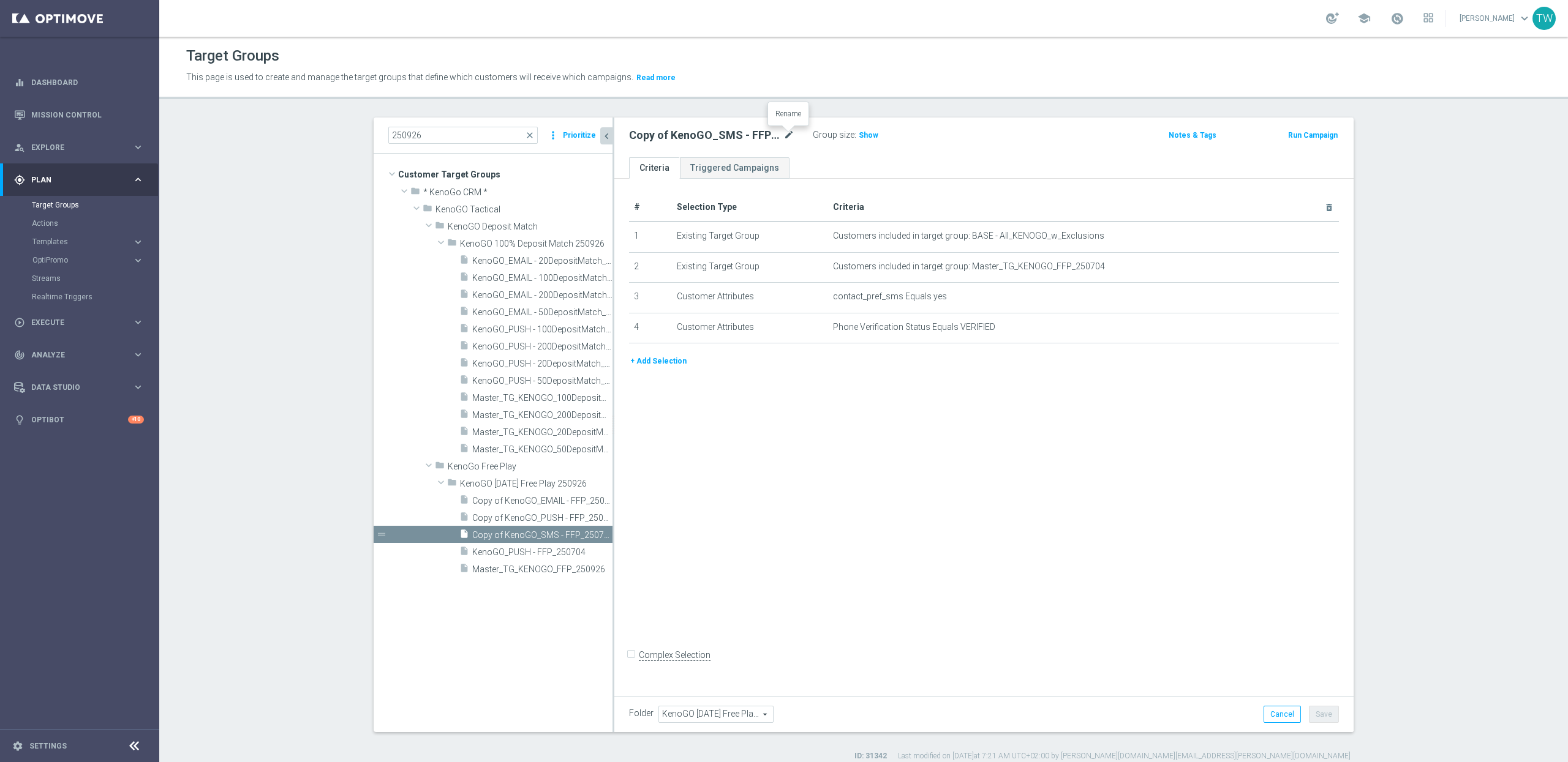
click at [789, 134] on icon "mode_edit" at bounding box center [789, 135] width 11 height 15
type input "KenoGO_SMS - FFP_250926"
click at [1300, 267] on icon "mode_edit" at bounding box center [1299, 266] width 10 height 10
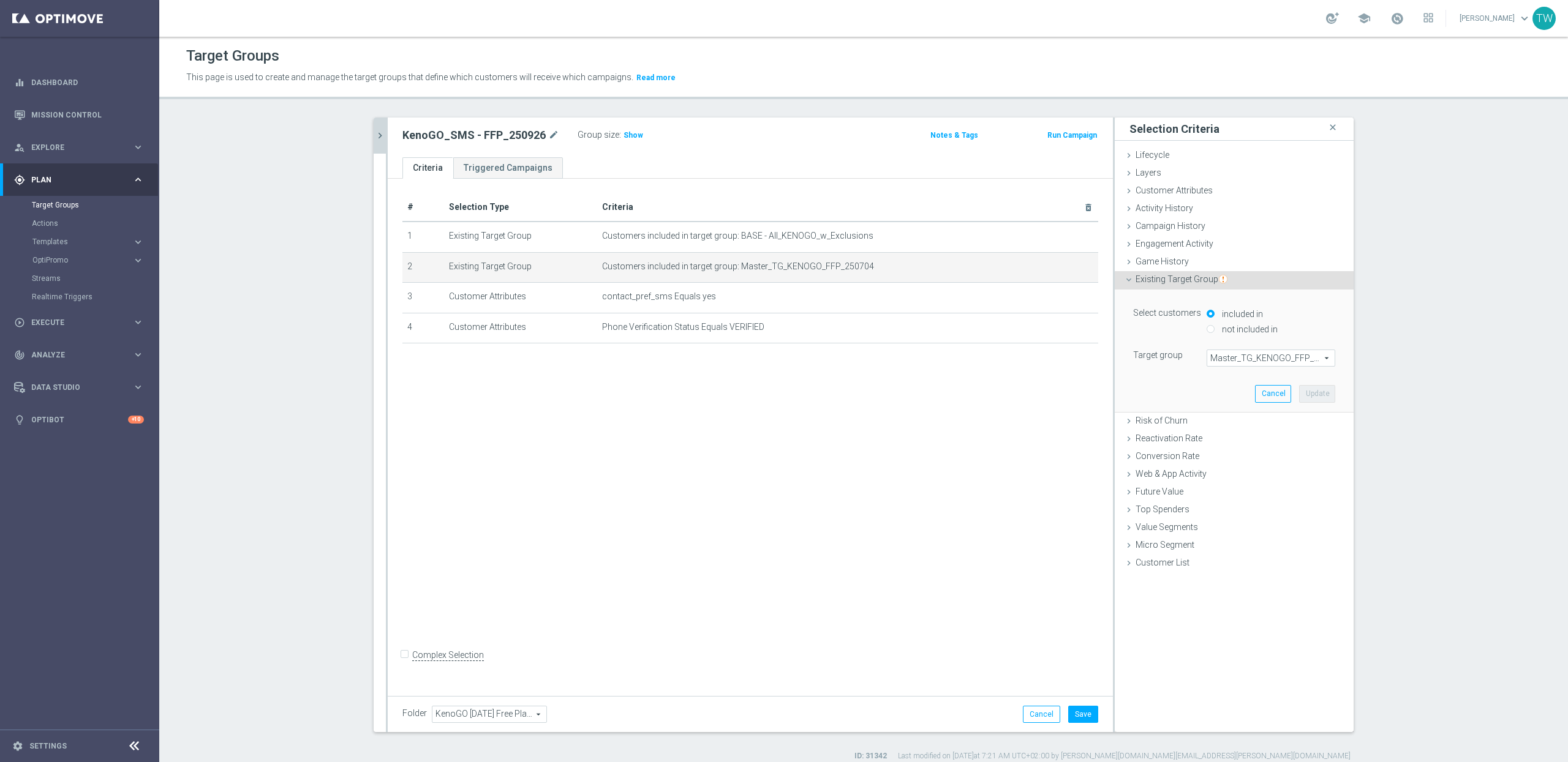
click at [1251, 360] on span "Master_TG_KENOGO_FFP_250704" at bounding box center [1271, 358] width 128 height 16
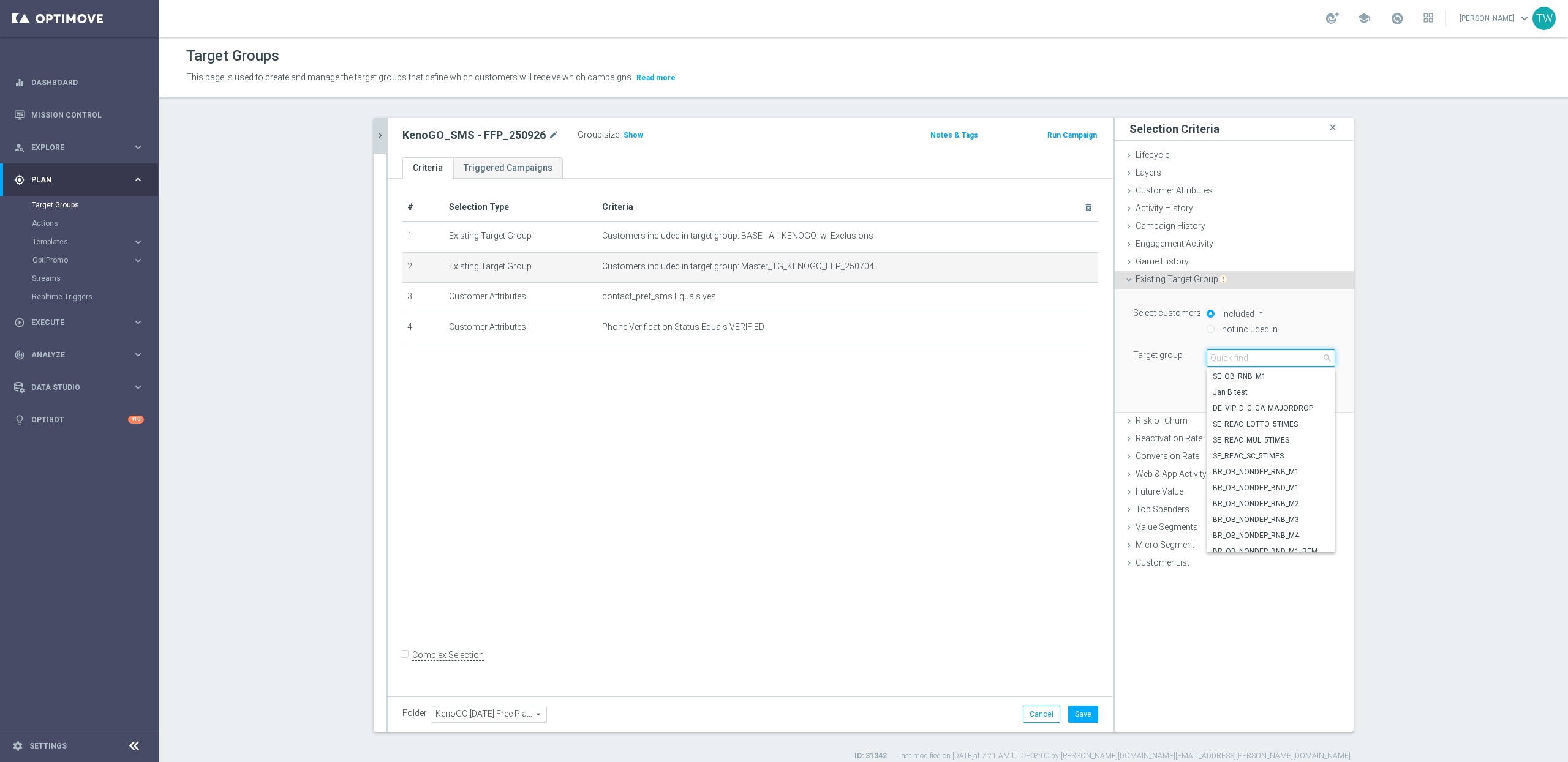
click at [1251, 360] on input "search" at bounding box center [1271, 358] width 129 height 17
type input "250926"
click at [1266, 539] on label "Master_TG_KENOGO_FFP_250926" at bounding box center [1271, 545] width 129 height 16
type input "Master_TG_KENOGO_FFP_250926"
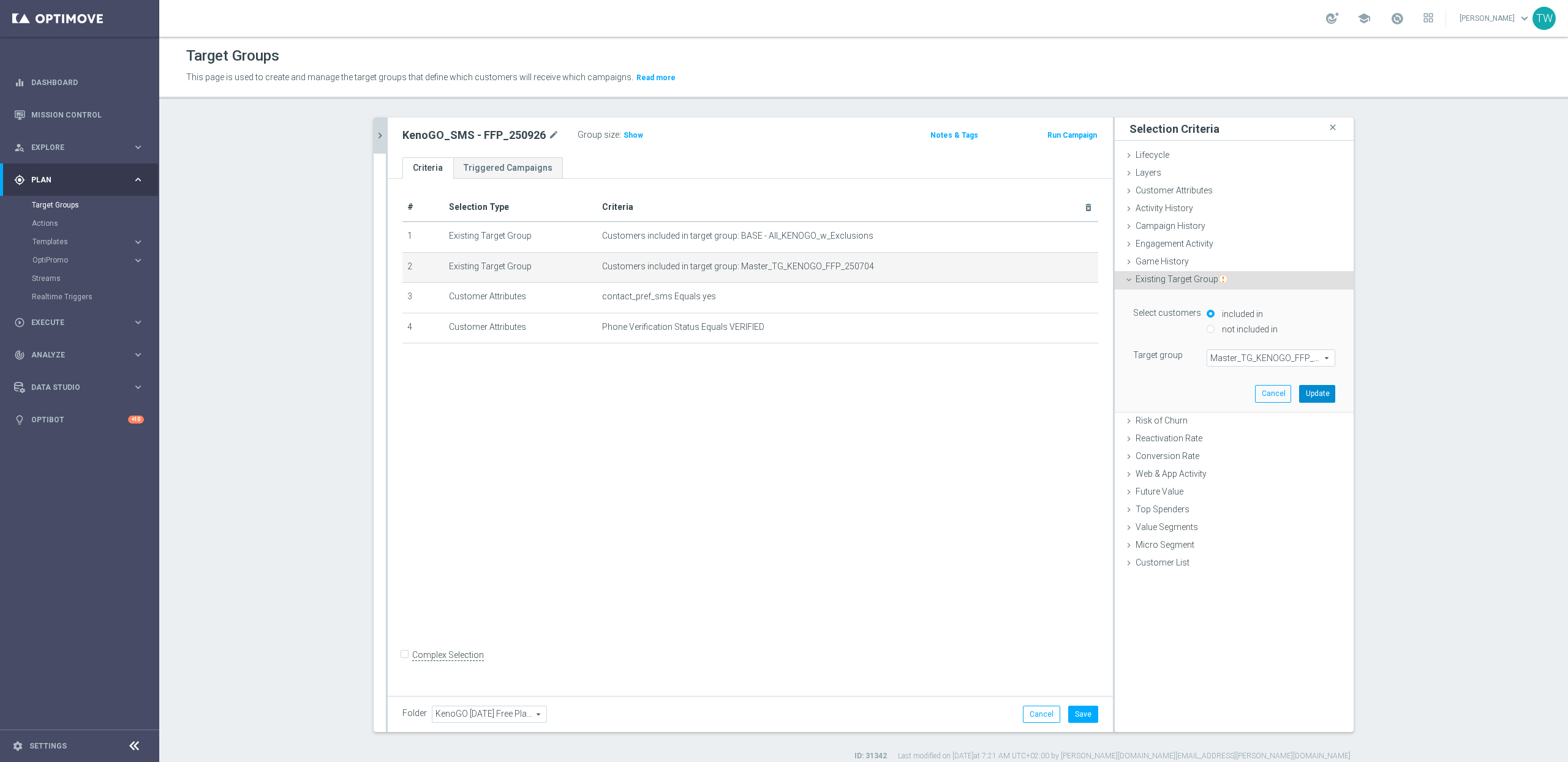
click at [1324, 400] on button "Update" at bounding box center [1317, 394] width 36 height 17
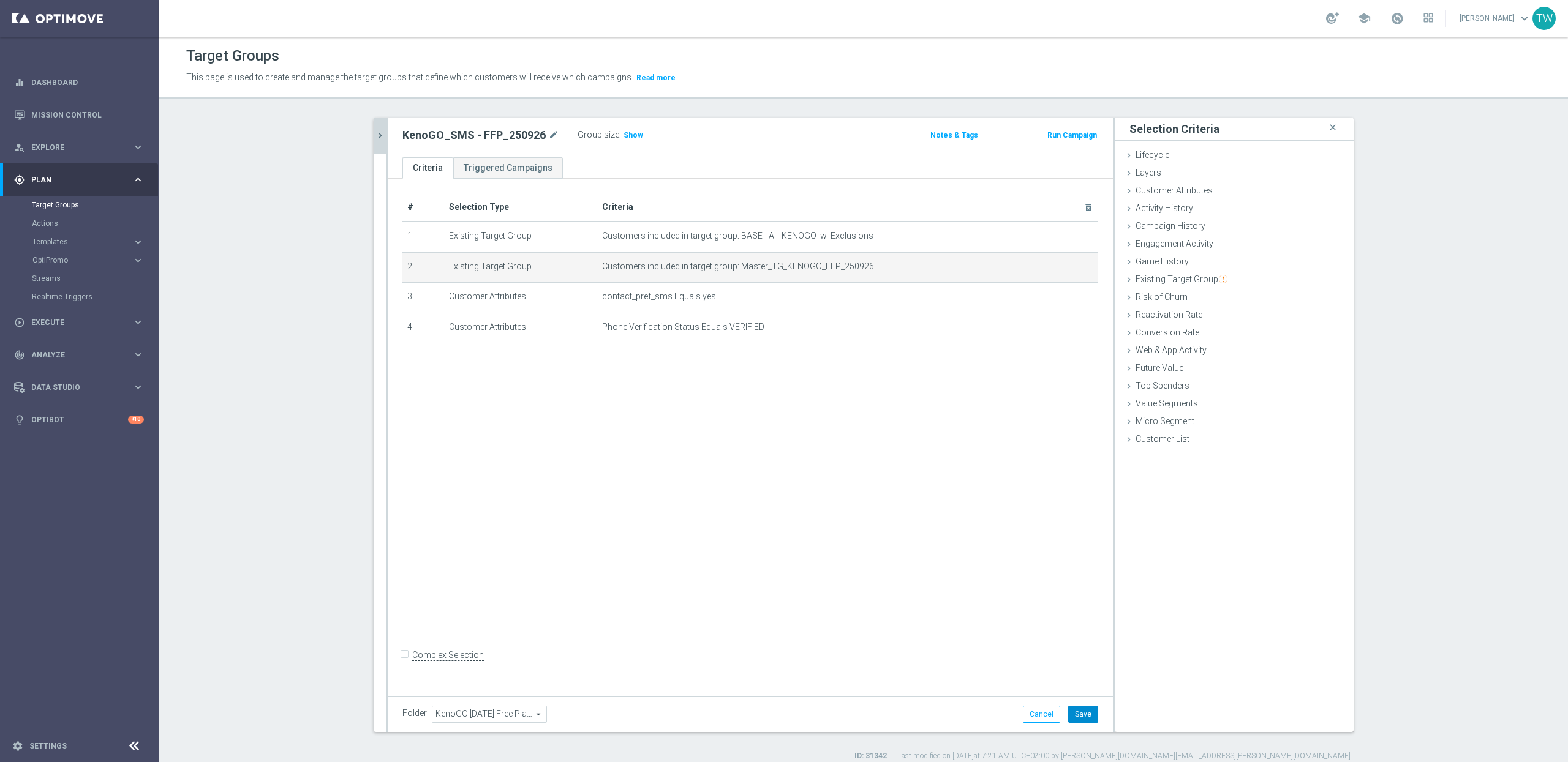
click at [1088, 713] on button "Save" at bounding box center [1083, 714] width 30 height 17
click at [378, 135] on icon "chevron_right" at bounding box center [381, 136] width 12 height 12
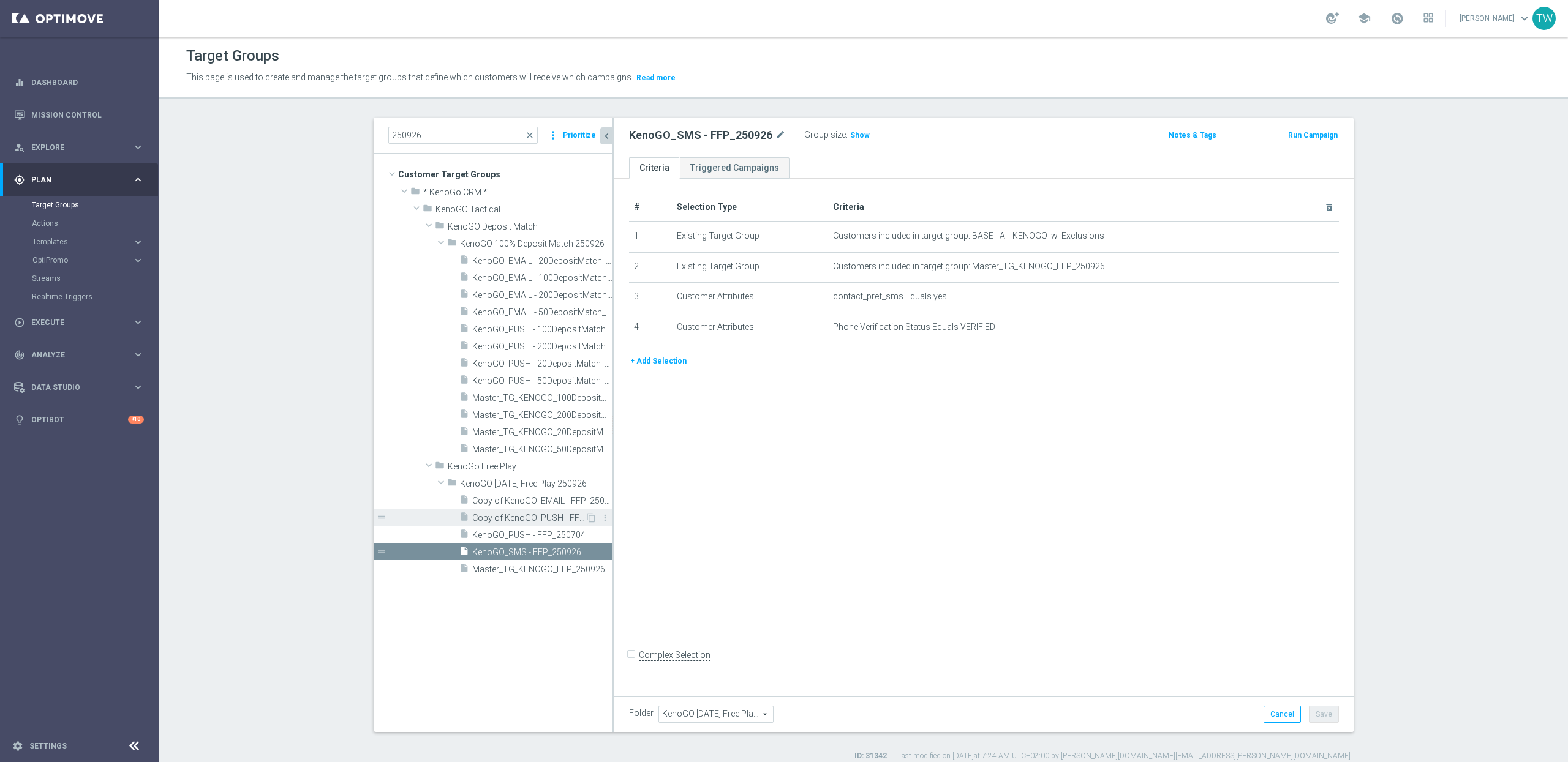
click at [561, 516] on span "Copy of KenoGO_PUSH - FFP_250704 (1)" at bounding box center [529, 518] width 113 height 11
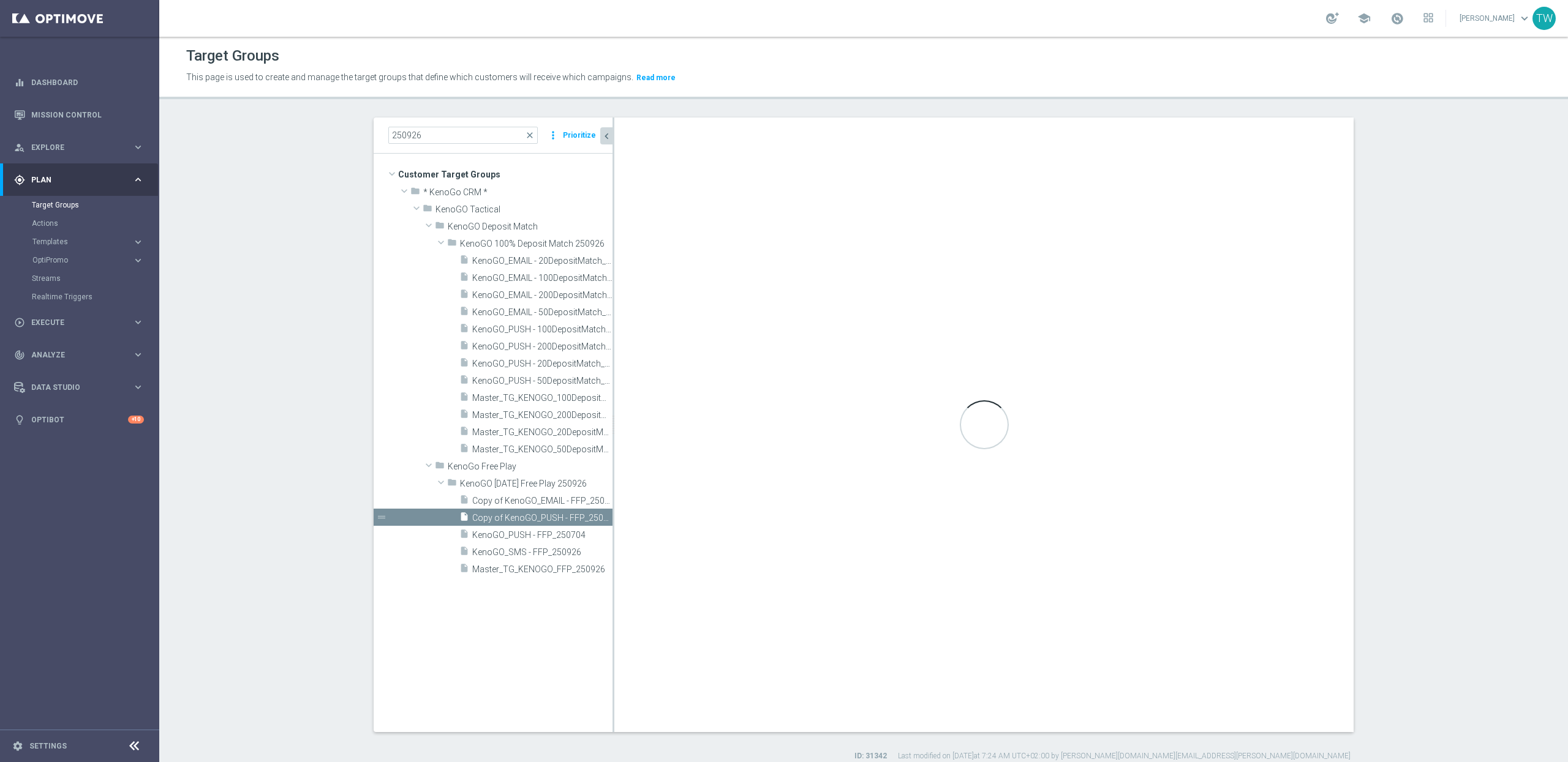
checkbox input "true"
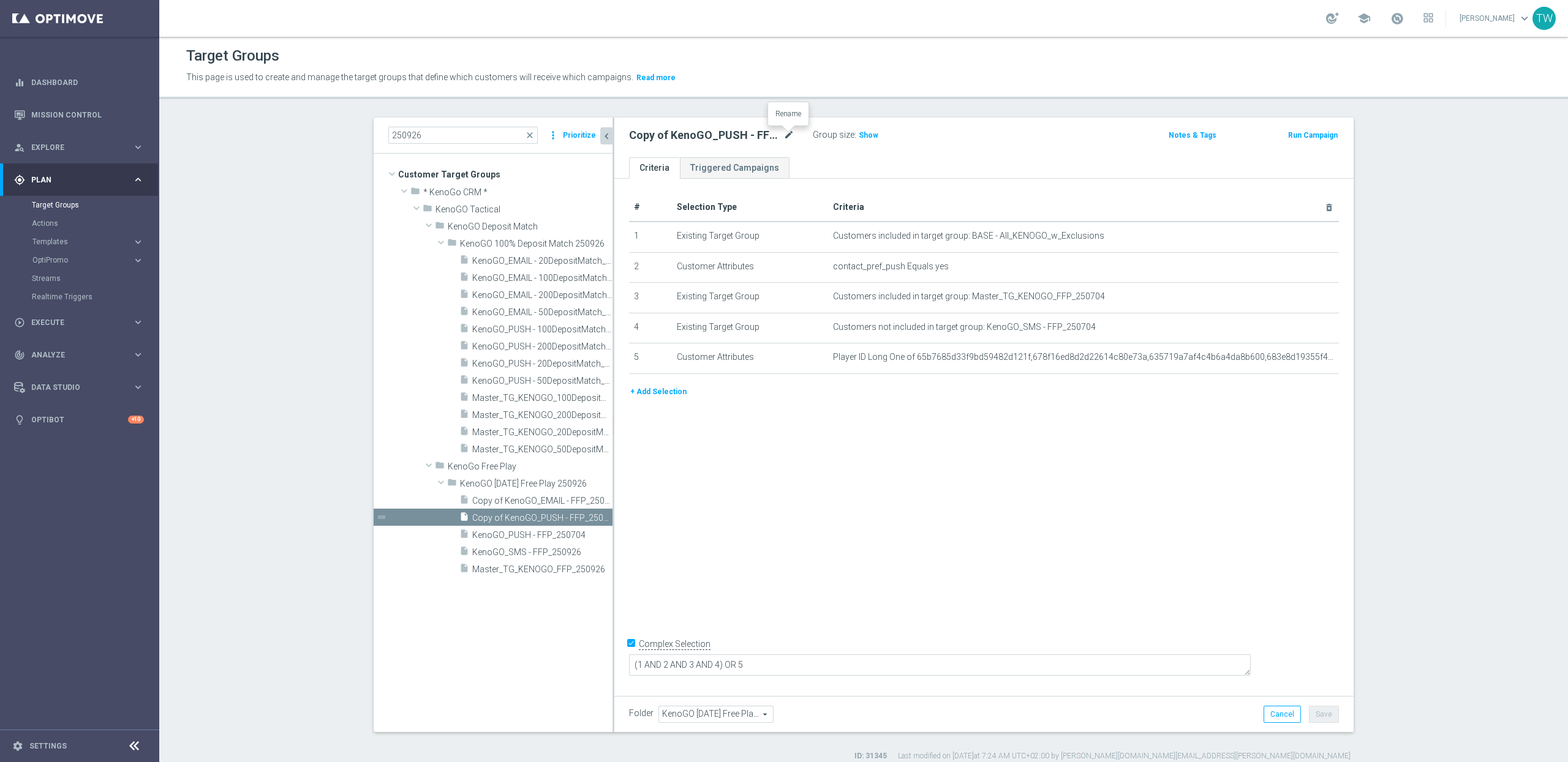
click at [784, 132] on icon "mode_edit" at bounding box center [789, 135] width 11 height 15
type input "KenoGO_PUSH - FFP_250926"
click at [1298, 302] on icon "mode_edit" at bounding box center [1299, 297] width 10 height 10
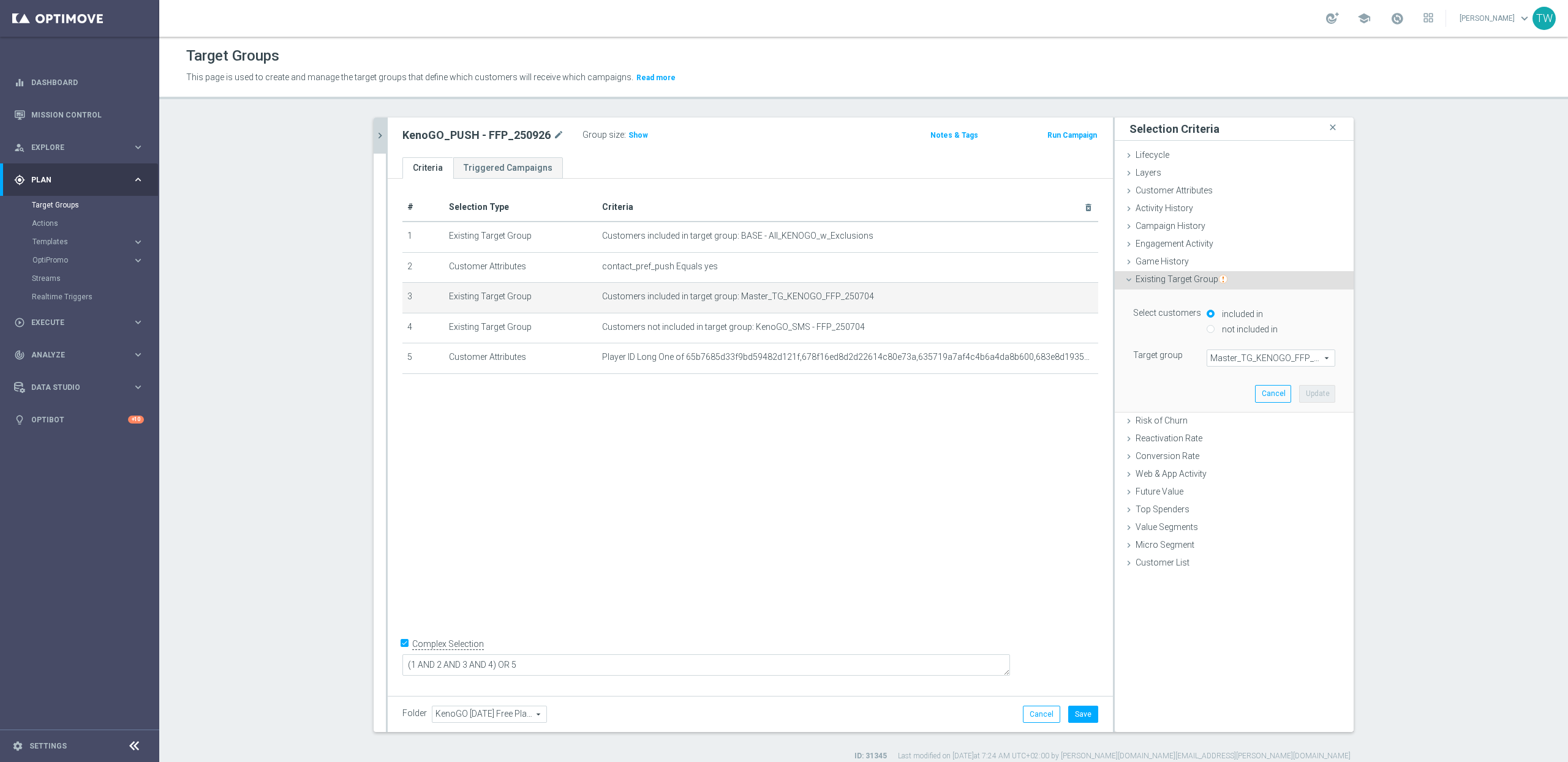
click at [1292, 356] on span "Master_TG_KENOGO_FFP_250704" at bounding box center [1271, 358] width 128 height 16
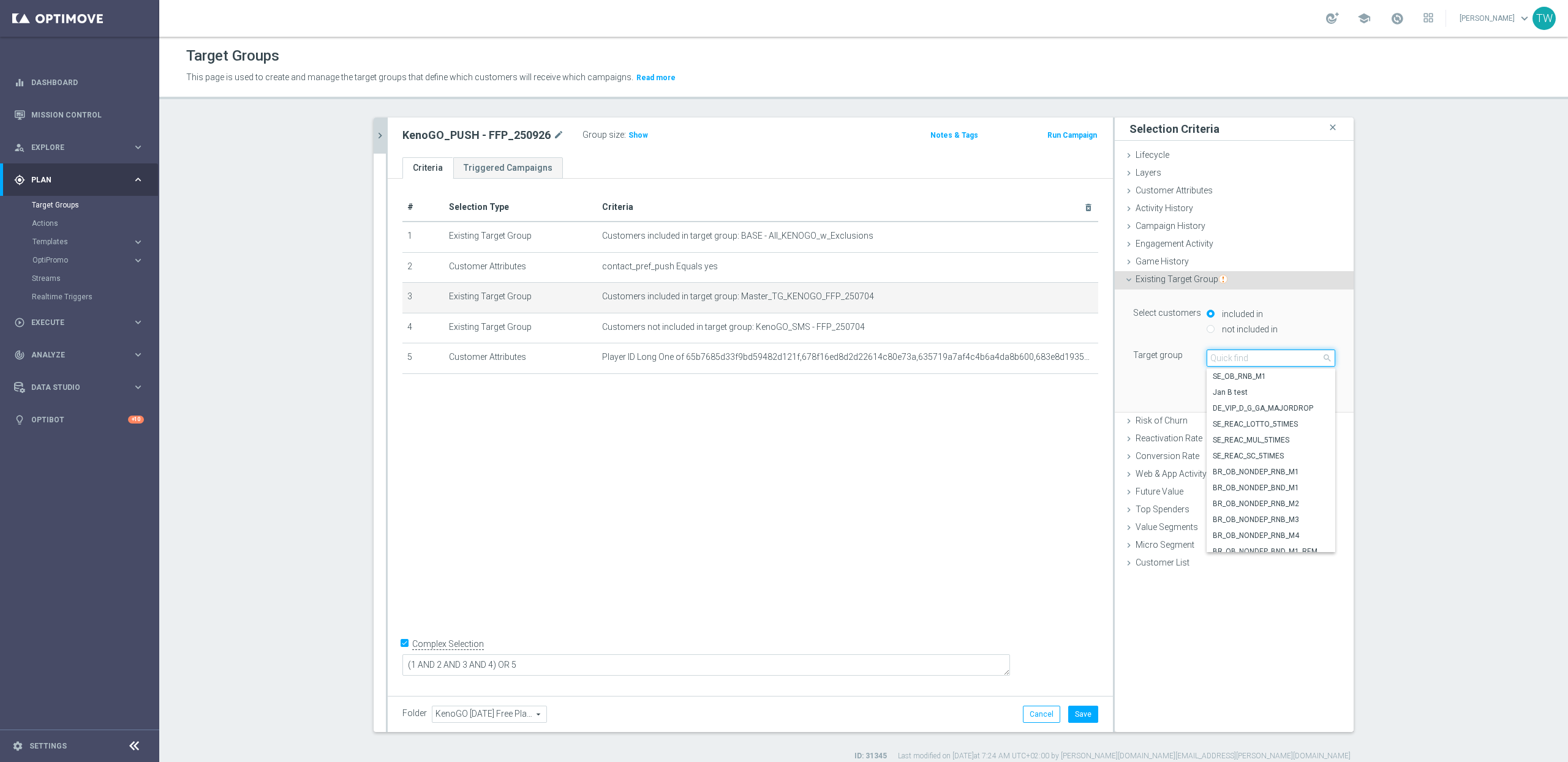
click at [1292, 356] on input "search" at bounding box center [1271, 358] width 129 height 17
type input "250926"
click at [1284, 532] on span "Master_TG_KENOGO_FFP_250926" at bounding box center [1270, 529] width 116 height 10
type input "Master_TG_KENOGO_FFP_250926"
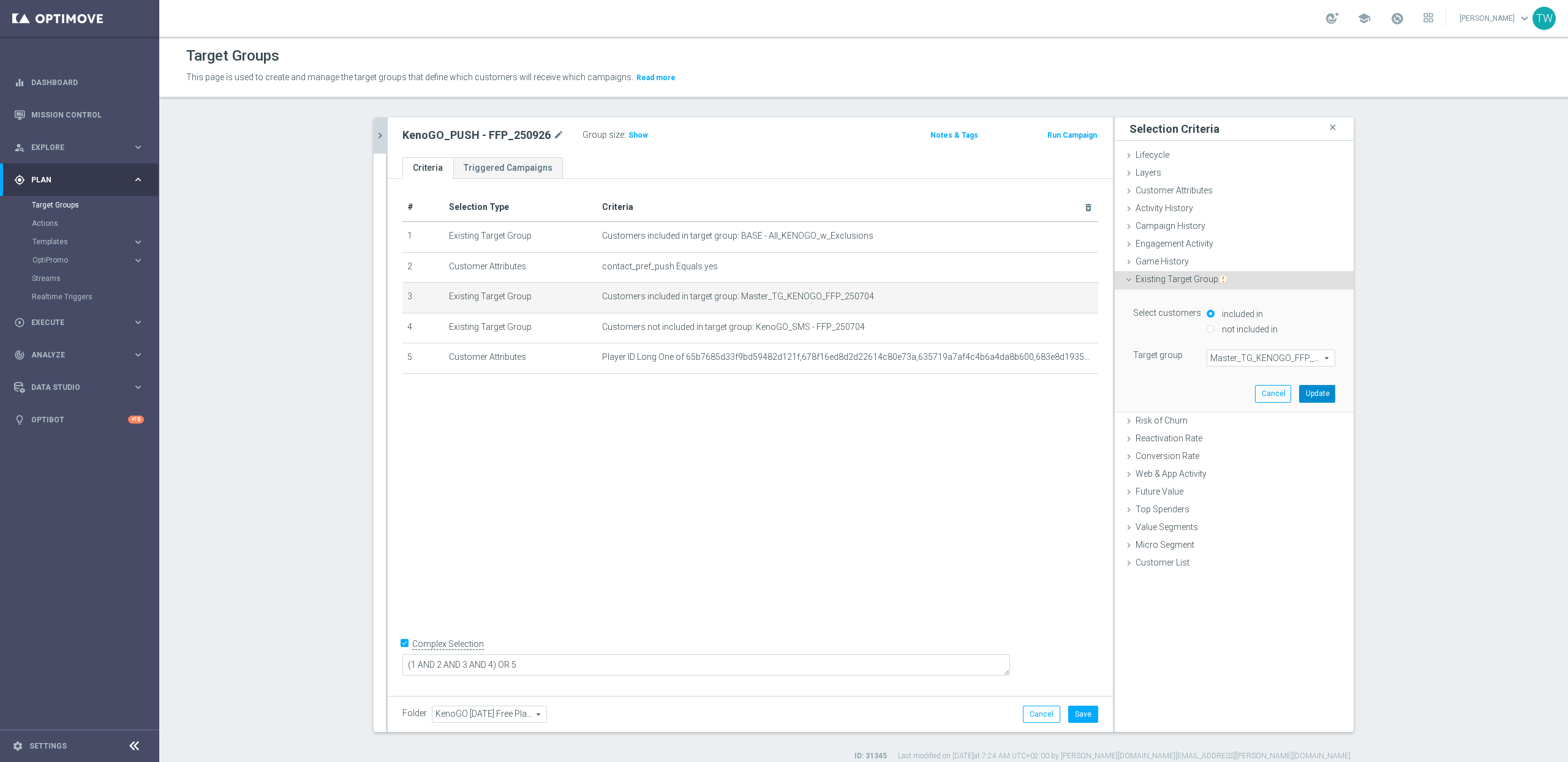
click at [1326, 396] on button "Update" at bounding box center [1317, 394] width 36 height 17
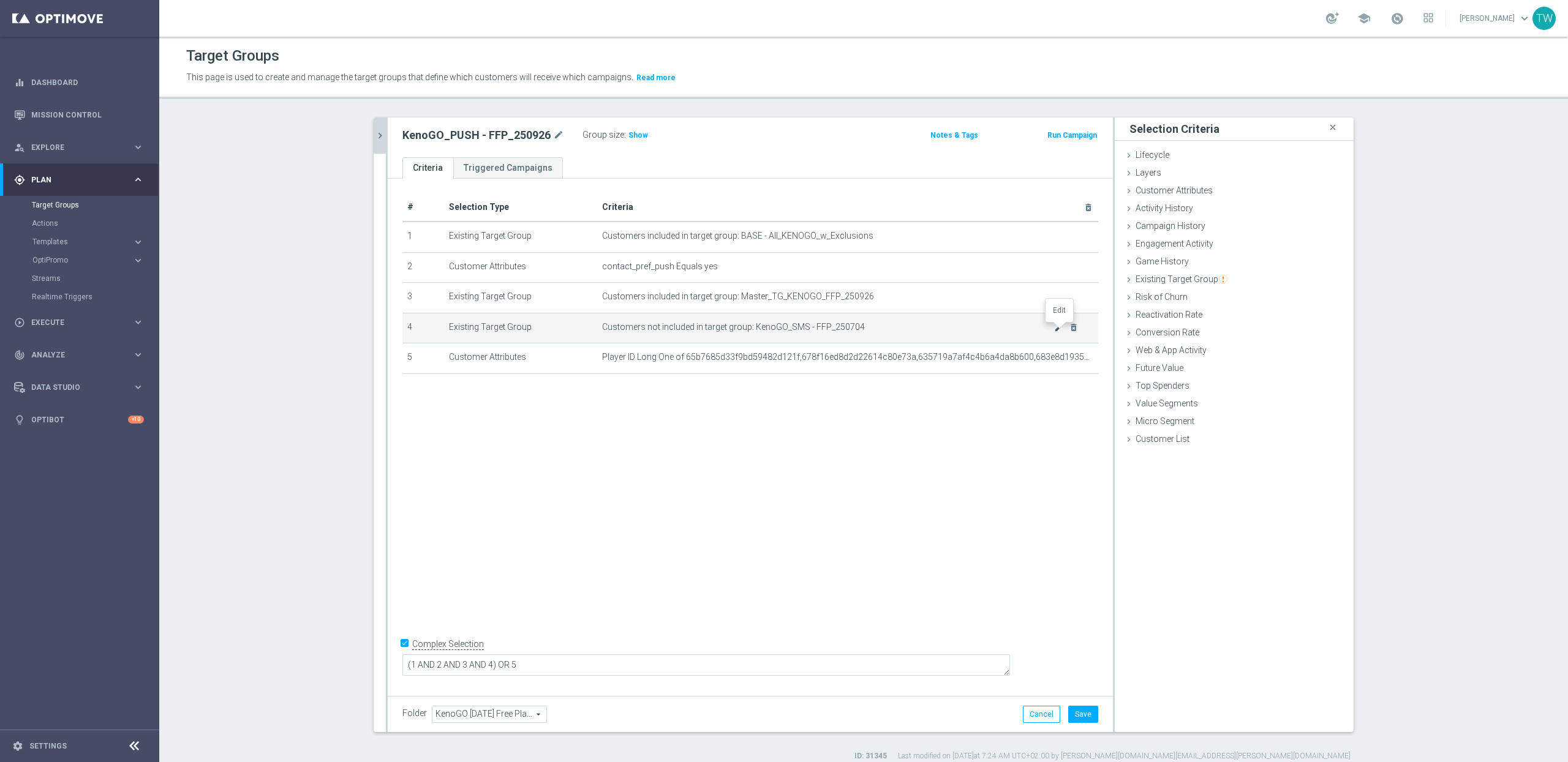
click at [1055, 328] on icon "mode_edit" at bounding box center [1059, 327] width 10 height 10
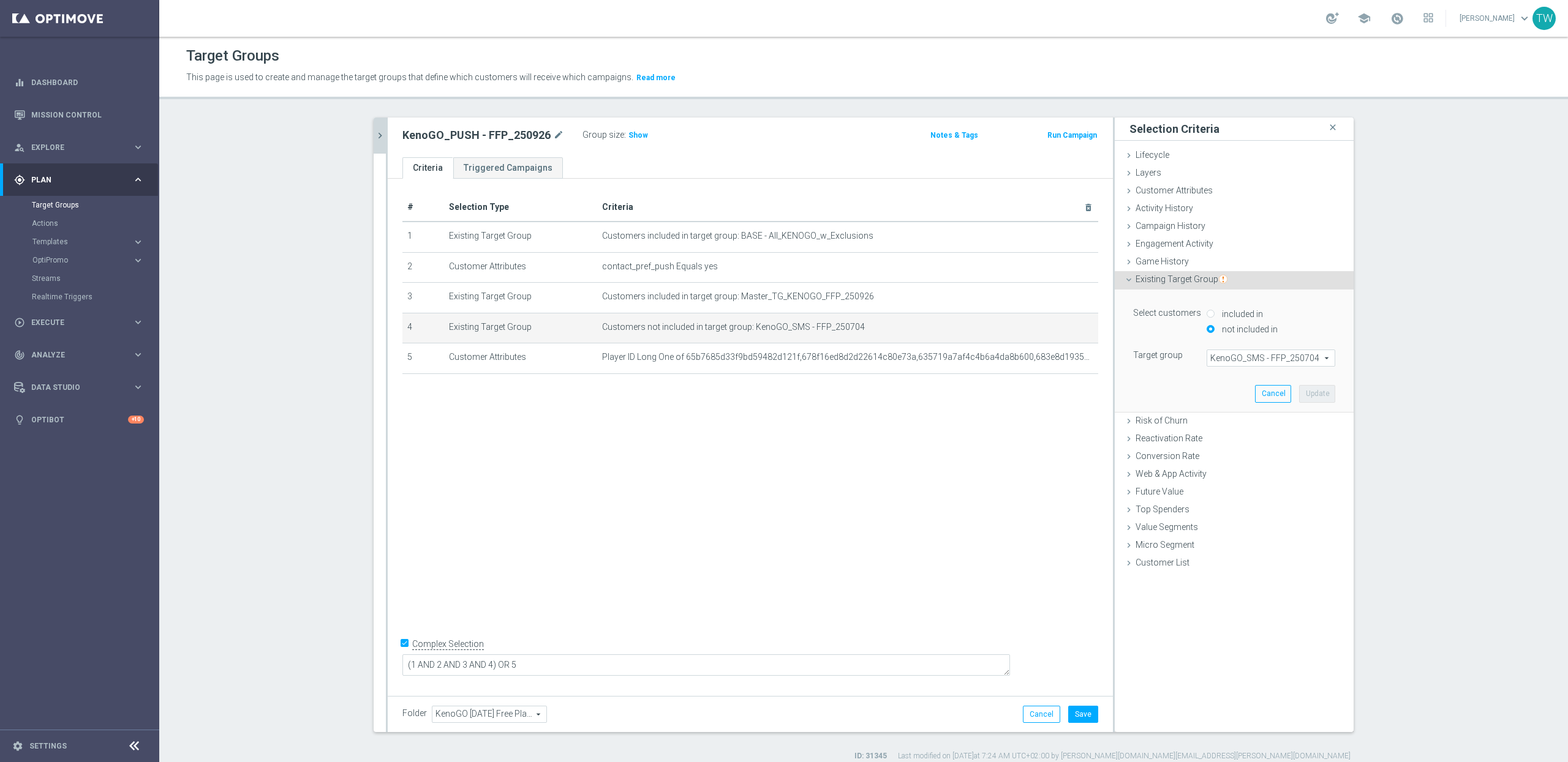
click at [1255, 362] on span "KenoGO_SMS - FFP_250704" at bounding box center [1271, 358] width 128 height 16
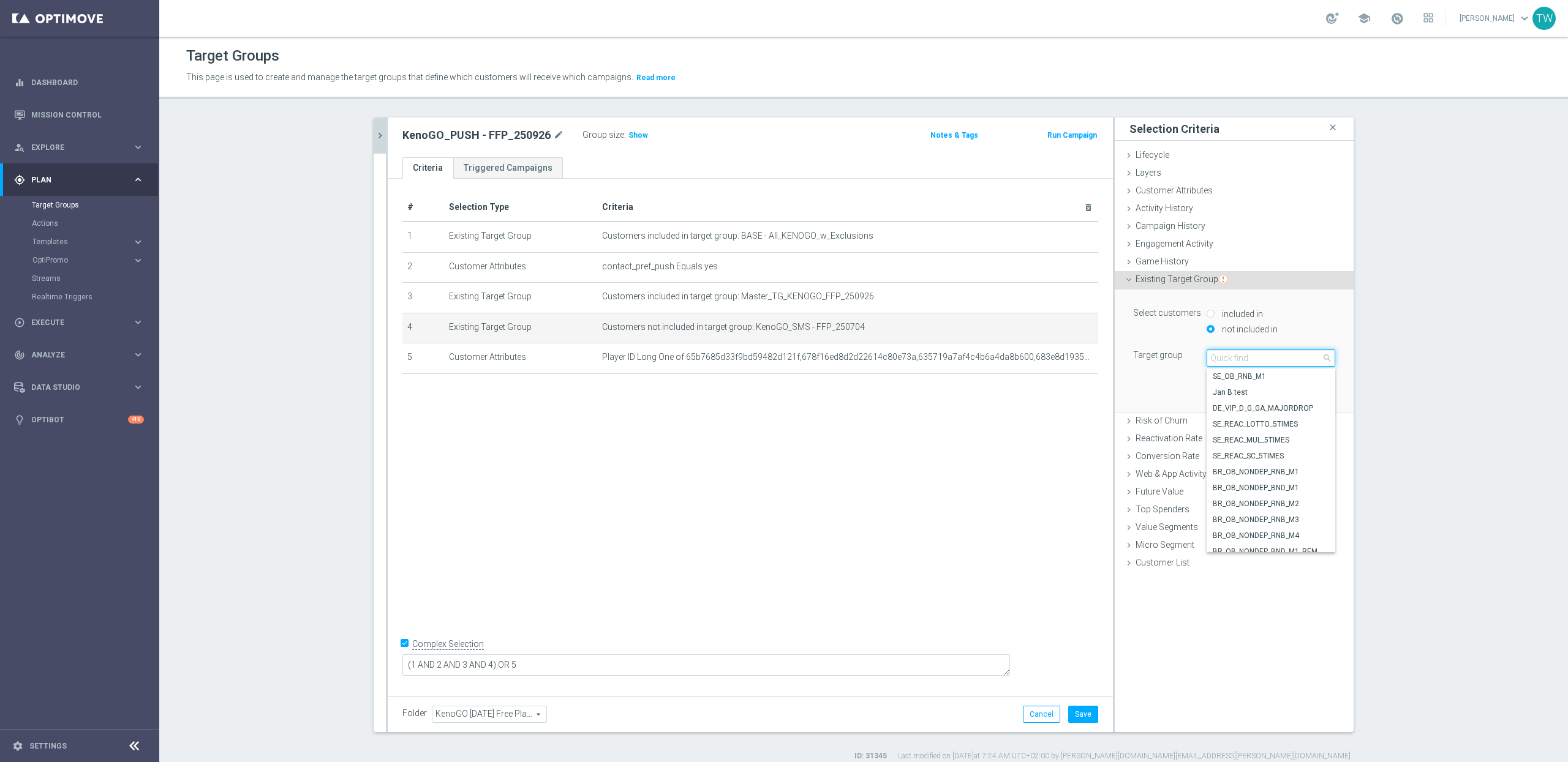
click at [1255, 362] on input "search" at bounding box center [1271, 358] width 129 height 17
type input "250926"
click at [1290, 544] on span "KenoGO_SMS - FFP_250926" at bounding box center [1270, 545] width 116 height 10
type input "KenoGO_SMS - FFP_250926"
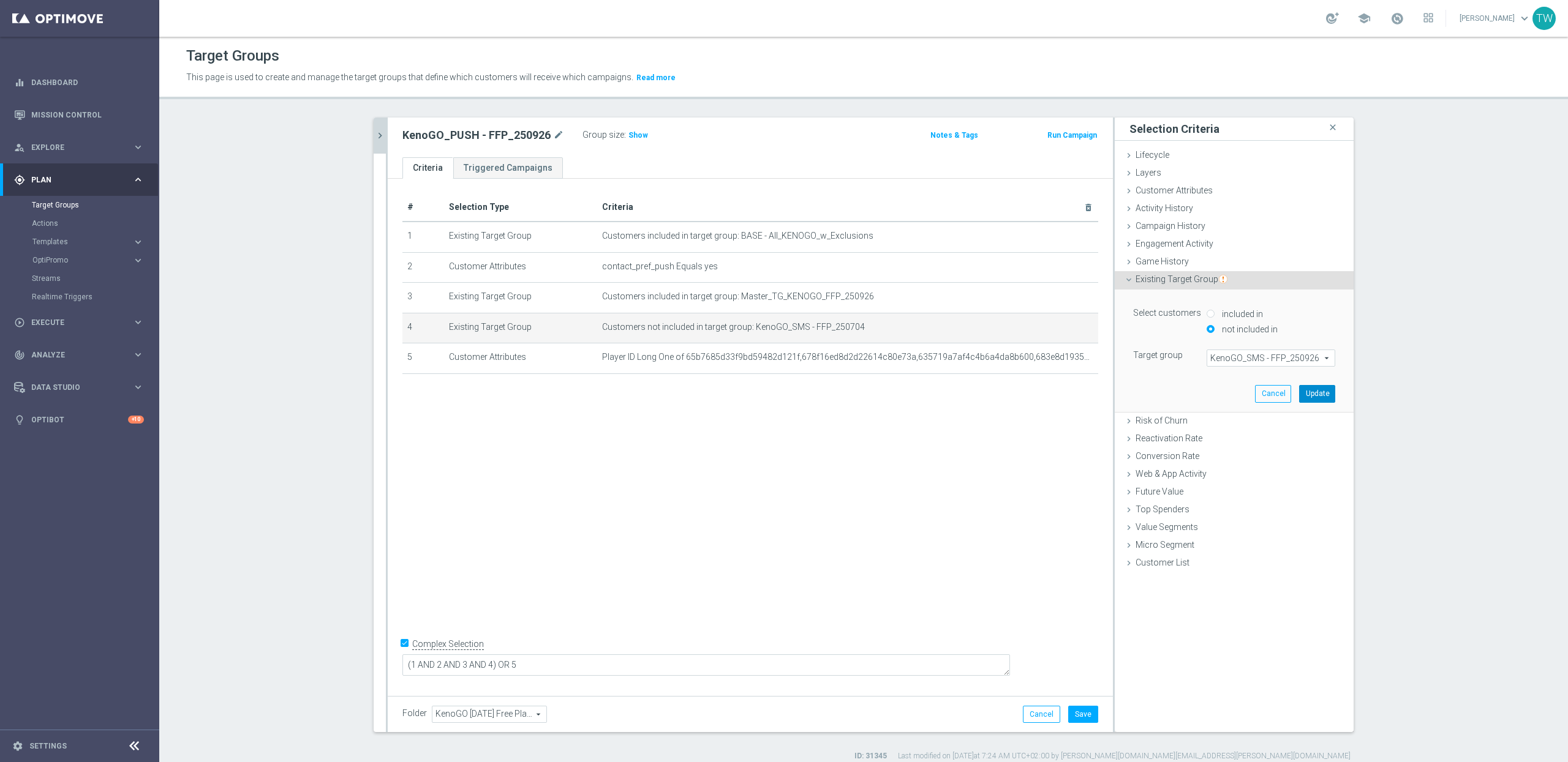
click at [1316, 394] on button "Update" at bounding box center [1317, 394] width 36 height 17
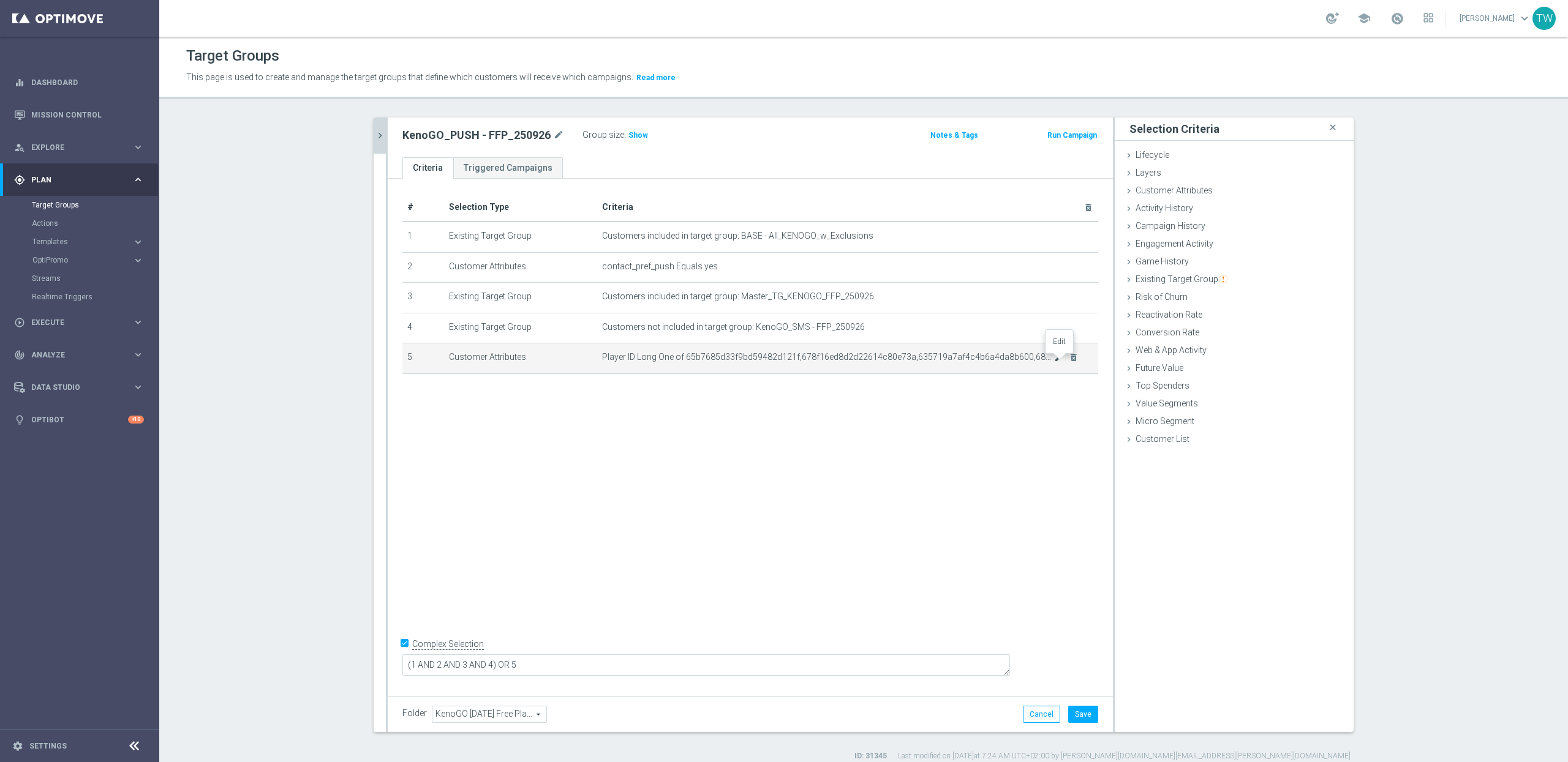
click at [1062, 361] on icon "mode_edit" at bounding box center [1059, 357] width 10 height 10
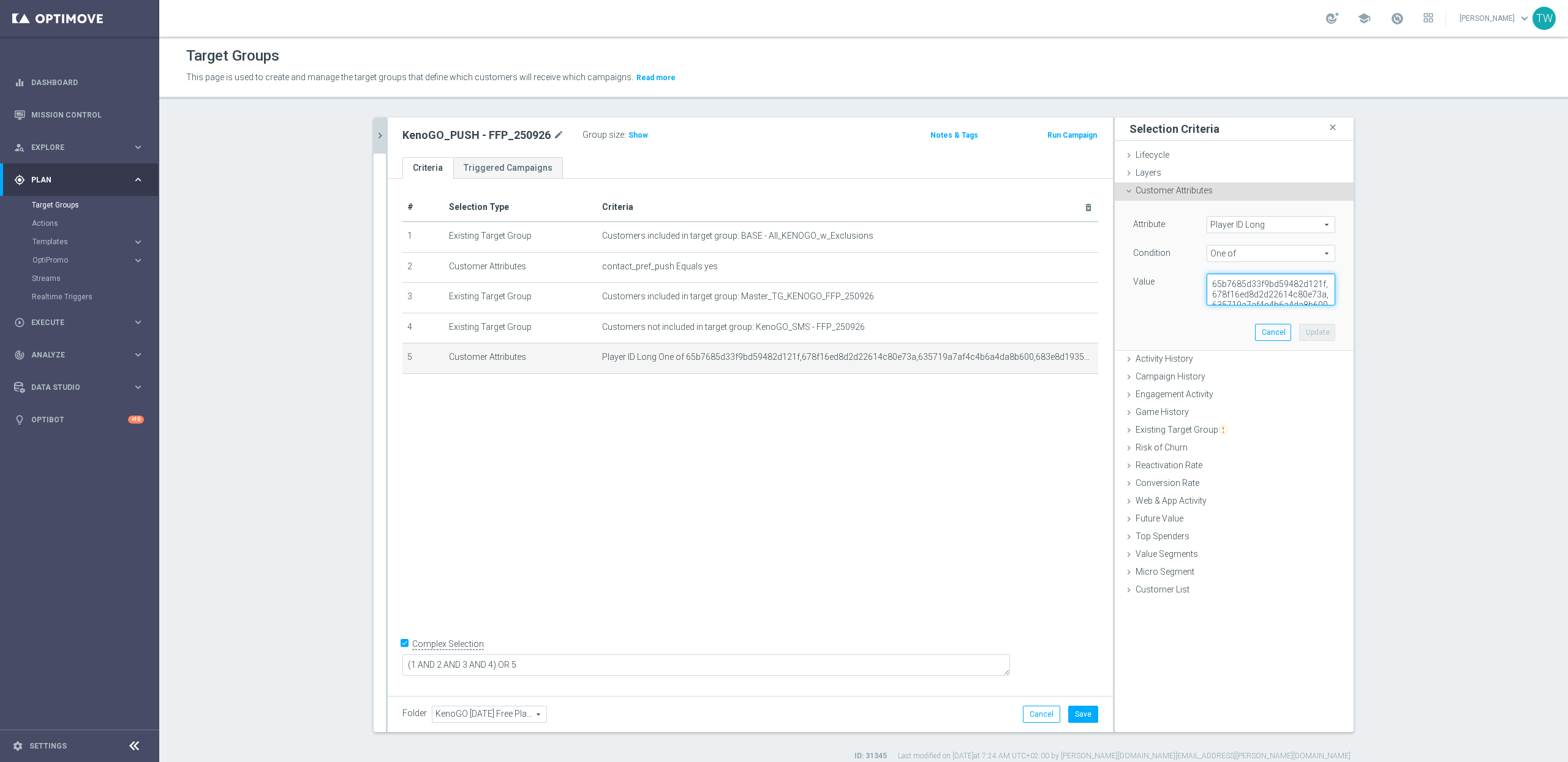
click at [1251, 301] on textarea "65b7685d33f9bd59482d121f,678f16ed8d2d22614c80e73a,635719a7af4c4b6a4da8b600,683e…" at bounding box center [1271, 289] width 129 height 32
paste textarea "35719a7af4c4b6a4da8b600,683e8d19355f4f128041216a,686b3e0963aa445cefed5b3b,68cb6…"
type textarea "65b7685d33f9bd59482d121f,635719a7af4c4b6a4da8b600,683e8d19355f4f128041216a,686b…"
click at [1325, 341] on button "Update" at bounding box center [1317, 333] width 36 height 17
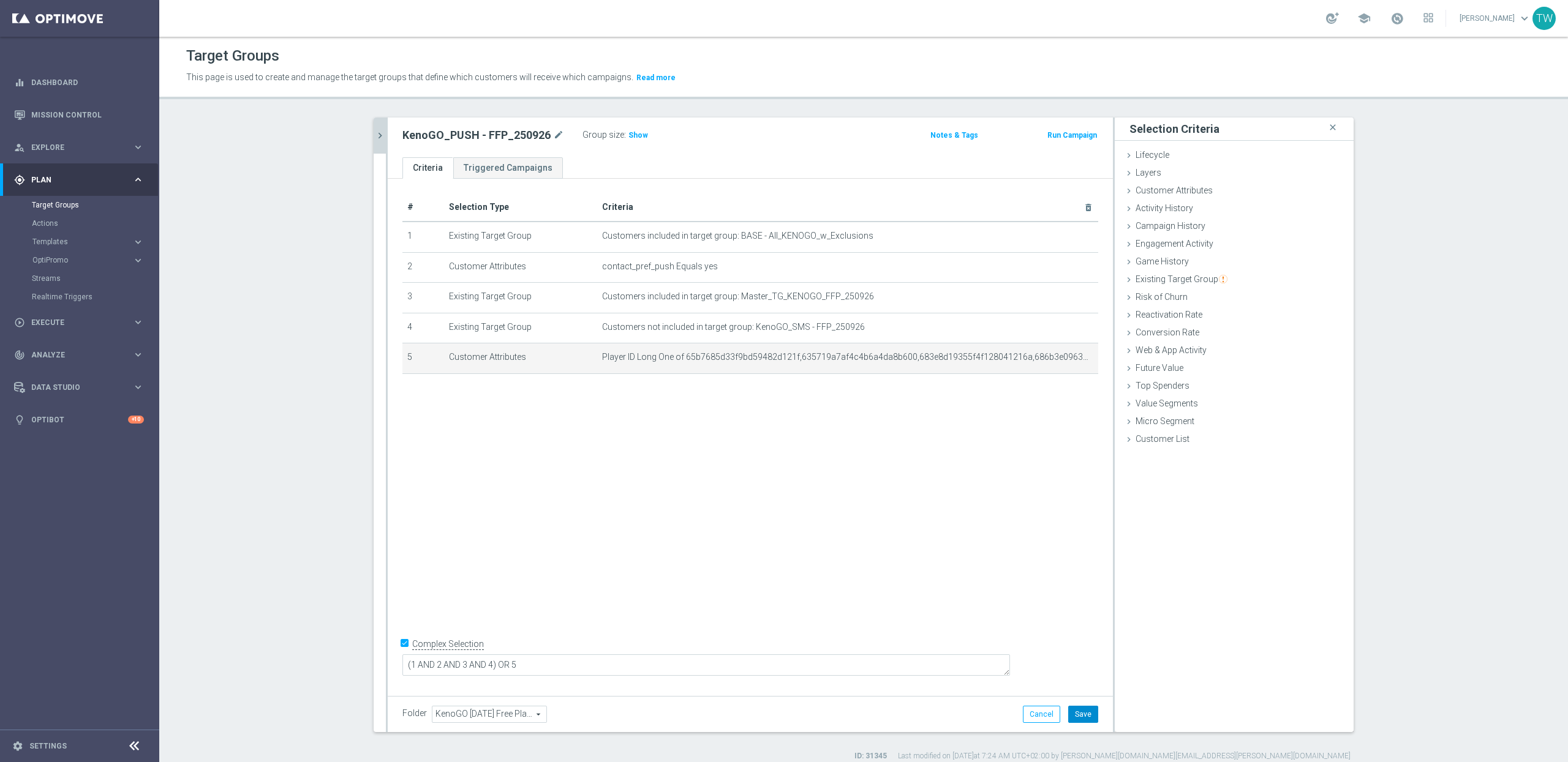
click at [1083, 714] on button "Save" at bounding box center [1083, 714] width 30 height 17
click at [377, 135] on icon "chevron_right" at bounding box center [381, 136] width 12 height 12
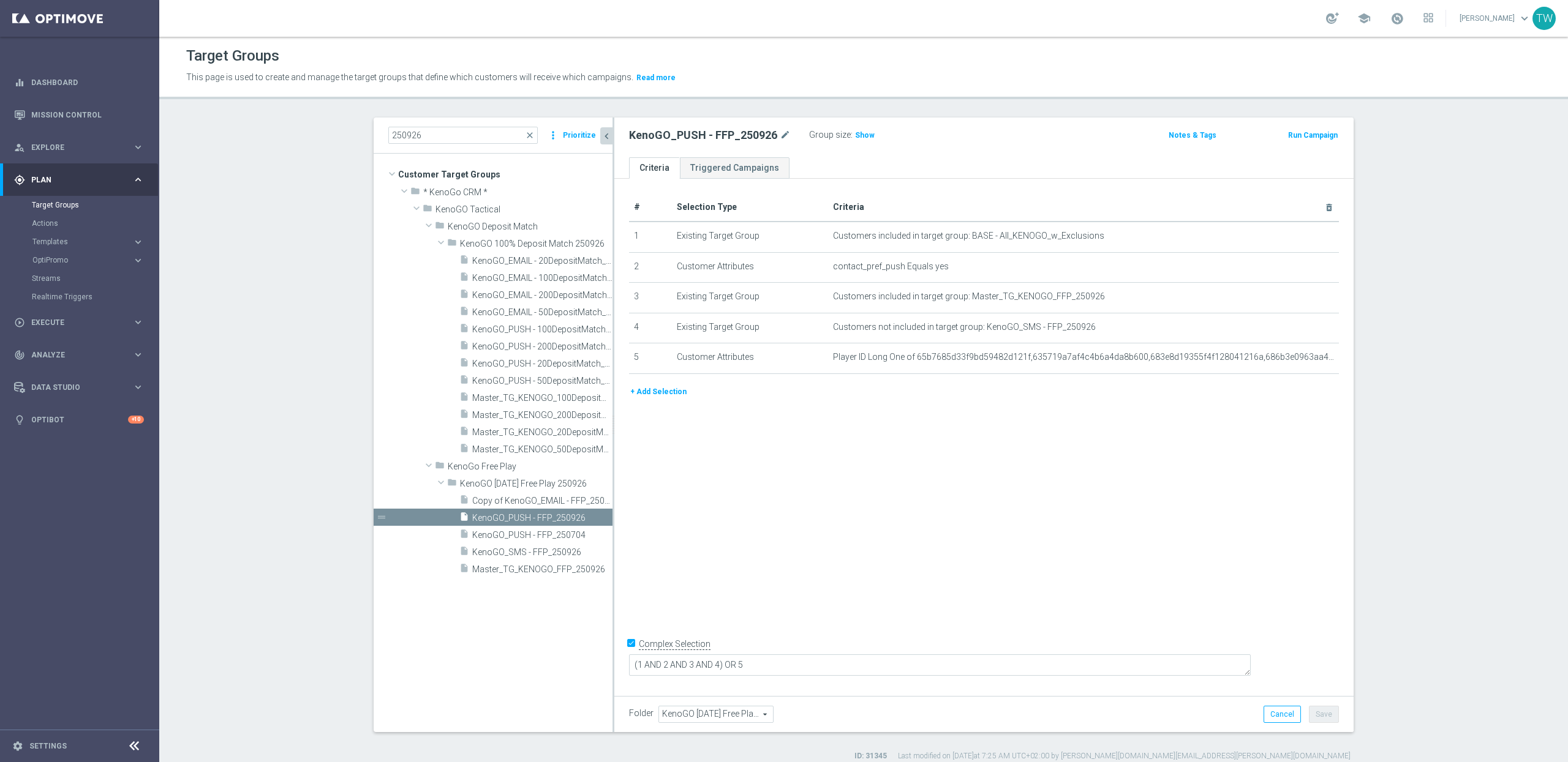
click at [687, 398] on div "+ Add Selection" at bounding box center [984, 392] width 729 height 13
click at [685, 398] on div "+ Add Selection" at bounding box center [984, 392] width 729 height 13
click at [636, 392] on button "+ Add Selection" at bounding box center [658, 392] width 59 height 13
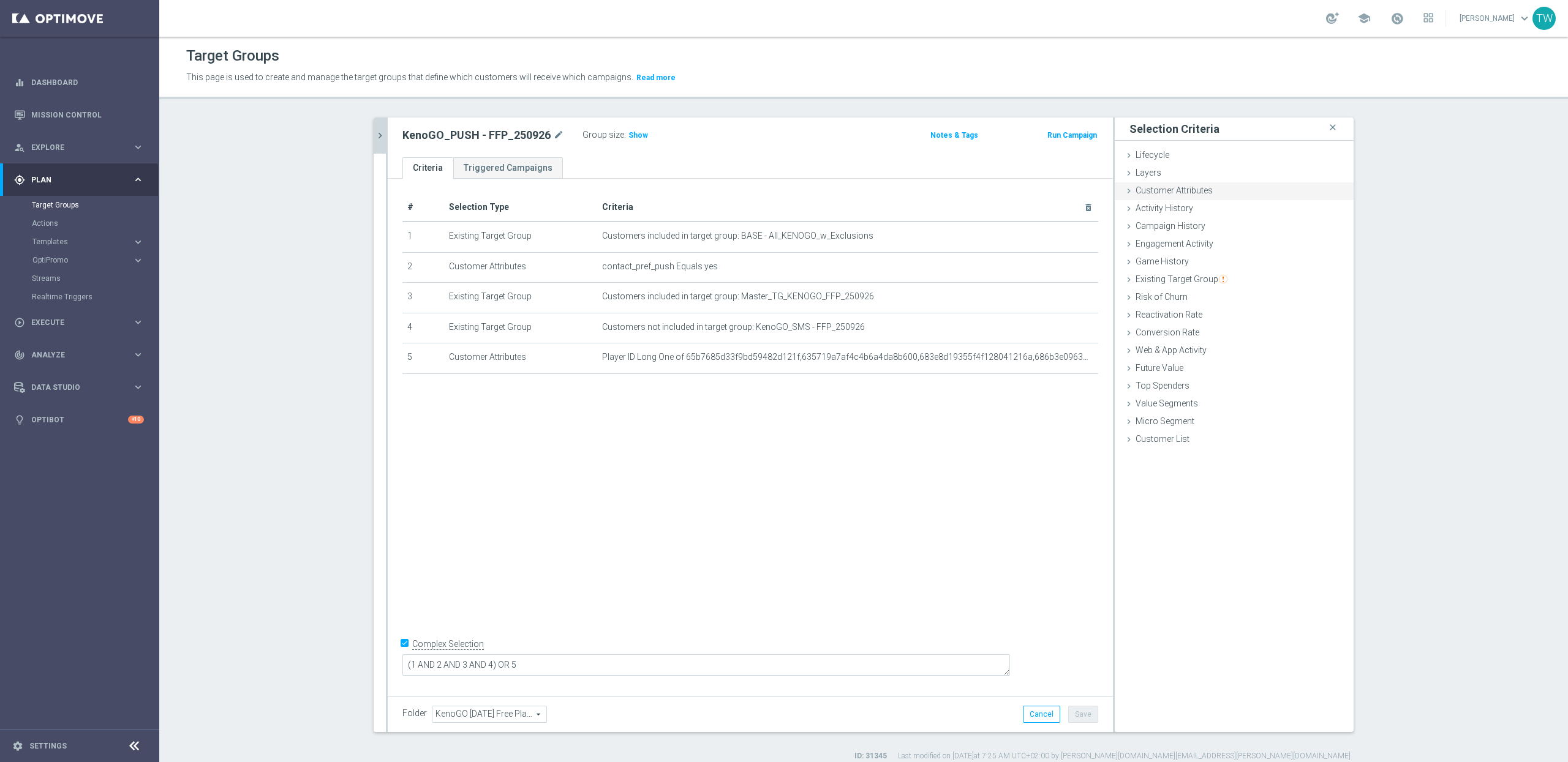
click at [1172, 185] on span "Customer Attributes" at bounding box center [1174, 190] width 77 height 10
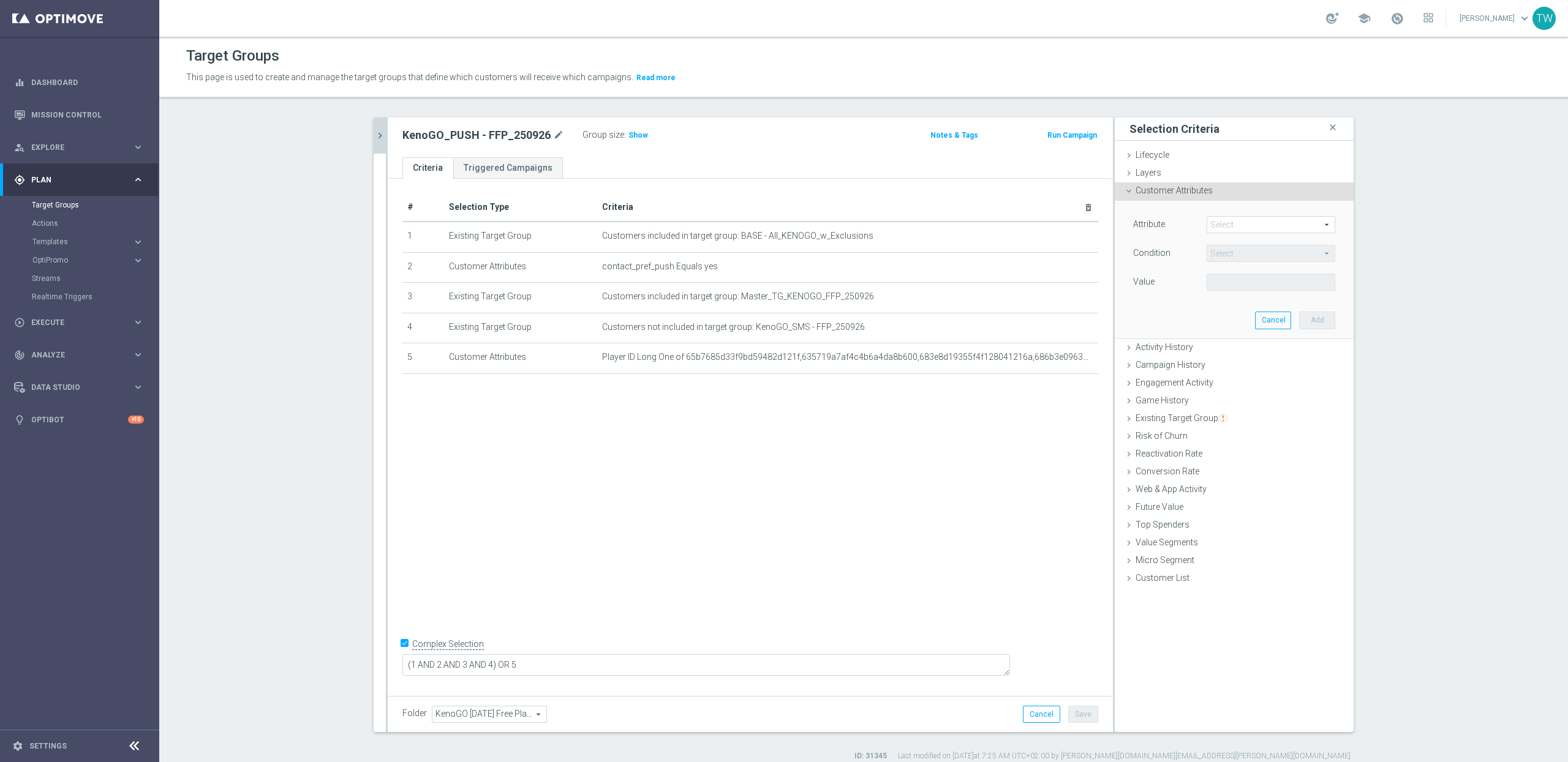
click at [1232, 220] on span at bounding box center [1271, 225] width 128 height 16
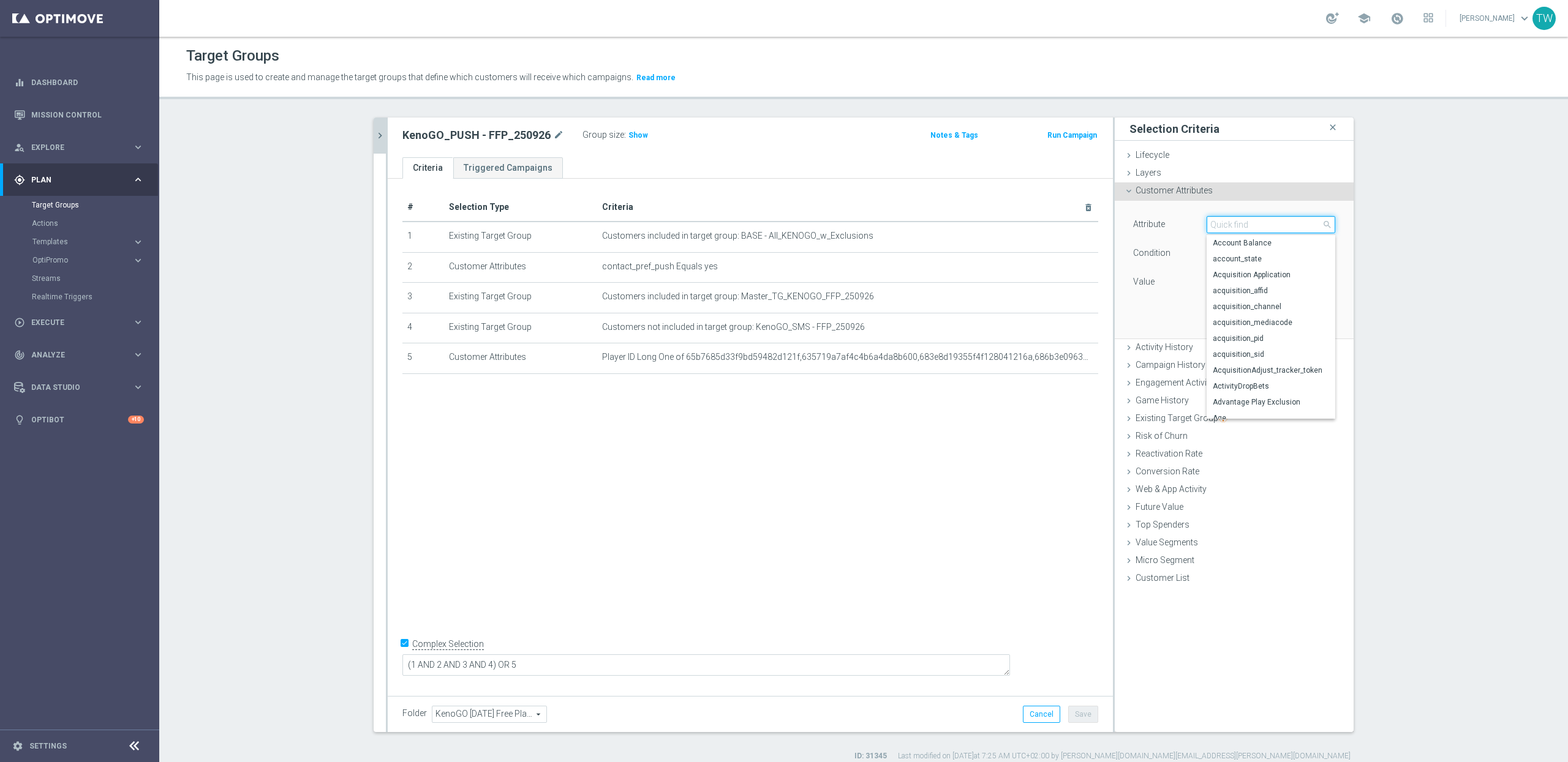
click at [1232, 220] on input "search" at bounding box center [1271, 225] width 129 height 17
type input "MOBILE"
click at [1272, 244] on span "Mobile Customer" at bounding box center [1266, 243] width 106 height 10
type input "Mobile Customer"
type input "Equals"
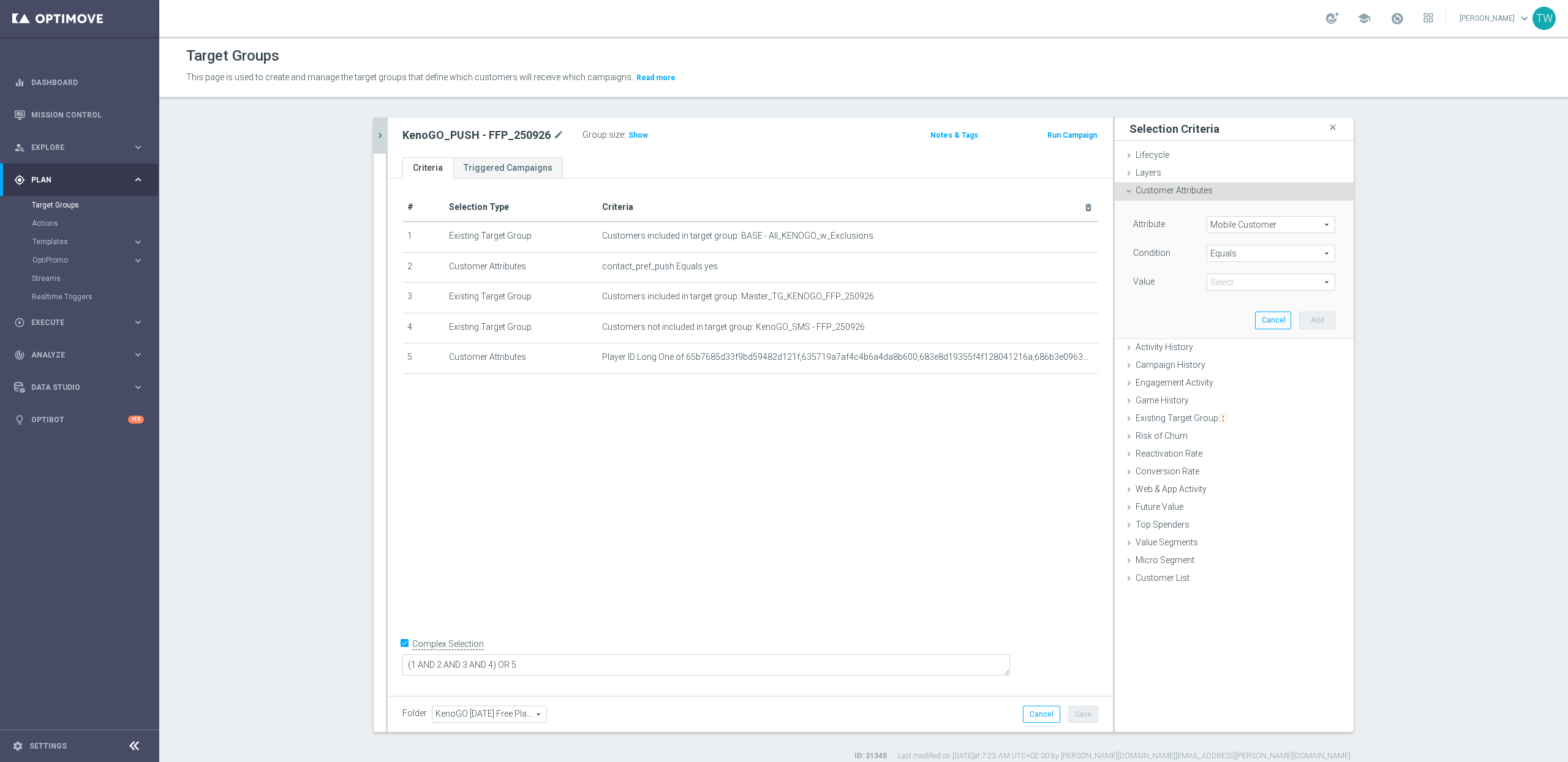
click at [1257, 281] on span at bounding box center [1271, 282] width 128 height 16
drag, startPoint x: 1252, startPoint y: 291, endPoint x: 1243, endPoint y: 319, distance: 29.4
click at [1243, 319] on div "false true" at bounding box center [1271, 309] width 129 height 32
click at [1243, 319] on span "true" at bounding box center [1270, 316] width 116 height 10
type input "true"
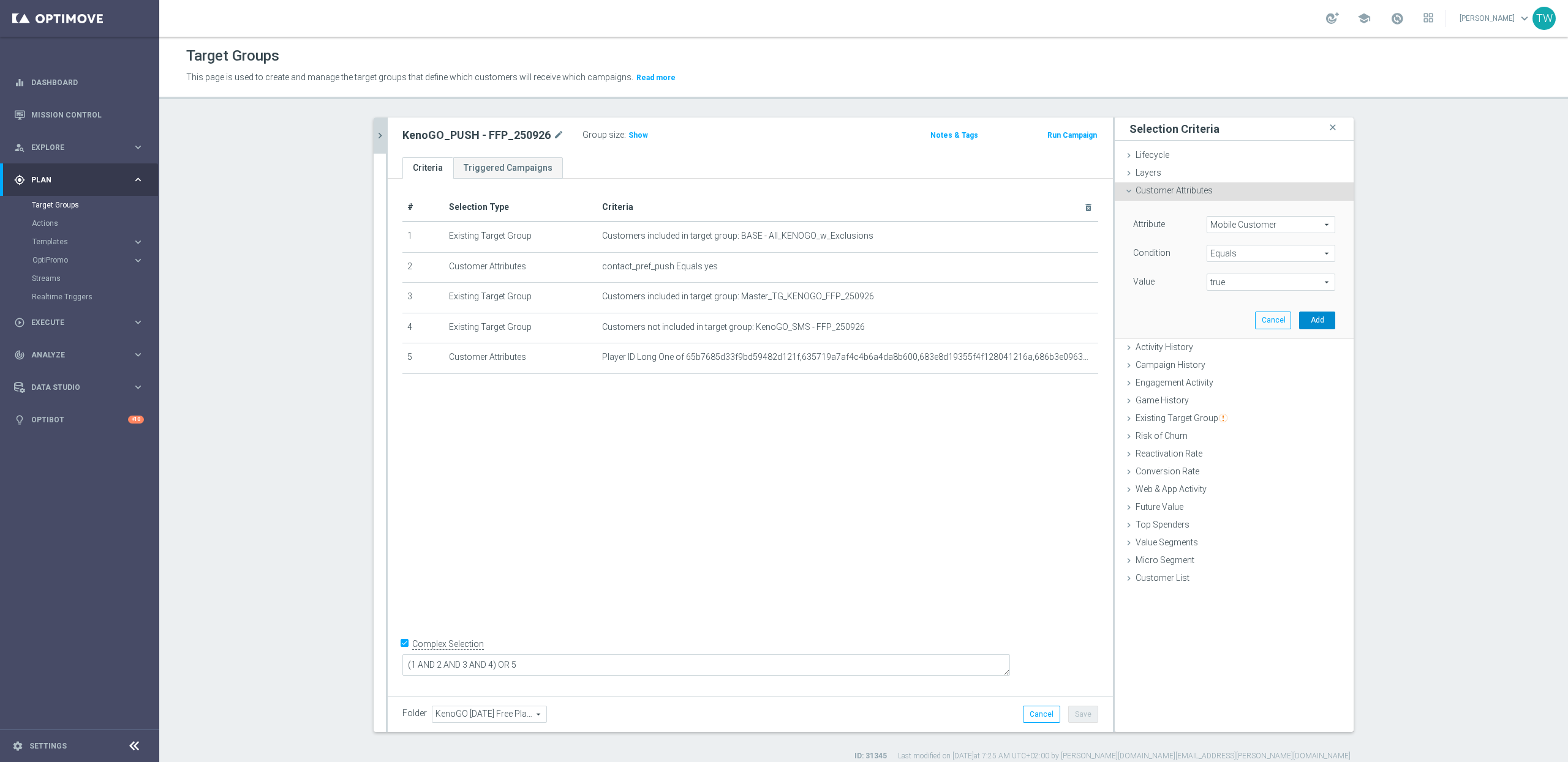
click at [1320, 319] on button "Add" at bounding box center [1317, 320] width 36 height 17
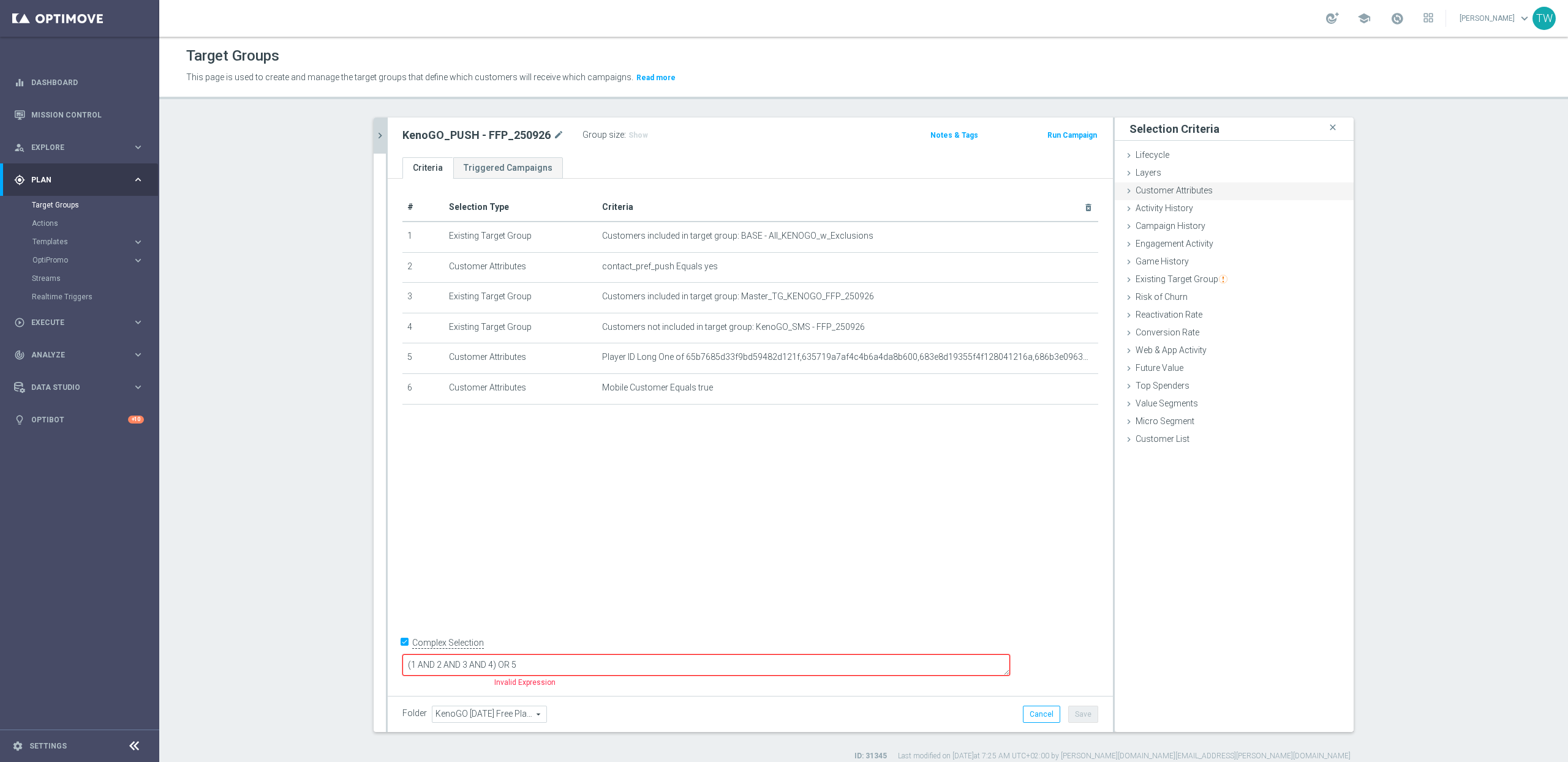
click at [1230, 190] on div "Customer Attributes done selection saved" at bounding box center [1235, 192] width 239 height 19
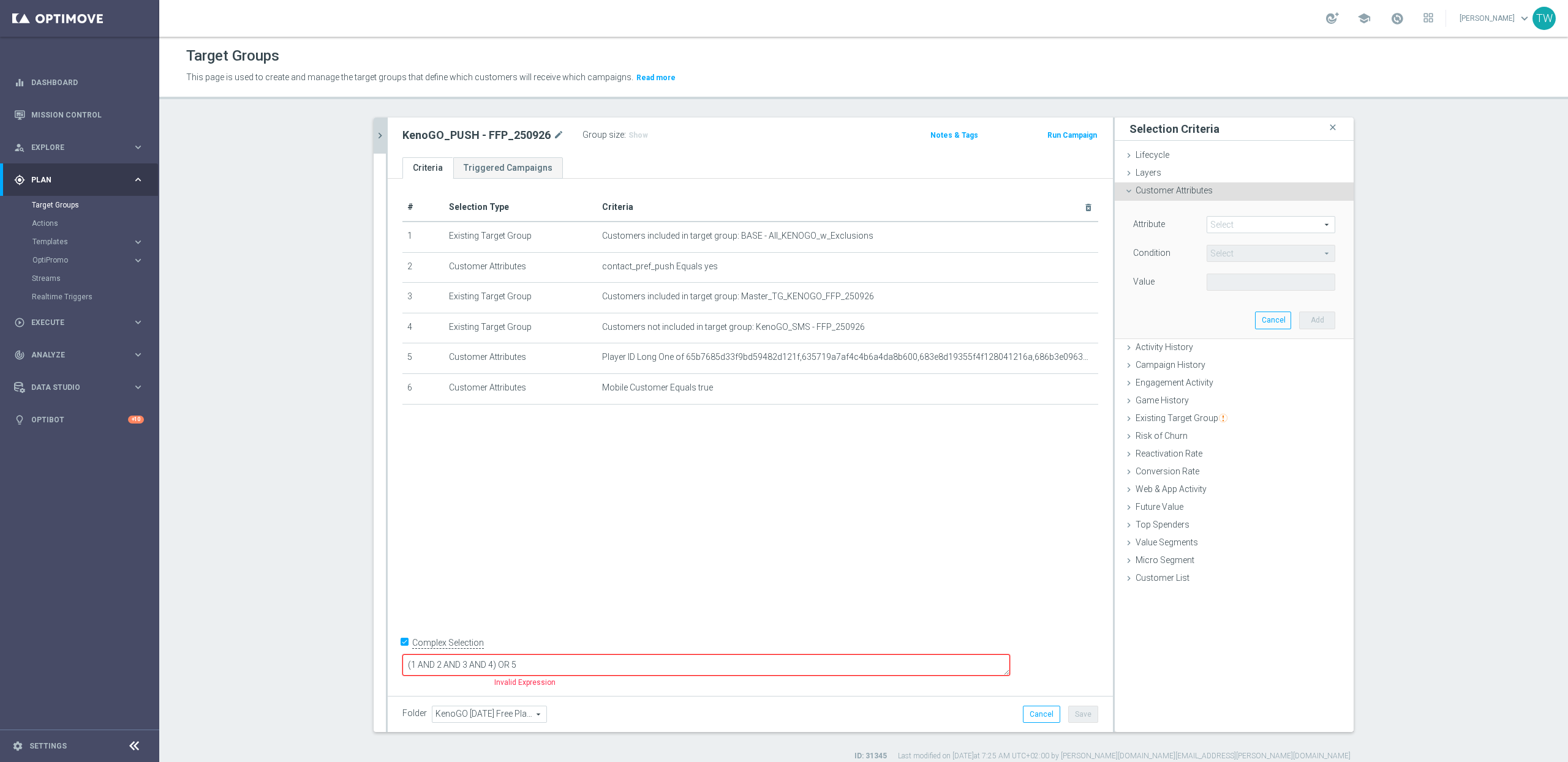
click at [1239, 225] on span at bounding box center [1271, 225] width 128 height 16
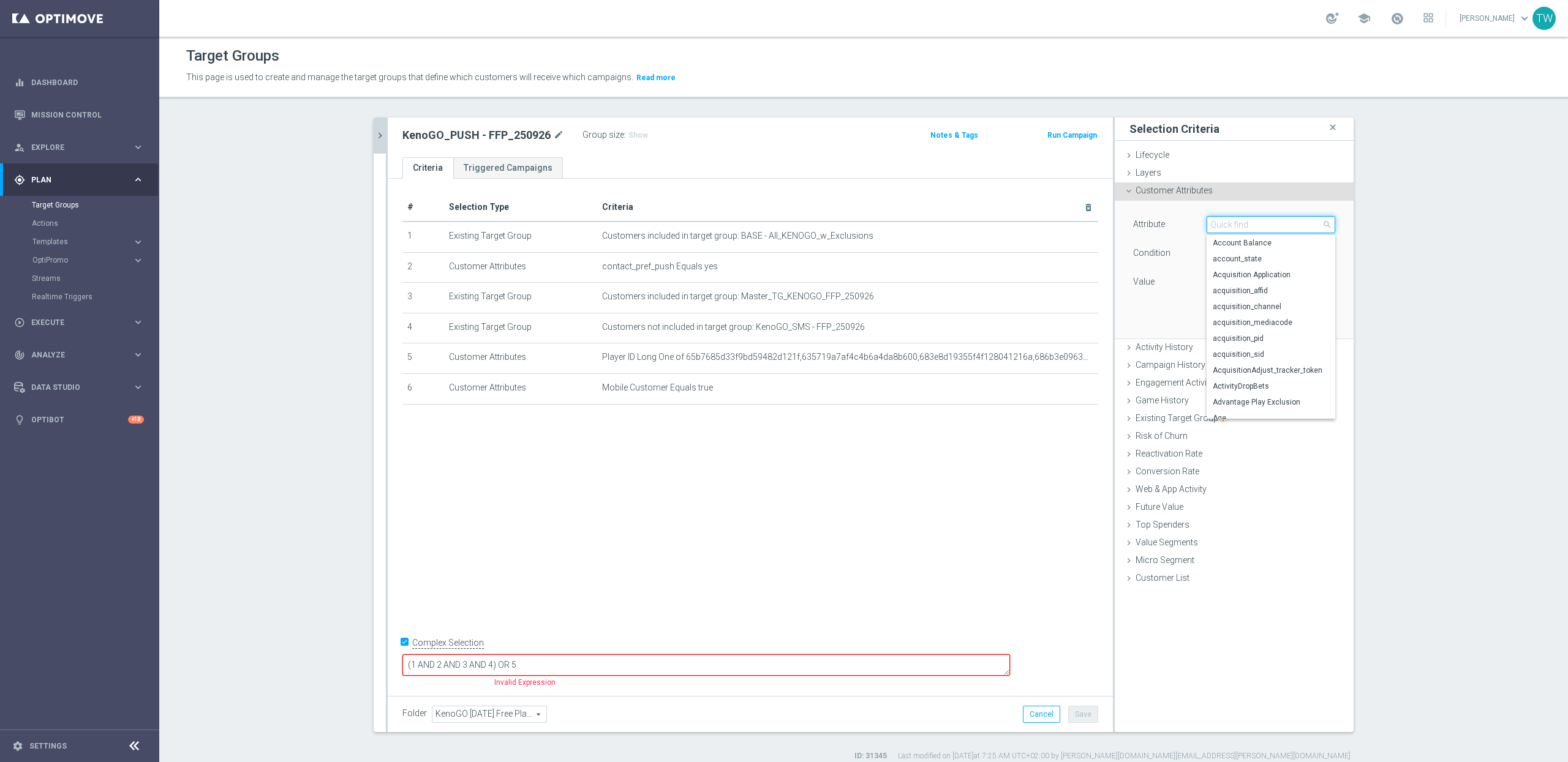
click at [1239, 225] on input "search" at bounding box center [1271, 225] width 129 height 17
type input "MOBILE"
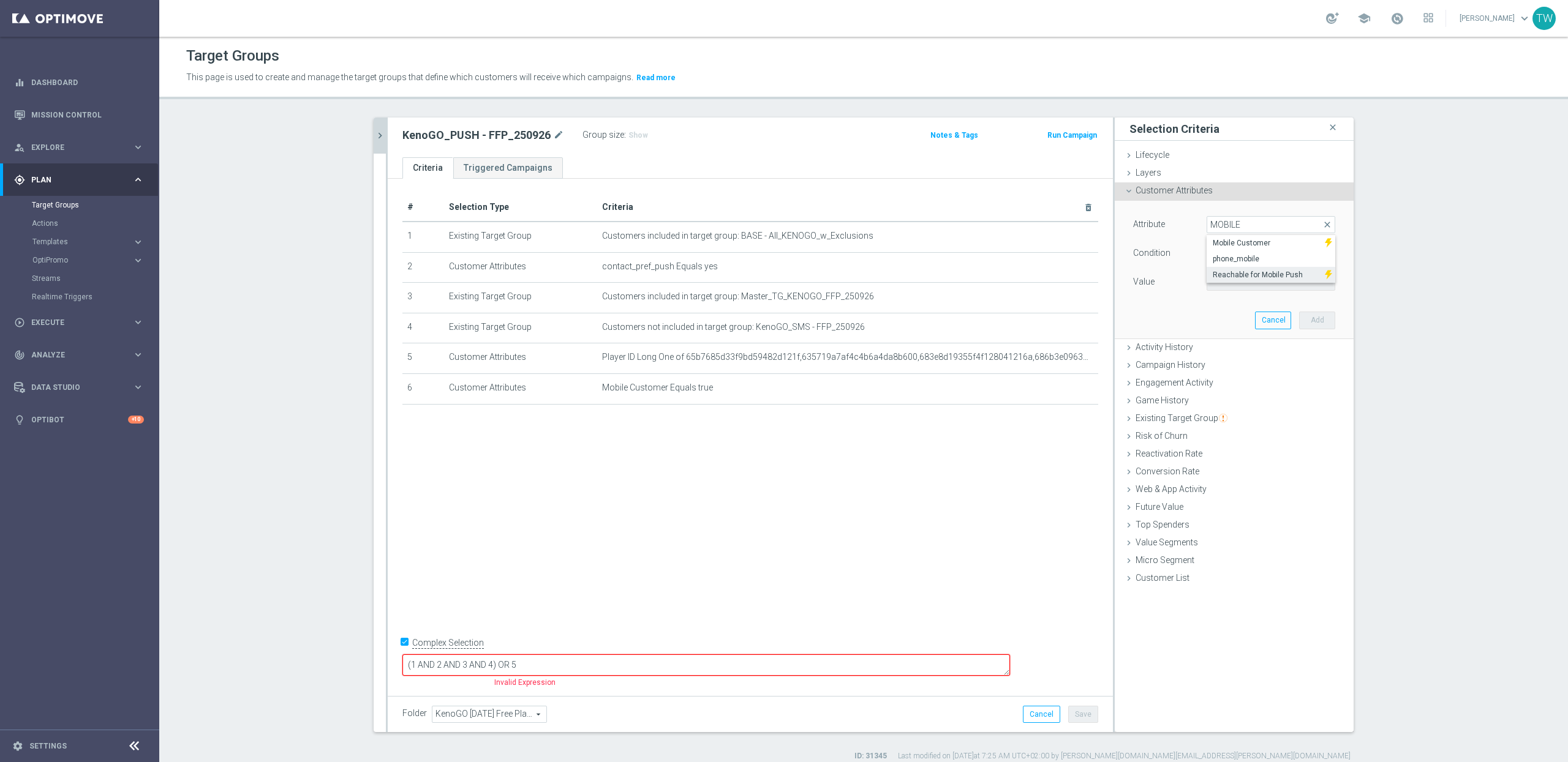
click at [1310, 278] on span "Reachable for Mobile Push" at bounding box center [1266, 275] width 106 height 10
type input "Reachable for Mobile Push"
type input "Equals"
click at [1239, 288] on span at bounding box center [1271, 282] width 128 height 16
click at [1235, 297] on span "false" at bounding box center [1270, 300] width 116 height 10
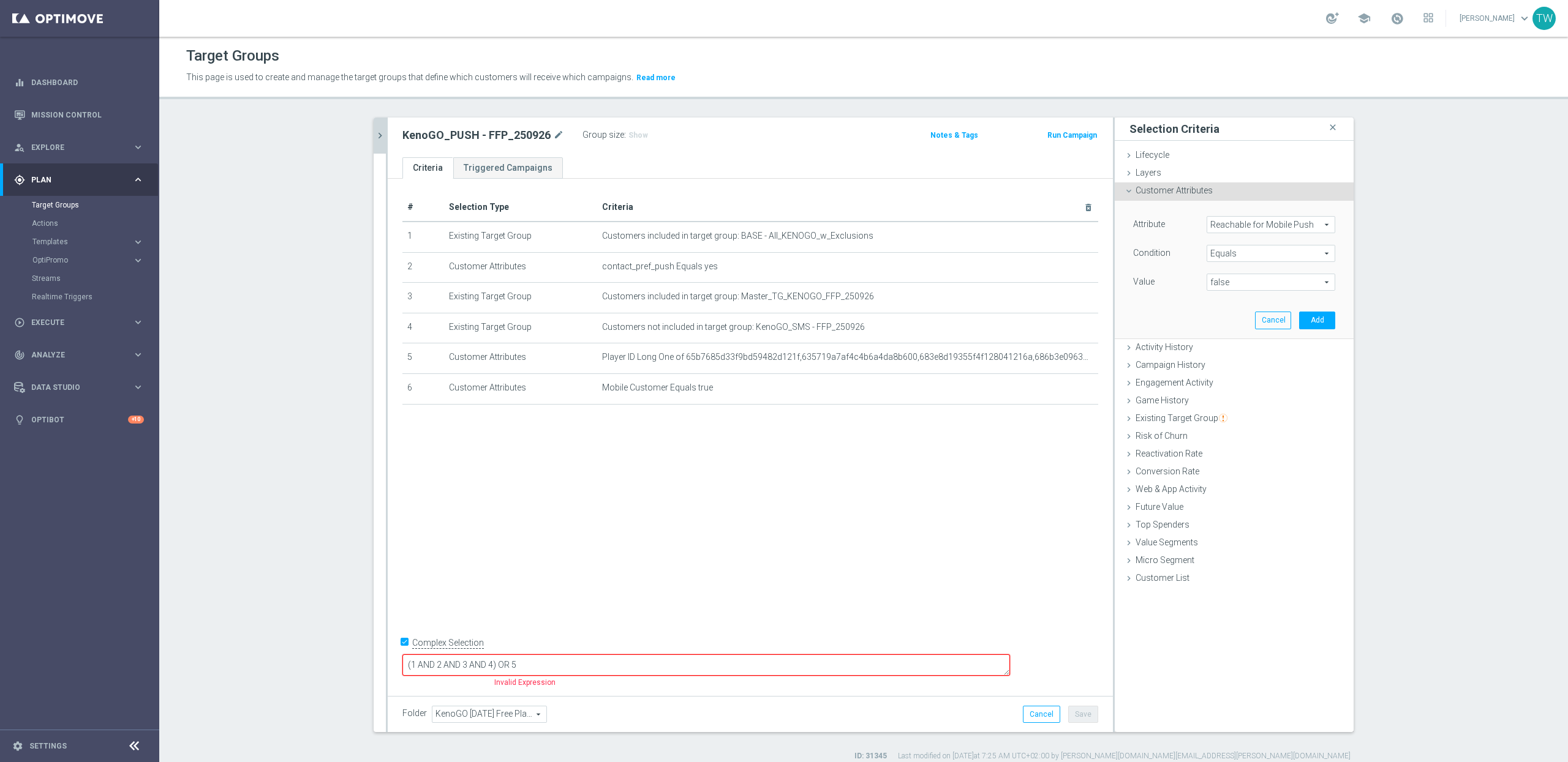
click at [1236, 276] on span "false" at bounding box center [1271, 282] width 128 height 16
click at [1232, 318] on span "true" at bounding box center [1270, 316] width 116 height 10
type input "true"
click at [1330, 325] on button "Add" at bounding box center [1317, 320] width 36 height 17
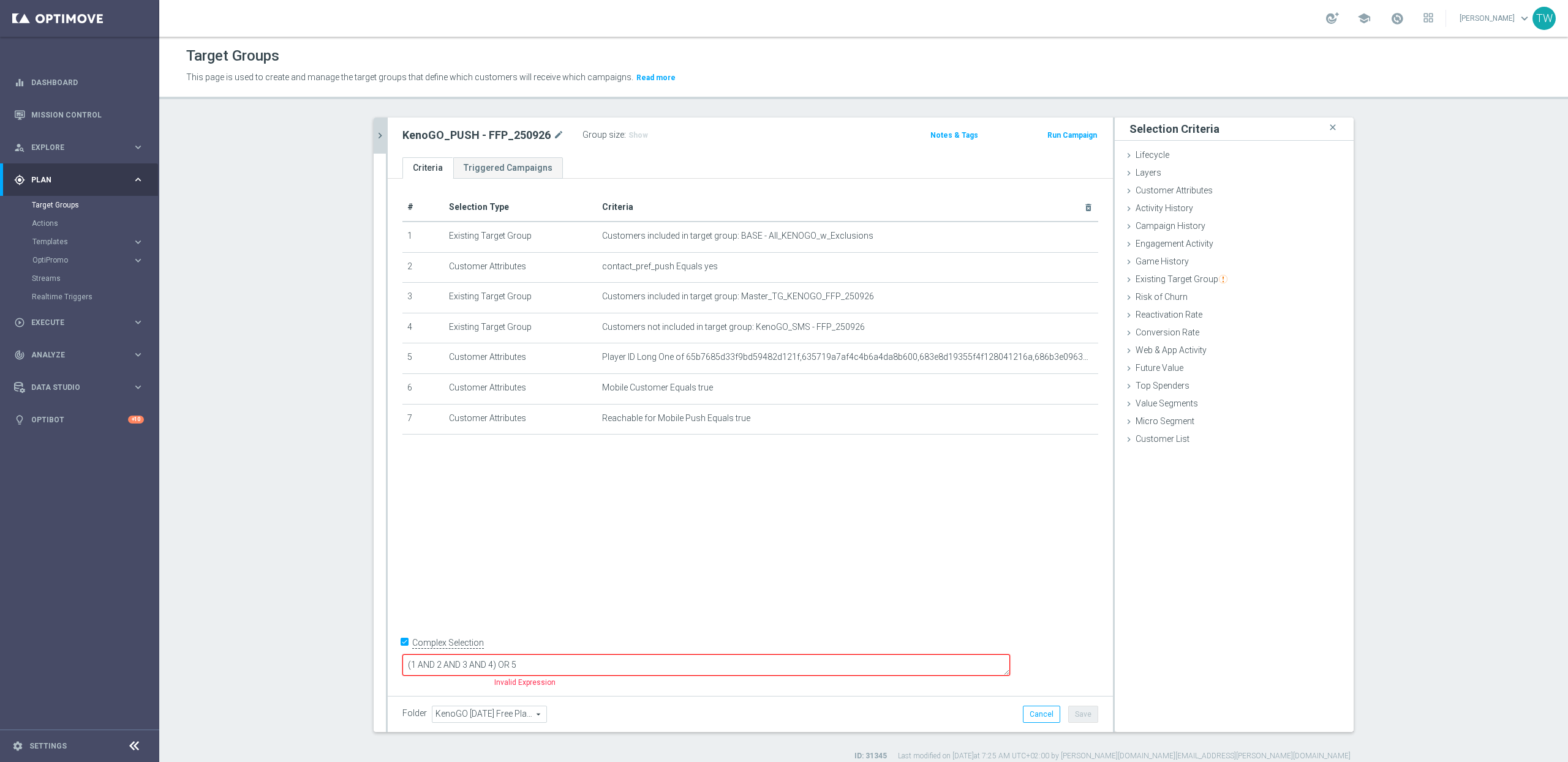
click at [581, 664] on textarea "(1 AND 2 AND 3 AND 4) OR 5" at bounding box center [706, 665] width 608 height 21
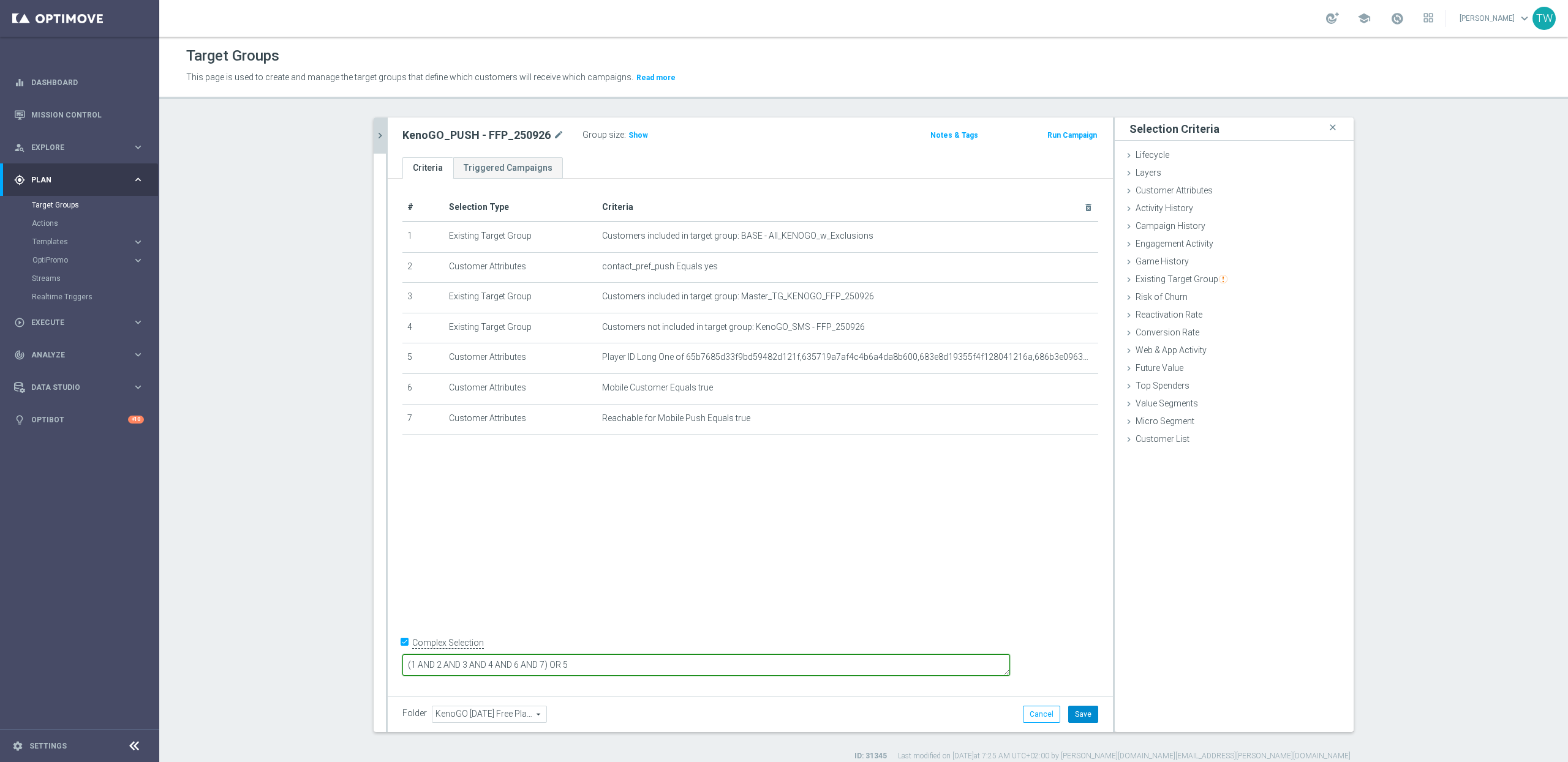
type textarea "(1 AND 2 AND 3 AND 4 AND 6 AND 7) OR 5"
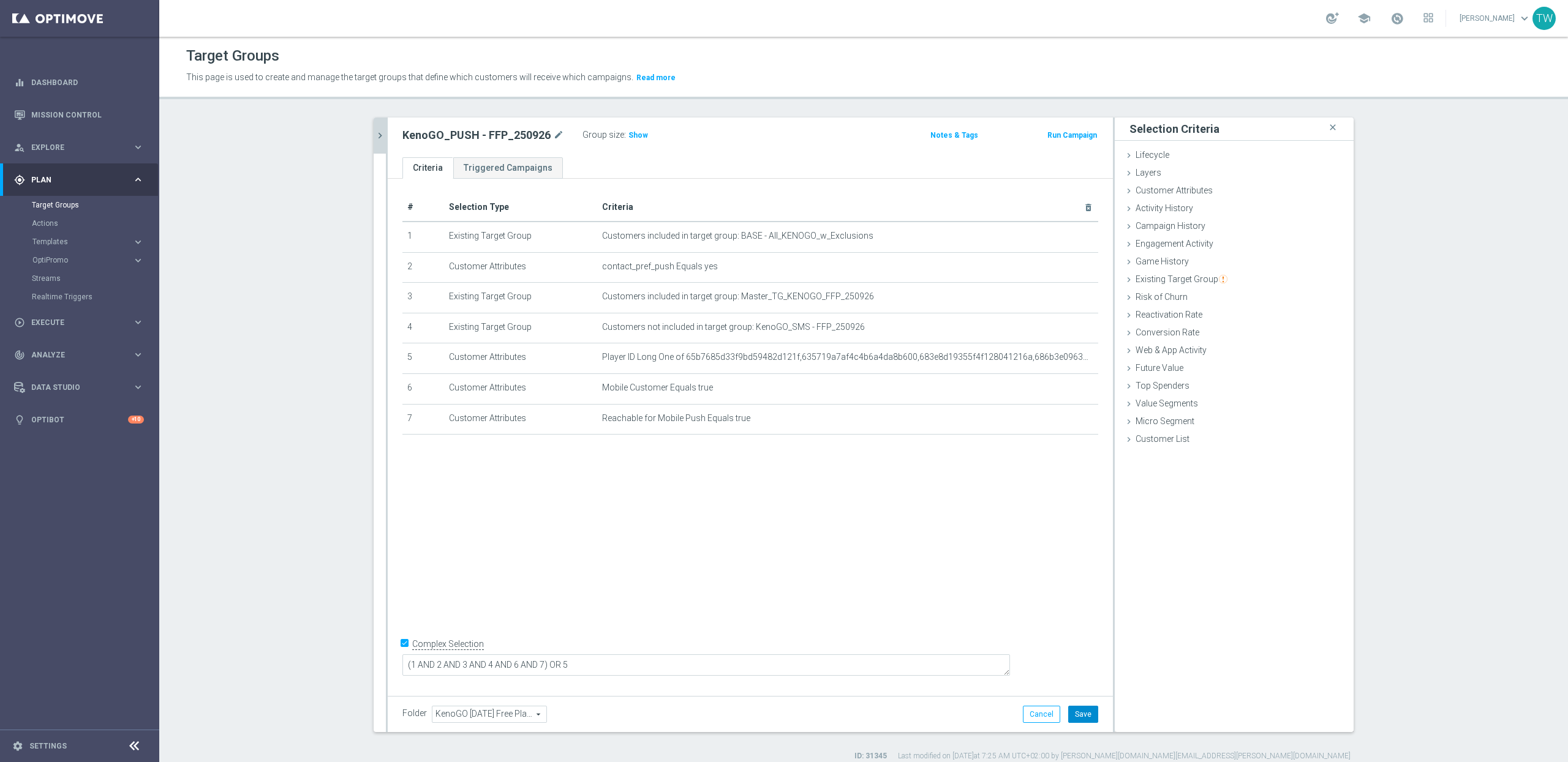
click at [1096, 712] on button "Save" at bounding box center [1083, 714] width 30 height 17
click at [385, 130] on icon "chevron_right" at bounding box center [381, 136] width 12 height 12
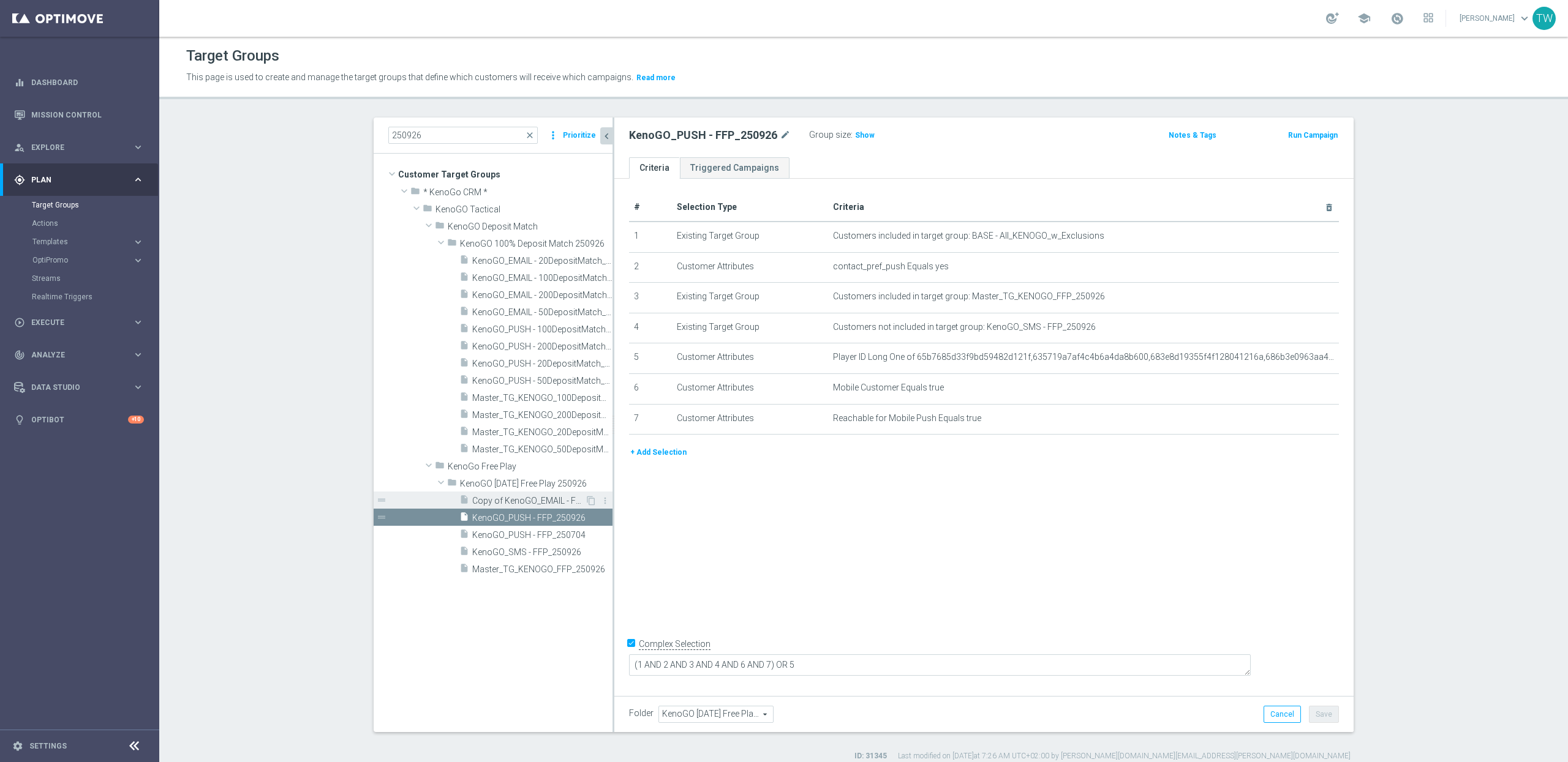
click at [541, 498] on span "Copy of KenoGO_EMAIL - FFP_250704" at bounding box center [529, 501] width 113 height 11
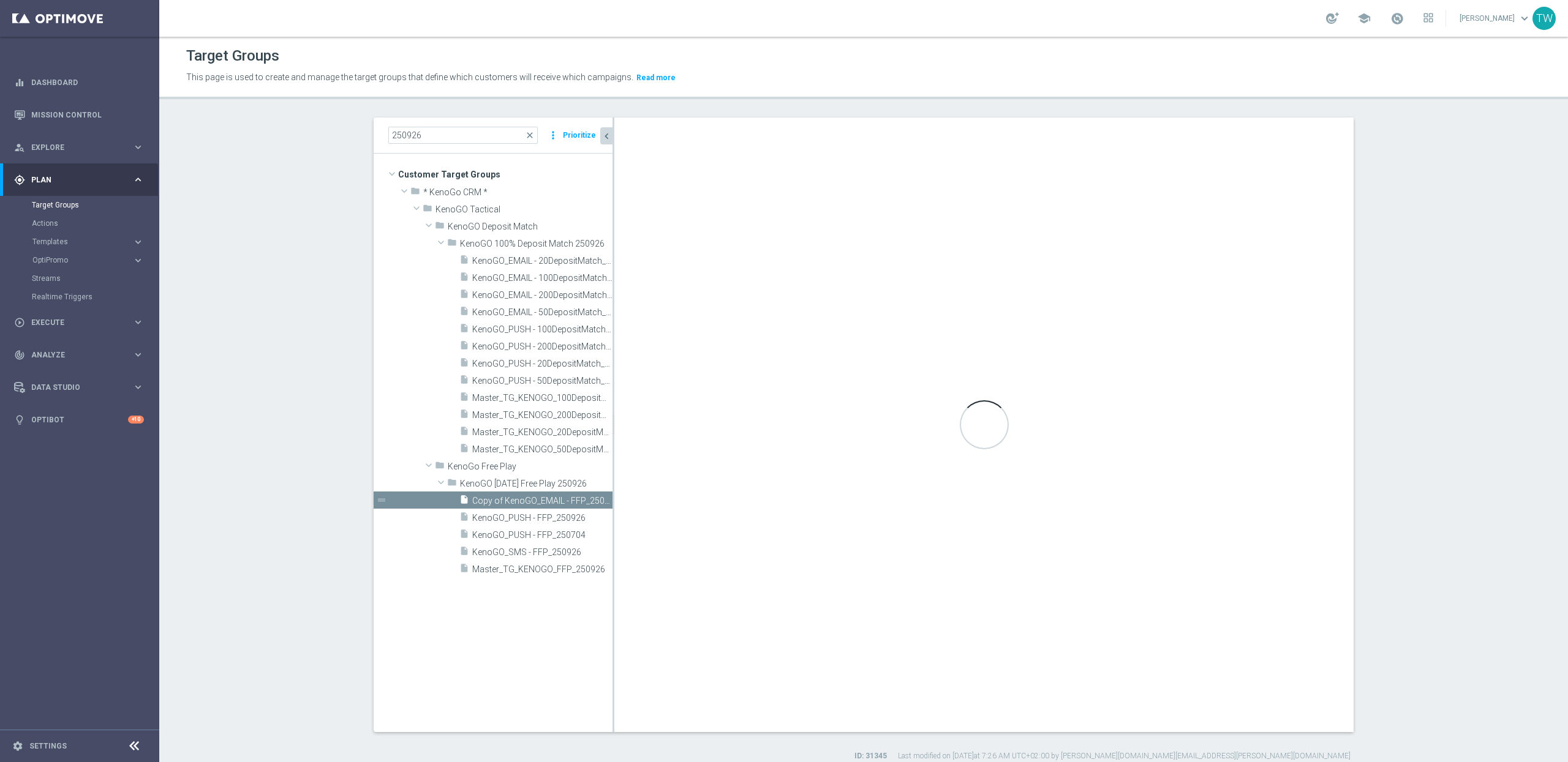
checkbox input "false"
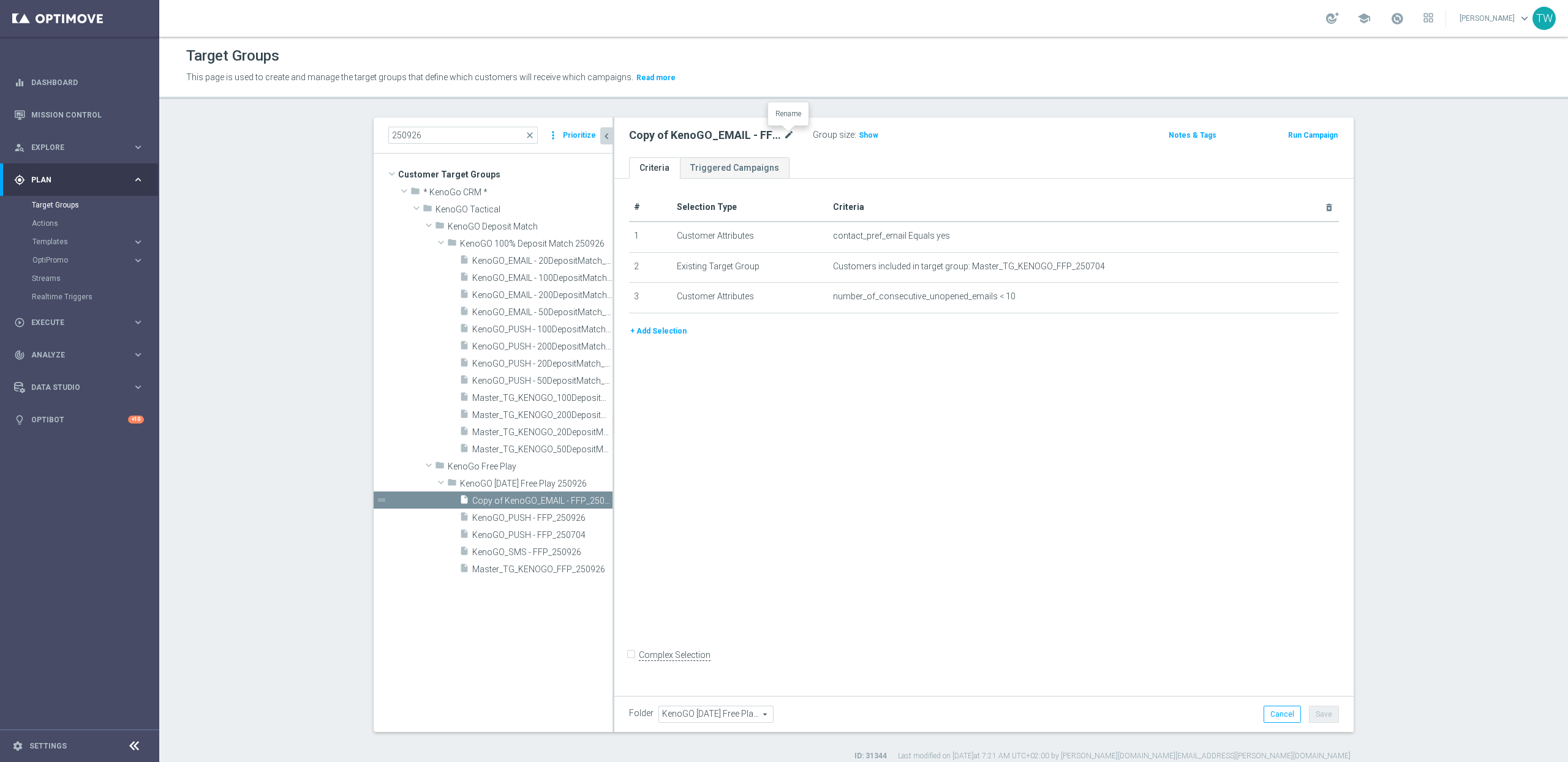
click at [786, 135] on icon "mode_edit" at bounding box center [789, 135] width 11 height 15
type input "KenoGO_EMAIL - FFP_250926"
click at [1298, 267] on icon "mode_edit" at bounding box center [1299, 266] width 10 height 10
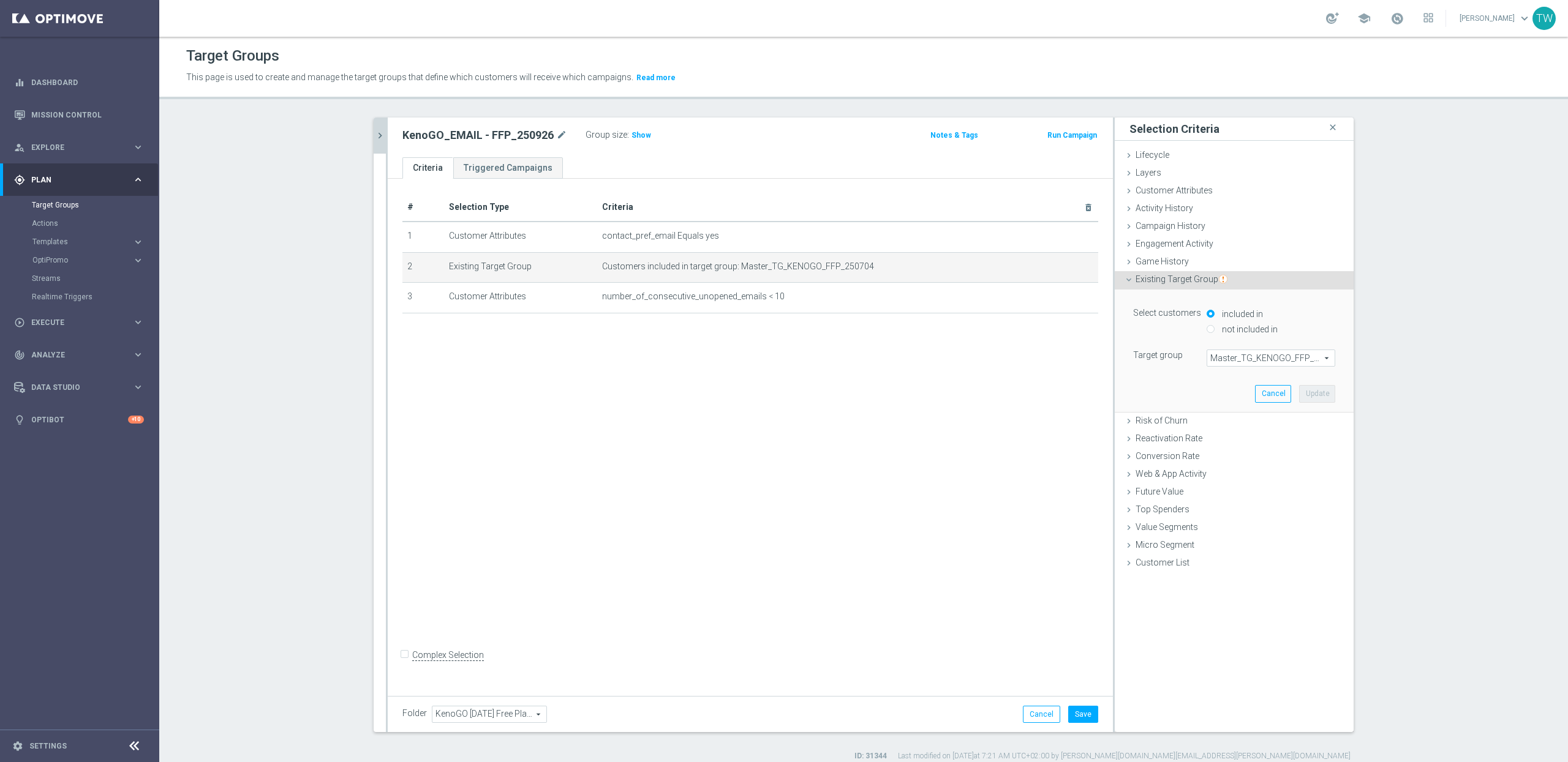
click at [1292, 365] on span "Master_TG_KENOGO_FFP_250704" at bounding box center [1271, 358] width 128 height 16
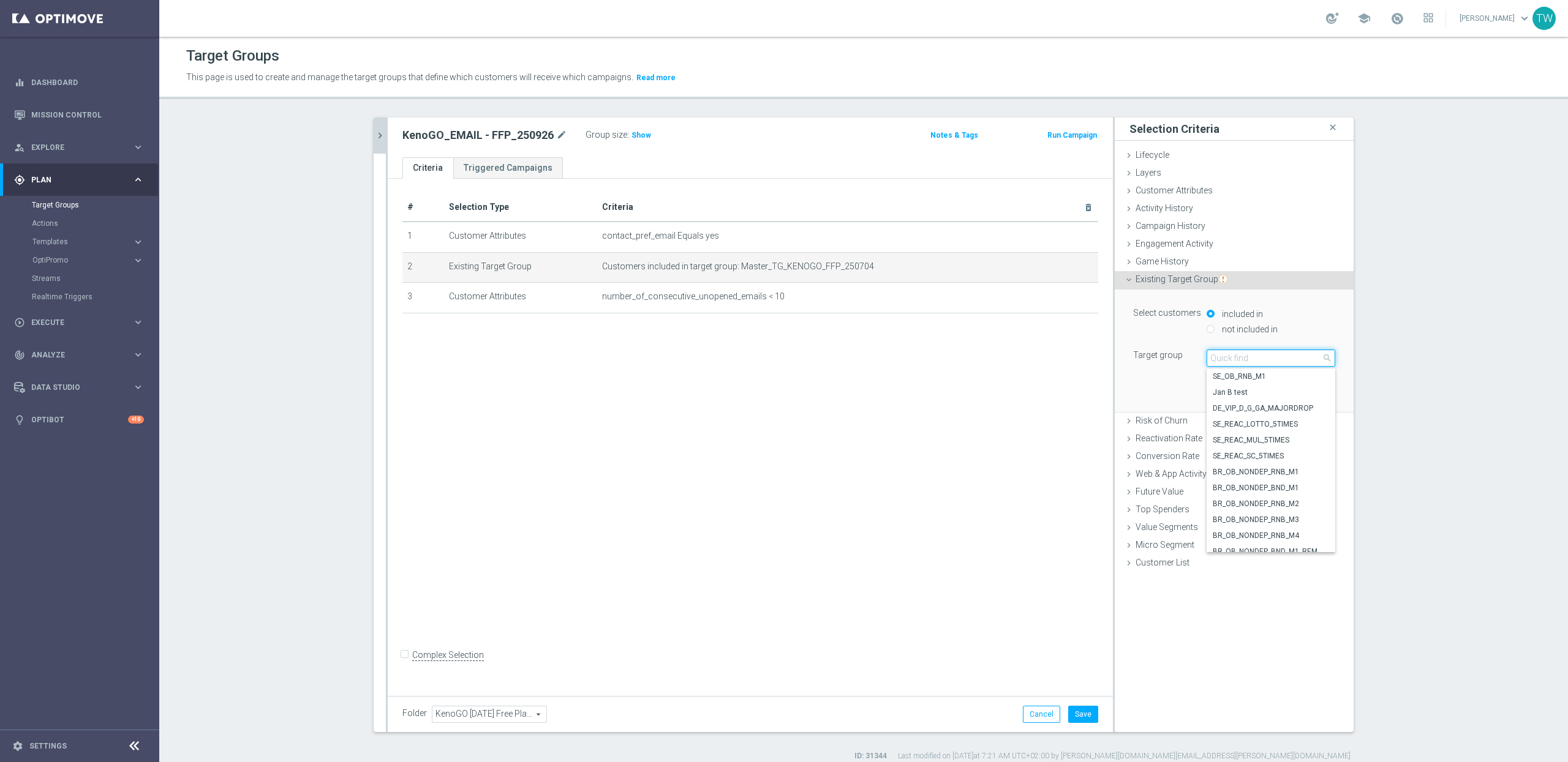
click at [1292, 362] on input "search" at bounding box center [1271, 358] width 129 height 17
type input "250926"
click at [1257, 514] on span "Master_TG_KENOGO_FFP_250926" at bounding box center [1270, 512] width 116 height 10
type input "Master_TG_KENOGO_FFP_250926"
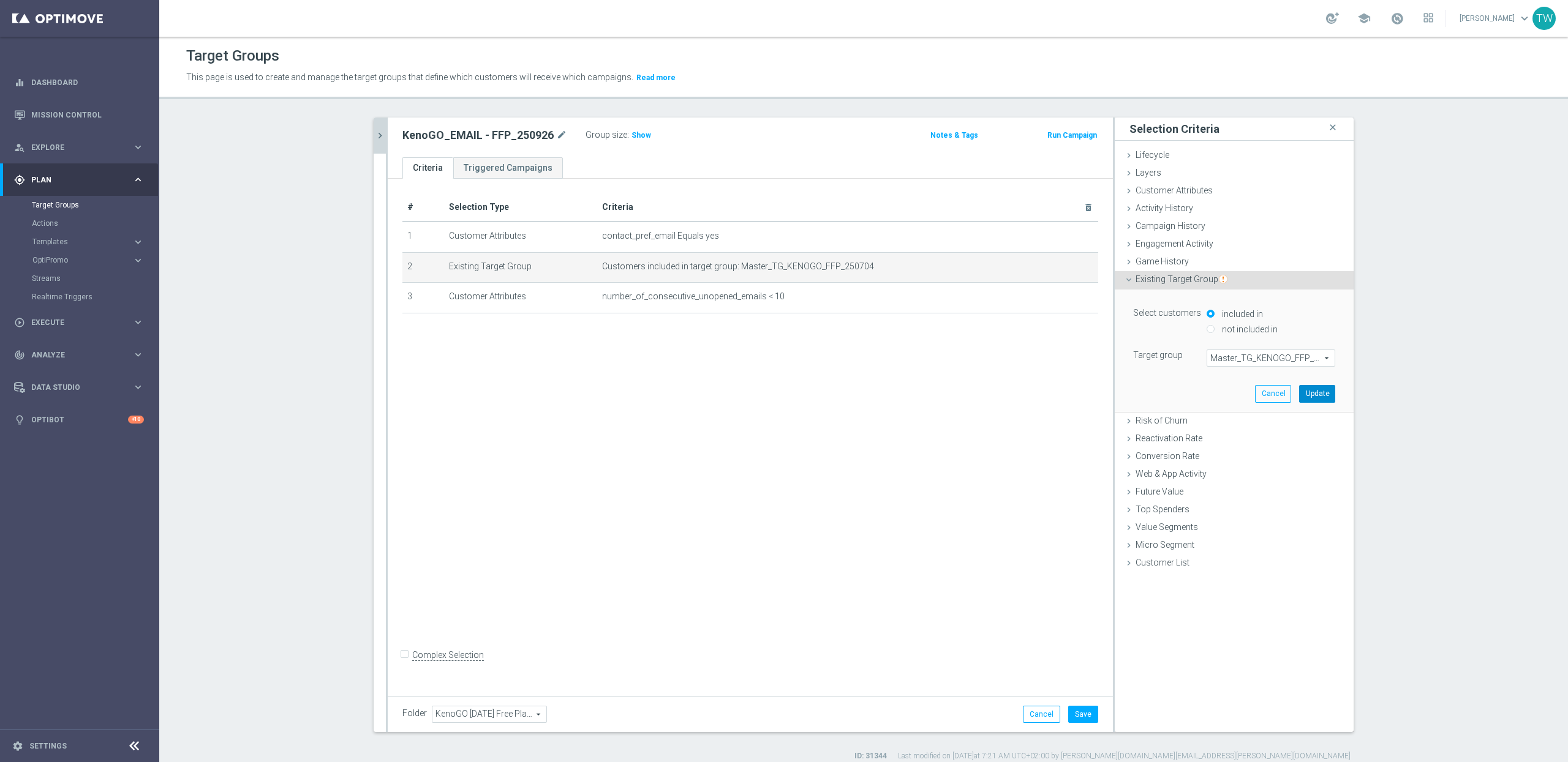
click at [1327, 392] on button "Update" at bounding box center [1317, 394] width 36 height 17
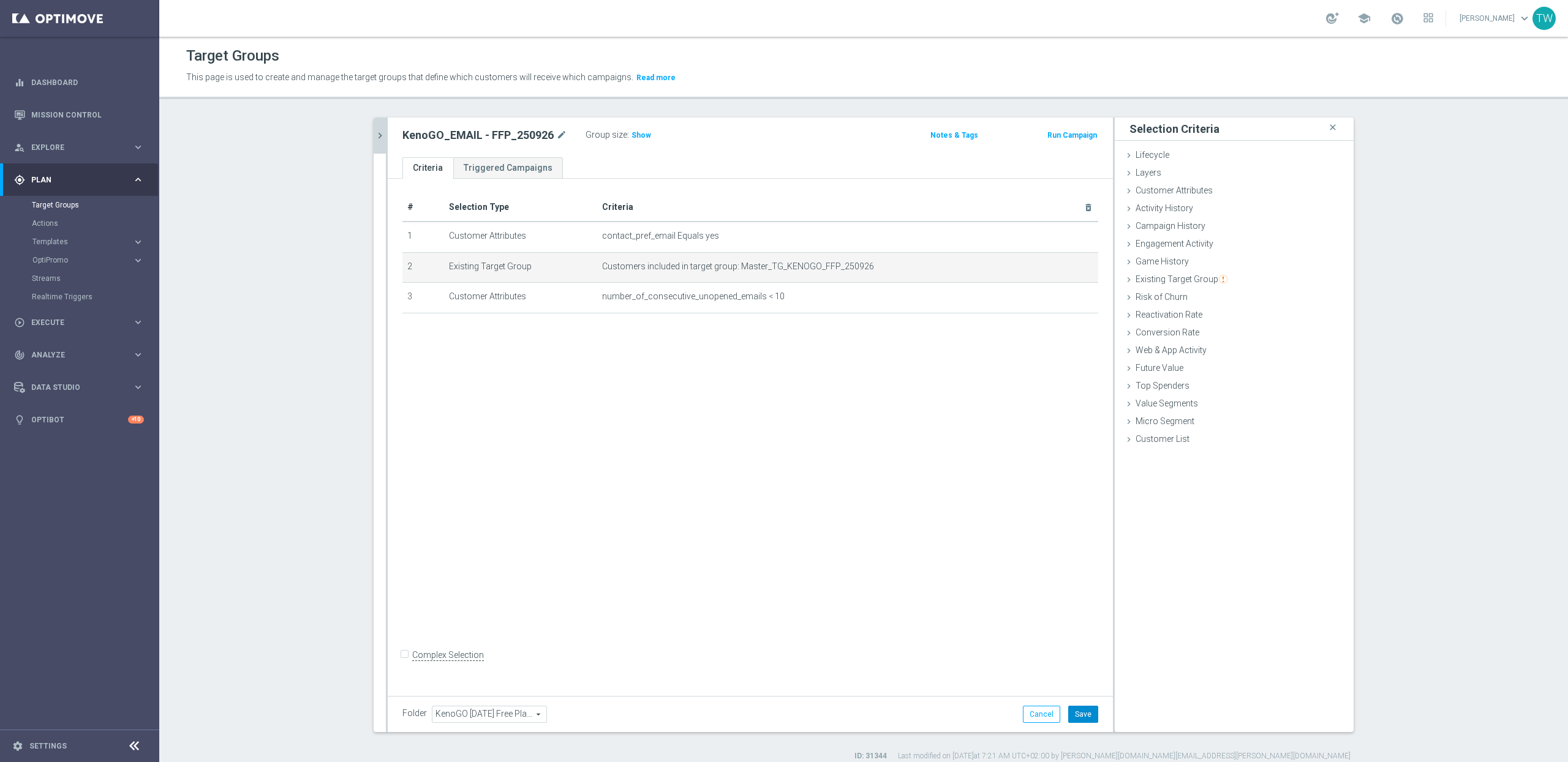
drag, startPoint x: 1078, startPoint y: 716, endPoint x: 1079, endPoint y: 710, distance: 6.1
click at [1078, 716] on button "Save" at bounding box center [1083, 714] width 30 height 17
drag, startPoint x: 378, startPoint y: 133, endPoint x: 433, endPoint y: 228, distance: 109.8
click at [378, 133] on icon "chevron_right" at bounding box center [381, 136] width 12 height 12
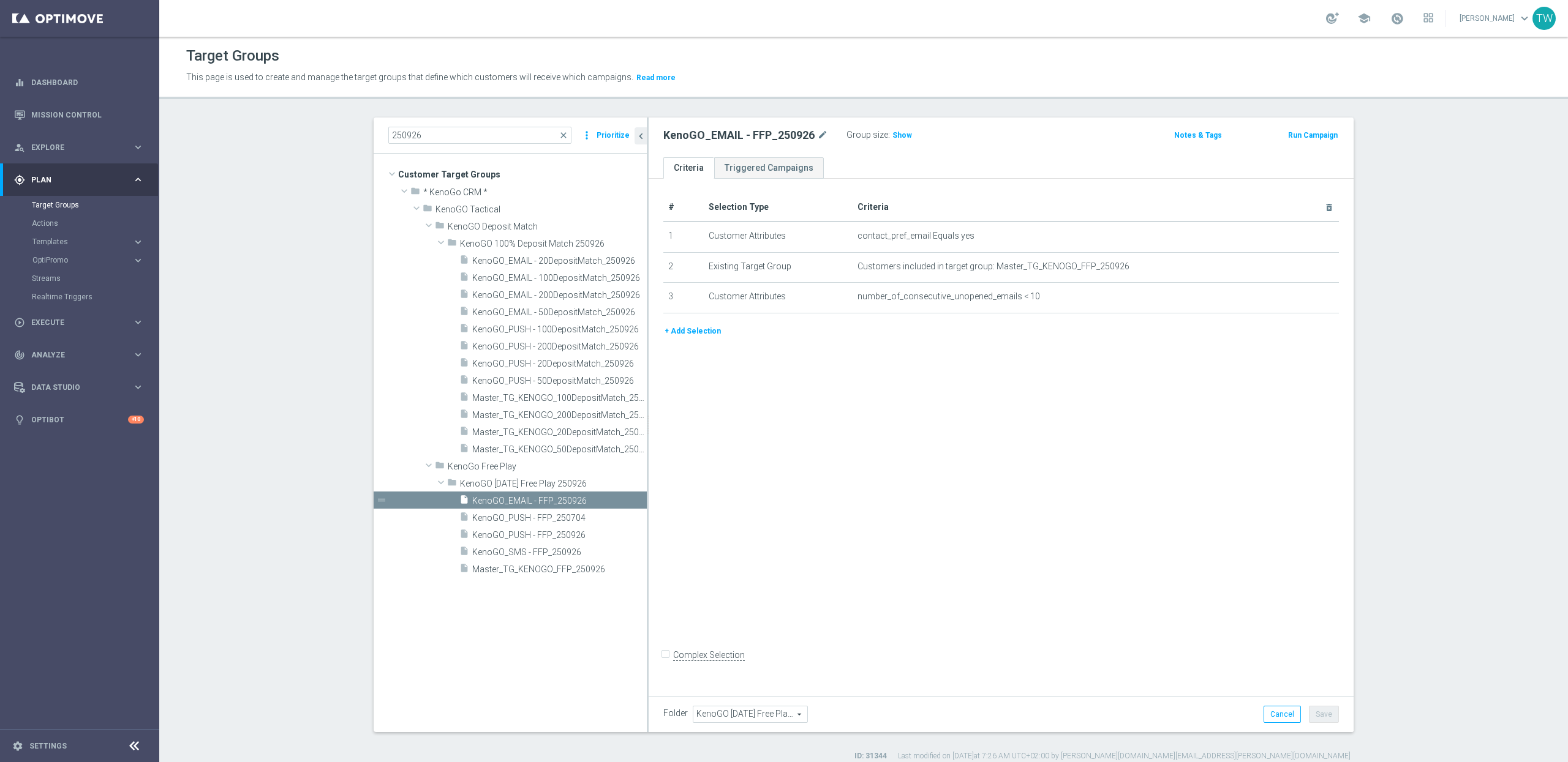
drag, startPoint x: 613, startPoint y: 530, endPoint x: 659, endPoint y: 523, distance: 46.5
click at [649, 523] on div at bounding box center [648, 425] width 2 height 615
click at [592, 514] on span "KenoGO_PUSH - FFP_250704" at bounding box center [551, 518] width 157 height 11
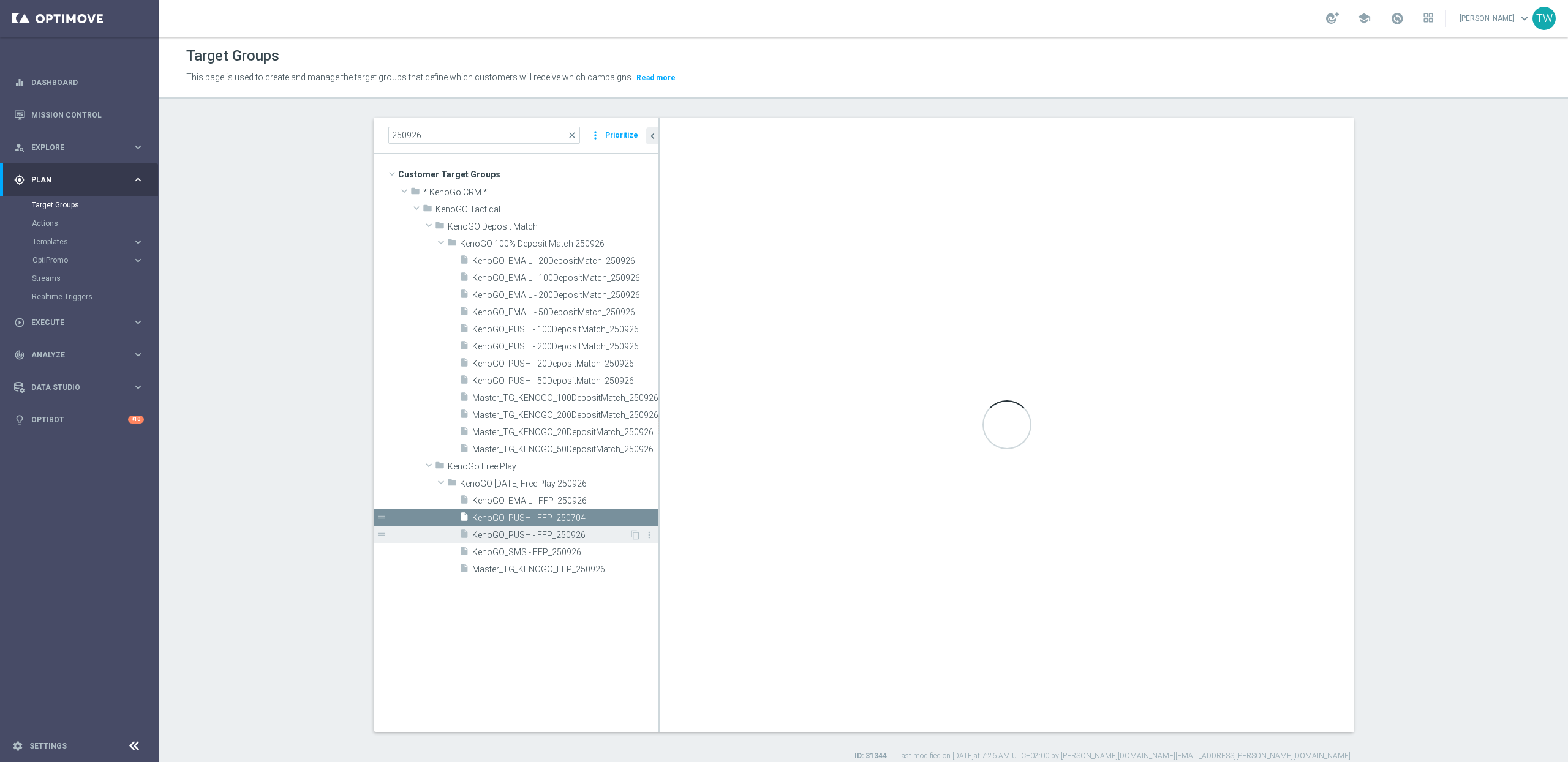
checkbox input "true"
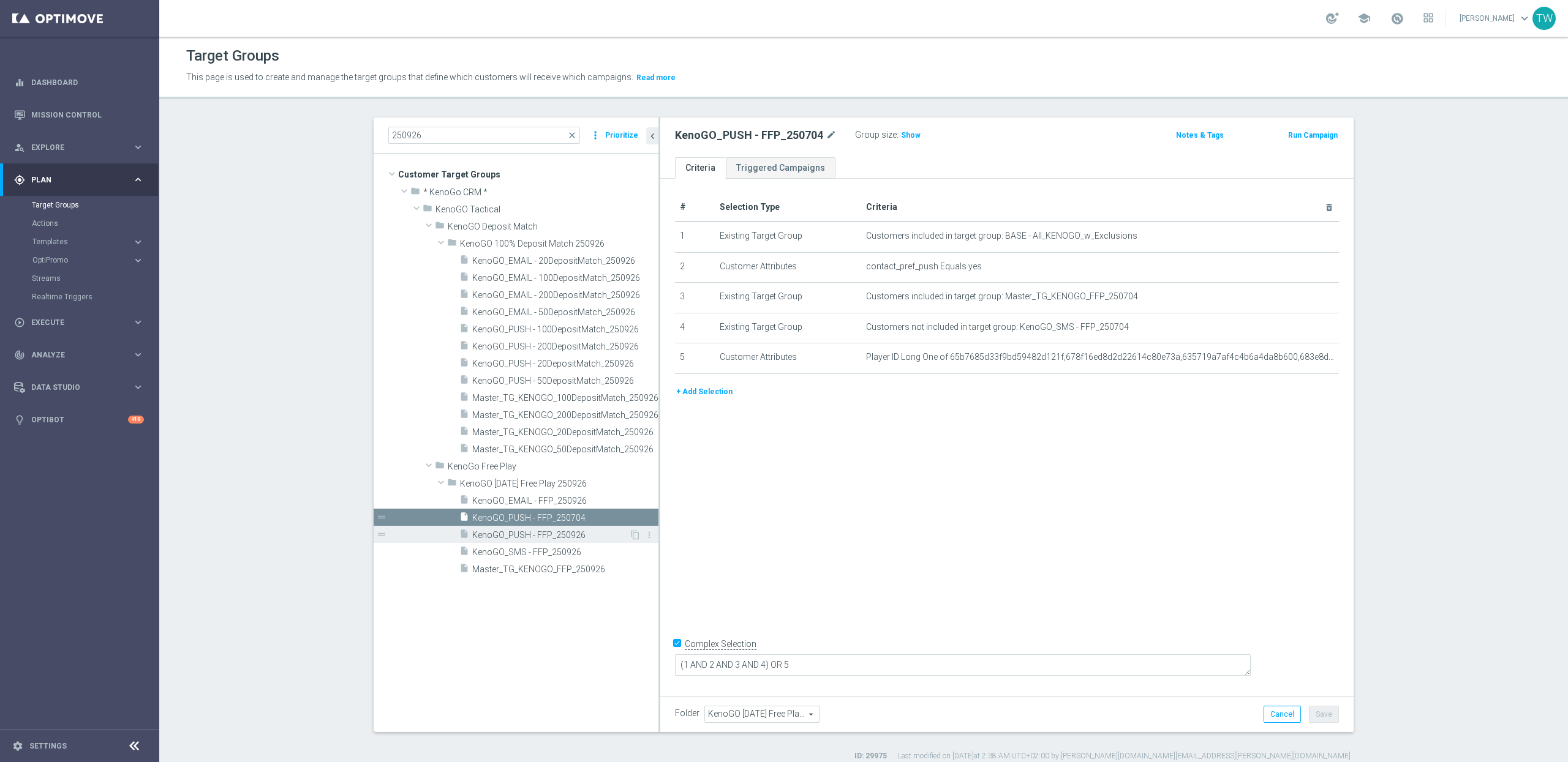
click at [559, 540] on span "KenoGO_PUSH - FFP_250926" at bounding box center [551, 536] width 157 height 11
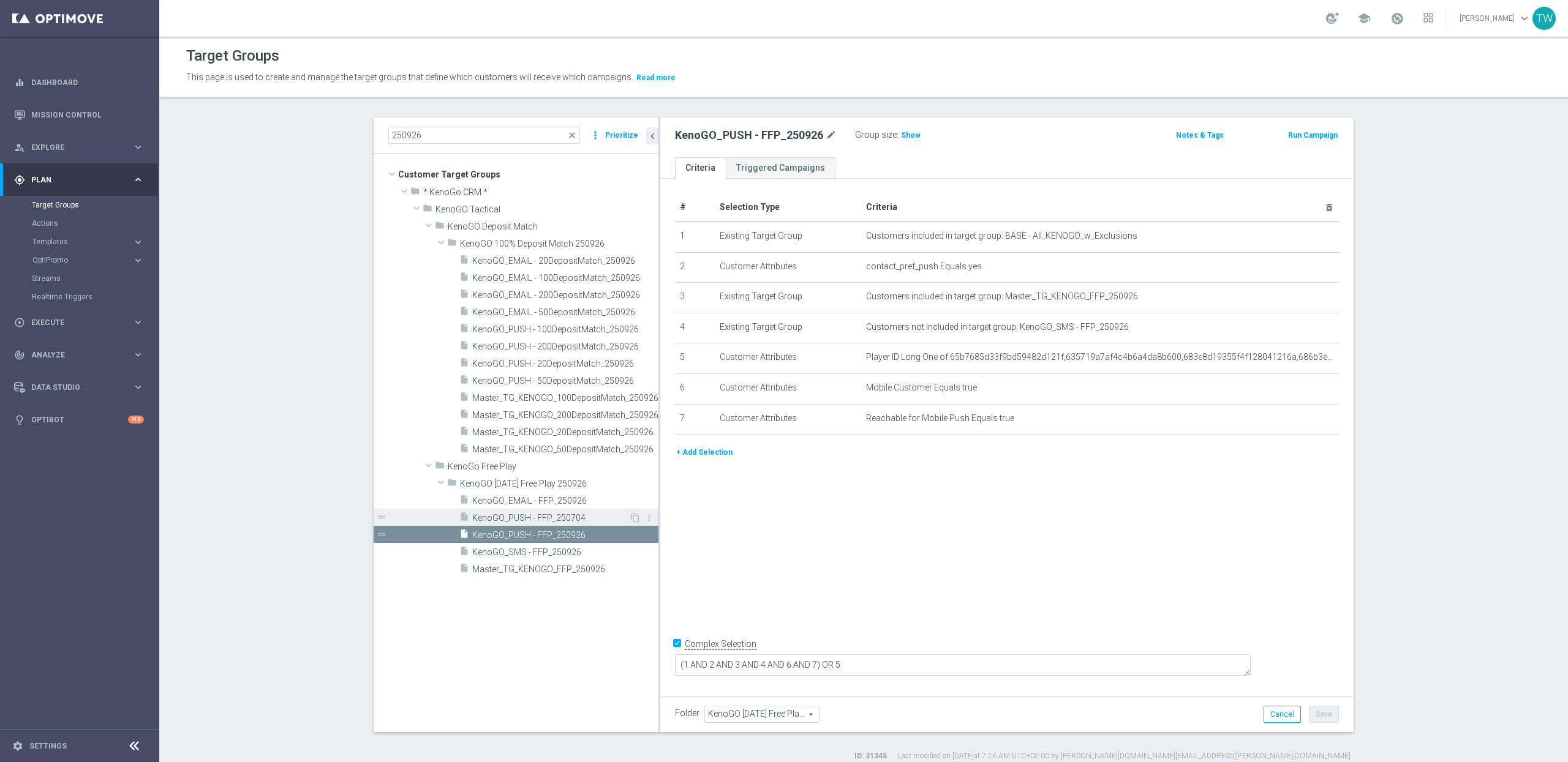
click at [535, 516] on span "KenoGO_PUSH - FFP_250704" at bounding box center [551, 518] width 157 height 11
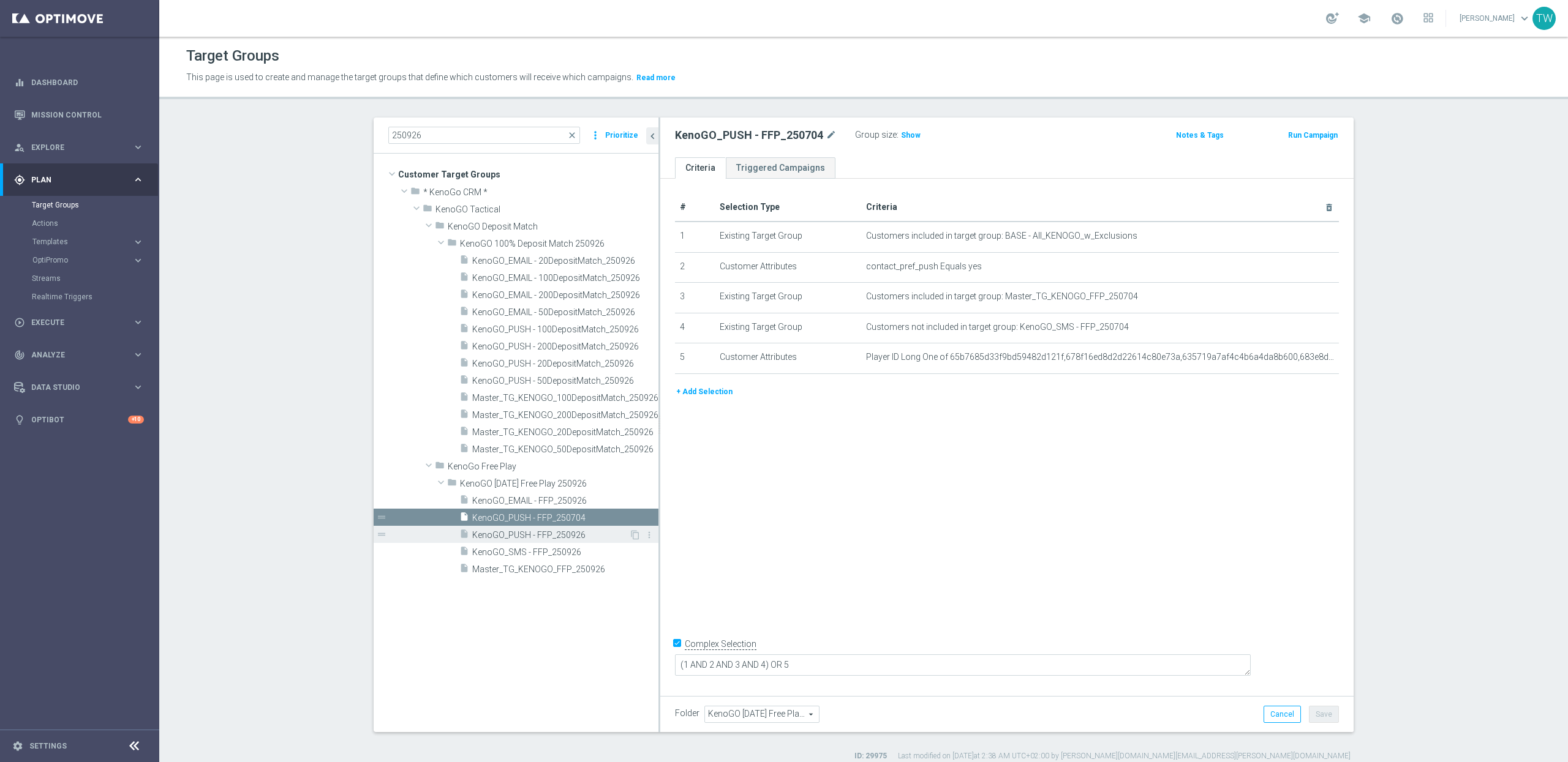
click at [535, 538] on span "KenoGO_PUSH - FFP_250926" at bounding box center [551, 536] width 157 height 11
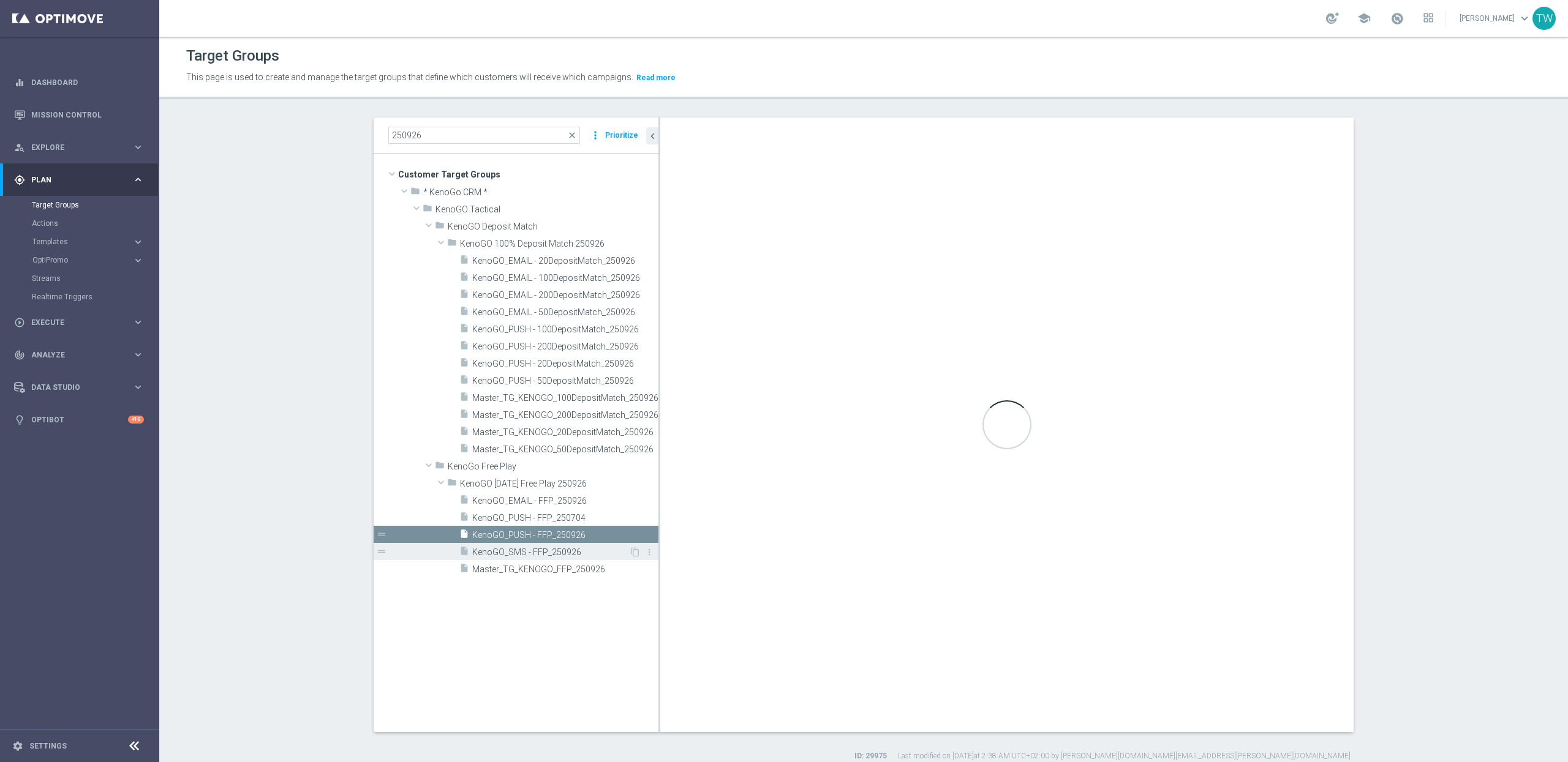
type textarea "(1 AND 2 AND 3 AND 4 AND 6 AND 7) OR 5"
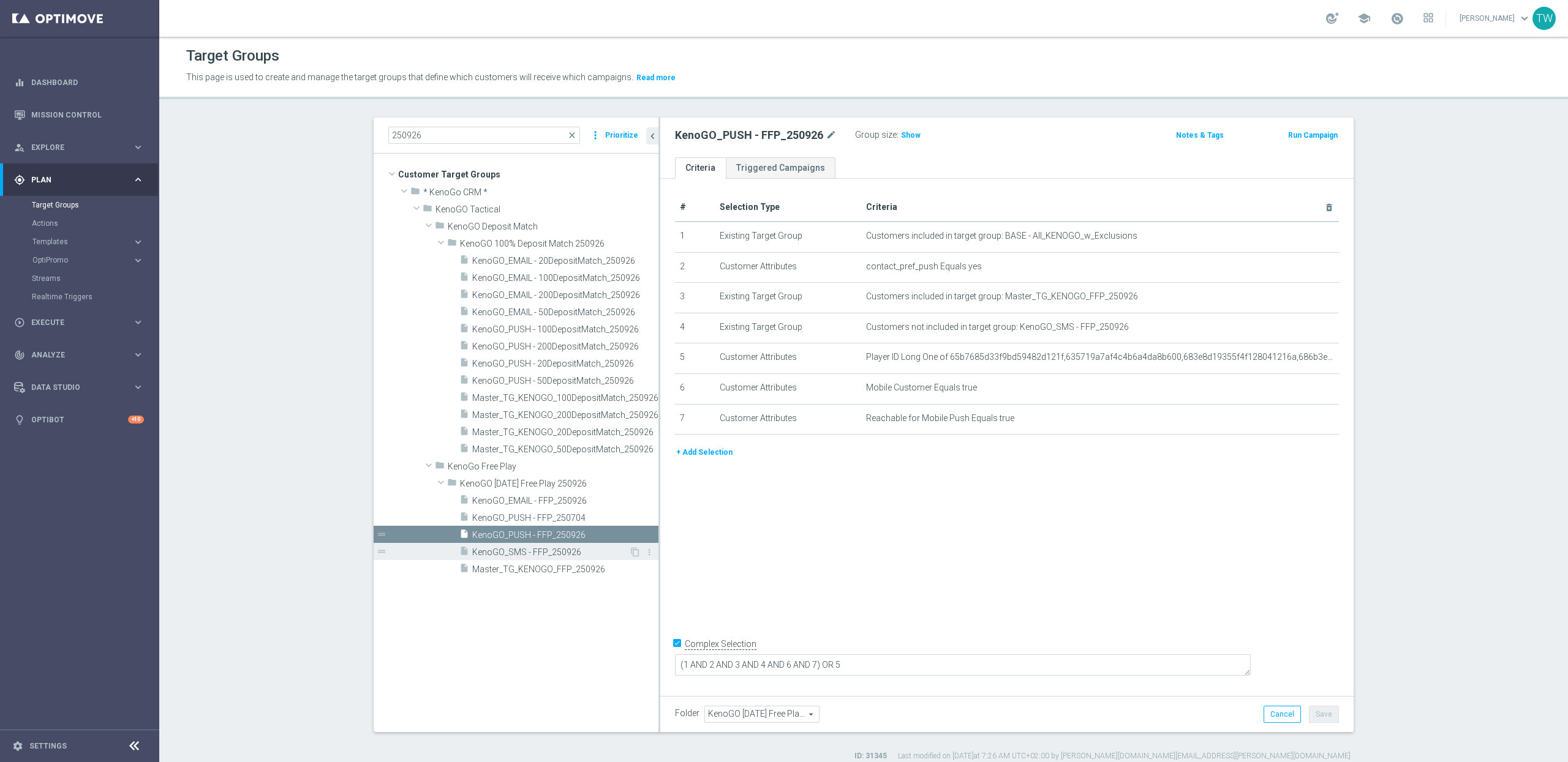
click at [534, 554] on span "KenoGO_SMS - FFP_250926" at bounding box center [551, 553] width 157 height 11
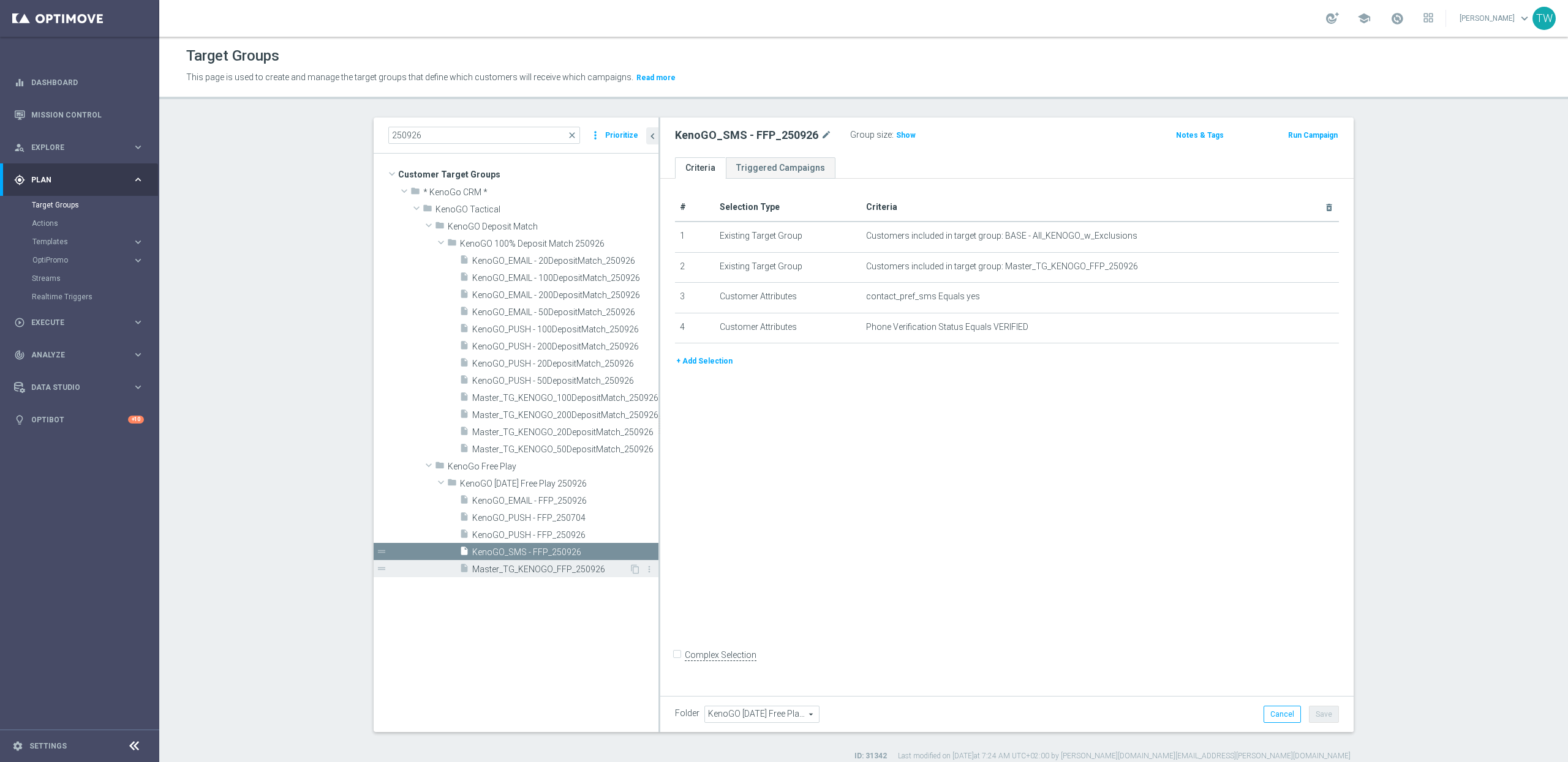
click at [533, 566] on span "Master_TG_KENOGO_FFP_250926" at bounding box center [551, 570] width 157 height 11
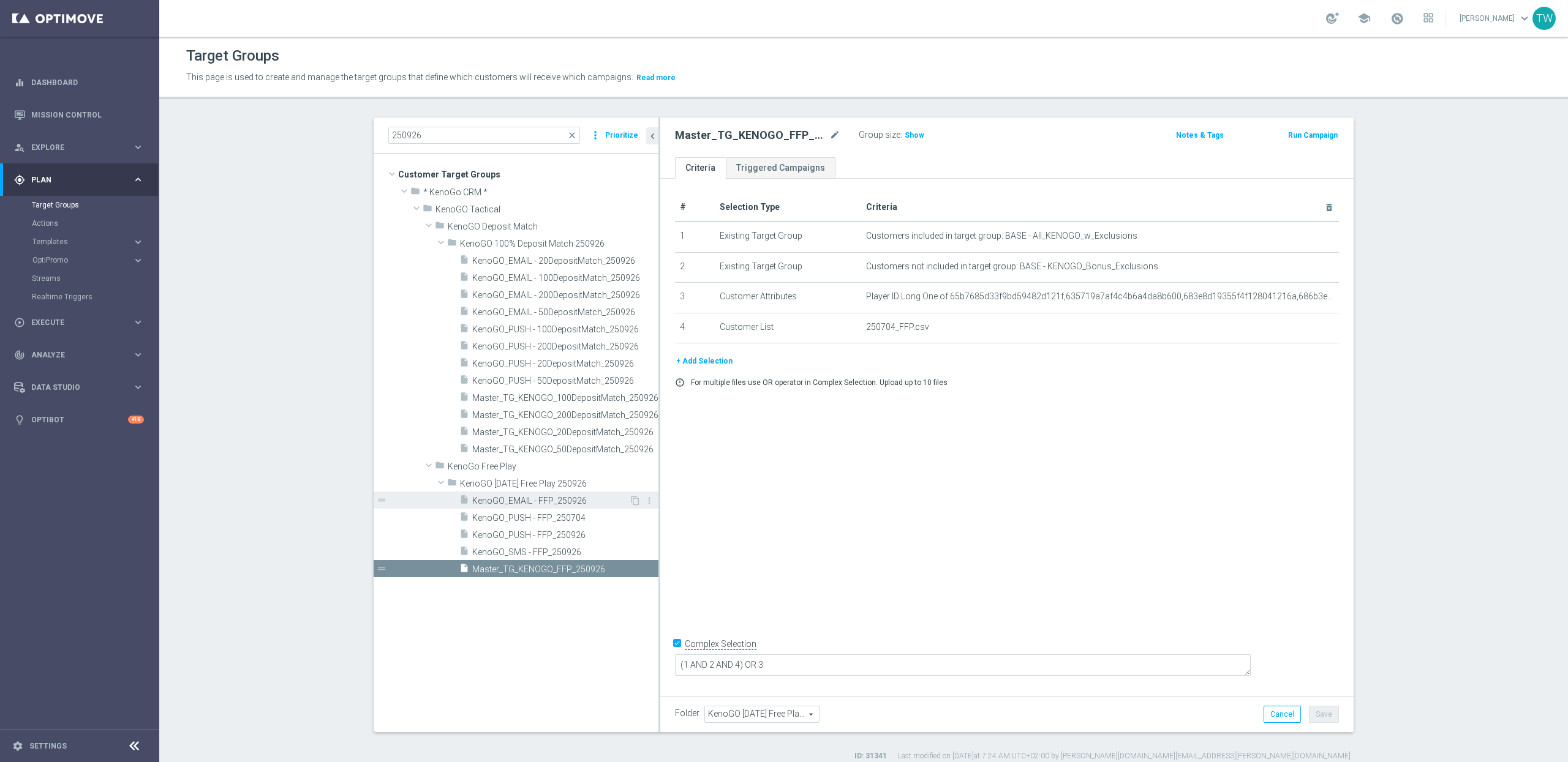
click at [529, 500] on span "KenoGO_EMAIL - FFP_250926" at bounding box center [551, 501] width 157 height 11
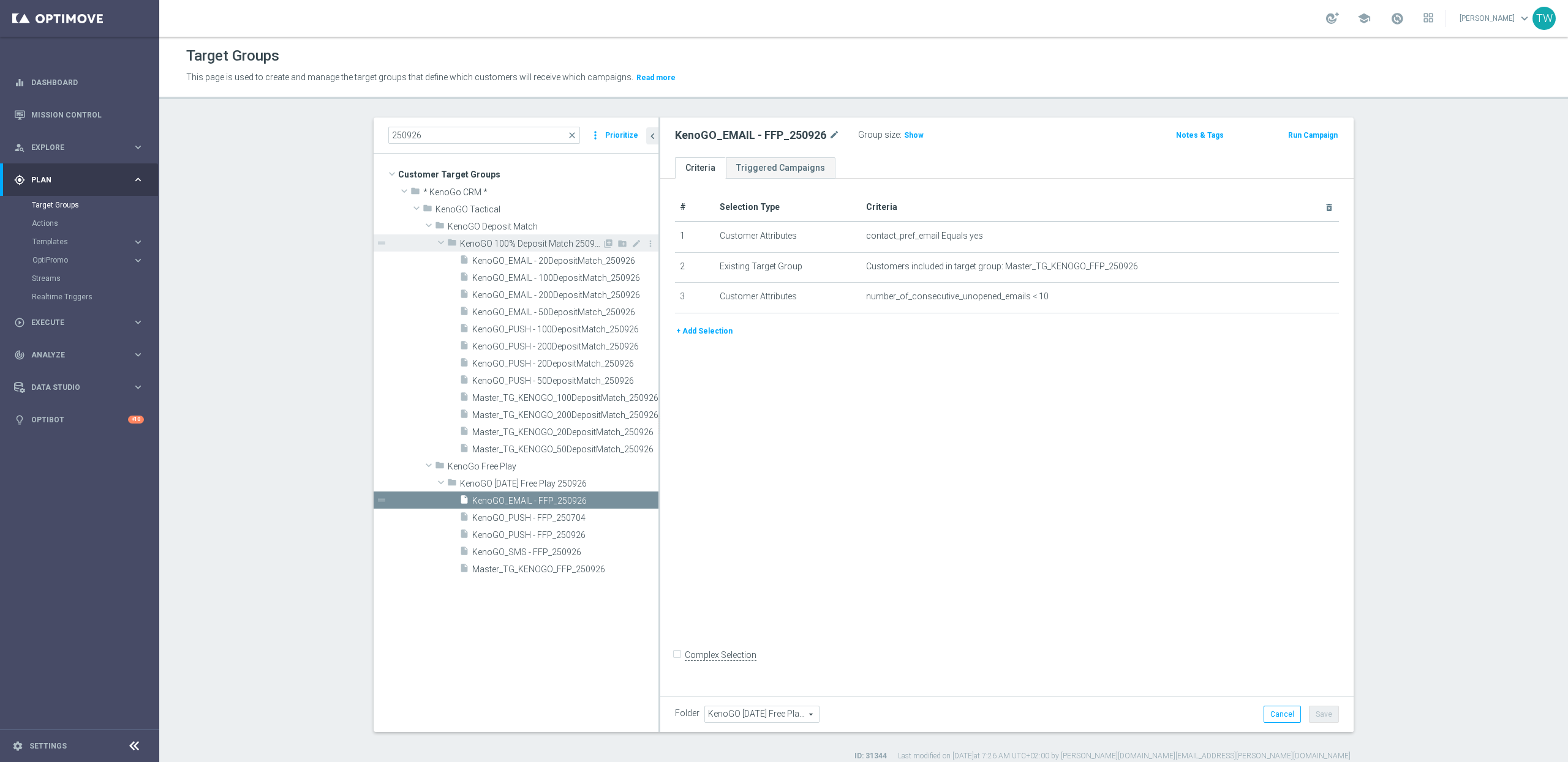
scroll to position [11, 0]
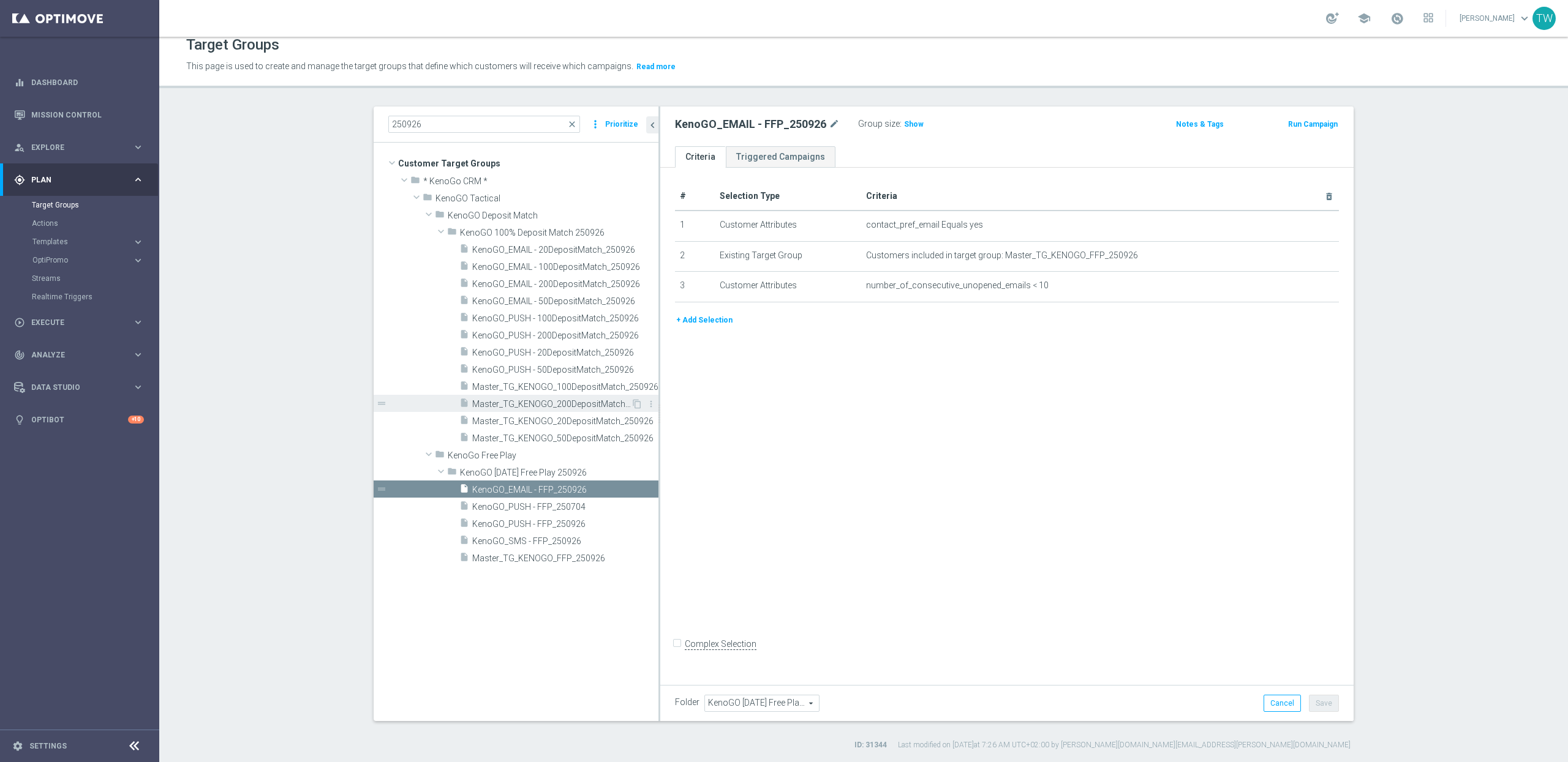
click at [575, 406] on span "Master_TG_KENOGO_200DepositMatch_250926" at bounding box center [551, 404] width 159 height 11
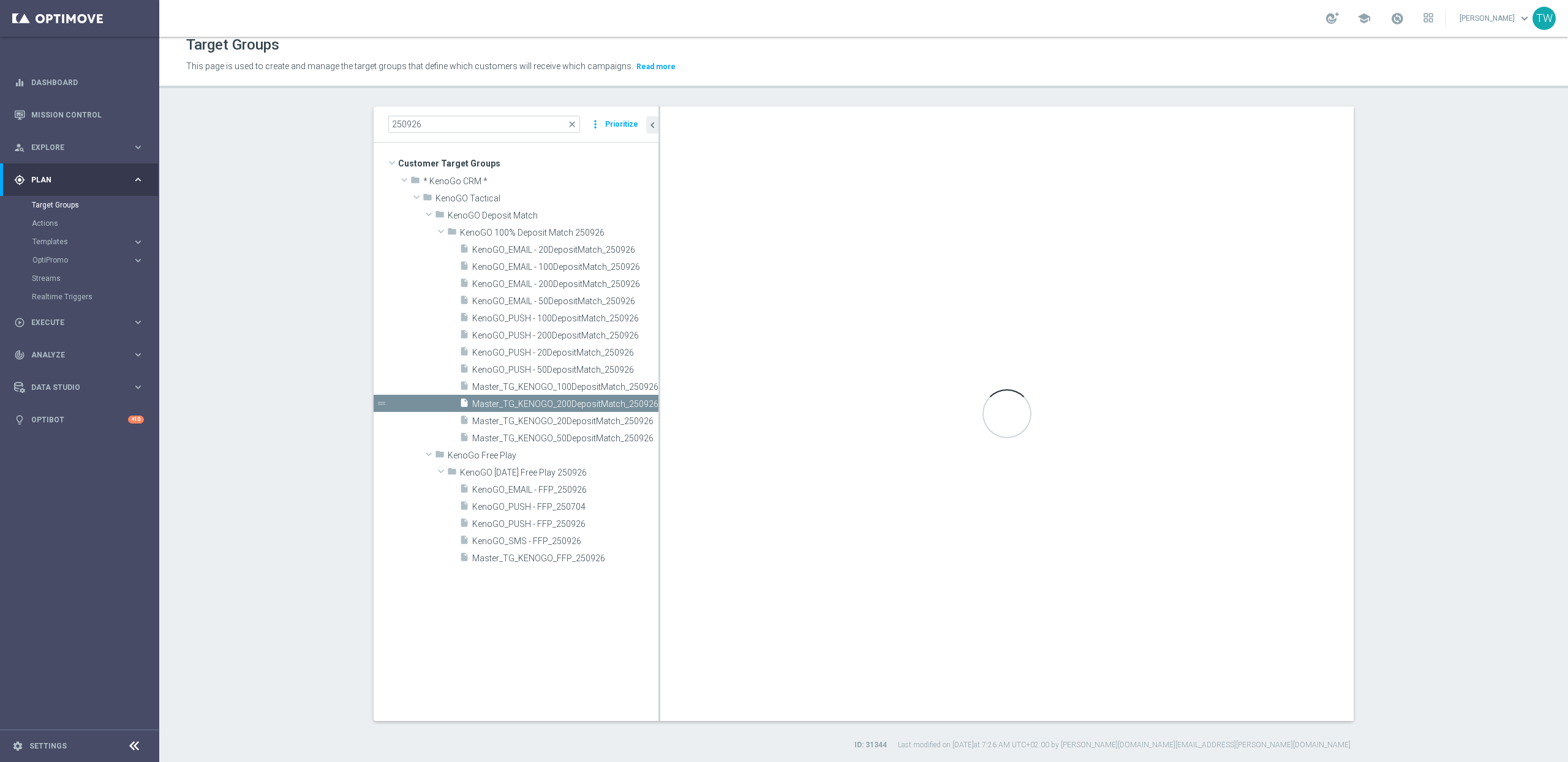
checkbox input "true"
type input "KenoGO 100% Deposit Match 250926"
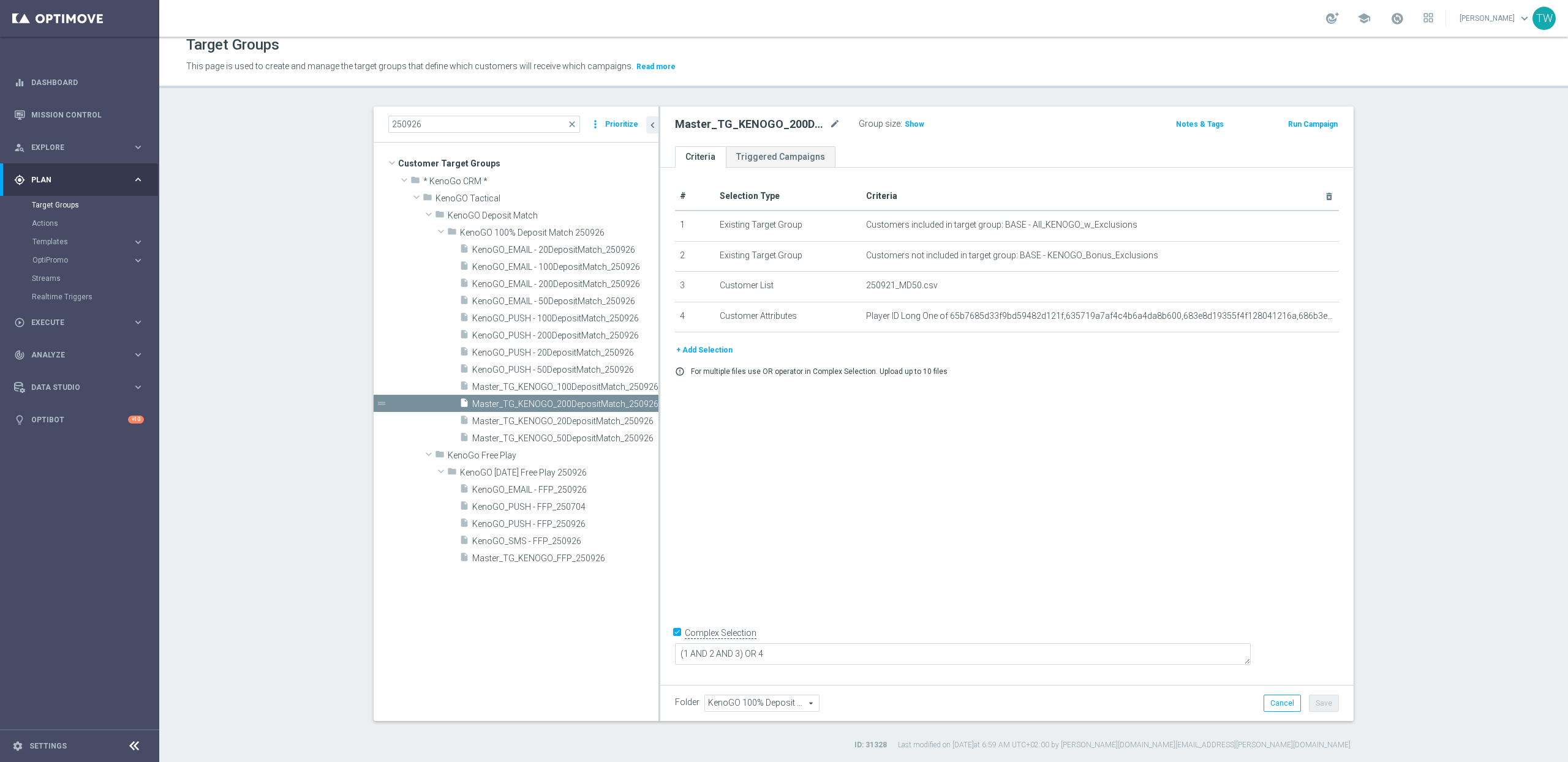
click at [719, 352] on button "+ Add Selection" at bounding box center [704, 350] width 59 height 13
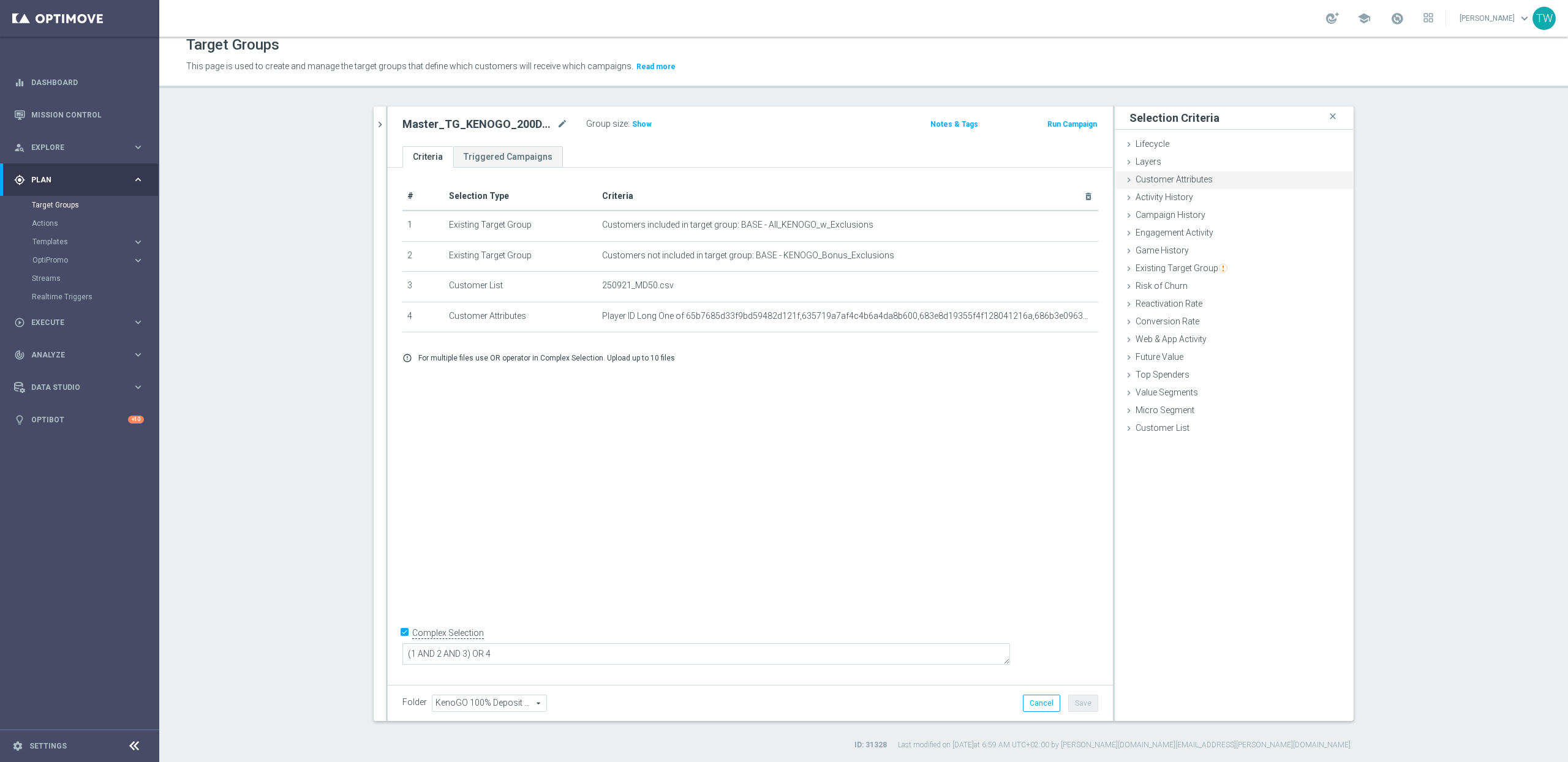
click at [1201, 182] on span "Customer Attributes" at bounding box center [1174, 179] width 77 height 10
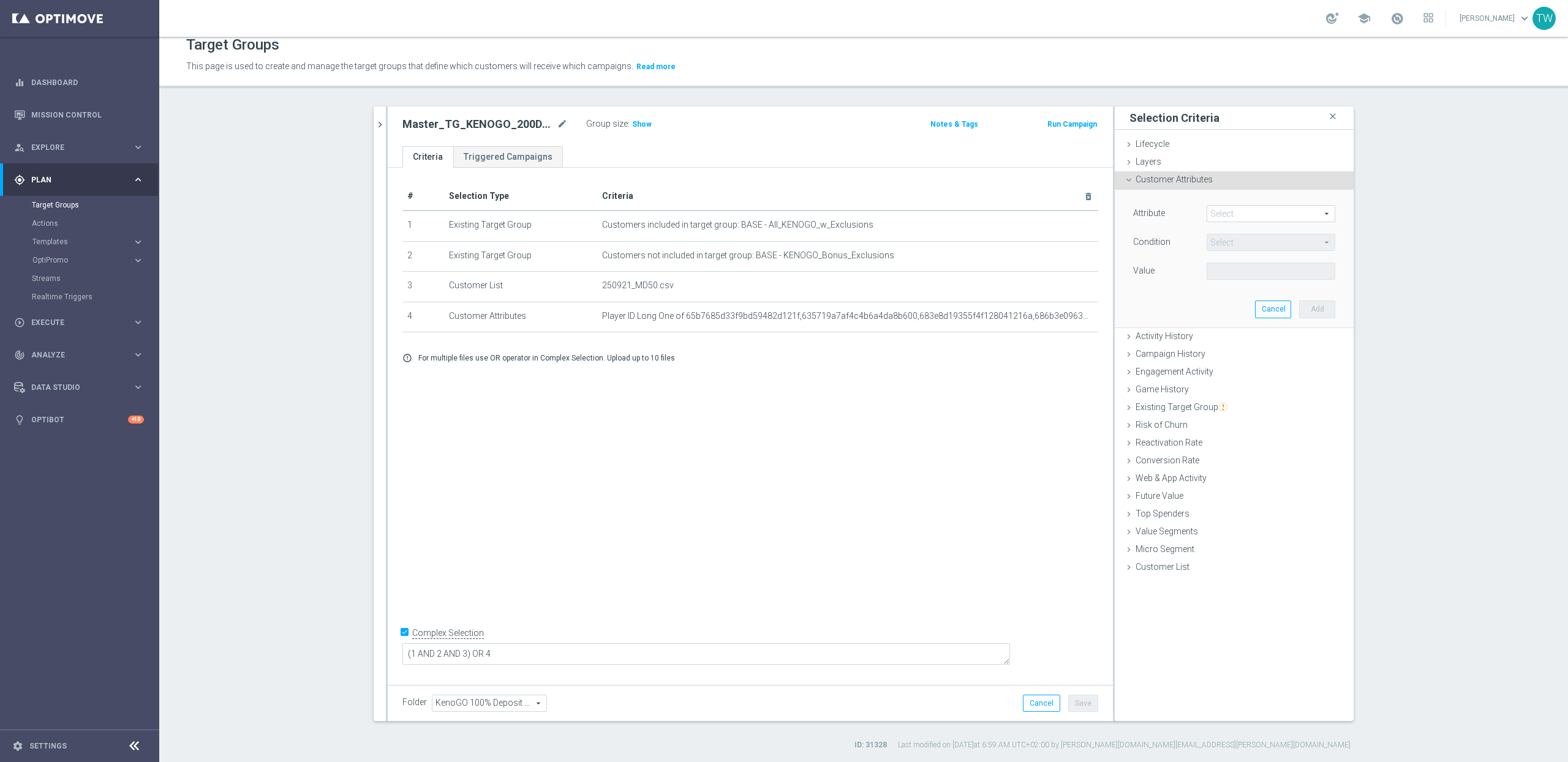
click at [1228, 209] on span at bounding box center [1271, 214] width 128 height 16
click at [0, 0] on input "search" at bounding box center [0, 0] width 0 height 0
type input "gender"
click at [1237, 234] on span "Gender" at bounding box center [1270, 232] width 116 height 10
type input "Gender"
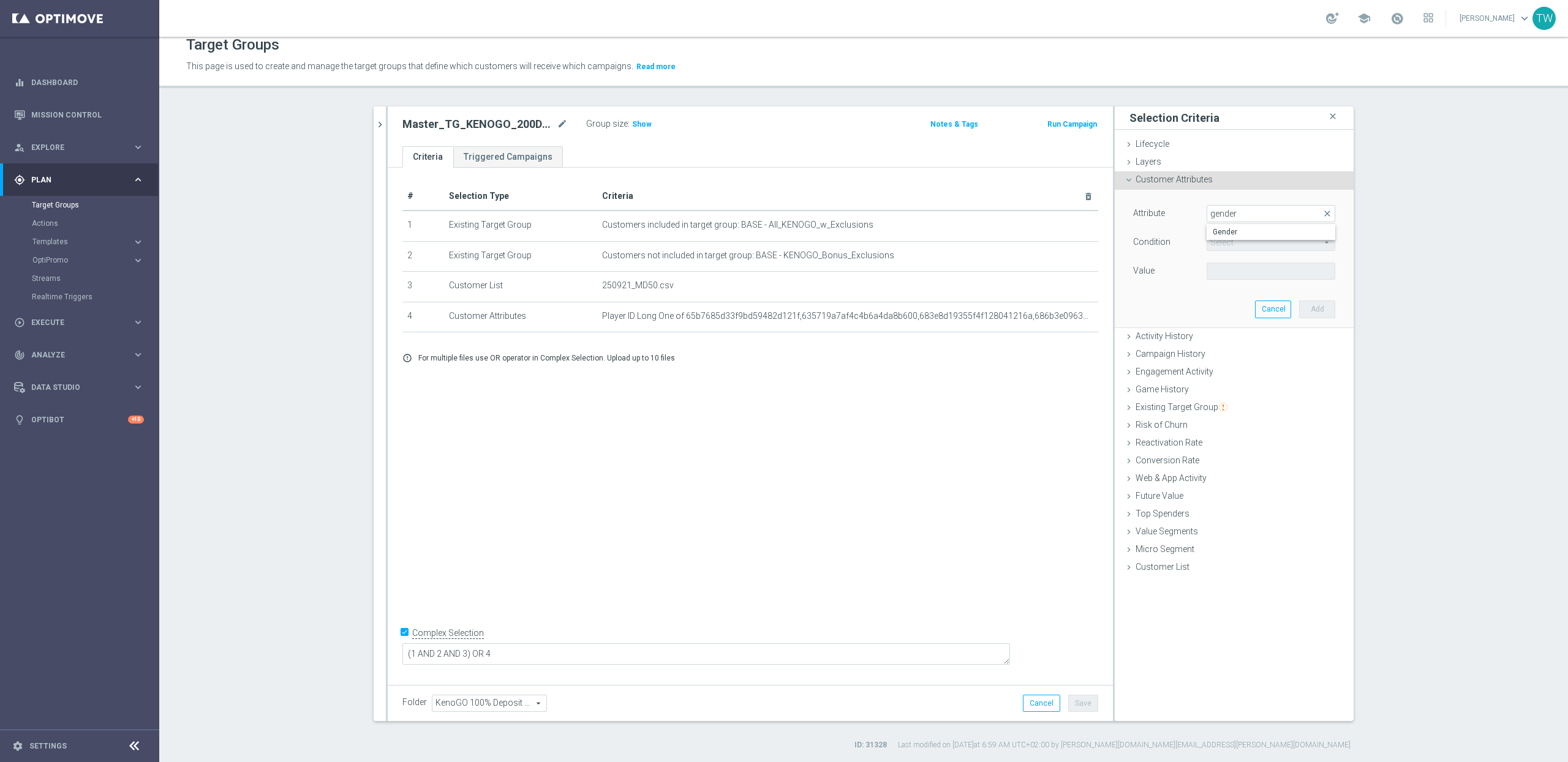
type input "Equals"
click at [1227, 270] on span at bounding box center [1271, 271] width 128 height 16
click at [1233, 305] on span "M" at bounding box center [1270, 305] width 116 height 10
type input "M"
click at [1316, 308] on button "Add" at bounding box center [1317, 309] width 36 height 17
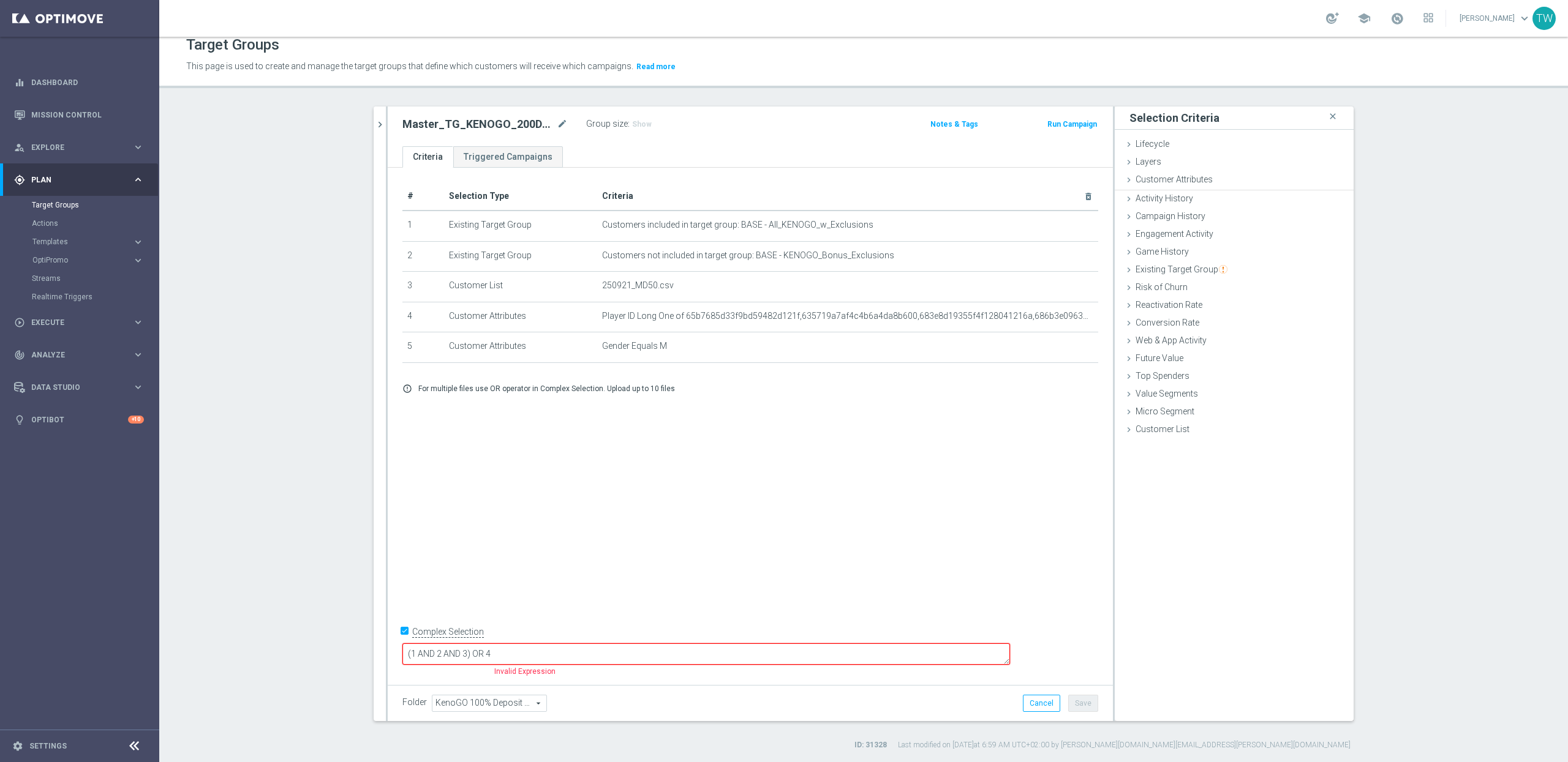
scroll to position [7, 0]
click at [557, 654] on textarea "(1 AND 2 AND 3) OR 4" at bounding box center [706, 658] width 608 height 21
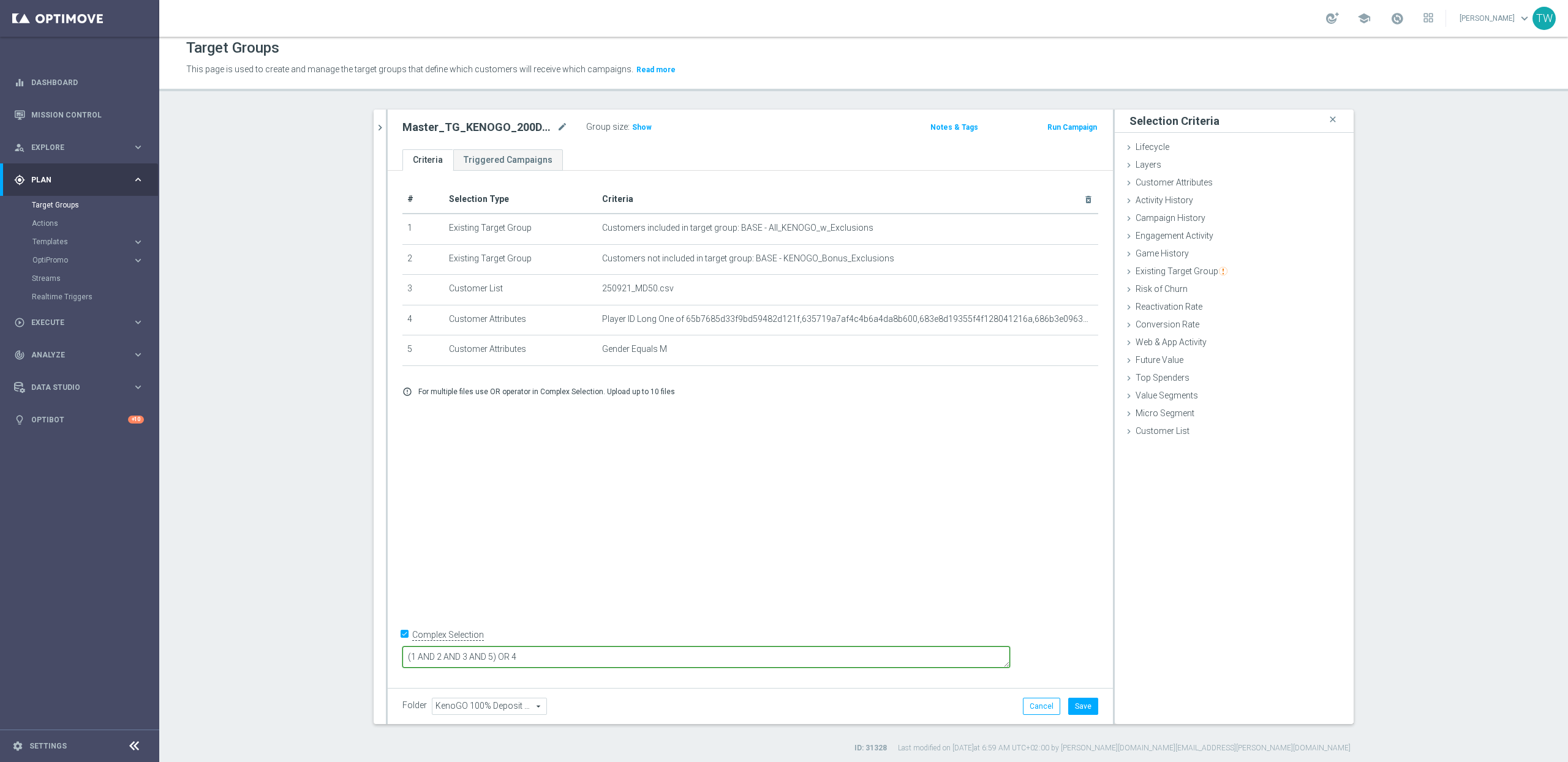
scroll to position [0, 0]
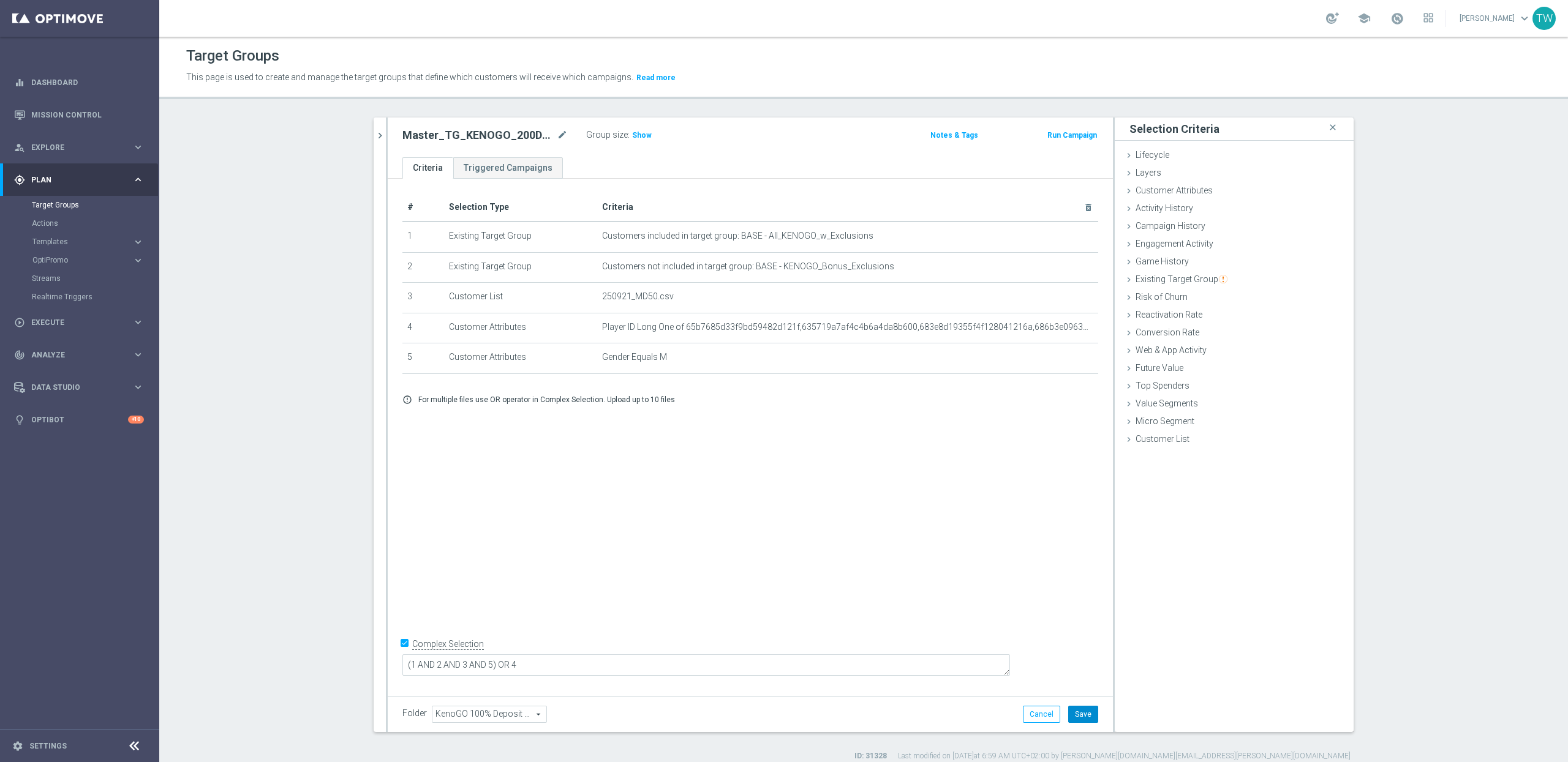
click at [1081, 721] on button "Save" at bounding box center [1083, 714] width 30 height 17
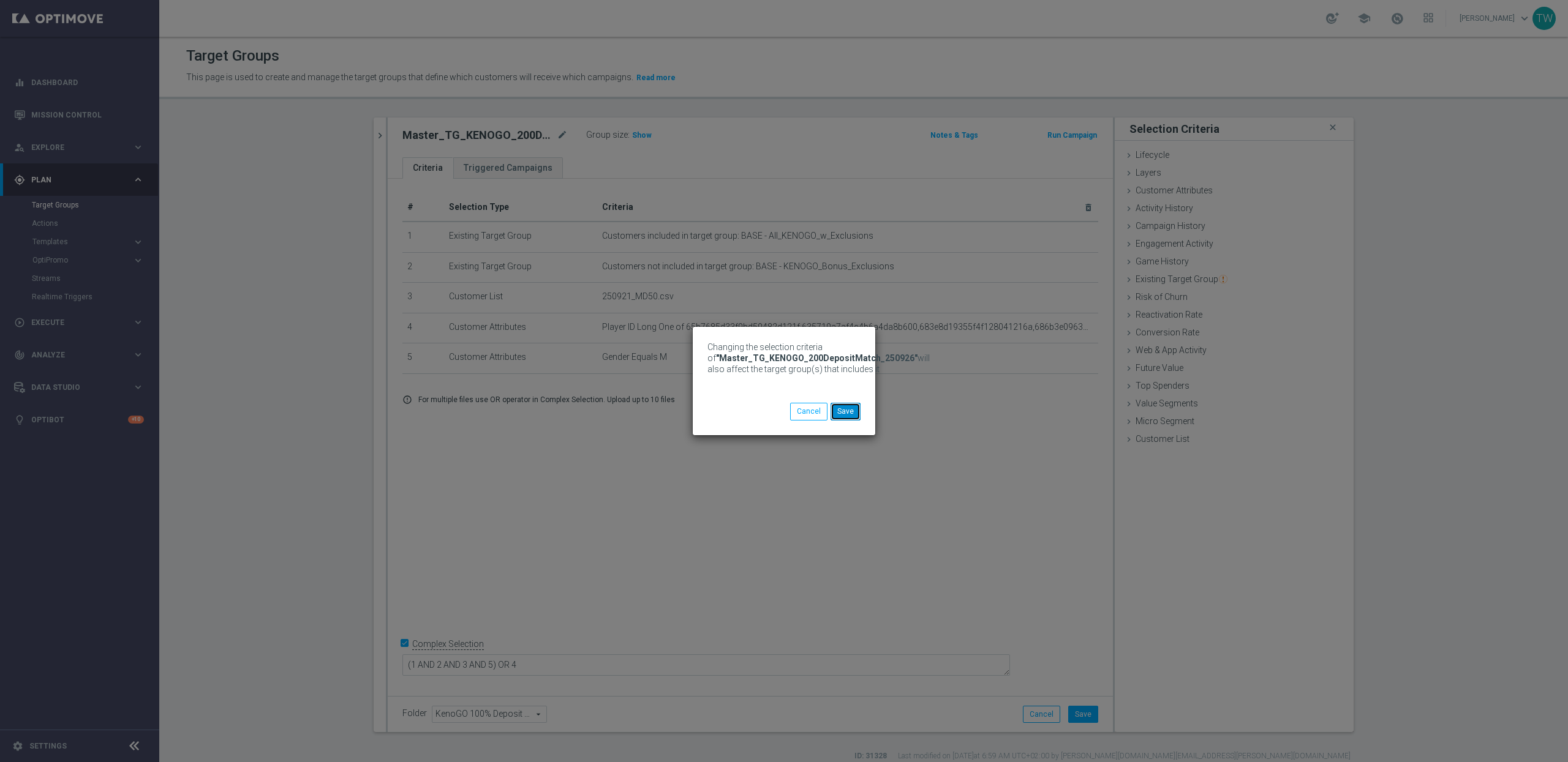
click at [853, 411] on button "Save" at bounding box center [845, 412] width 30 height 17
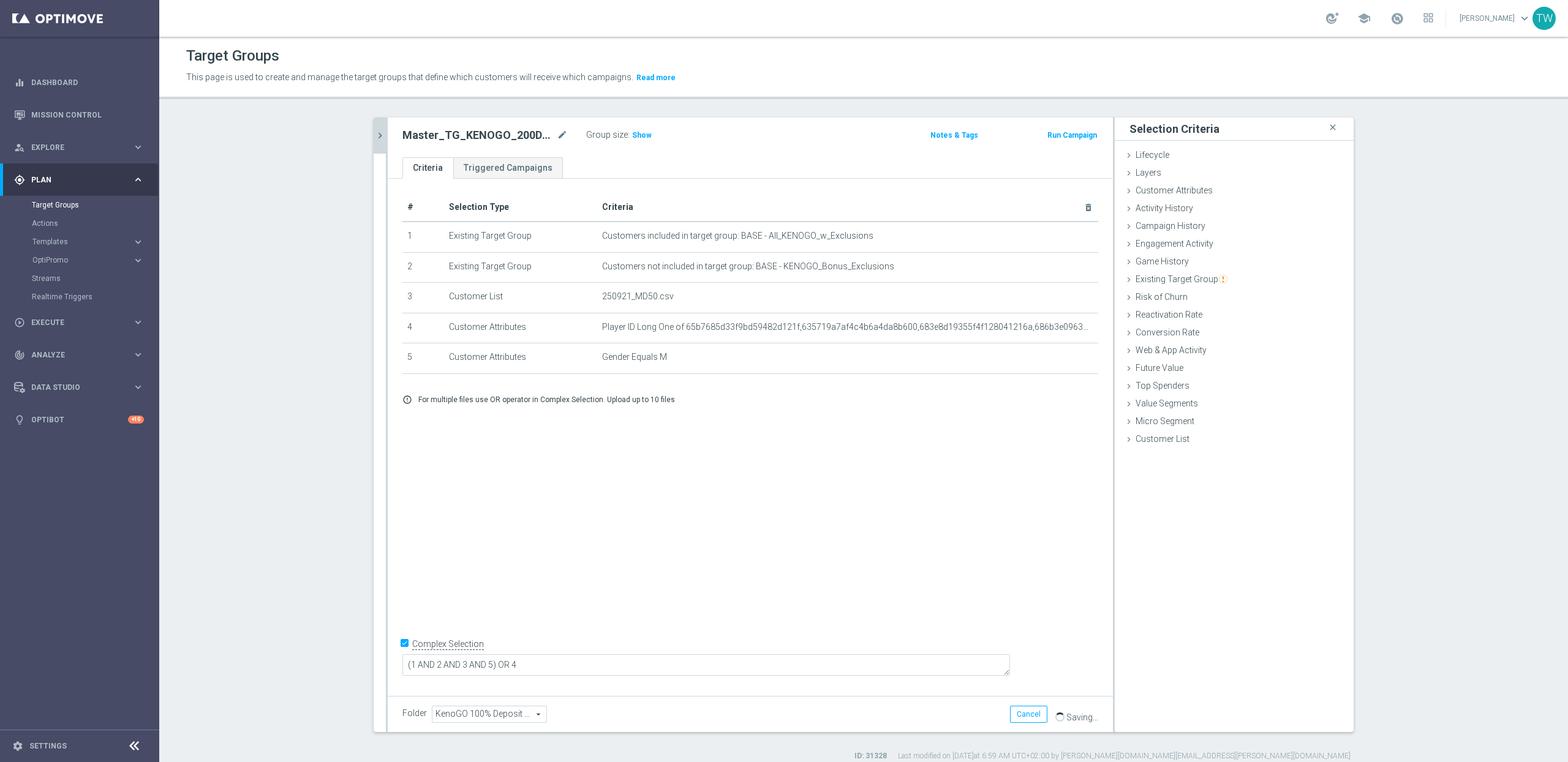
click at [379, 131] on icon "chevron_right" at bounding box center [381, 136] width 12 height 12
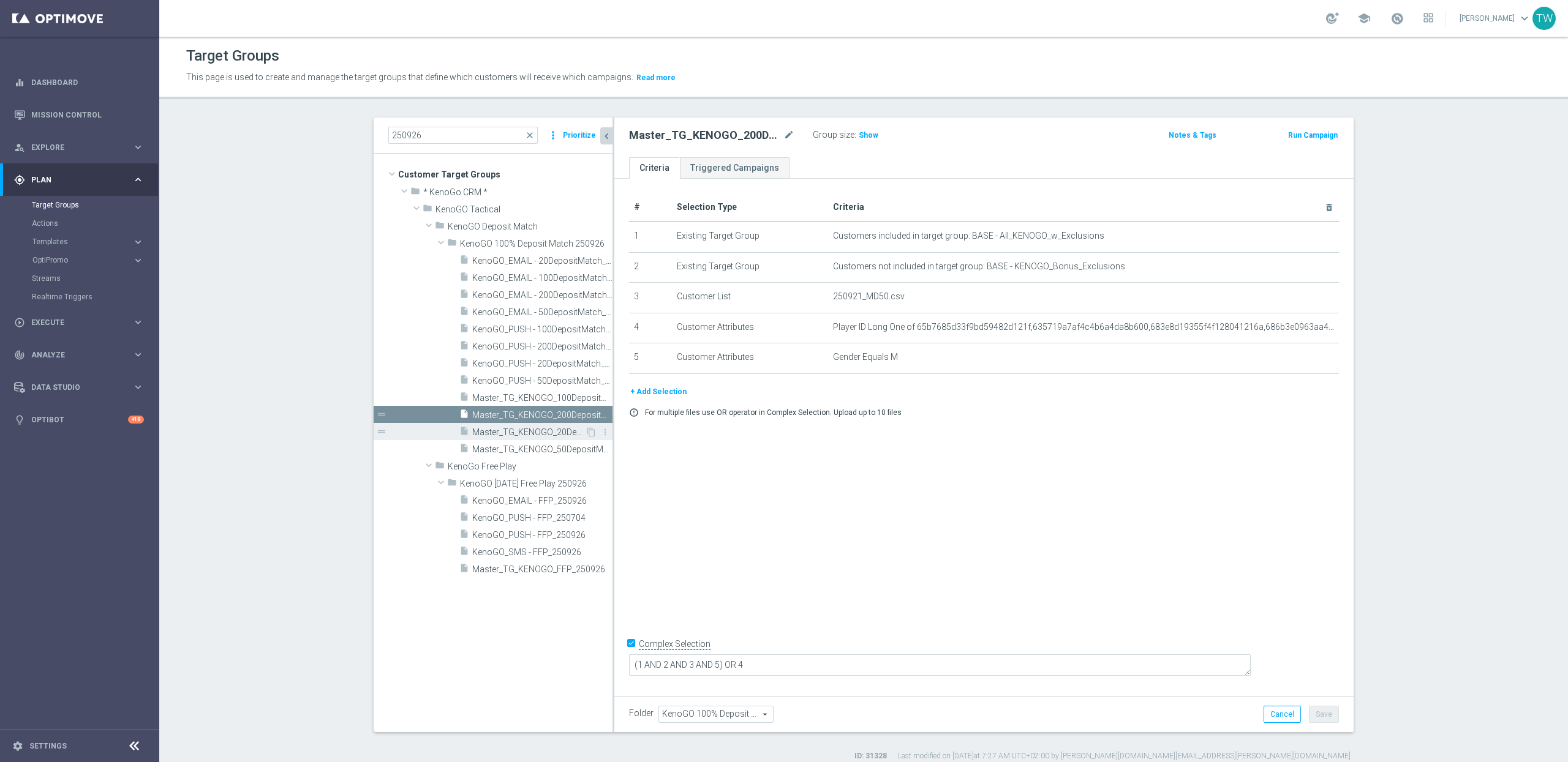
click at [523, 426] on div "insert_drive_file Master_TG_KENOGO_20DepositMatch_250926" at bounding box center [522, 431] width 126 height 17
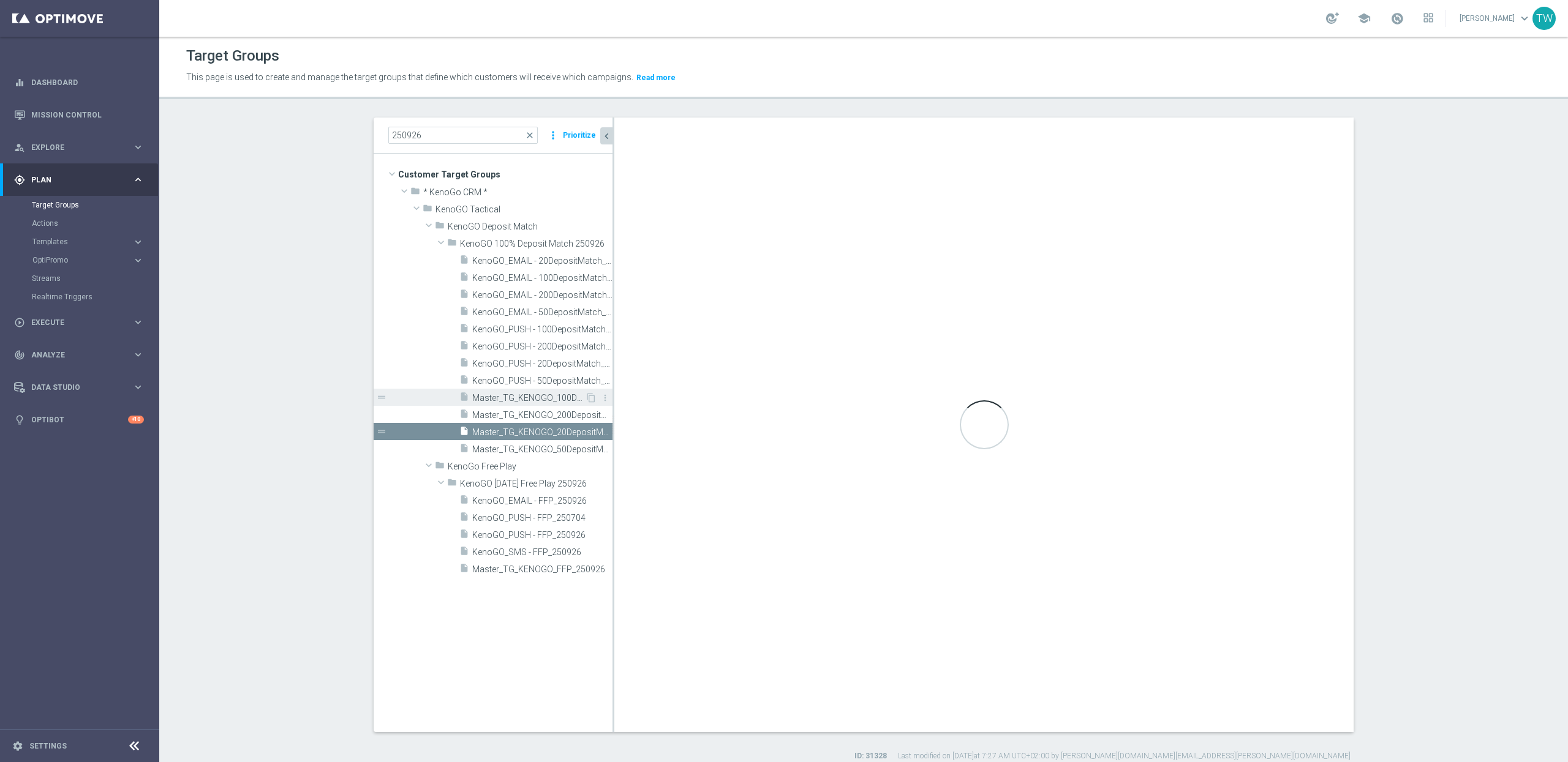
click at [554, 398] on span "Master_TG_KENOGO_100DepositMatch_250926" at bounding box center [529, 398] width 113 height 11
type textarea "(1 AND 2 AND 3) OR 4"
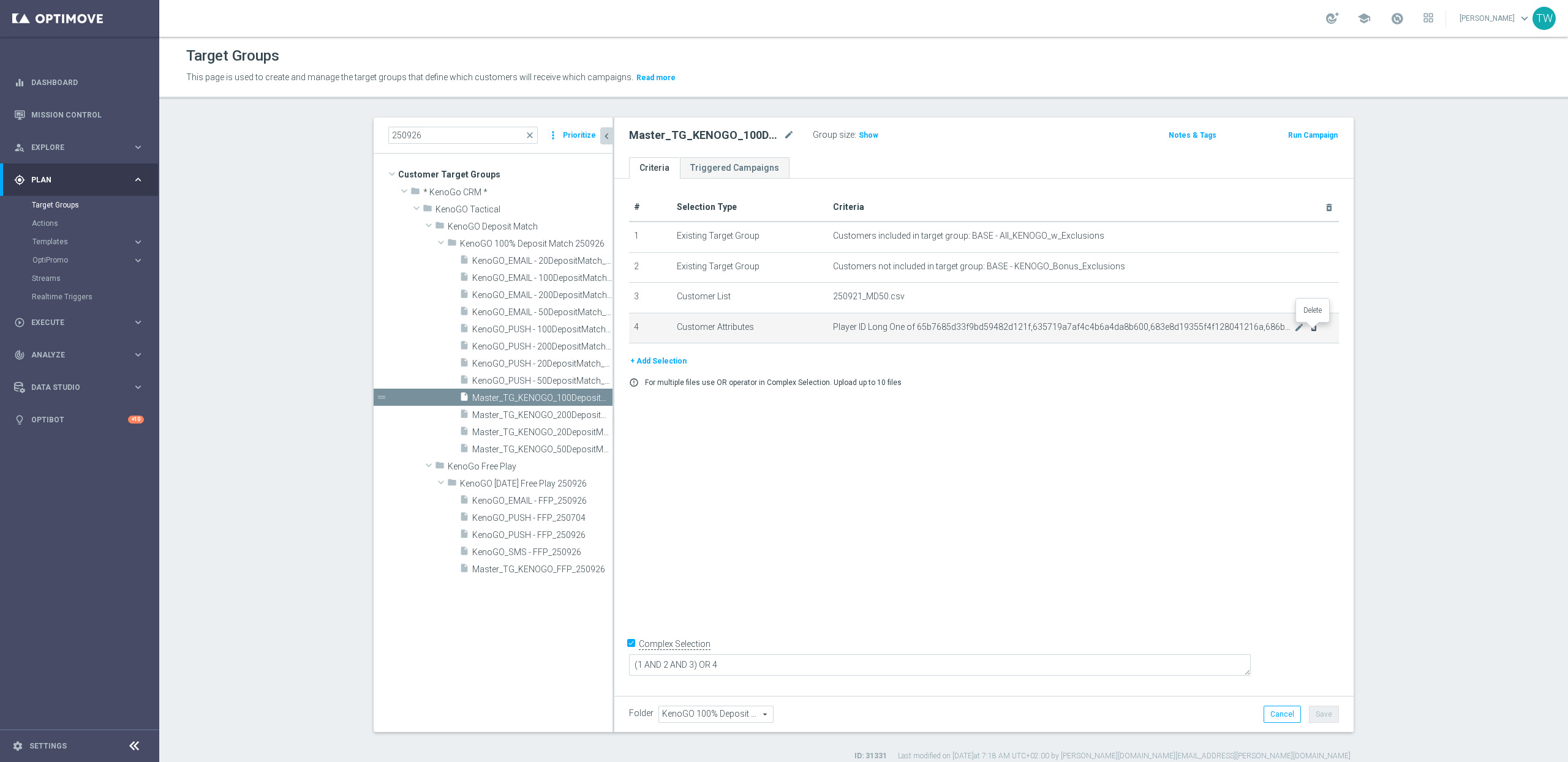
click at [1316, 329] on icon "delete_forever" at bounding box center [1314, 327] width 10 height 10
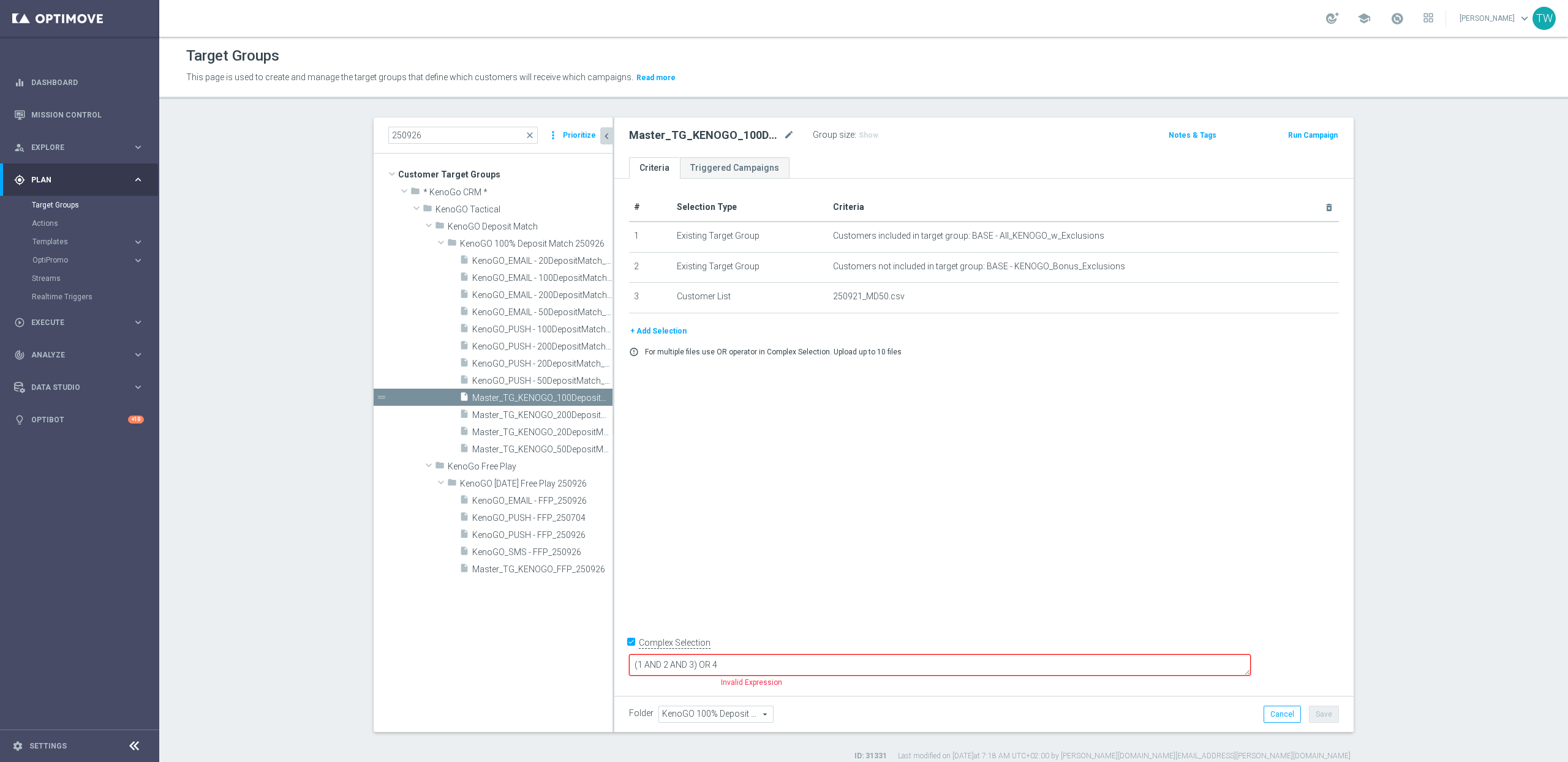
click at [665, 335] on button "+ Add Selection" at bounding box center [658, 331] width 59 height 13
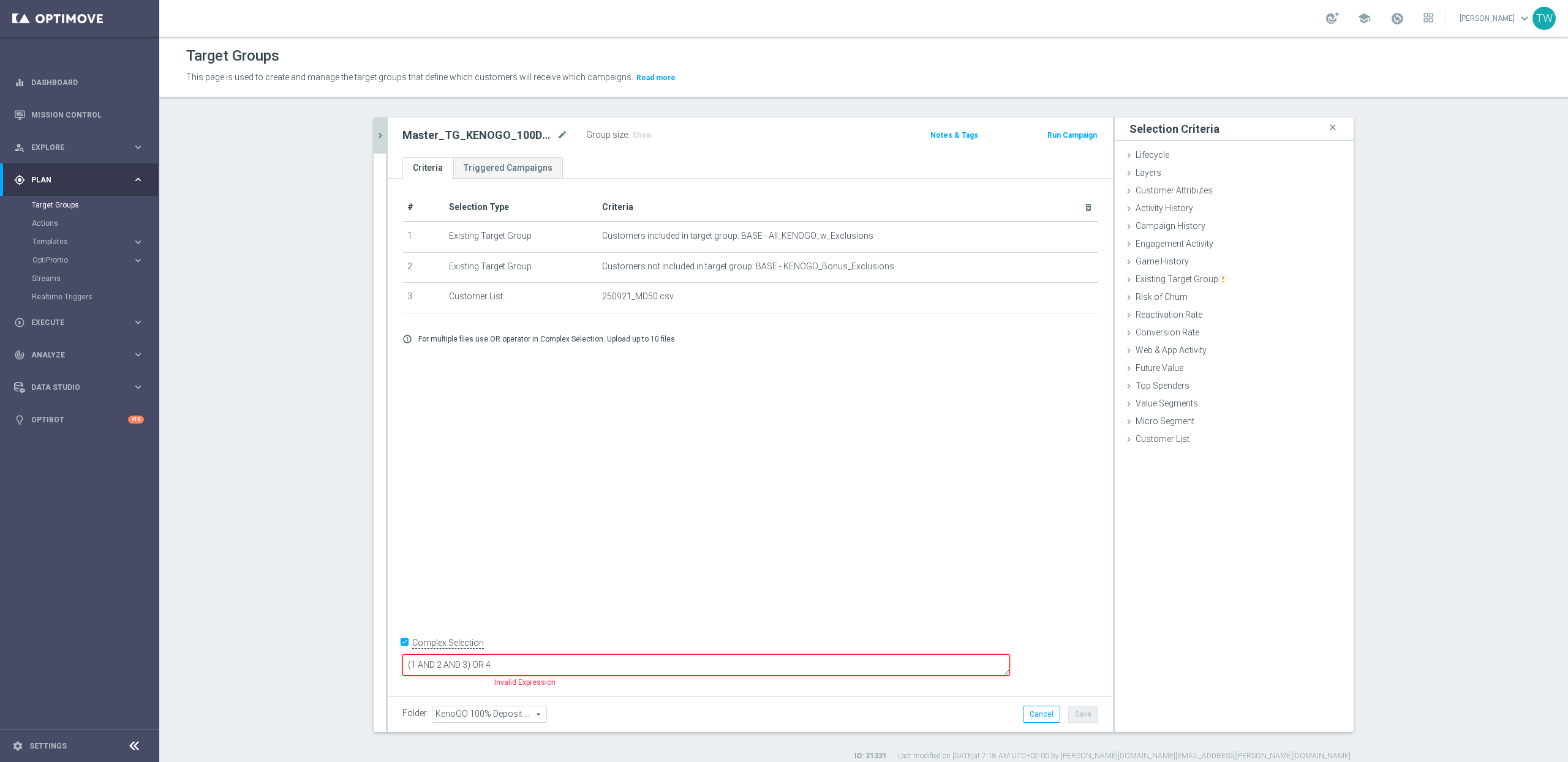
click at [403, 653] on input "Complex Selection" at bounding box center [406, 645] width 8 height 17
checkbox input "false"
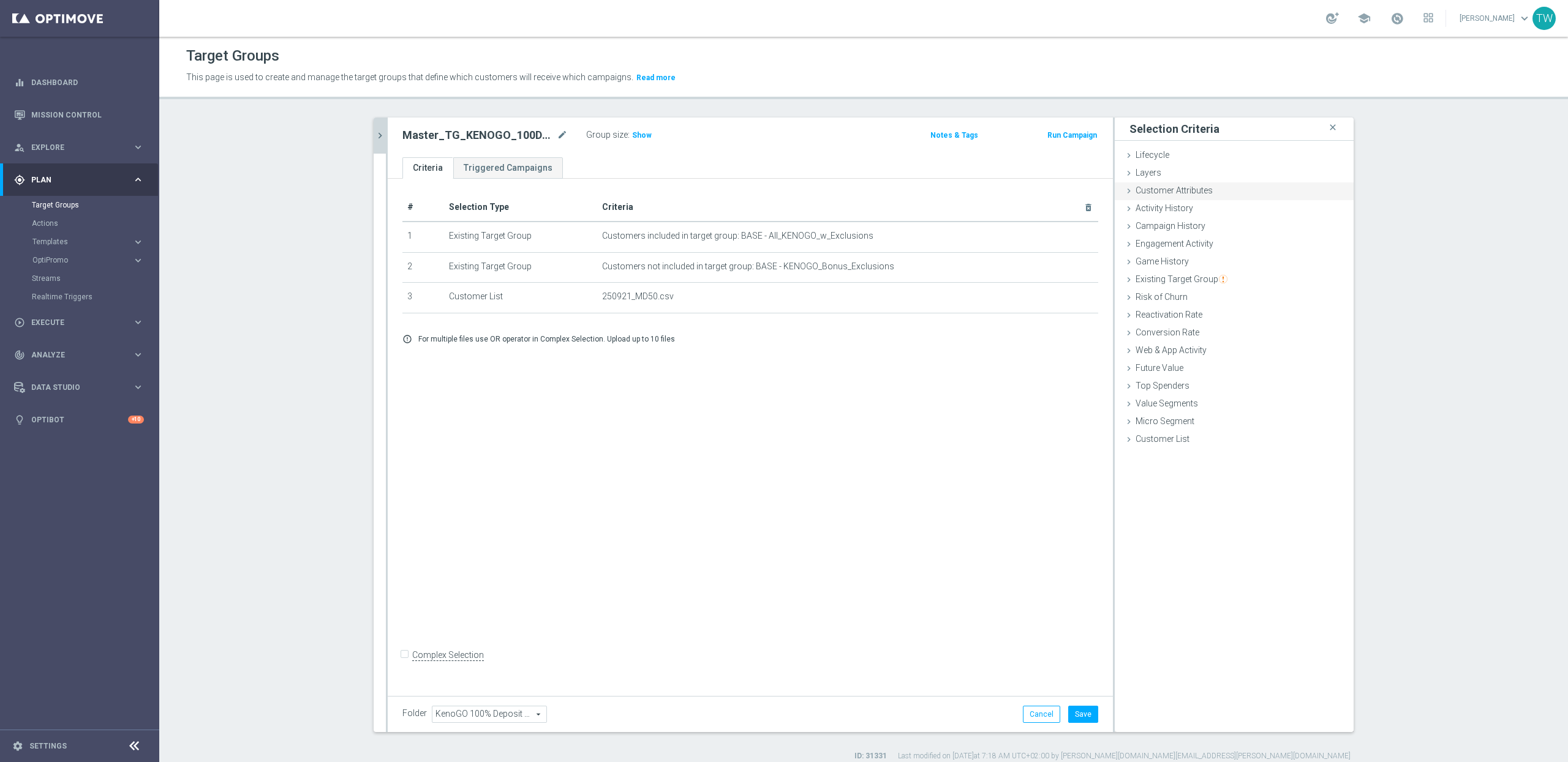
click at [1155, 192] on span "Customer Attributes" at bounding box center [1174, 190] width 77 height 10
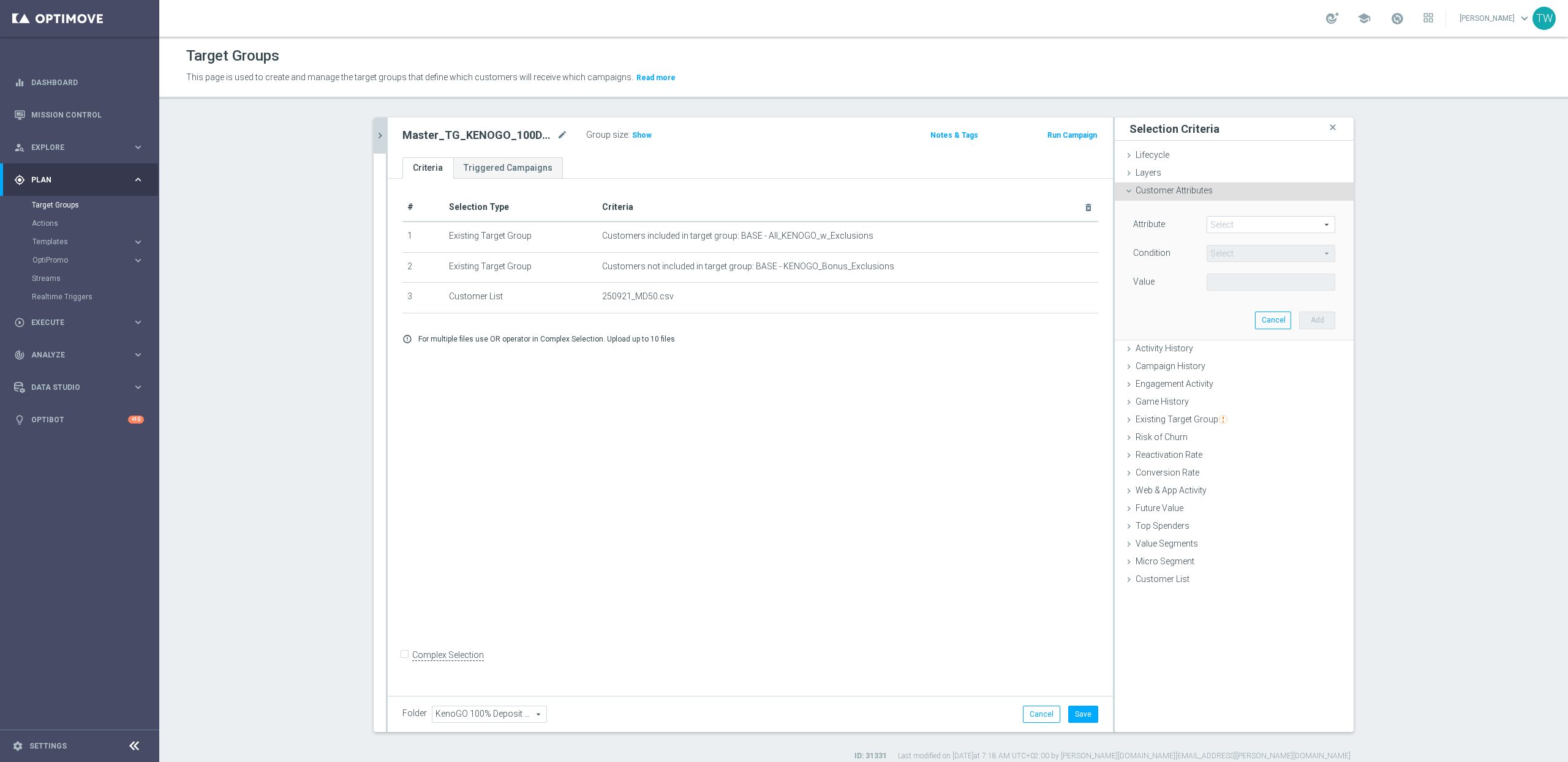
click at [1251, 228] on span at bounding box center [1271, 225] width 128 height 16
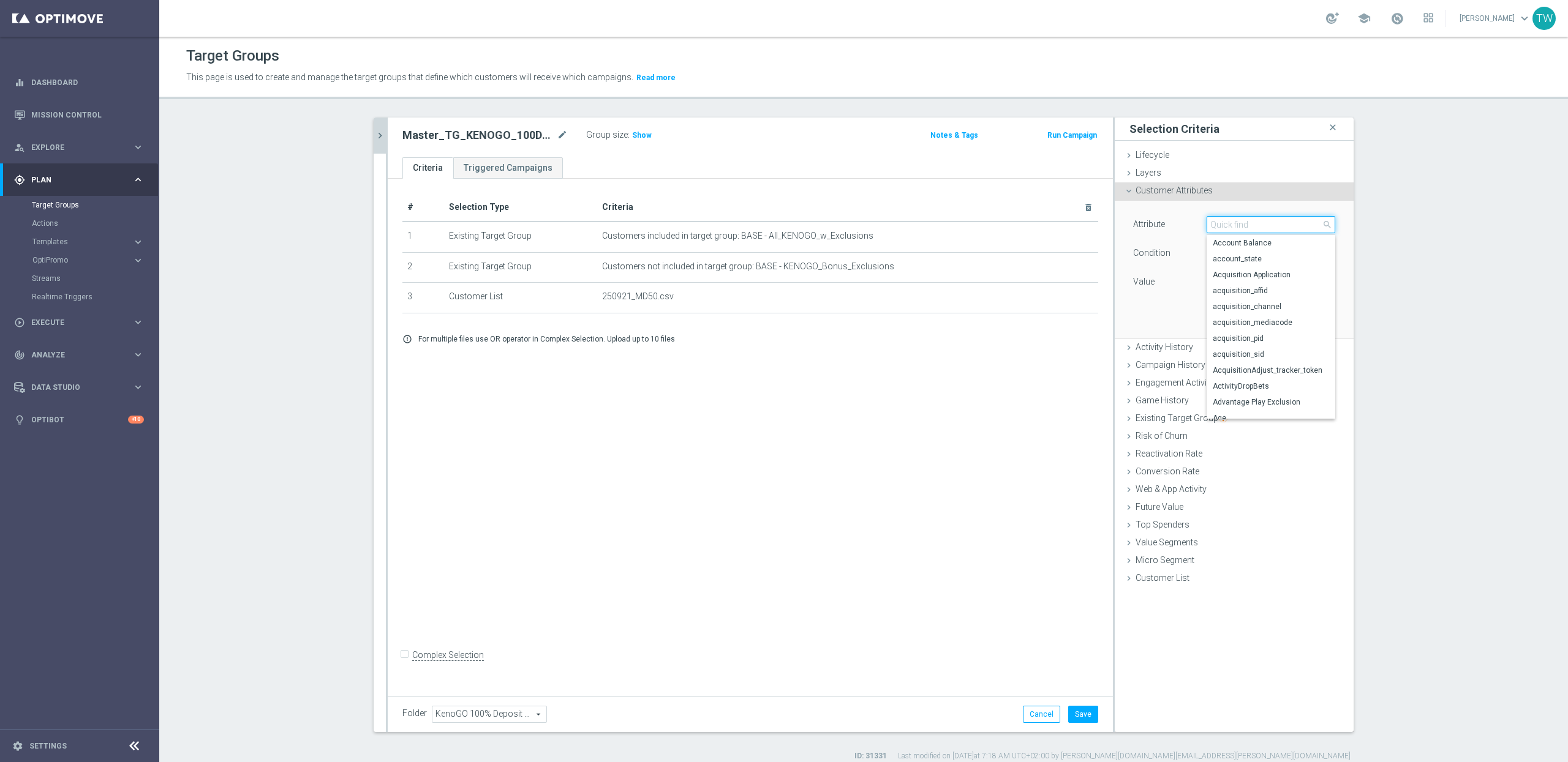
click at [1251, 228] on input "search" at bounding box center [1271, 225] width 129 height 17
type input "gender"
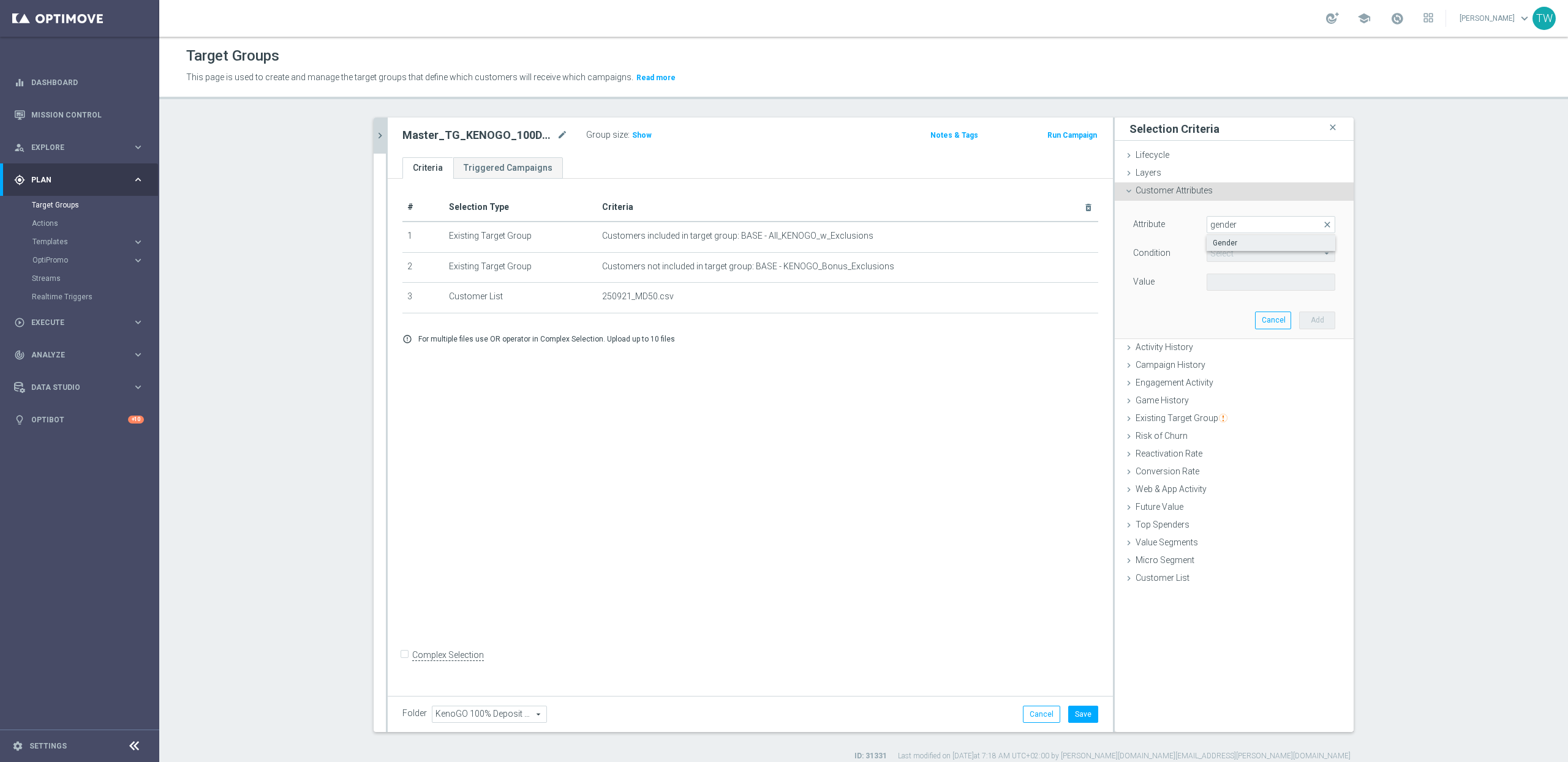
click at [1252, 246] on span "Gender" at bounding box center [1270, 243] width 116 height 10
type input "Gender"
type input "Equals"
click at [1223, 283] on span at bounding box center [1271, 282] width 128 height 16
drag, startPoint x: 1225, startPoint y: 290, endPoint x: 1316, endPoint y: 321, distance: 96.1
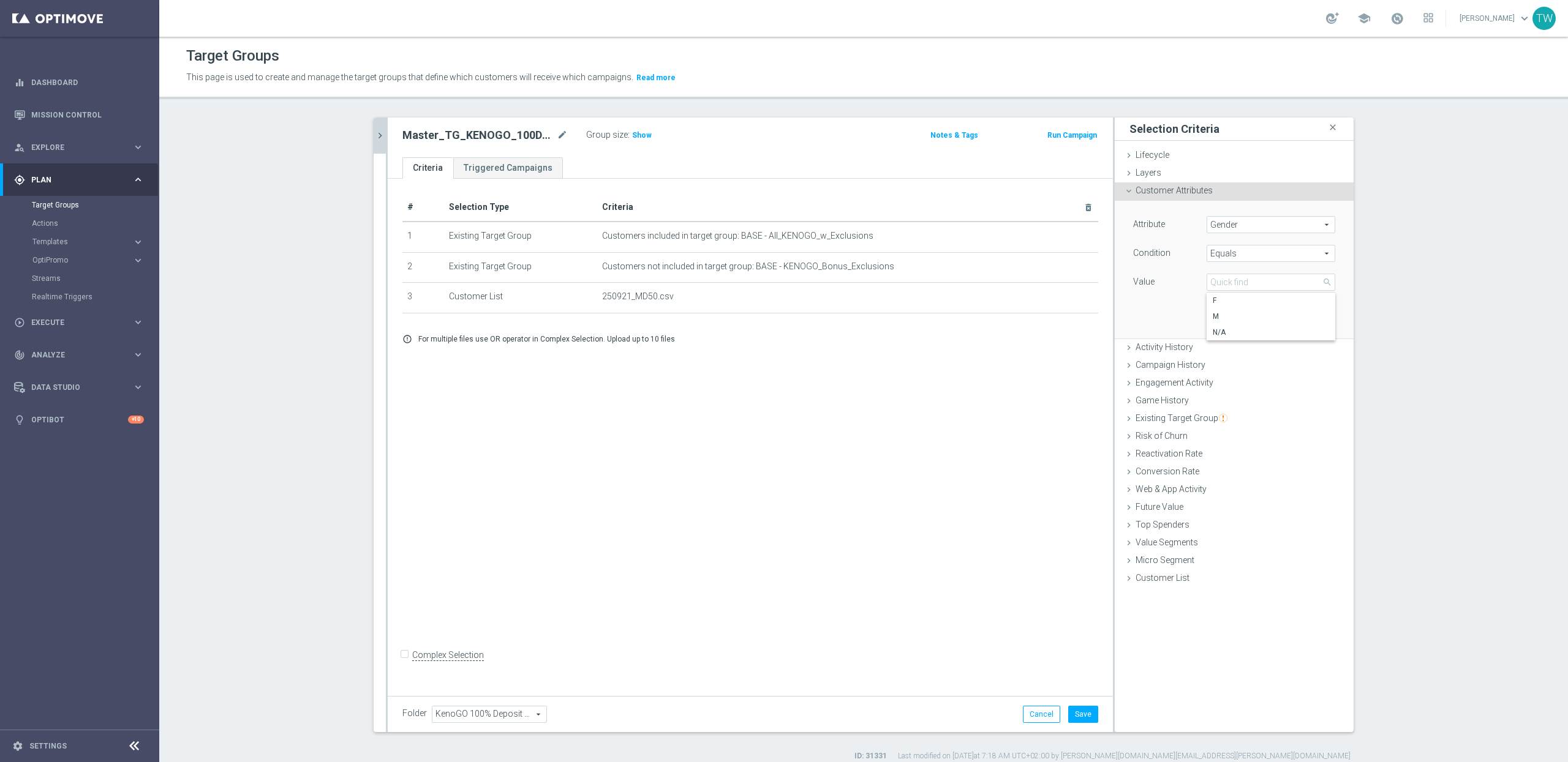
click at [1234, 315] on span "M" at bounding box center [1270, 316] width 116 height 10
type input "M"
click at [1318, 321] on button "Add" at bounding box center [1317, 320] width 36 height 17
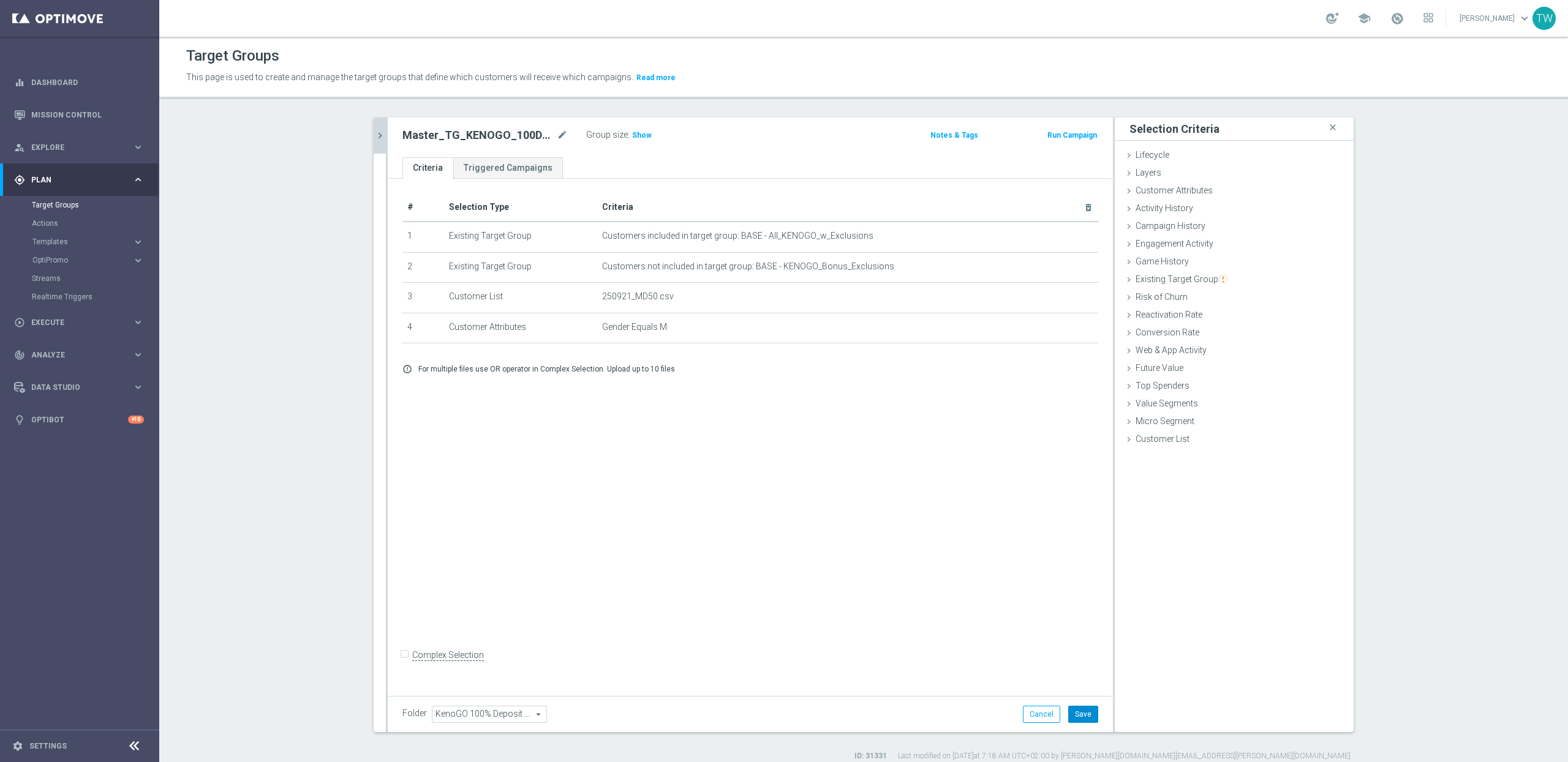
click at [1083, 714] on button "Save" at bounding box center [1083, 714] width 30 height 17
click at [377, 145] on button "chevron_right" at bounding box center [380, 135] width 12 height 36
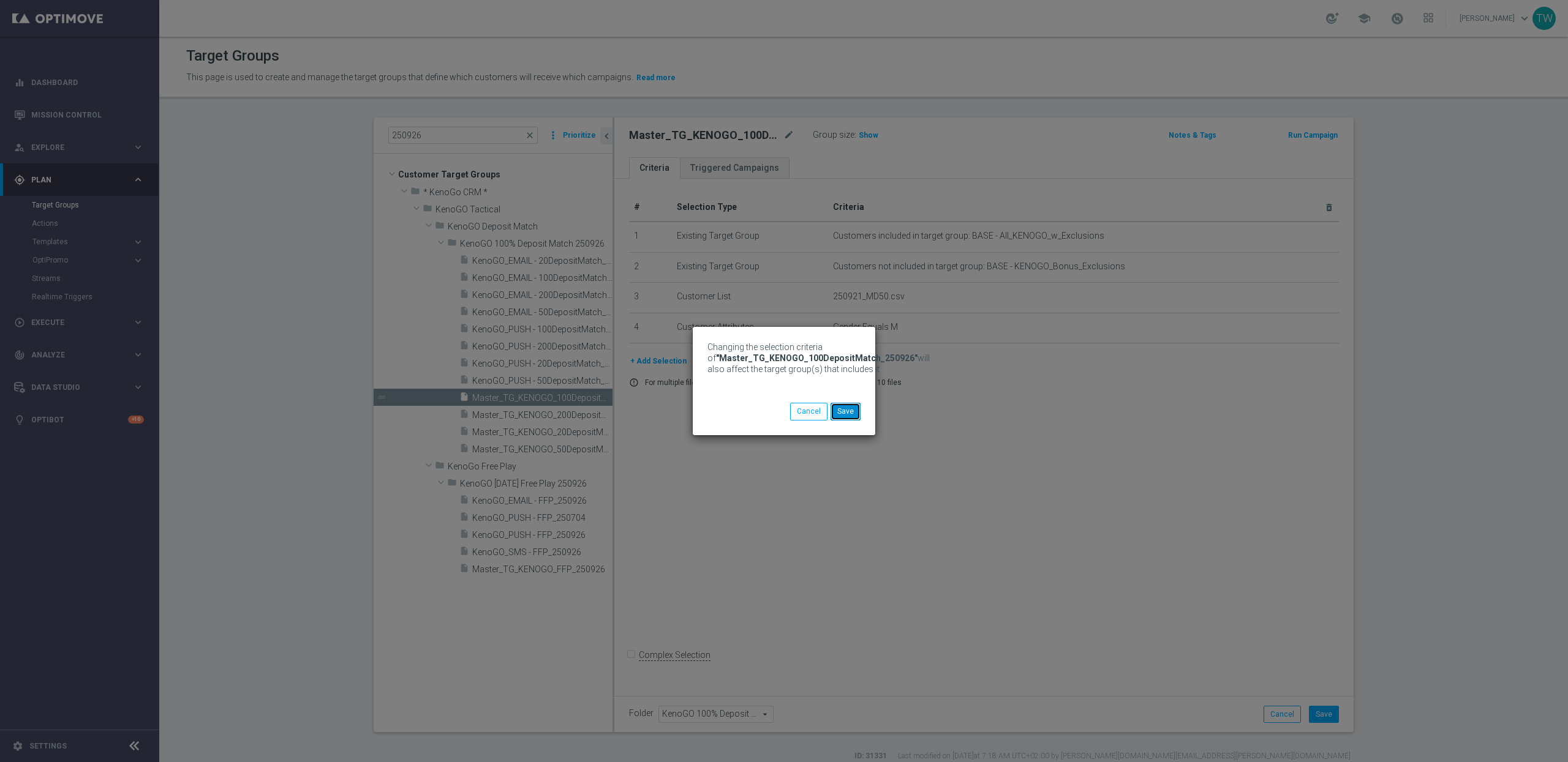
click at [849, 418] on button "Save" at bounding box center [845, 412] width 30 height 17
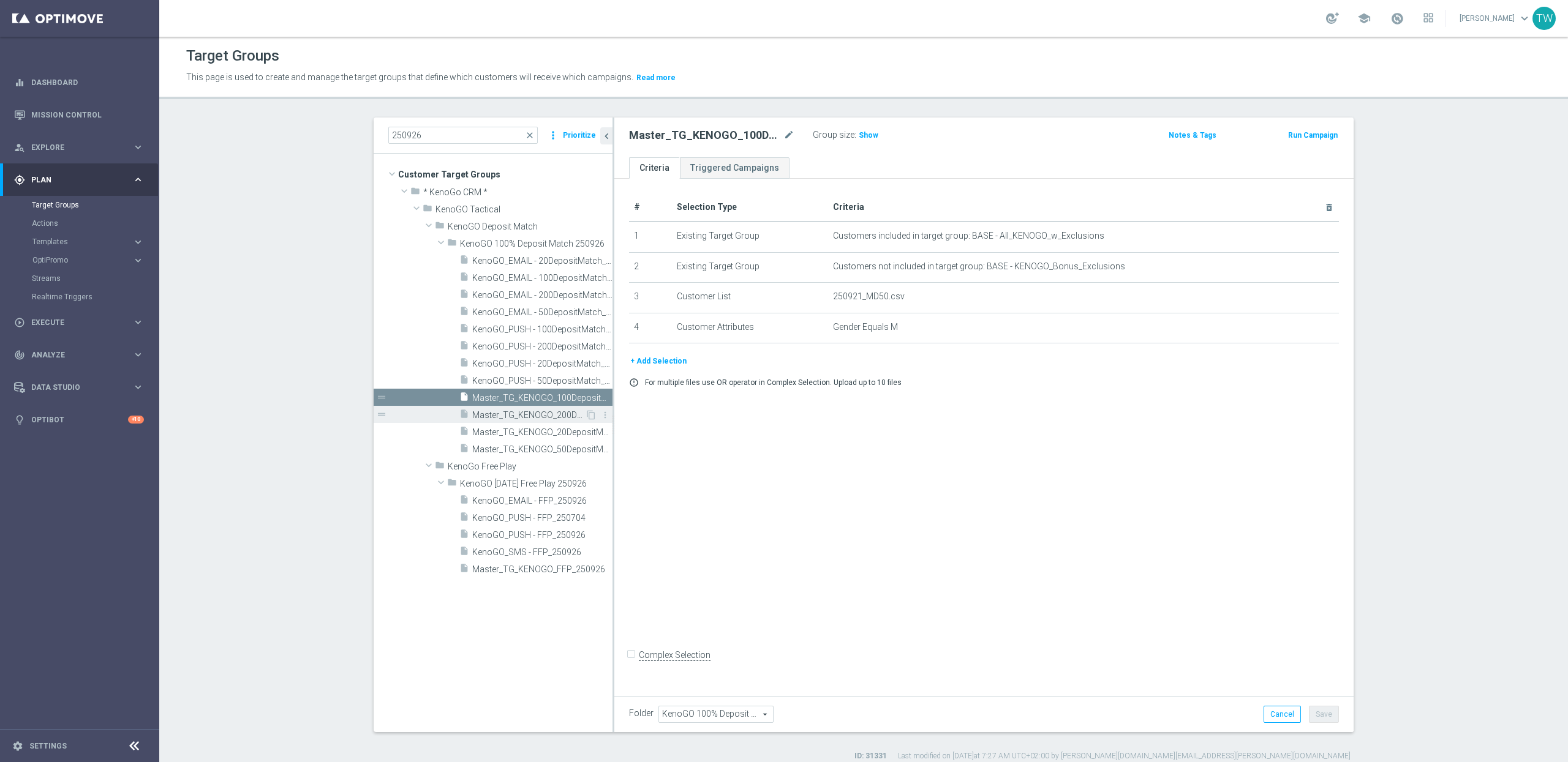
click at [518, 414] on span "Master_TG_KENOGO_200DepositMatch_250926" at bounding box center [529, 416] width 113 height 11
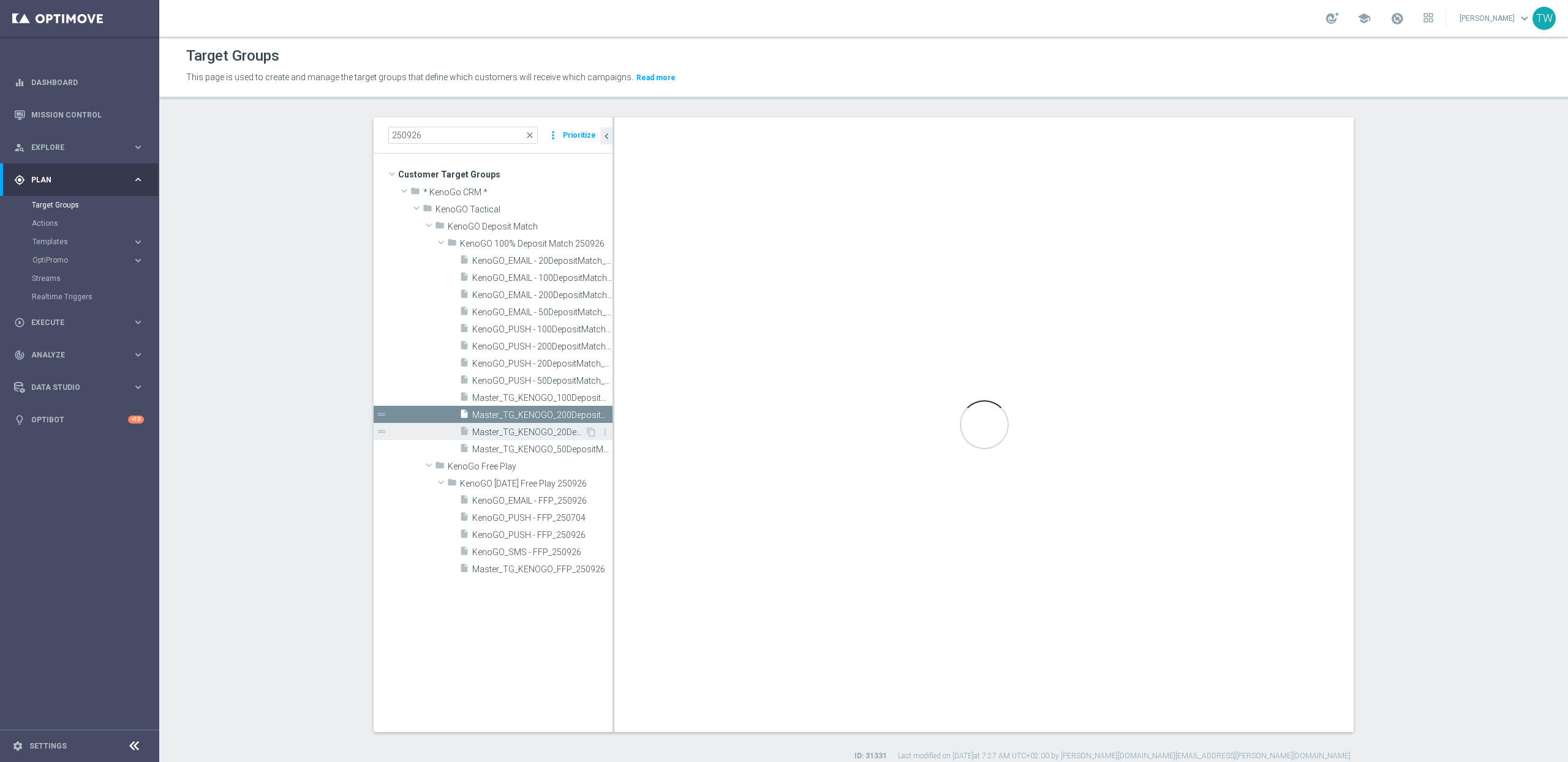
checkbox input "true"
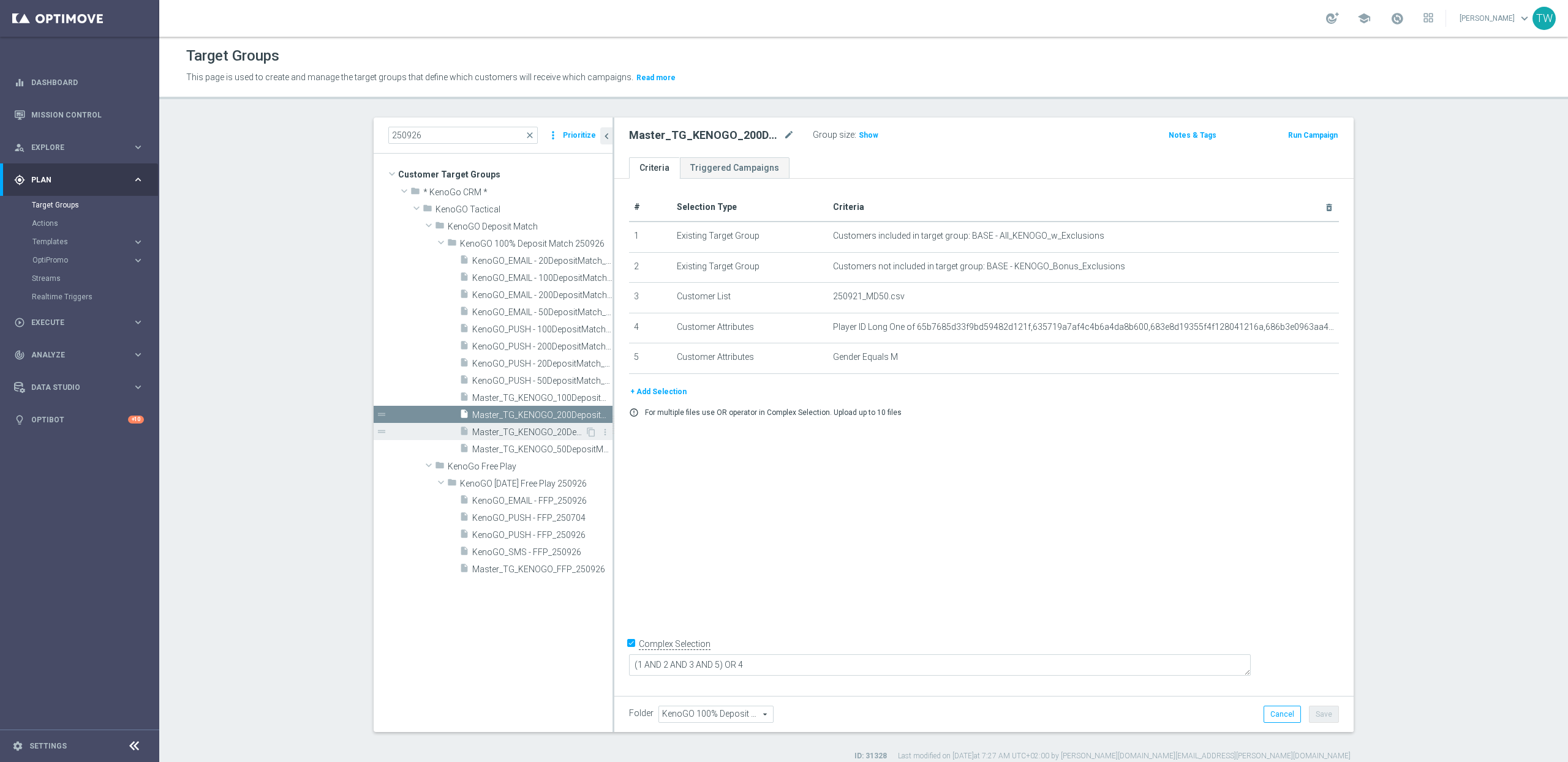
click at [526, 426] on div "insert_drive_file Master_TG_KENOGO_20DepositMatch_250926" at bounding box center [522, 431] width 126 height 17
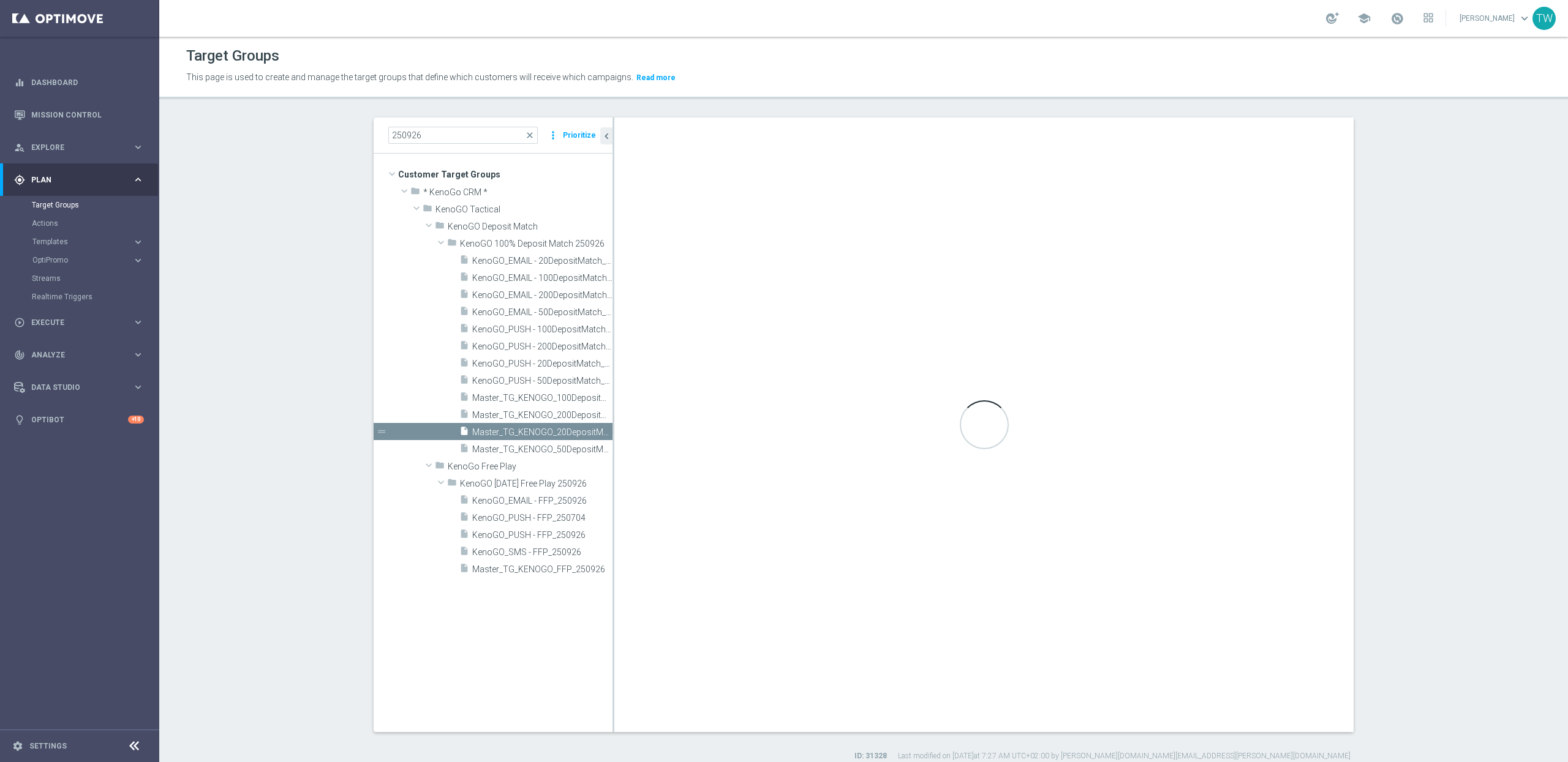
type textarea "(1 AND 2 AND 3) OR 4"
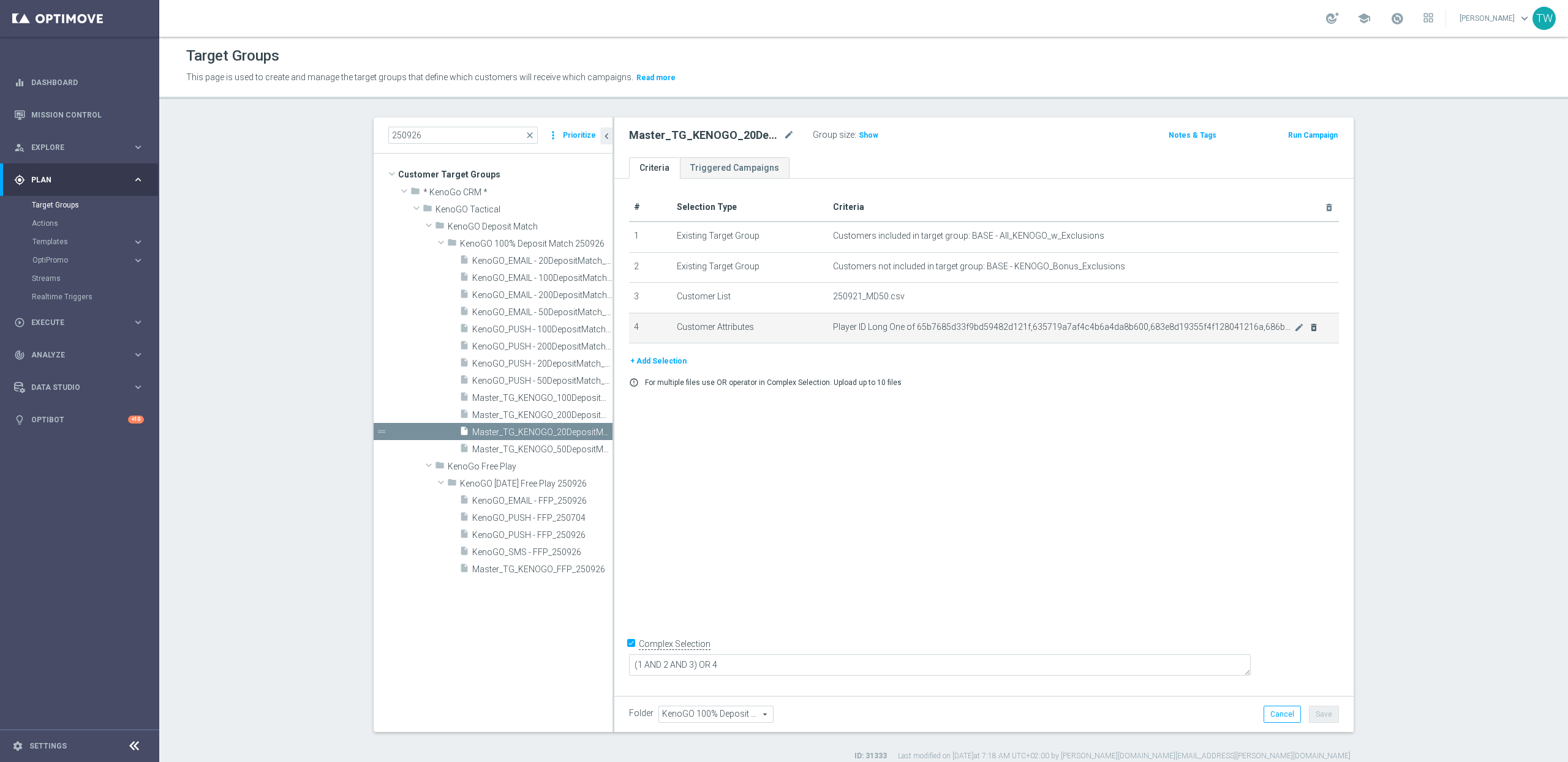
click at [1319, 330] on td "Player ID Long One of 65b7685d33f9bd59482d121f,635719a7af4c4b6a4da8b600,683e8d1…" at bounding box center [1084, 328] width 511 height 31
click at [1316, 329] on icon "delete_forever" at bounding box center [1314, 327] width 10 height 10
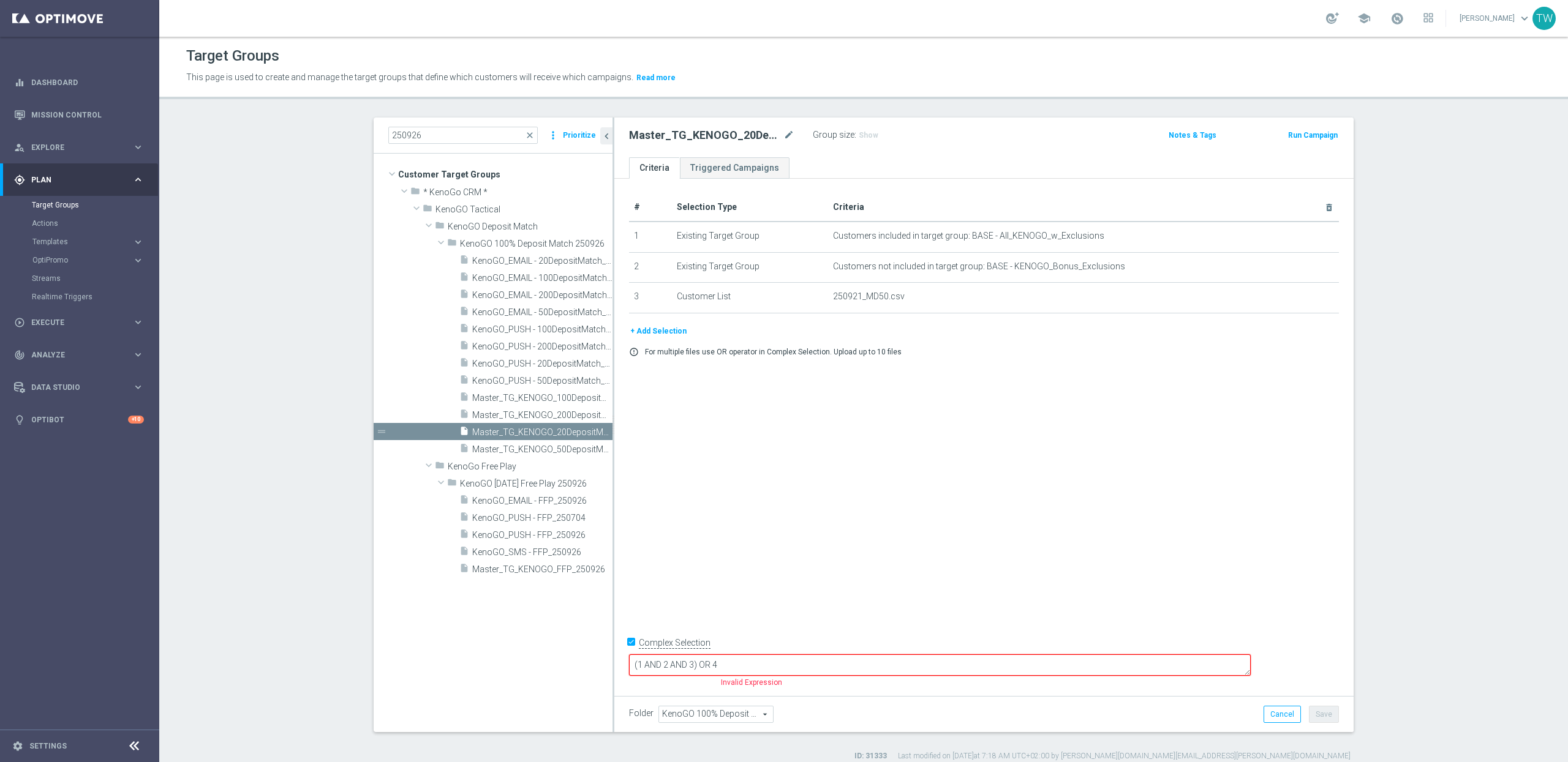
click at [633, 653] on input "Complex Selection" at bounding box center [633, 645] width 8 height 17
checkbox input "false"
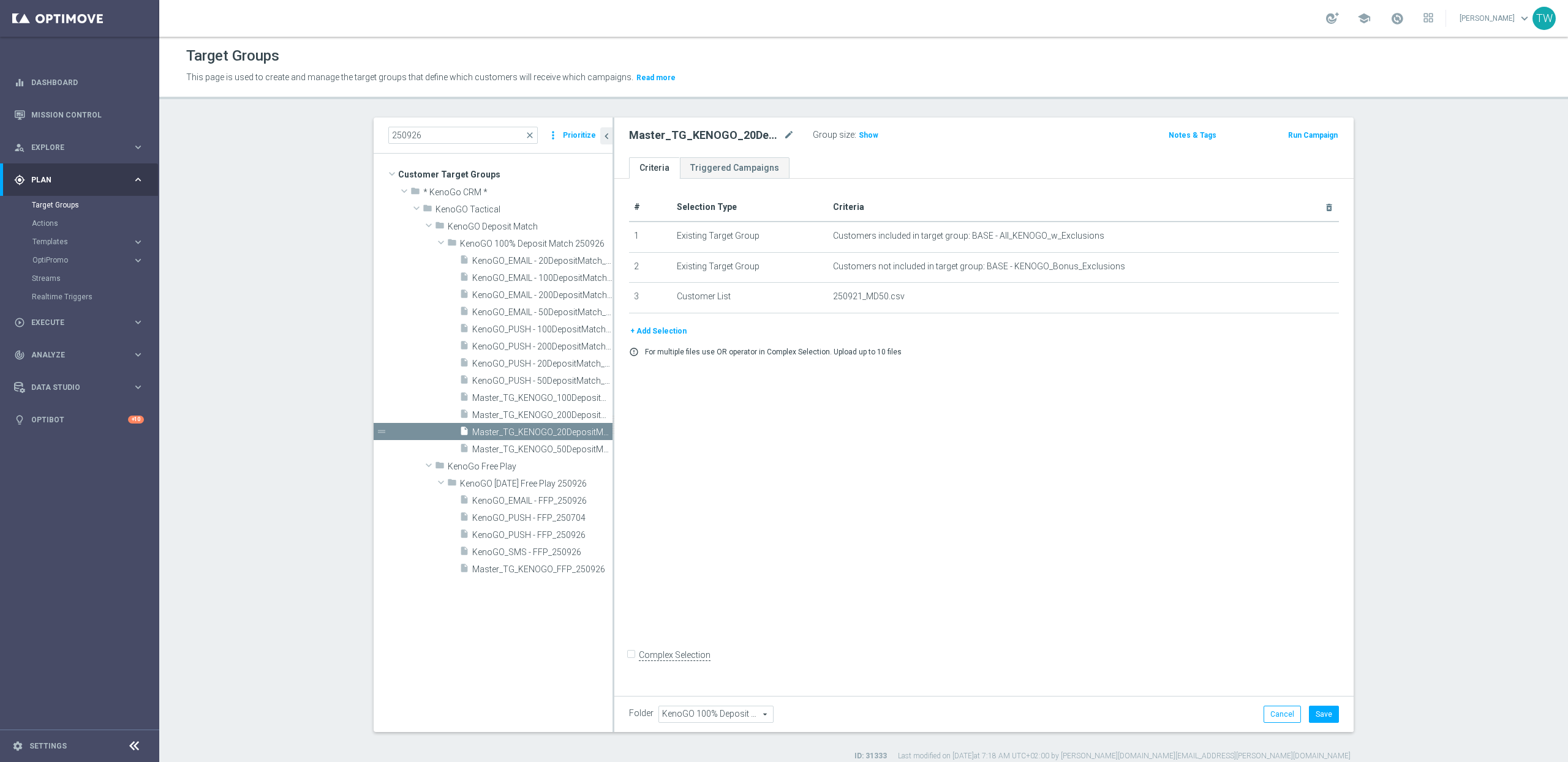
click at [671, 335] on button "+ Add Selection" at bounding box center [658, 331] width 59 height 13
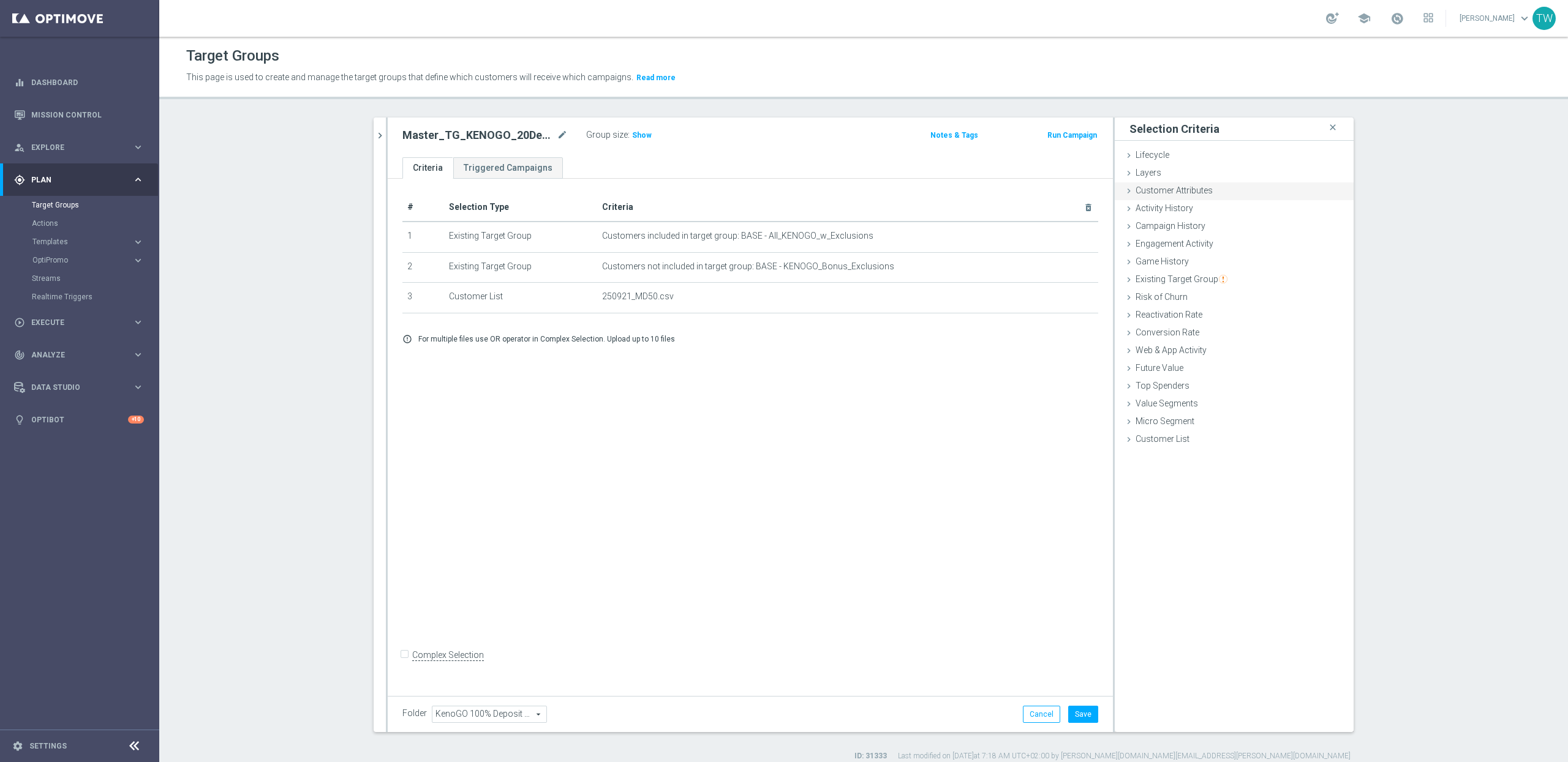
click at [1266, 189] on div "Customer Attributes done selection saved" at bounding box center [1235, 192] width 239 height 19
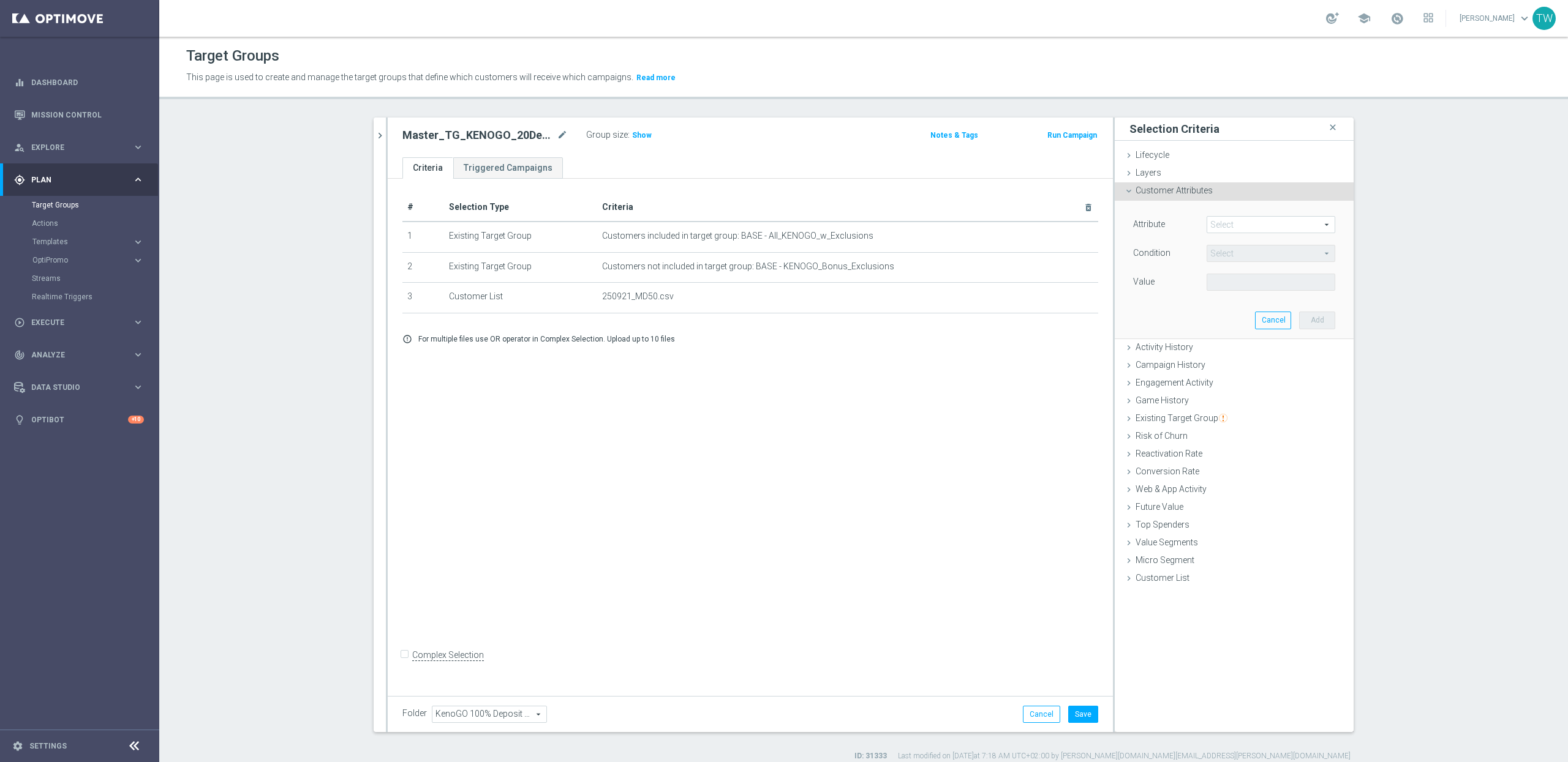
click at [1264, 220] on span at bounding box center [1271, 225] width 128 height 16
click at [0, 0] on input "search" at bounding box center [0, 0] width 0 height 0
type input "gen"
click at [1251, 293] on span "Gender" at bounding box center [1270, 291] width 116 height 10
type input "Gender"
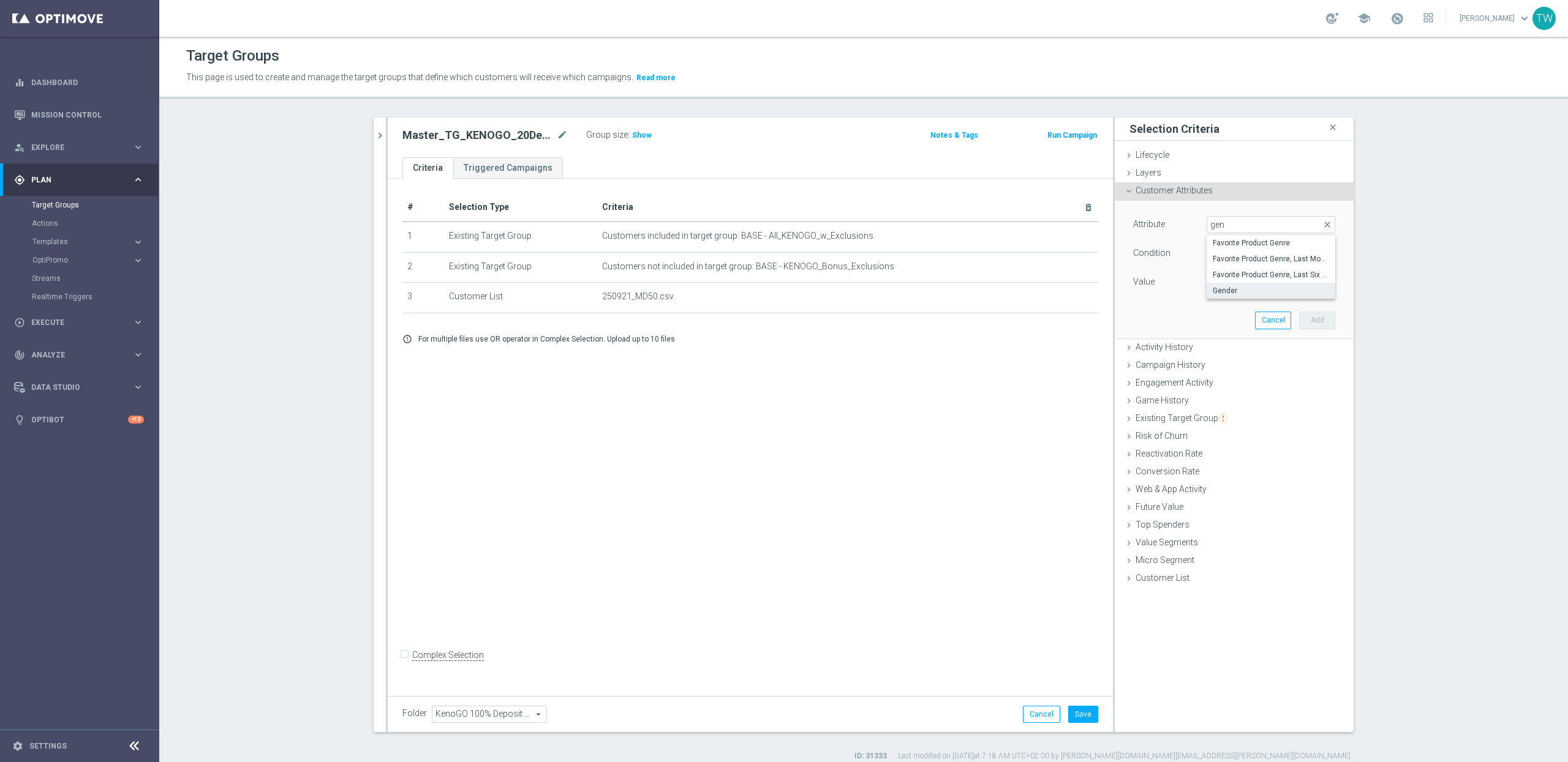
type input "Equals"
click at [1248, 265] on div "Attribute Gender Gender arrow_drop_down search Condition Equals Equals arrow_dr…" at bounding box center [1234, 255] width 202 height 77
click at [1240, 284] on span at bounding box center [1271, 282] width 128 height 16
click at [1231, 319] on span "M" at bounding box center [1270, 316] width 116 height 10
type input "M"
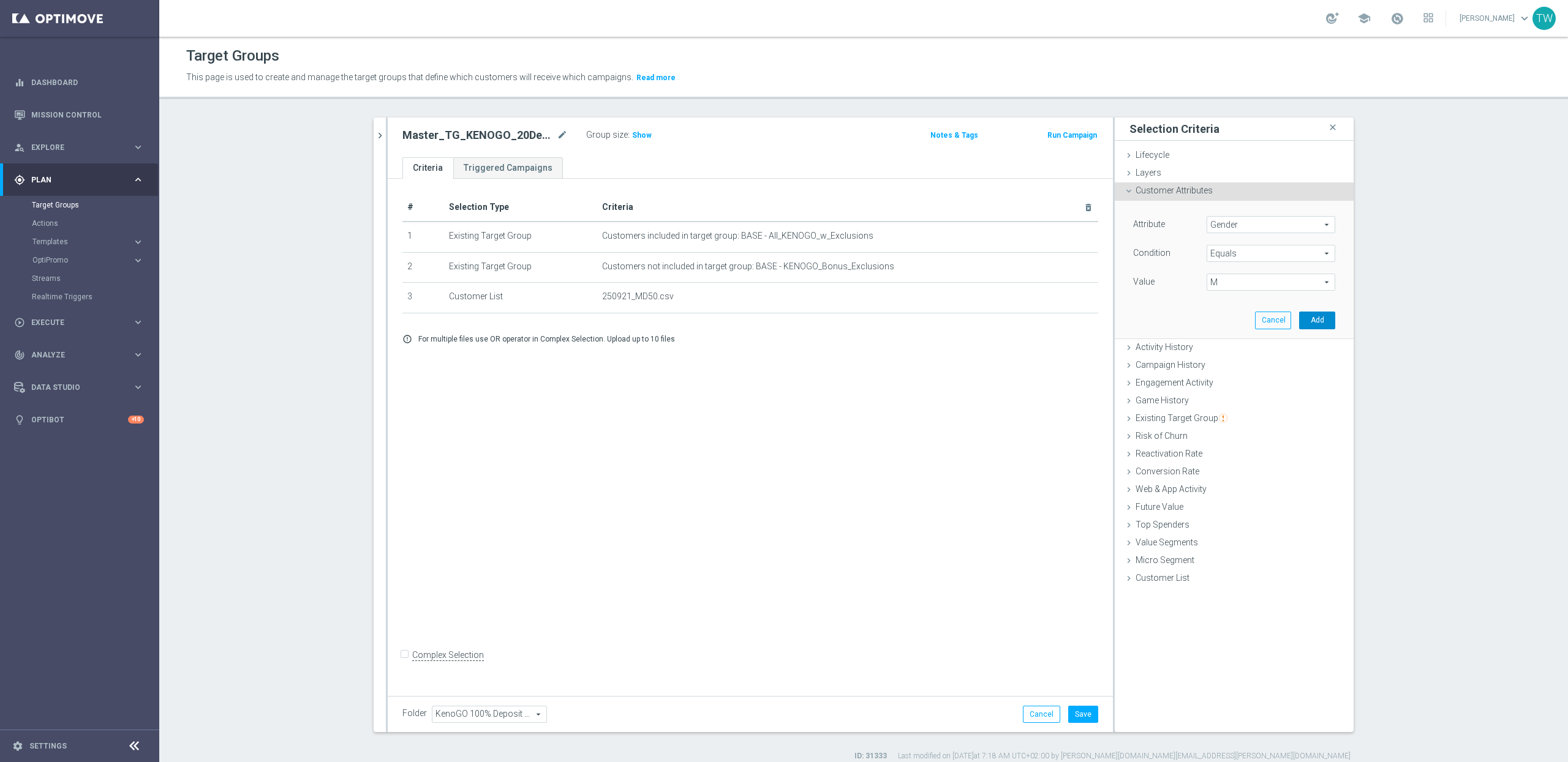
click at [1321, 327] on button "Add" at bounding box center [1317, 320] width 36 height 17
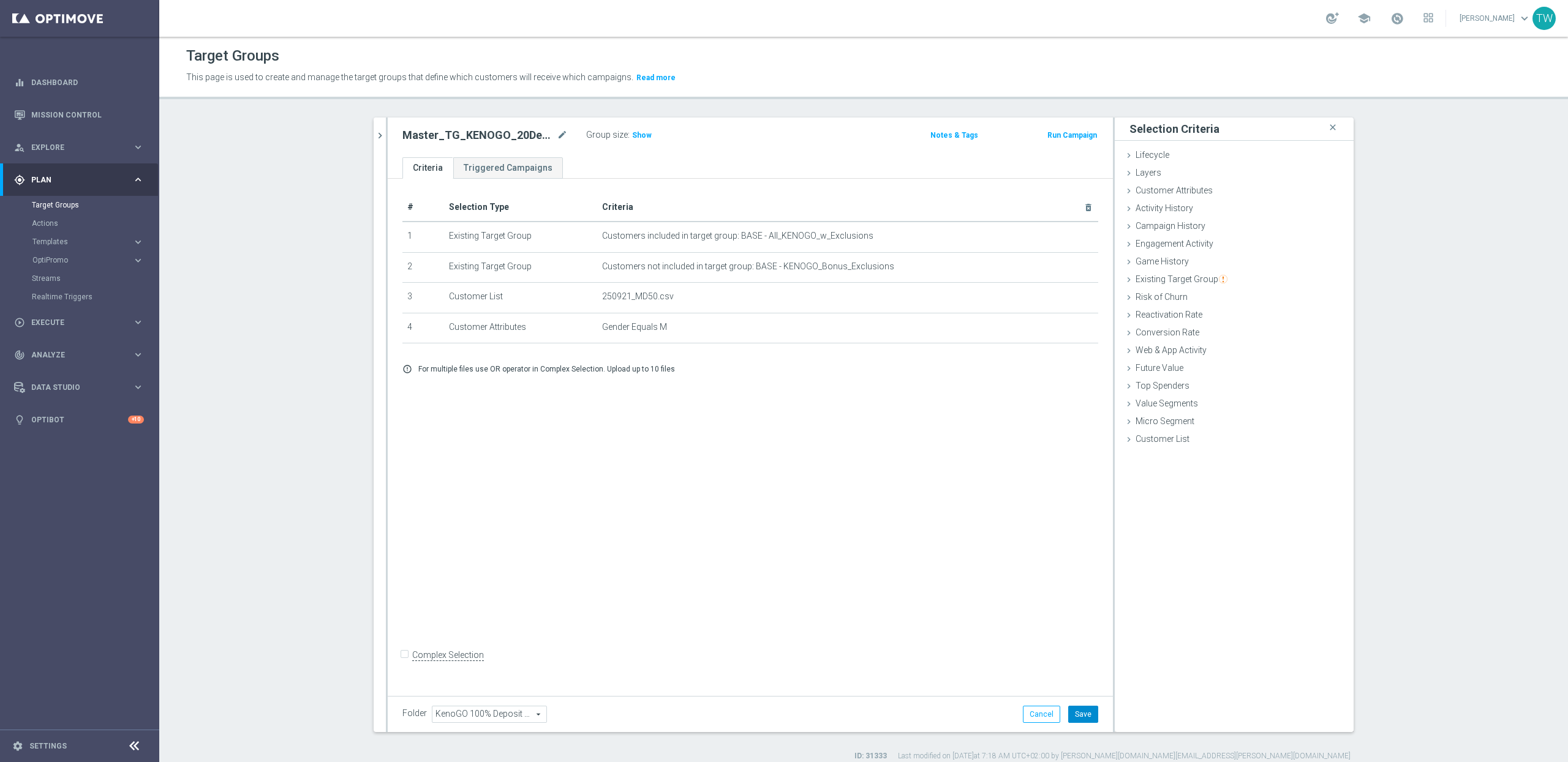
click at [1087, 715] on button "Save" at bounding box center [1083, 714] width 30 height 17
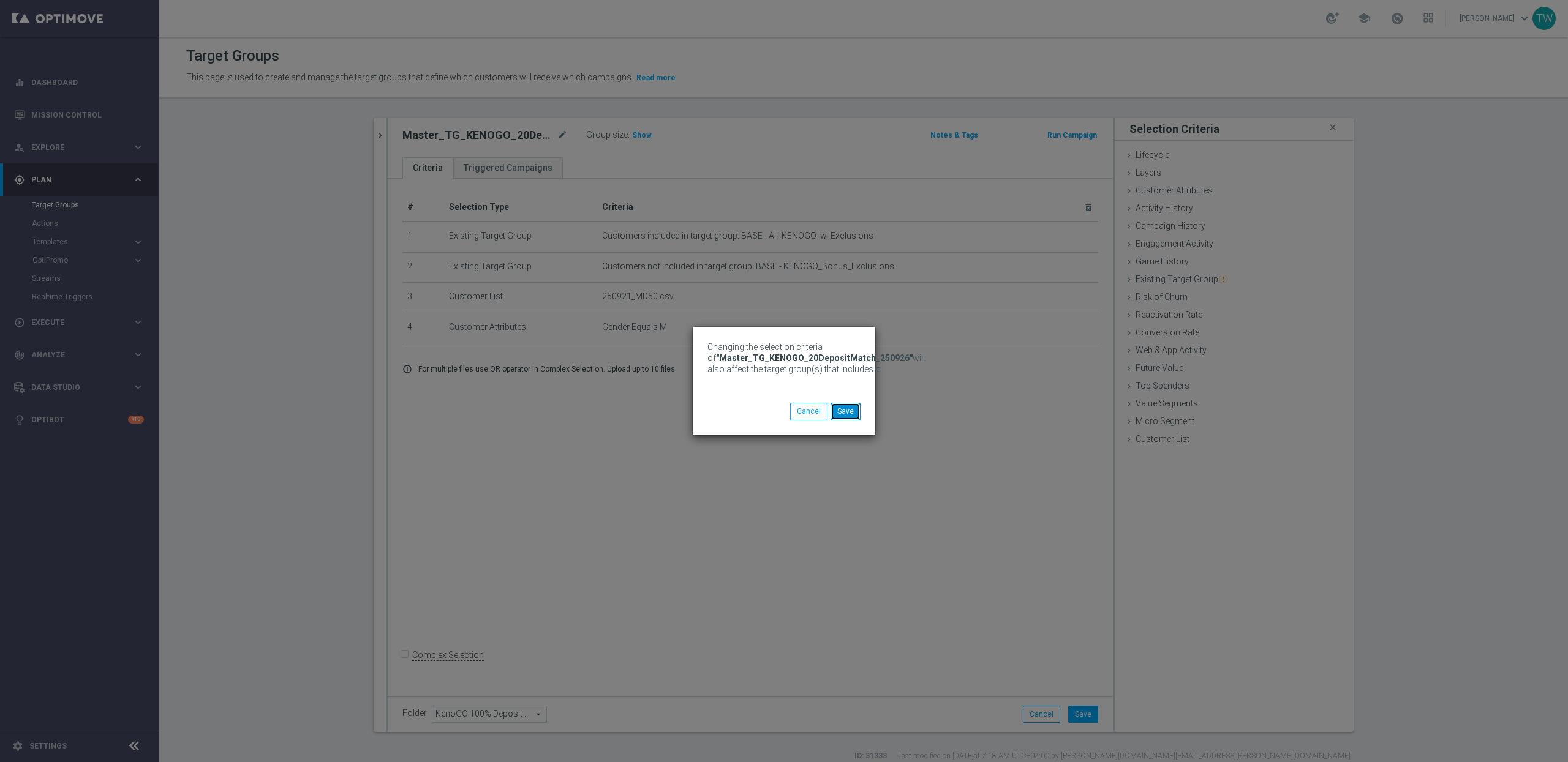
click at [855, 410] on button "Save" at bounding box center [845, 412] width 30 height 17
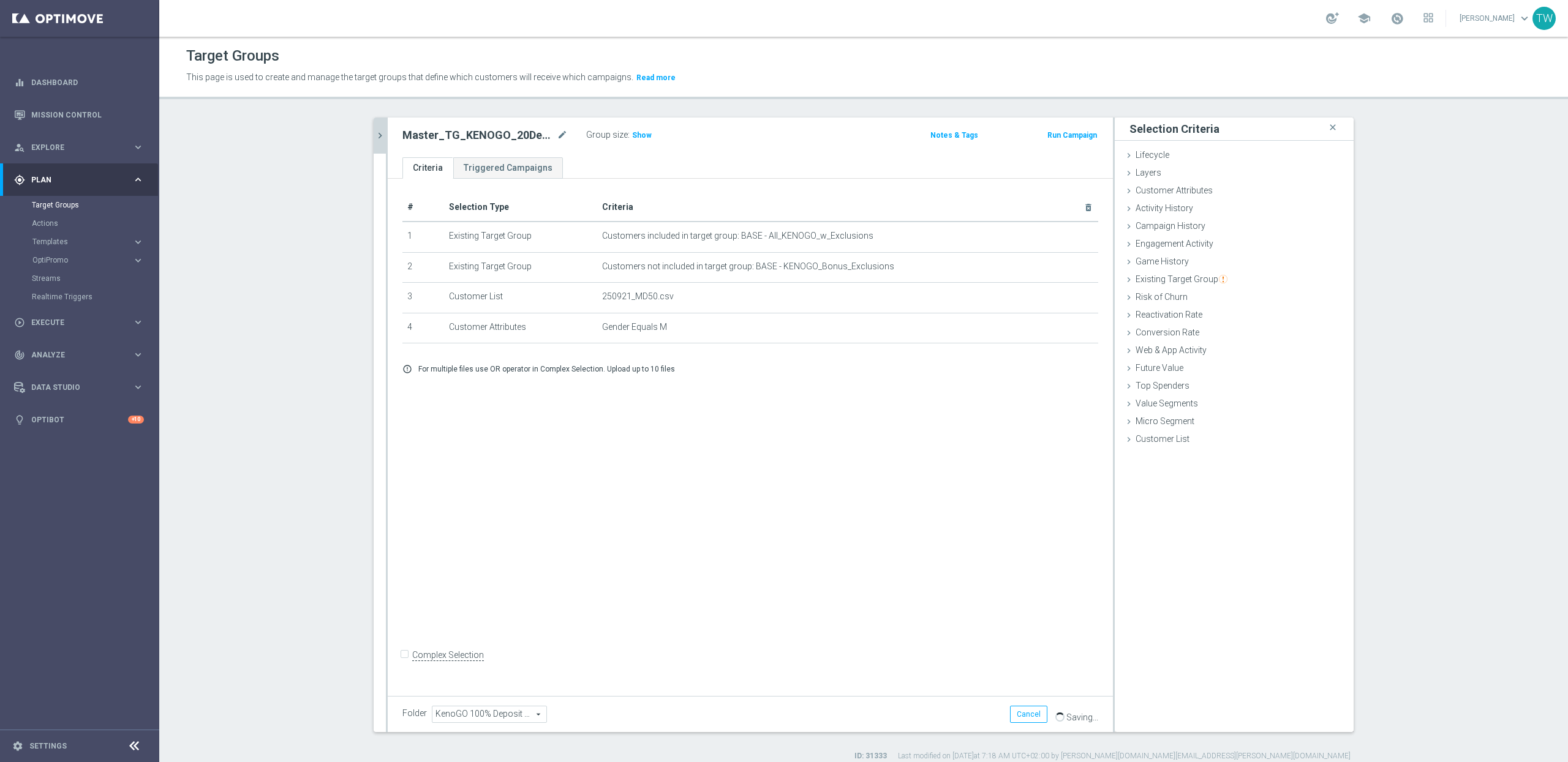
click at [381, 123] on button "chevron_right" at bounding box center [380, 135] width 12 height 36
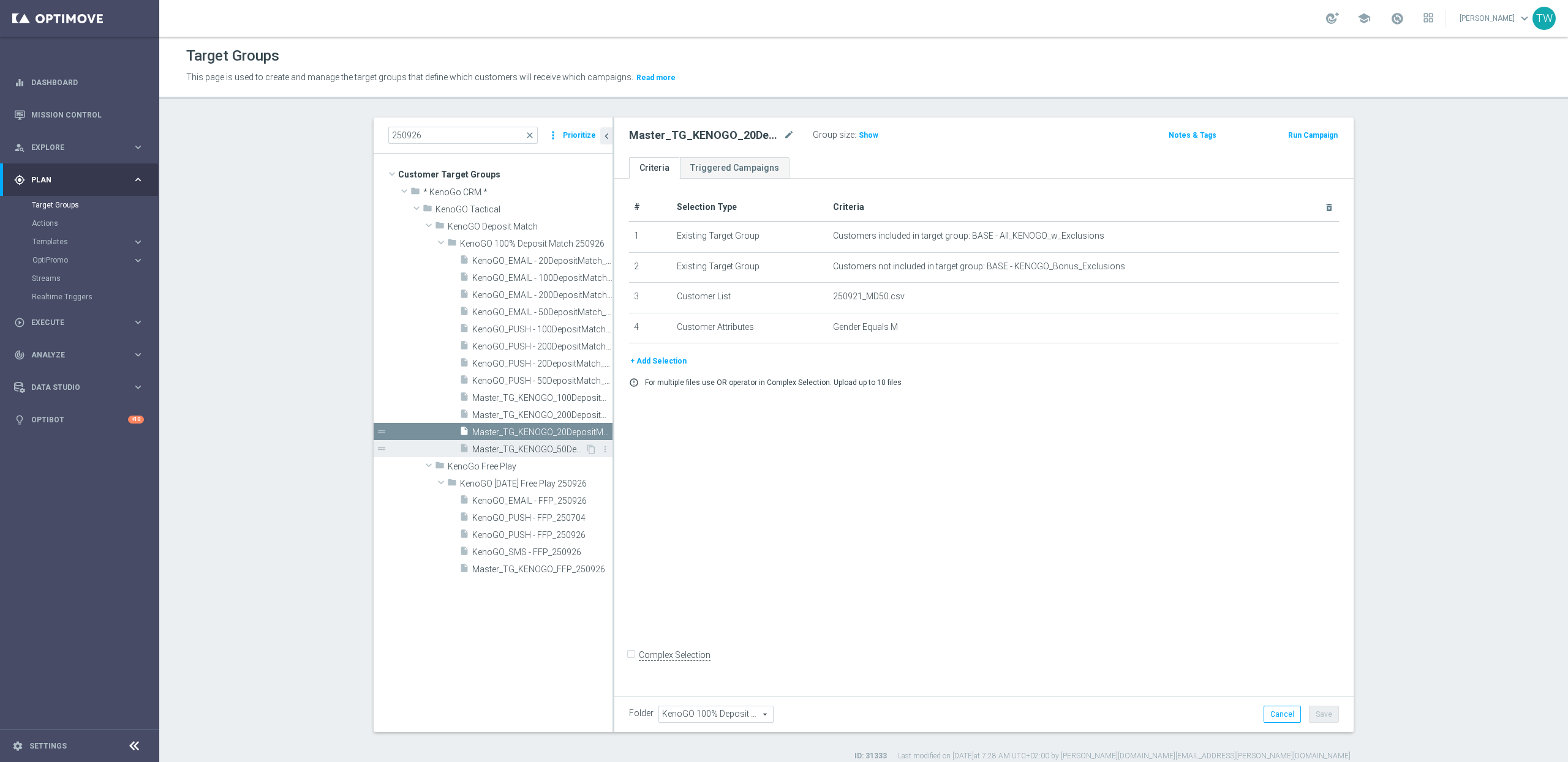
click at [544, 445] on span "Master_TG_KENOGO_50DepositMatch_250926" at bounding box center [529, 450] width 113 height 11
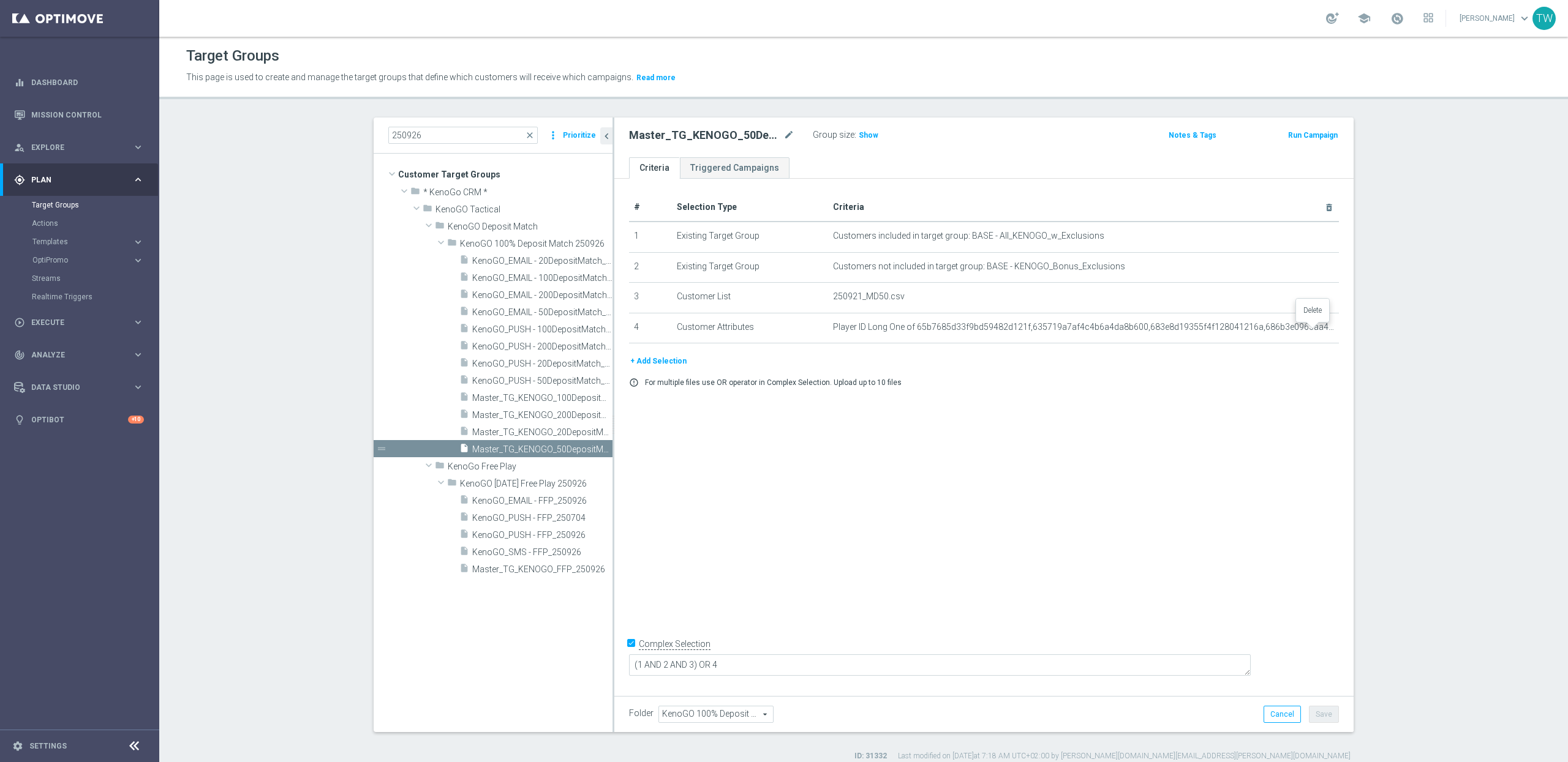
drag, startPoint x: 1314, startPoint y: 330, endPoint x: 1105, endPoint y: 448, distance: 240.0
click at [0, 0] on icon "delete_forever" at bounding box center [0, 0] width 0 height 0
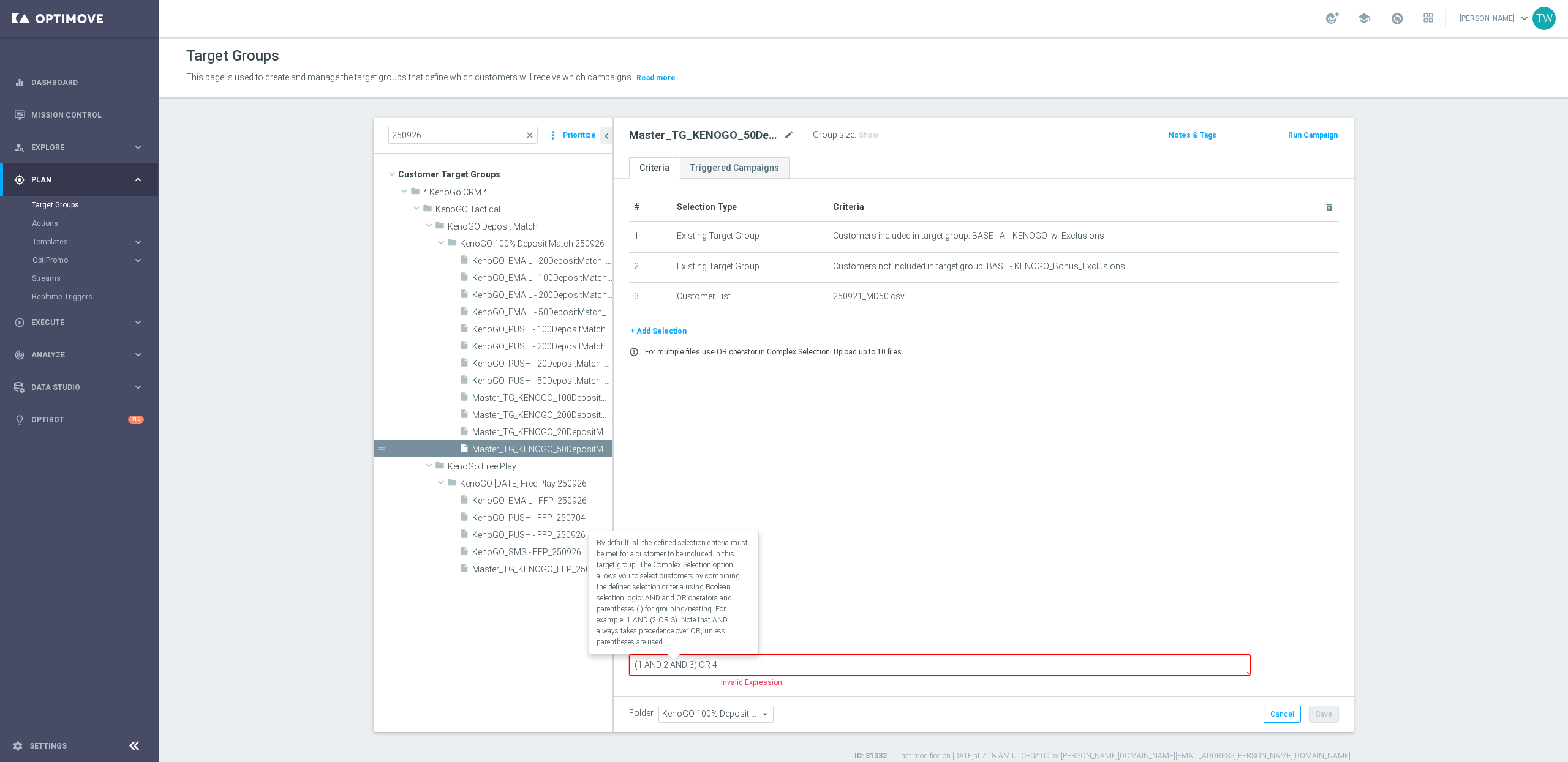
click at [639, 649] on label "Complex Selection" at bounding box center [675, 643] width 72 height 12
click at [629, 653] on input "Complex Selection" at bounding box center [633, 645] width 8 height 17
checkbox input "false"
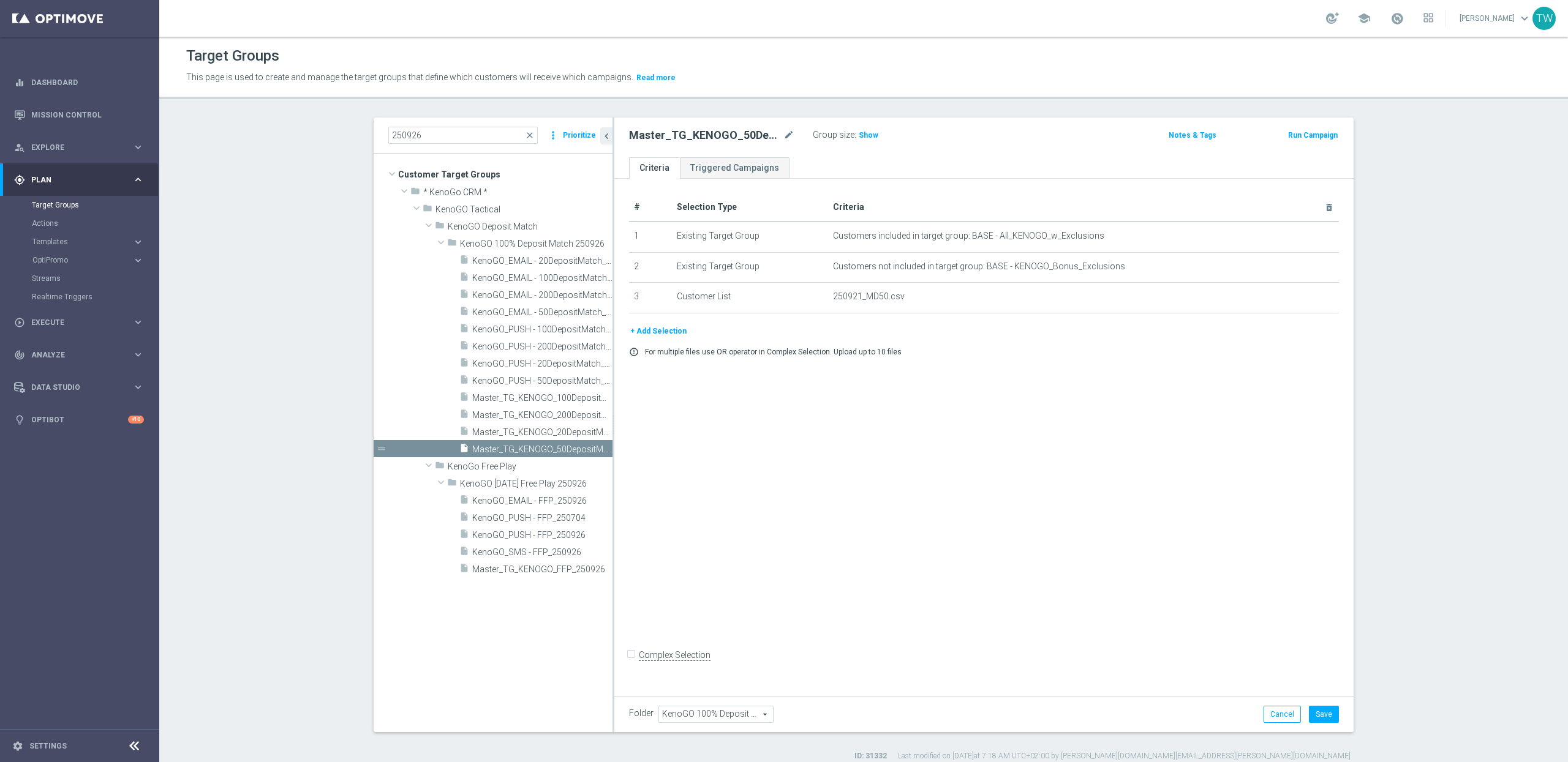
click at [661, 337] on button "+ Add Selection" at bounding box center [658, 331] width 59 height 13
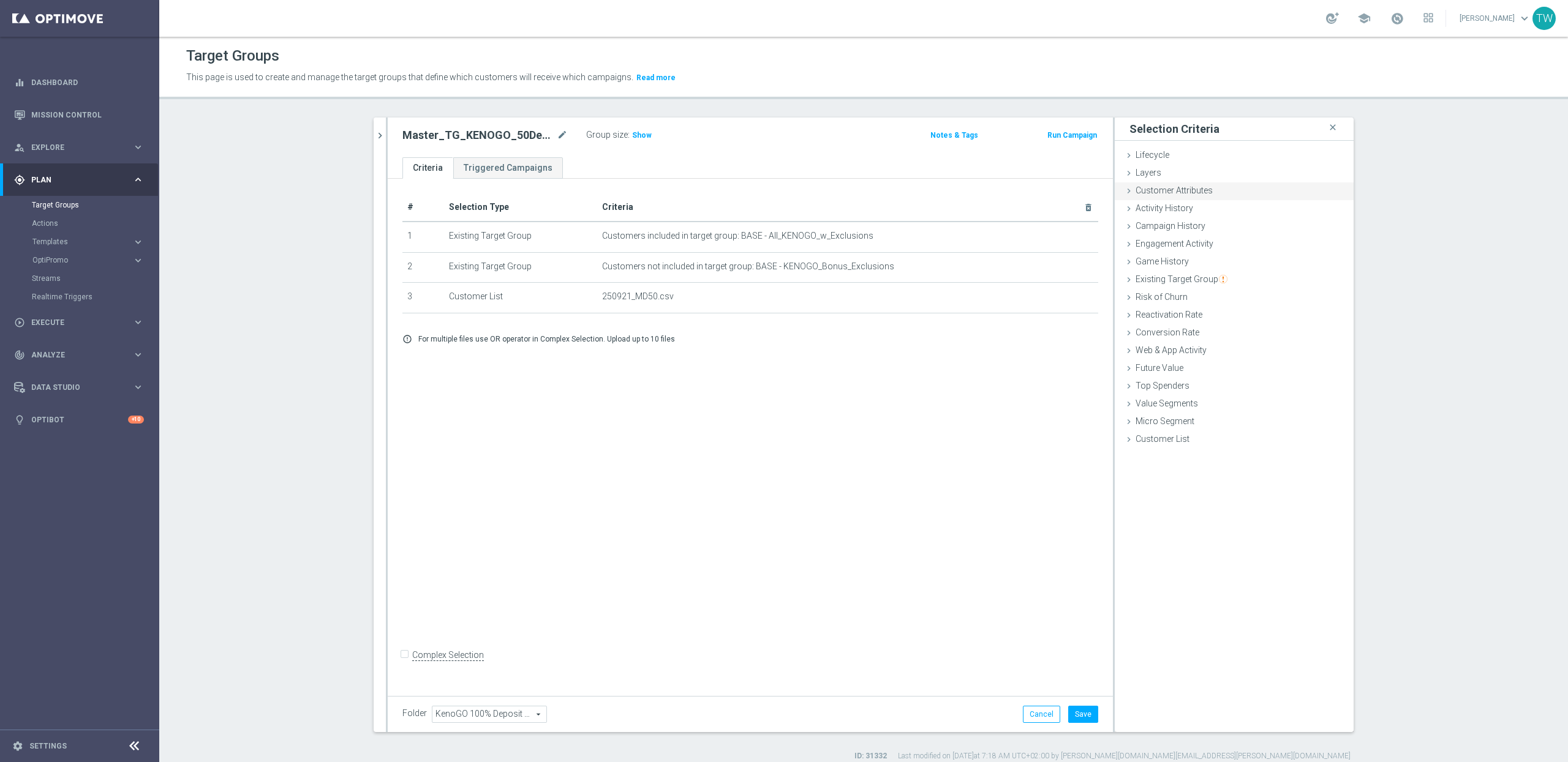
click at [1154, 189] on span "Customer Attributes" at bounding box center [1174, 190] width 77 height 10
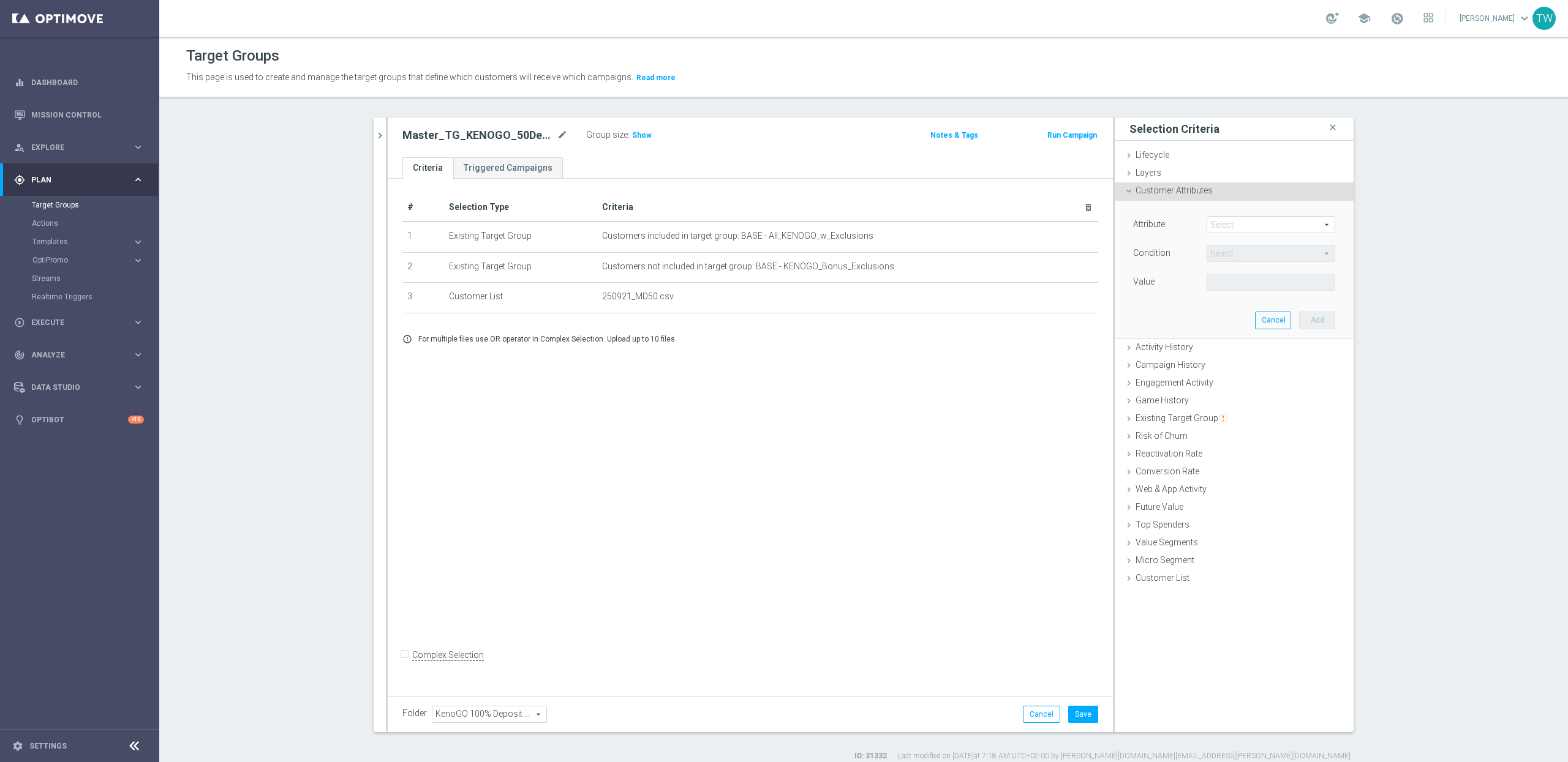
drag, startPoint x: 1210, startPoint y: 229, endPoint x: 1225, endPoint y: 228, distance: 15.0
click at [1210, 229] on span at bounding box center [1271, 225] width 128 height 16
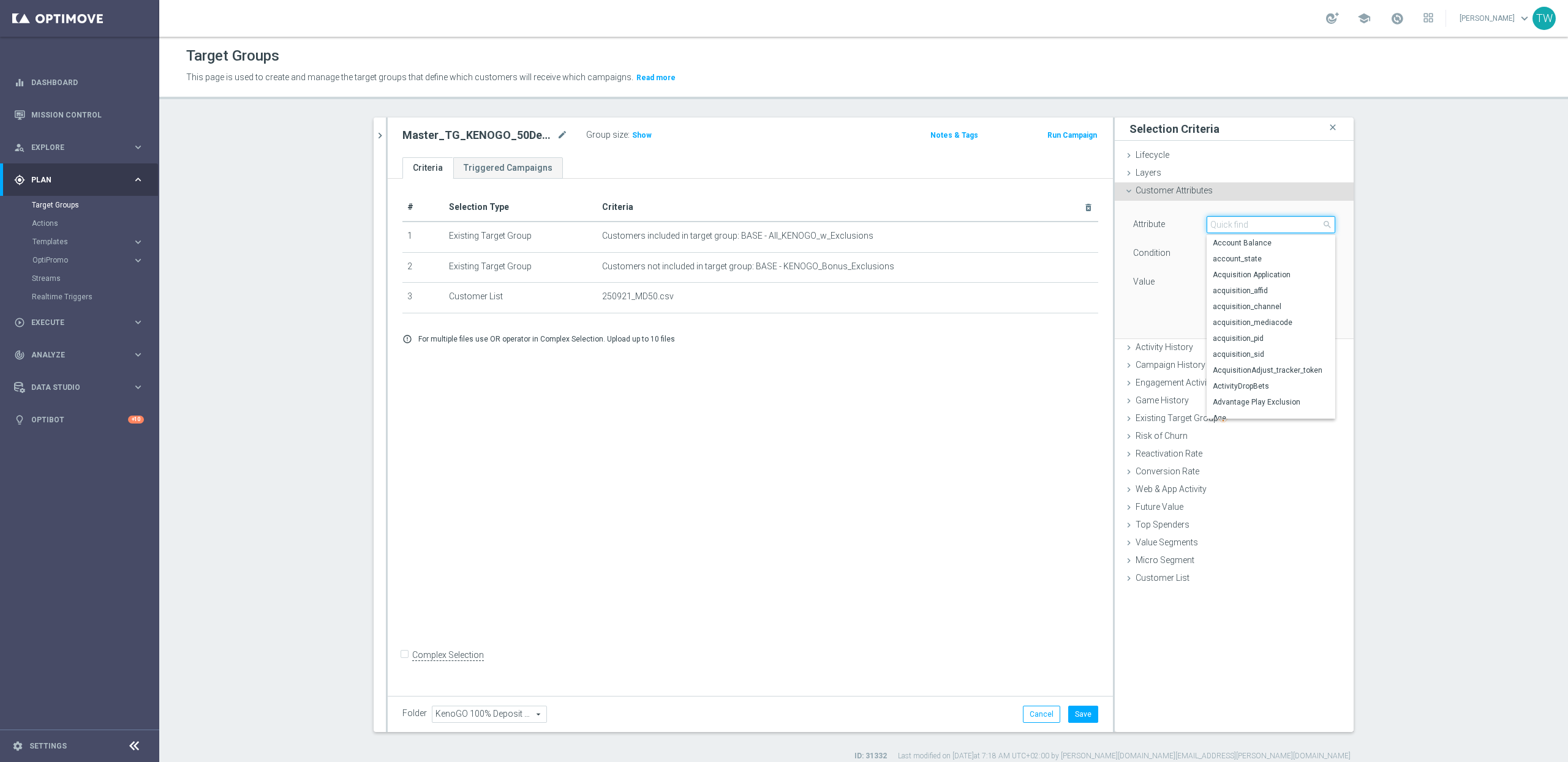
click at [1225, 228] on input "search" at bounding box center [1271, 225] width 129 height 17
type input "gender"
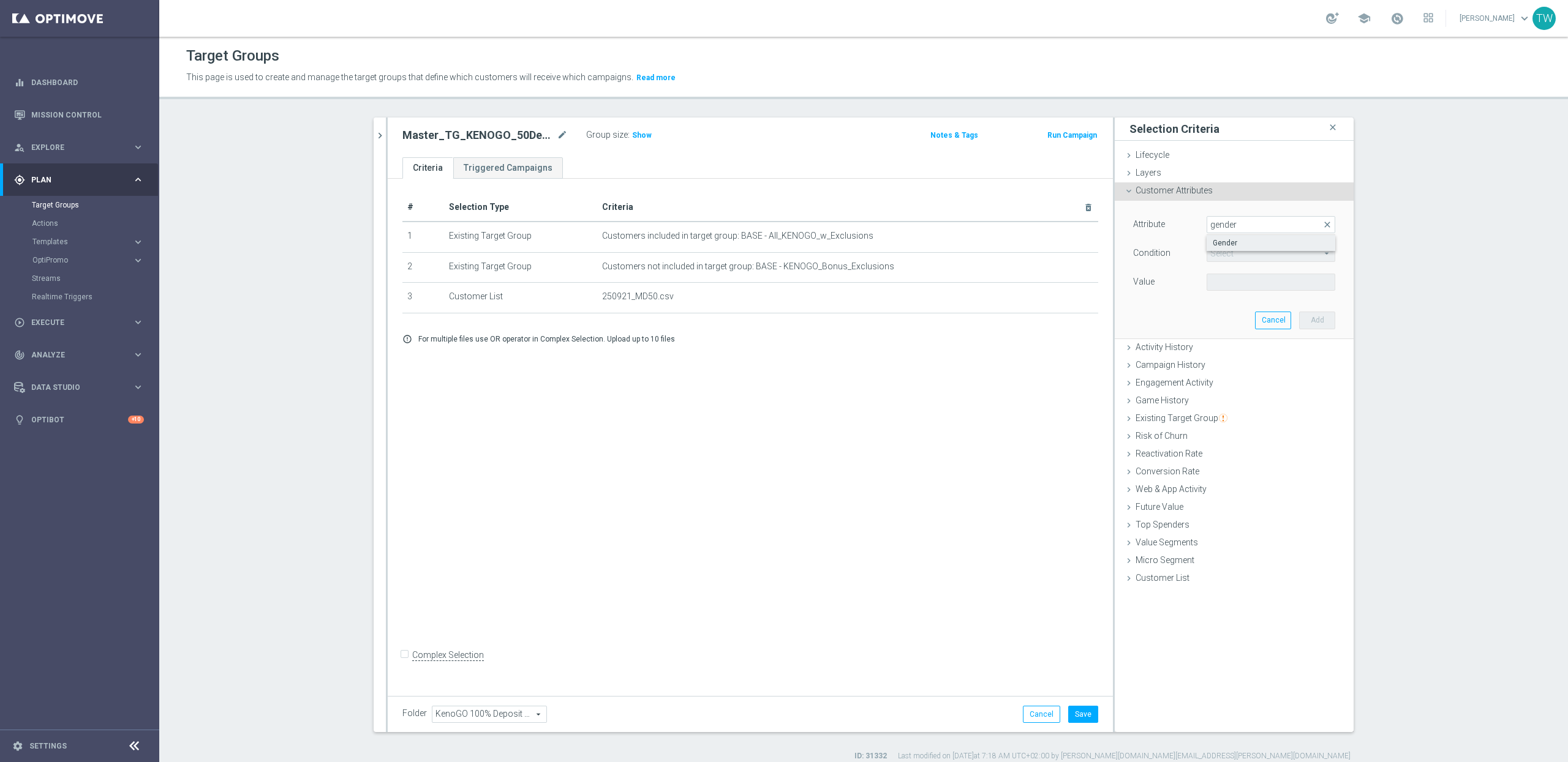
click at [1253, 244] on span "Gender" at bounding box center [1270, 243] width 116 height 10
type input "Gender"
type input "Equals"
click at [1233, 277] on span at bounding box center [1271, 282] width 128 height 16
click at [1233, 311] on label "M" at bounding box center [1271, 317] width 129 height 16
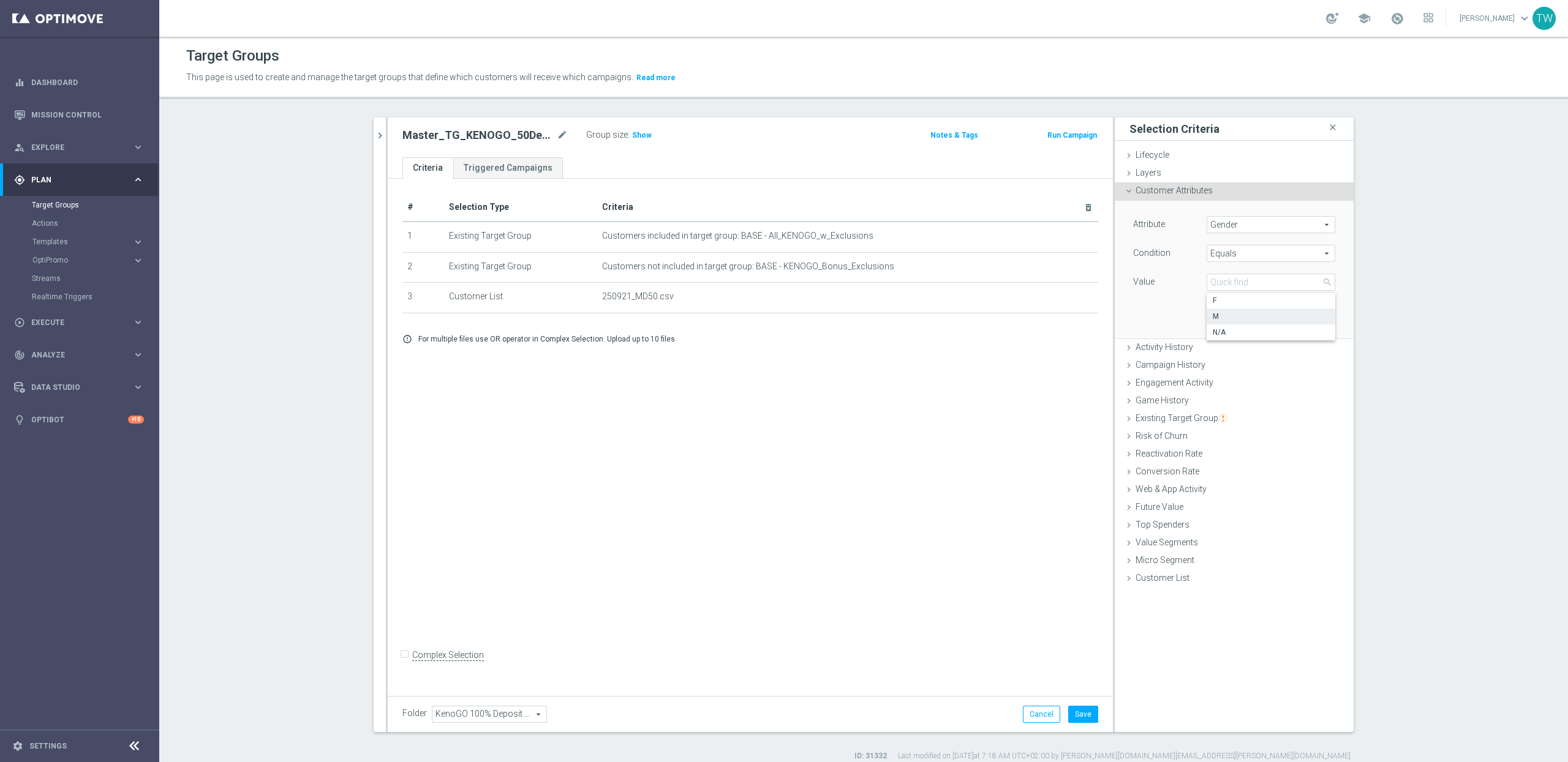
type input "M"
click at [1314, 316] on button "Add" at bounding box center [1317, 320] width 36 height 17
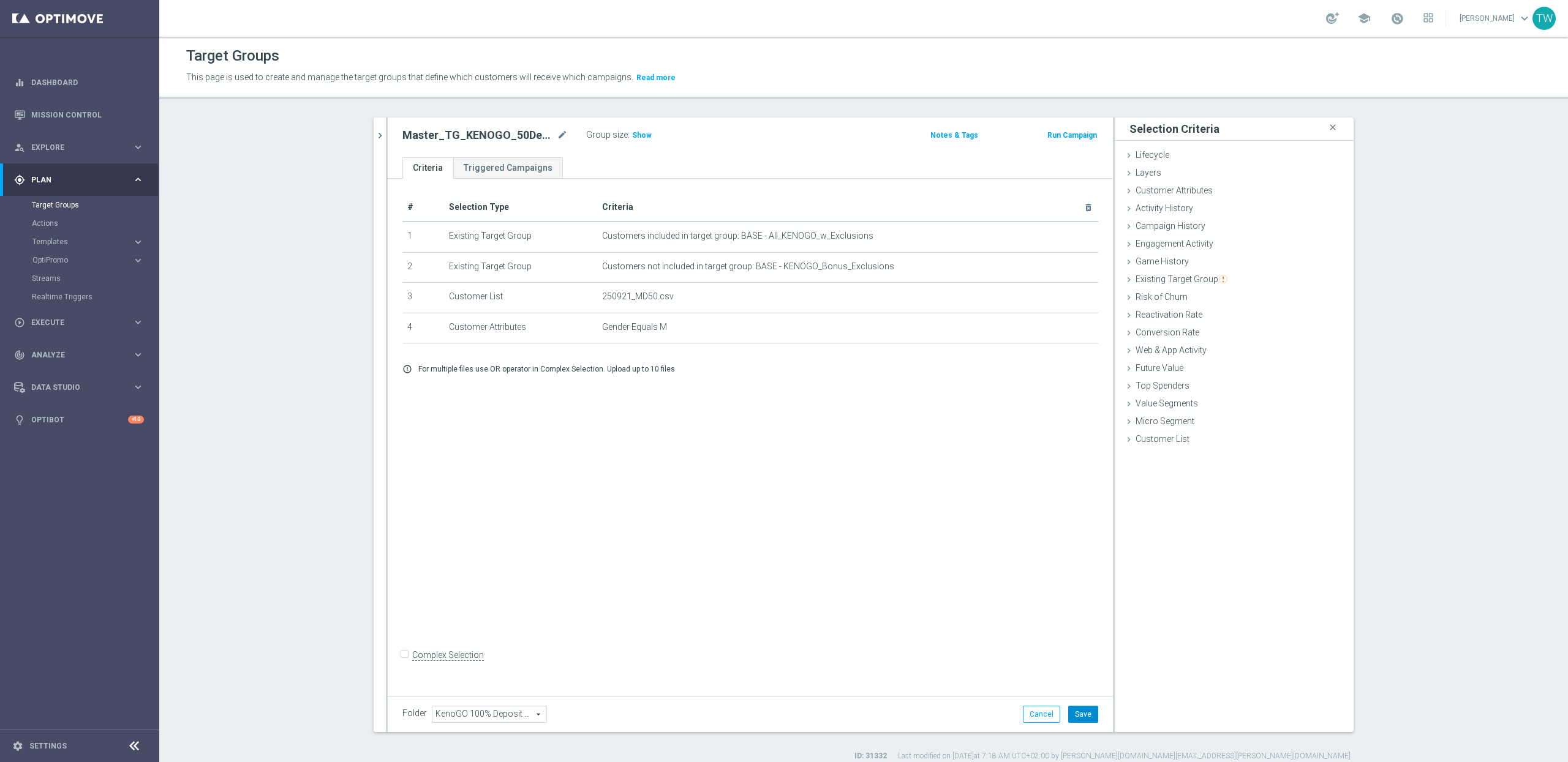
drag, startPoint x: 1078, startPoint y: 720, endPoint x: 1085, endPoint y: 712, distance: 10.6
click at [1078, 719] on button "Save" at bounding box center [1083, 714] width 30 height 17
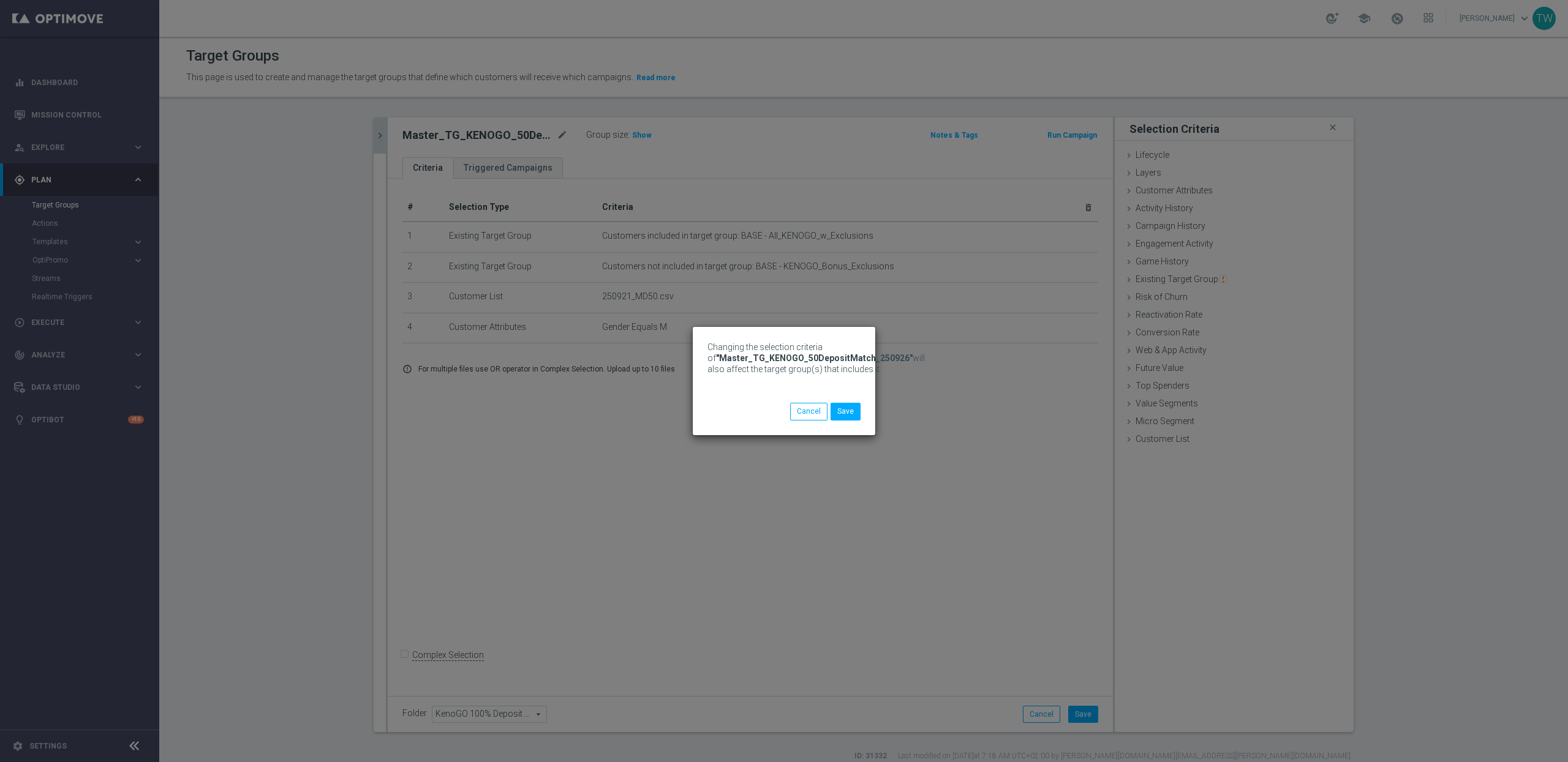
click at [377, 127] on div "Changing the selection criteria of "Master_TG_KENOGO_50DepositMatch_250926" wil…" at bounding box center [784, 381] width 1568 height 762
click at [839, 408] on button "Save" at bounding box center [845, 412] width 30 height 17
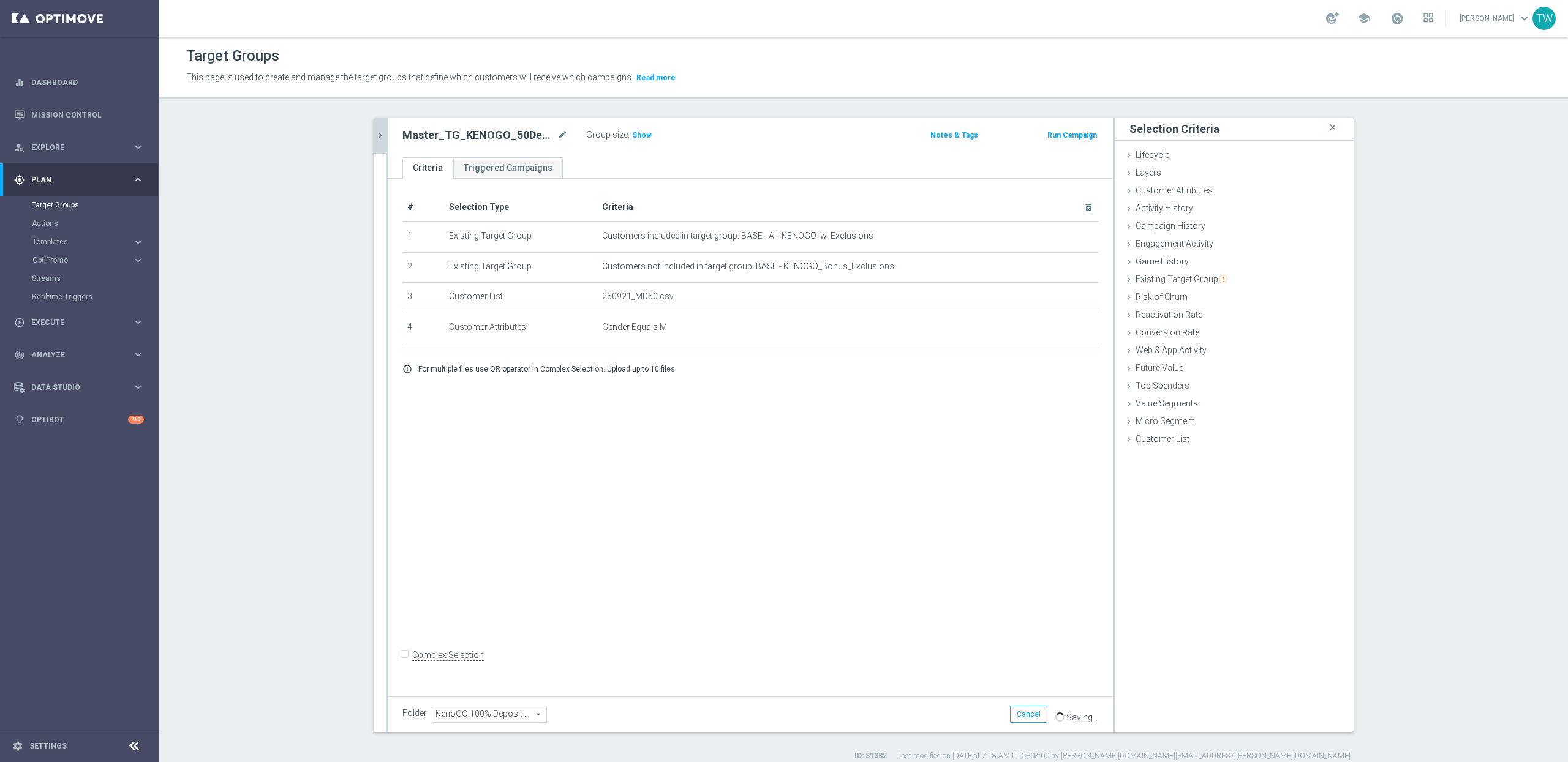
click at [383, 137] on icon "chevron_right" at bounding box center [381, 136] width 12 height 12
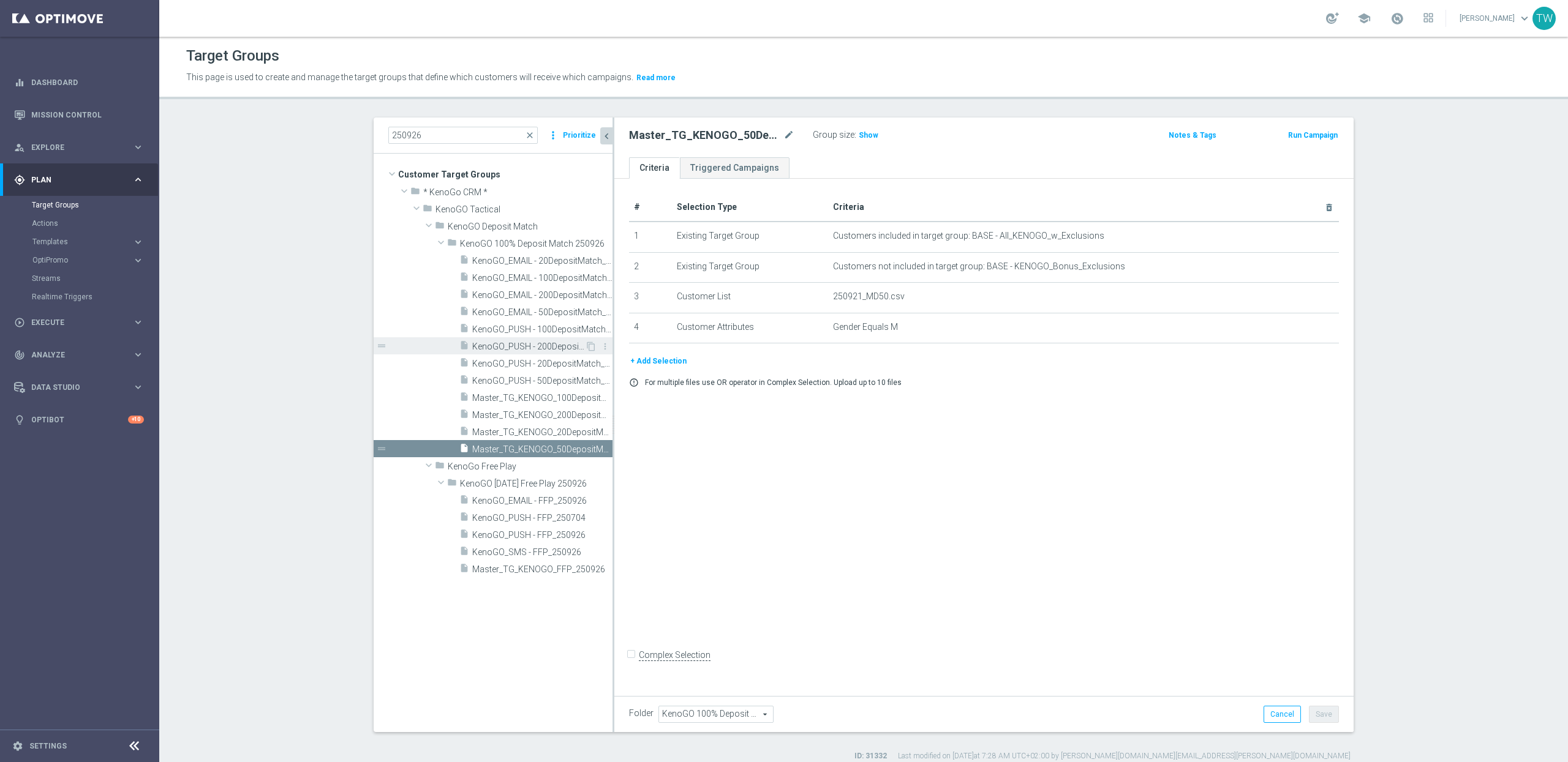
click at [564, 346] on span "KenoGO_PUSH - 200DepositMatch_250926" at bounding box center [529, 347] width 113 height 11
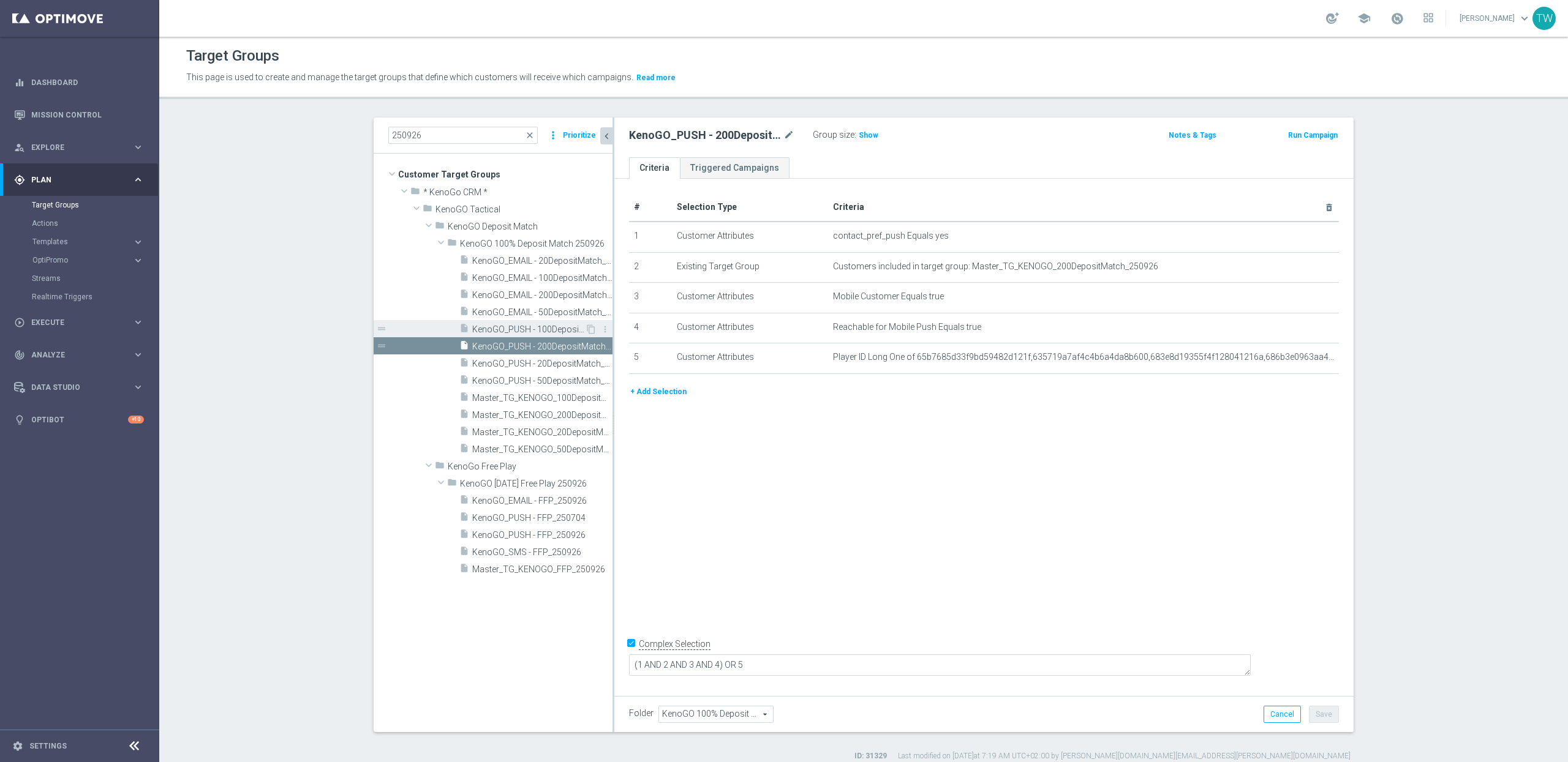
click at [568, 335] on span "KenoGO_PUSH - 100DepositMatch_250926" at bounding box center [529, 330] width 113 height 11
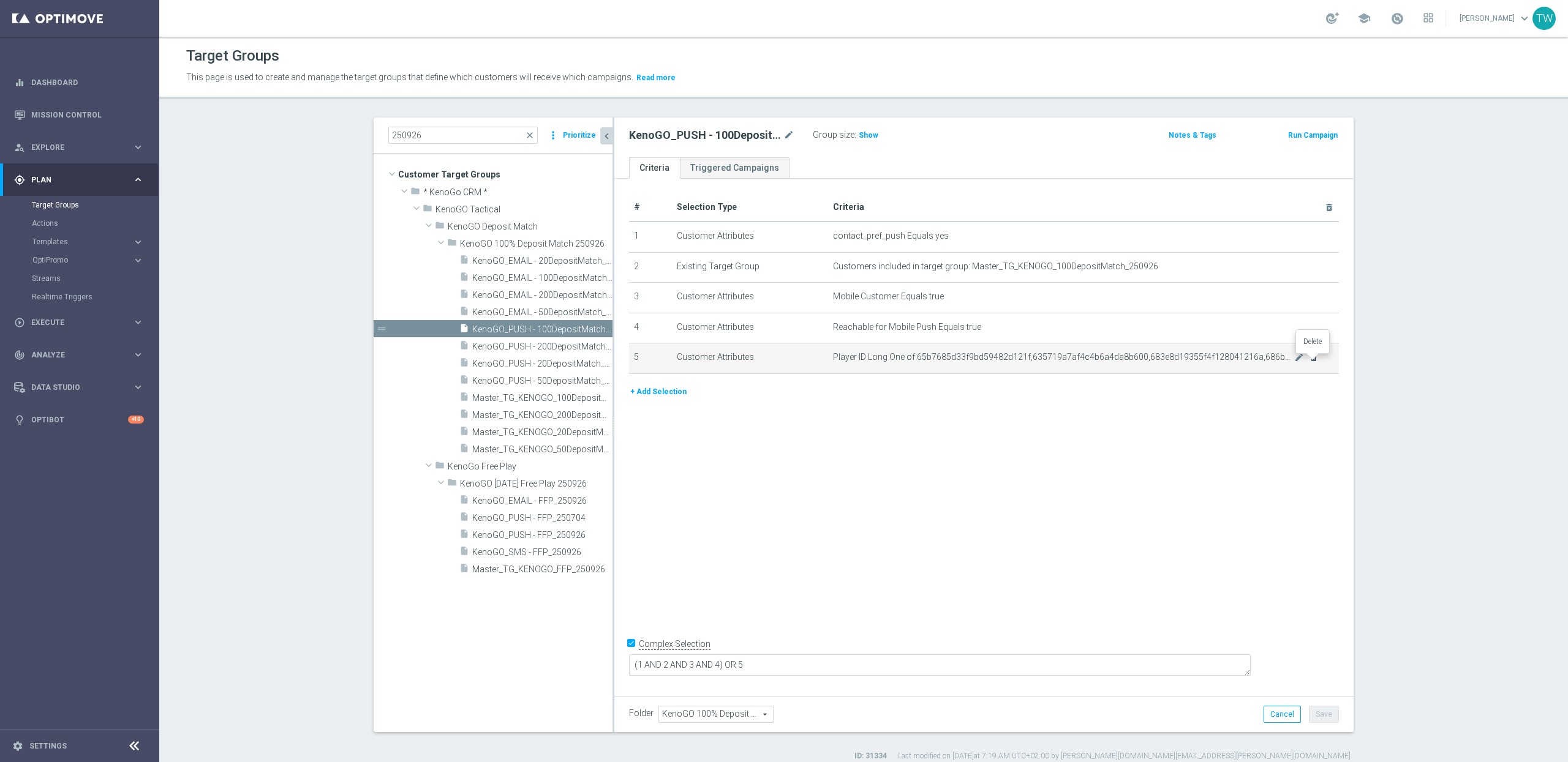
click at [1311, 358] on icon "delete_forever" at bounding box center [1314, 357] width 10 height 10
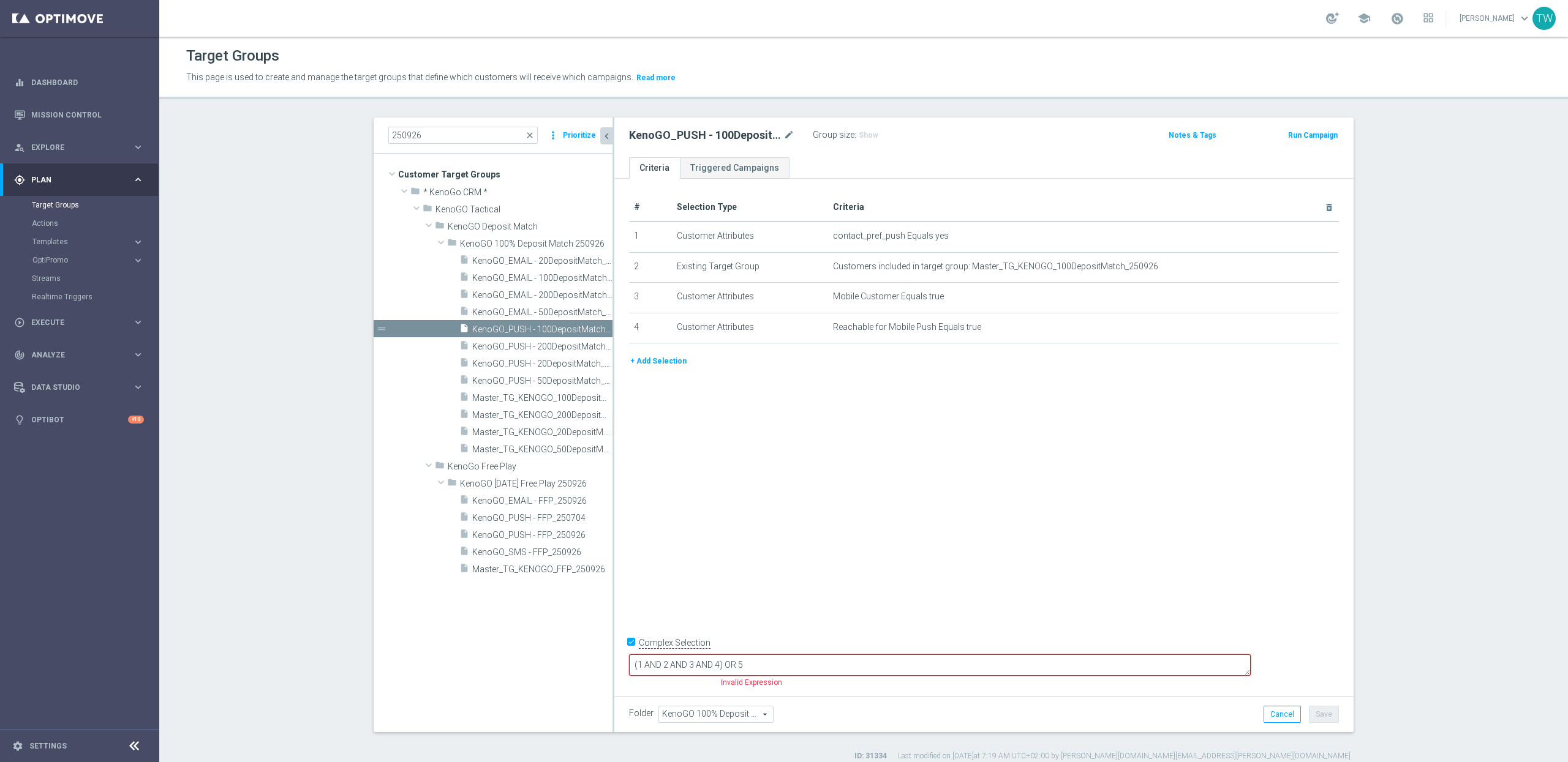
click at [630, 653] on input "Complex Selection" at bounding box center [633, 645] width 8 height 17
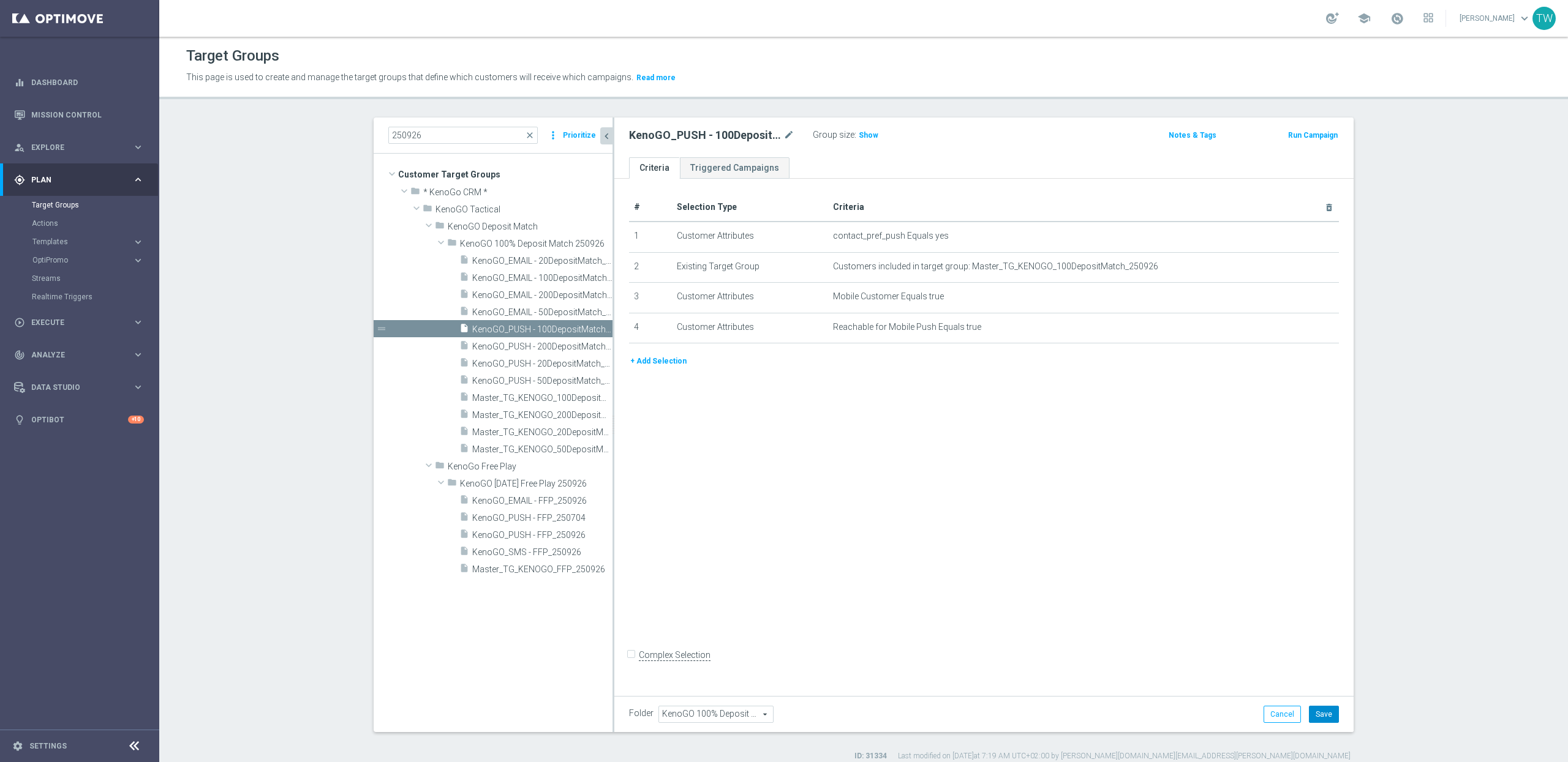
drag, startPoint x: 1332, startPoint y: 711, endPoint x: 1284, endPoint y: 704, distance: 48.5
click at [1331, 711] on button "Save" at bounding box center [1324, 714] width 30 height 17
click at [557, 359] on span "KenoGO_PUSH - 20DepositMatch_250926" at bounding box center [529, 364] width 113 height 11
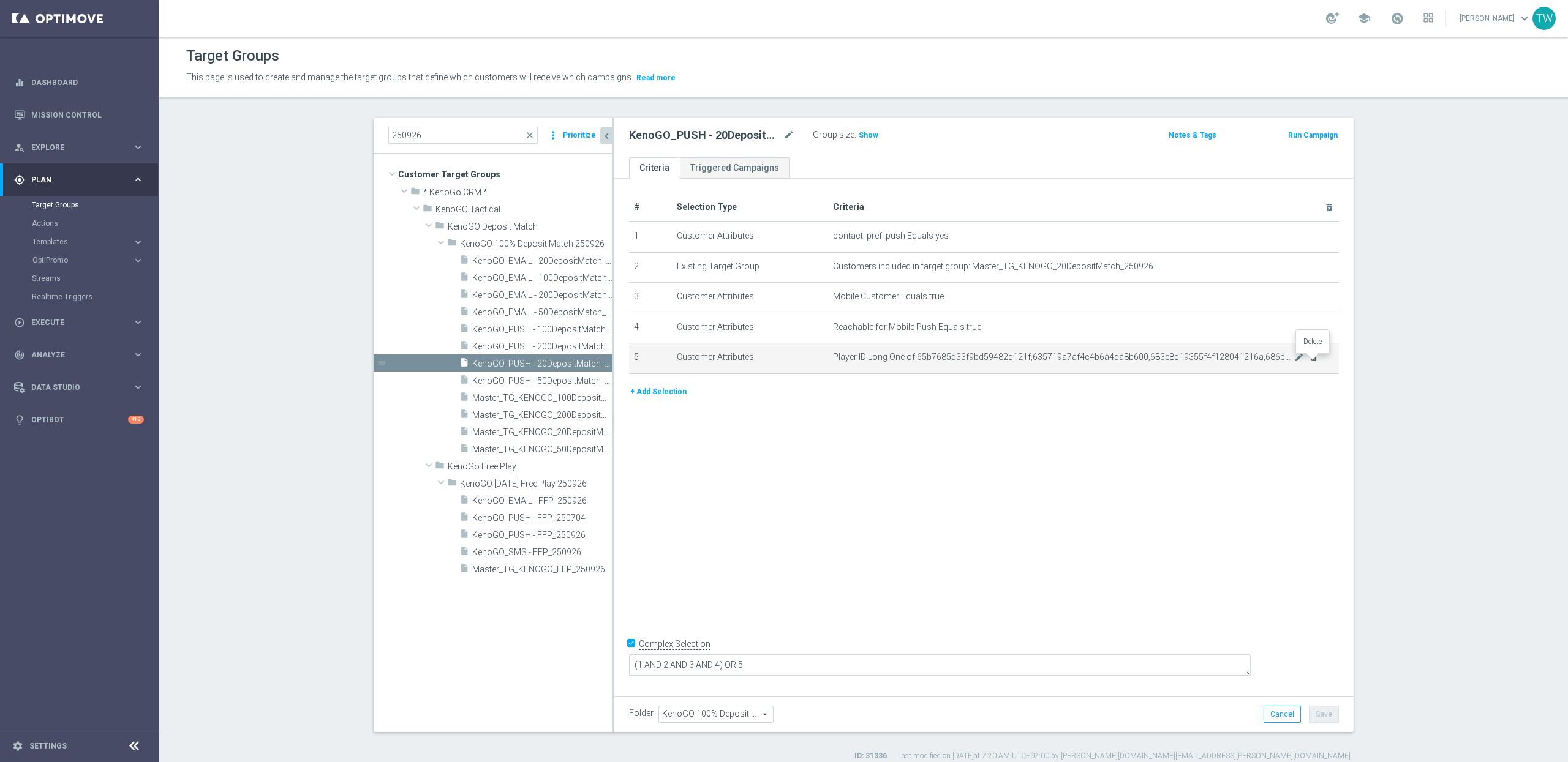
click at [1317, 362] on icon "delete_forever" at bounding box center [1314, 357] width 10 height 10
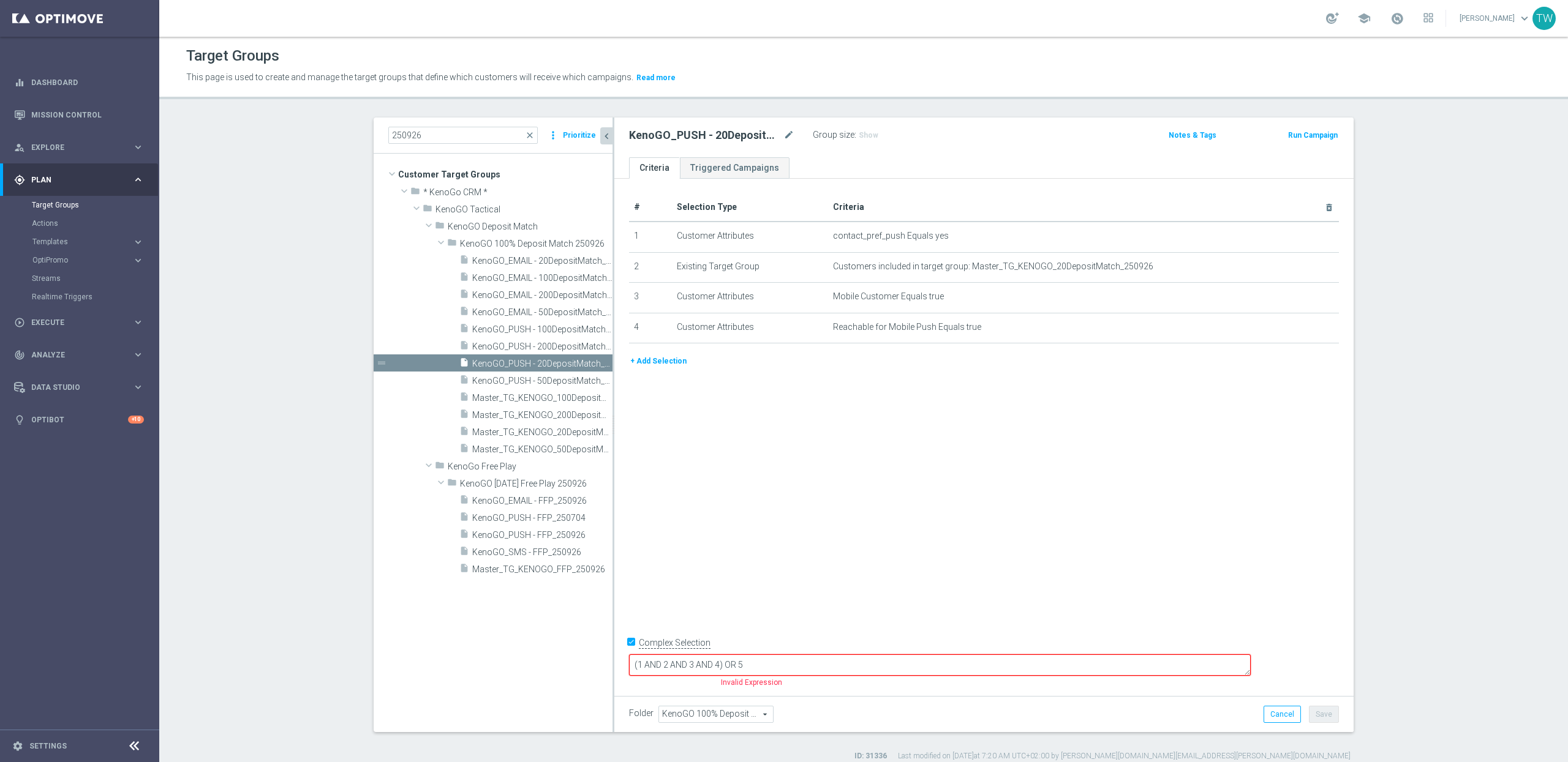
click at [630, 653] on input "Complex Selection" at bounding box center [633, 645] width 8 height 17
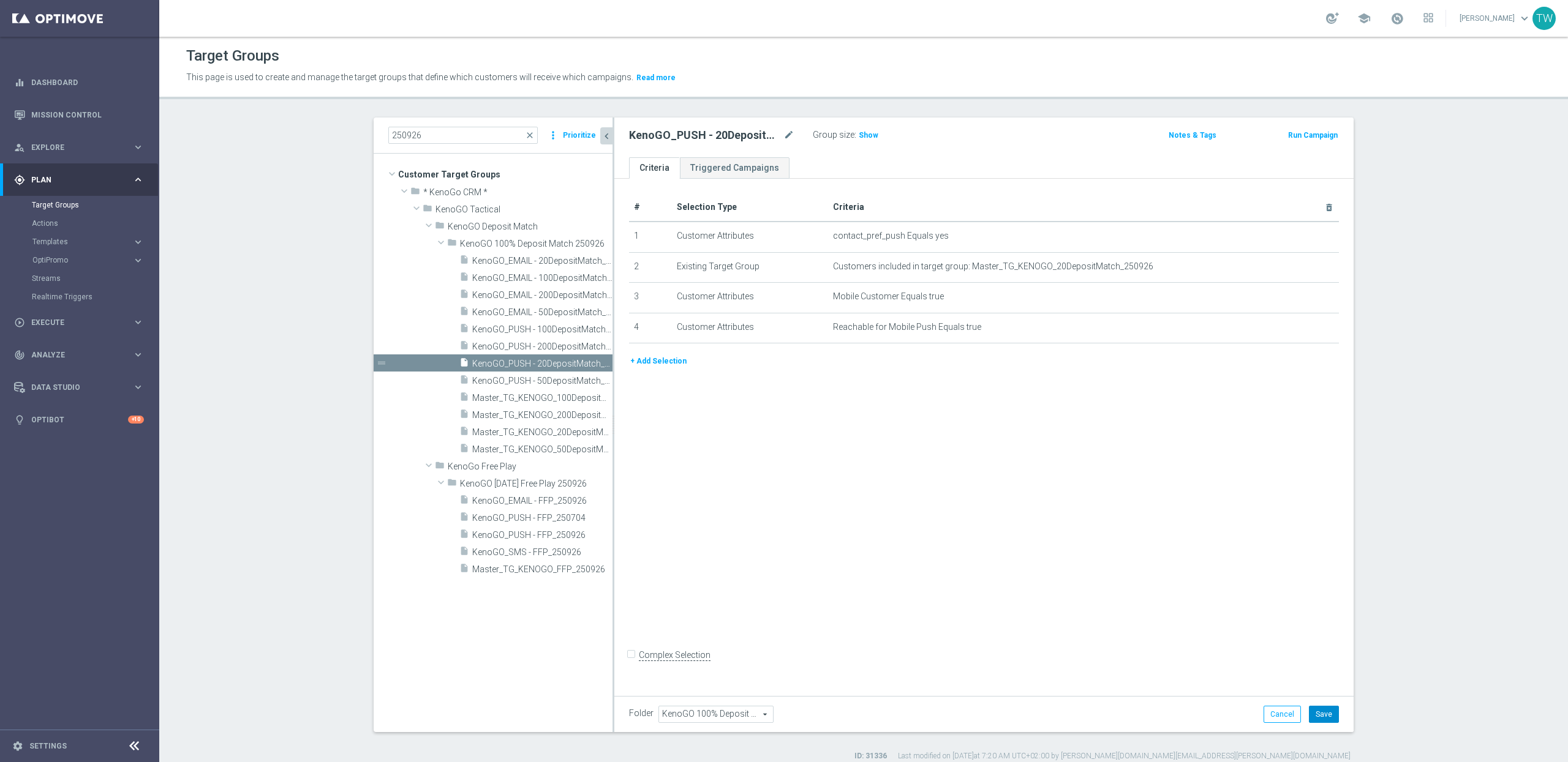
click at [1326, 713] on button "Save" at bounding box center [1324, 714] width 30 height 17
click at [555, 385] on span "KenoGO_PUSH - 50DepositMatch_250926" at bounding box center [529, 381] width 113 height 11
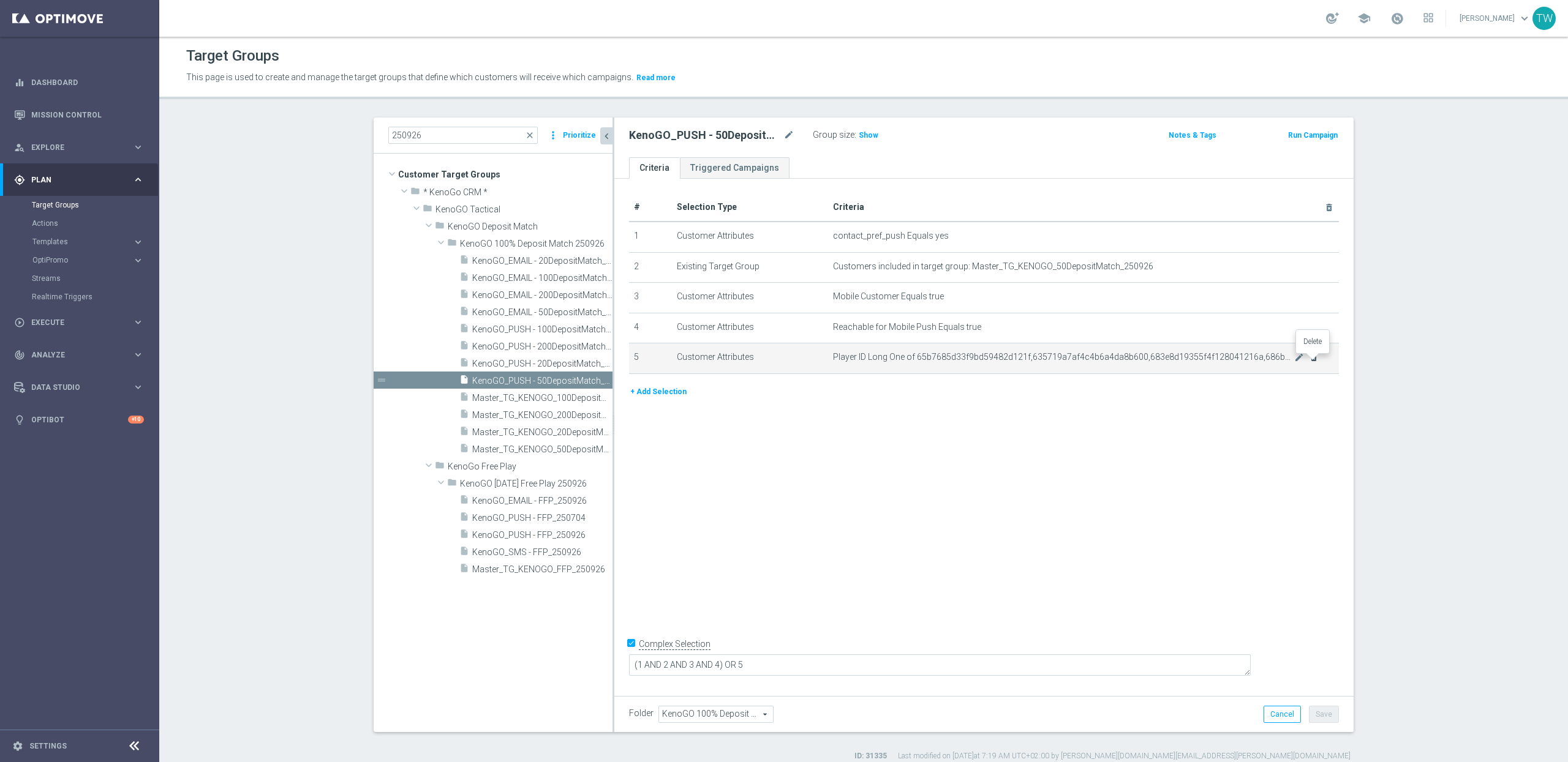
click at [1315, 359] on icon "delete_forever" at bounding box center [1314, 357] width 10 height 10
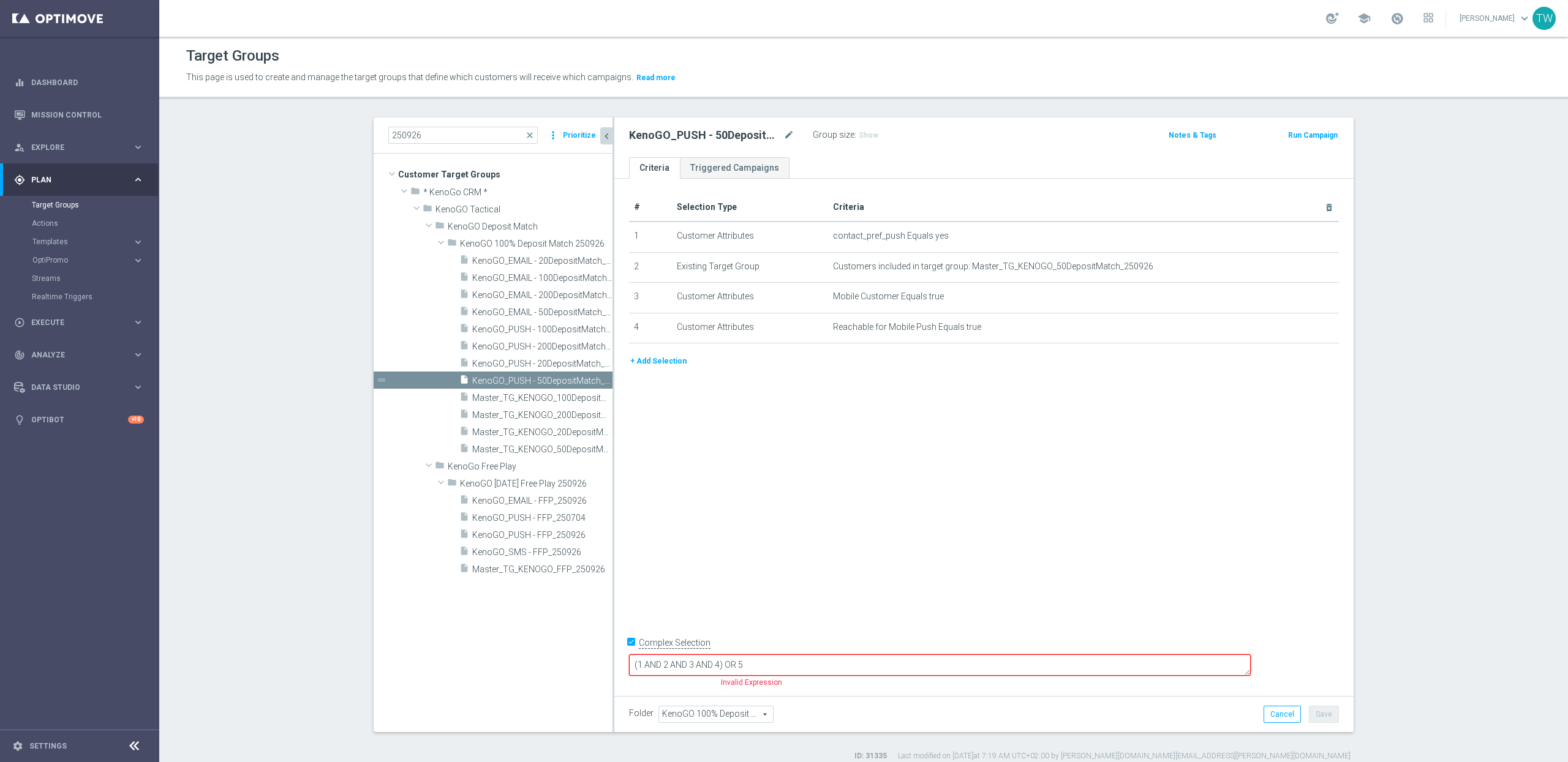
click at [635, 653] on input "Complex Selection" at bounding box center [633, 645] width 8 height 17
checkbox input "false"
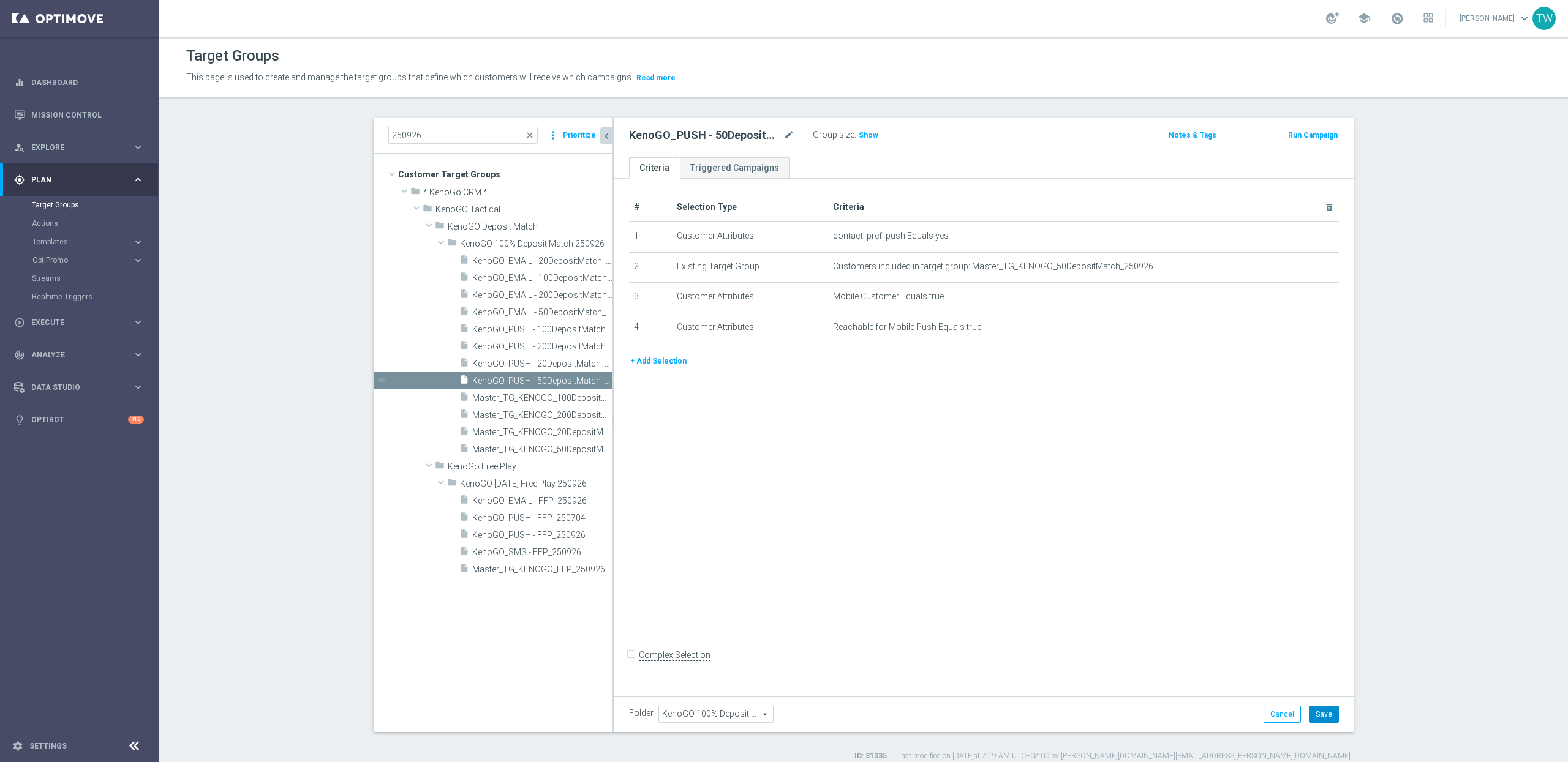
click at [1330, 717] on button "Save" at bounding box center [1324, 714] width 30 height 17
drag, startPoint x: 470, startPoint y: 133, endPoint x: 309, endPoint y: 129, distance: 161.0
click at [309, 129] on section "250926 close more_vert Prioritize Customer Target Groups library_add create_new…" at bounding box center [863, 439] width 1409 height 644
click at [578, 242] on icon "create_new_folder" at bounding box center [576, 244] width 10 height 10
click at [573, 225] on icon "create_new_folder" at bounding box center [575, 226] width 10 height 10
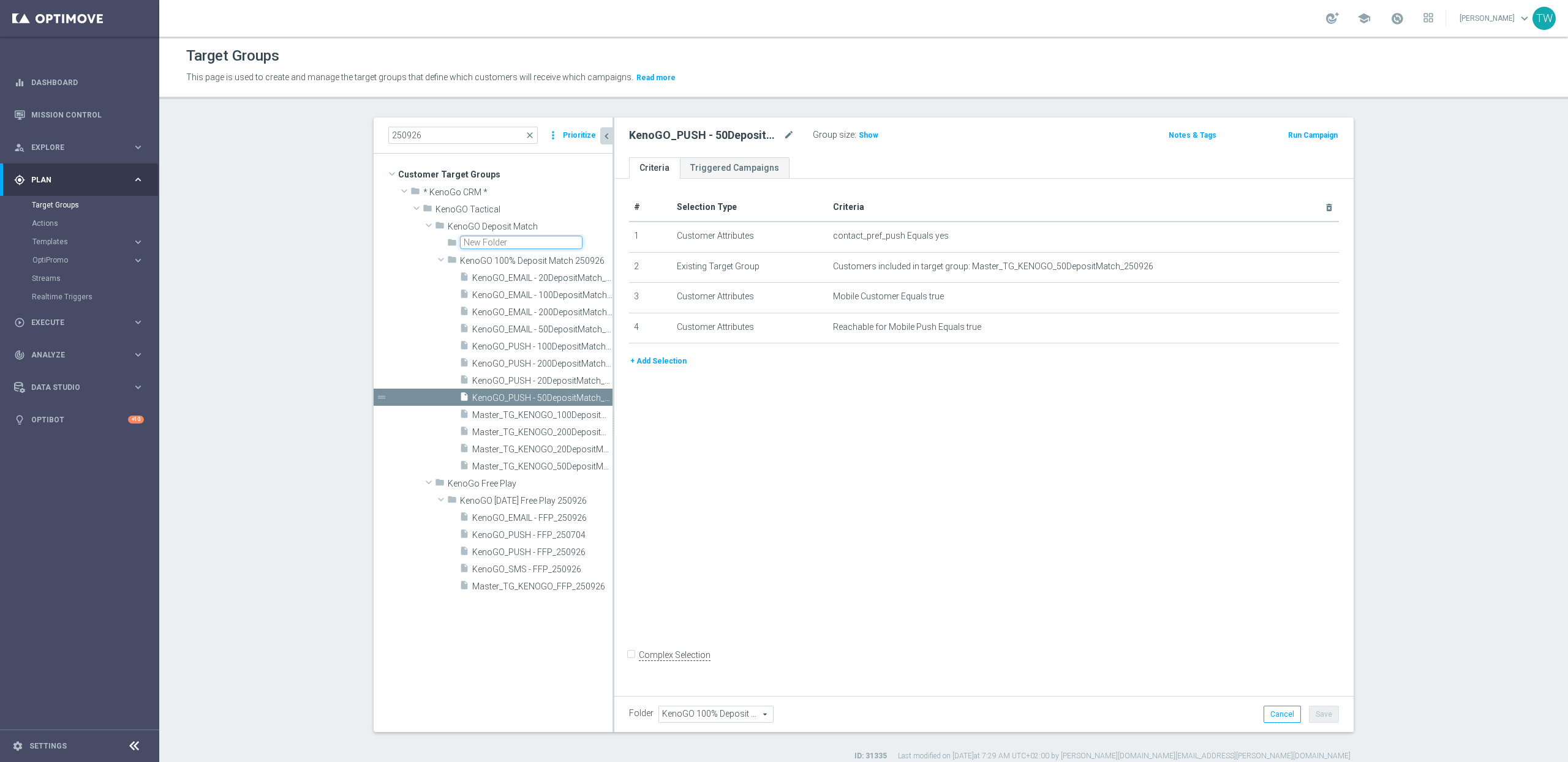
click at [487, 246] on input "text" at bounding box center [521, 242] width 122 height 13
type input "KenoGO 100% Deposit Match 250927"
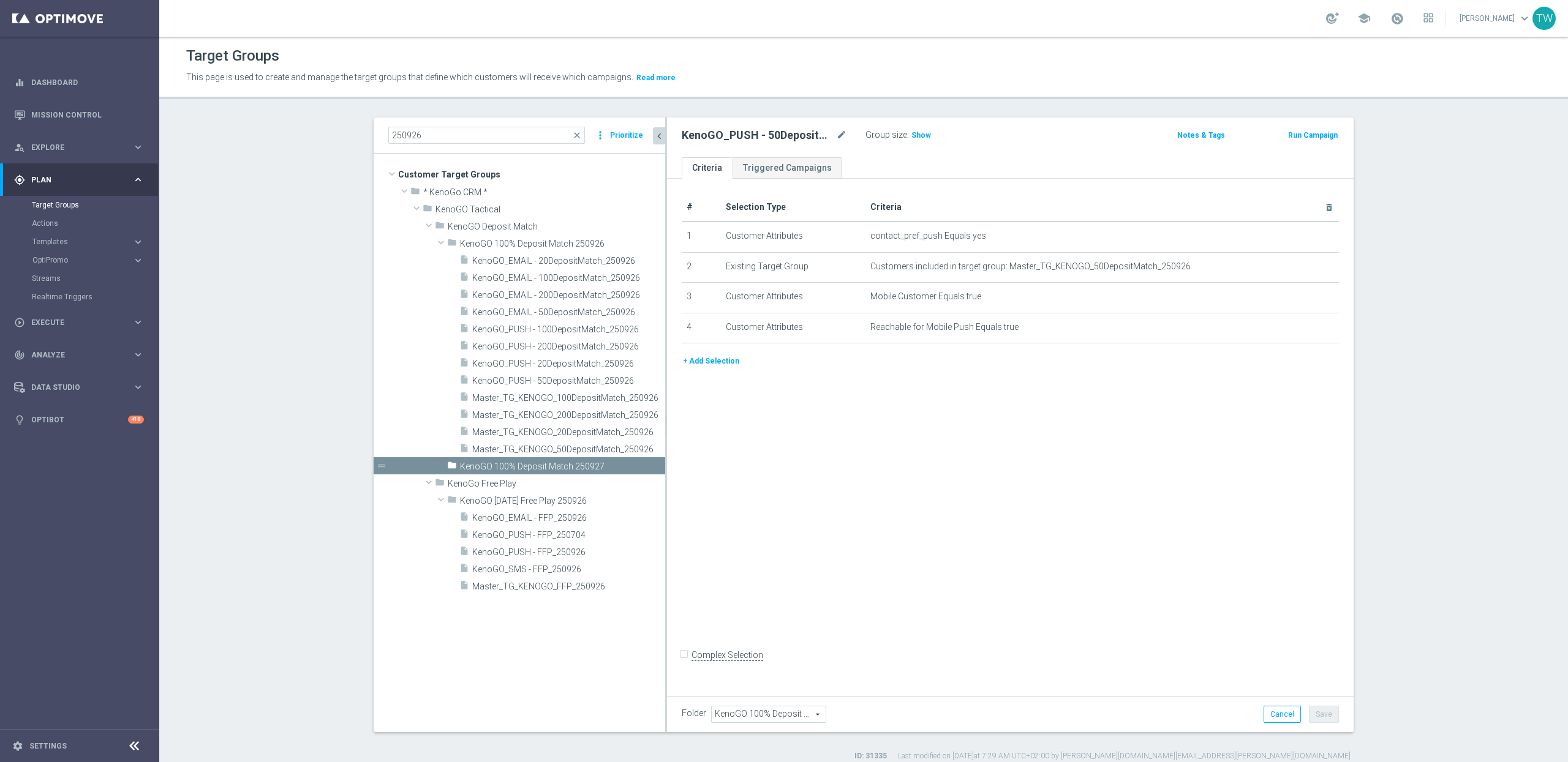
drag, startPoint x: 613, startPoint y: 397, endPoint x: 666, endPoint y: 398, distance: 53.0
click at [666, 398] on div at bounding box center [666, 425] width 2 height 615
click at [597, 411] on span "Master_TG_KENOGO_200DepositMatch_250926" at bounding box center [555, 416] width 165 height 11
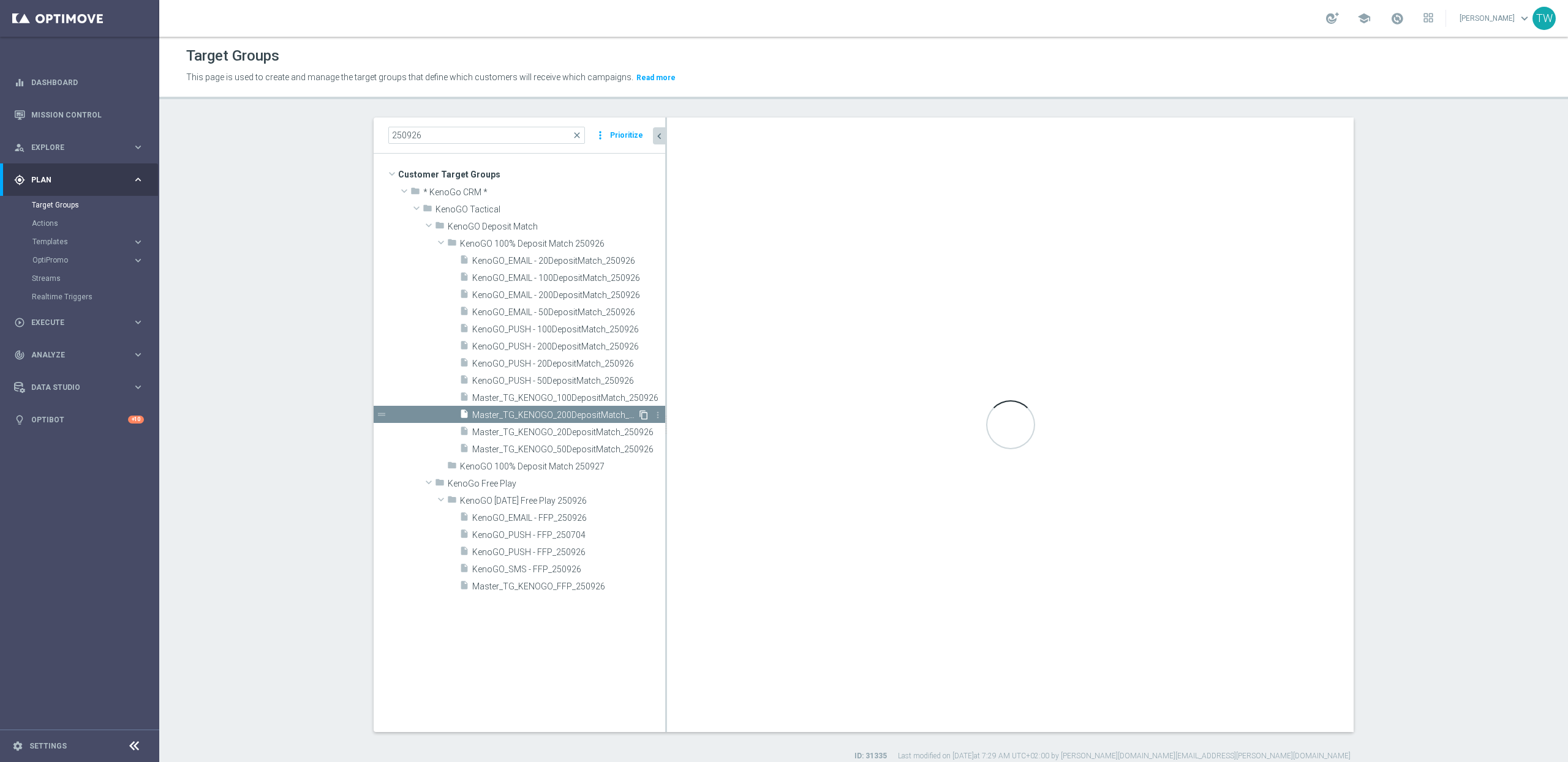
checkbox input "true"
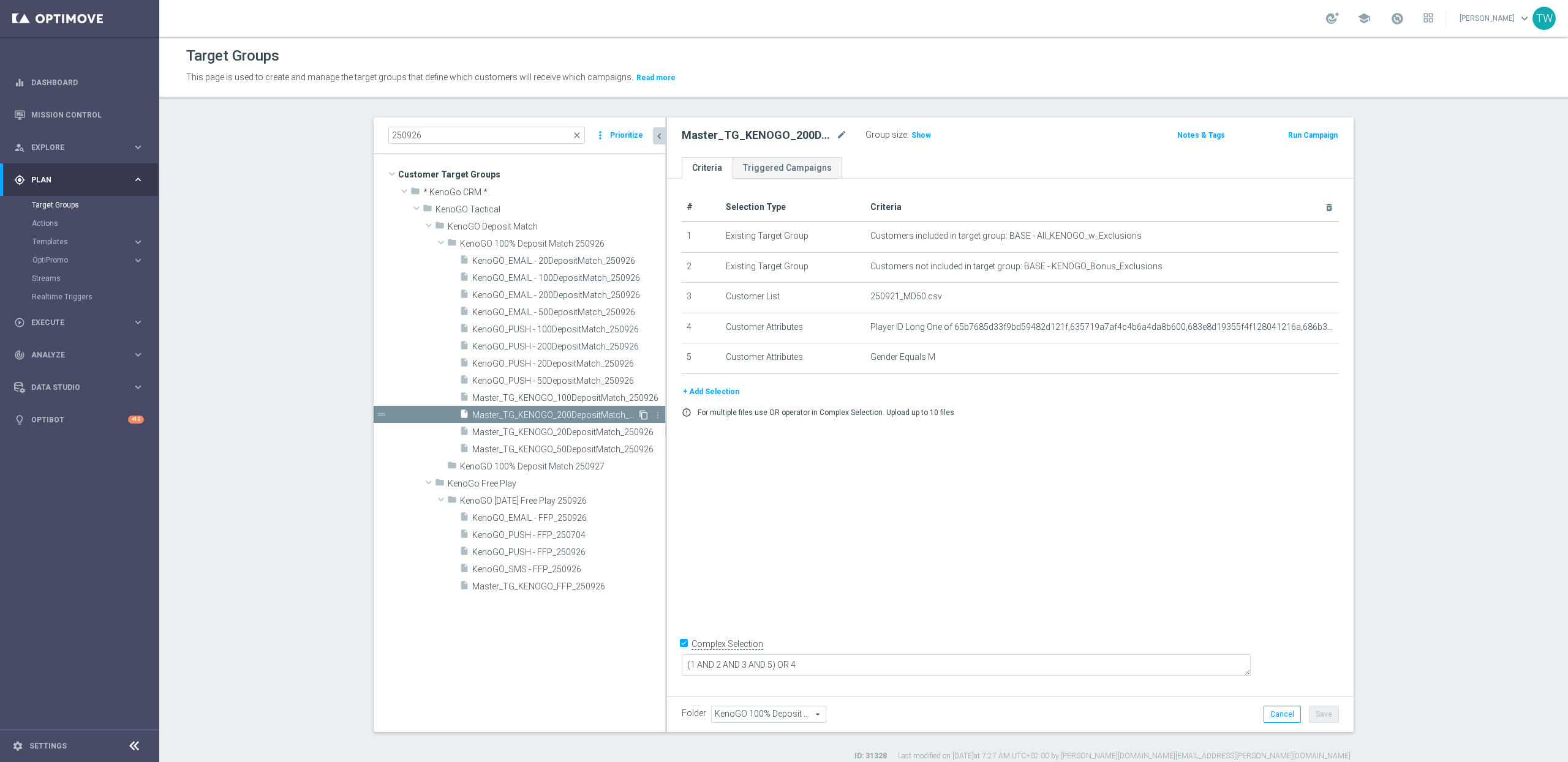
click at [641, 414] on icon "content_copy" at bounding box center [644, 415] width 10 height 10
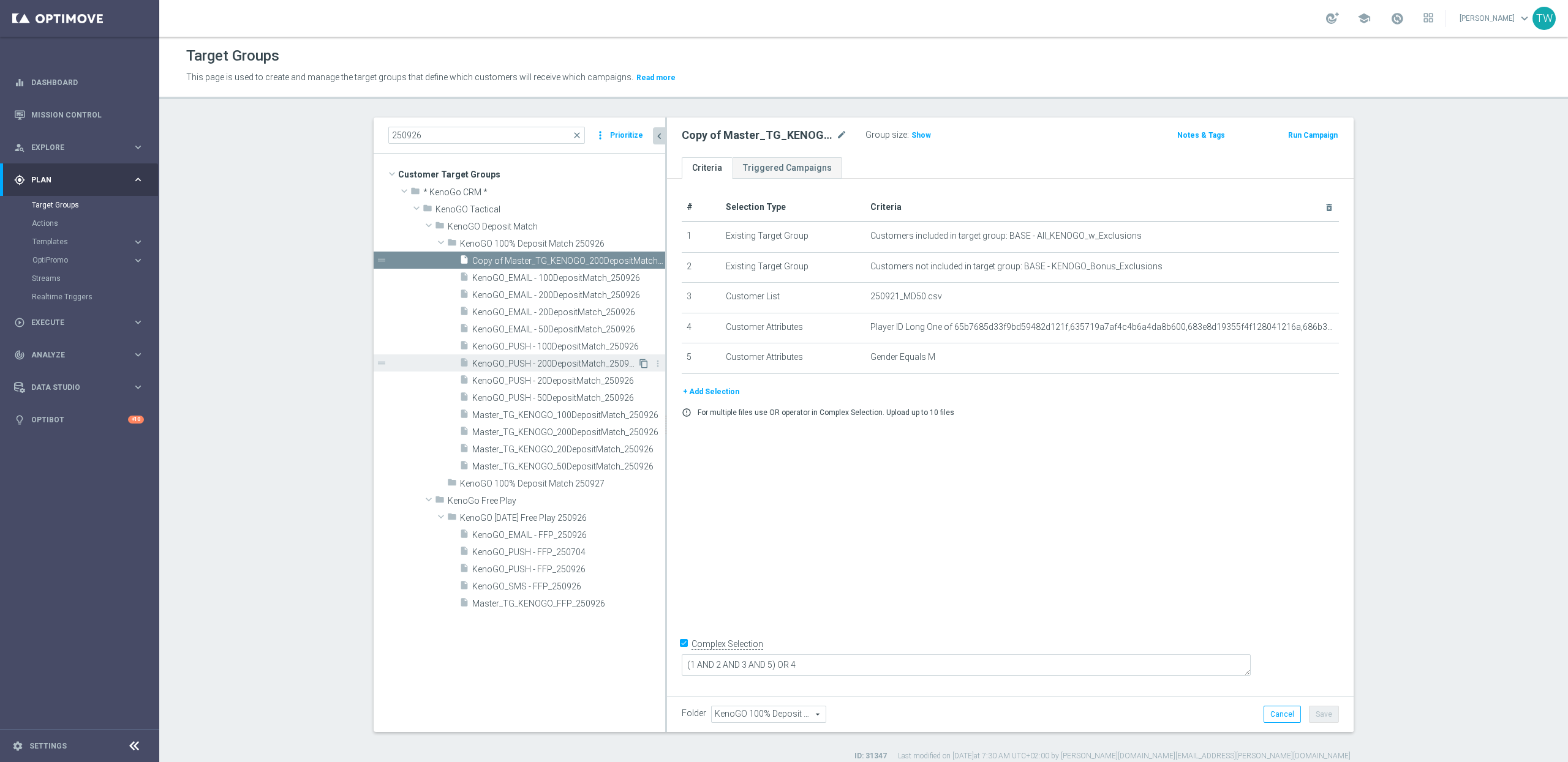
click at [639, 361] on icon "content_copy" at bounding box center [644, 364] width 10 height 10
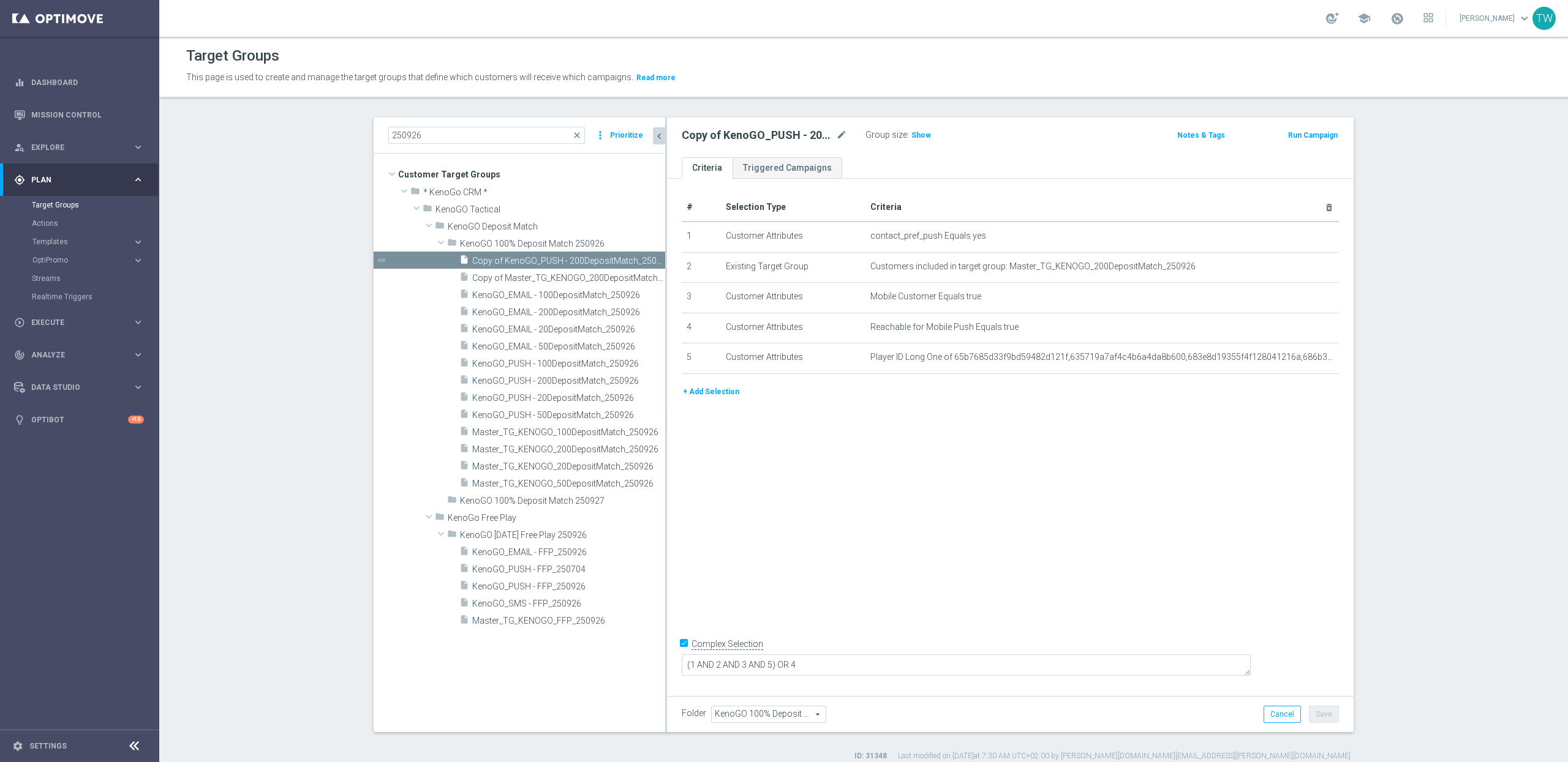
type textarea "(1 AND 2 AND 3 AND 4) OR 5"
click at [646, 312] on icon "content_copy" at bounding box center [644, 312] width 10 height 10
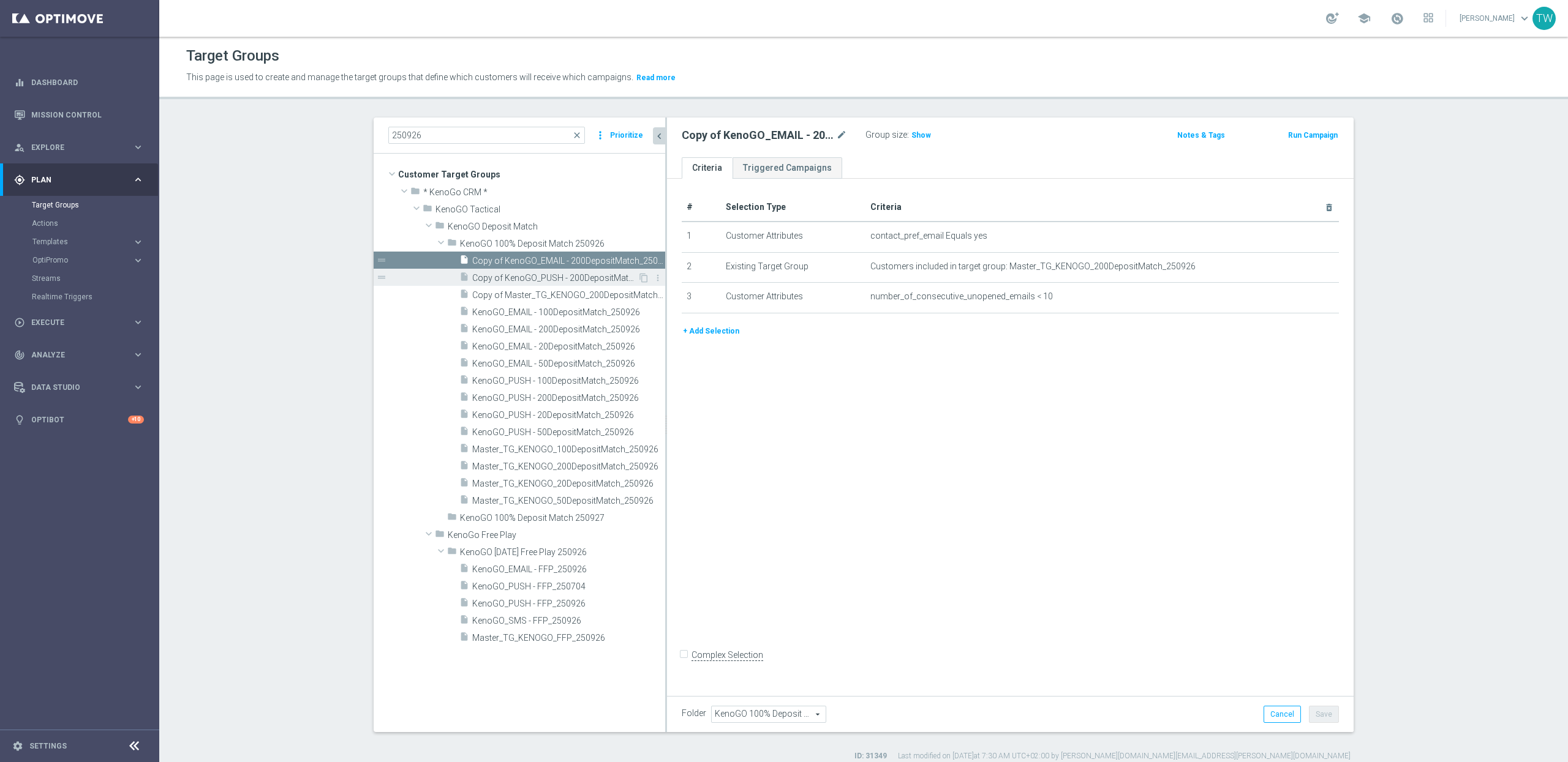
drag, startPoint x: 527, startPoint y: 291, endPoint x: 529, endPoint y: 275, distance: 16.1
click at [527, 290] on span "Copy of Master_TG_KENOGO_200DepositMatch_250926" at bounding box center [568, 295] width 193 height 11
click at [529, 273] on span "Copy of KenoGO_PUSH - 200DepositMatch_250926" at bounding box center [555, 278] width 165 height 11
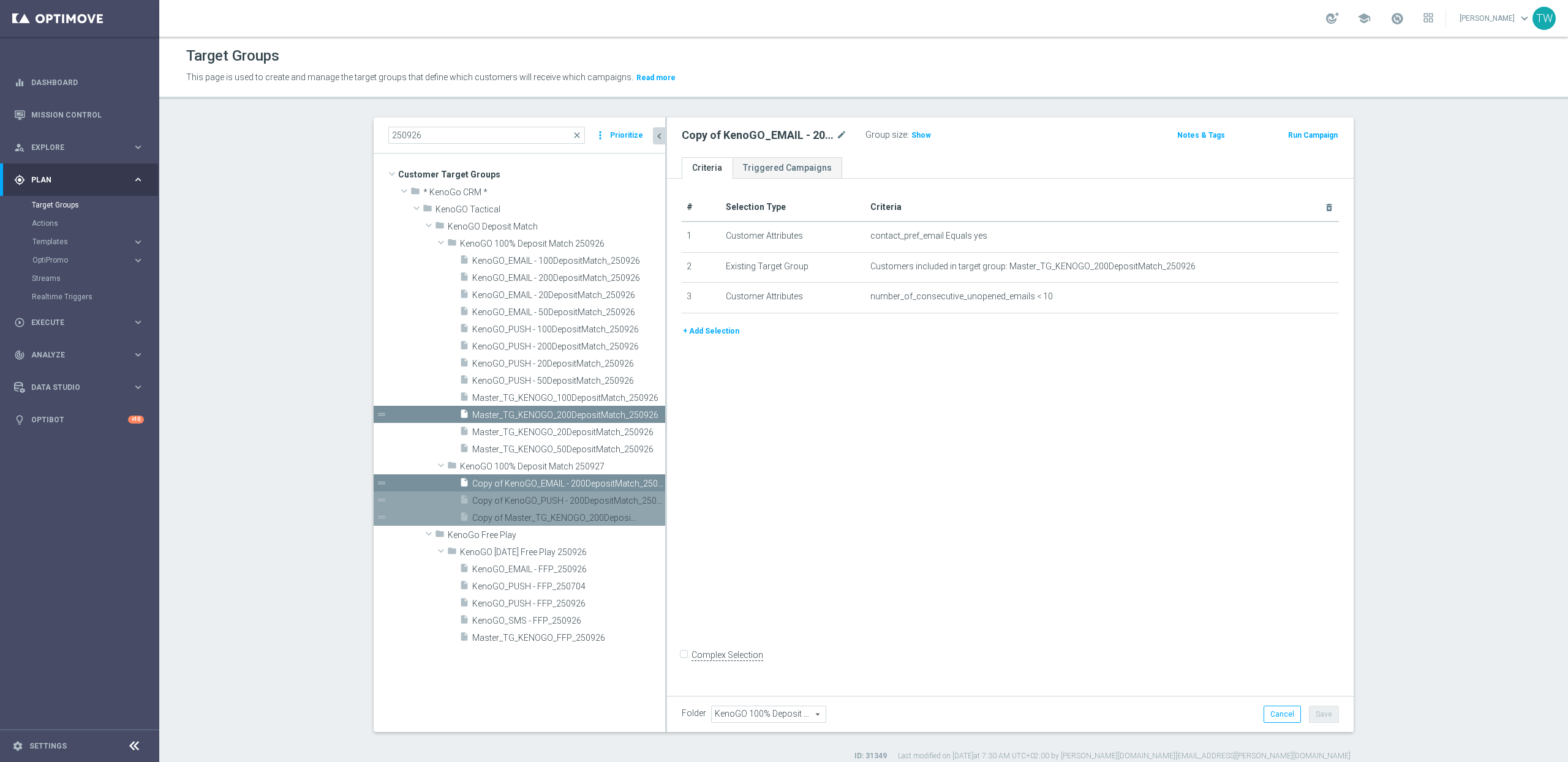
click at [539, 510] on div "insert_drive_file Copy of Master_TG_KENOGO_200DepositMatch_250926" at bounding box center [549, 517] width 178 height 17
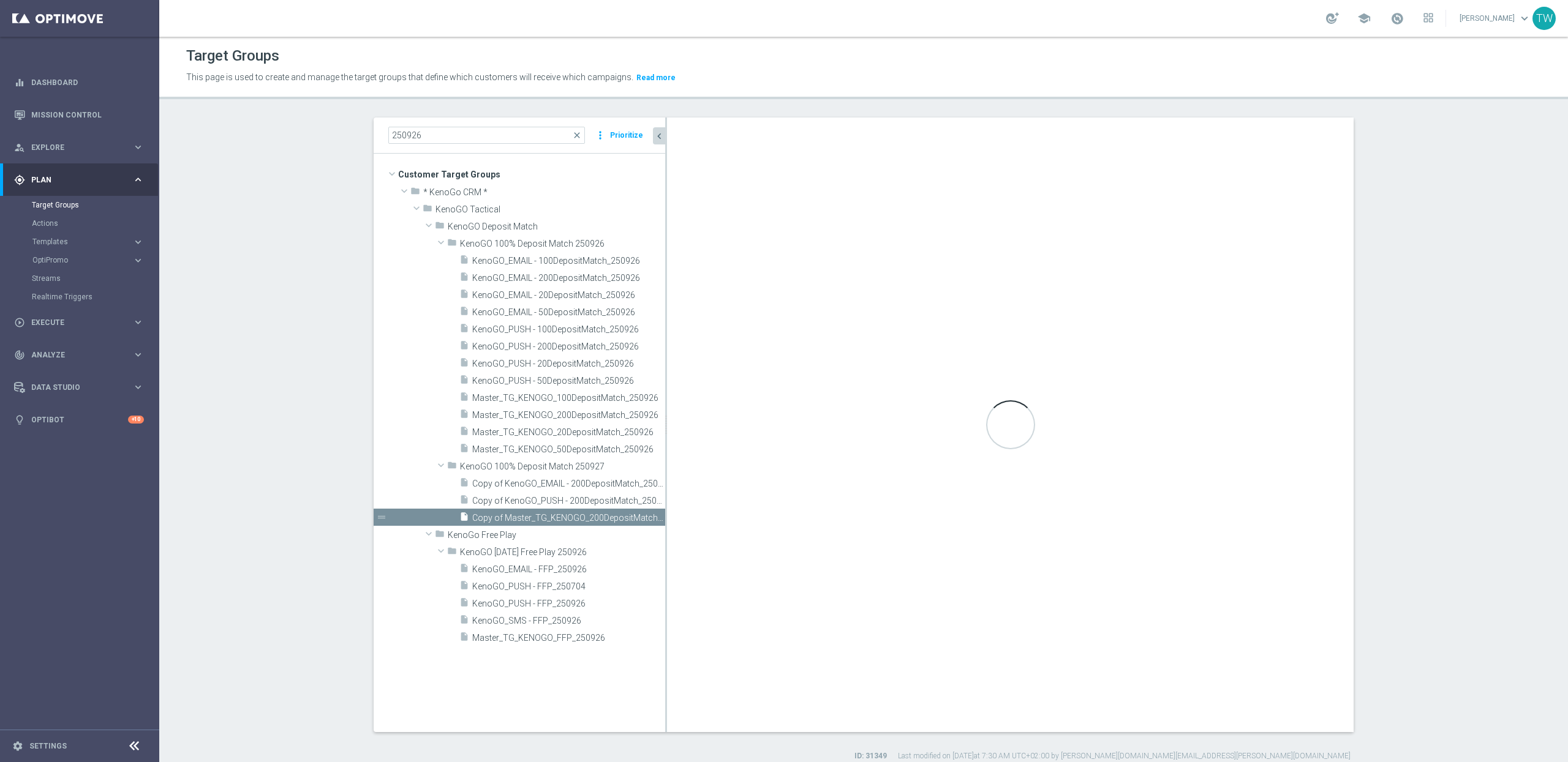
checkbox input "true"
type input "KenoGO 100% Deposit Match 250927"
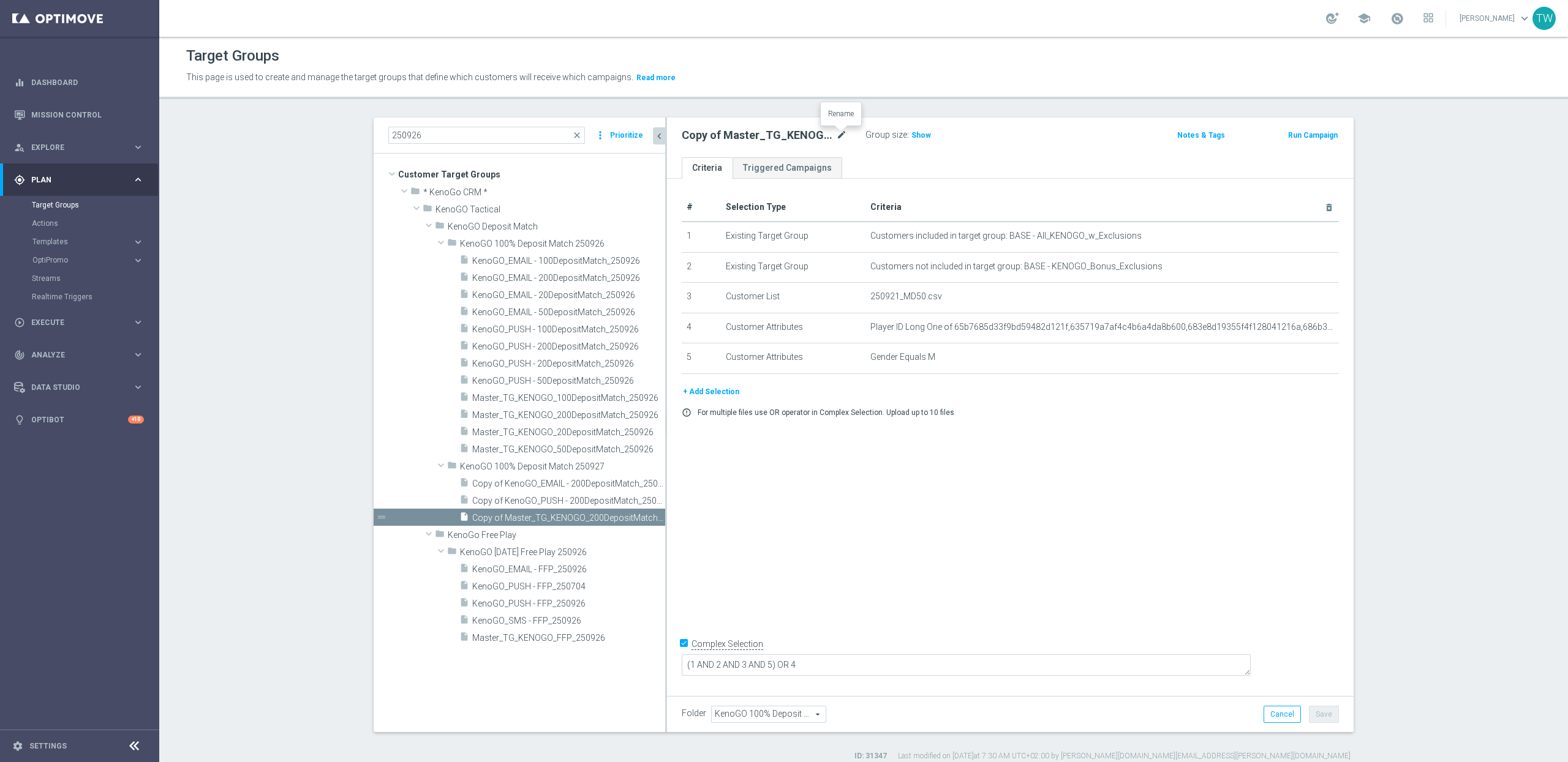
click at [845, 135] on icon "mode_edit" at bounding box center [841, 135] width 11 height 15
type input "Master_TG_KENOGO_200DepositMatch_250927"
click at [1301, 359] on icon "mode_edit" at bounding box center [1302, 357] width 10 height 10
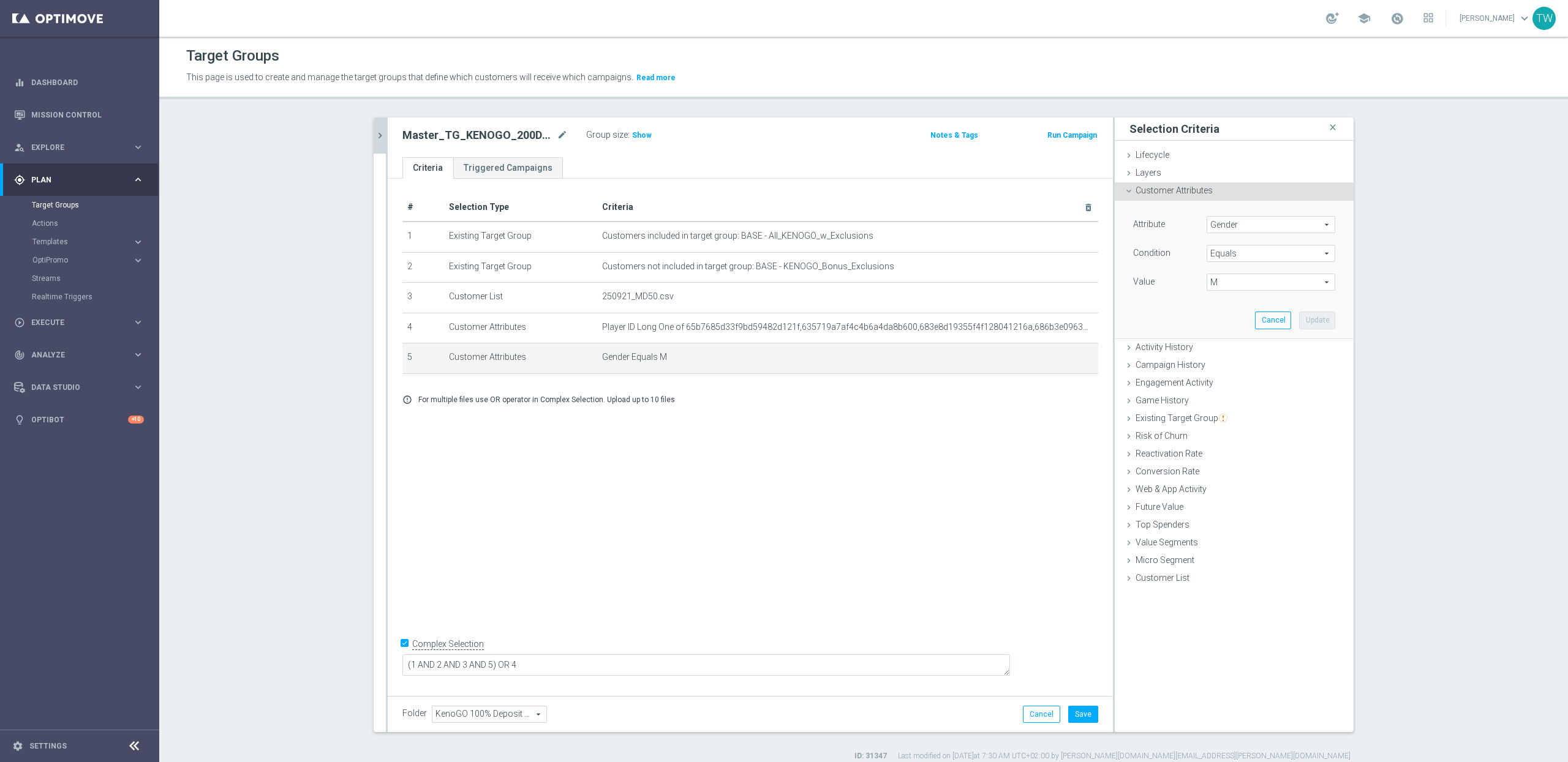
click at [1231, 283] on span "M" at bounding box center [1271, 282] width 128 height 16
click at [1230, 303] on span "F" at bounding box center [1270, 300] width 116 height 10
type input "F"
click at [1314, 321] on button "Update" at bounding box center [1317, 320] width 36 height 17
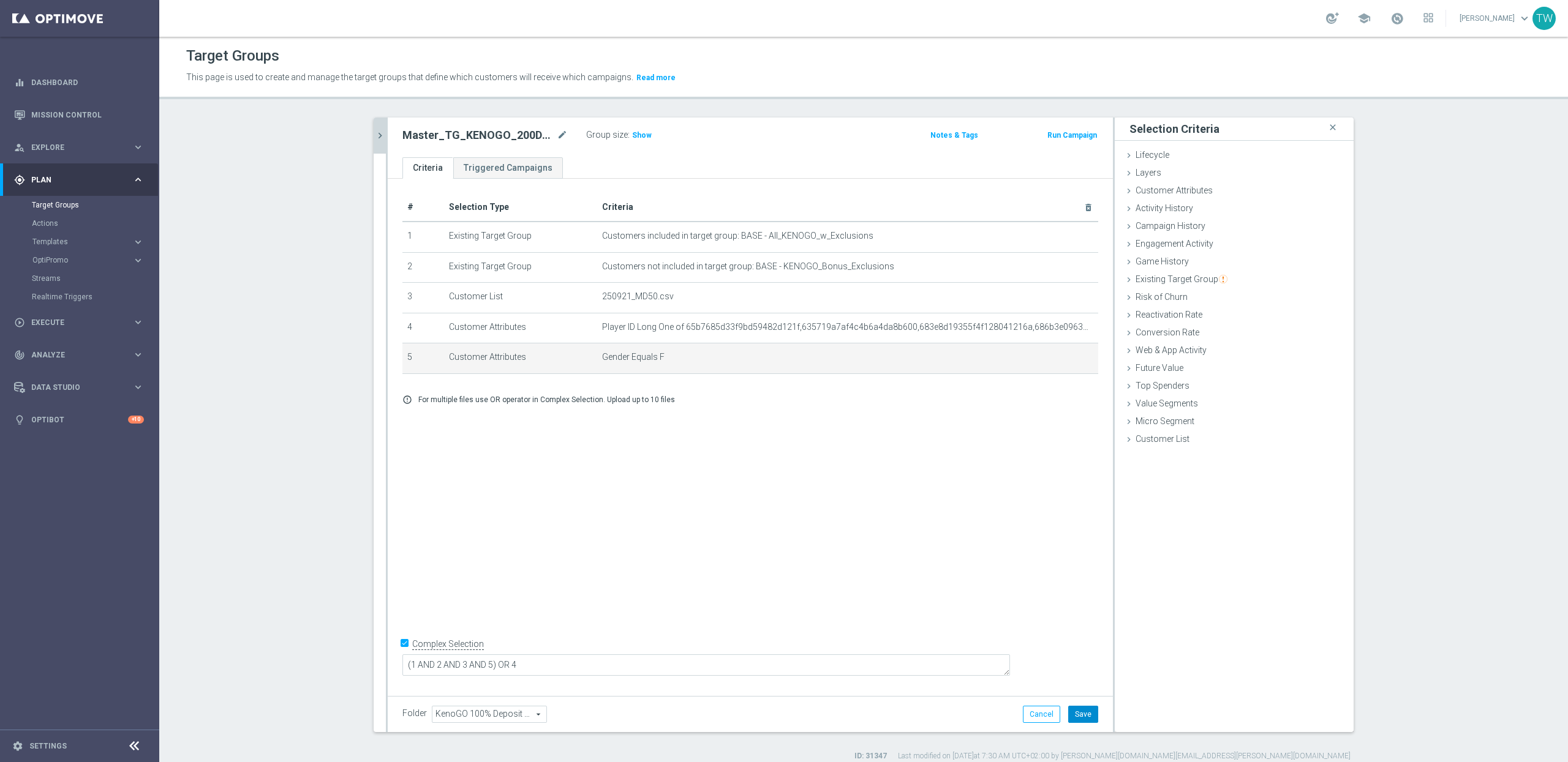
click at [1085, 709] on button "Save" at bounding box center [1083, 714] width 30 height 17
click at [379, 131] on icon "chevron_right" at bounding box center [381, 136] width 12 height 12
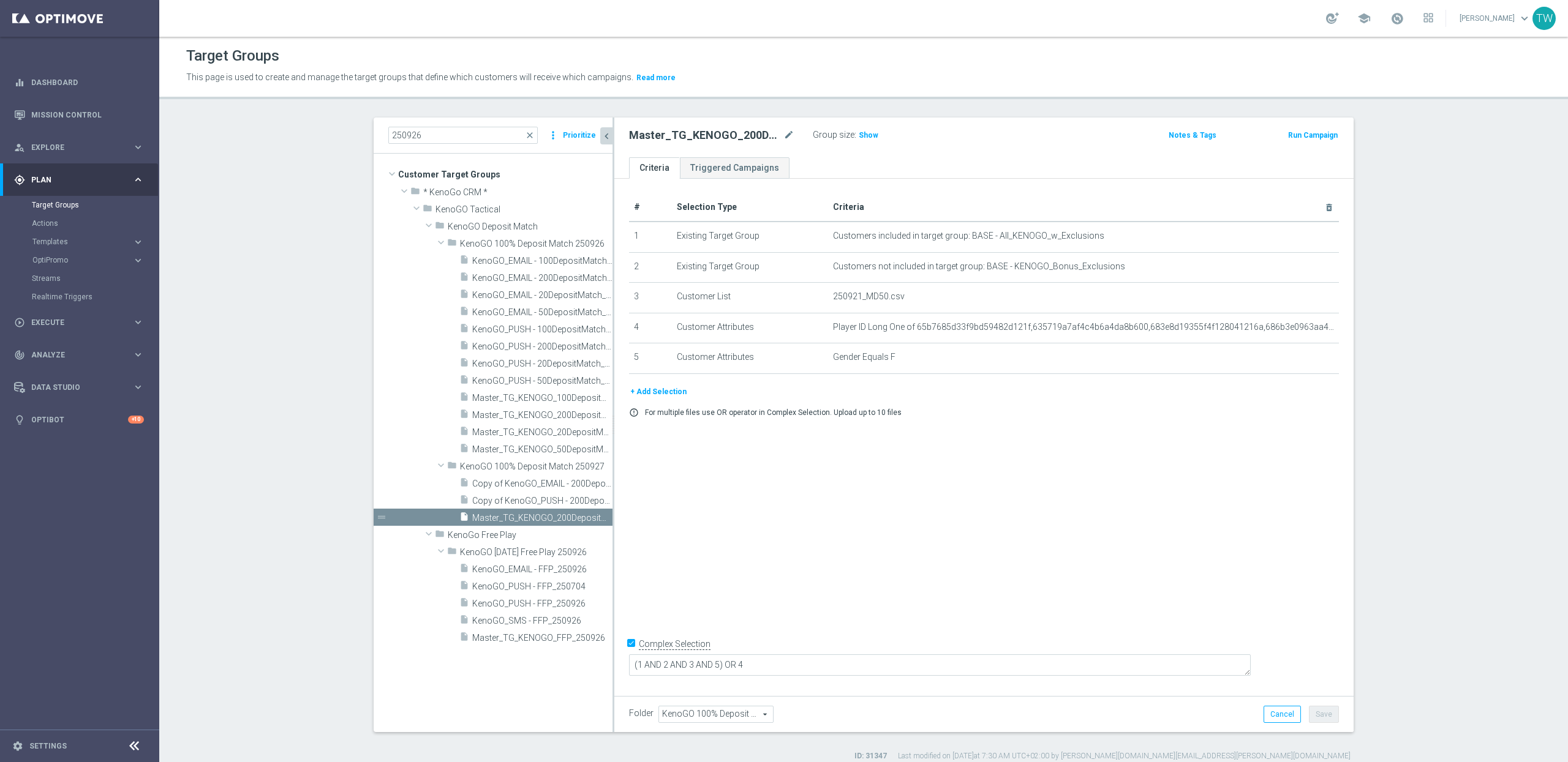
click at [0, 0] on icon "content_copy" at bounding box center [0, 0] width 0 height 0
click at [1315, 325] on icon "delete_forever" at bounding box center [1314, 327] width 10 height 10
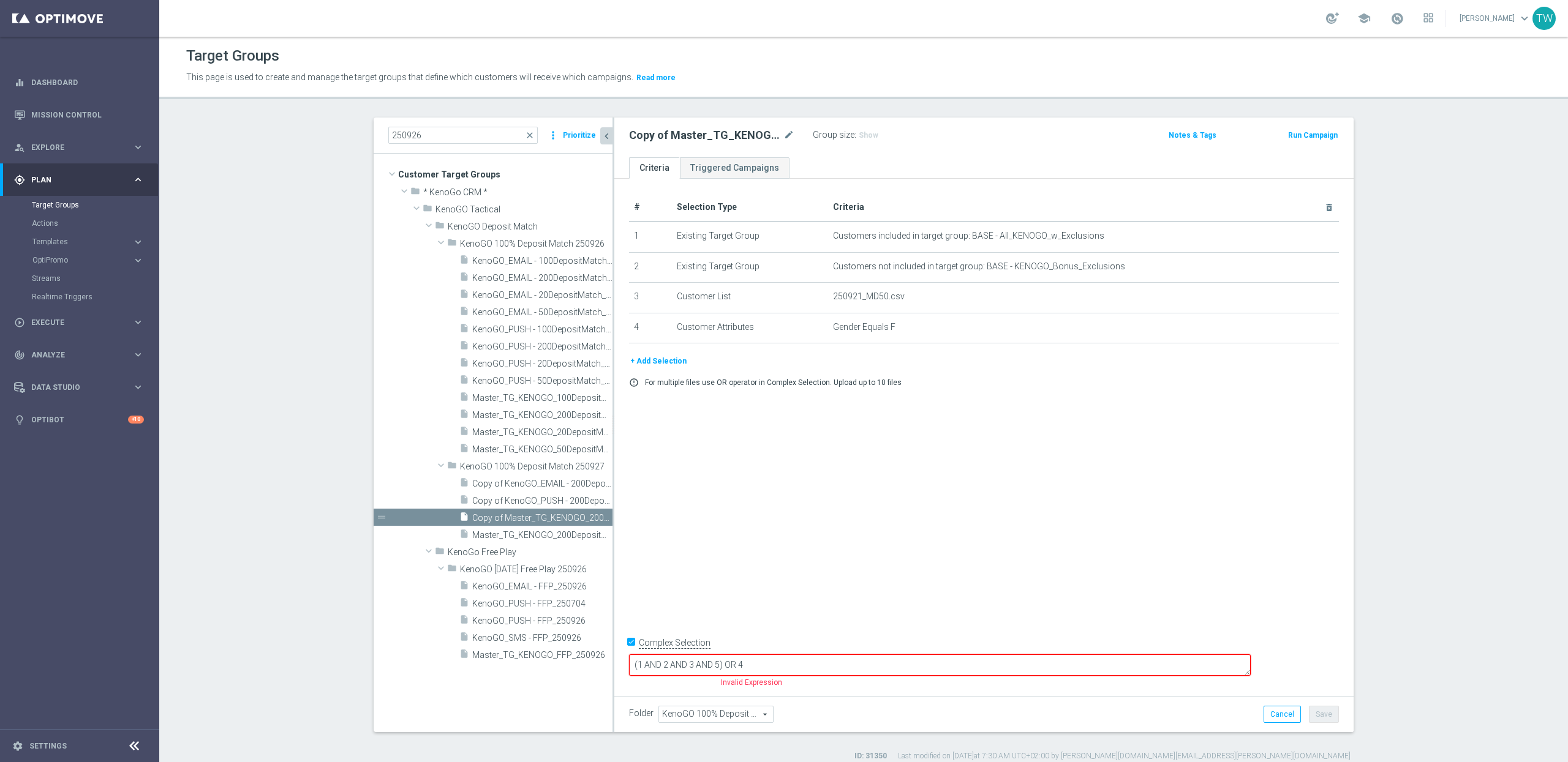
click at [630, 653] on input "Complex Selection" at bounding box center [633, 645] width 8 height 17
checkbox input "false"
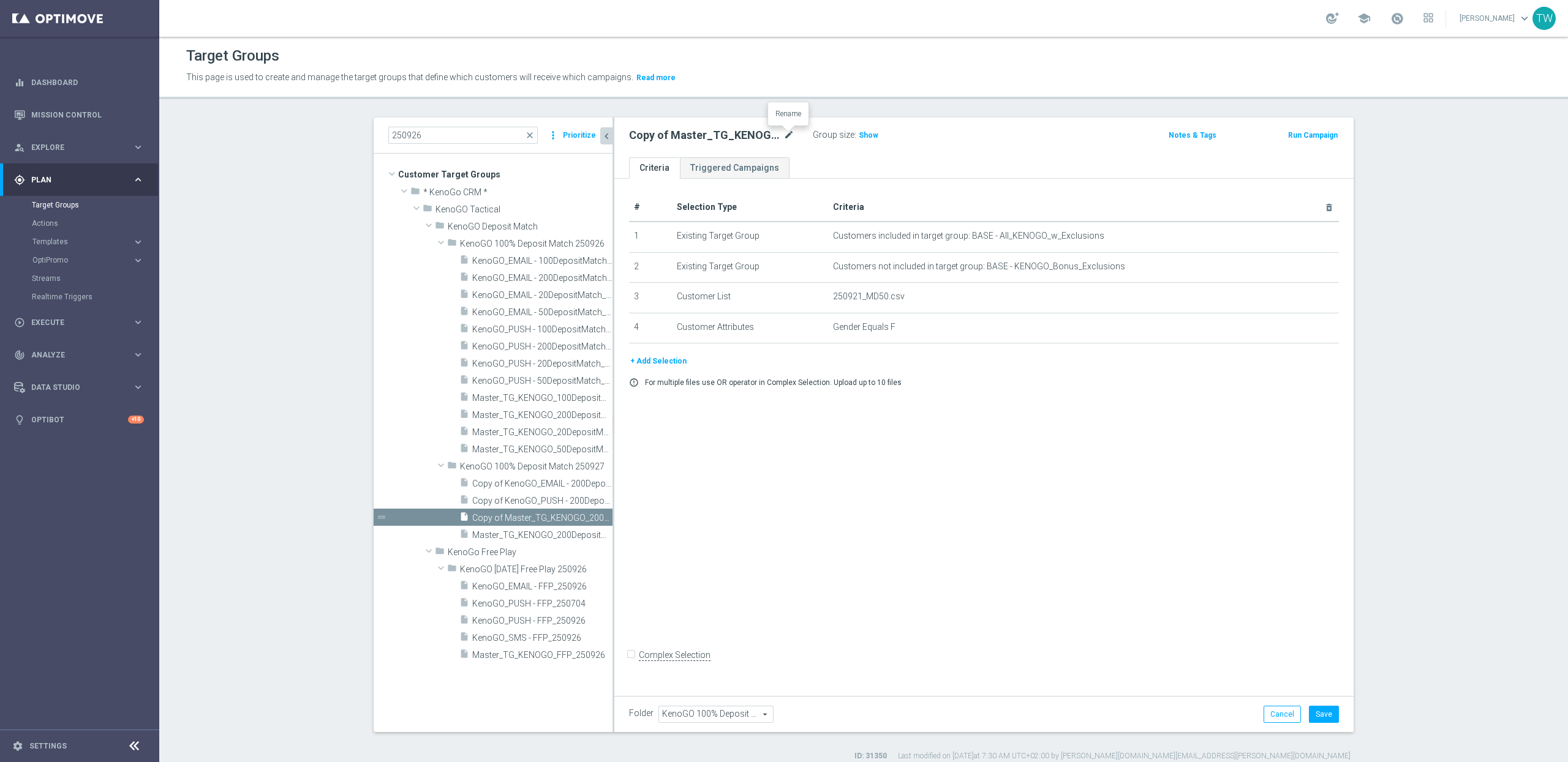
click at [787, 134] on icon "mode_edit" at bounding box center [789, 135] width 11 height 15
drag, startPoint x: 697, startPoint y: 135, endPoint x: 699, endPoint y: 153, distance: 18.1
click at [697, 136] on input "Copy of Master_TG_KENOGO_200DepositMatch_250927" at bounding box center [711, 137] width 165 height 17
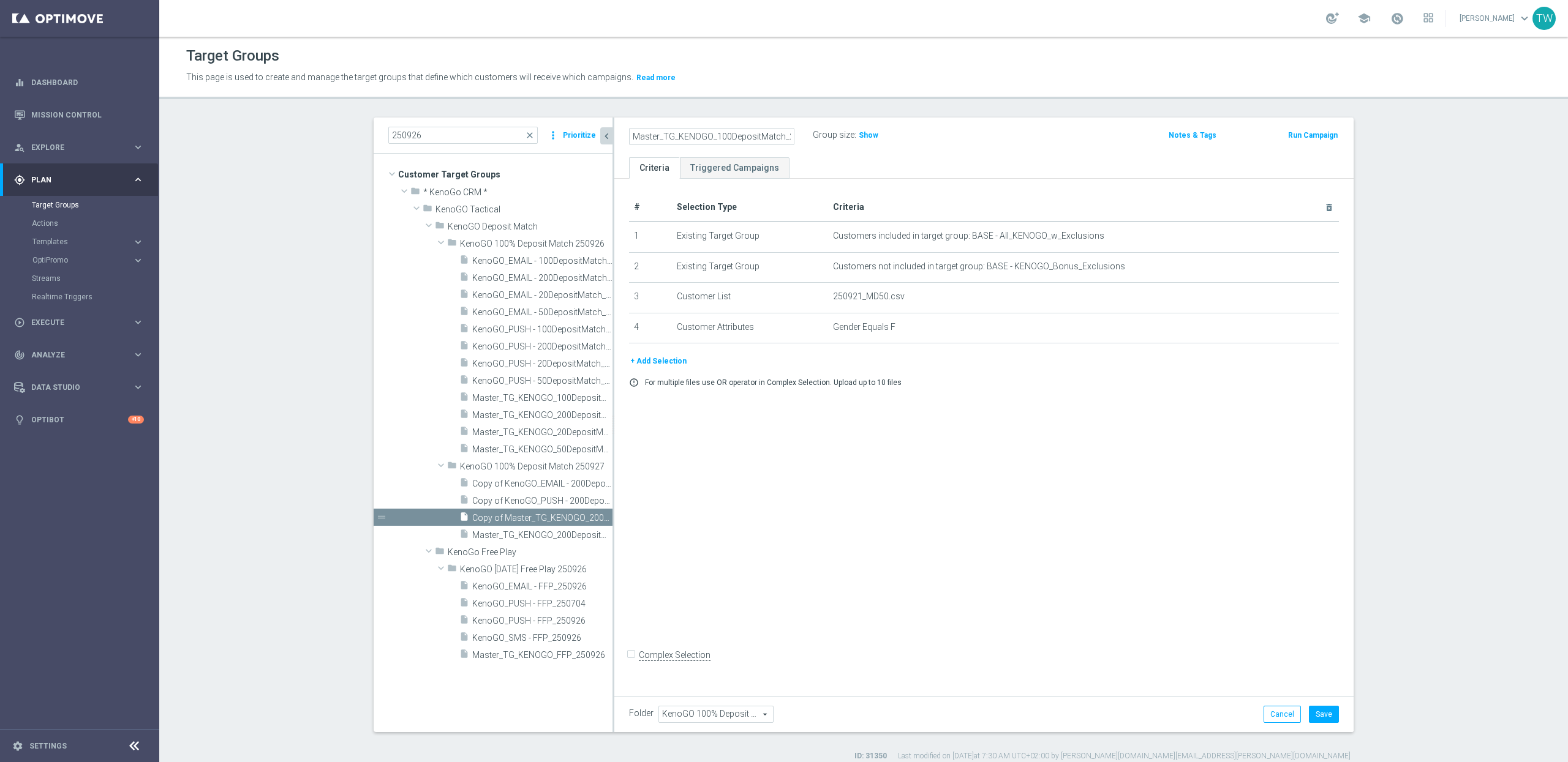
type input "Master_TG_KENOGO_100DepositMatch_250927"
click at [1321, 713] on button "Save" at bounding box center [1324, 714] width 30 height 17
click at [592, 516] on icon "content_copy" at bounding box center [591, 518] width 10 height 10
click at [785, 132] on icon "mode_edit" at bounding box center [789, 135] width 11 height 15
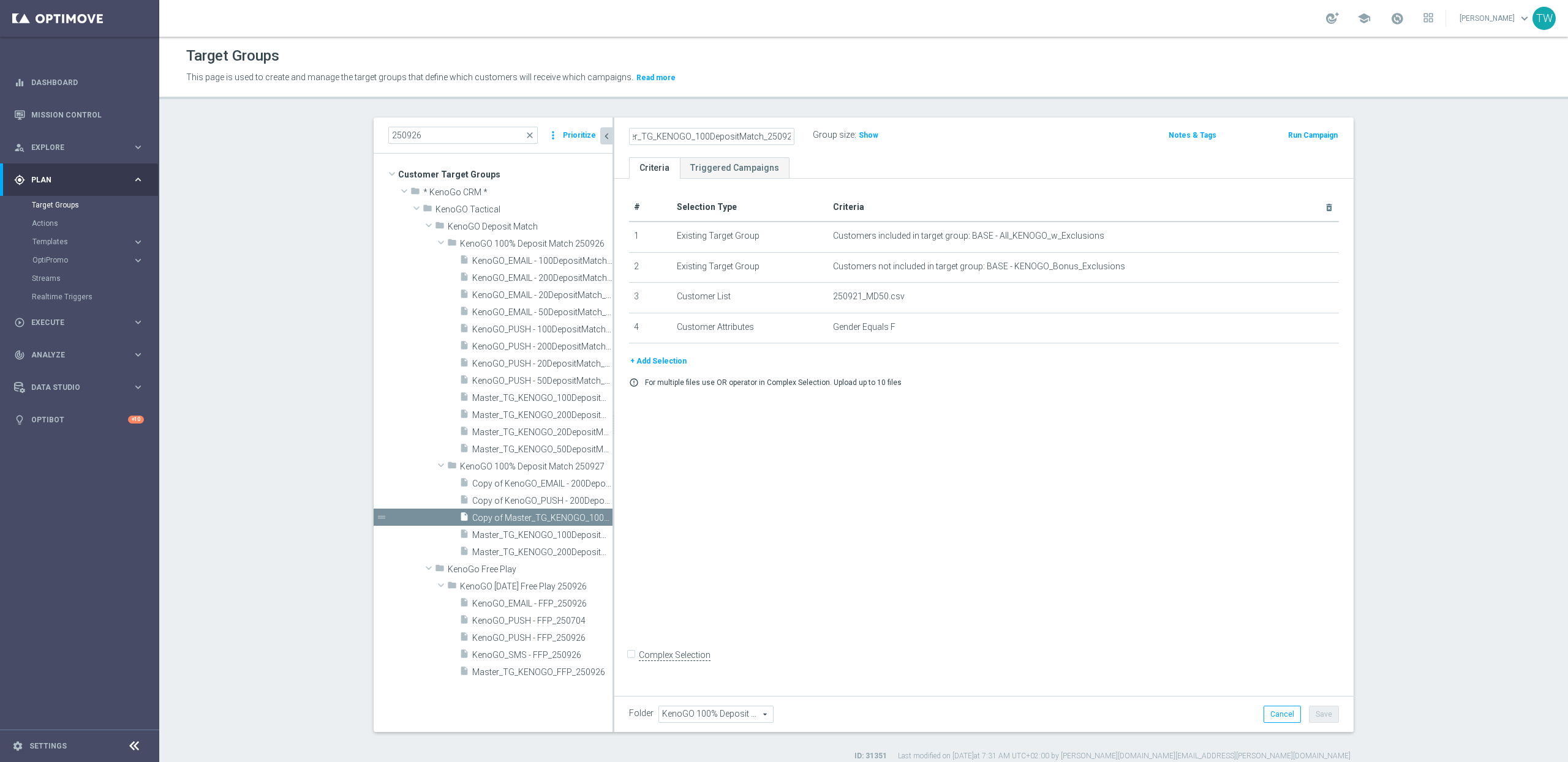
click at [699, 135] on input "Copy of Master_TG_KENOGO_100DepositMatch_250927" at bounding box center [711, 137] width 165 height 17
type input "Master_TG_KENOGO_50DepositMatch_250927"
click at [1257, 513] on div "# Selection Type Criteria delete_forever 1 Existing Target Group Customers incl…" at bounding box center [984, 434] width 739 height 512
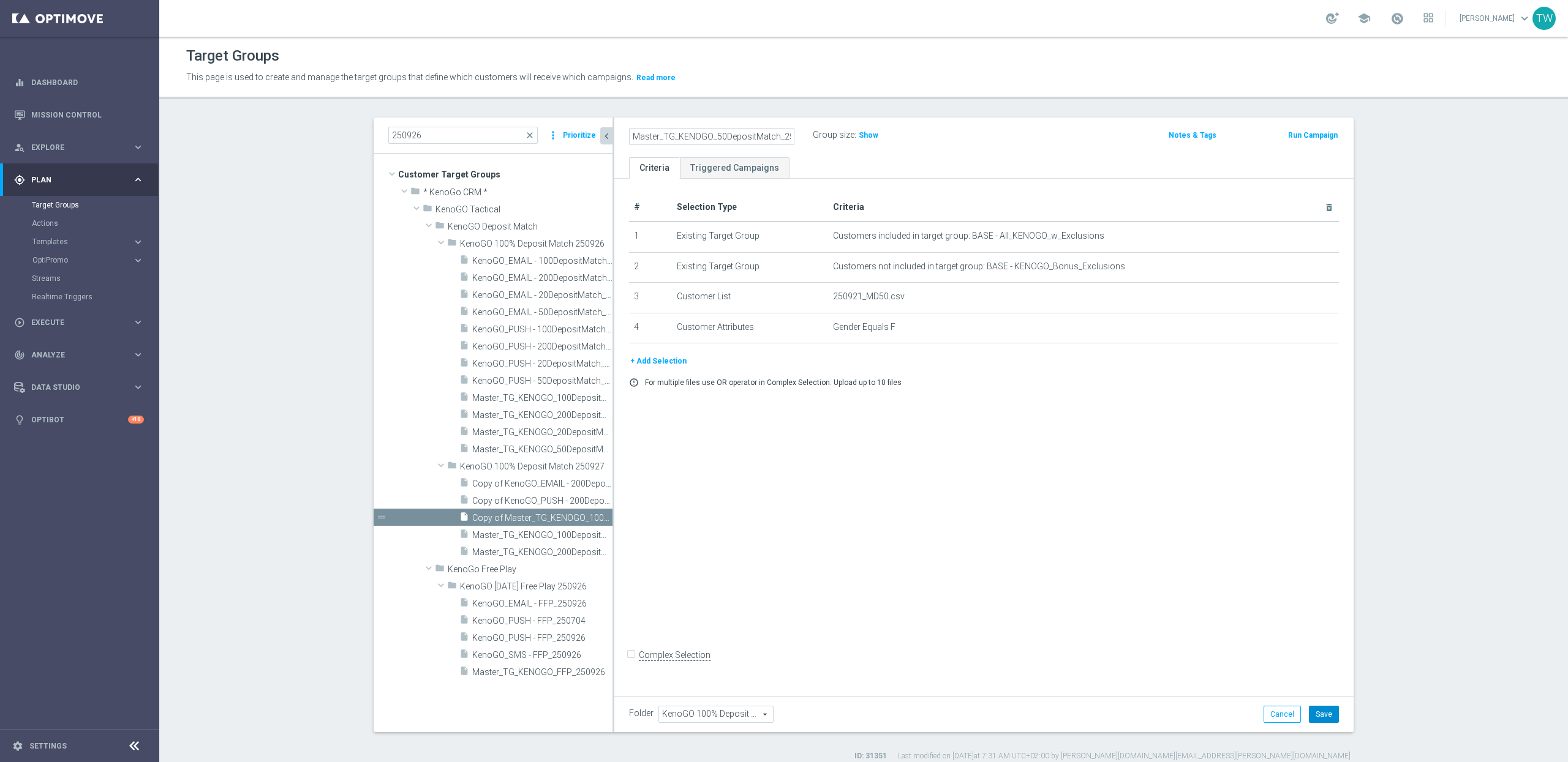
click at [1322, 717] on button "Save" at bounding box center [1324, 714] width 30 height 17
click at [588, 516] on icon "content_copy" at bounding box center [591, 518] width 10 height 10
click at [790, 137] on icon "mode_edit" at bounding box center [789, 135] width 11 height 15
click at [702, 134] on input "Copy of Master_TG_KENOGO_50DepositMatch_250927" at bounding box center [711, 137] width 165 height 17
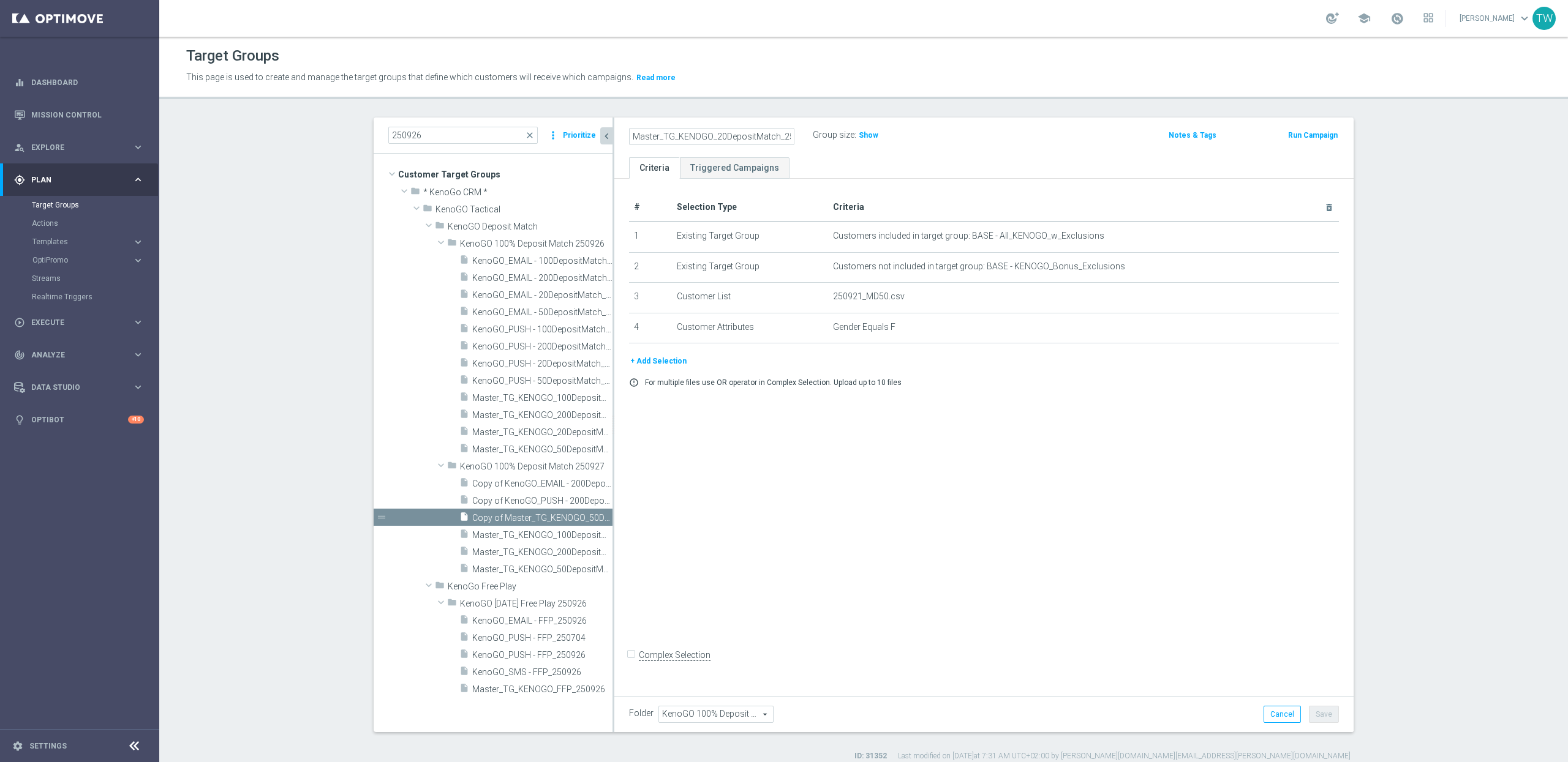
scroll to position [0, 19]
type input "Master_TG_KENOGO_20DepositMatch_250927"
click at [1003, 435] on div "# Selection Type Criteria delete_forever 1 Existing Target Group Customers incl…" at bounding box center [984, 434] width 739 height 512
click at [1322, 712] on button "Save" at bounding box center [1324, 714] width 30 height 17
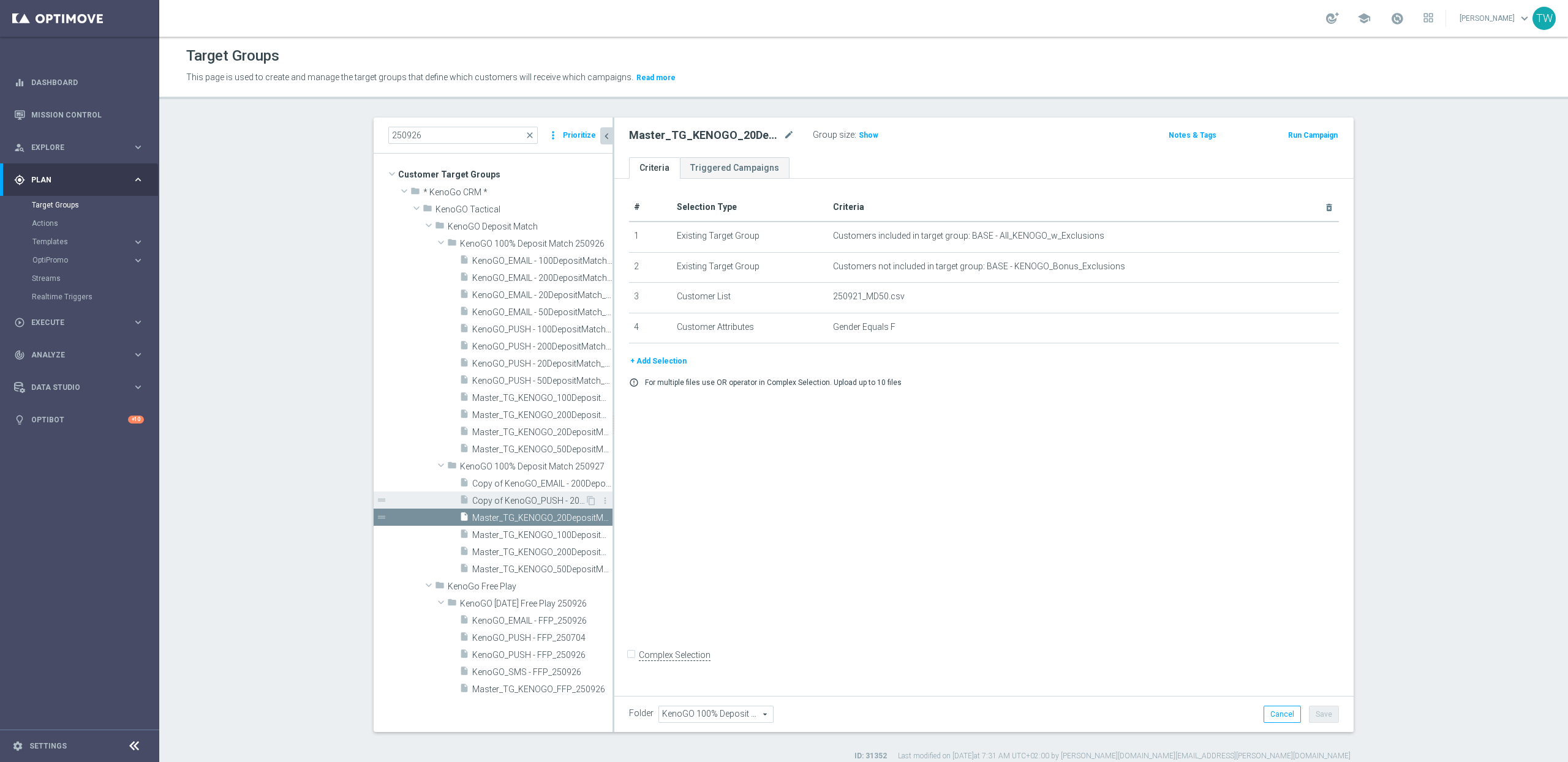
click at [556, 494] on div "insert_drive_file Copy of KenoGO_PUSH - 200DepositMatch_250926" at bounding box center [522, 500] width 126 height 17
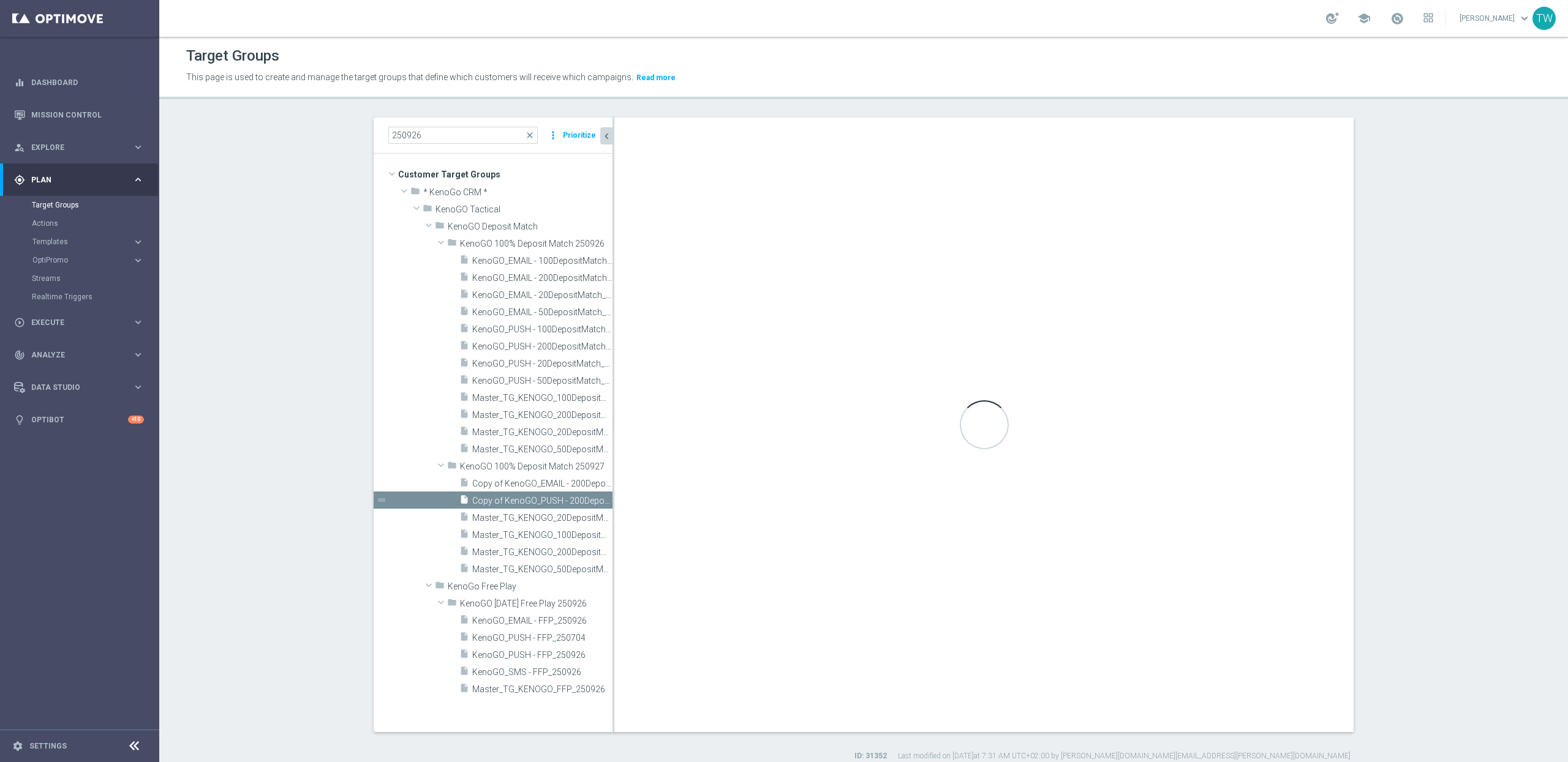
checkbox input "true"
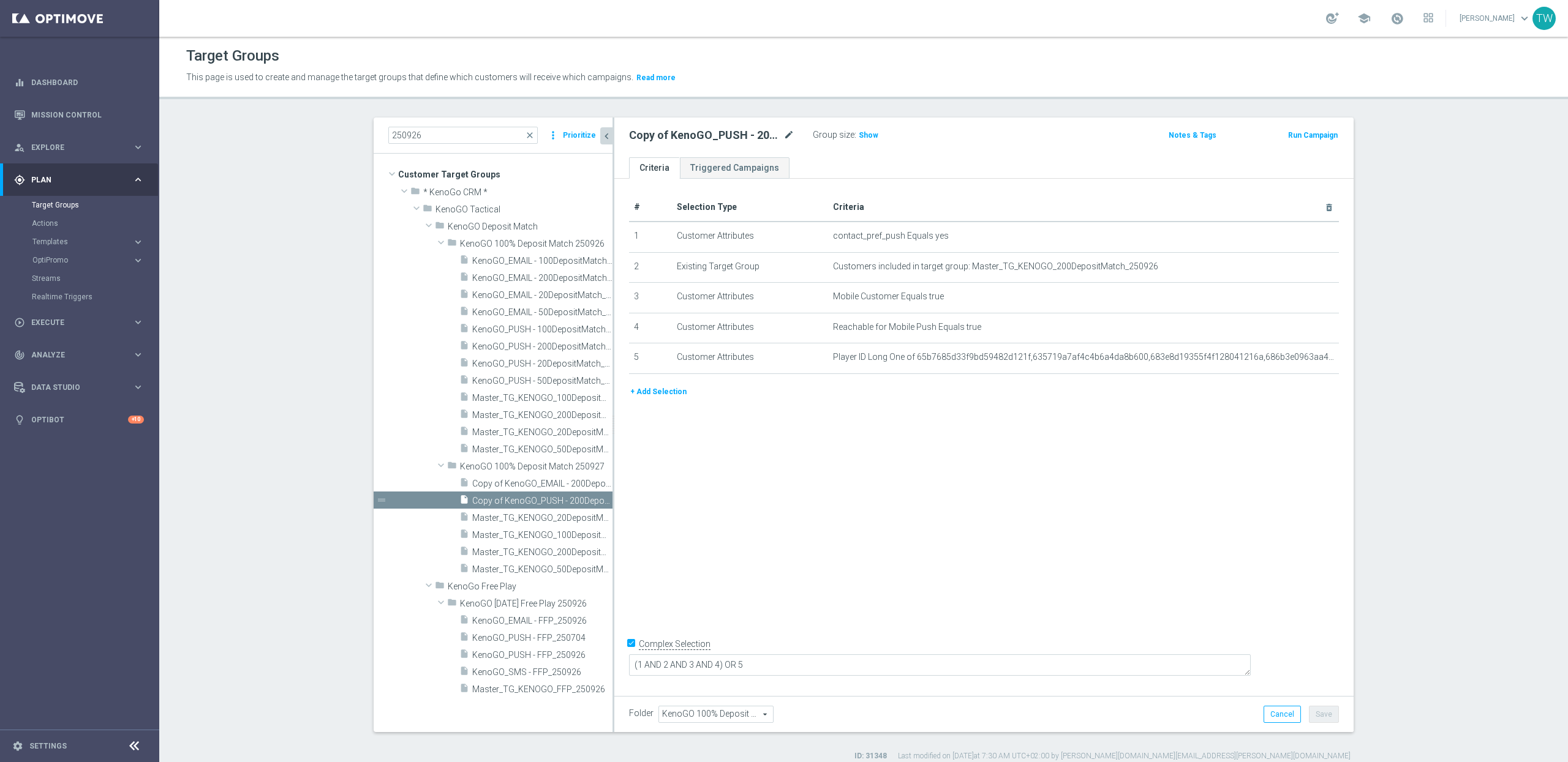
click at [792, 134] on icon "mode_edit" at bounding box center [789, 135] width 11 height 15
type input "KenoGO_PUSH - 200DepositMatch_250927"
click at [1299, 266] on icon "mode_edit" at bounding box center [1299, 266] width 10 height 10
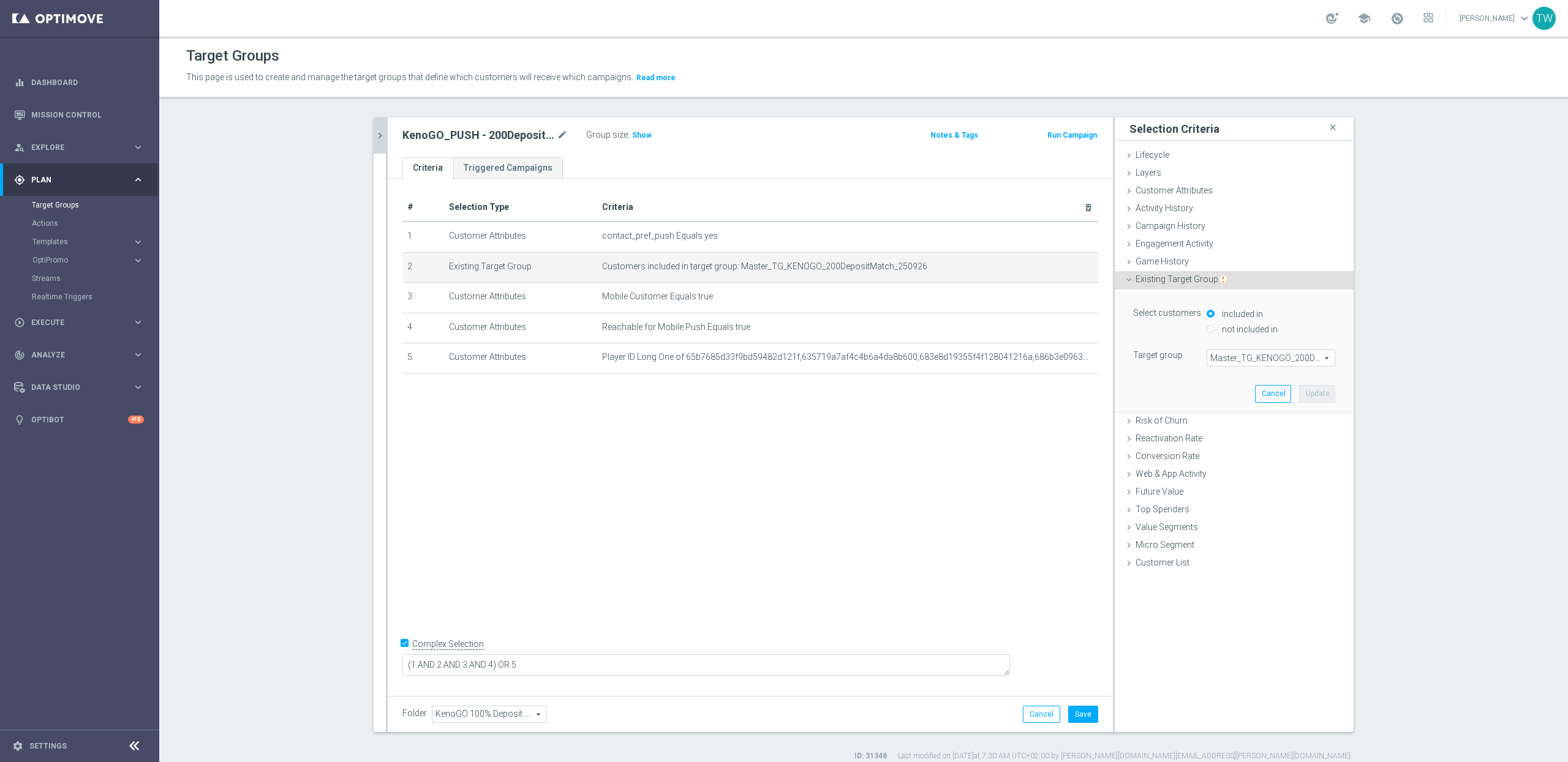
click at [1261, 356] on span "Master_TG_KENOGO_200DepositMatch_250926" at bounding box center [1271, 358] width 128 height 16
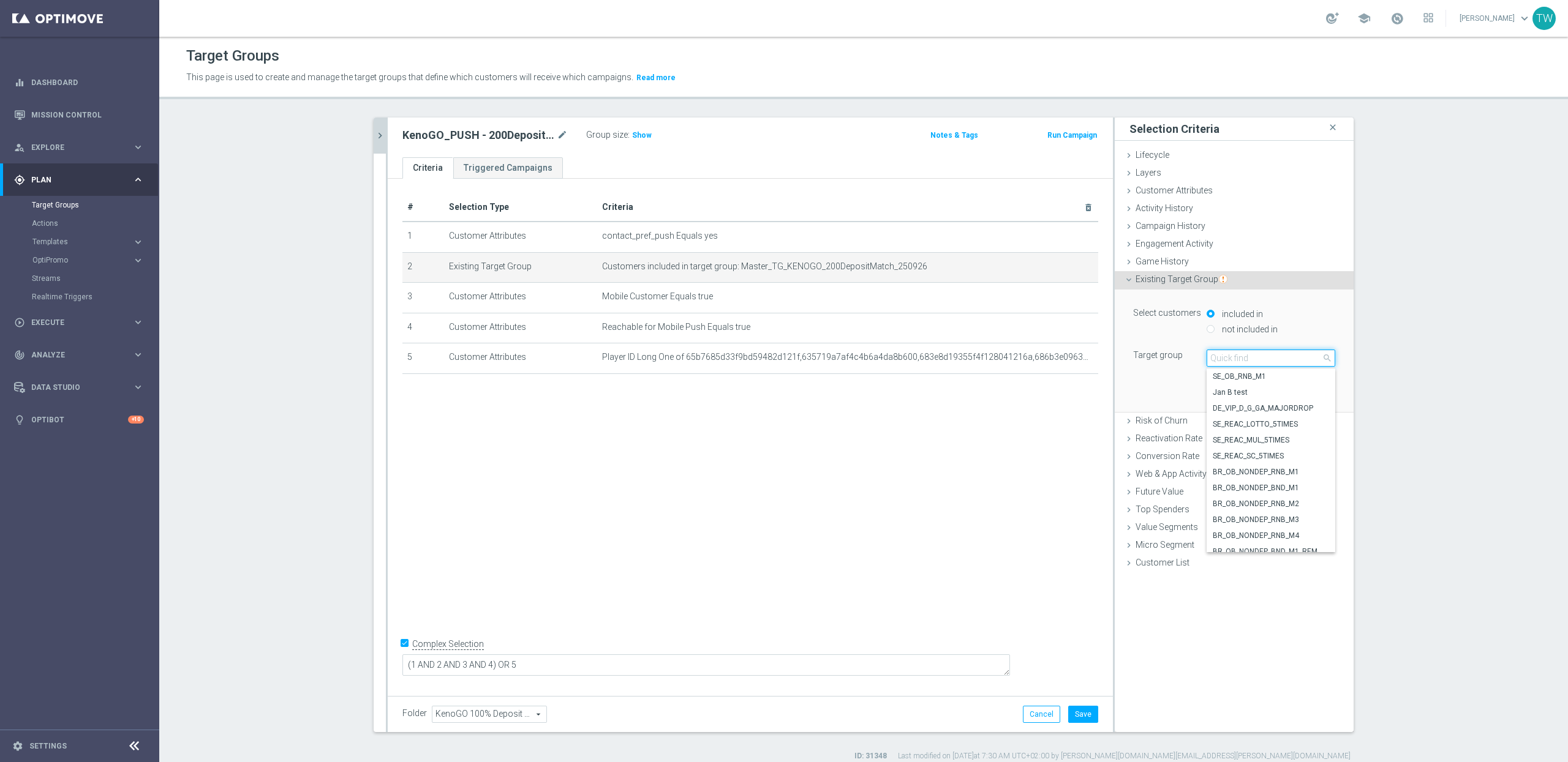
click at [1261, 356] on input "search" at bounding box center [1271, 358] width 129 height 17
type input "250927"
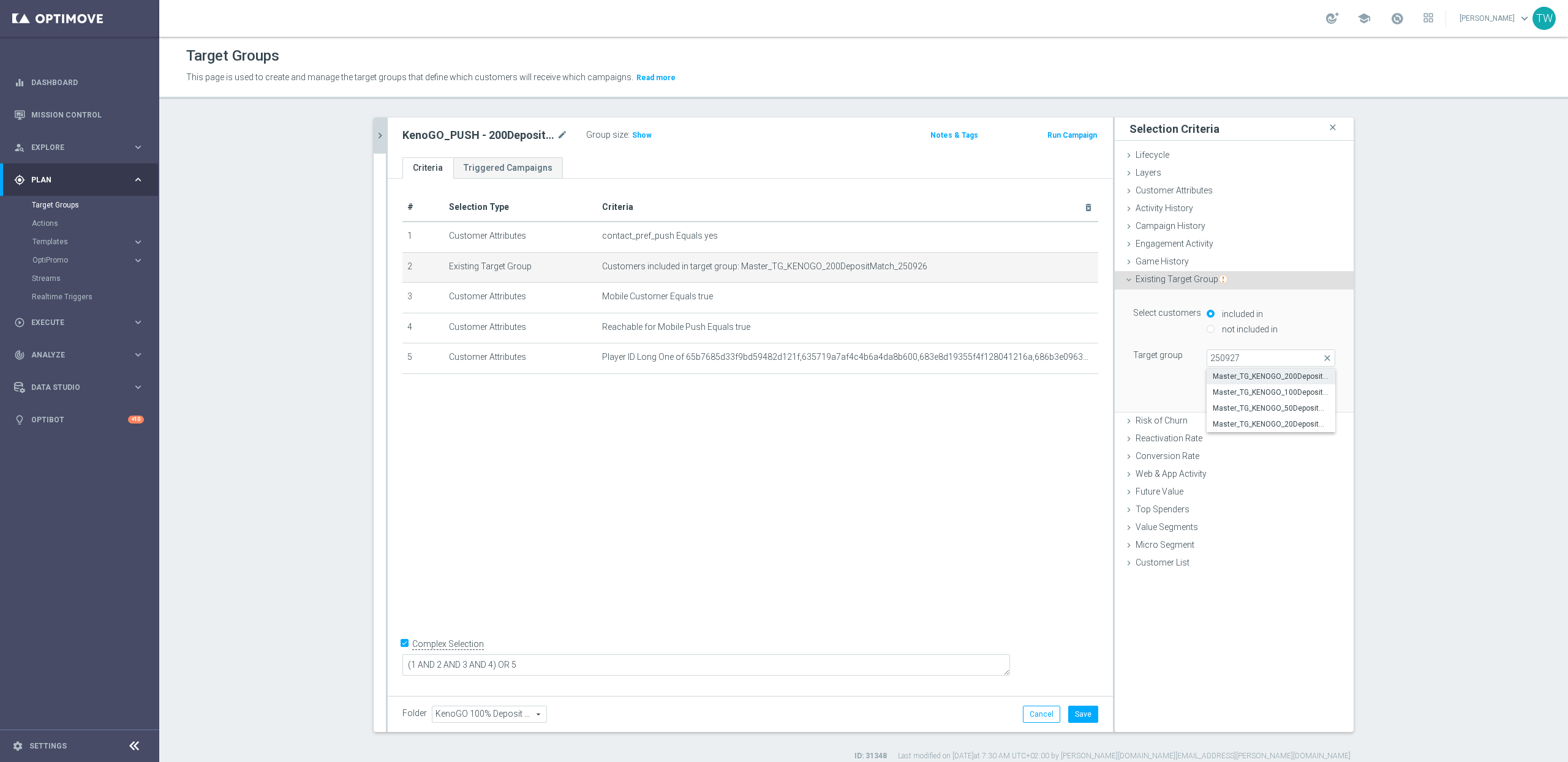
click at [1261, 380] on span "Master_TG_KENOGO_200DepositMatch_250927" at bounding box center [1270, 376] width 116 height 10
type input "Master_TG_KENOGO_200DepositMatch_250927"
click at [1324, 394] on button "Update" at bounding box center [1317, 394] width 36 height 17
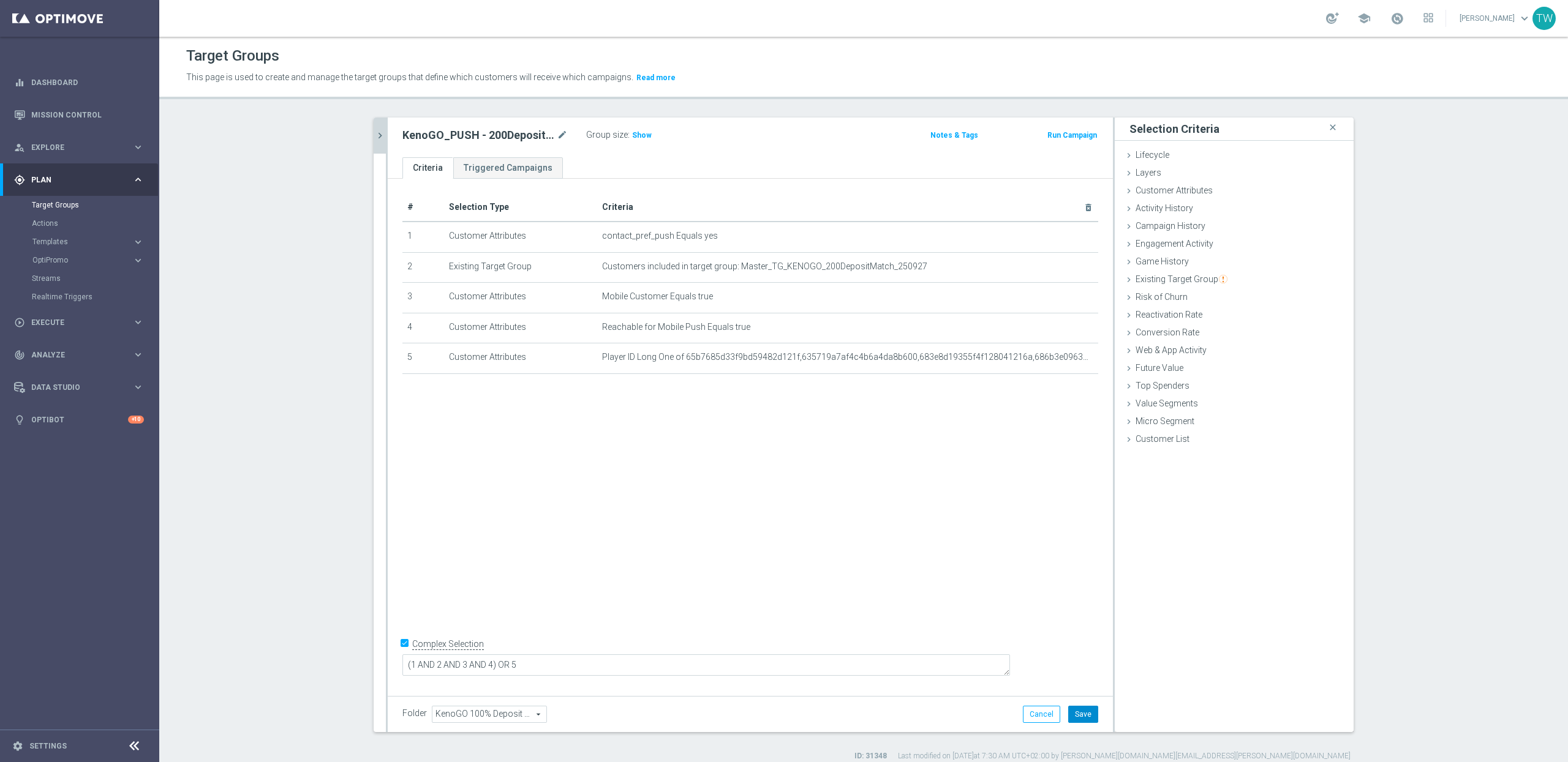
click at [1081, 716] on button "Save" at bounding box center [1083, 714] width 30 height 17
click at [377, 130] on icon "chevron_right" at bounding box center [381, 136] width 12 height 12
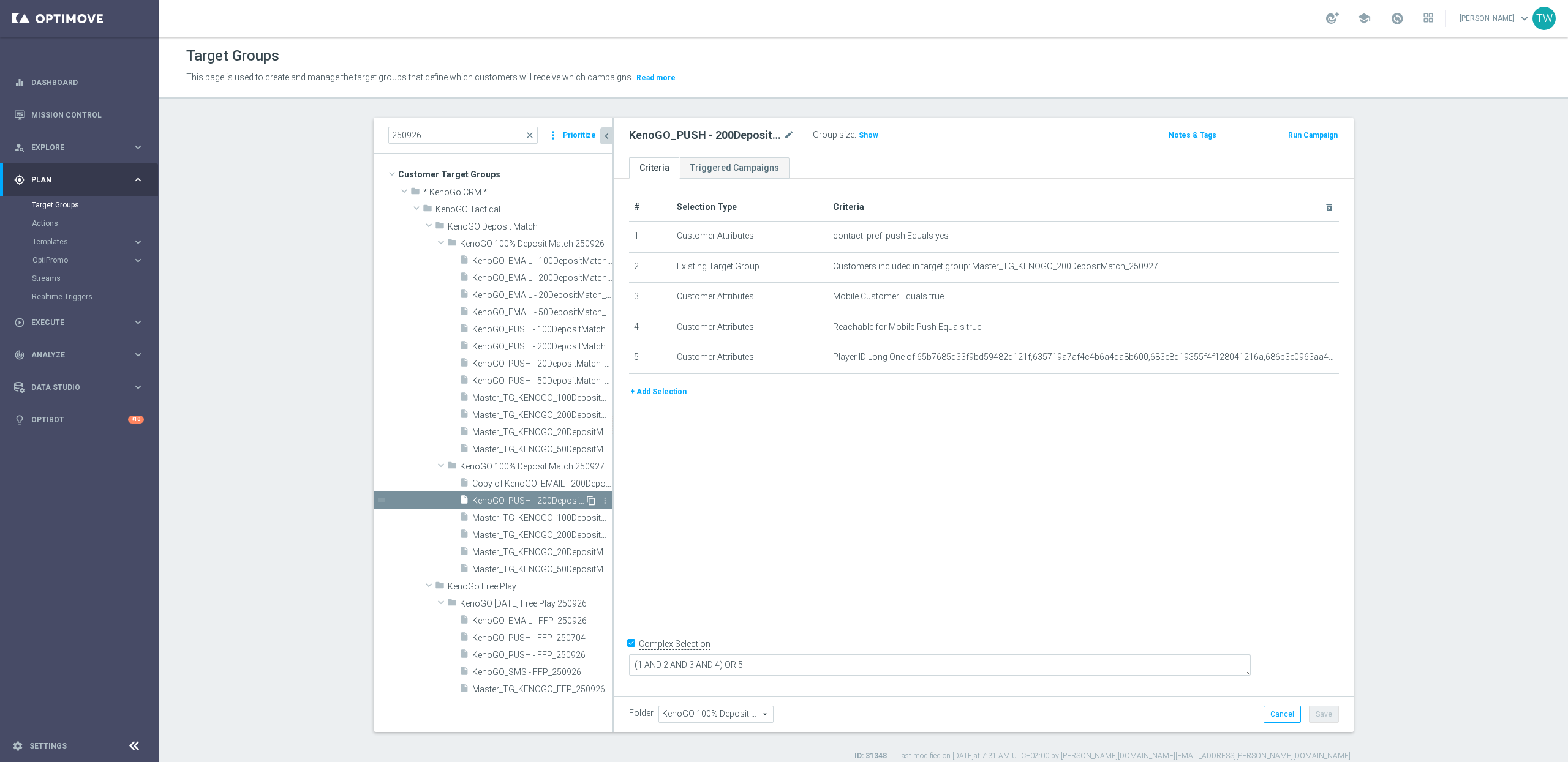
click at [591, 498] on icon "content_copy" at bounding box center [591, 500] width 10 height 10
click at [793, 137] on icon "mode_edit" at bounding box center [789, 135] width 11 height 15
click at [697, 133] on input "Copy of KenoGO_PUSH - 200DepositMatch_250927" at bounding box center [711, 137] width 165 height 17
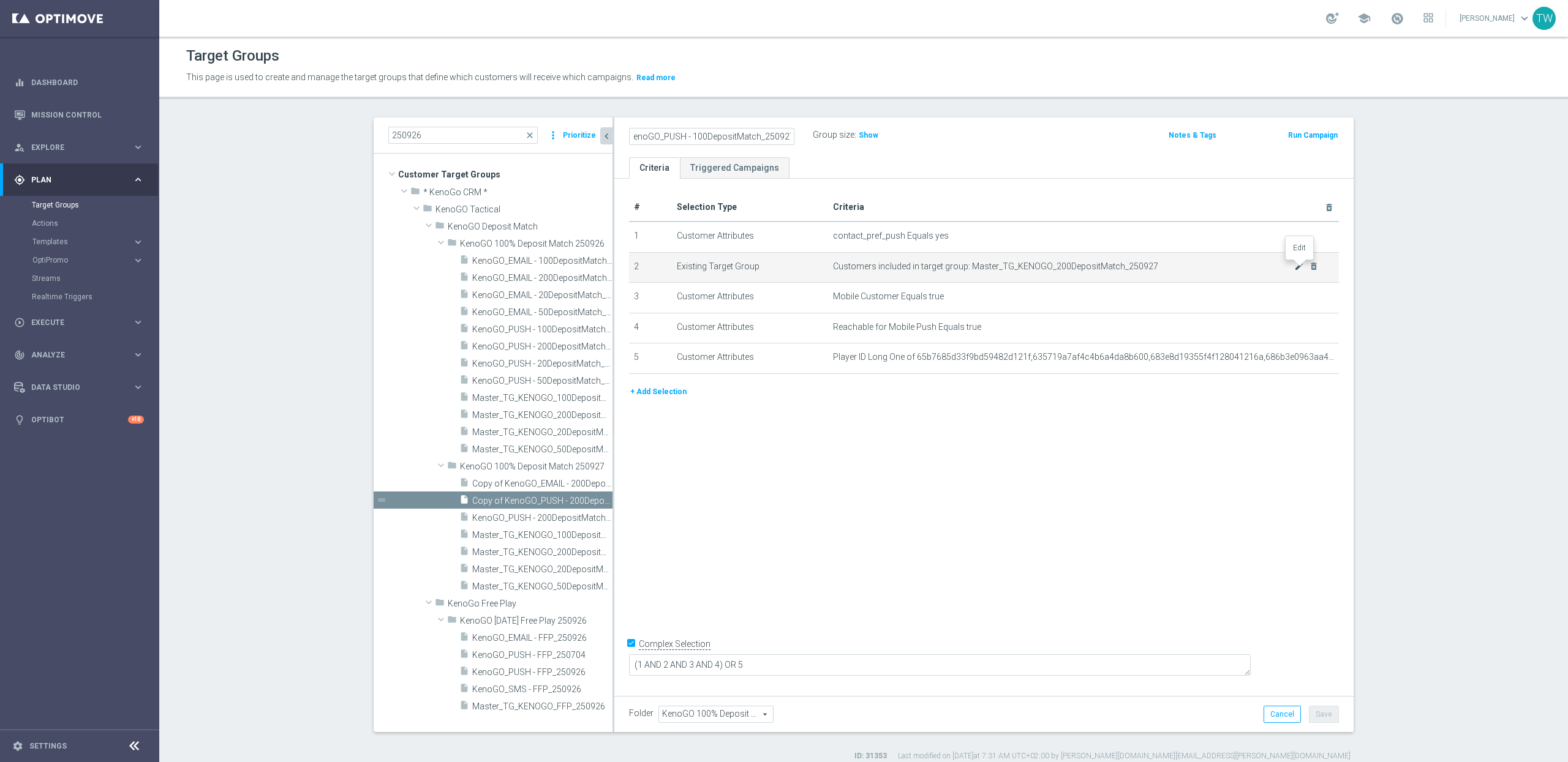
type input "KenoGO_PUSH - 100DepositMatch_250927"
click at [1298, 267] on icon "mode_edit" at bounding box center [1299, 266] width 10 height 10
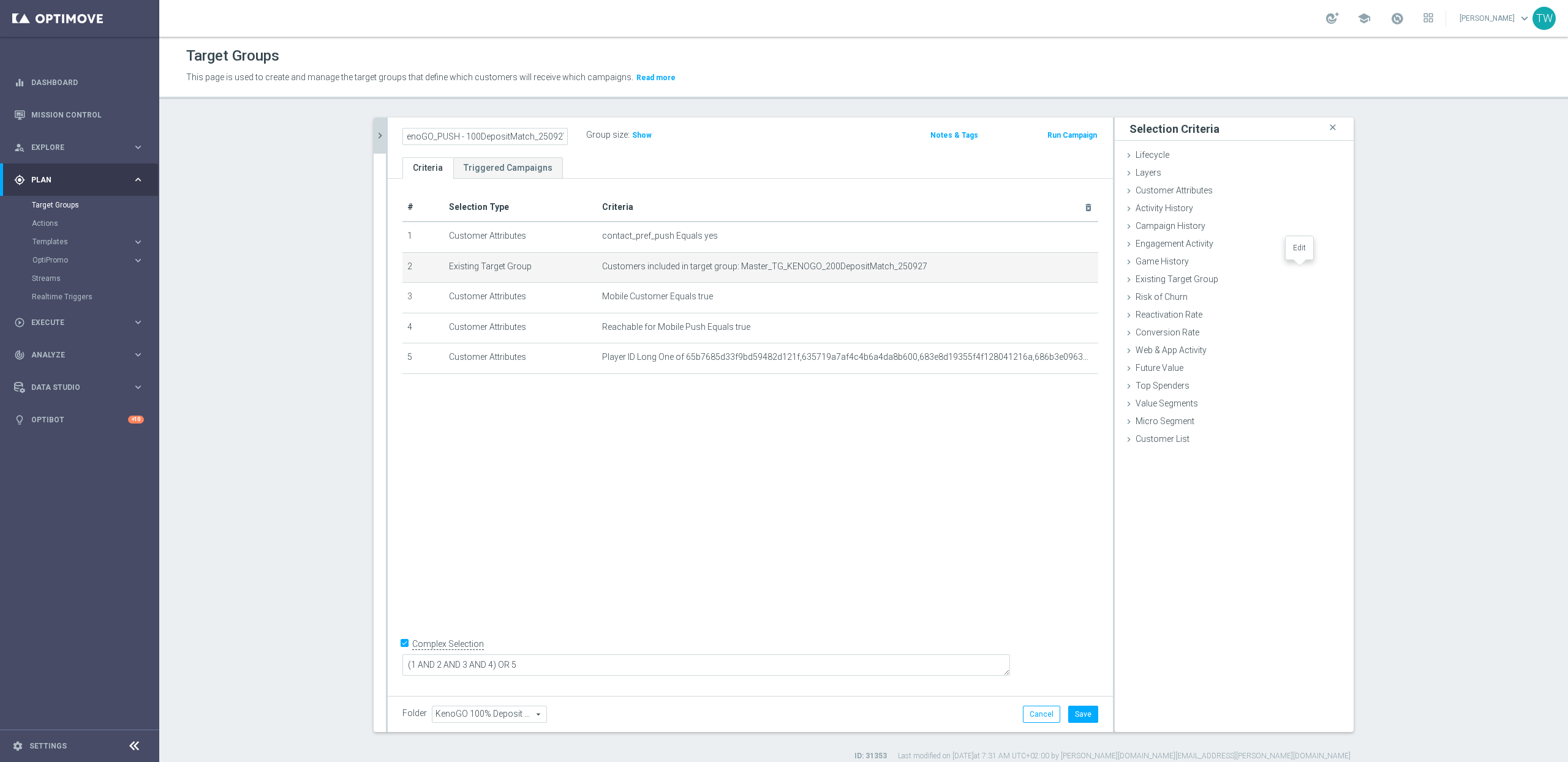
scroll to position [0, 0]
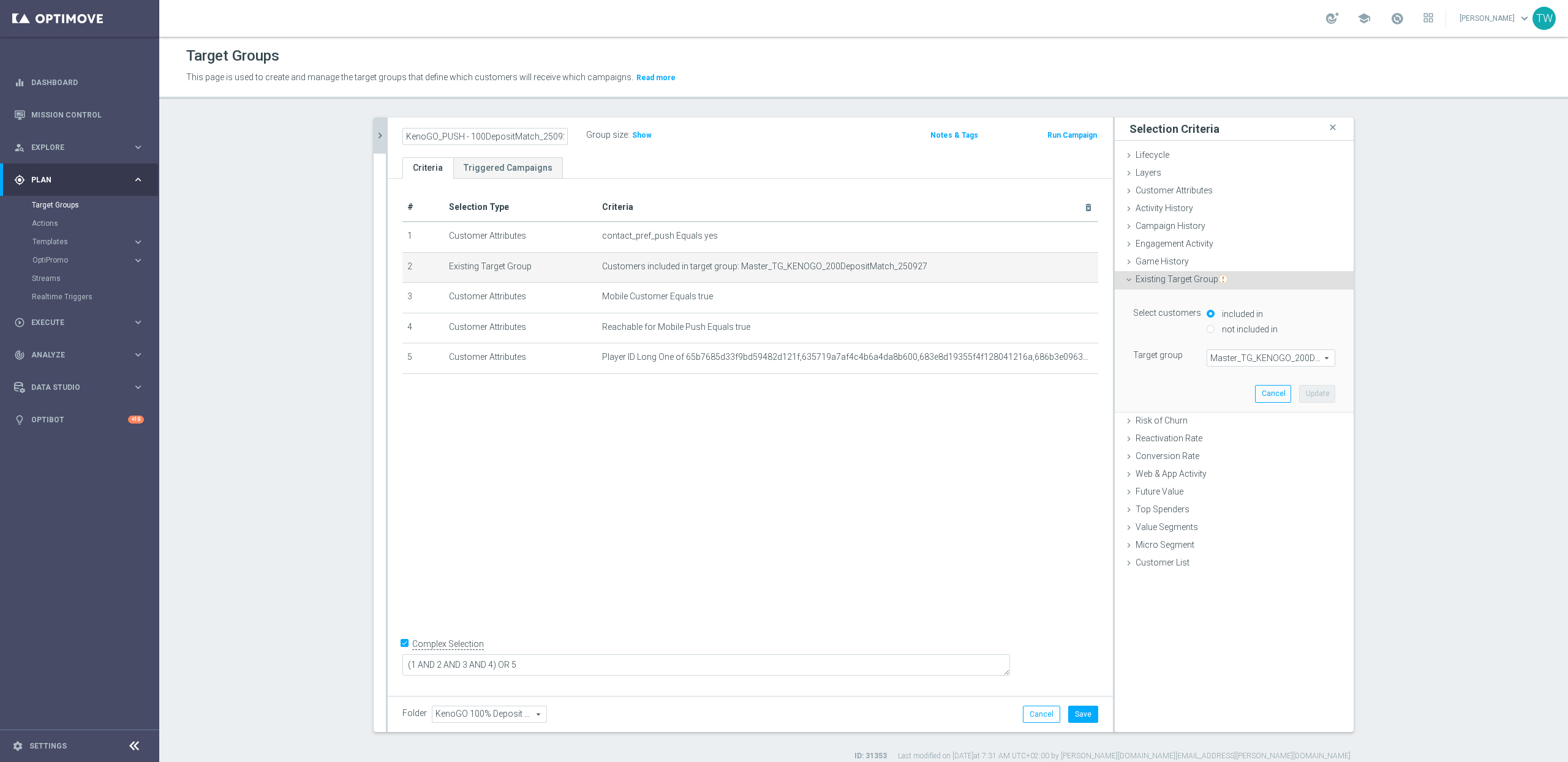
click at [1296, 366] on div "Master_TG_KENOGO_200DepositMatch_250927 Master_TG_KENOGO_200DepositMatch_250927…" at bounding box center [1271, 358] width 129 height 17
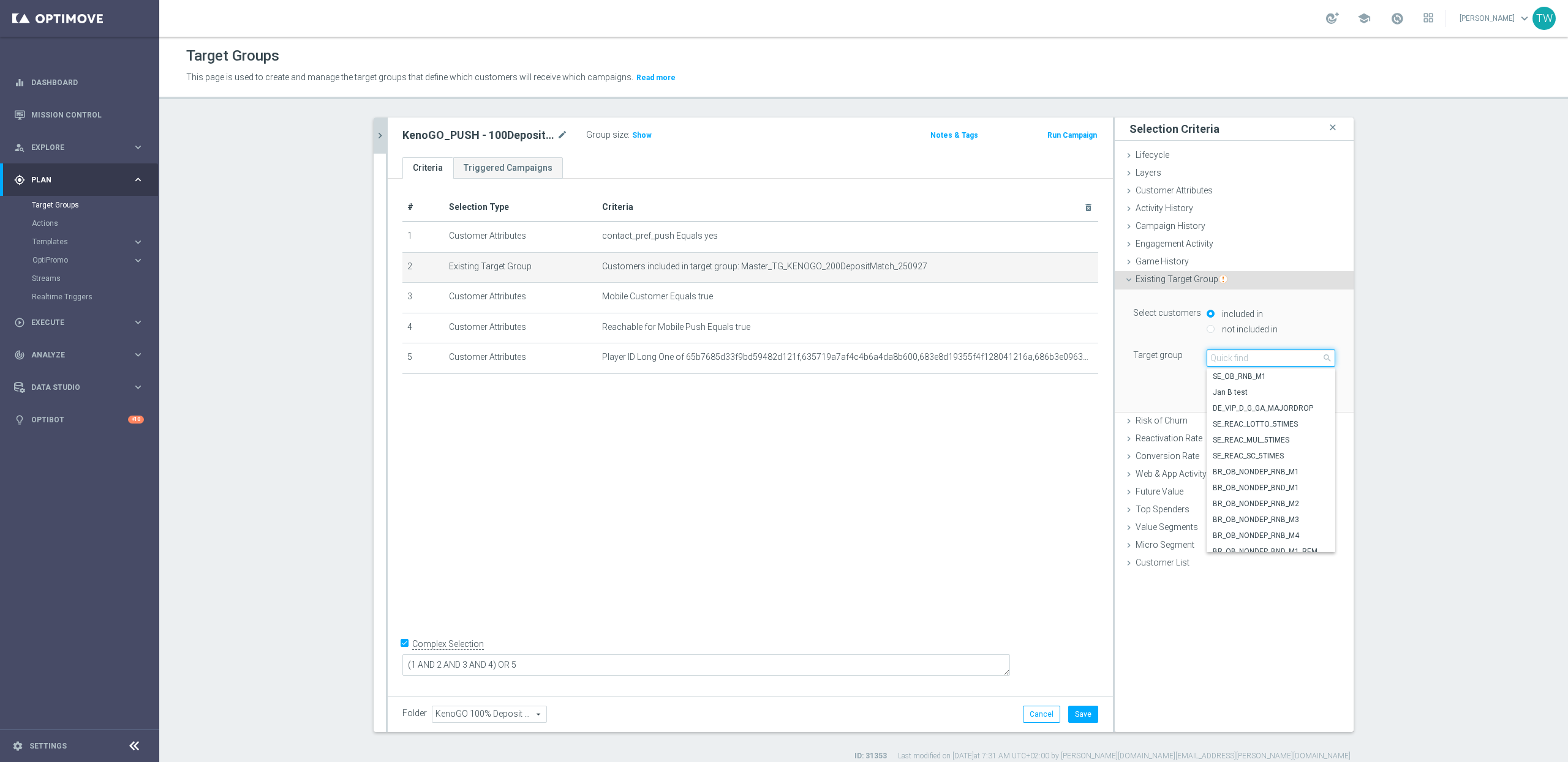
click at [1296, 361] on input "search" at bounding box center [1271, 358] width 129 height 17
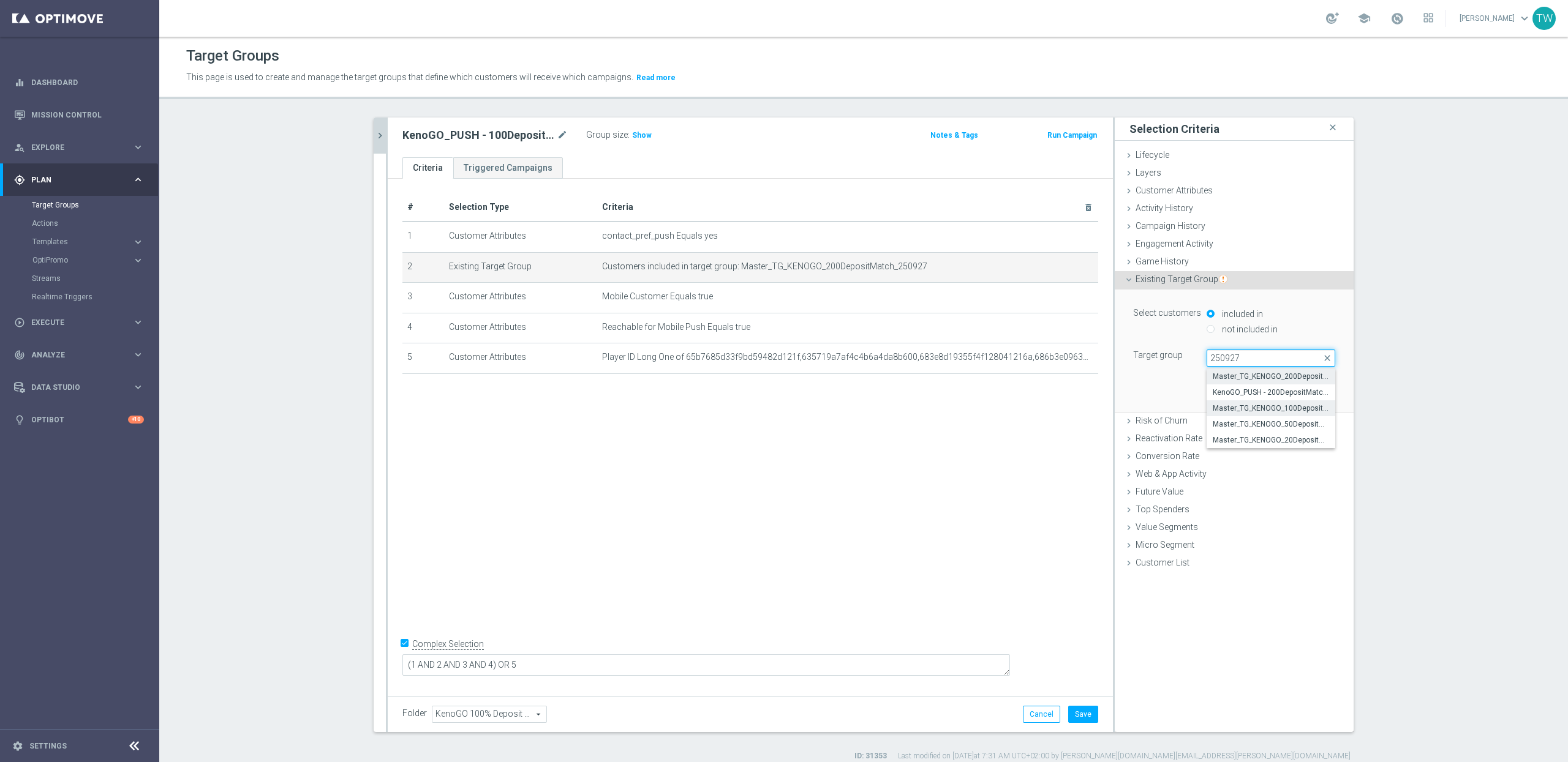
type input "250927"
click at [1290, 408] on span "Master_TG_KENOGO_100DepositMatch_250927" at bounding box center [1270, 408] width 116 height 10
type input "Master_TG_KENOGO_100DepositMatch_250927"
click at [1306, 392] on button "Update" at bounding box center [1317, 394] width 36 height 17
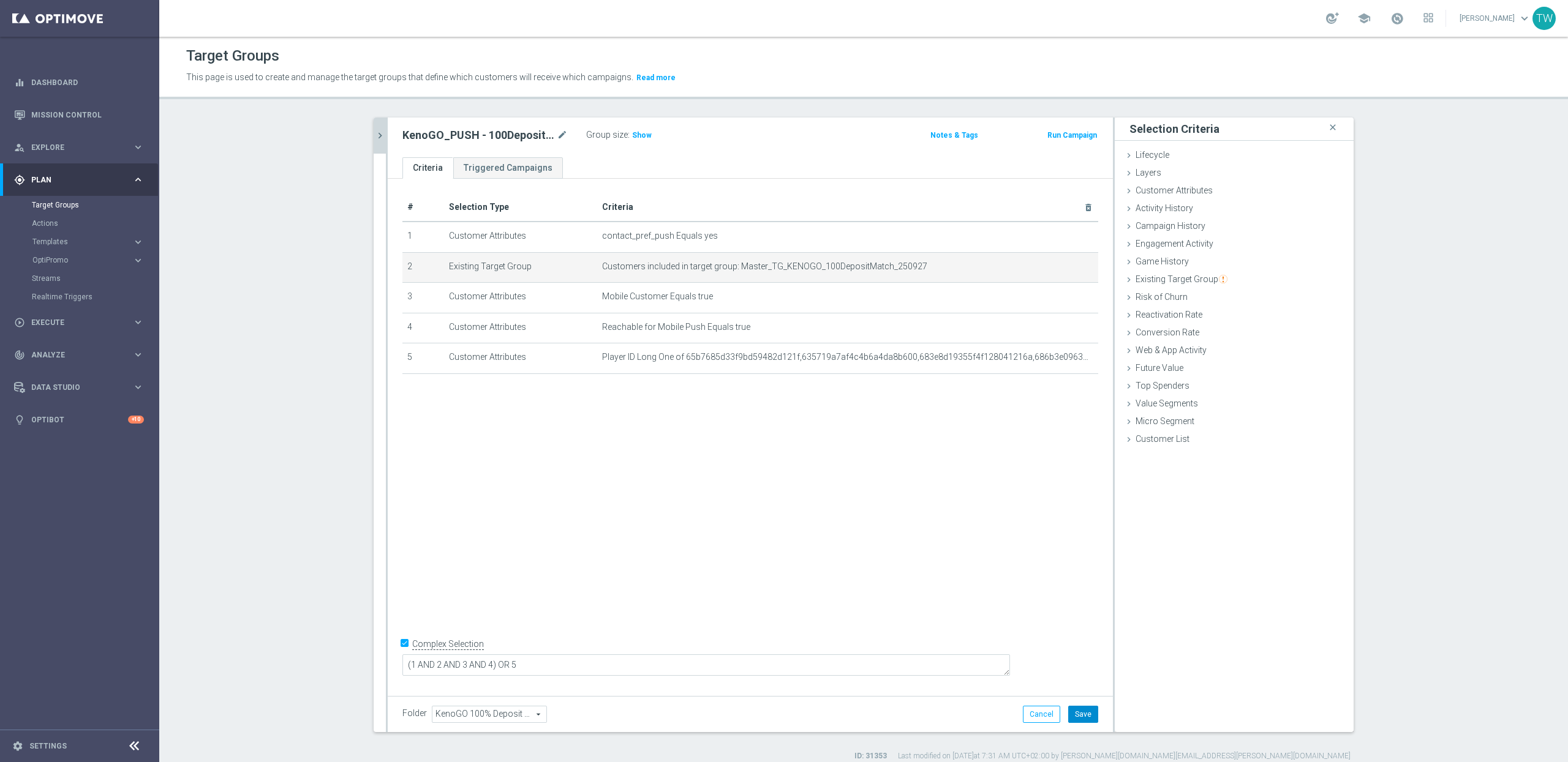
click at [1088, 714] on button "Save" at bounding box center [1083, 714] width 30 height 17
click at [377, 136] on icon "chevron_right" at bounding box center [381, 136] width 12 height 12
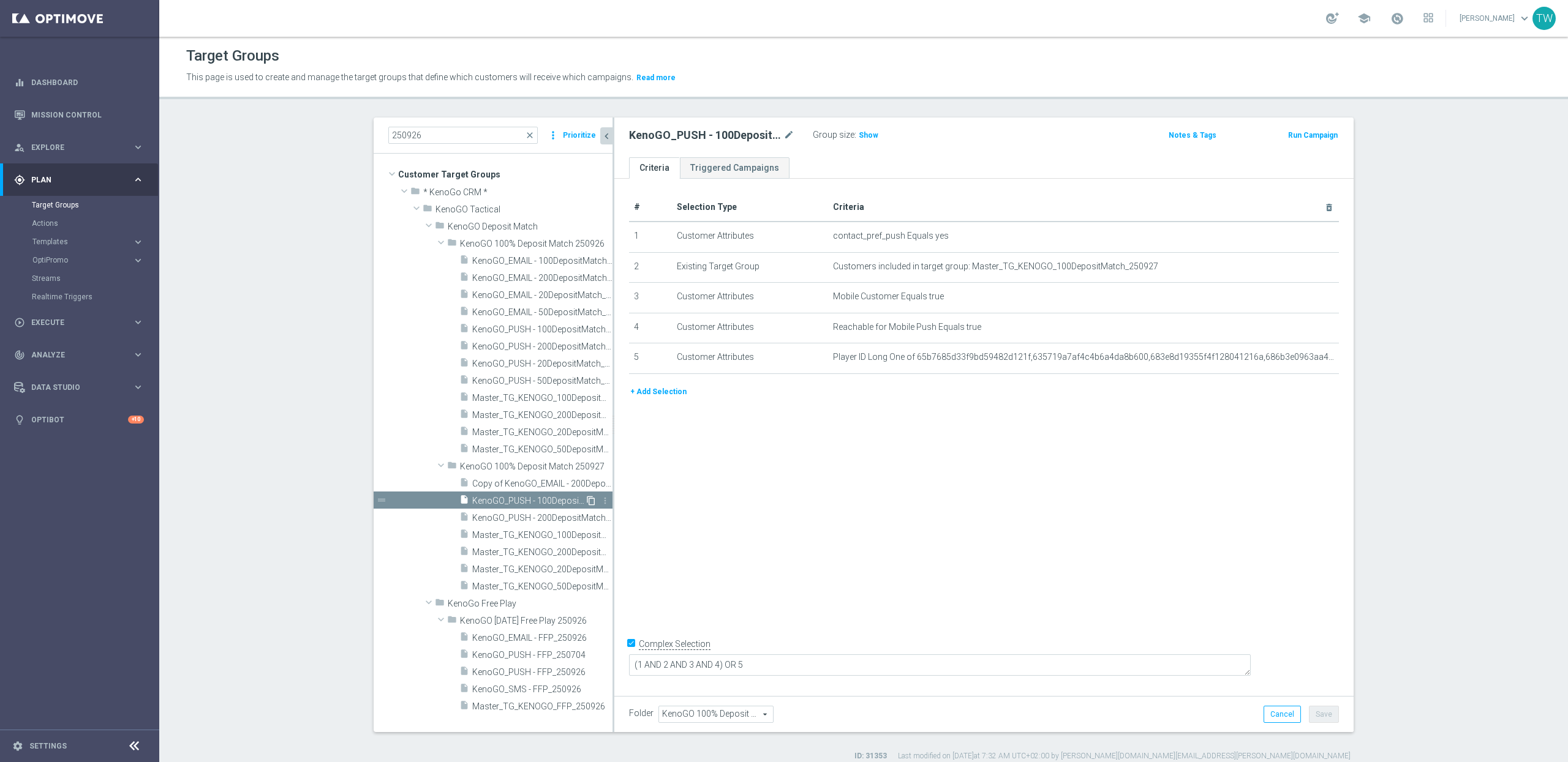
click at [591, 497] on icon "content_copy" at bounding box center [591, 500] width 10 height 10
click at [786, 132] on icon "mode_edit" at bounding box center [789, 135] width 11 height 15
click at [701, 134] on input "Copy of KenoGO_PUSH - 100DepositMatch_250927" at bounding box center [711, 137] width 165 height 17
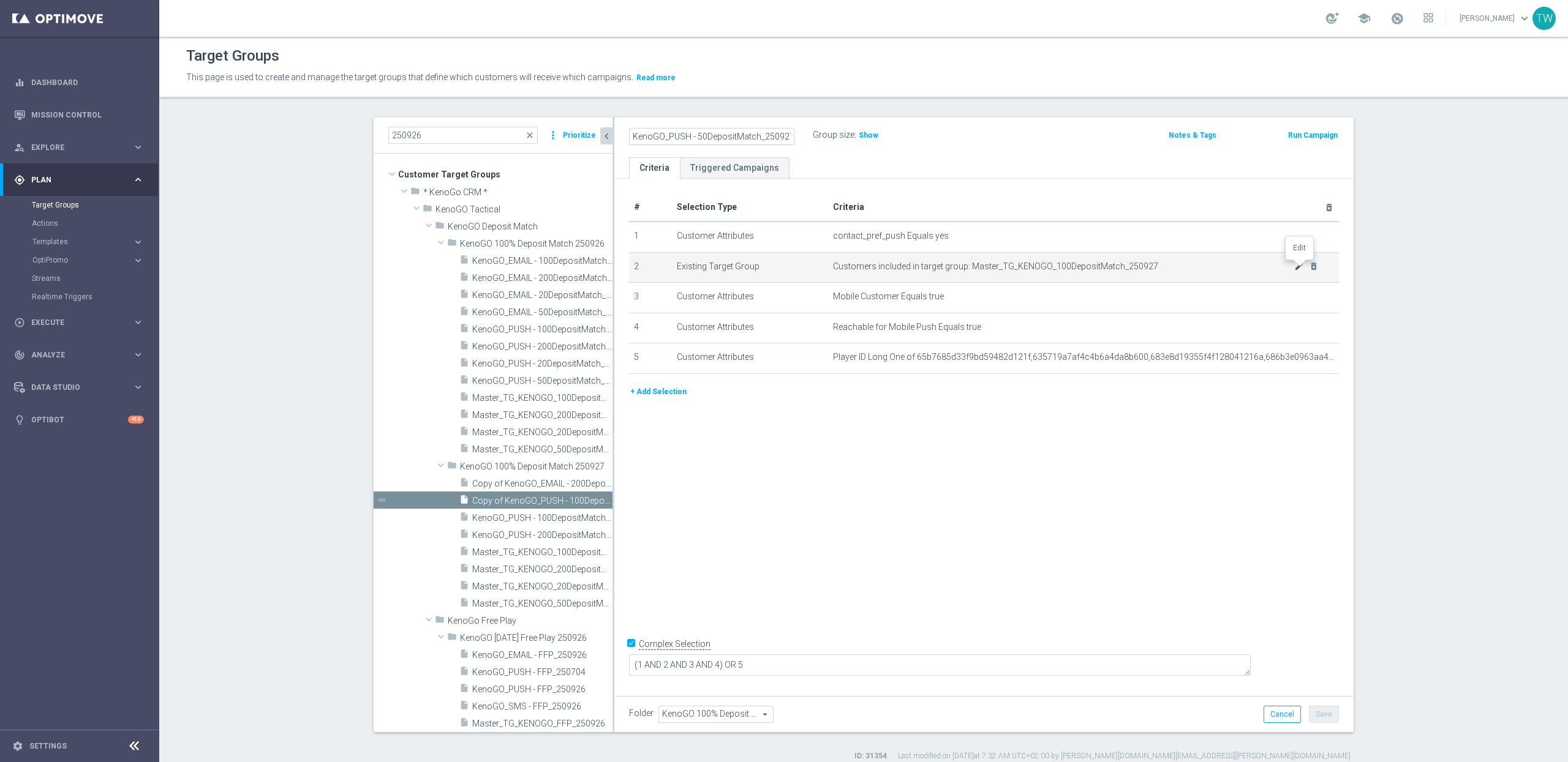
type input "KenoGO_PUSH - 50DepositMatch_250927"
click at [1298, 266] on icon "mode_edit" at bounding box center [1299, 266] width 10 height 10
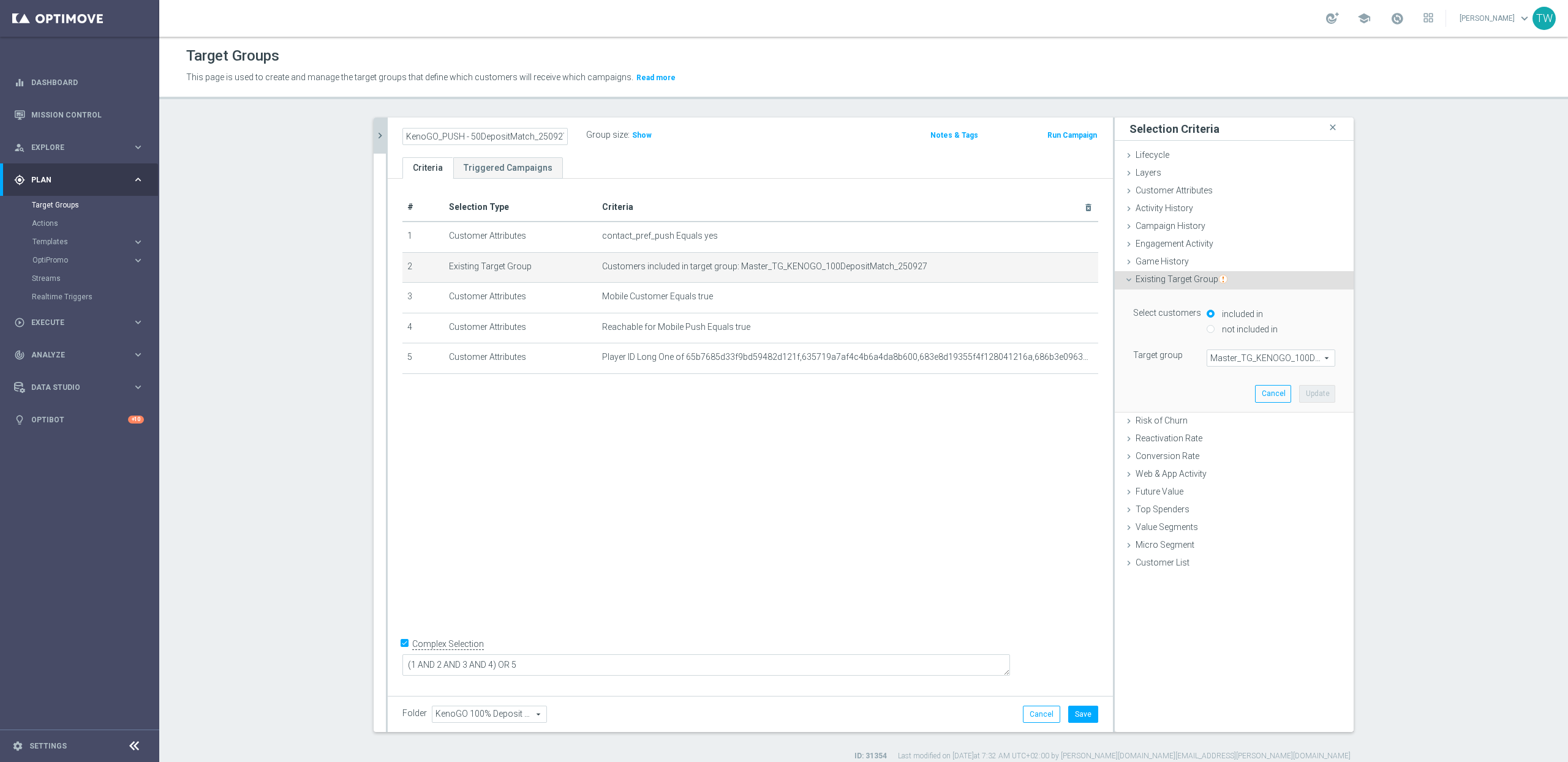
click at [1279, 354] on span "Master_TG_KENOGO_100DepositMatch_250927" at bounding box center [1271, 358] width 128 height 16
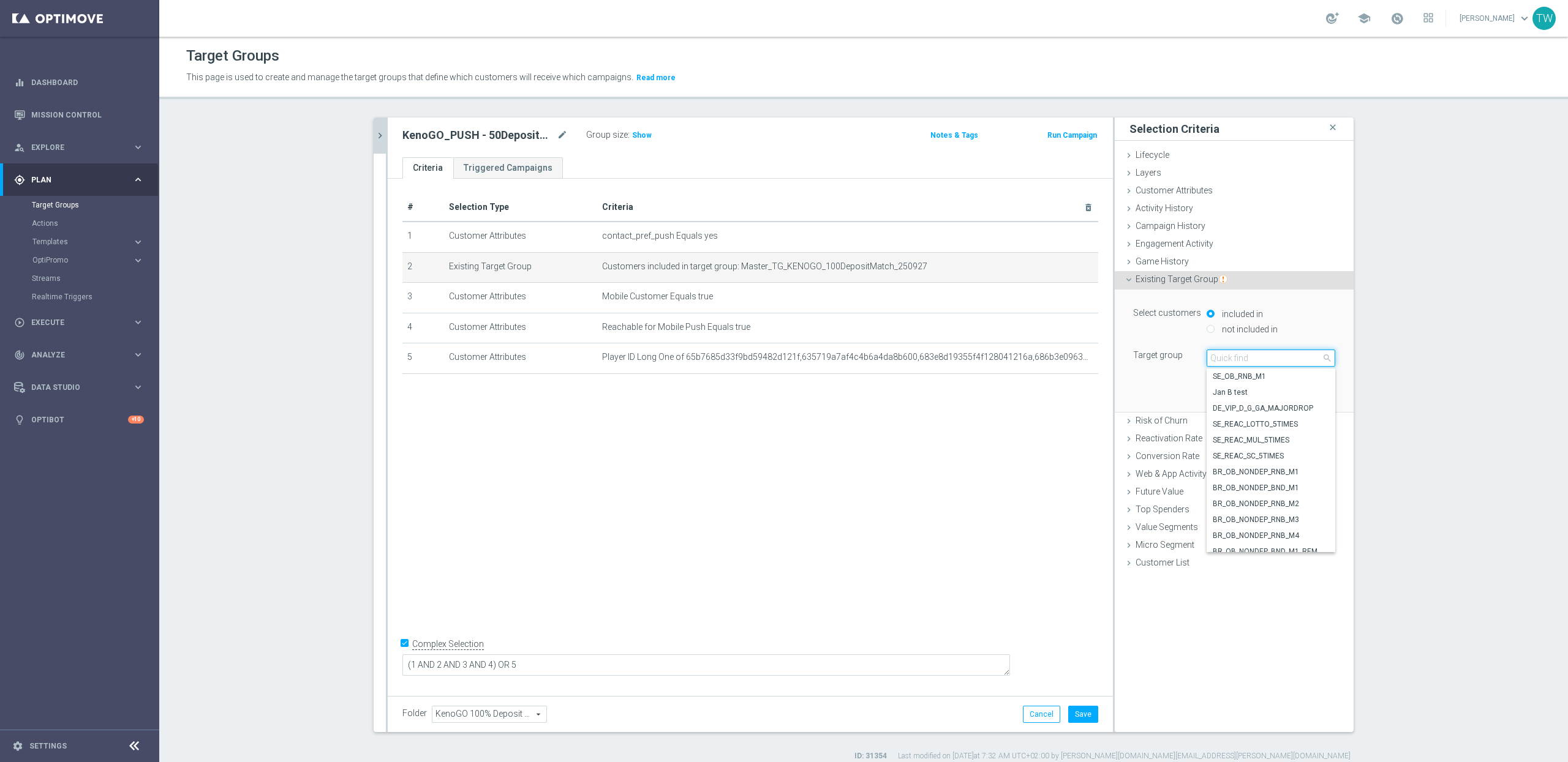
click at [1279, 354] on input "search" at bounding box center [1271, 358] width 129 height 17
type input "250927"
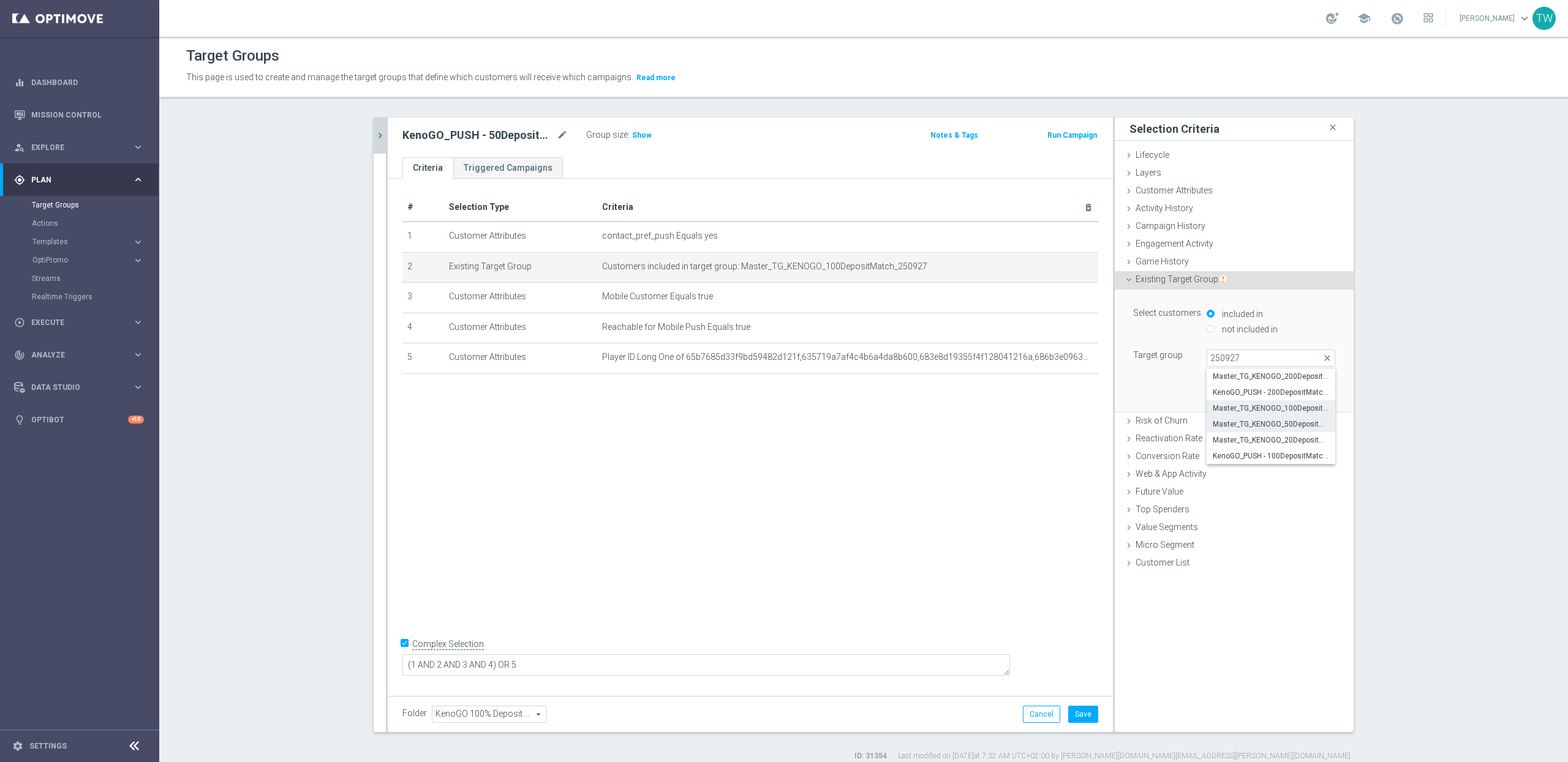
click at [1304, 423] on span "Master_TG_KENOGO_50DepositMatch_250927" at bounding box center [1270, 424] width 116 height 10
type input "Master_TG_KENOGO_50DepositMatch_250927"
click at [1306, 386] on button "Update" at bounding box center [1317, 394] width 36 height 17
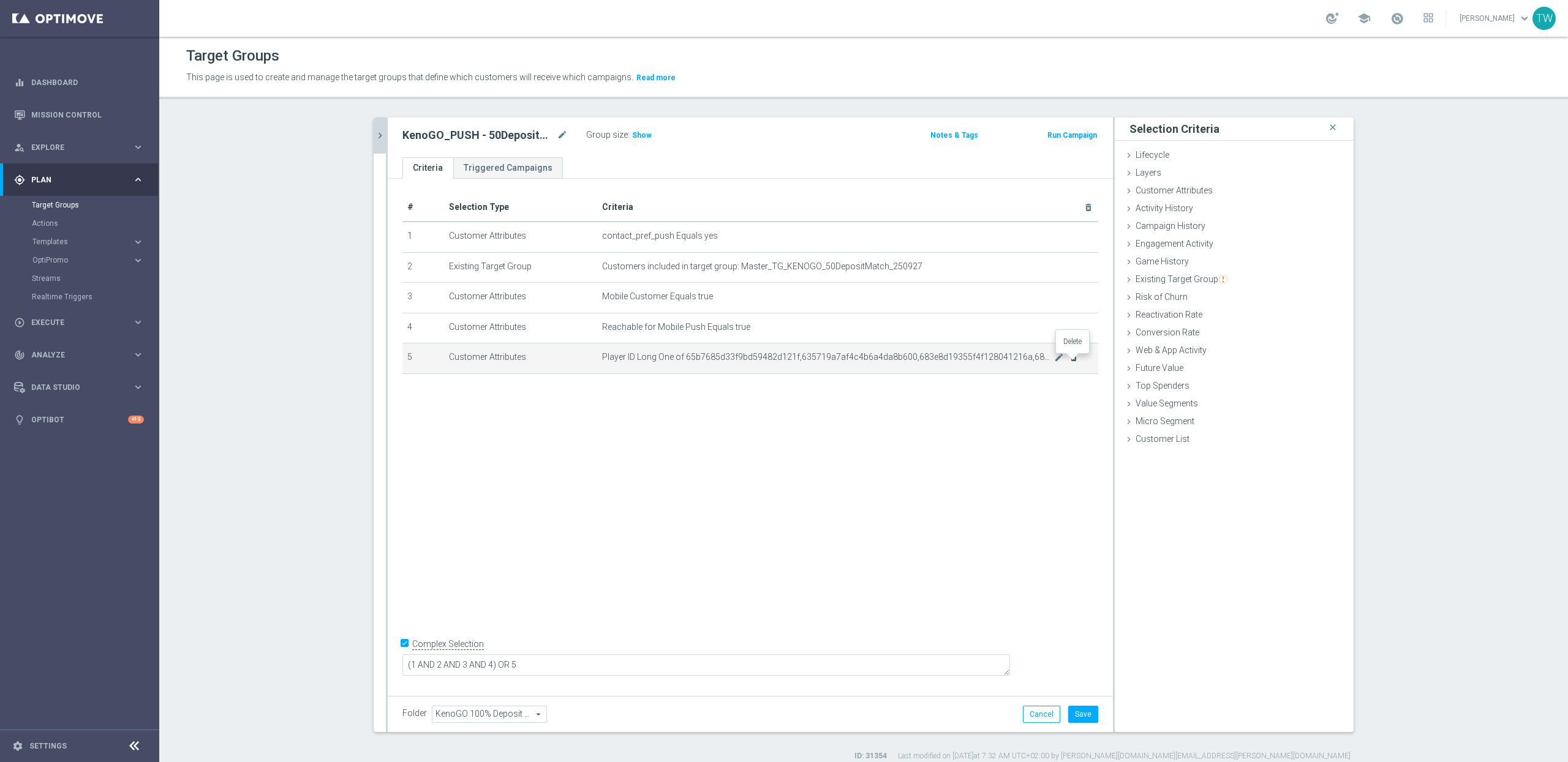
click at [1075, 362] on icon "delete_forever" at bounding box center [1074, 357] width 10 height 10
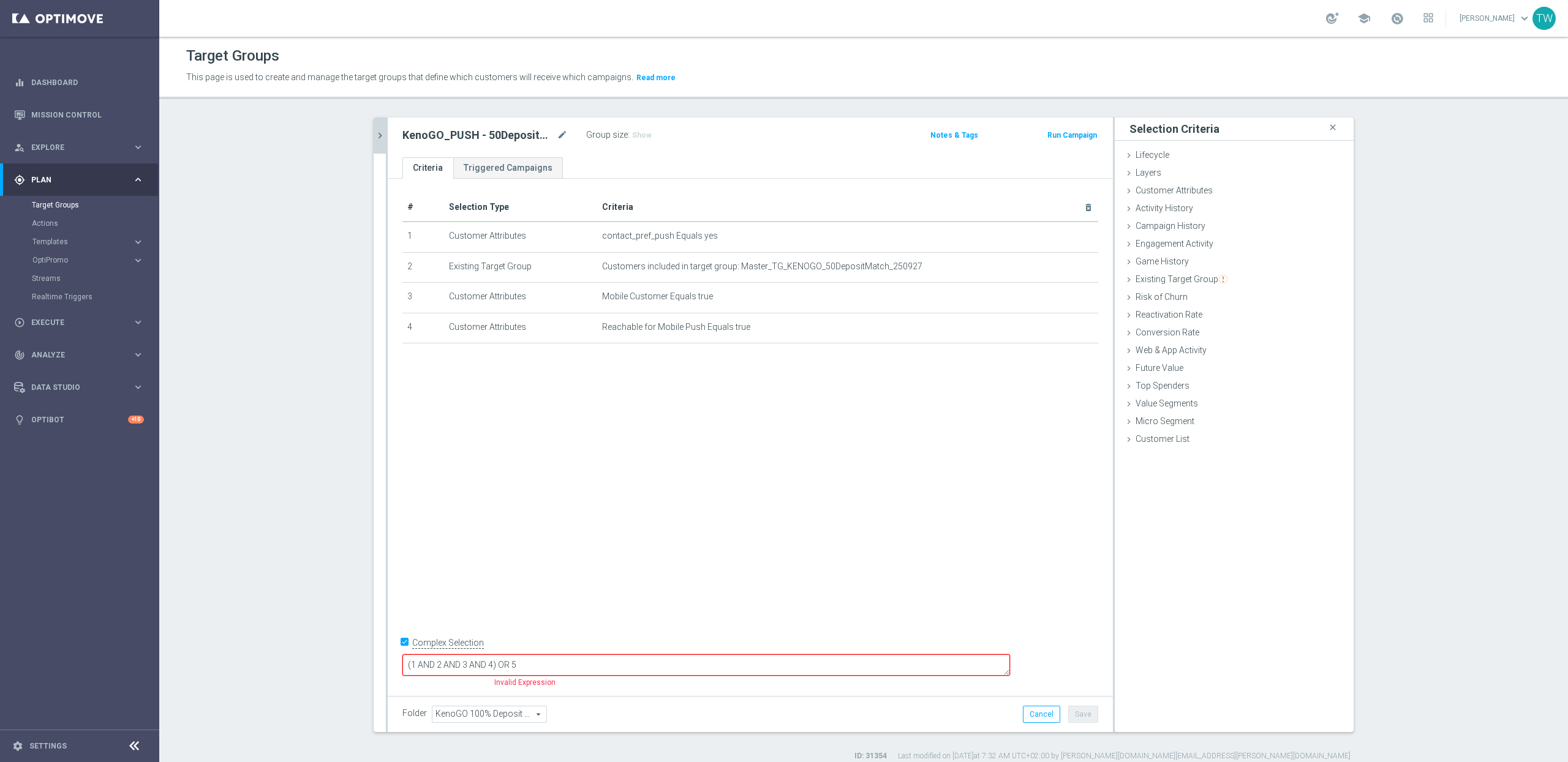
click at [406, 653] on input "Complex Selection" at bounding box center [406, 645] width 8 height 17
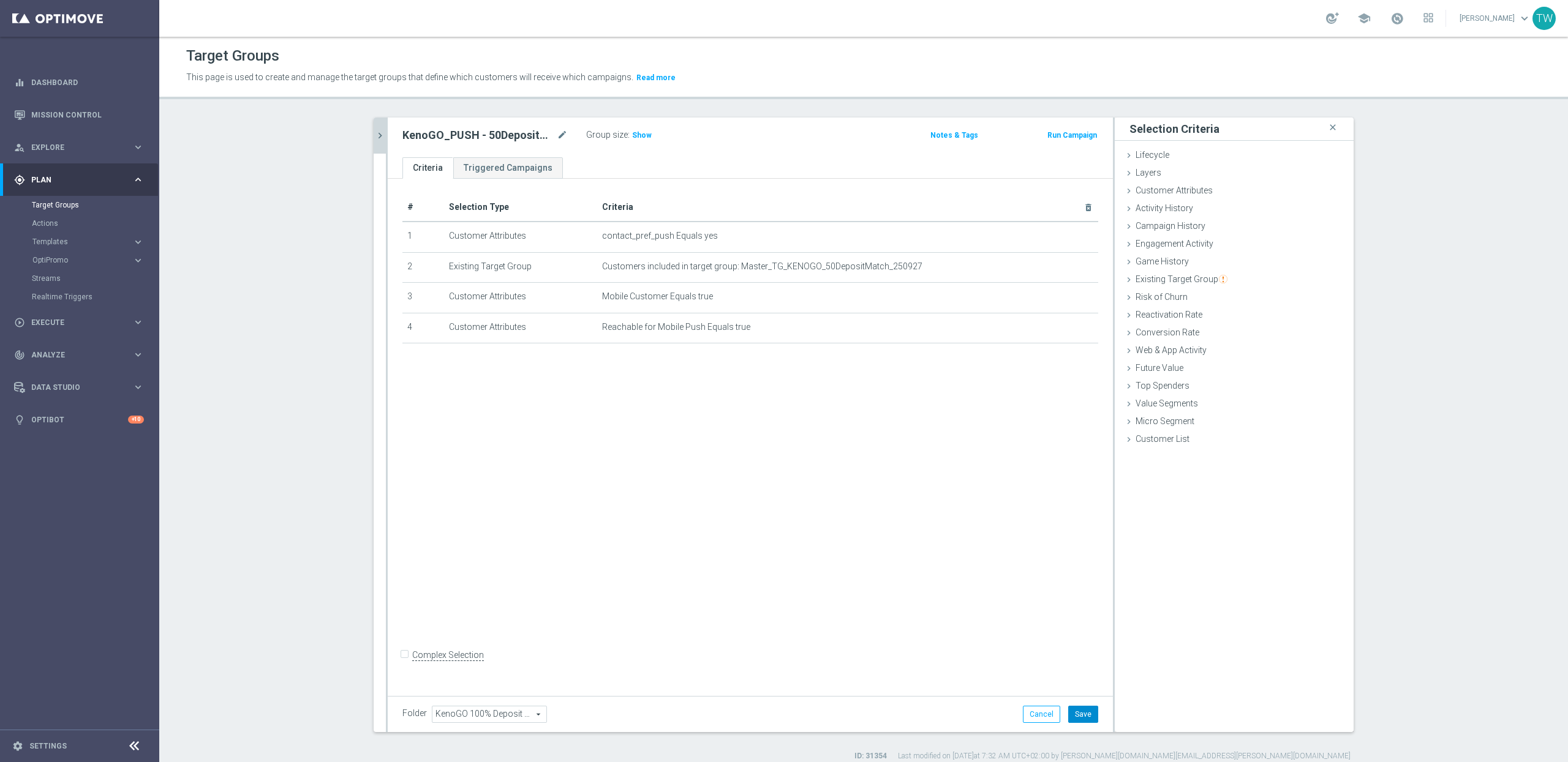
click at [1092, 714] on button "Save" at bounding box center [1083, 714] width 30 height 17
click at [383, 134] on icon "chevron_right" at bounding box center [381, 136] width 12 height 12
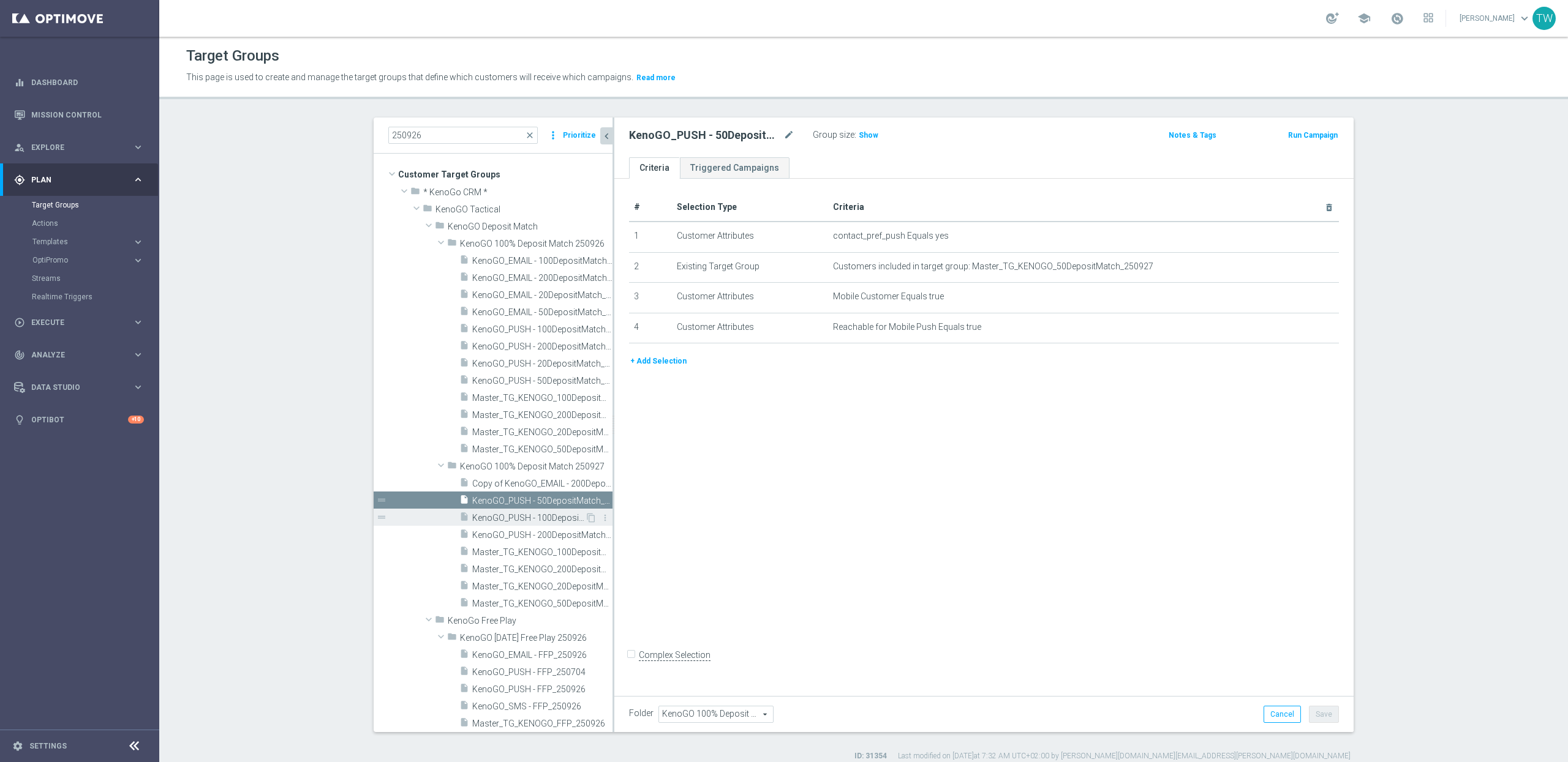
click at [547, 518] on span "KenoGO_PUSH - 100DepositMatch_250927" at bounding box center [529, 518] width 113 height 11
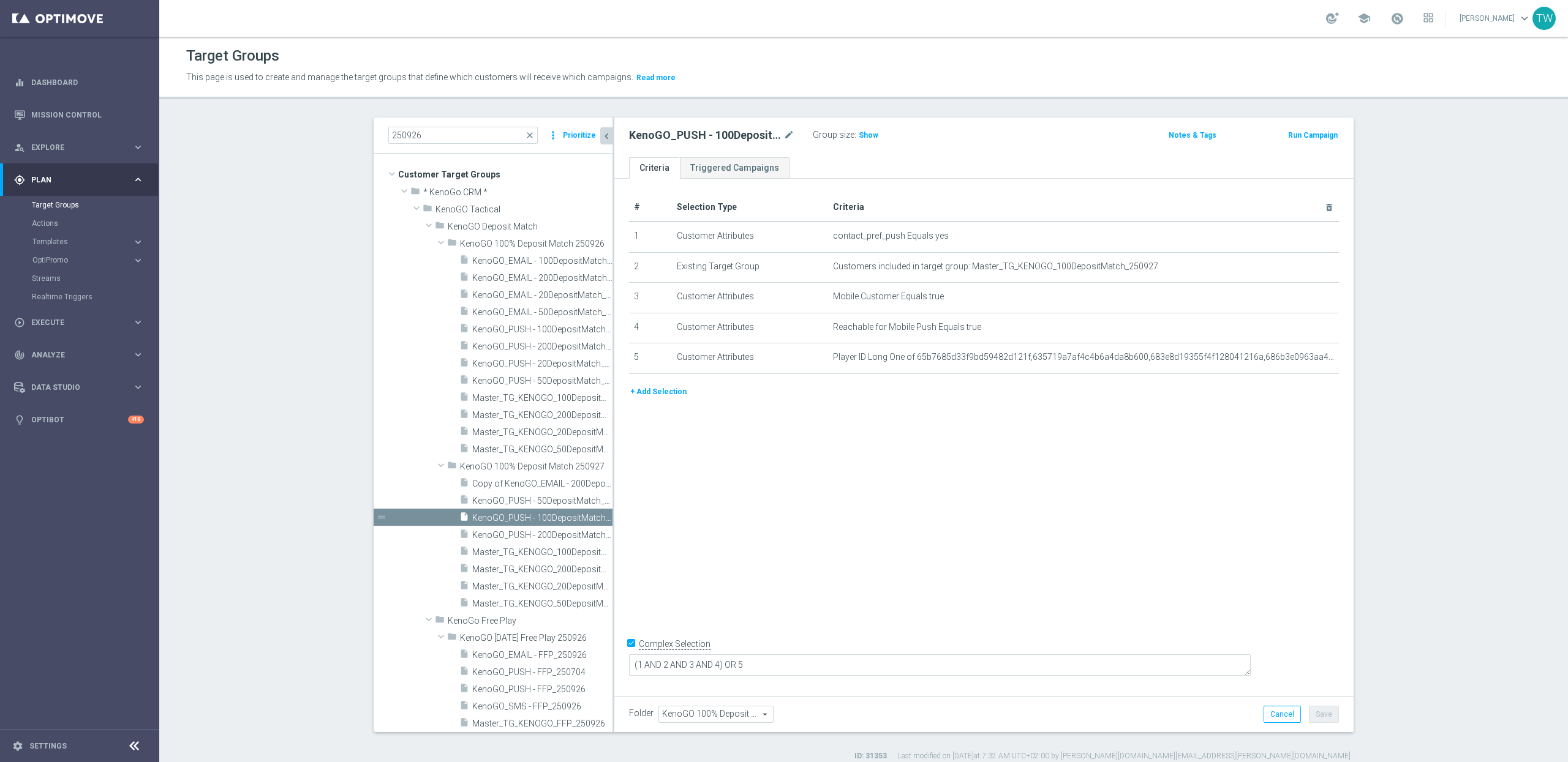
click at [629, 654] on input "Complex Selection" at bounding box center [633, 646] width 8 height 17
checkbox input "false"
click at [1316, 361] on icon "delete_forever" at bounding box center [1314, 357] width 10 height 10
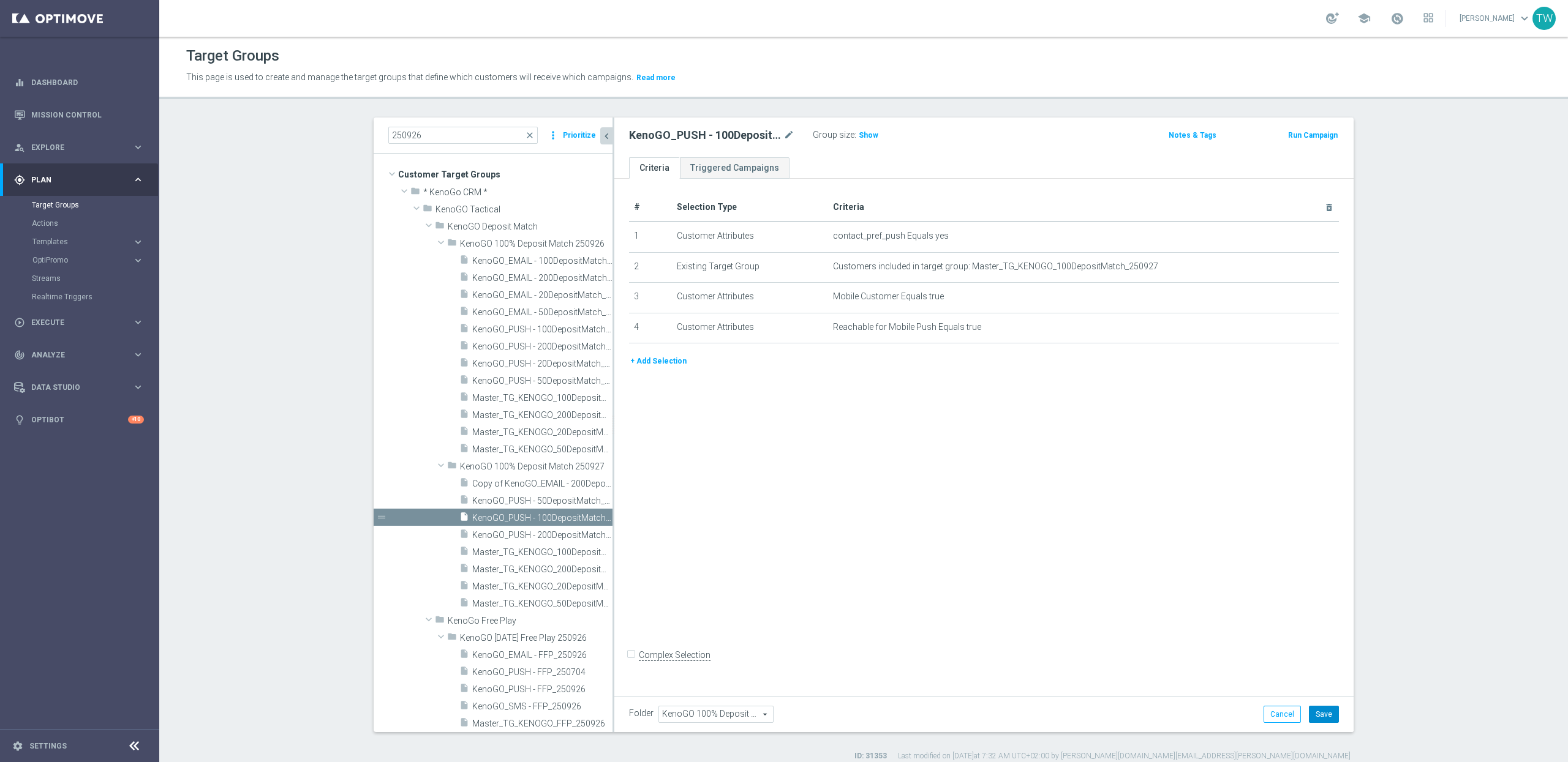
drag, startPoint x: 1334, startPoint y: 713, endPoint x: 1306, endPoint y: 686, distance: 38.9
click at [1333, 712] on button "Save" at bounding box center [1324, 714] width 30 height 17
click at [589, 498] on icon "content_copy" at bounding box center [591, 500] width 10 height 10
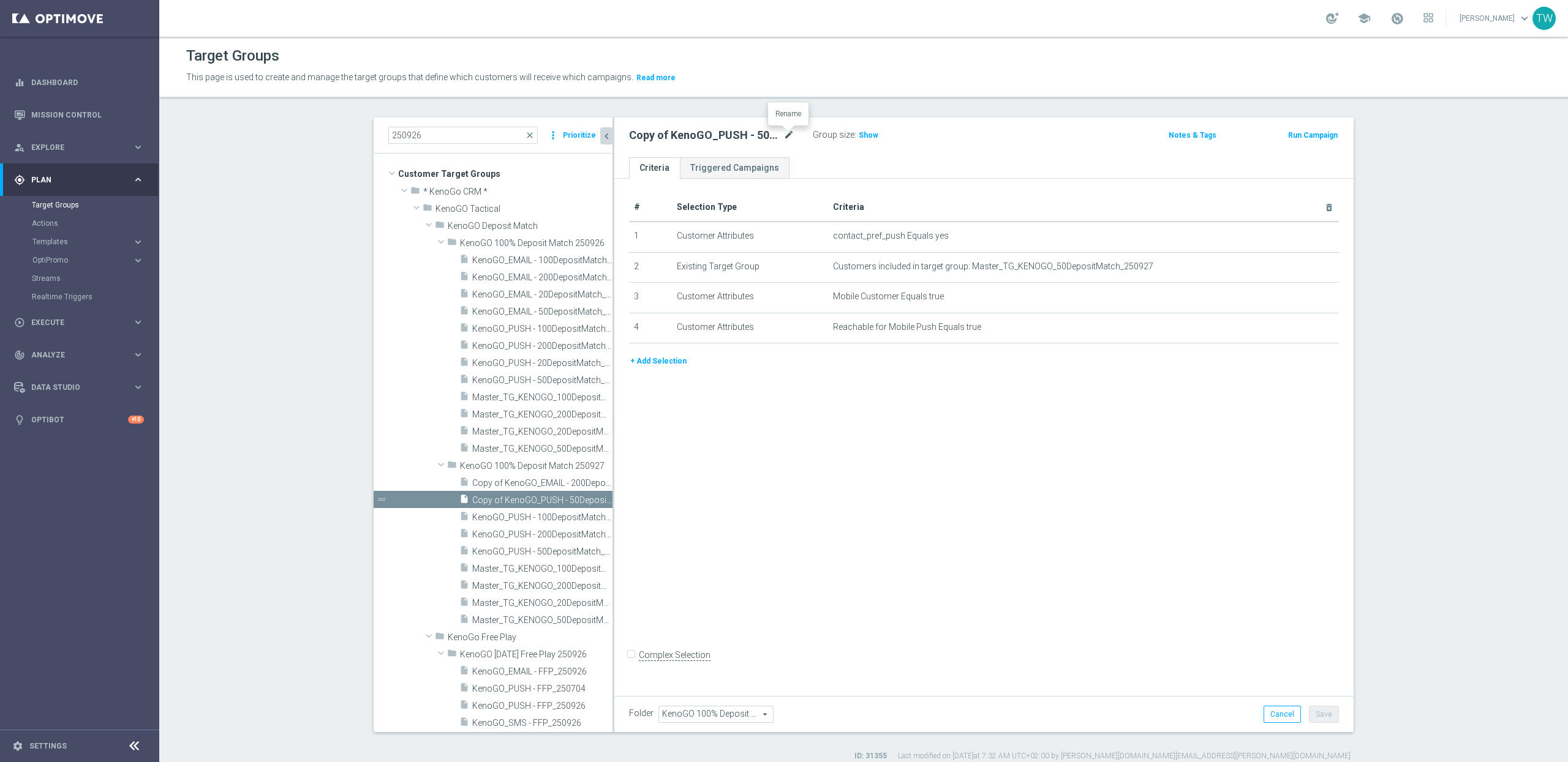
click at [786, 133] on icon "mode_edit" at bounding box center [789, 135] width 11 height 15
click at [700, 135] on input "Copy of KenoGO_PUSH - 50DepositMatch_250927" at bounding box center [711, 137] width 165 height 17
type input "KenoGO_PUSH - 20DepositMatch_250927"
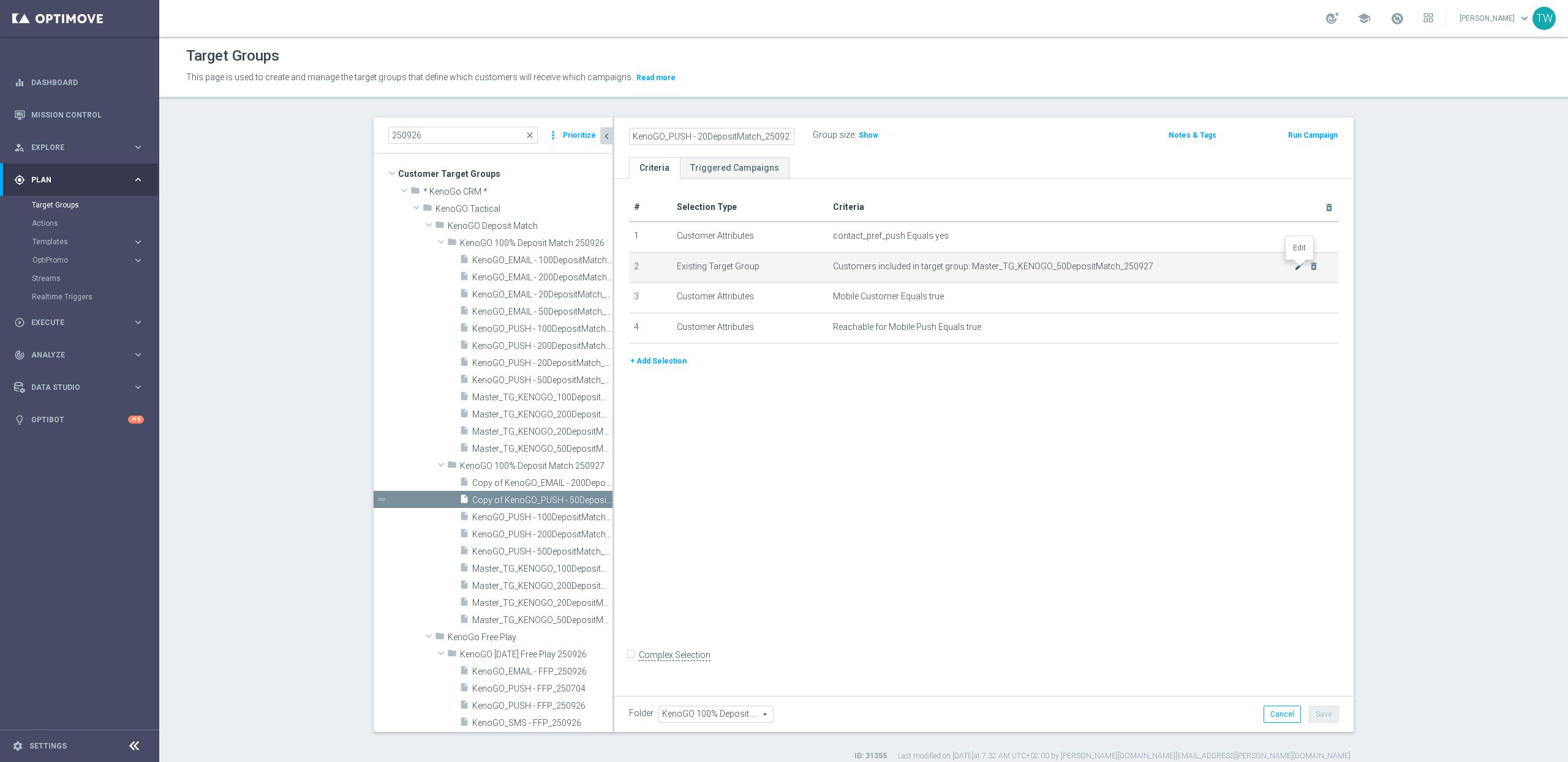
click at [1297, 263] on icon "mode_edit" at bounding box center [1299, 266] width 10 height 10
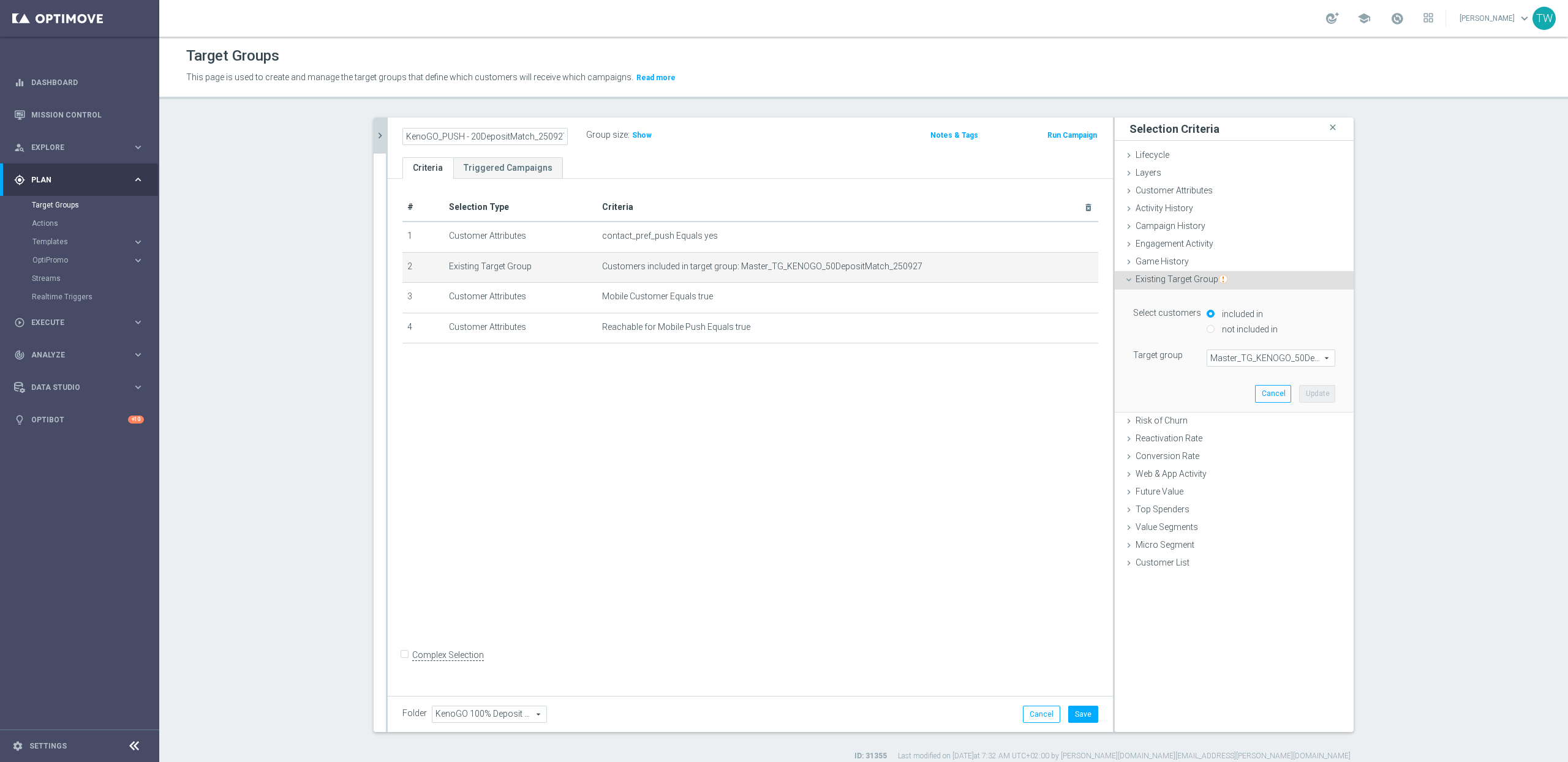
click at [1268, 362] on span "Master_TG_KENOGO_50DepositMatch_250927" at bounding box center [1271, 358] width 128 height 16
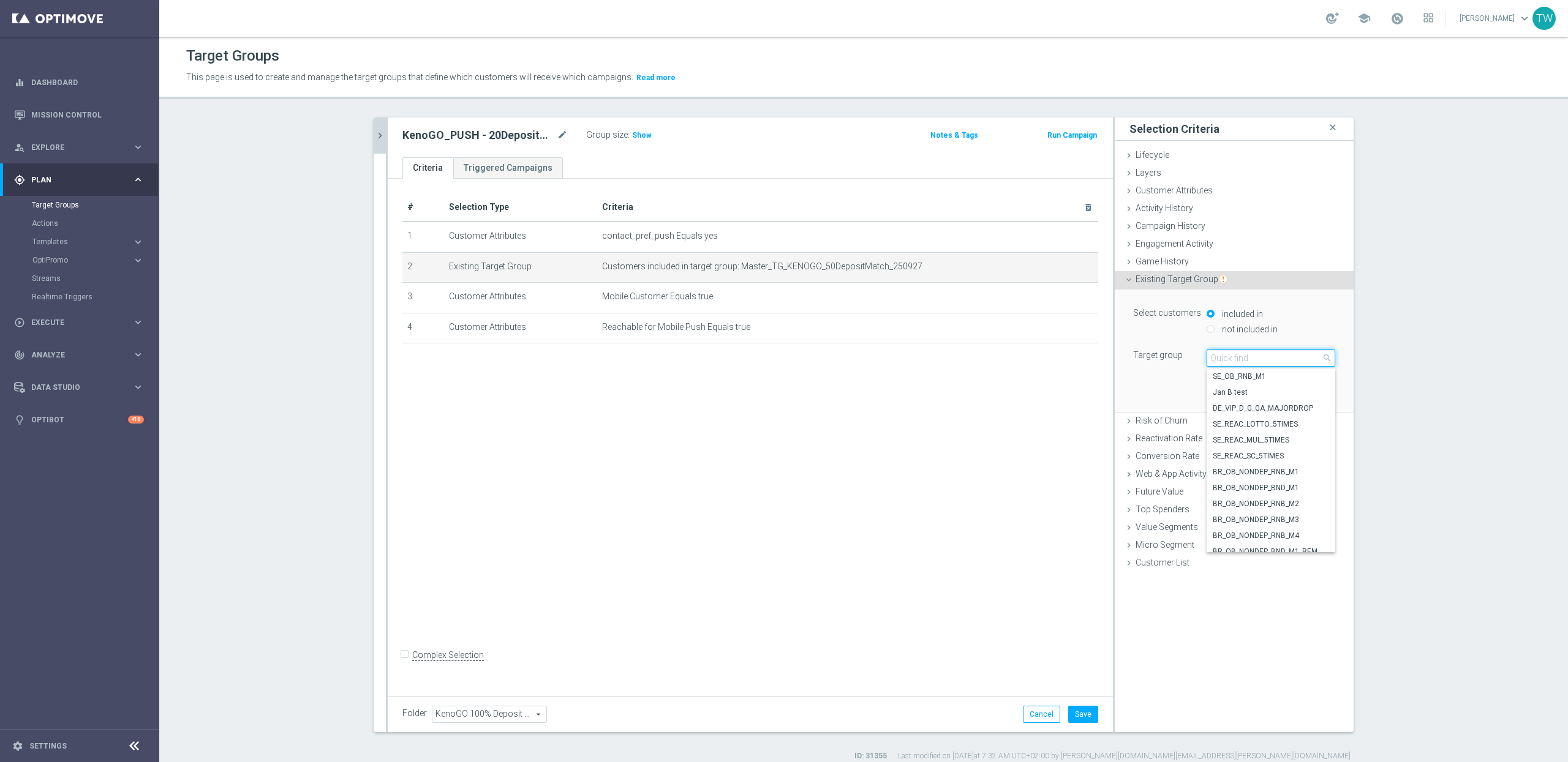
click at [1268, 362] on input "search" at bounding box center [1271, 358] width 129 height 17
type input "250927"
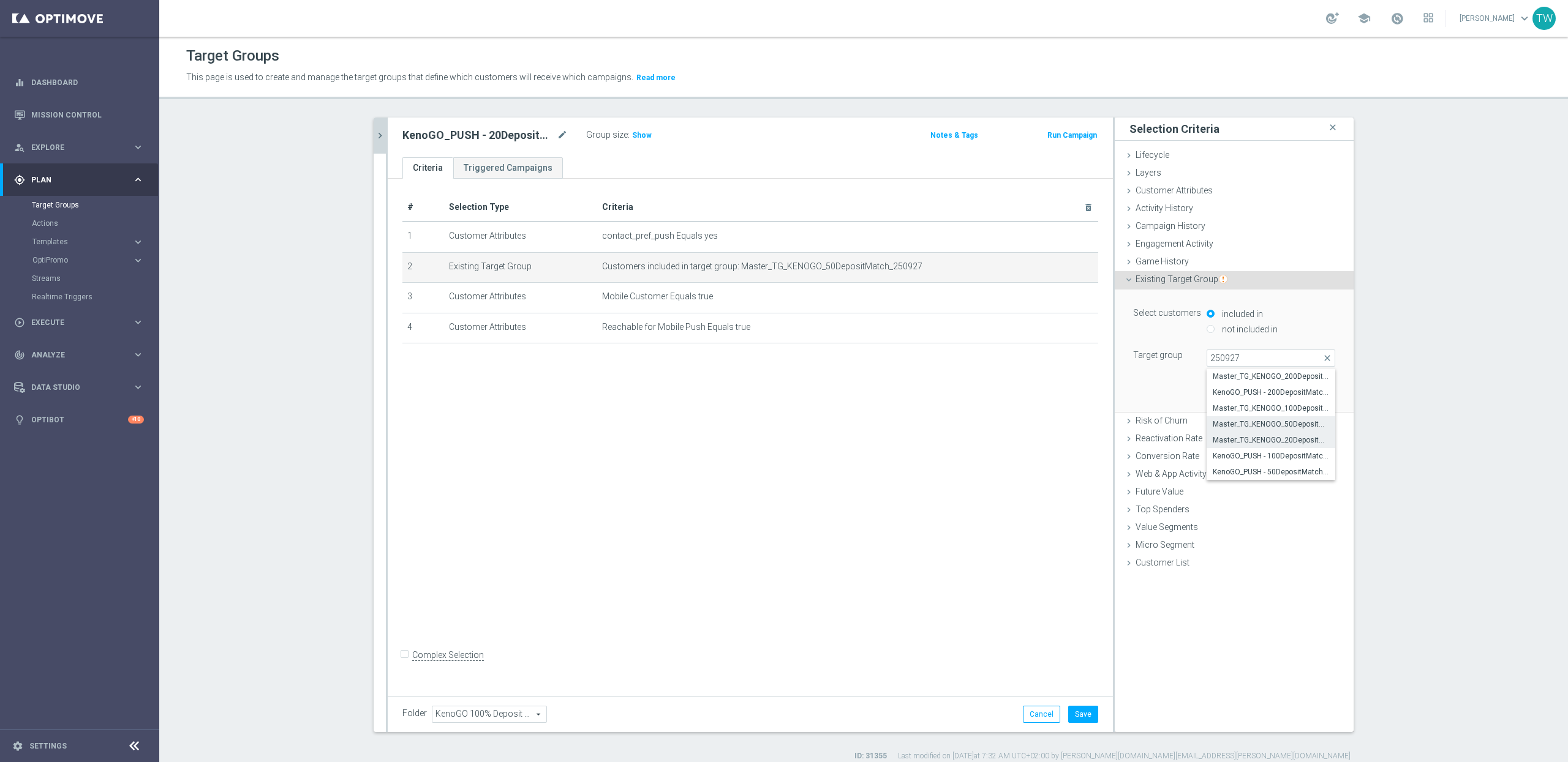
click at [1266, 437] on span "Master_TG_KENOGO_20DepositMatch_250927" at bounding box center [1270, 440] width 116 height 10
type input "Master_TG_KENOGO_20DepositMatch_250927"
click at [1318, 398] on button "Update" at bounding box center [1317, 394] width 36 height 17
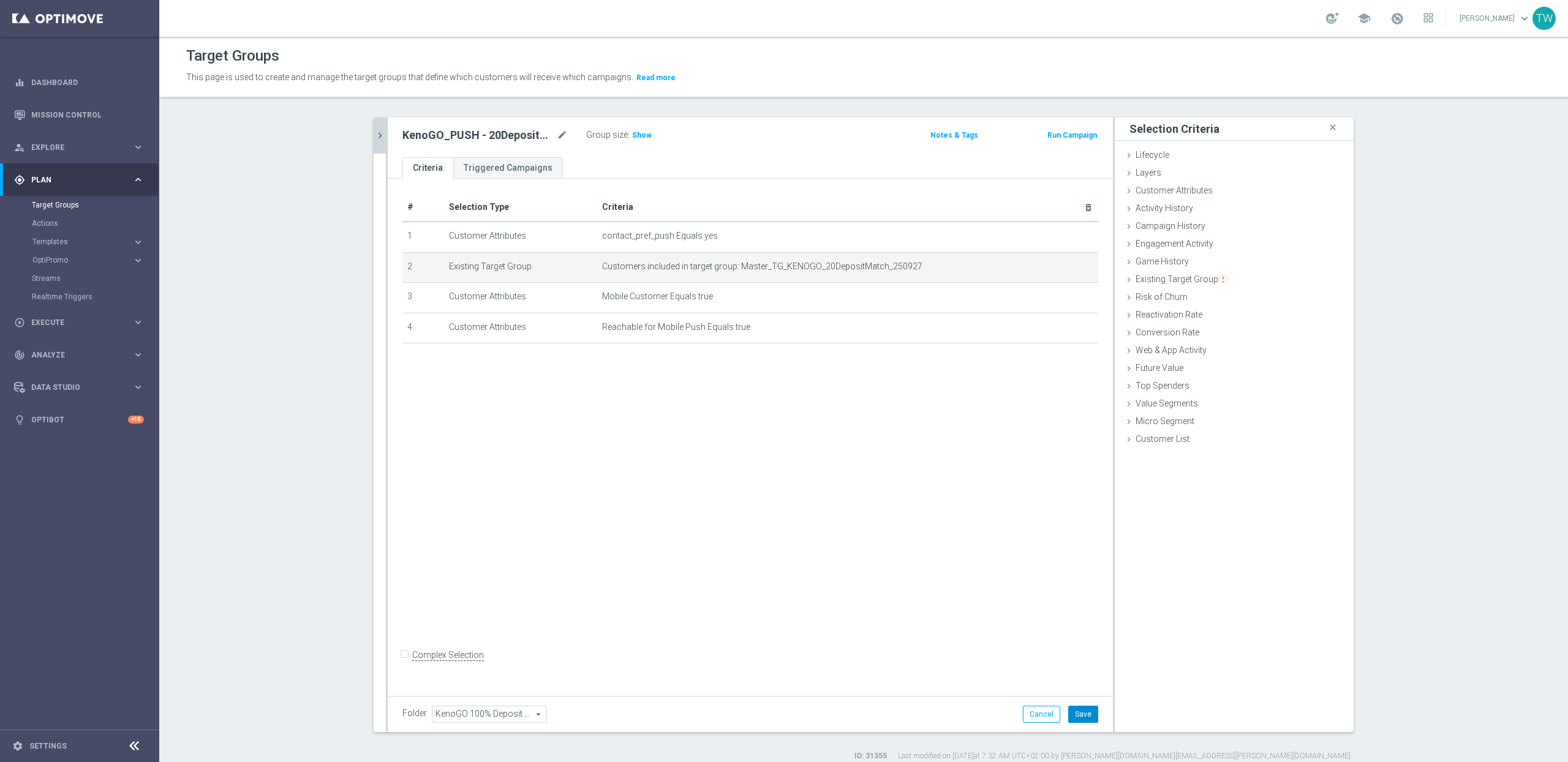
drag, startPoint x: 1090, startPoint y: 714, endPoint x: 919, endPoint y: 652, distance: 181.9
click at [1087, 714] on button "Save" at bounding box center [1083, 714] width 30 height 17
click at [385, 138] on icon "chevron_right" at bounding box center [381, 136] width 12 height 12
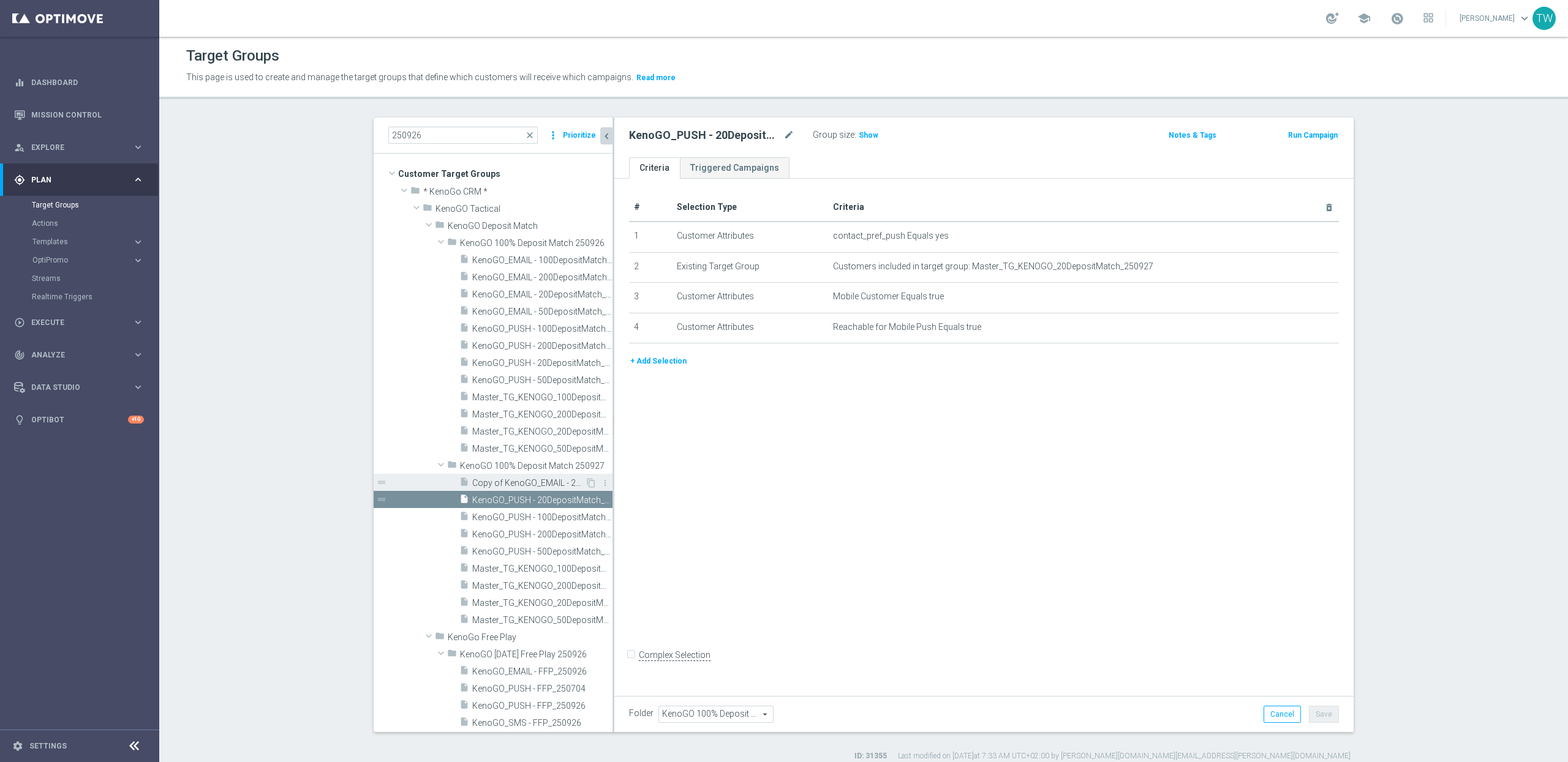
click at [529, 481] on span "Copy of KenoGO_EMAIL - 200DepositMatch_250926" at bounding box center [529, 483] width 113 height 11
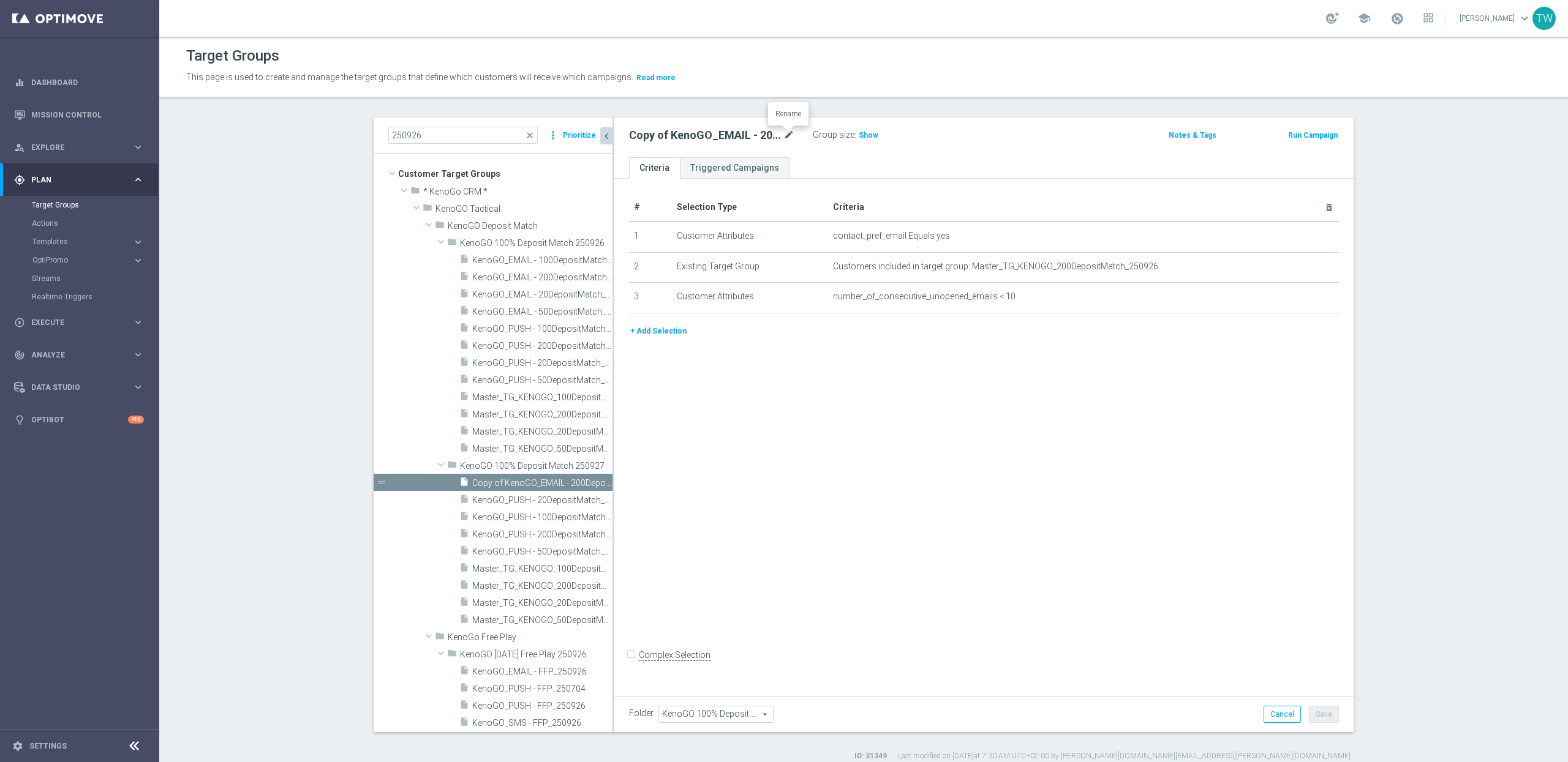
click at [788, 138] on icon "mode_edit" at bounding box center [789, 135] width 11 height 15
click at [697, 133] on input "Copy of KenoGO_EMAIL - 200DepositMatch_250926" at bounding box center [711, 137] width 165 height 17
type input "KenoGO_EMAIL - 200DepositMatch_250927"
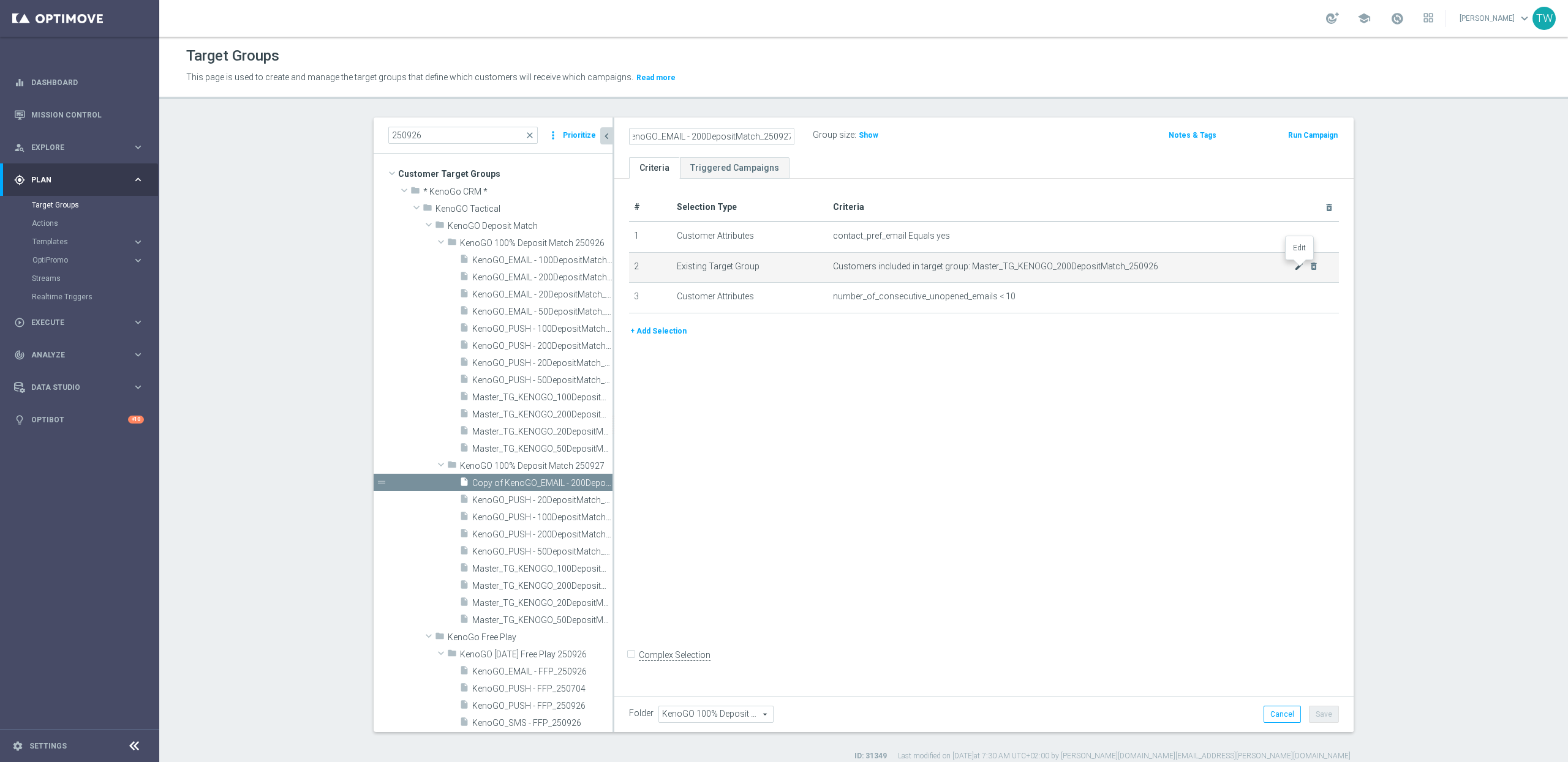
click at [1299, 265] on icon "mode_edit" at bounding box center [1299, 266] width 10 height 10
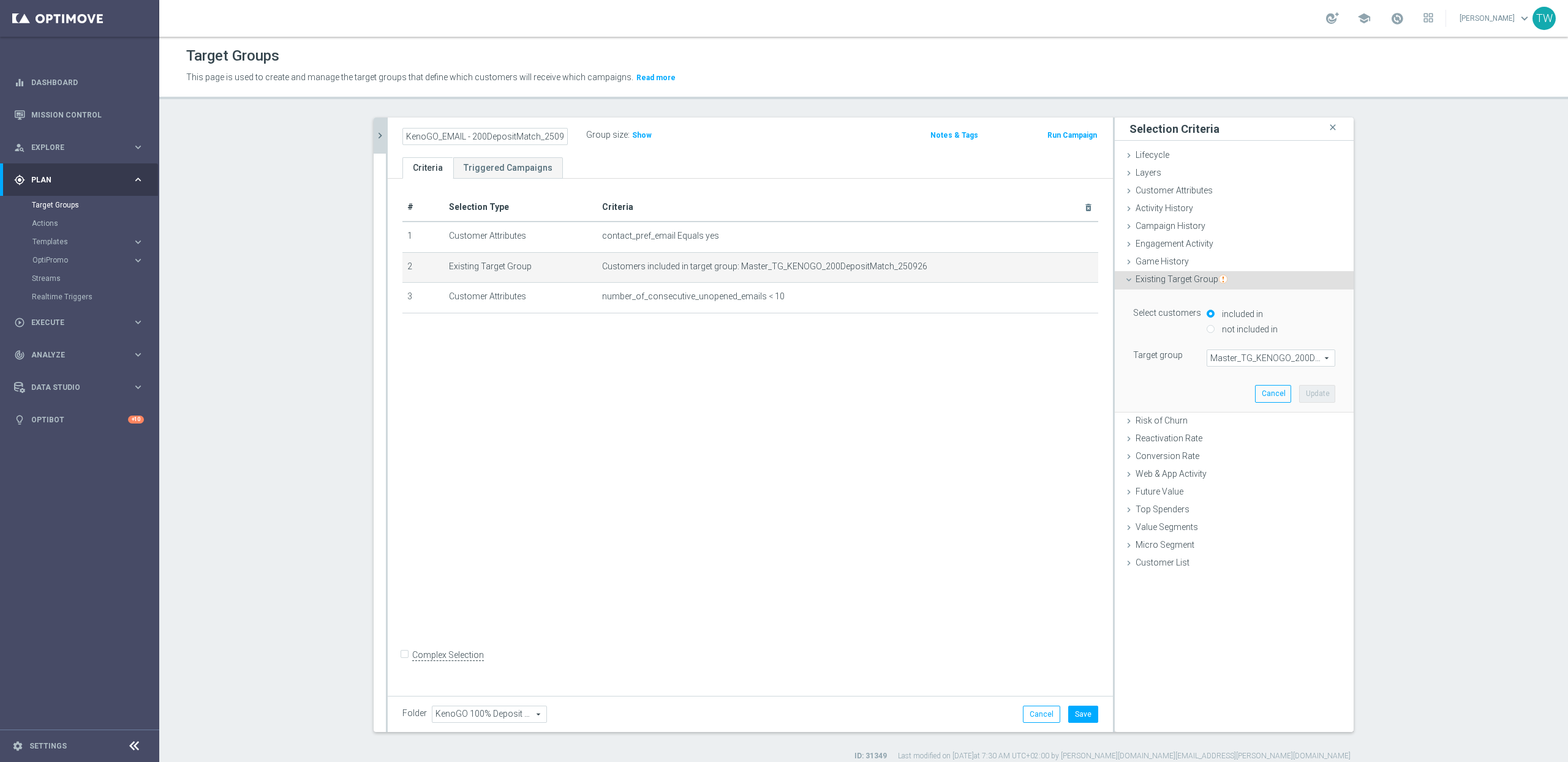
click at [1278, 353] on span "Master_TG_KENOGO_200DepositMatch_250926" at bounding box center [1271, 358] width 128 height 16
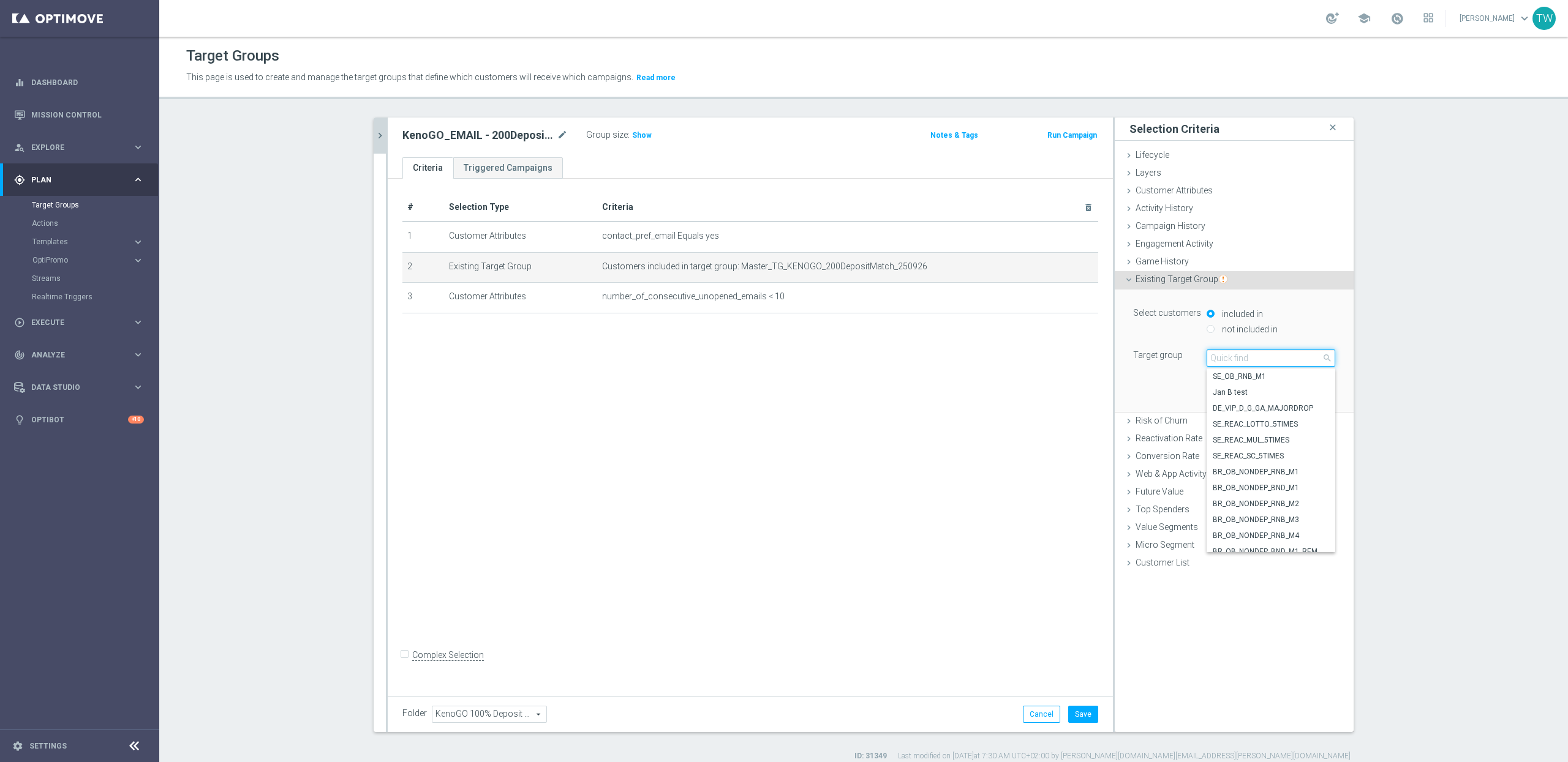
click at [1278, 354] on input "search" at bounding box center [1271, 358] width 129 height 17
type input "250927"
click at [1295, 414] on span "Master_TG_KENOGO_100DepositMatch_250927" at bounding box center [1270, 408] width 116 height 10
type input "Master_TG_KENOGO_100DepositMatch_250927"
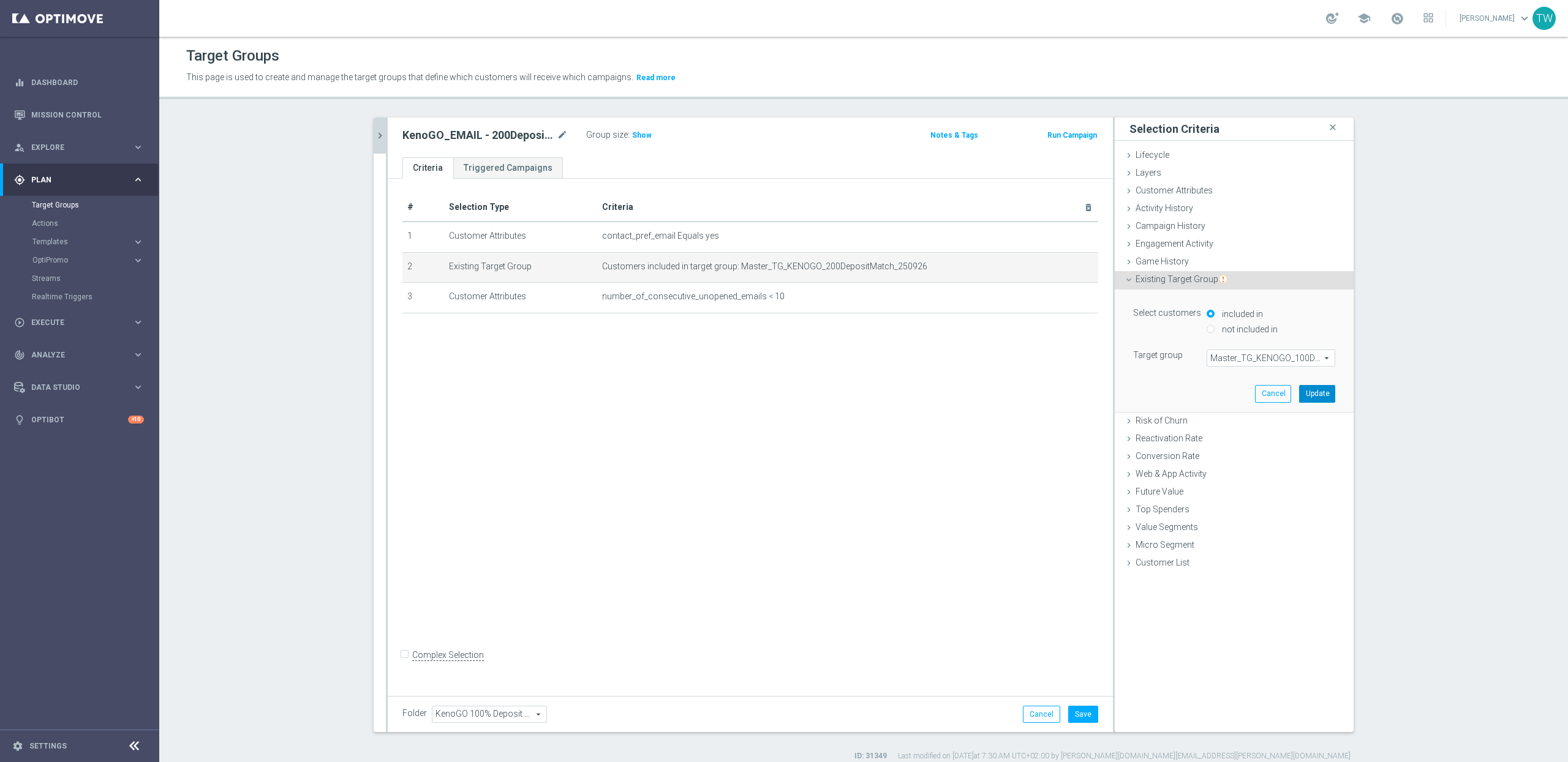
click at [1318, 392] on button "Update" at bounding box center [1317, 394] width 36 height 17
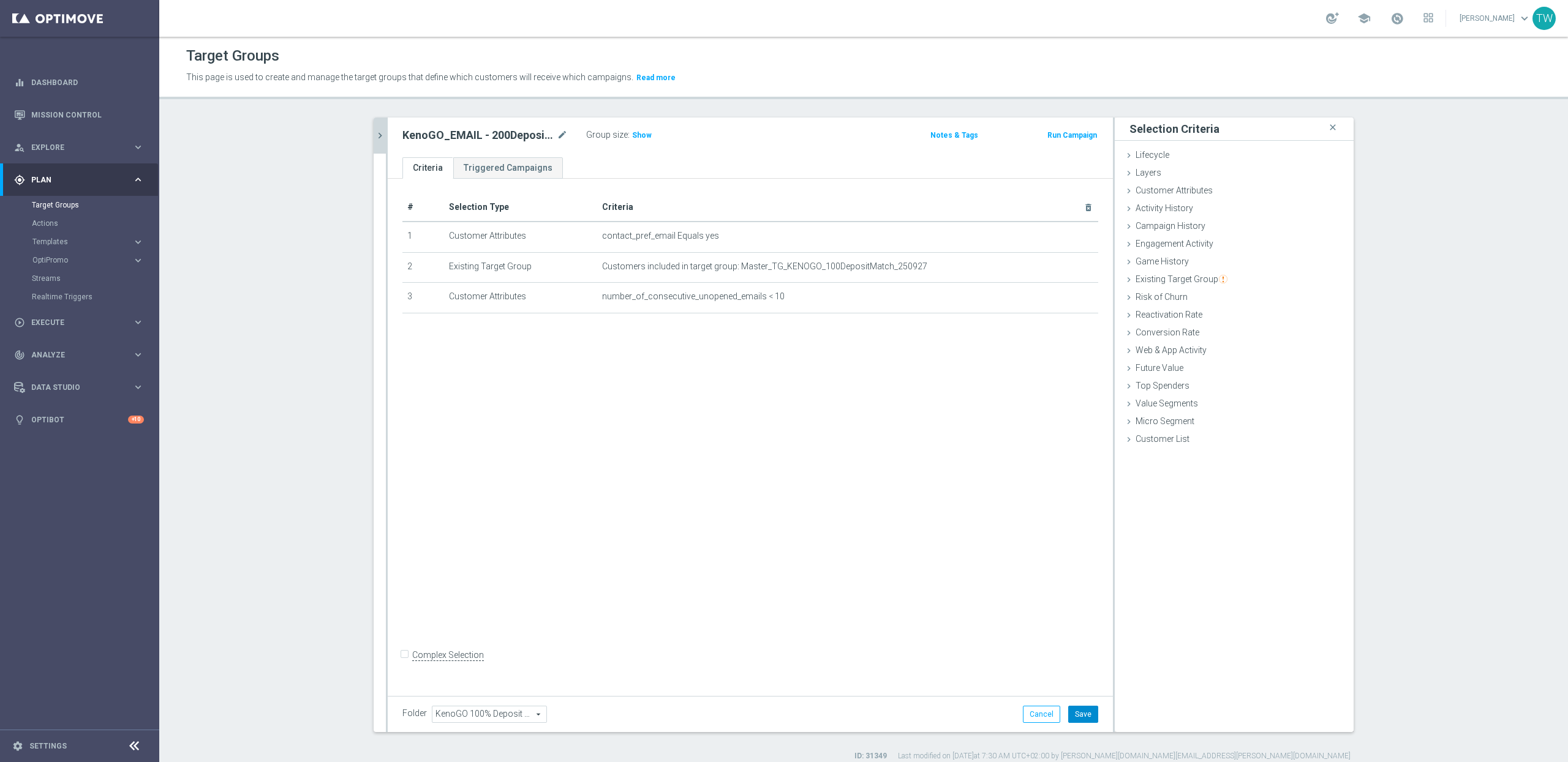
click at [1080, 712] on button "Save" at bounding box center [1083, 714] width 30 height 17
click at [379, 133] on icon "chevron_right" at bounding box center [381, 136] width 12 height 12
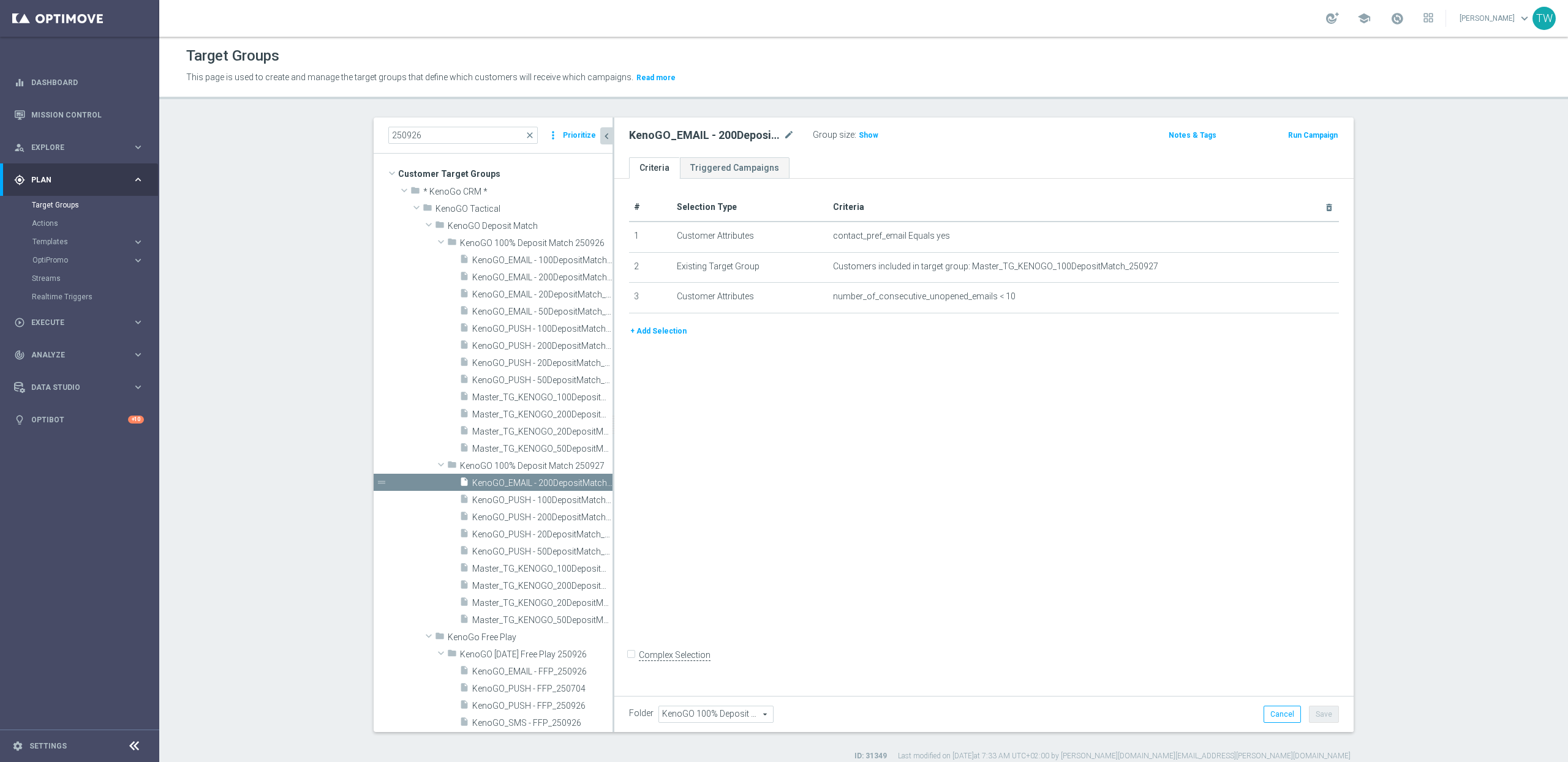
click at [0, 0] on icon "content_copy" at bounding box center [0, 0] width 0 height 0
click at [788, 141] on icon "mode_edit" at bounding box center [789, 135] width 11 height 15
click at [696, 133] on input "Copy of KenoGO_EMAIL - 200DepositMatch_250927" at bounding box center [711, 137] width 165 height 17
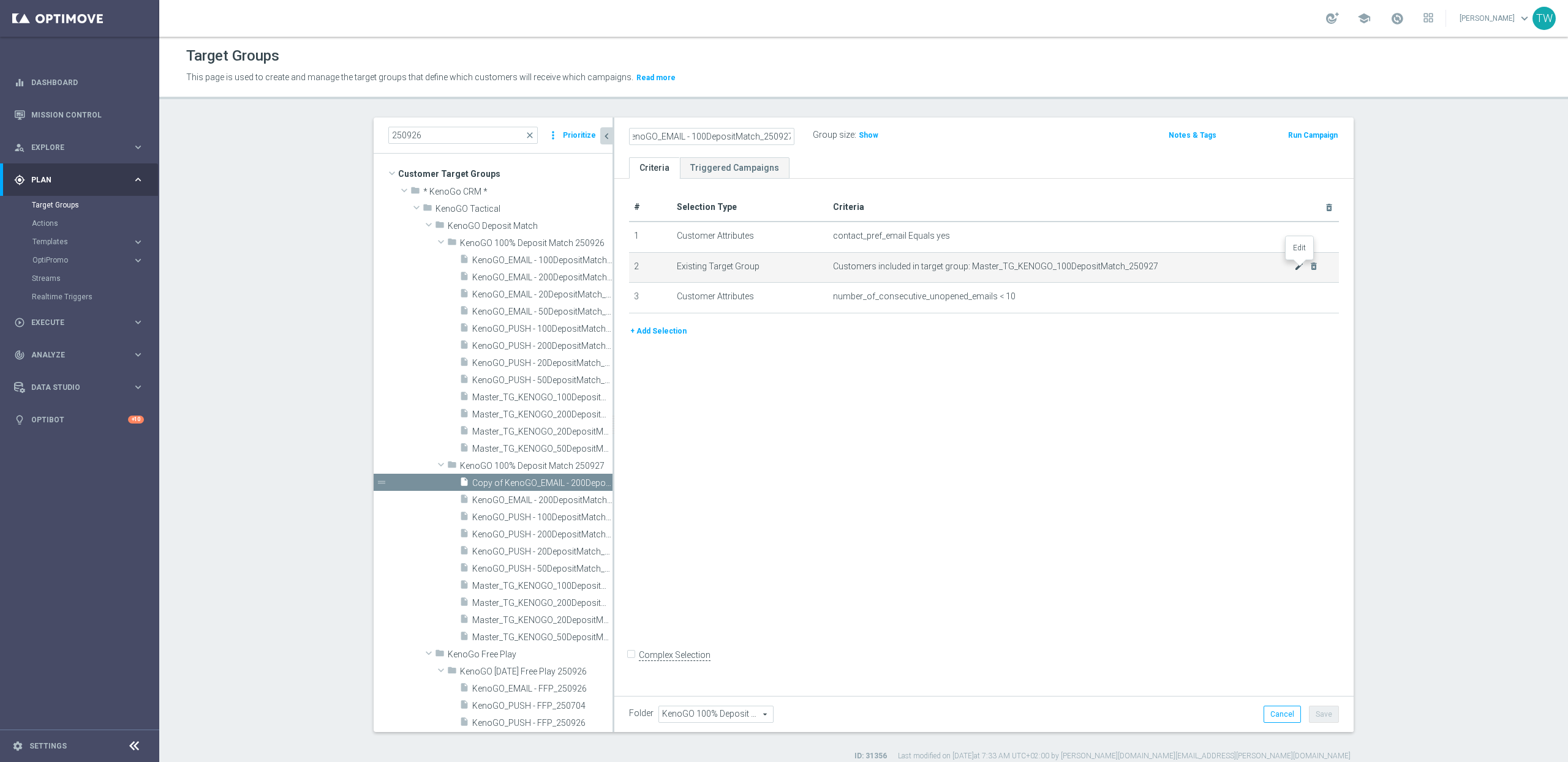
type input "KenoGO_EMAIL - 100DepositMatch_250927"
click at [1296, 265] on icon "mode_edit" at bounding box center [1299, 266] width 10 height 10
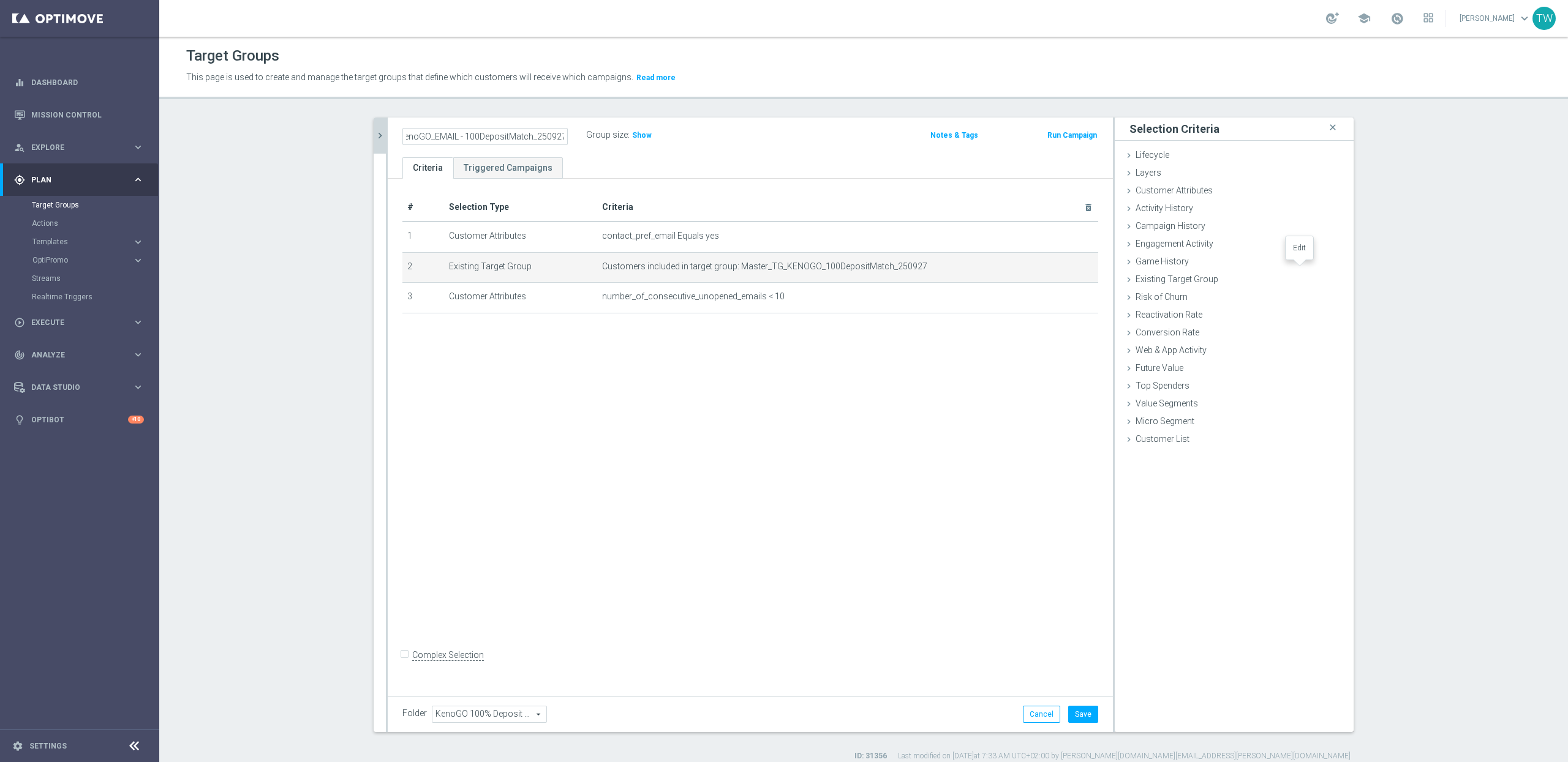
scroll to position [0, 0]
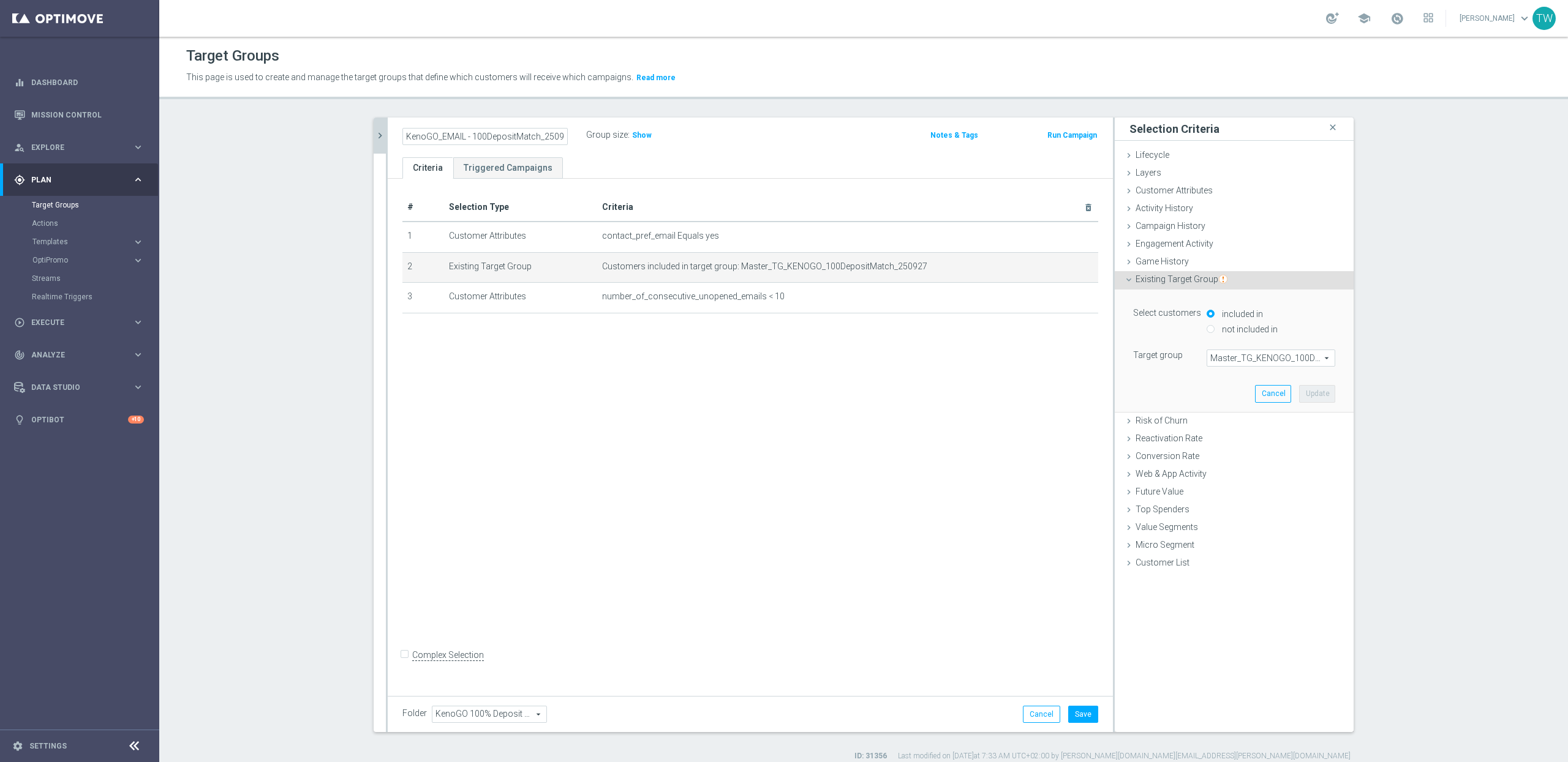
click at [1284, 352] on span "Master_TG_KENOGO_100DepositMatch_250927" at bounding box center [1271, 358] width 128 height 16
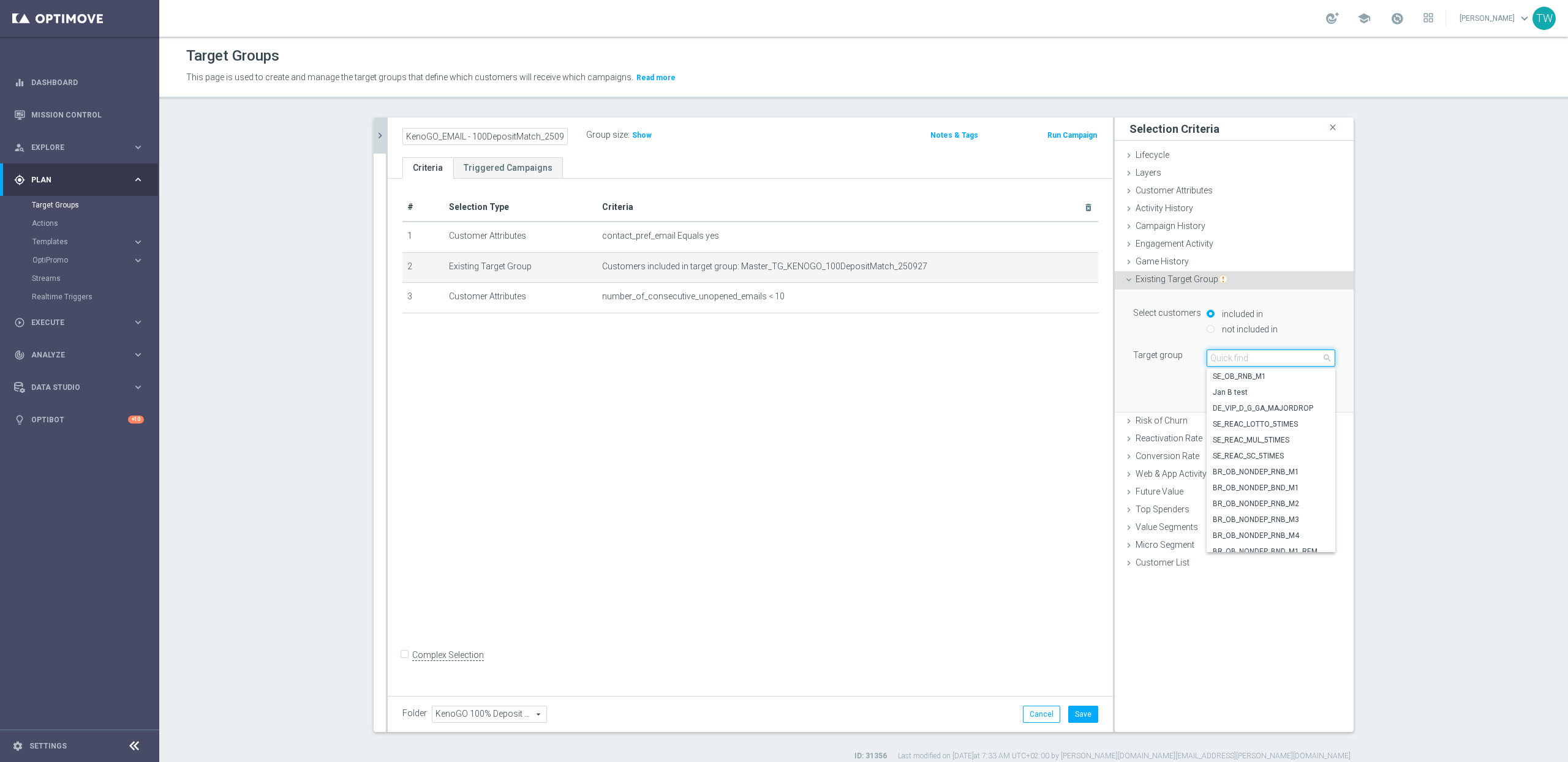
click at [1284, 352] on input "search" at bounding box center [1271, 358] width 129 height 17
type input "250927"
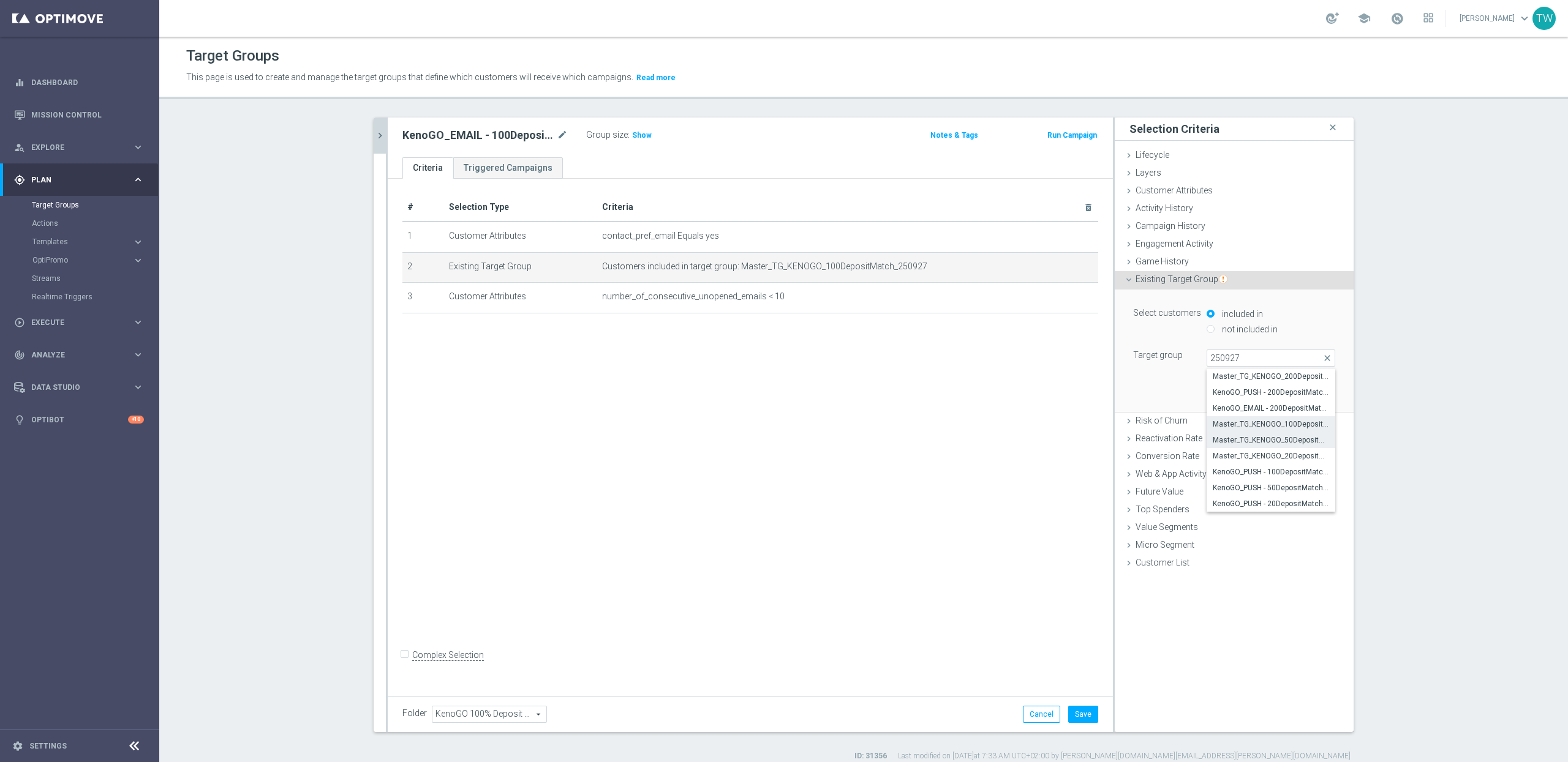
click at [1298, 445] on span "Master_TG_KENOGO_50DepositMatch_250927" at bounding box center [1270, 440] width 116 height 10
type input "Master_TG_KENOGO_50DepositMatch_250927"
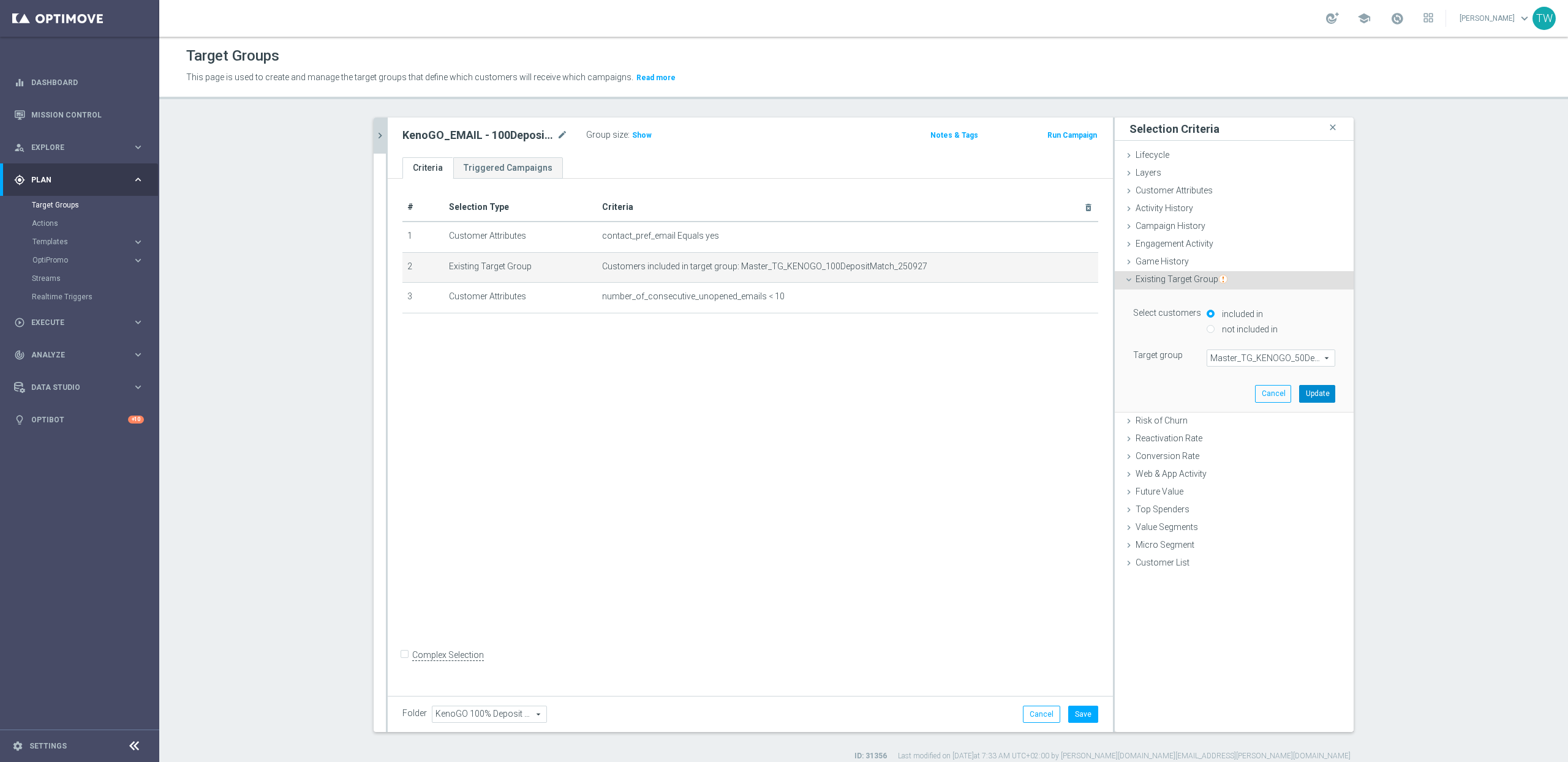
click at [1316, 396] on button "Update" at bounding box center [1317, 394] width 36 height 17
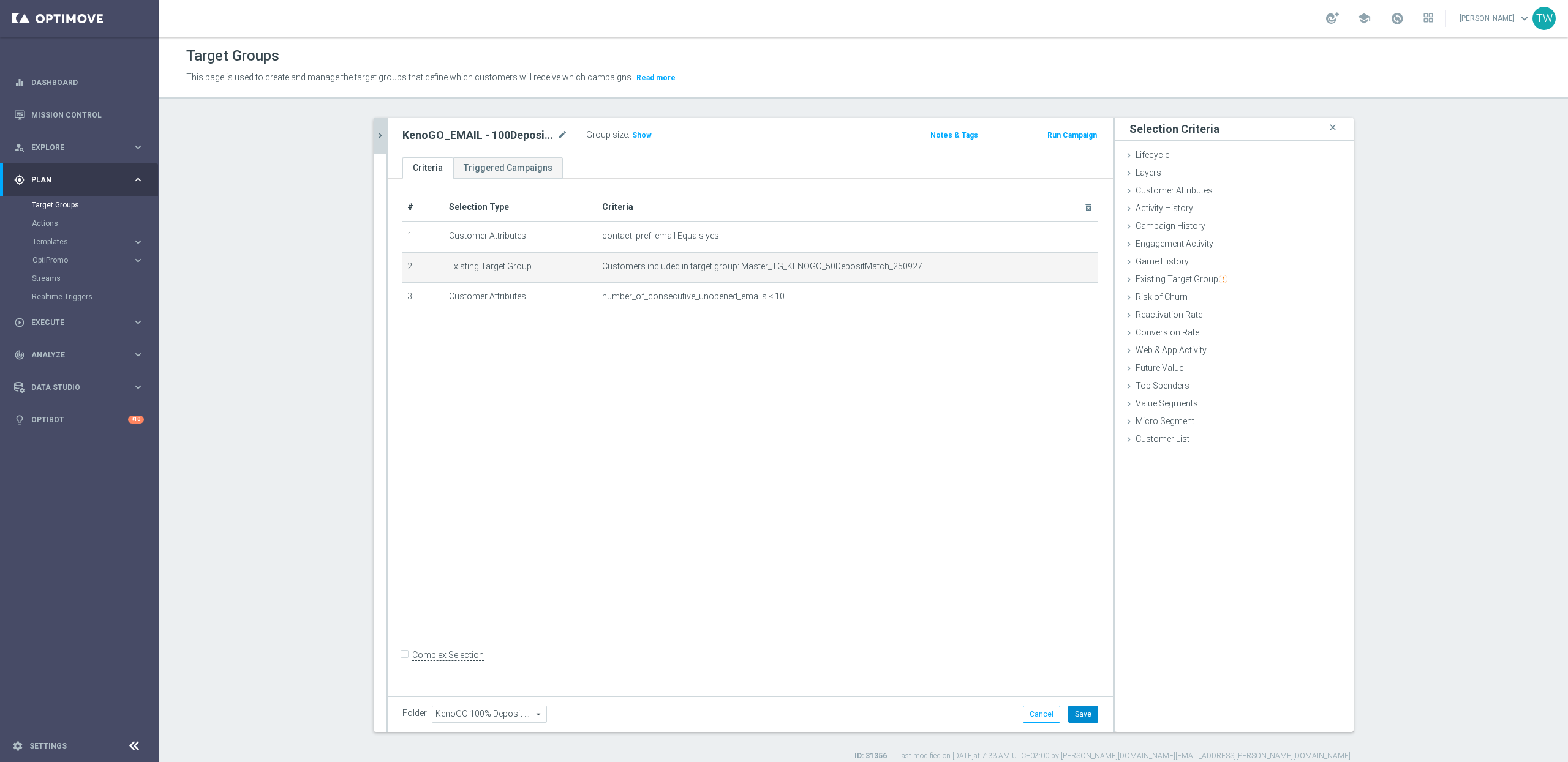
click at [1077, 714] on button "Save" at bounding box center [1083, 714] width 30 height 17
click at [376, 134] on icon "chevron_right" at bounding box center [381, 136] width 12 height 12
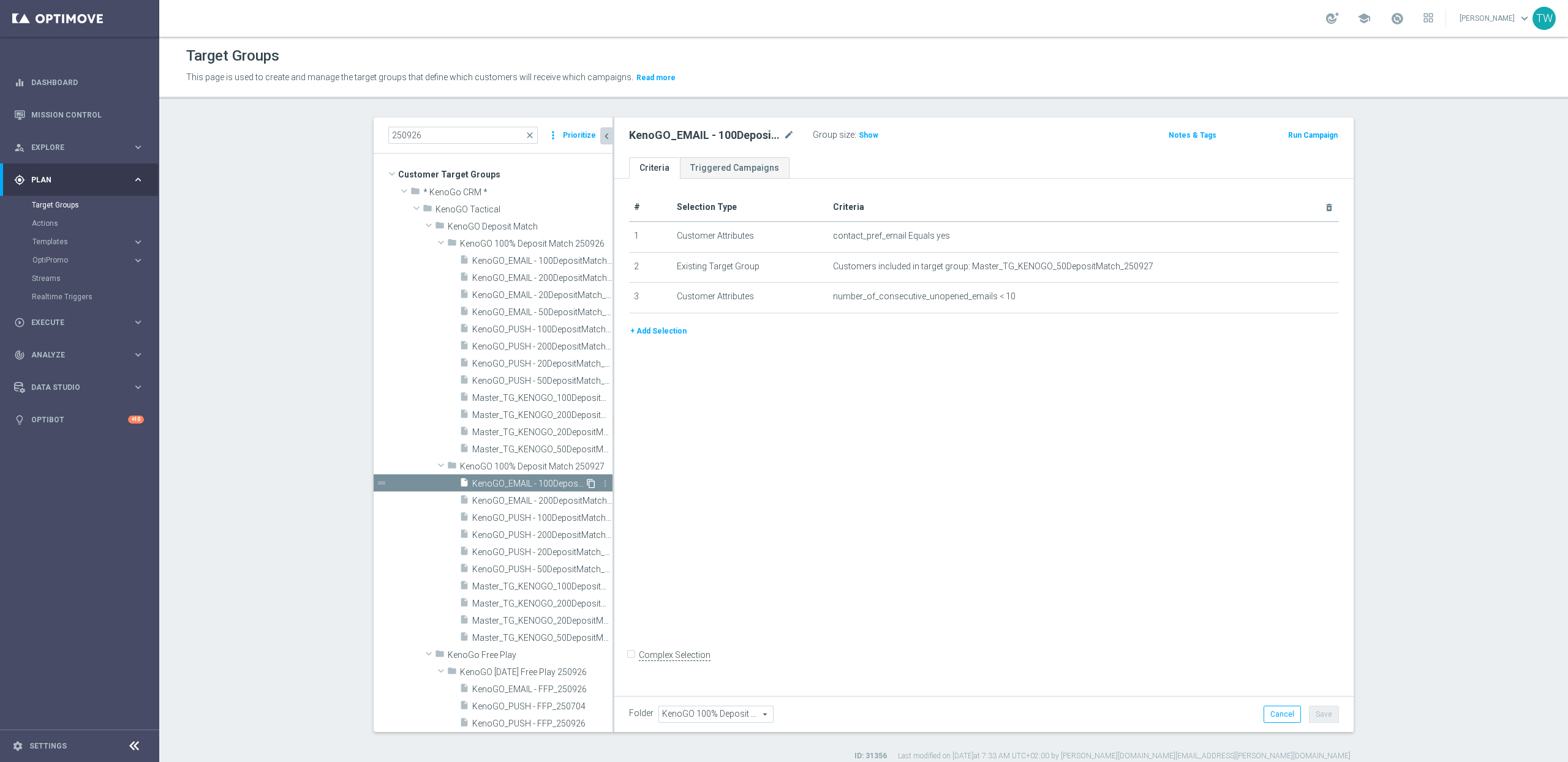
click at [588, 485] on icon "content_copy" at bounding box center [591, 483] width 10 height 10
click at [568, 502] on span "KenoGO_EMAIL - 100DepositMatch_250927" at bounding box center [529, 501] width 113 height 11
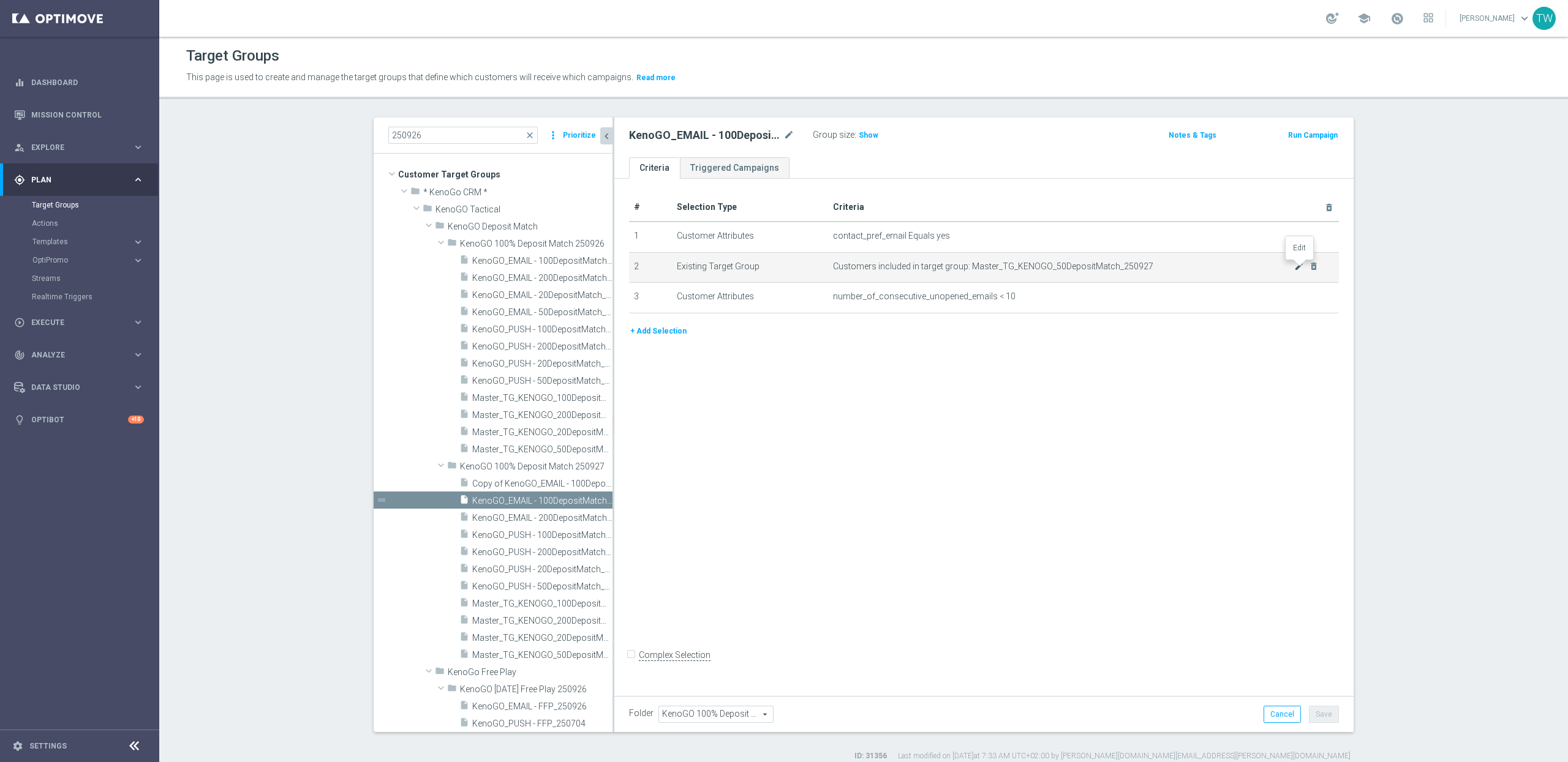
click at [1300, 265] on icon "mode_edit" at bounding box center [1299, 266] width 10 height 10
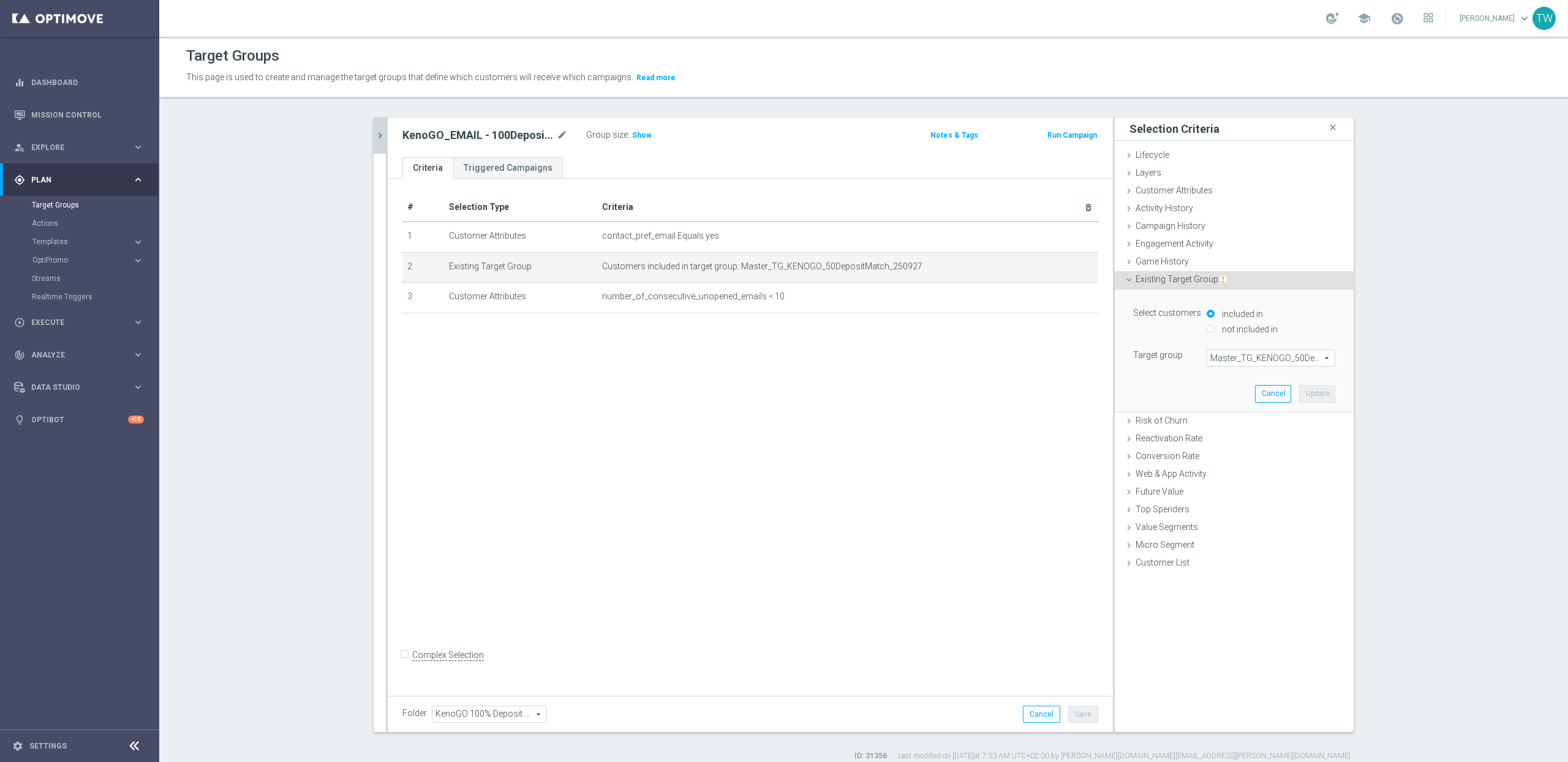
click at [1276, 358] on span "Master_TG_KENOGO_50DepositMatch_250927" at bounding box center [1271, 358] width 128 height 16
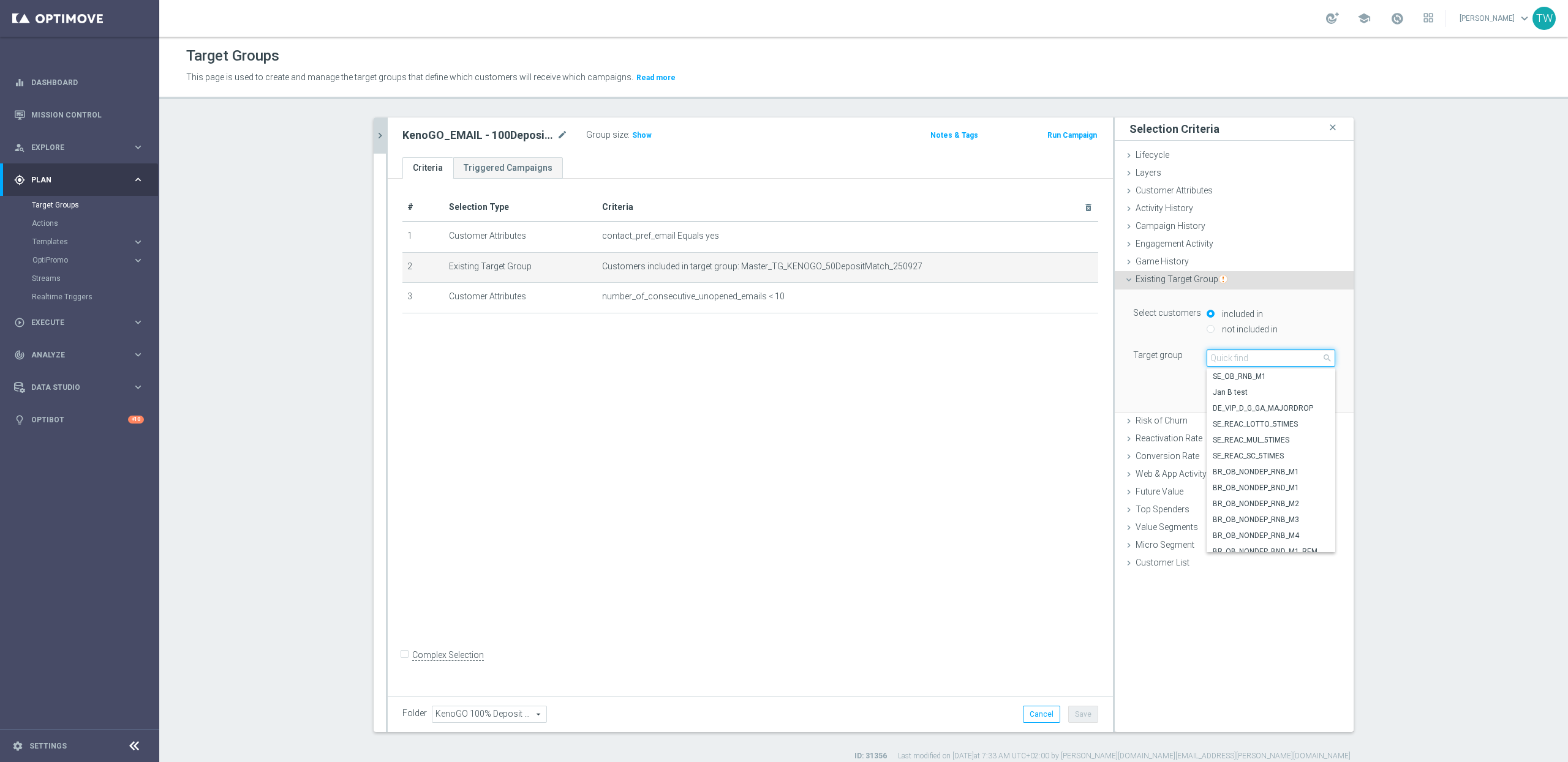
click at [1276, 358] on input "search" at bounding box center [1271, 358] width 129 height 17
type input "250927"
click at [1299, 422] on span "Master_TG_KENOGO_100DepositMatch_250927" at bounding box center [1270, 424] width 116 height 10
type input "Master_TG_KENOGO_100DepositMatch_250927"
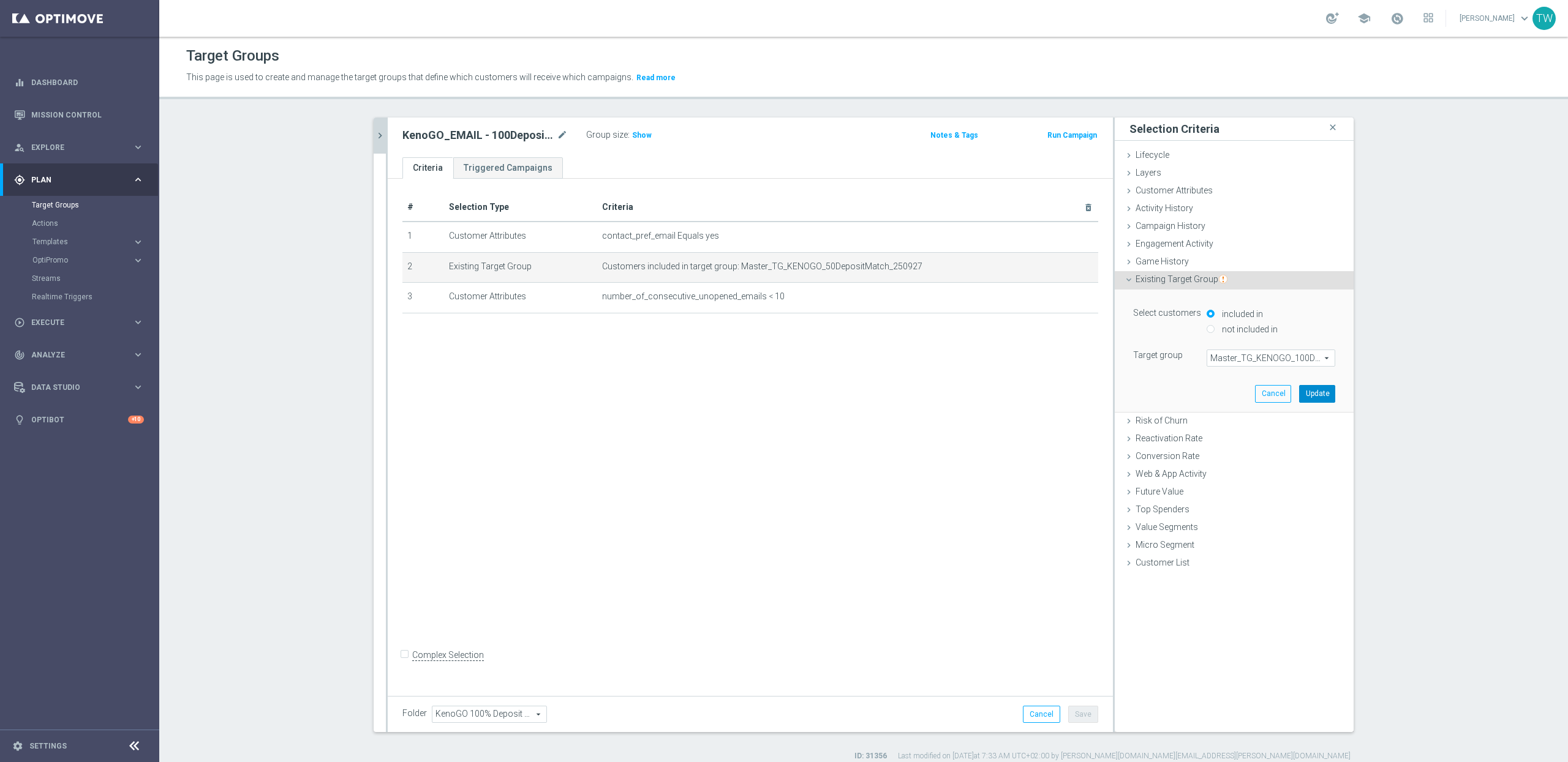
click at [1313, 396] on button "Update" at bounding box center [1317, 394] width 36 height 17
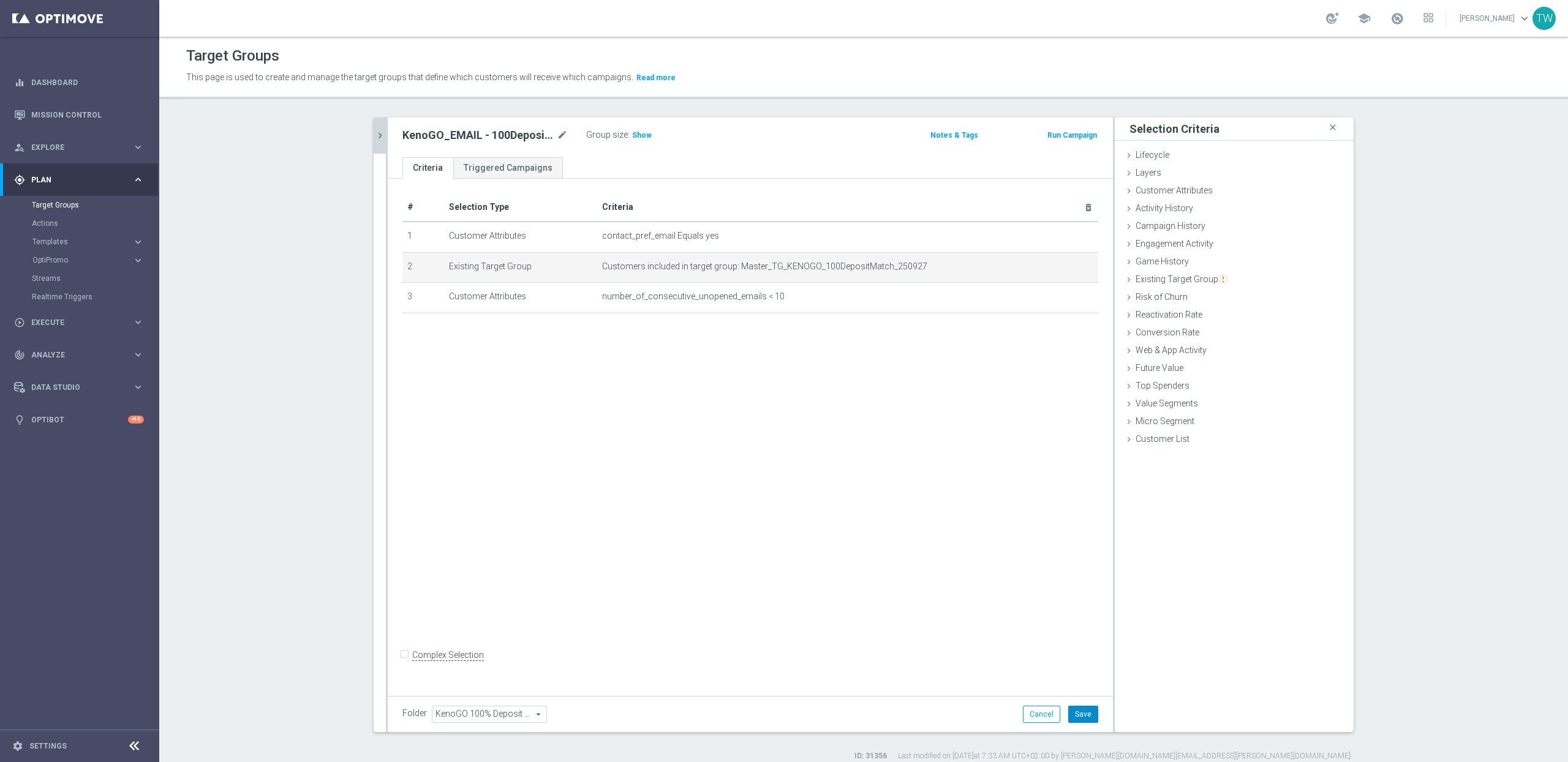
click at [1098, 708] on button "Save" at bounding box center [1083, 714] width 30 height 17
click at [380, 133] on icon "chevron_right" at bounding box center [381, 136] width 12 height 12
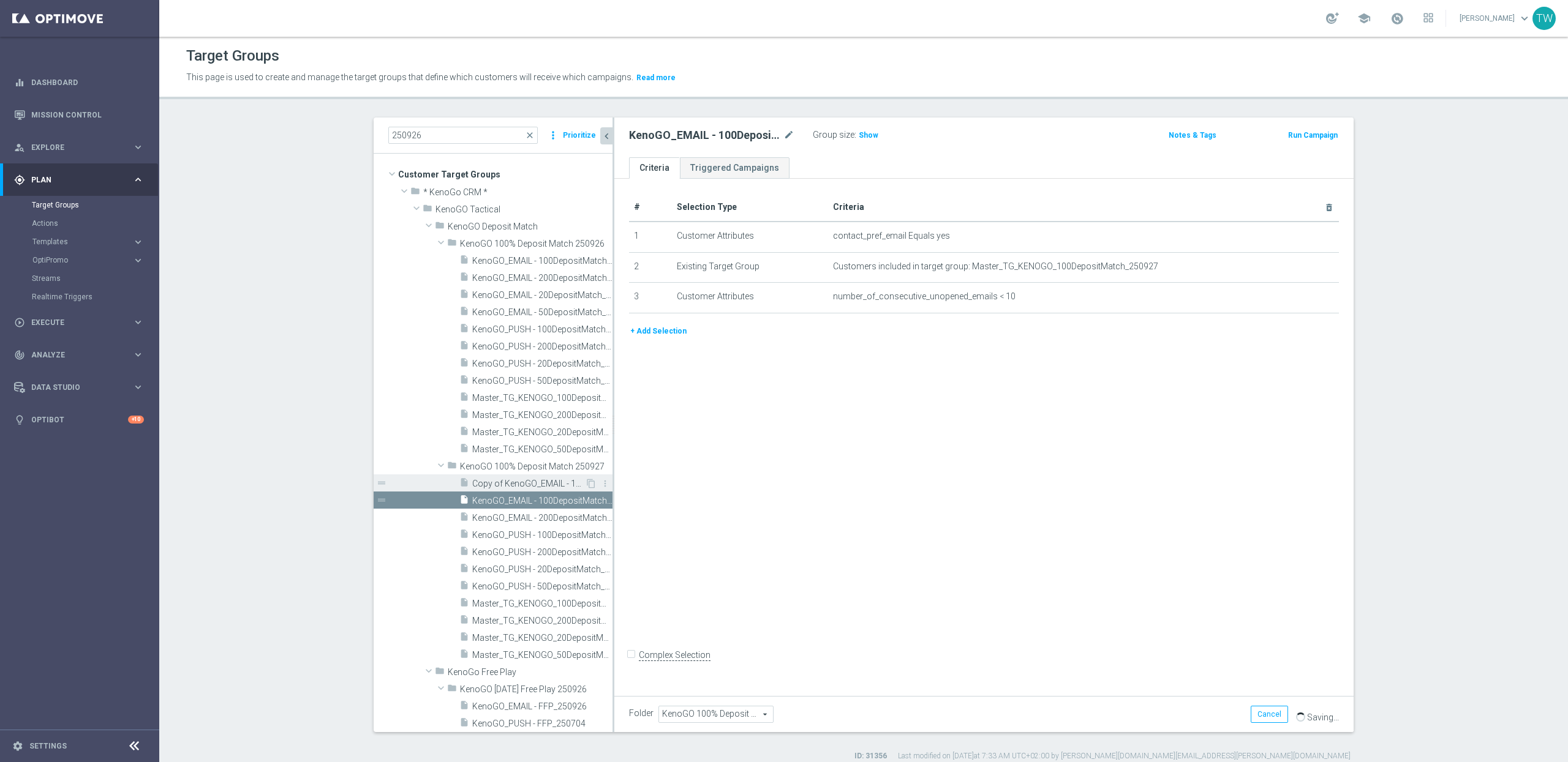
scroll to position [5, 0]
click at [554, 516] on span "KenoGO_EMAIL - 200DepositMatch_250927" at bounding box center [529, 514] width 113 height 11
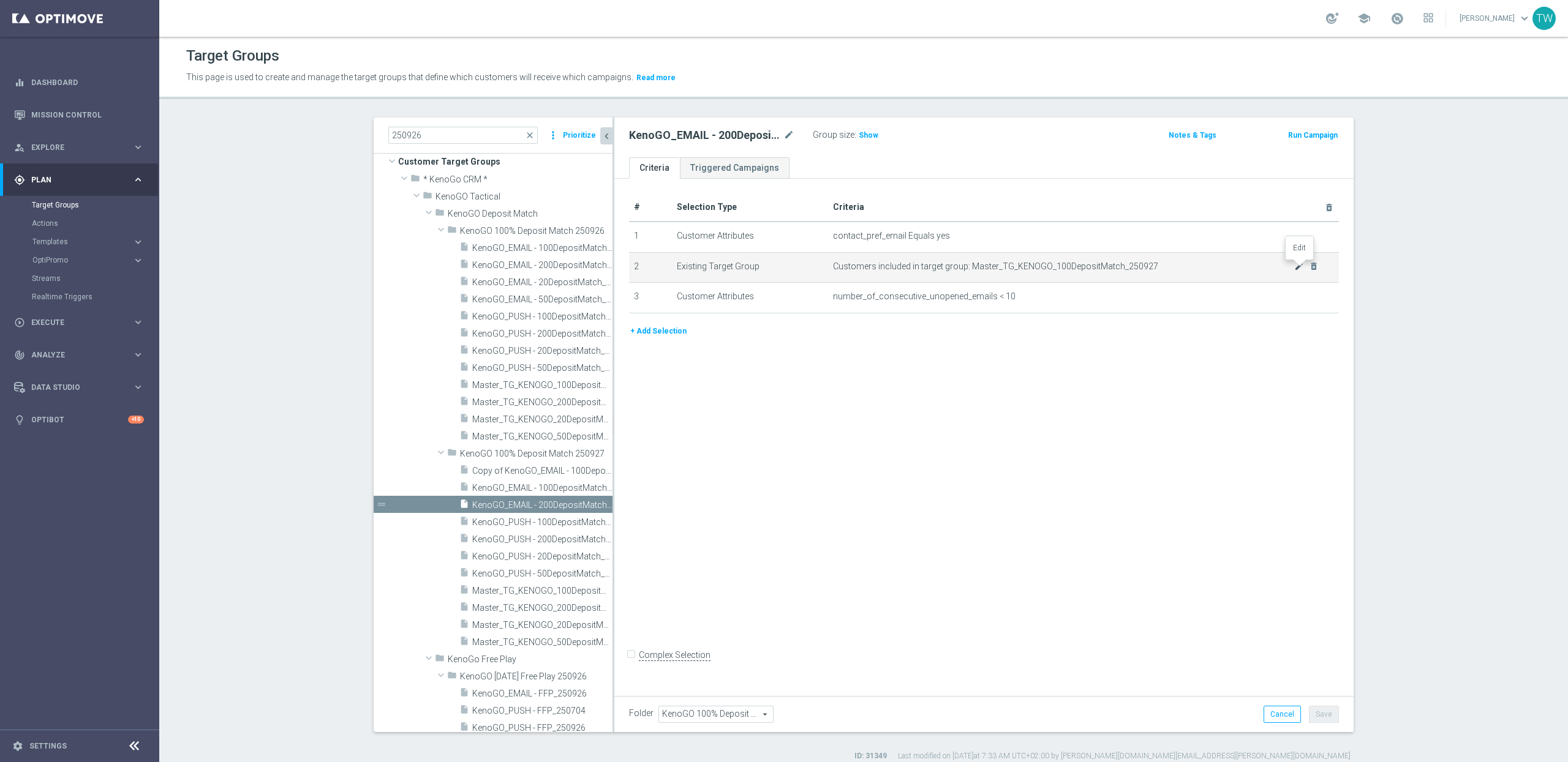
click at [1300, 270] on icon "mode_edit" at bounding box center [1299, 266] width 10 height 10
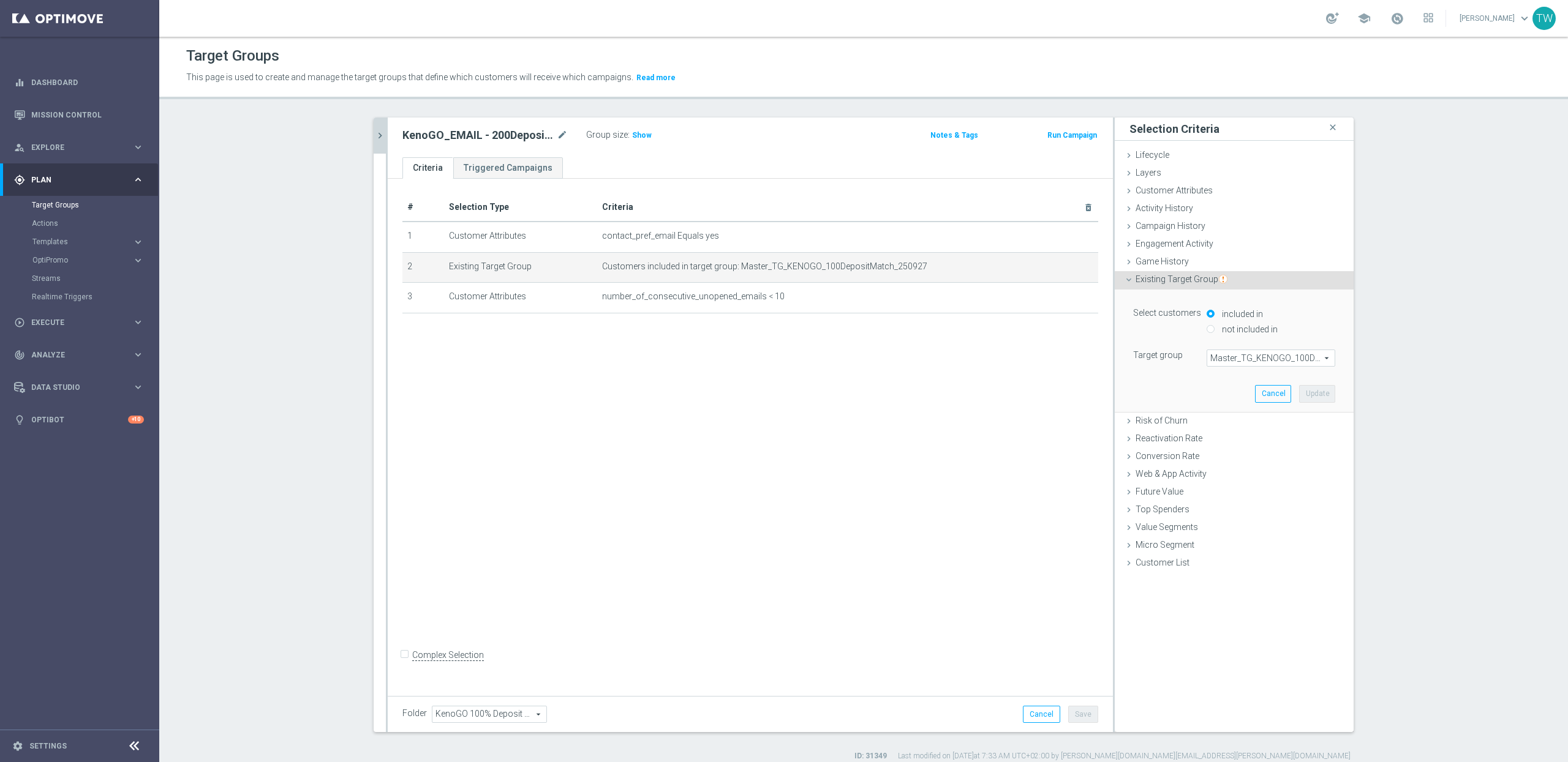
click at [1288, 360] on span "Master_TG_KENOGO_100DepositMatch_250927" at bounding box center [1271, 358] width 128 height 16
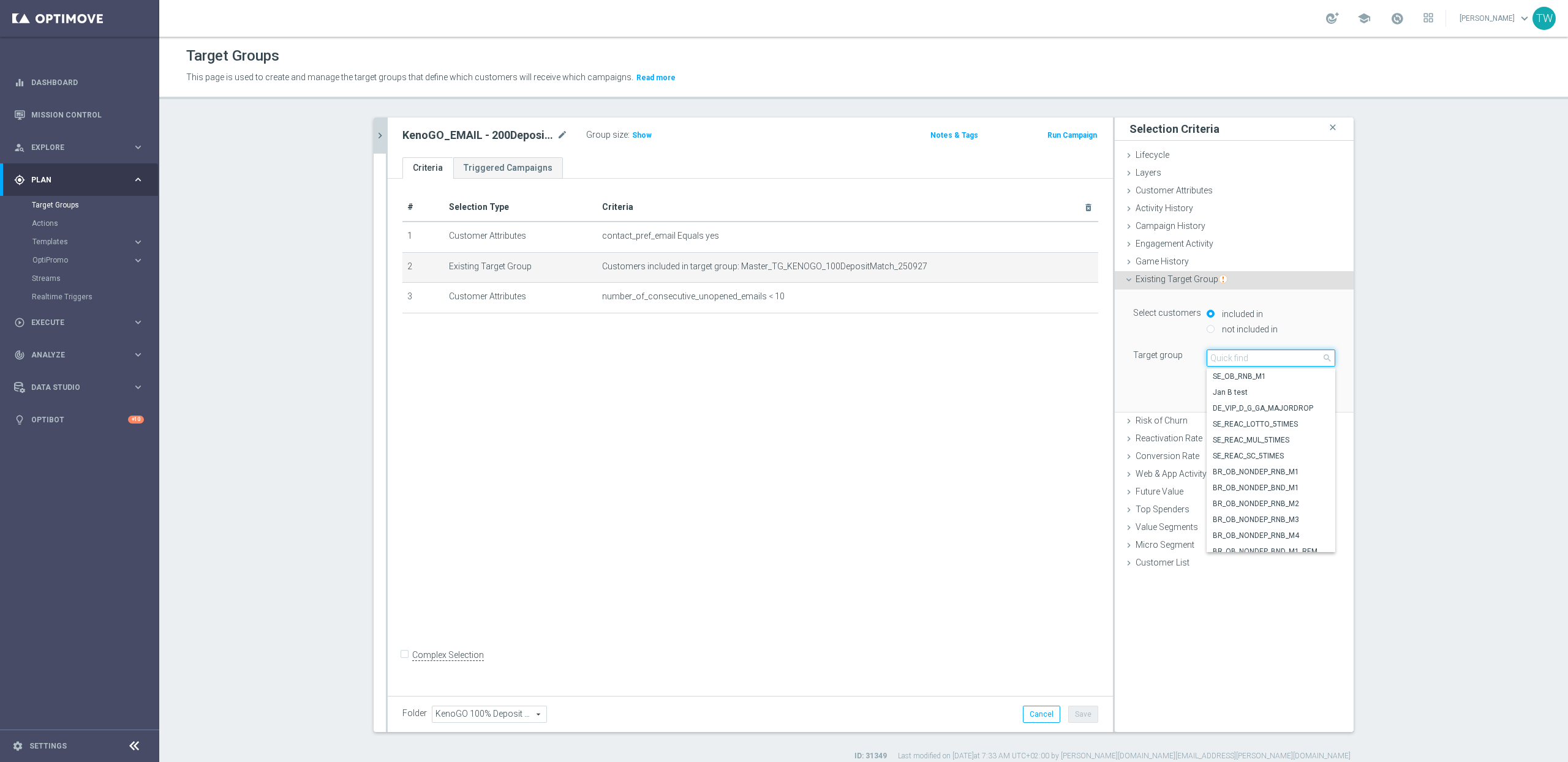
click at [1288, 360] on input "search" at bounding box center [1271, 358] width 129 height 17
type input "250927"
click at [1286, 375] on span "Master_TG_KENOGO_200DepositMatch_250927" at bounding box center [1270, 376] width 116 height 10
type input "Master_TG_KENOGO_200DepositMatch_250927"
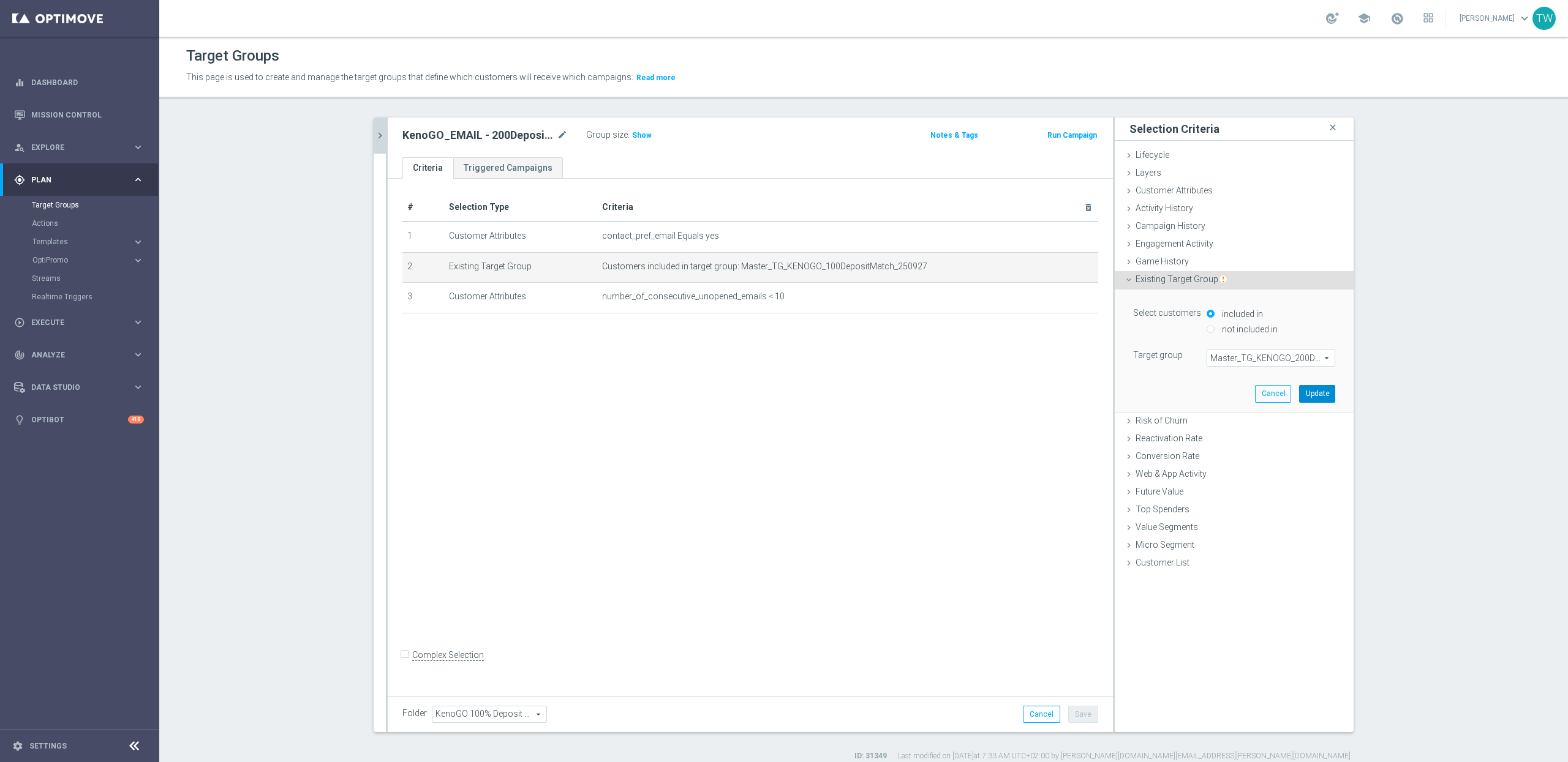
click at [1322, 392] on button "Update" at bounding box center [1317, 394] width 36 height 17
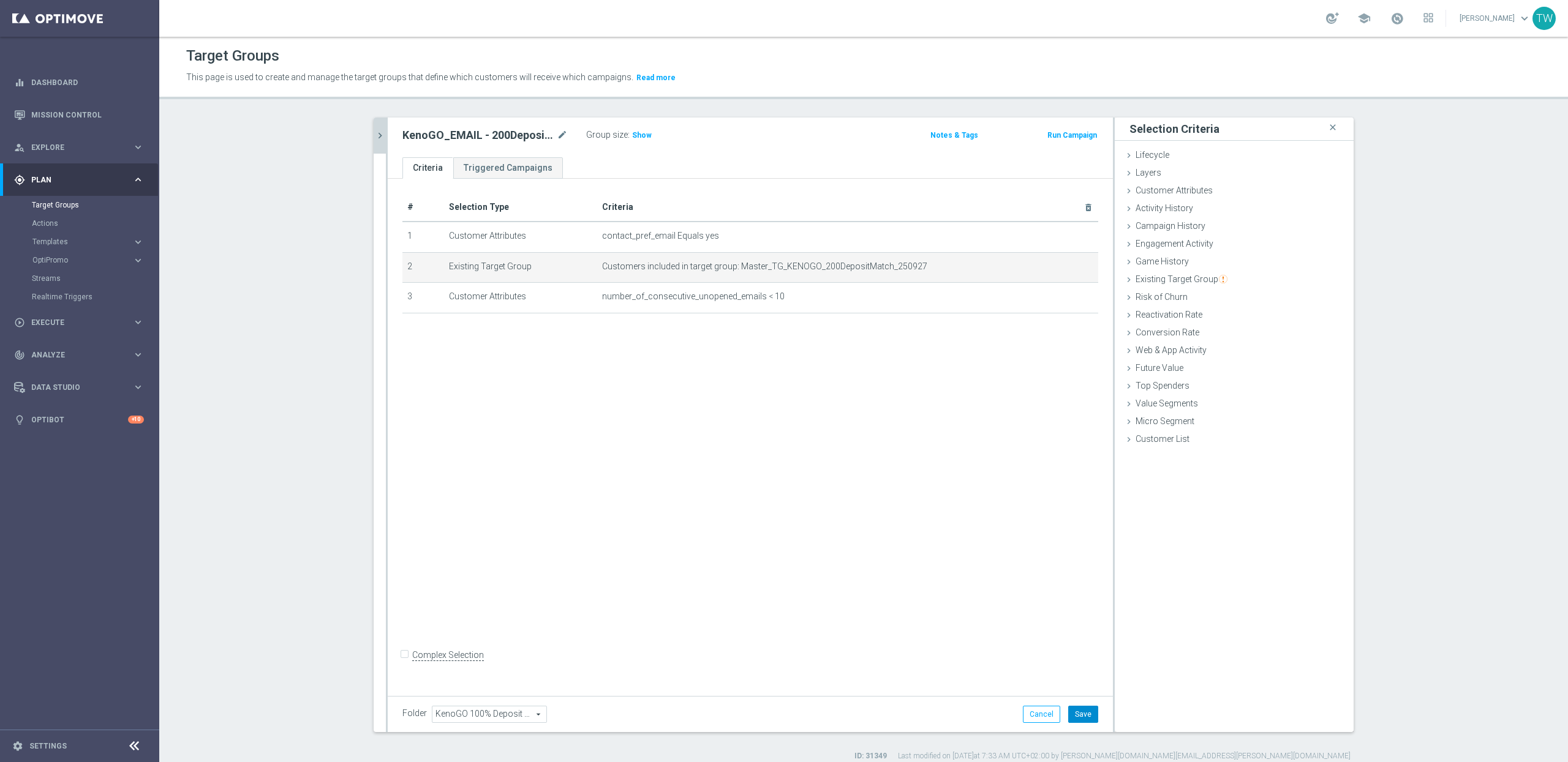
click at [1078, 719] on button "Save" at bounding box center [1083, 714] width 30 height 17
click at [383, 137] on icon "chevron_right" at bounding box center [381, 136] width 12 height 12
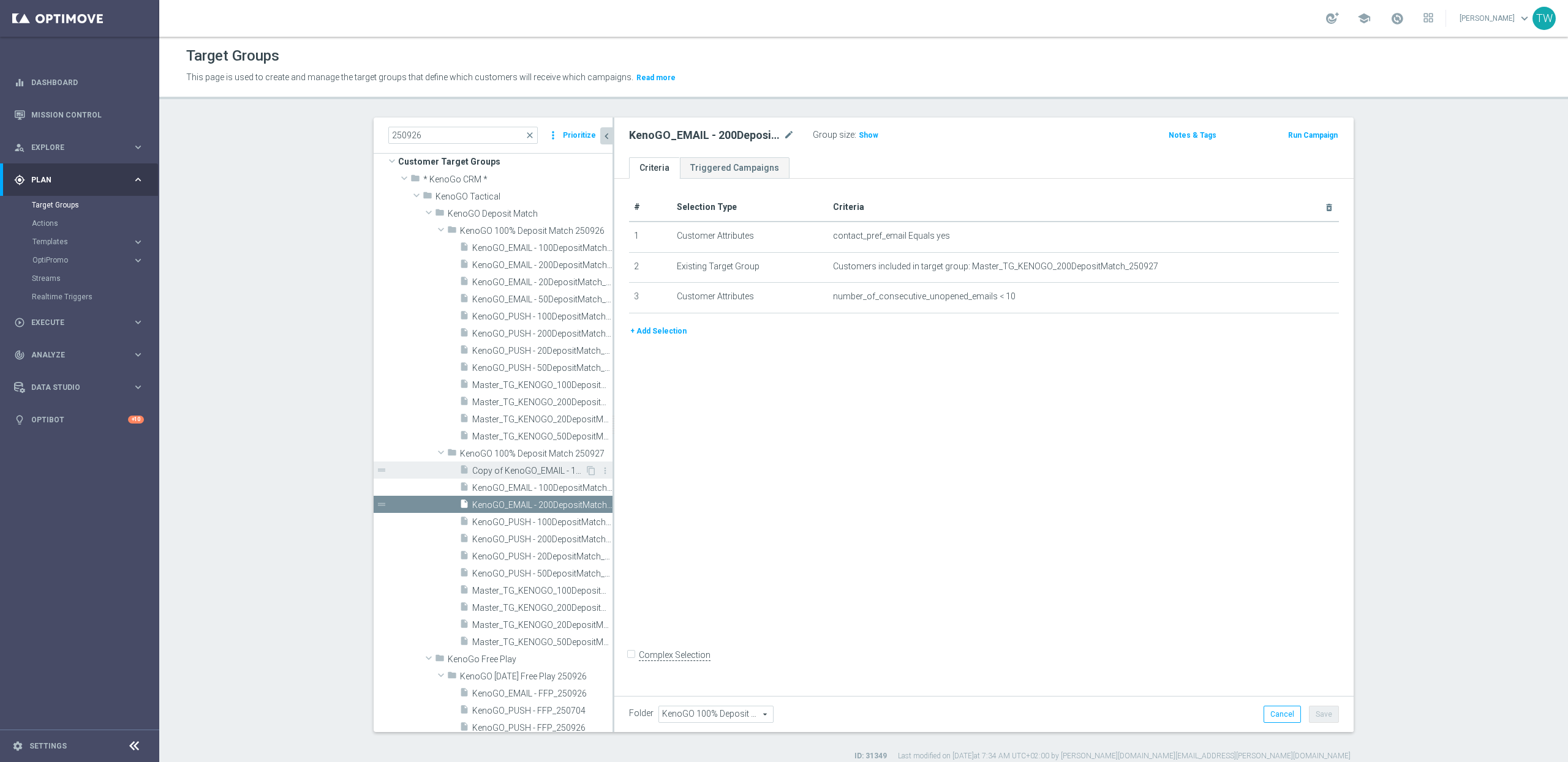
click at [541, 467] on span "Copy of KenoGO_EMAIL - 100DepositMatch_250927" at bounding box center [529, 471] width 113 height 11
click at [797, 131] on div "Copy of KenoGO_EMAIL - 100DepositMatch_250927 mode_edit" at bounding box center [721, 135] width 184 height 17
click at [793, 132] on icon "mode_edit" at bounding box center [789, 135] width 11 height 15
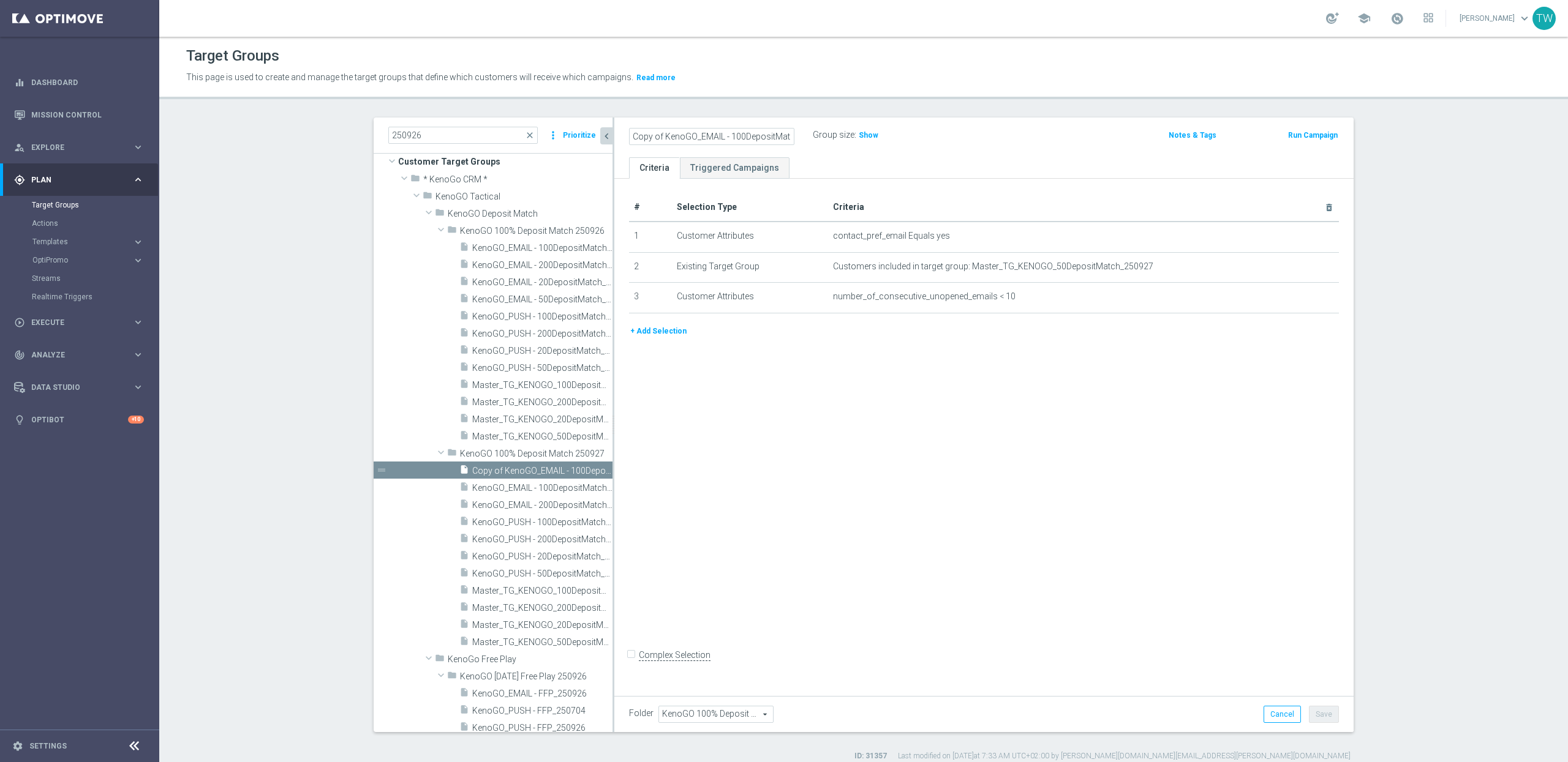
scroll to position [0, 38]
drag, startPoint x: 702, startPoint y: 135, endPoint x: 703, endPoint y: 156, distance: 21.0
click at [703, 137] on input "Copy of KenoGO_EMAIL - 100DepositMatch_250927" at bounding box center [711, 137] width 165 height 17
type input "KenoGO_EMAIL - 50DepositMatch_250927"
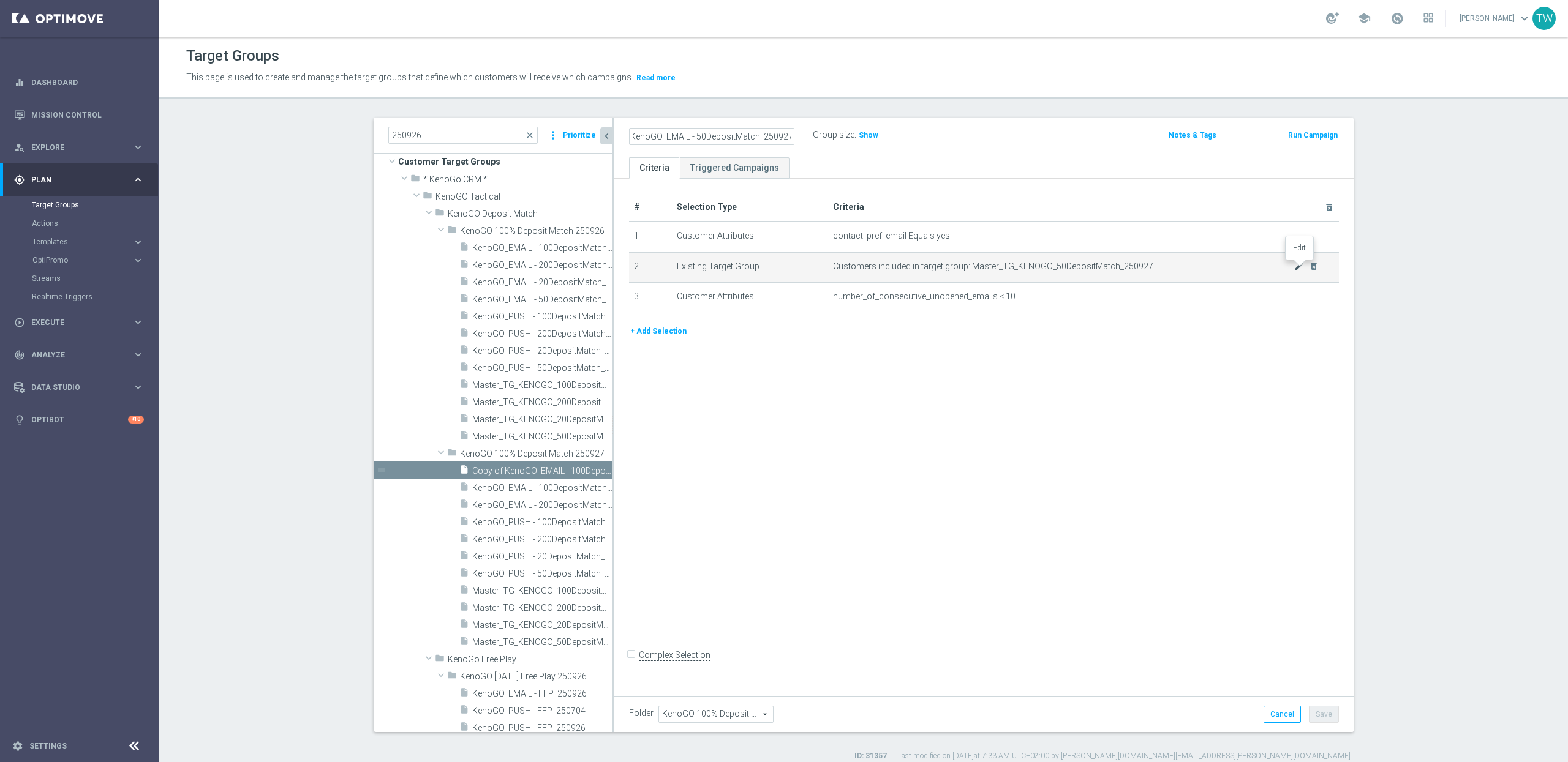
click at [1297, 267] on icon "mode_edit" at bounding box center [1299, 266] width 10 height 10
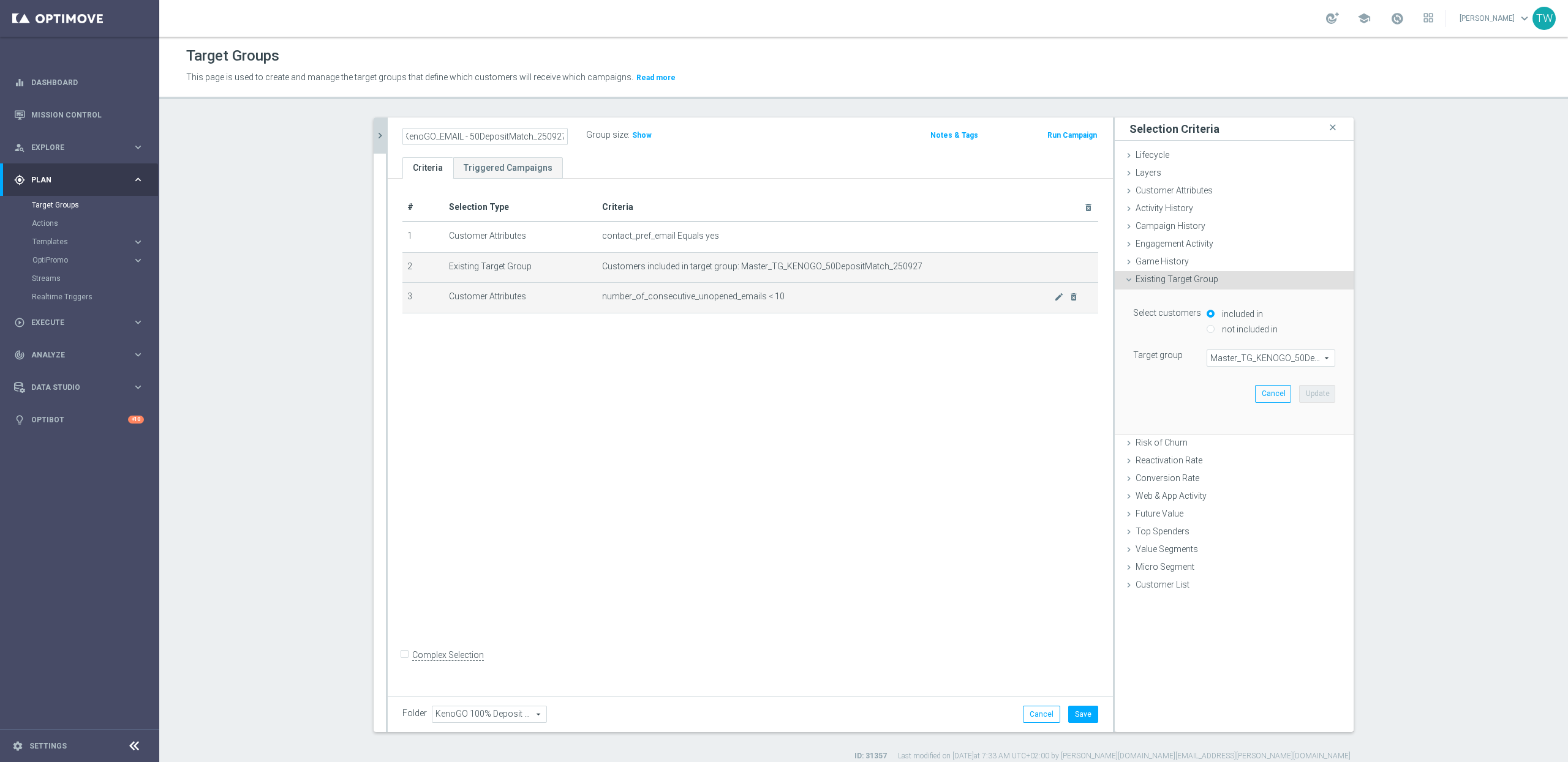
scroll to position [0, 0]
click at [1298, 351] on span "Master_TG_KENOGO_50DepositMatch_250927" at bounding box center [1271, 358] width 128 height 16
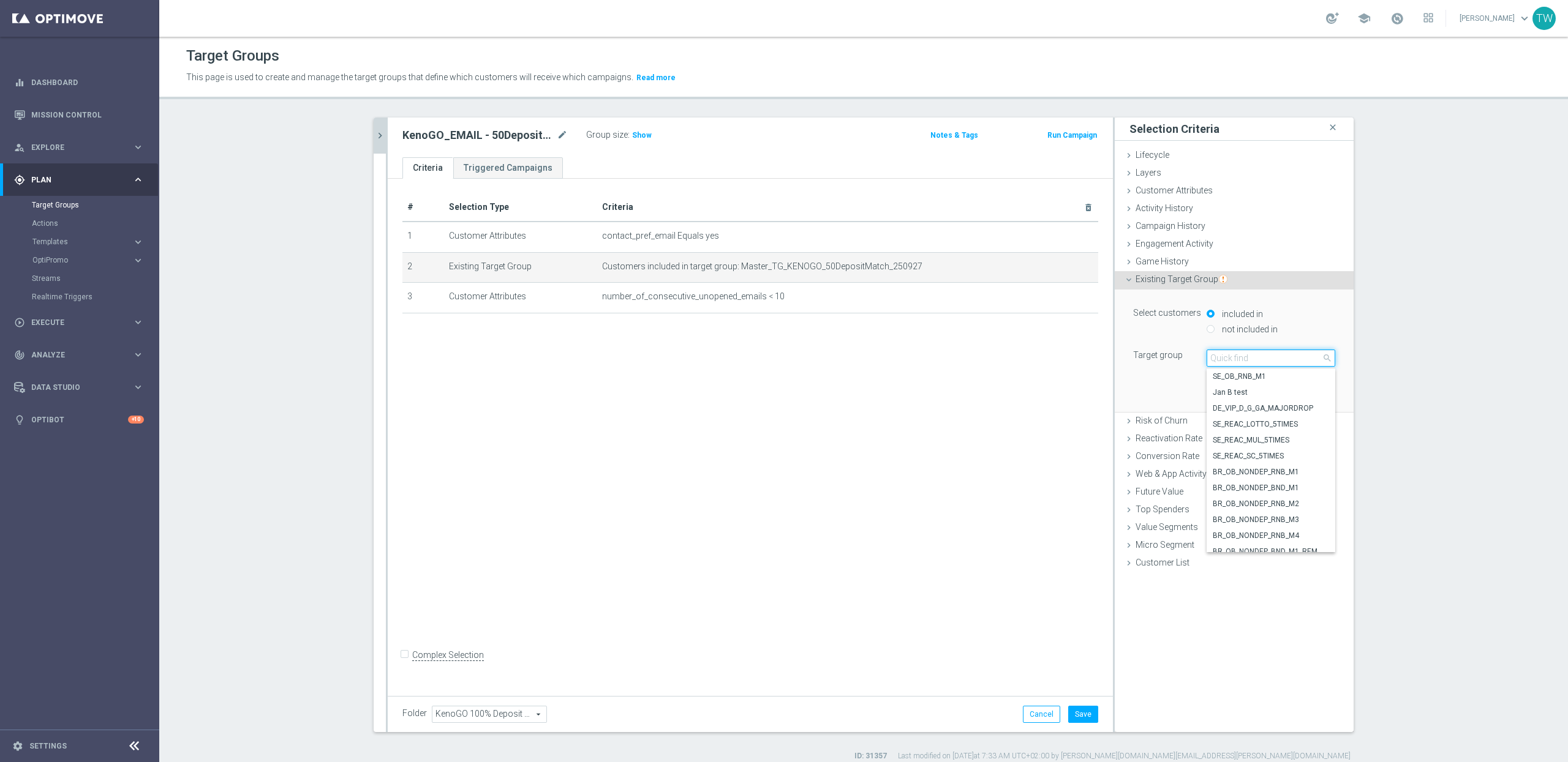
click at [1298, 351] on input "search" at bounding box center [1271, 358] width 129 height 17
type input "250927"
click at [1298, 455] on span "Master_TG_KENOGO_20DepositMatch_250927" at bounding box center [1270, 456] width 116 height 10
type input "Master_TG_KENOGO_20DepositMatch_250927"
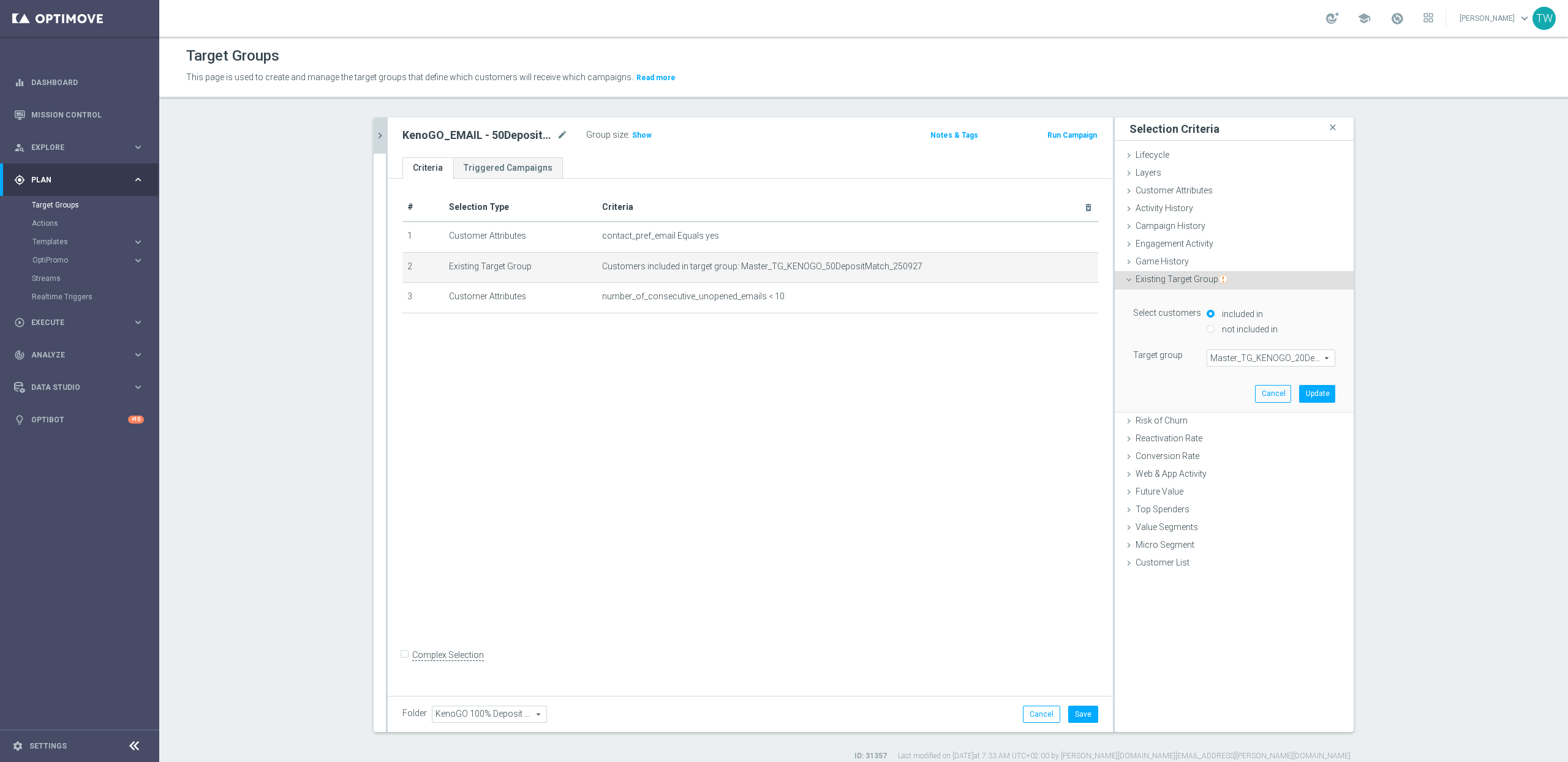
click at [1308, 353] on span "Master_TG_KENOGO_20DepositMatch_250927" at bounding box center [1271, 358] width 128 height 16
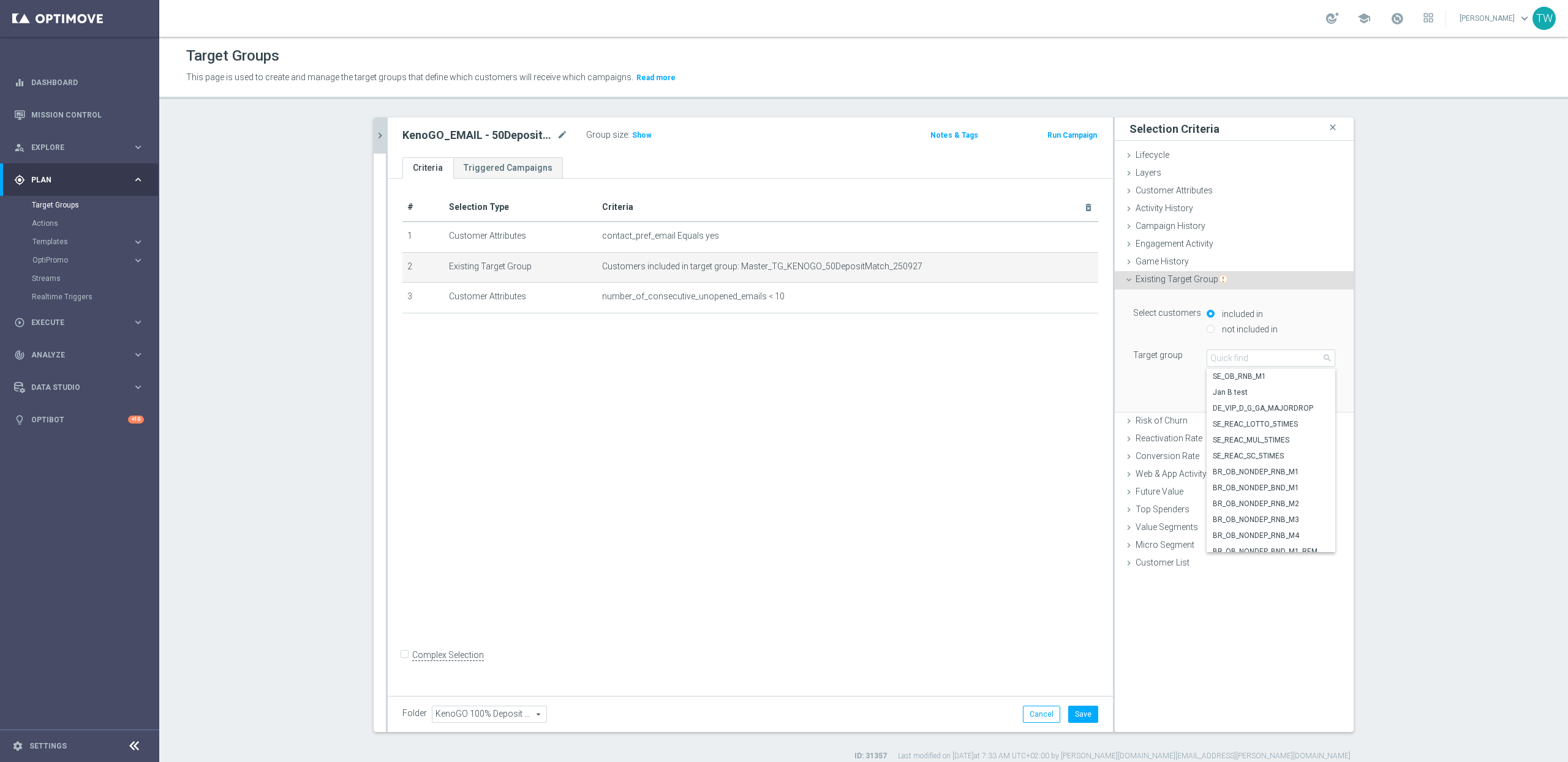
click at [967, 409] on div "# Selection Type Criteria delete_forever 1 Customer Attributes contact_pref_ema…" at bounding box center [750, 434] width 725 height 512
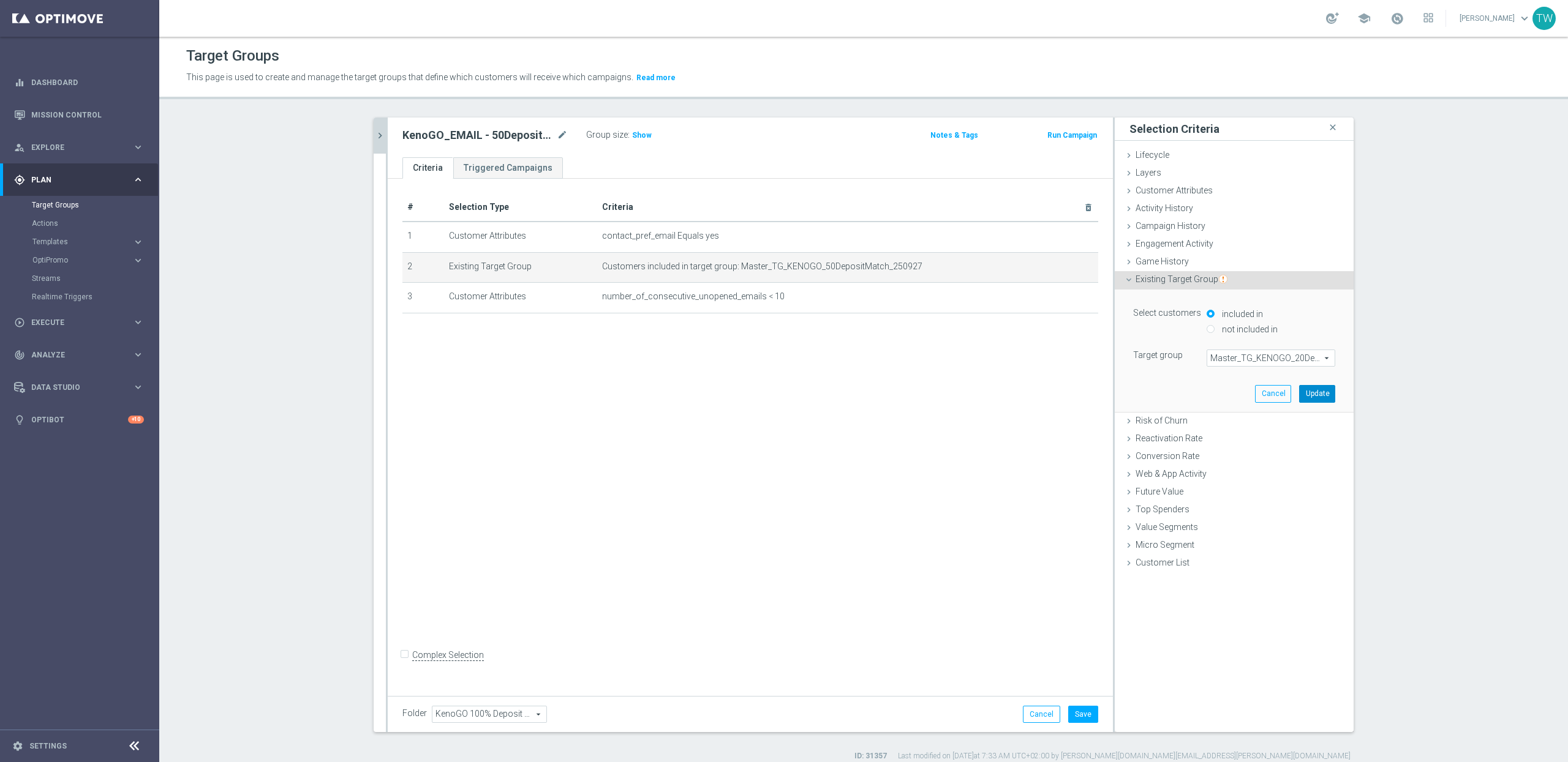
click at [1304, 390] on button "Update" at bounding box center [1317, 394] width 36 height 17
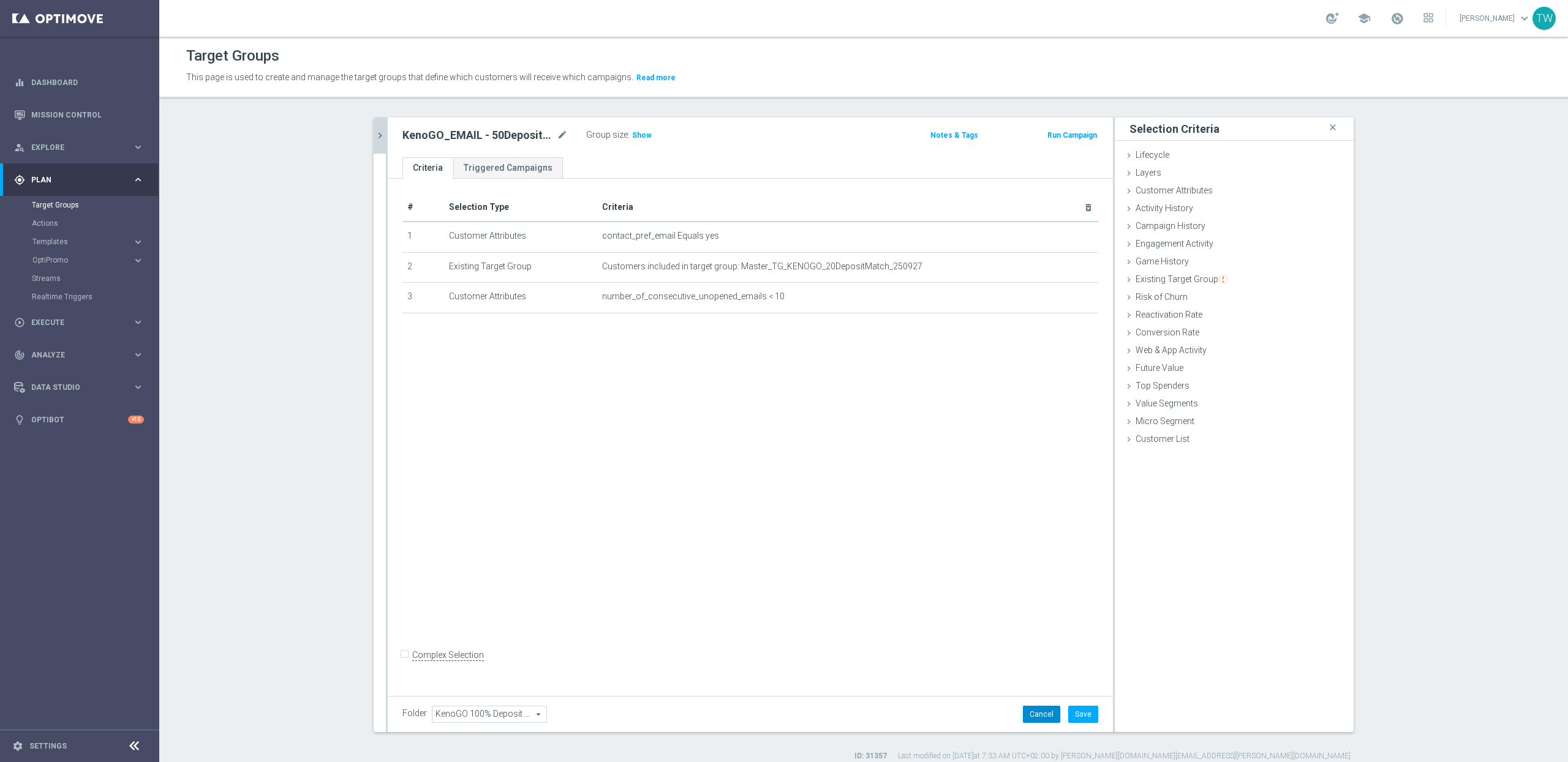
click at [1041, 711] on button "Cancel" at bounding box center [1041, 714] width 37 height 17
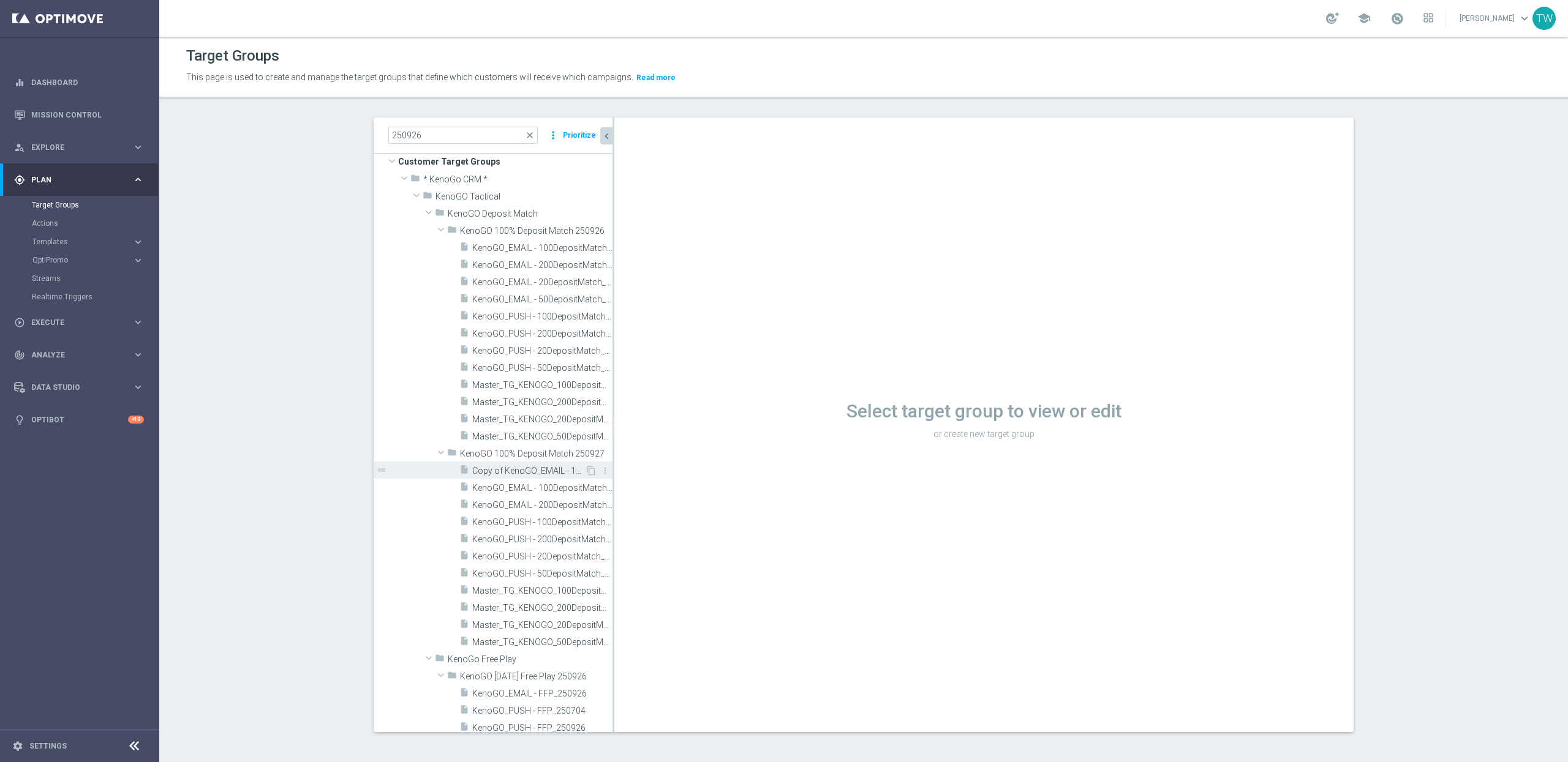
click at [555, 467] on span "Copy of KenoGO_EMAIL - 100DepositMatch_250927" at bounding box center [529, 471] width 113 height 11
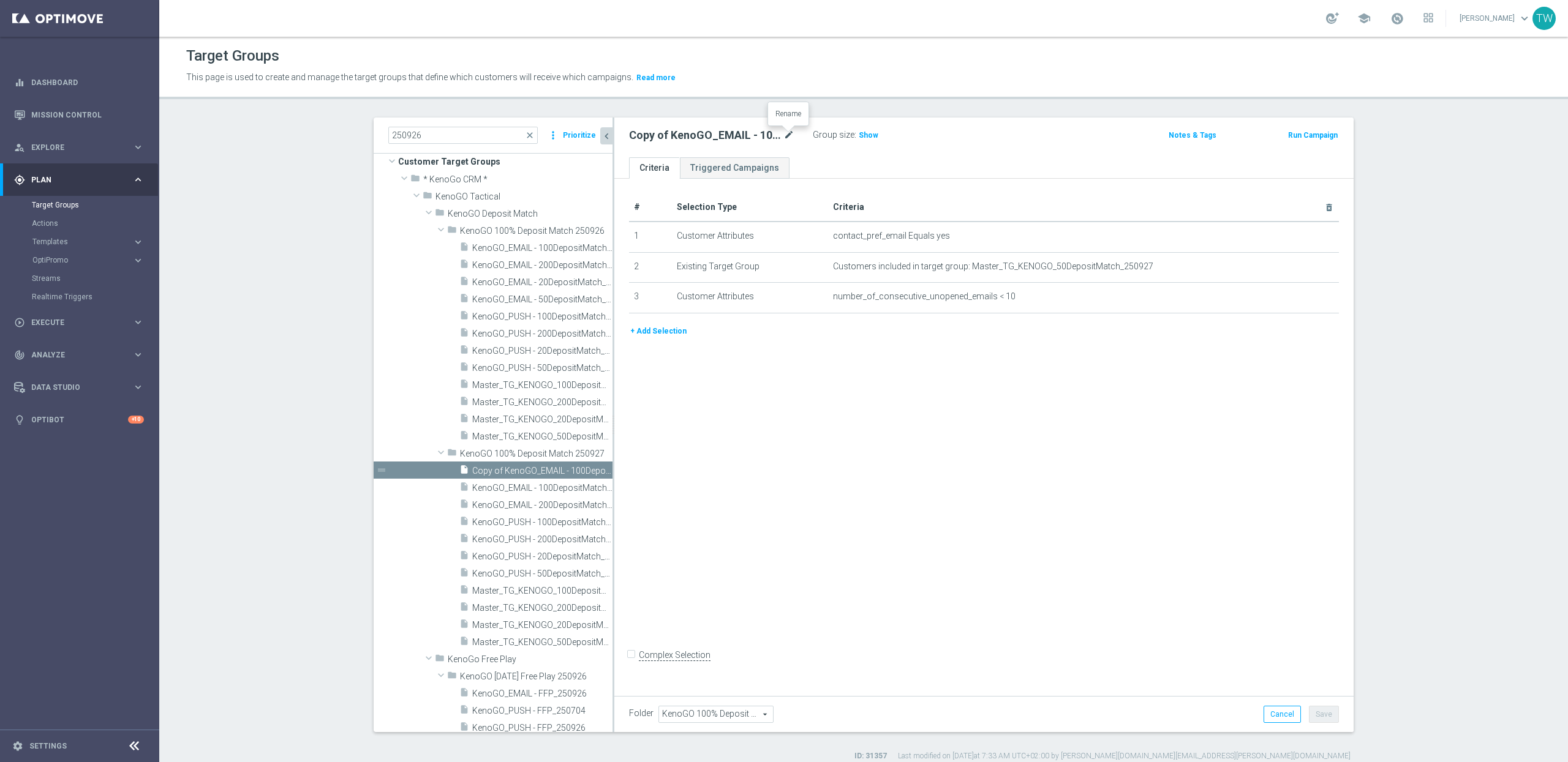
click at [790, 130] on icon "mode_edit" at bounding box center [789, 135] width 11 height 15
drag, startPoint x: 701, startPoint y: 132, endPoint x: 699, endPoint y: 149, distance: 17.1
click at [701, 133] on input "Copy of KenoGO_EMAIL - 100DepositMatch_250927" at bounding box center [711, 137] width 165 height 17
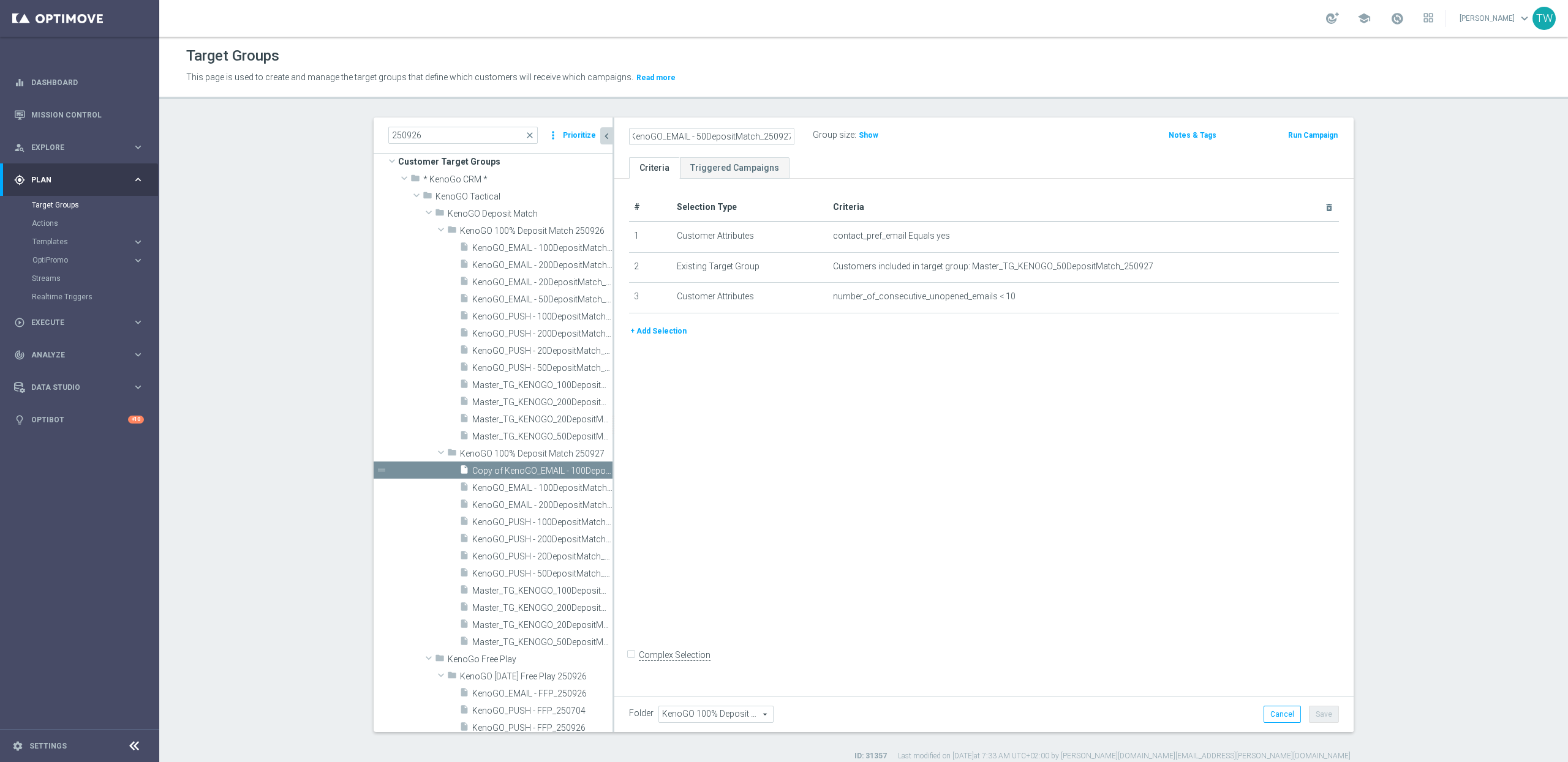
type input "KenoGO_EMAIL - 50DepositMatch_250927"
click at [1246, 644] on div "# Selection Type Criteria delete_forever 1 Customer Attributes contact_pref_ema…" at bounding box center [984, 434] width 739 height 512
click at [1330, 714] on button "Save" at bounding box center [1324, 714] width 30 height 17
click at [590, 469] on icon "content_copy" at bounding box center [591, 471] width 10 height 10
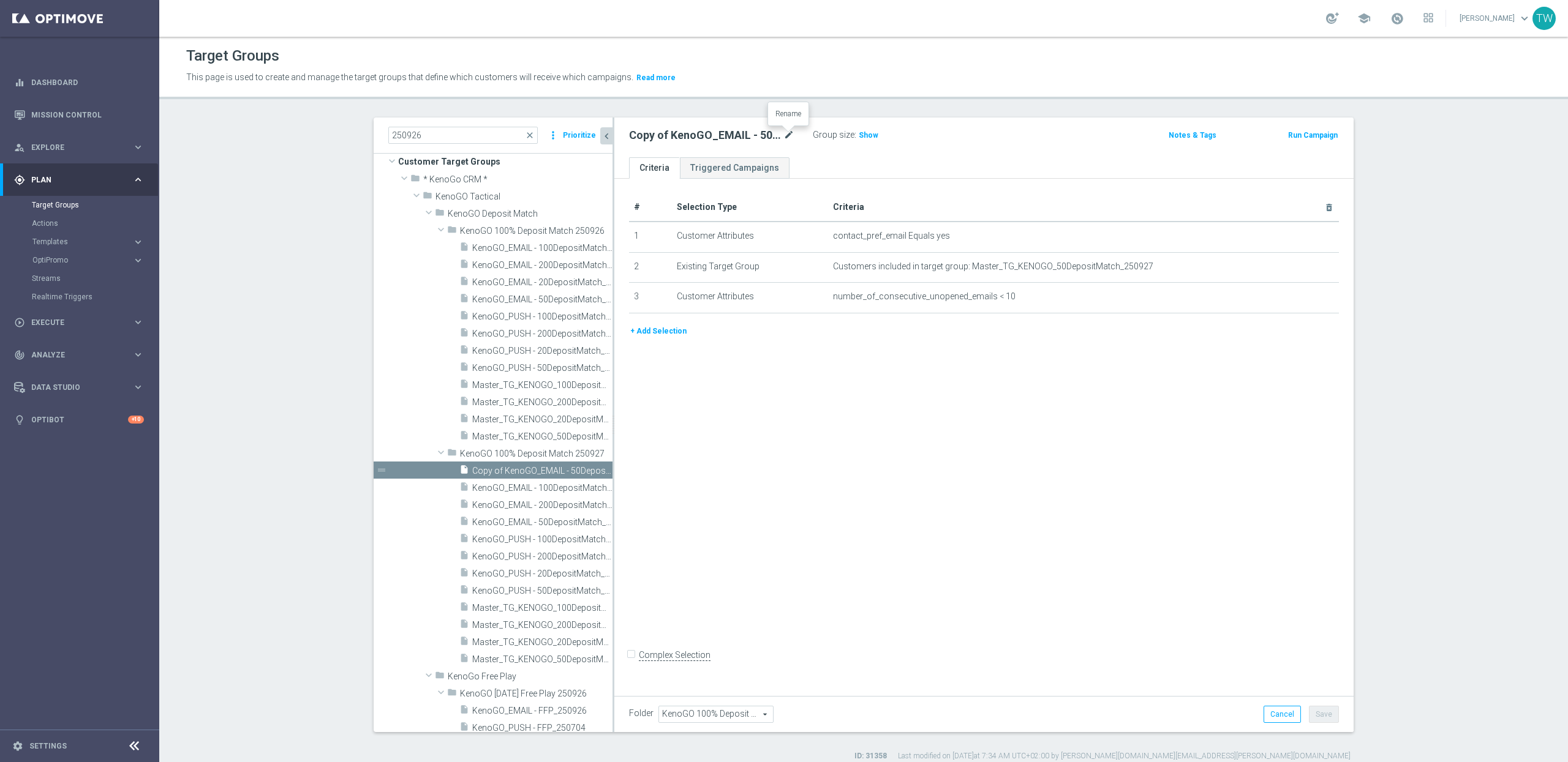
click at [792, 133] on icon "mode_edit" at bounding box center [789, 135] width 11 height 15
click at [697, 132] on input "Copy of KenoGO_EMAIL - 50DepositMatch_250927" at bounding box center [711, 137] width 165 height 17
click at [700, 137] on input "Copy of KenoGO_EMAIL - 50DepositMatch_250927" at bounding box center [711, 137] width 165 height 17
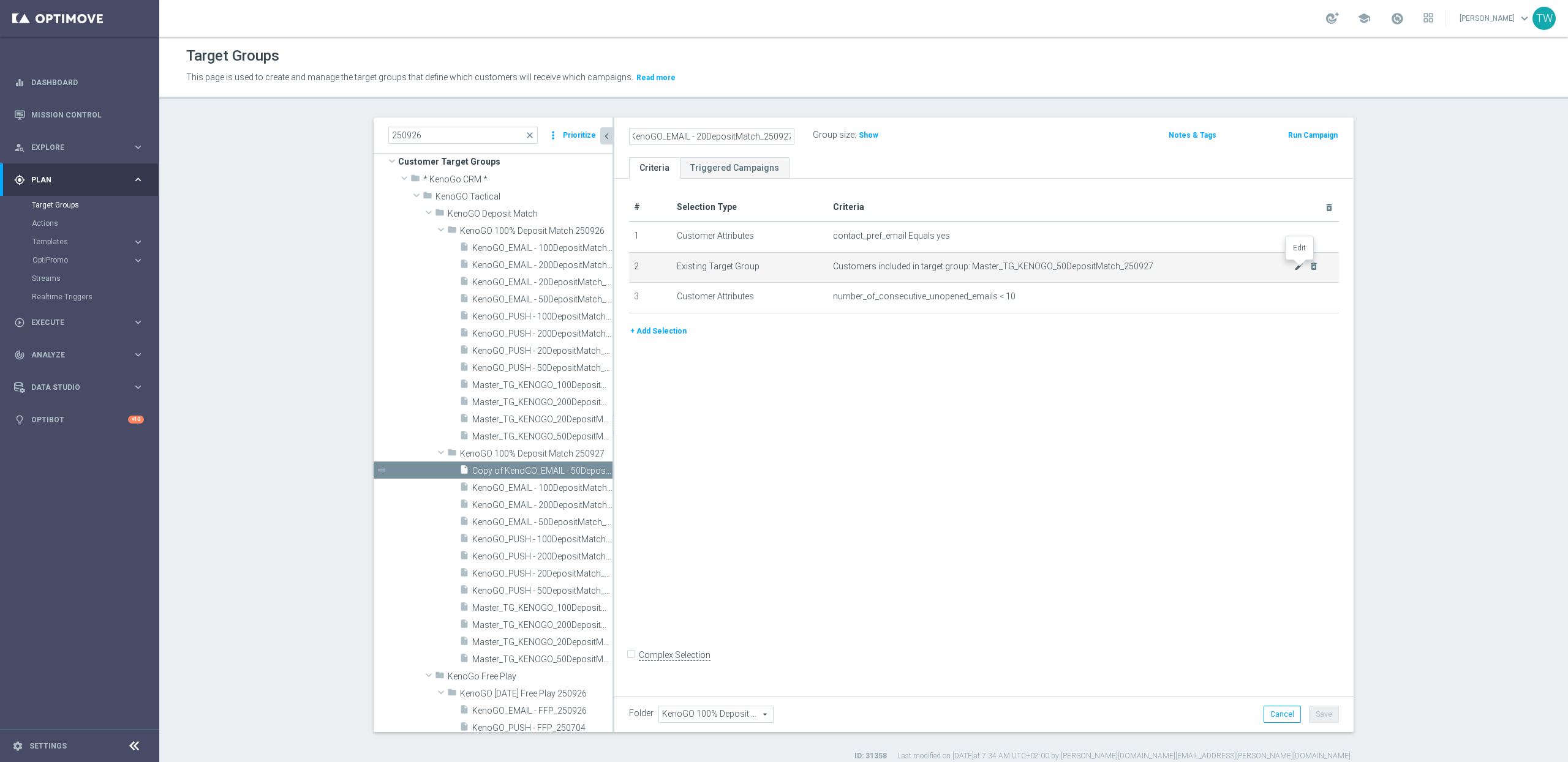
type input "KenoGO_EMAIL - 20DepositMatch_250927"
click at [1298, 264] on icon "mode_edit" at bounding box center [1299, 266] width 10 height 10
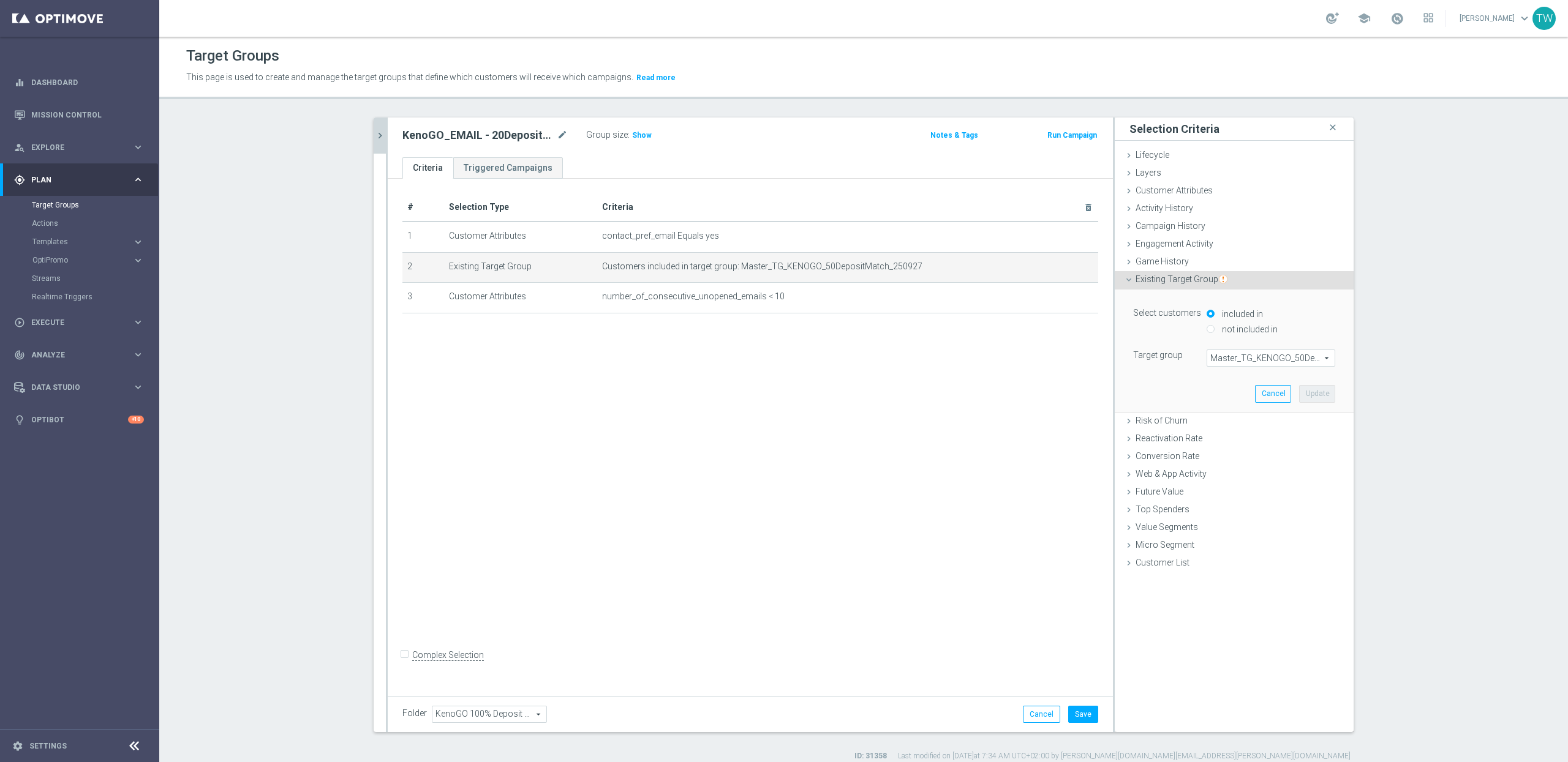
click at [1268, 352] on span "Master_TG_KENOGO_50DepositMatch_250927" at bounding box center [1271, 358] width 128 height 16
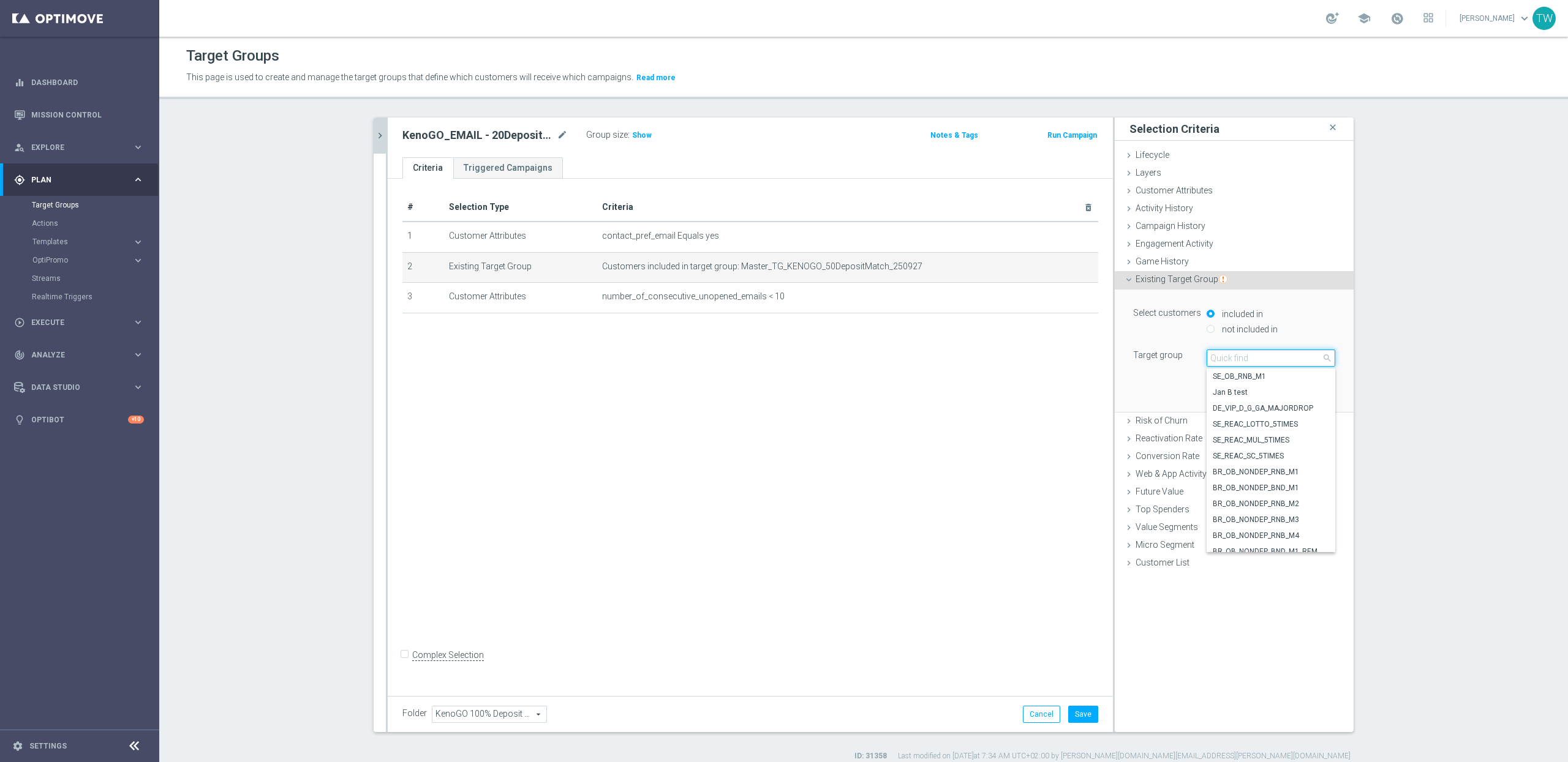
click at [1268, 352] on input "search" at bounding box center [1271, 358] width 129 height 17
type input "250927"
click at [1284, 451] on span "Master_TG_KENOGO_20DepositMatch_250927" at bounding box center [1270, 456] width 116 height 10
type input "Master_TG_KENOGO_20DepositMatch_250927"
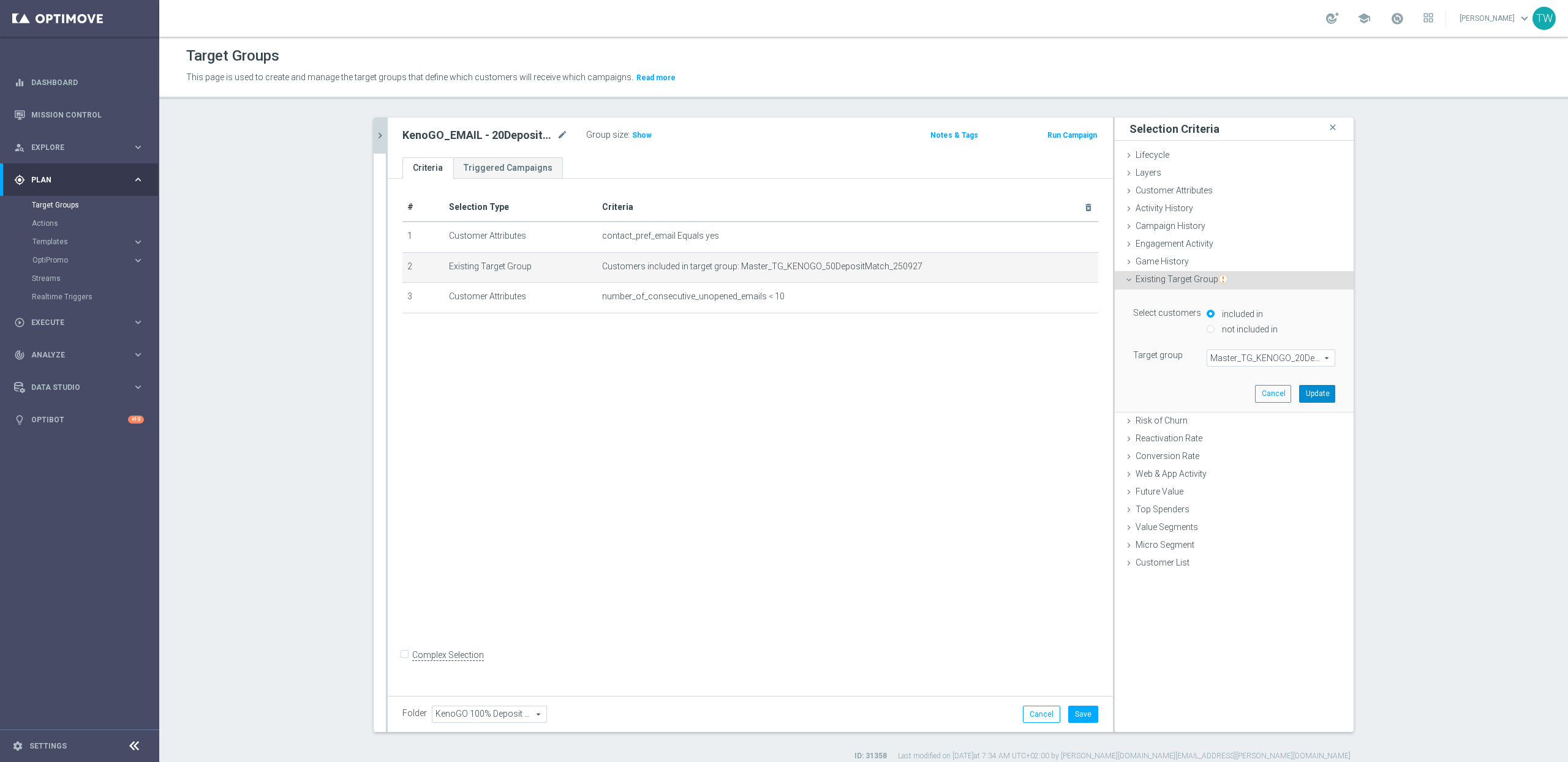
click at [1321, 390] on button "Update" at bounding box center [1317, 394] width 36 height 17
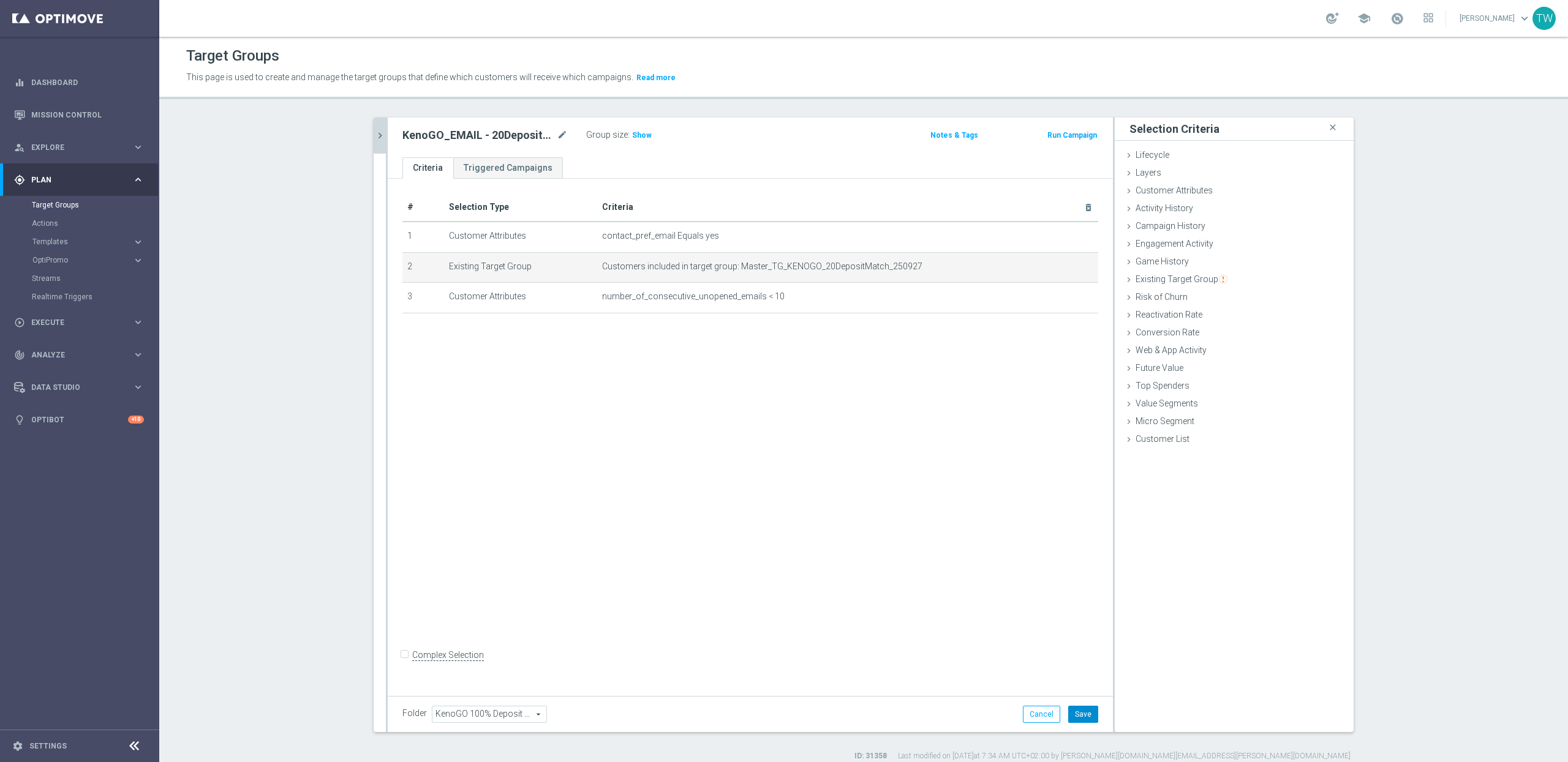
click at [1085, 710] on button "Save" at bounding box center [1083, 714] width 30 height 17
click at [378, 131] on icon "chevron_right" at bounding box center [381, 136] width 12 height 12
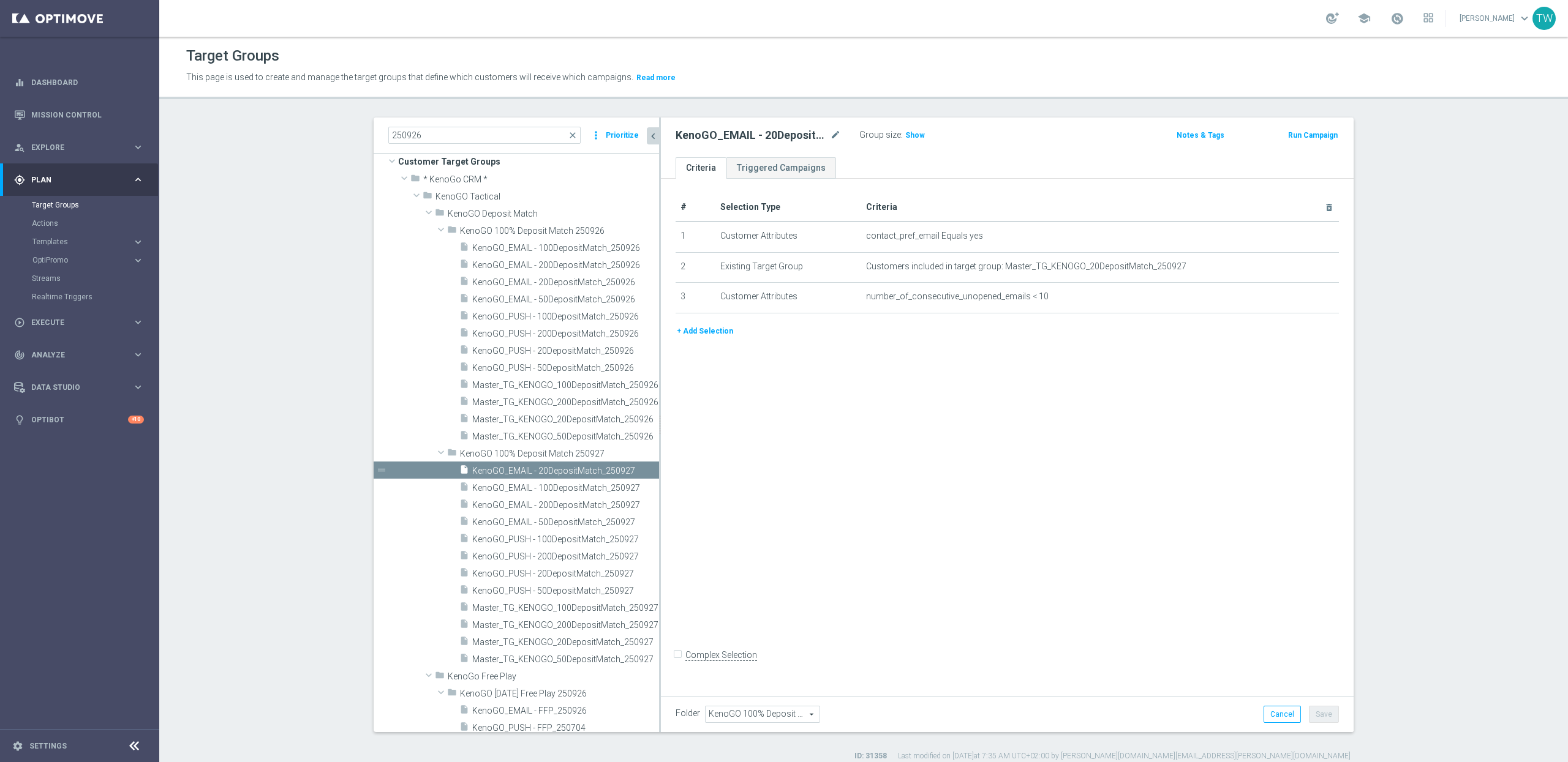
drag, startPoint x: 612, startPoint y: 475, endPoint x: 659, endPoint y: 473, distance: 47.0
click at [659, 473] on div at bounding box center [659, 425] width 2 height 615
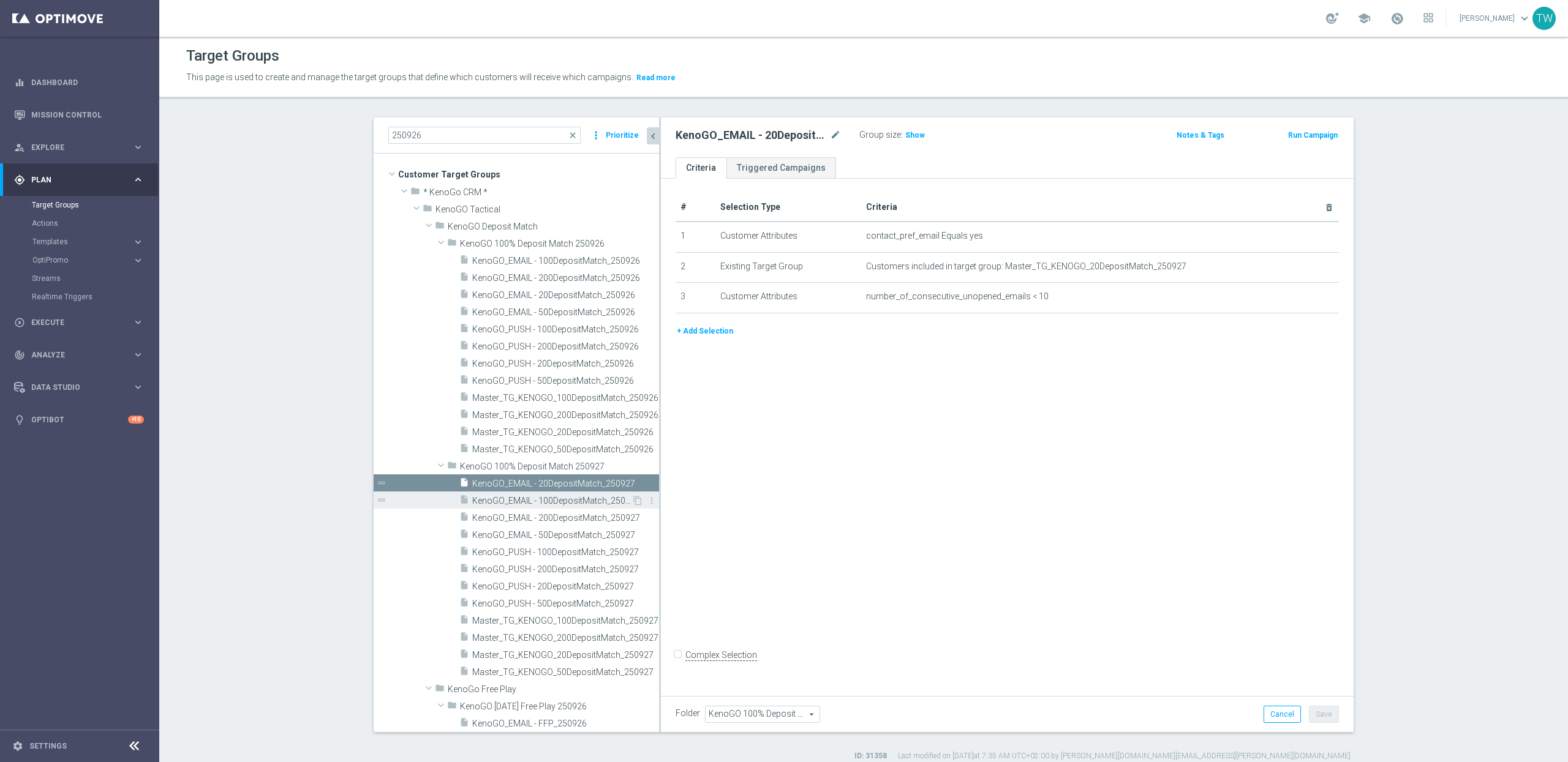
click at [580, 497] on span "KenoGO_EMAIL - 100DepositMatch_250927" at bounding box center [552, 501] width 159 height 11
click at [569, 520] on span "KenoGO_EMAIL - 200DepositMatch_250927" at bounding box center [552, 518] width 159 height 11
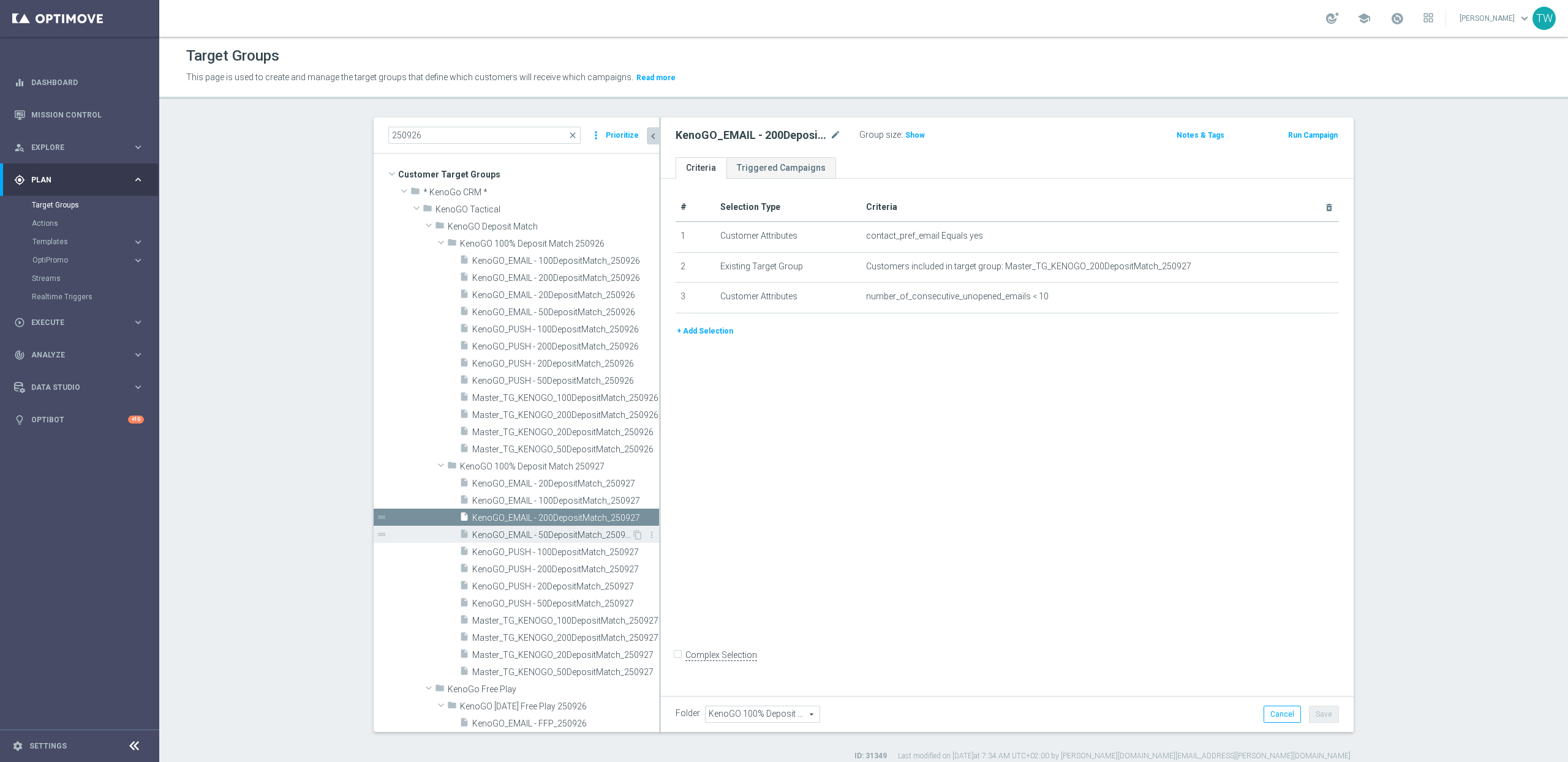
click at [569, 529] on div "insert_drive_file KenoGO_EMAIL - 50DepositMatch_250927" at bounding box center [545, 534] width 172 height 17
click at [569, 545] on div "insert_drive_file KenoGO_PUSH - 100DepositMatch_250927" at bounding box center [545, 552] width 172 height 17
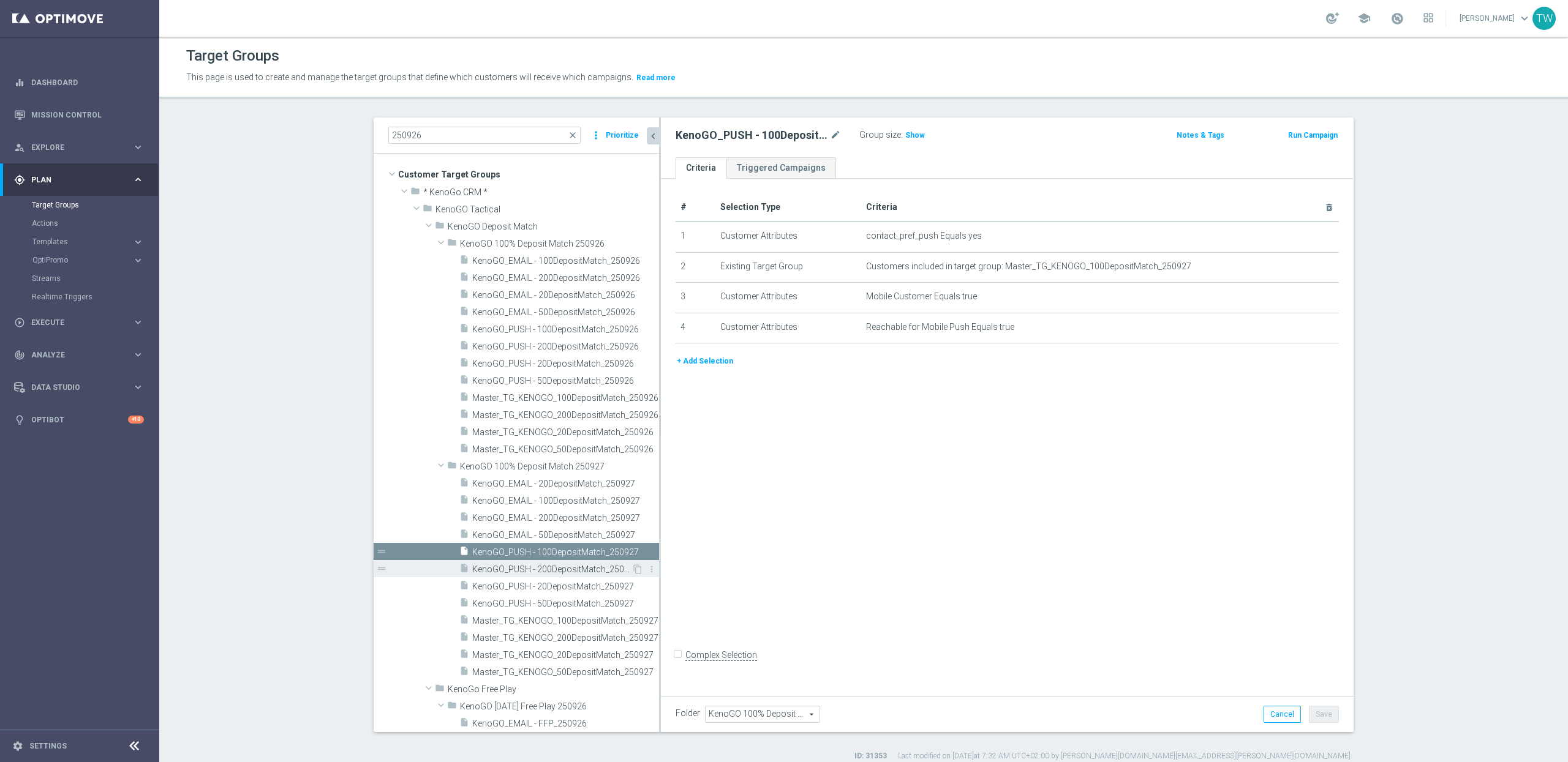
click at [572, 572] on span "KenoGO_PUSH - 200DepositMatch_250927" at bounding box center [552, 570] width 159 height 11
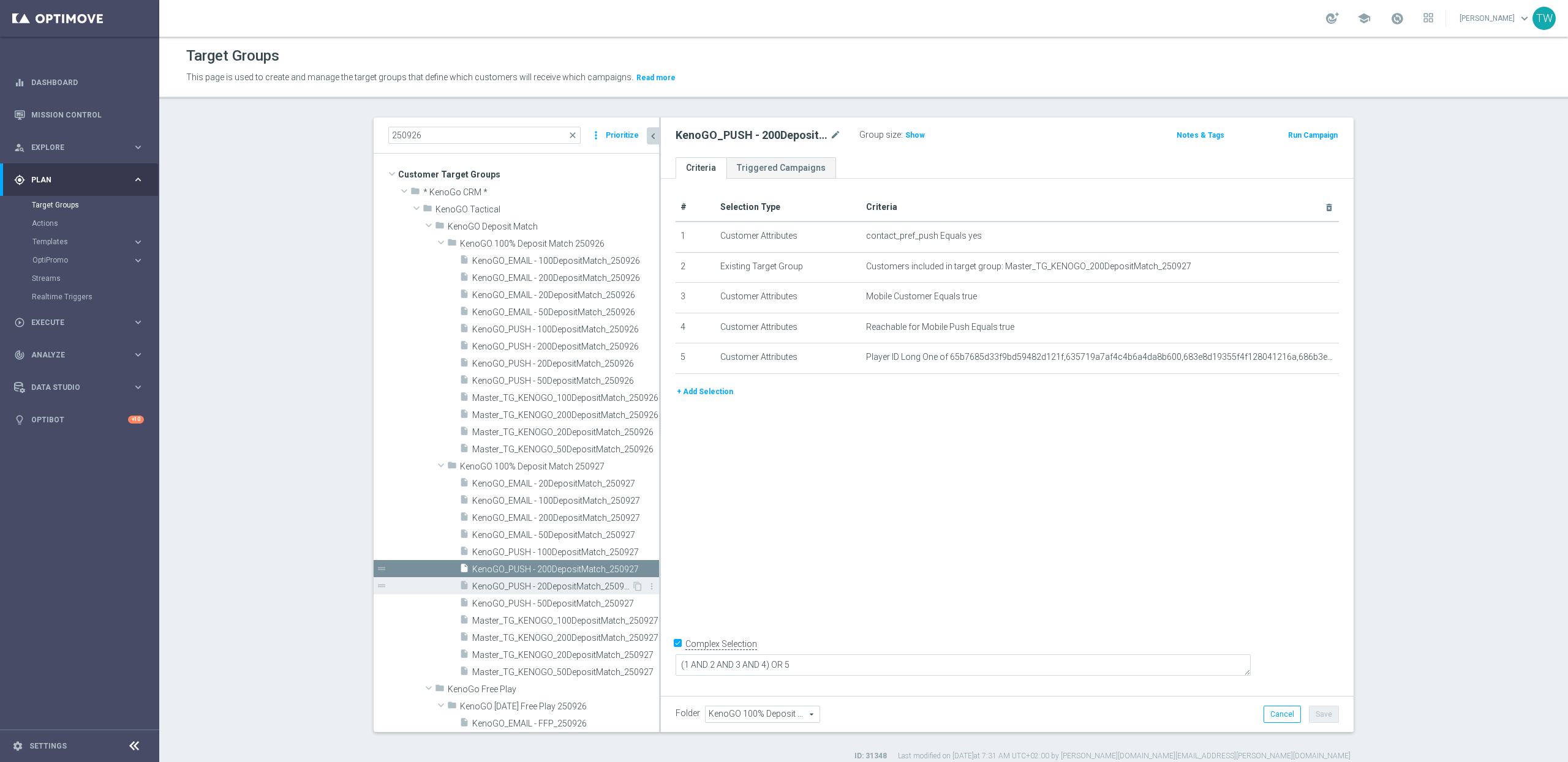
click at [572, 579] on div "insert_drive_file KenoGO_PUSH - 20DepositMatch_250927" at bounding box center [545, 586] width 172 height 17
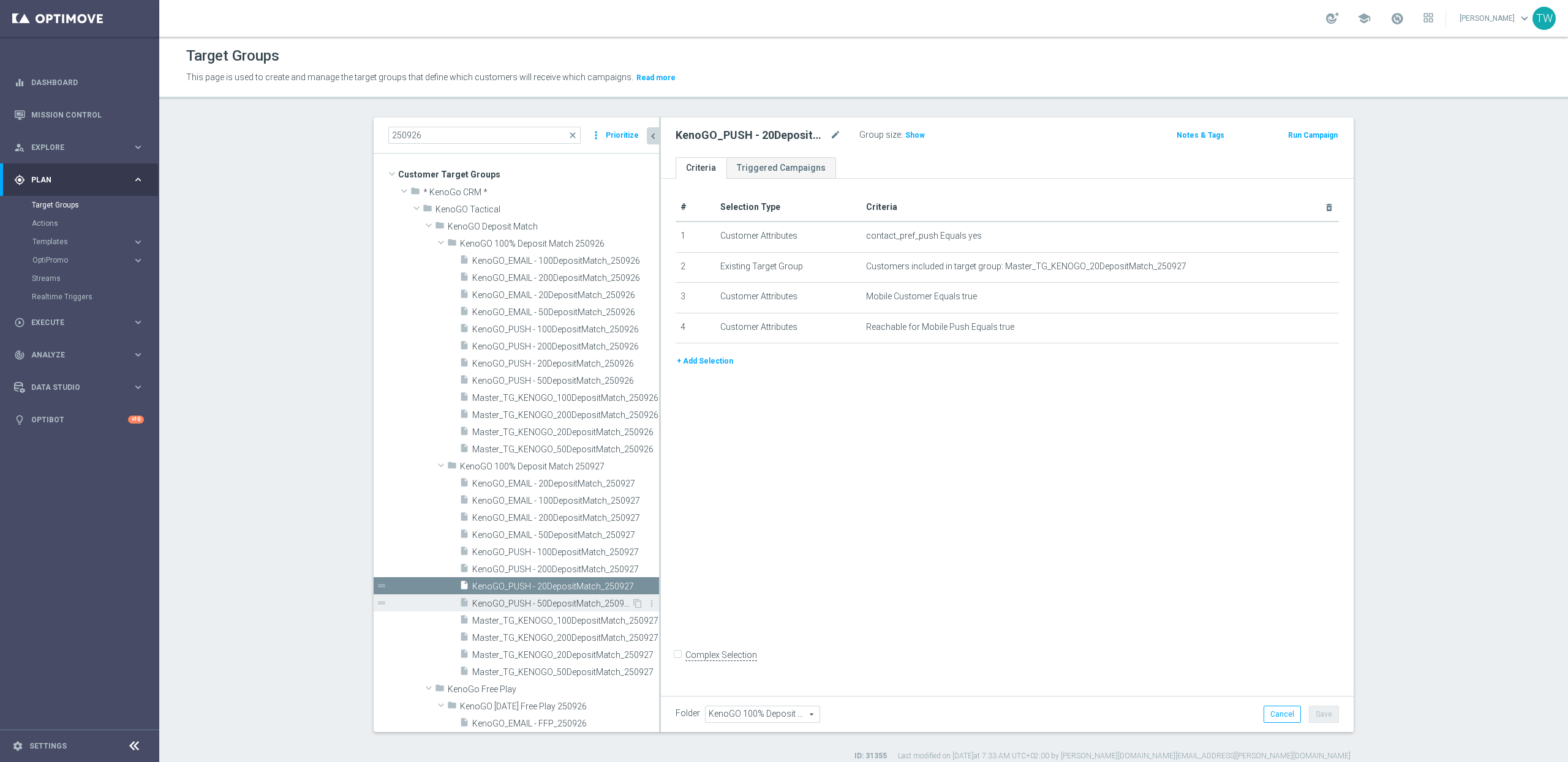
click at [574, 595] on div "insert_drive_file KenoGO_PUSH - 50DepositMatch_250927" at bounding box center [545, 603] width 172 height 17
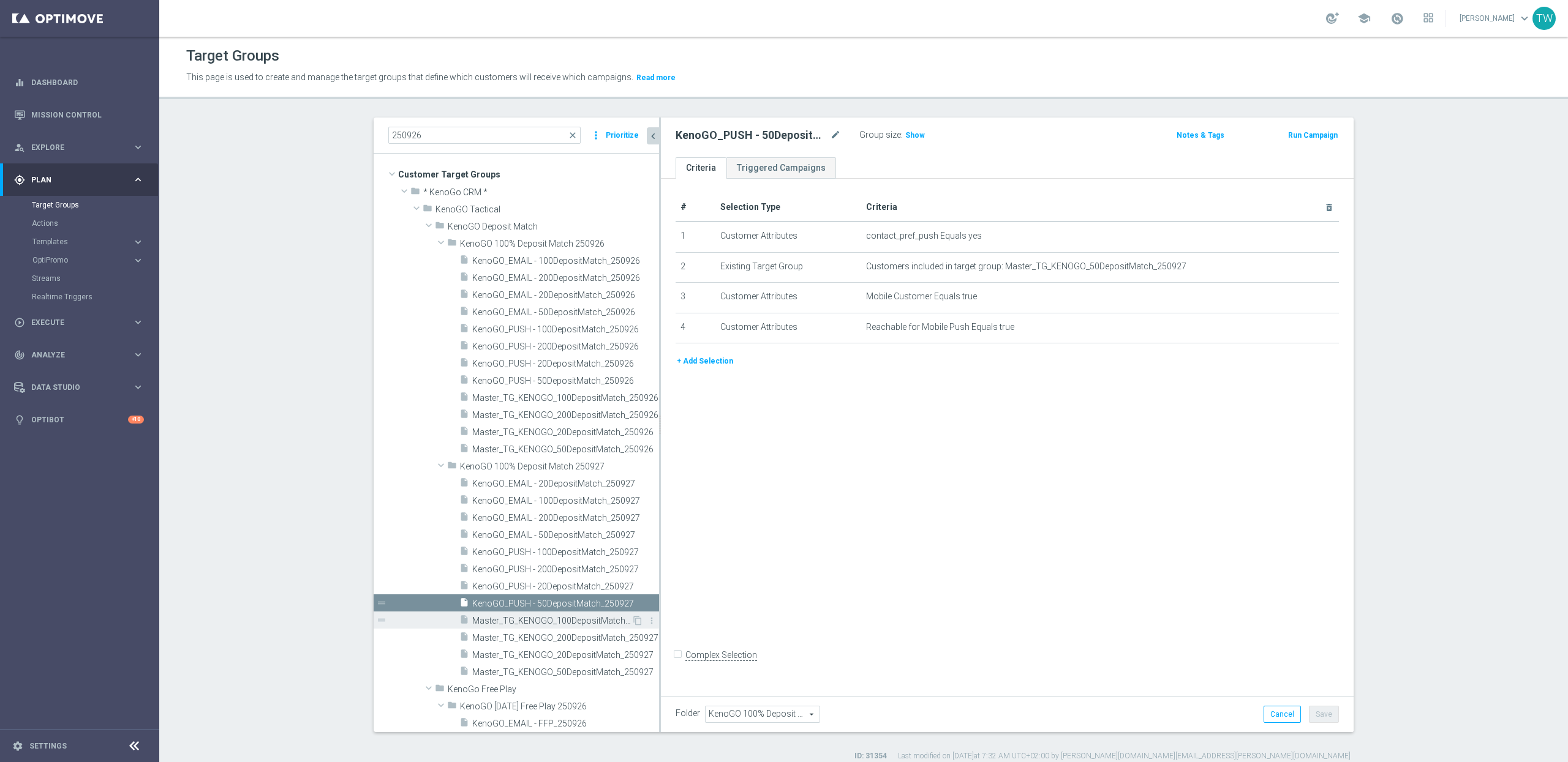
click at [576, 622] on span "Master_TG_KENOGO_100DepositMatch_250927" at bounding box center [552, 621] width 159 height 11
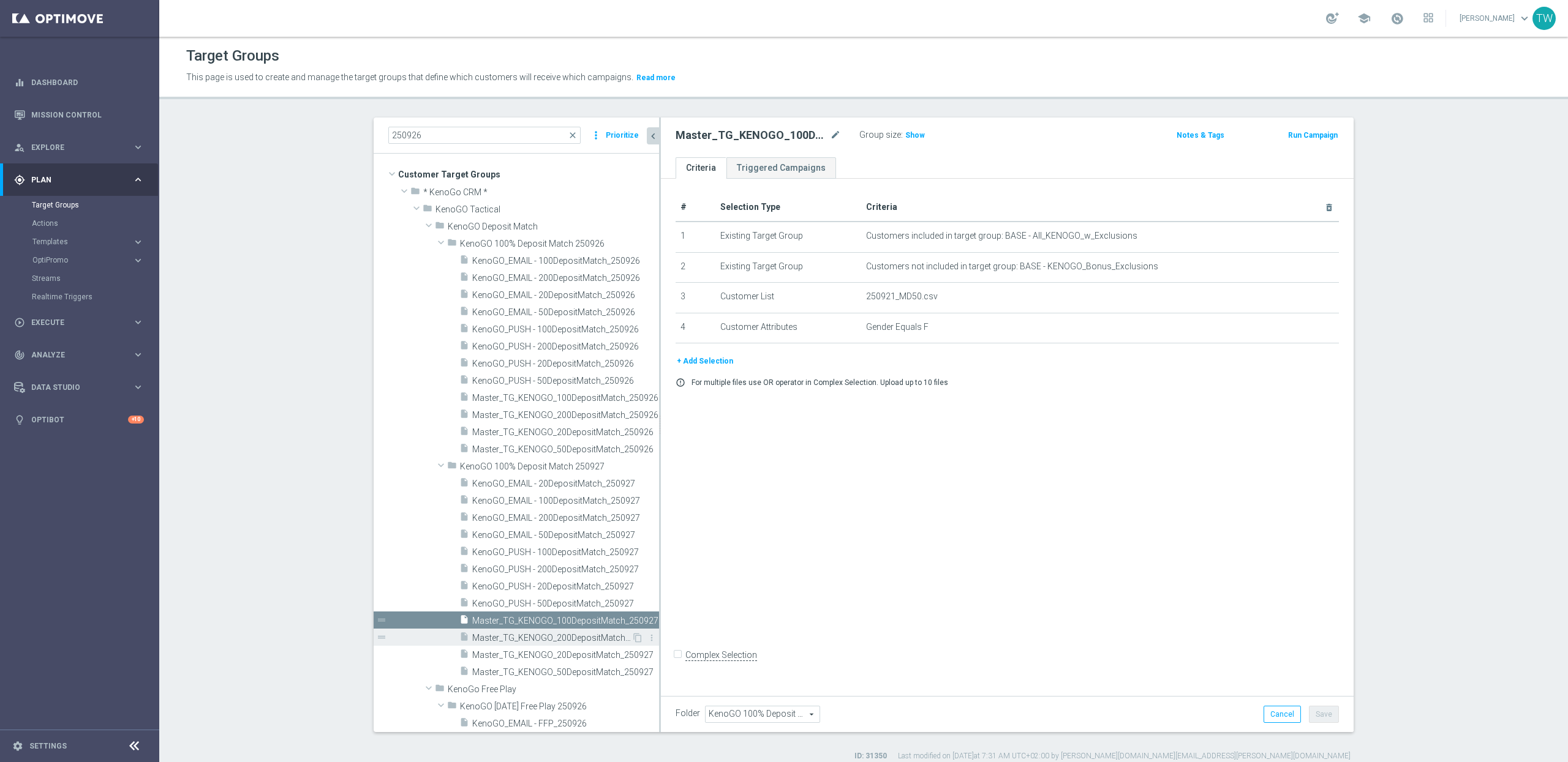
click at [576, 640] on span "Master_TG_KENOGO_200DepositMatch_250927" at bounding box center [552, 639] width 159 height 11
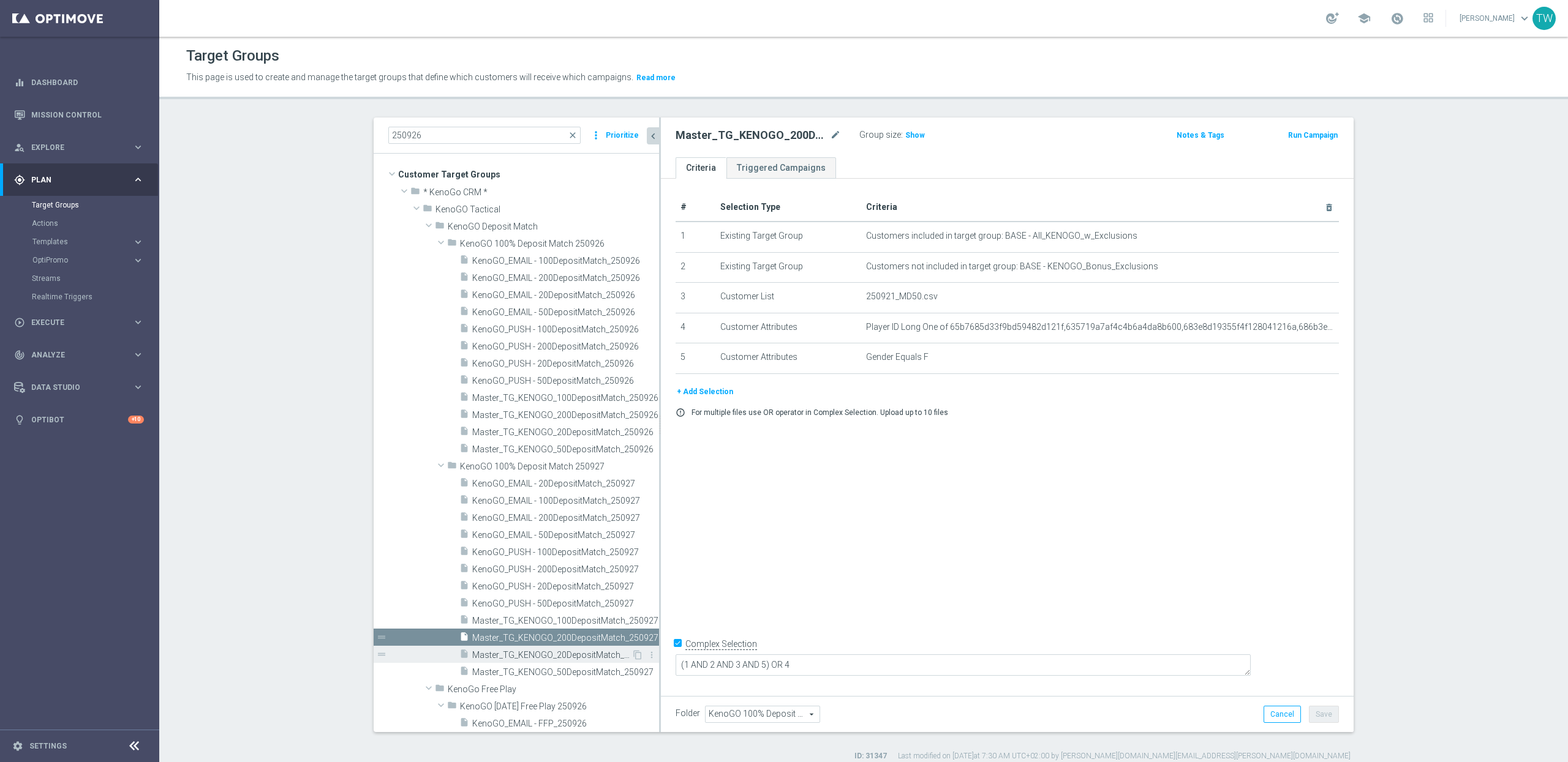
click at [580, 650] on span "Master_TG_KENOGO_20DepositMatch_250927" at bounding box center [552, 656] width 159 height 11
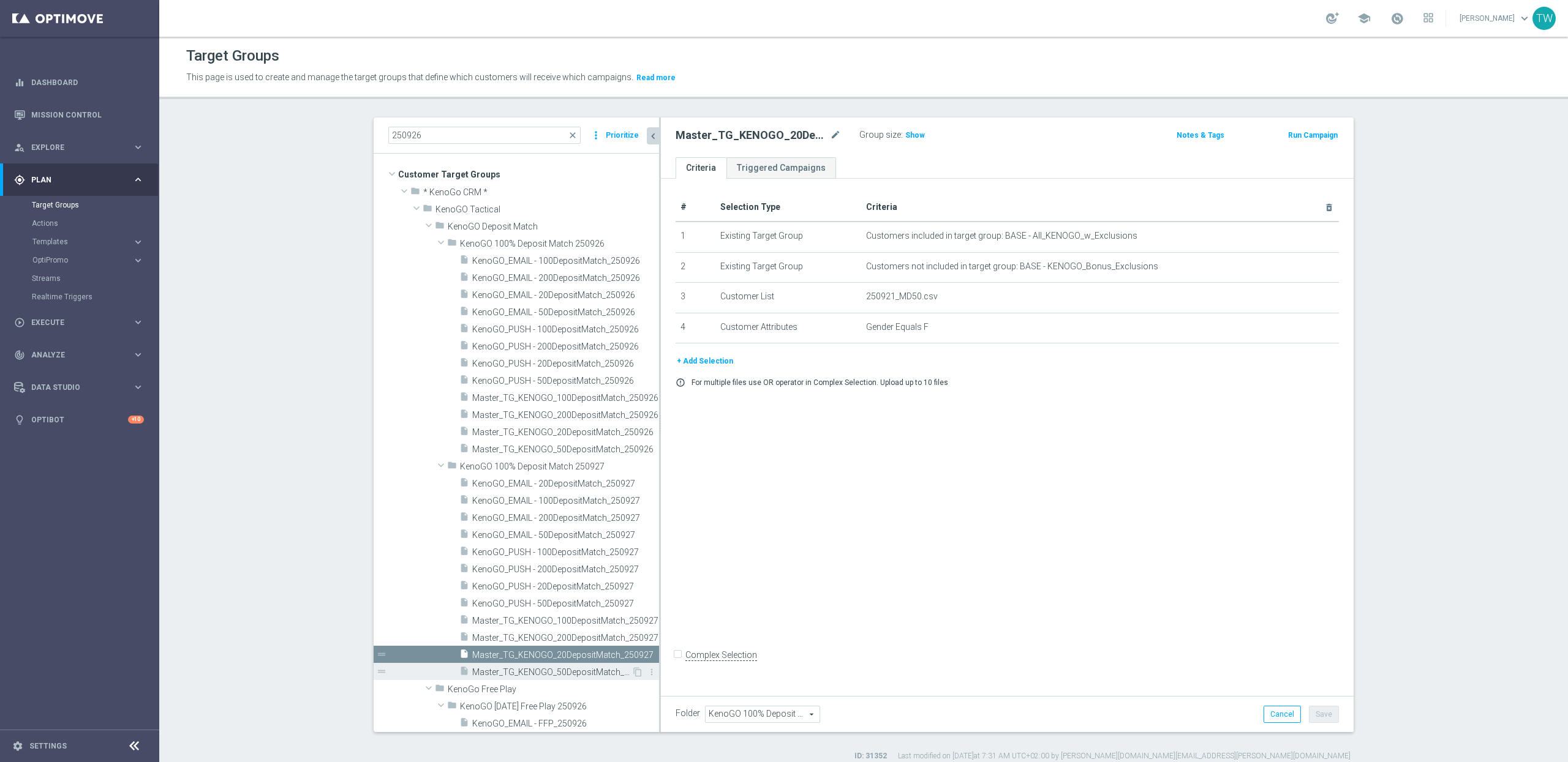
click at [585, 666] on div "insert_drive_file Master_TG_KENOGO_50DepositMatch_250927" at bounding box center [545, 672] width 172 height 17
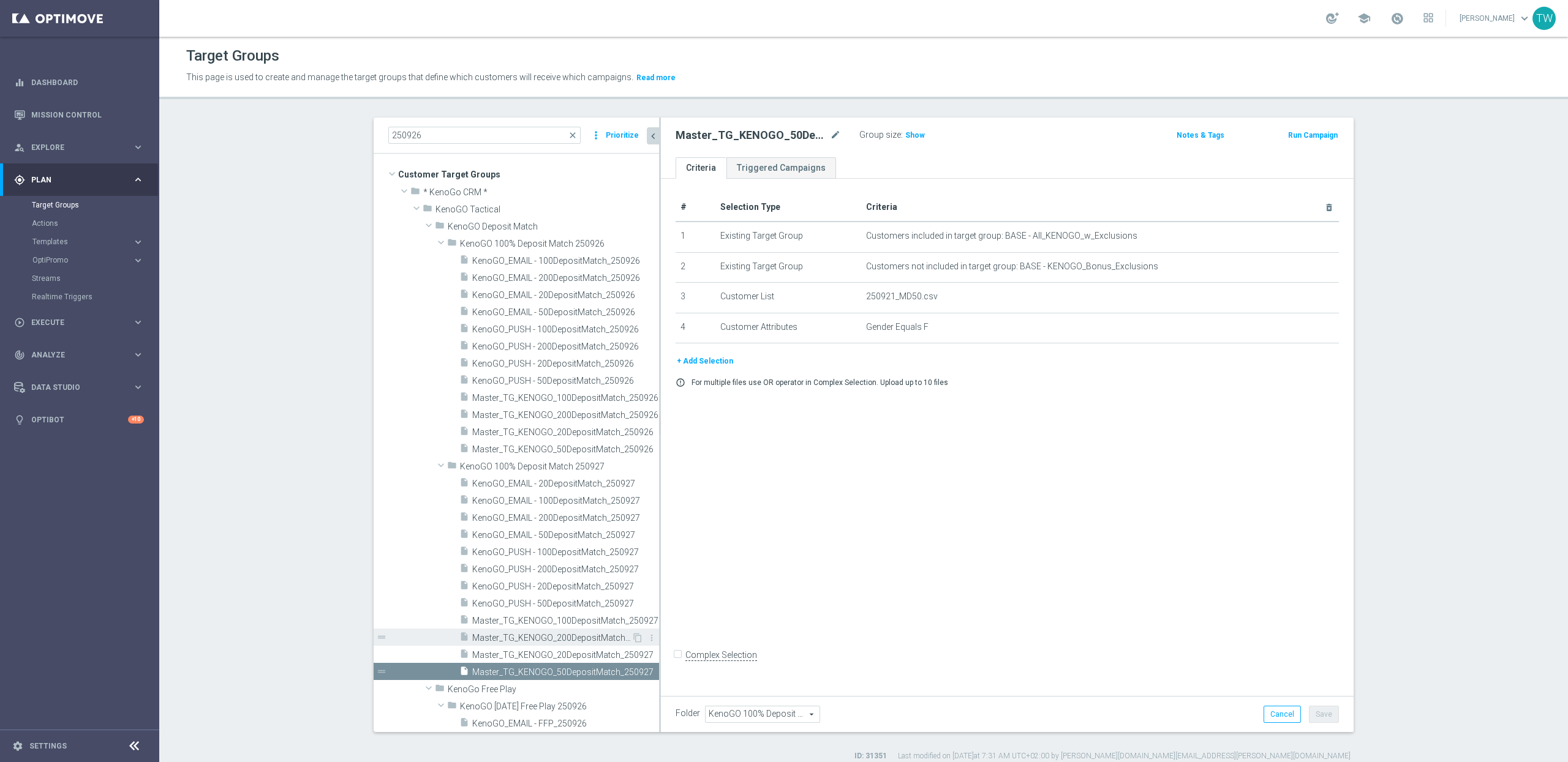
click at [600, 633] on span "Master_TG_KENOGO_200DepositMatch_250927" at bounding box center [552, 639] width 159 height 11
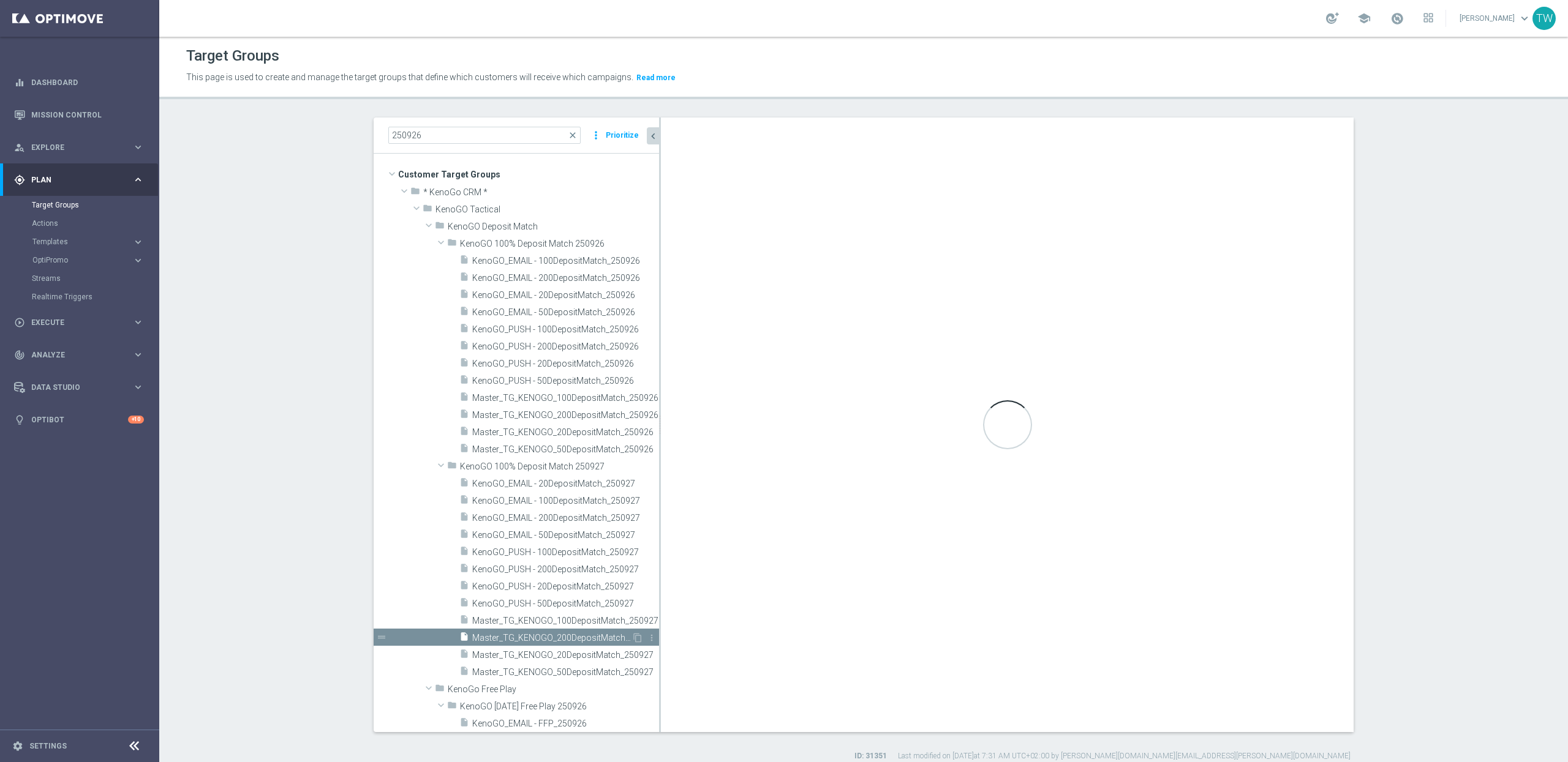
checkbox input "true"
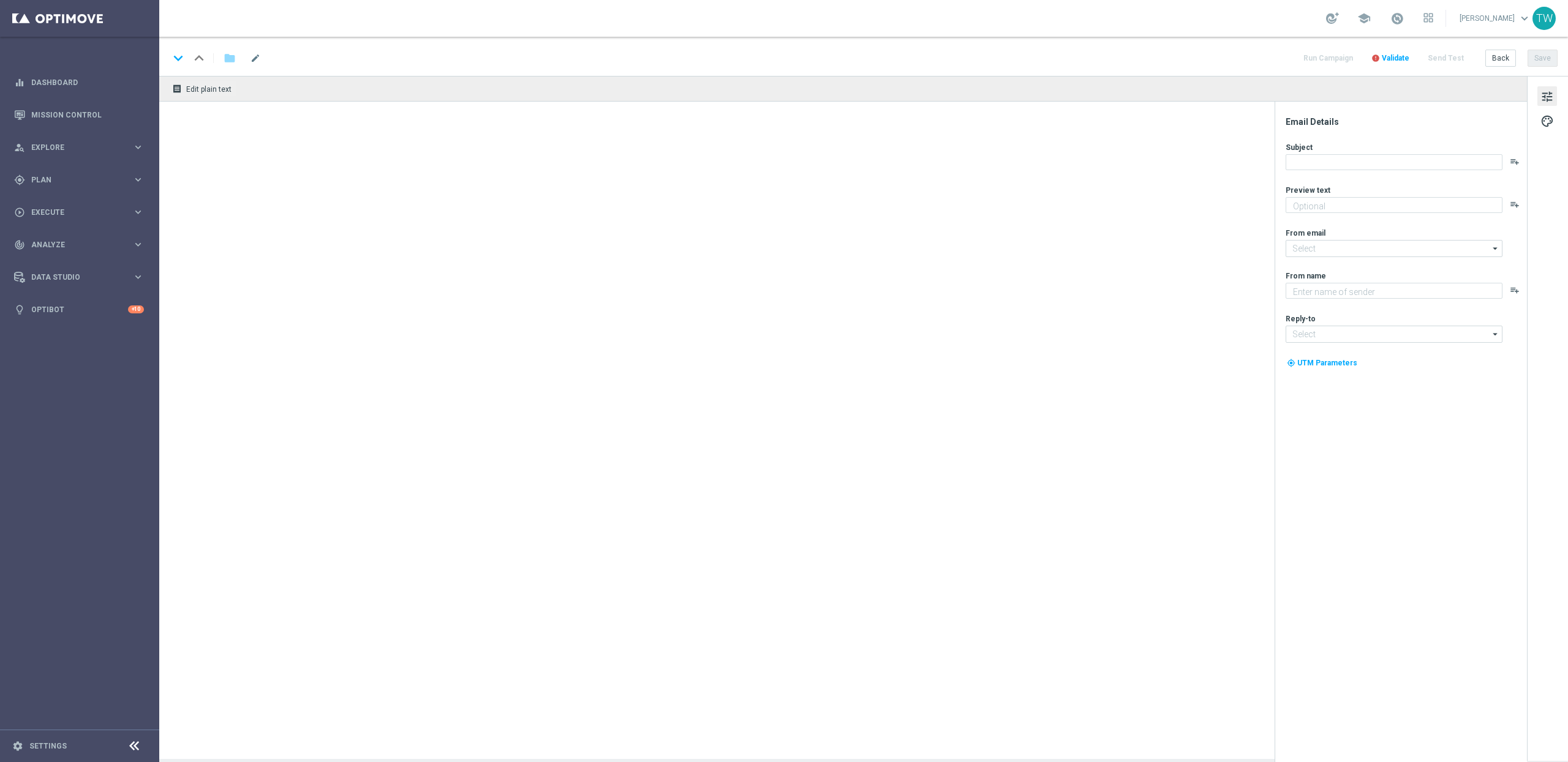
type textarea "Enjoy a 100% Deposit Match [DATE]!"
type input "[EMAIL_ADDRESS][DOMAIN_NAME]"
type textarea "KenoGO"
type input "[EMAIL_ADDRESS][DOMAIN_NAME]"
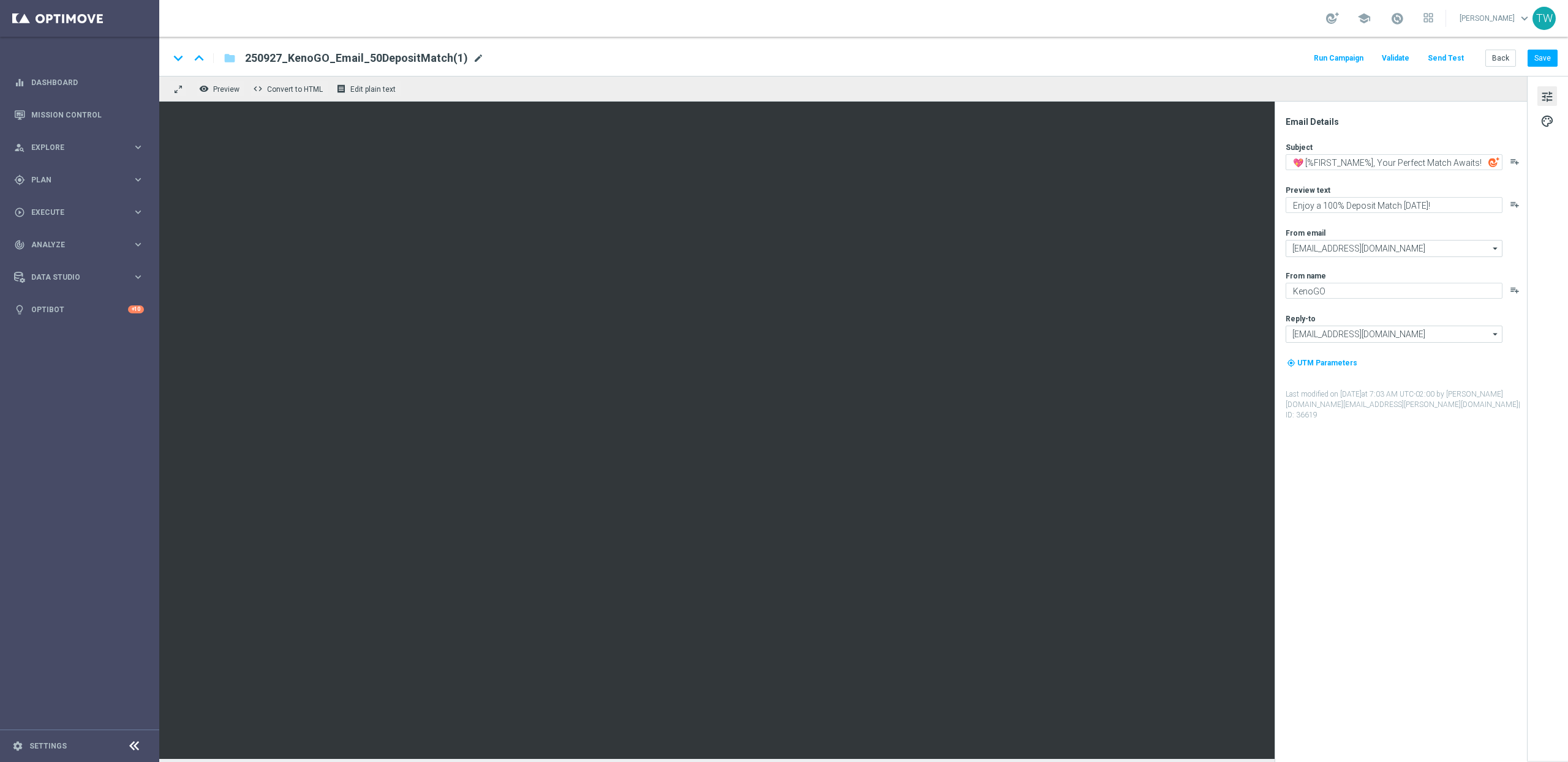
click at [473, 57] on span "mode_edit" at bounding box center [478, 58] width 11 height 11
click at [347, 59] on input "250927_KenoGO_Email_50DepositMatch" at bounding box center [396, 58] width 304 height 16
type input "250927_KenoGO_Email_20DepositMatch"
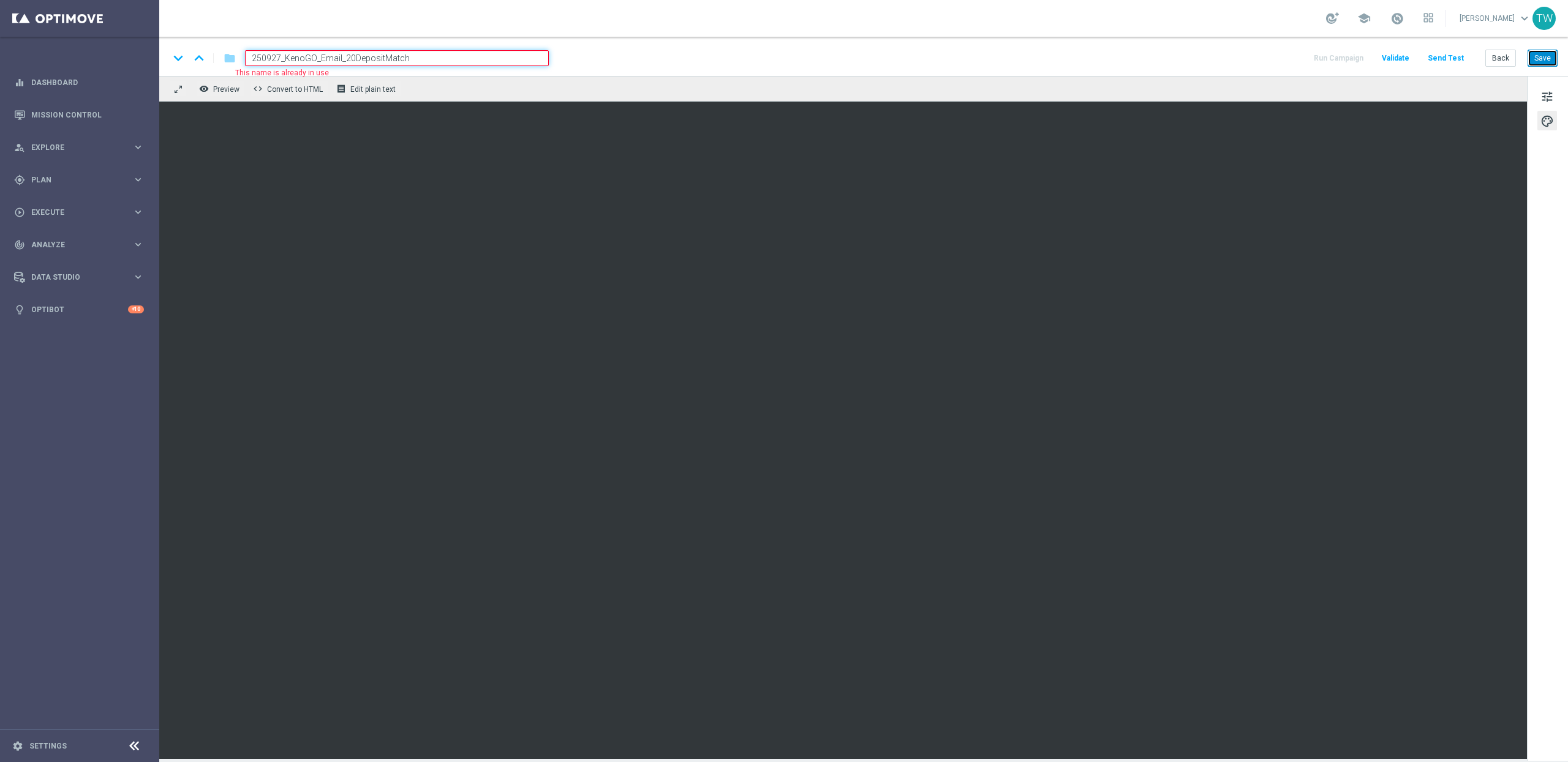
click at [1555, 62] on button "Save" at bounding box center [1542, 58] width 30 height 17
click at [1502, 58] on button "Back" at bounding box center [1501, 58] width 31 height 17
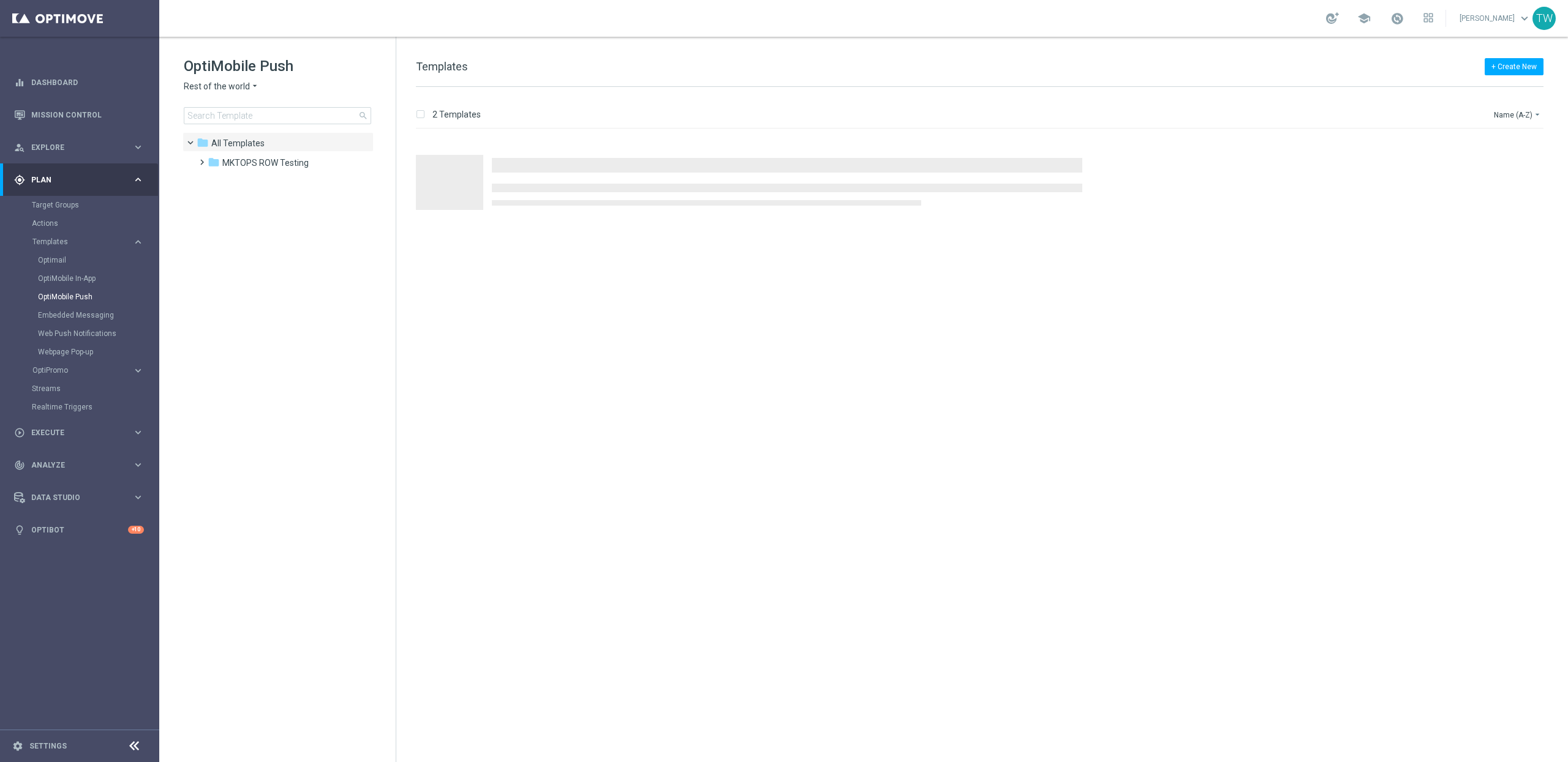
click at [217, 82] on span "Rest of the world" at bounding box center [217, 87] width 66 height 12
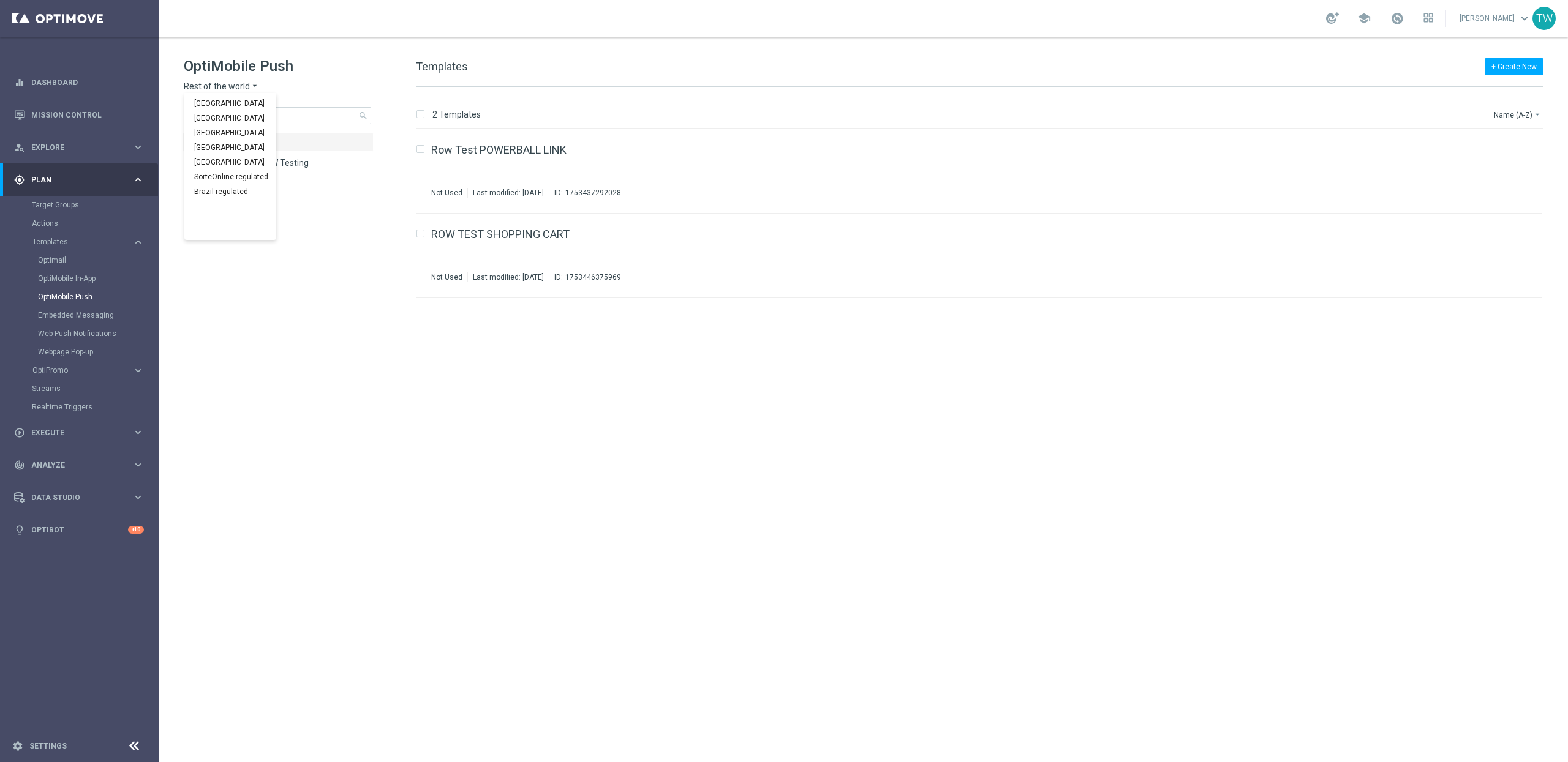
scroll to position [382, 0]
click at [0, 0] on span "KenoGO [GEOGRAPHIC_DATA]" at bounding box center [0, 0] width 0 height 0
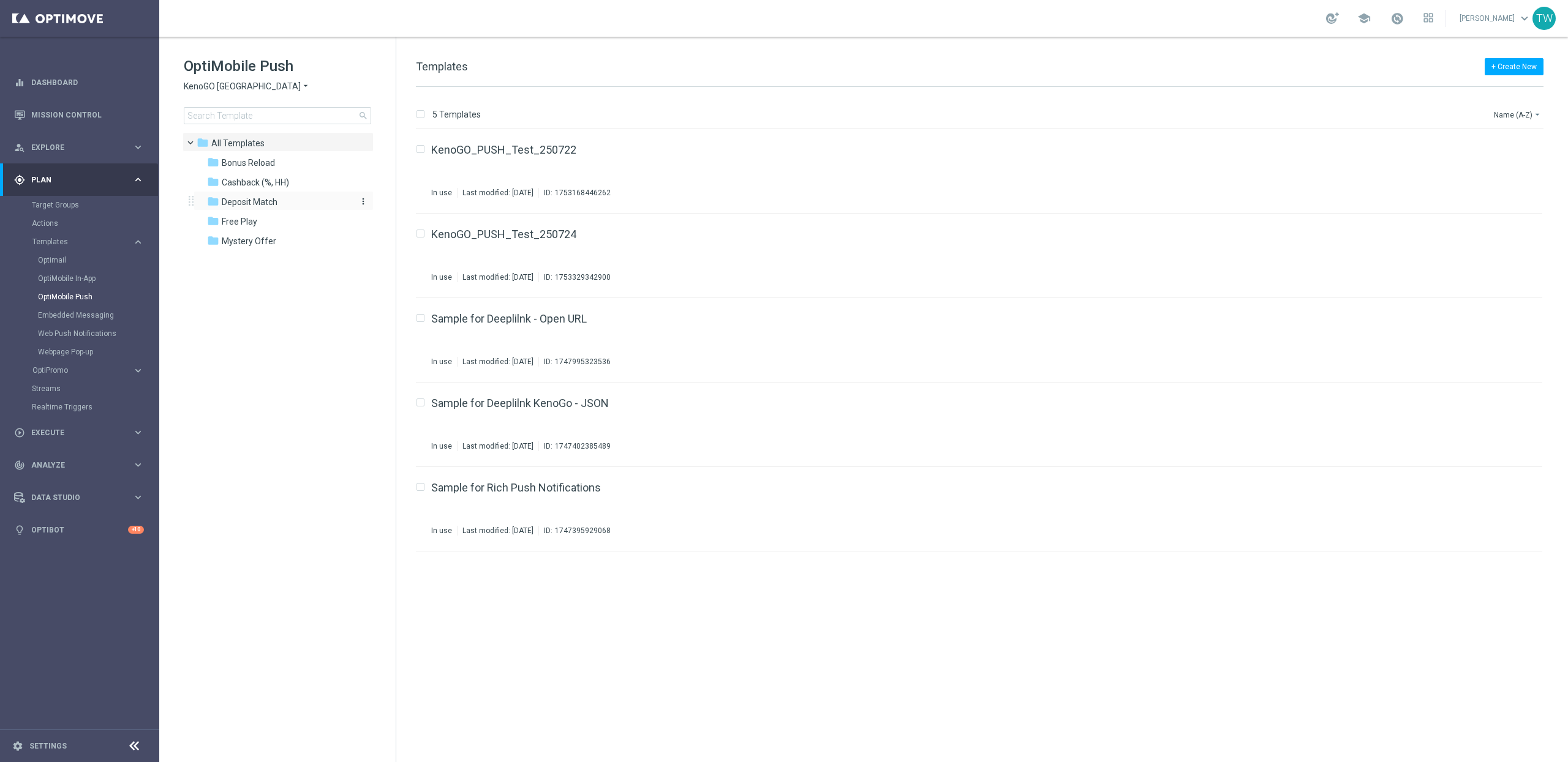
click at [292, 197] on div "folder Deposit Match" at bounding box center [278, 202] width 141 height 14
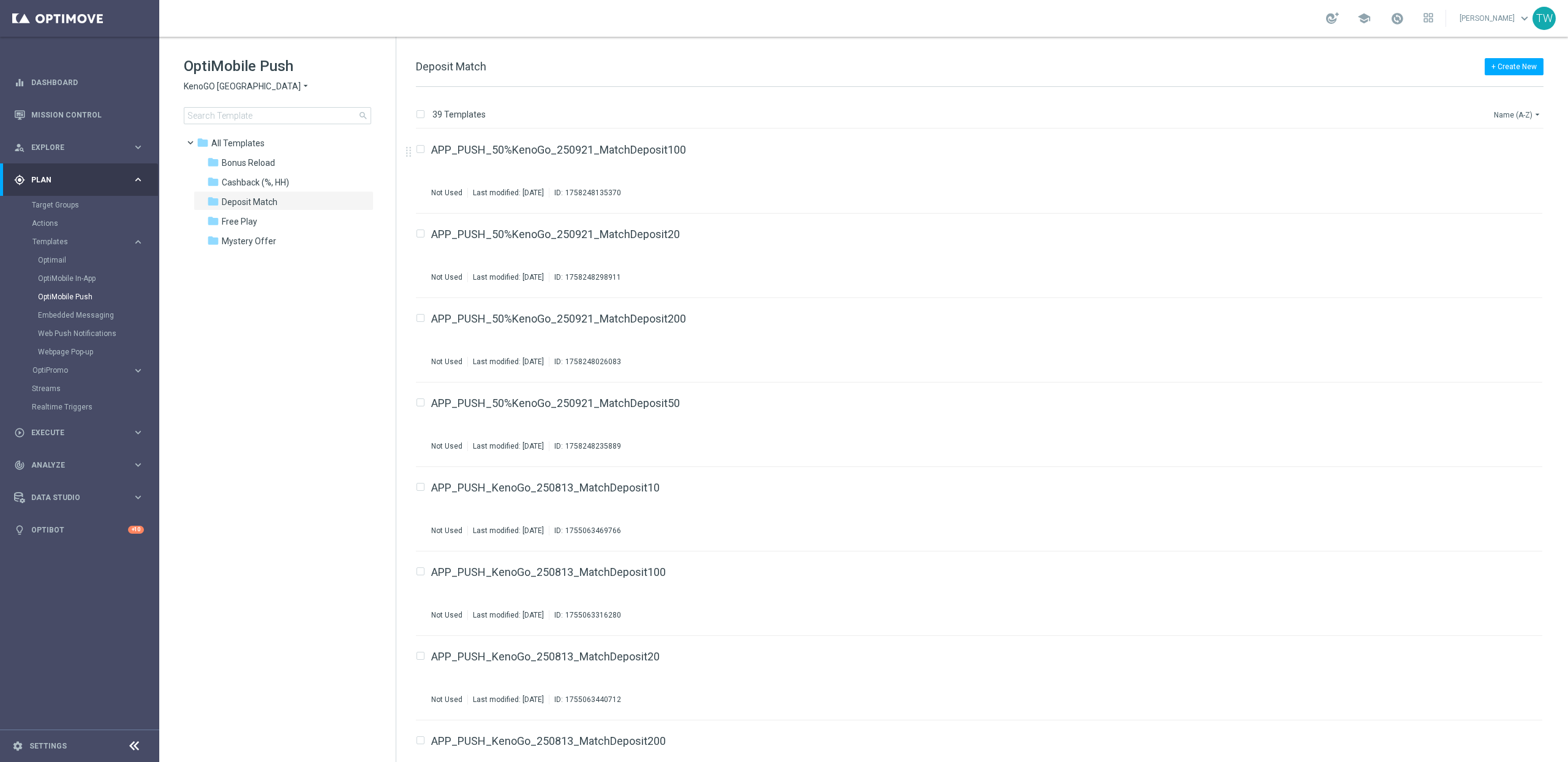
click at [1535, 118] on icon "arrow_drop_down" at bounding box center [1537, 114] width 10 height 10
click at [1516, 169] on span "Date Modified (Newest)" at bounding box center [1497, 169] width 82 height 9
click at [1512, 149] on button "file_copy" at bounding box center [1509, 147] width 16 height 16
click at [822, 728] on button "Edit" at bounding box center [829, 731] width 15 height 10
click at [1510, 147] on icon "file_copy" at bounding box center [1508, 147] width 10 height 10
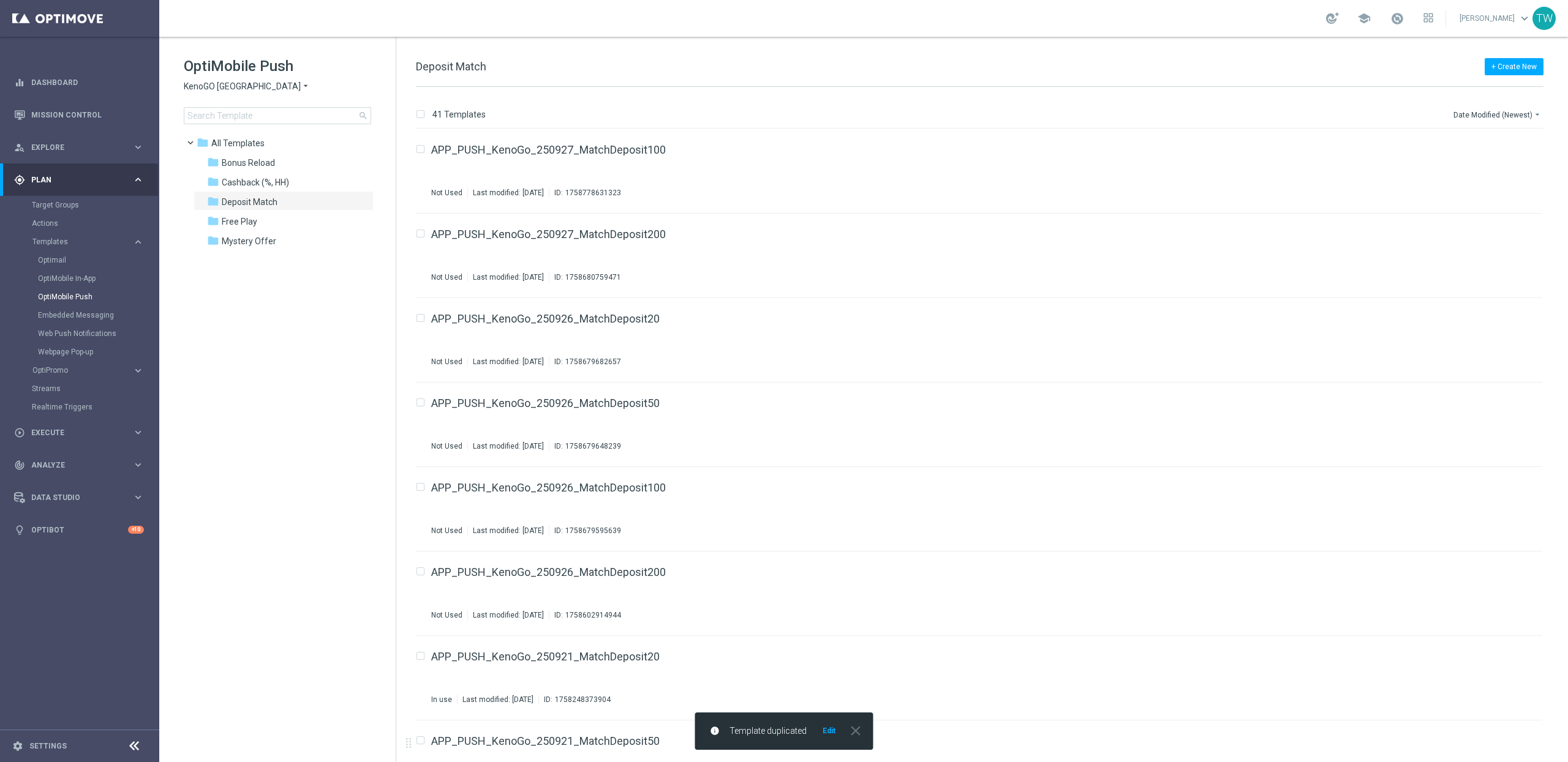
click at [826, 737] on div "info Template duplicated Edit close" at bounding box center [784, 731] width 178 height 37
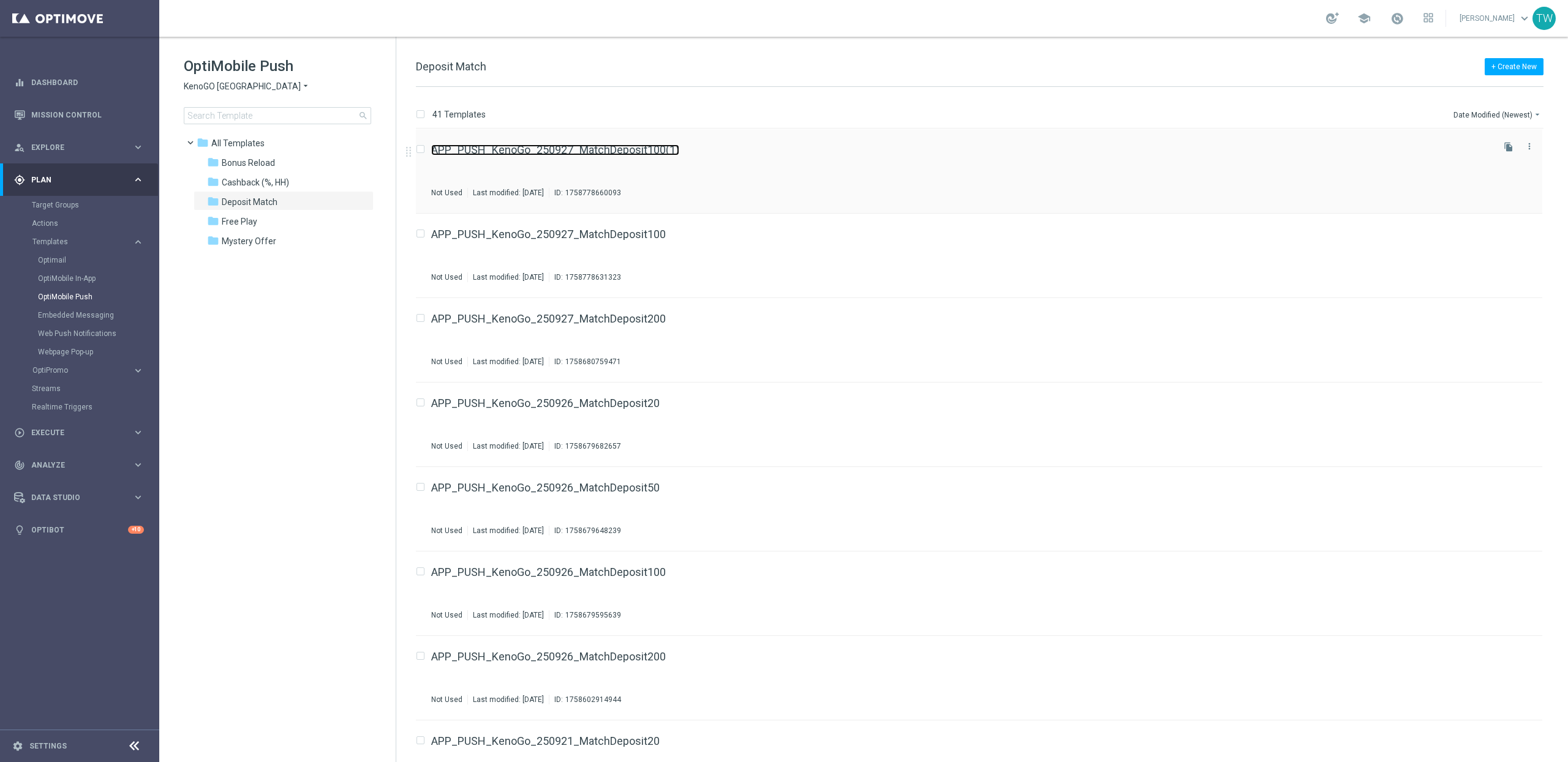
click at [611, 146] on link "APP_PUSH_KenoGo_250927_MatchDeposit100(1)" at bounding box center [555, 150] width 248 height 11
click at [1509, 143] on icon "file_copy" at bounding box center [1508, 147] width 10 height 10
click at [659, 153] on div "APP_PUSH_KenoGo_250927_MatchDeposit50" at bounding box center [961, 150] width 1060 height 11
click at [576, 147] on link "APP_PUSH_KenoGo_250927_MatchDeposit50(1)" at bounding box center [552, 150] width 242 height 11
